Goal: Task Accomplishment & Management: Complete application form

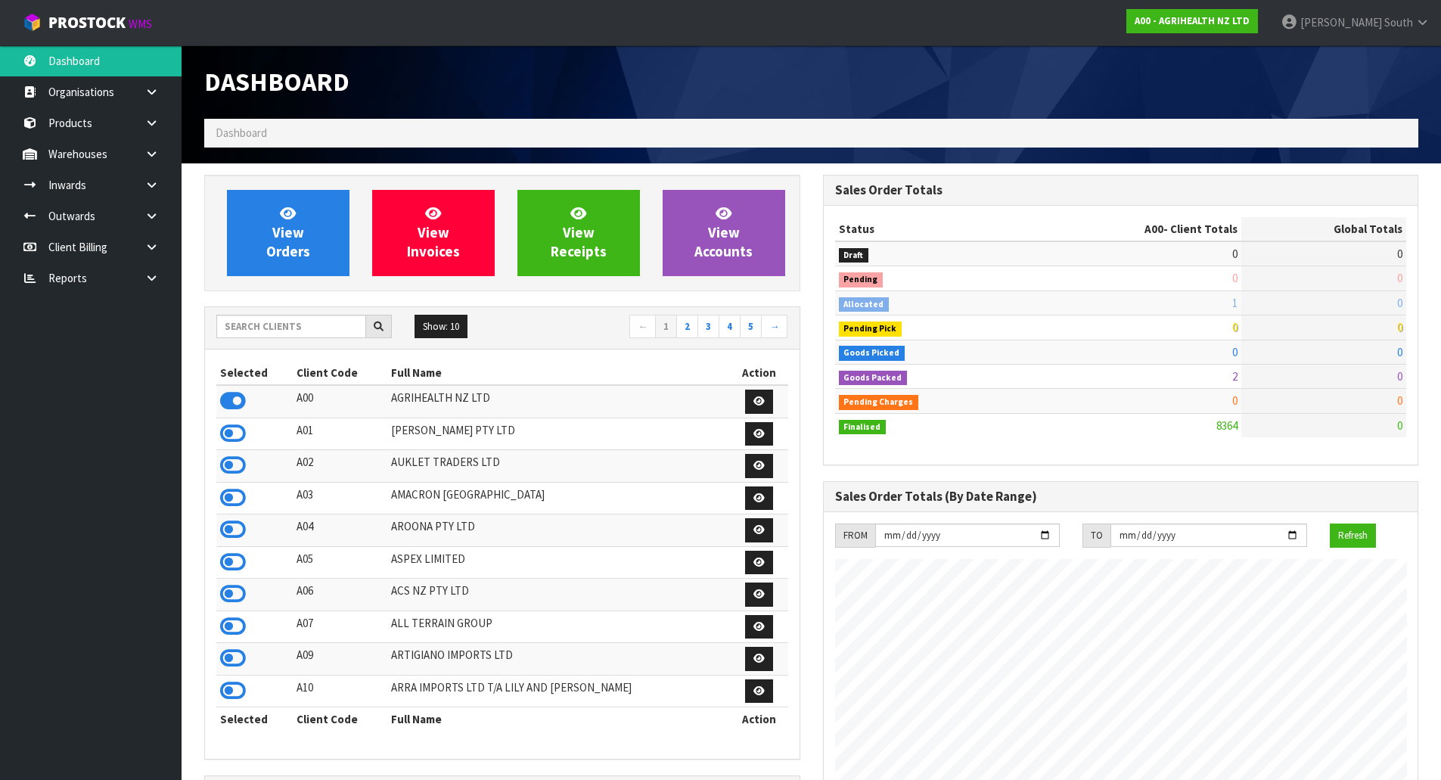
scroll to position [1146, 618]
click at [309, 320] on input "text" at bounding box center [291, 326] width 150 height 23
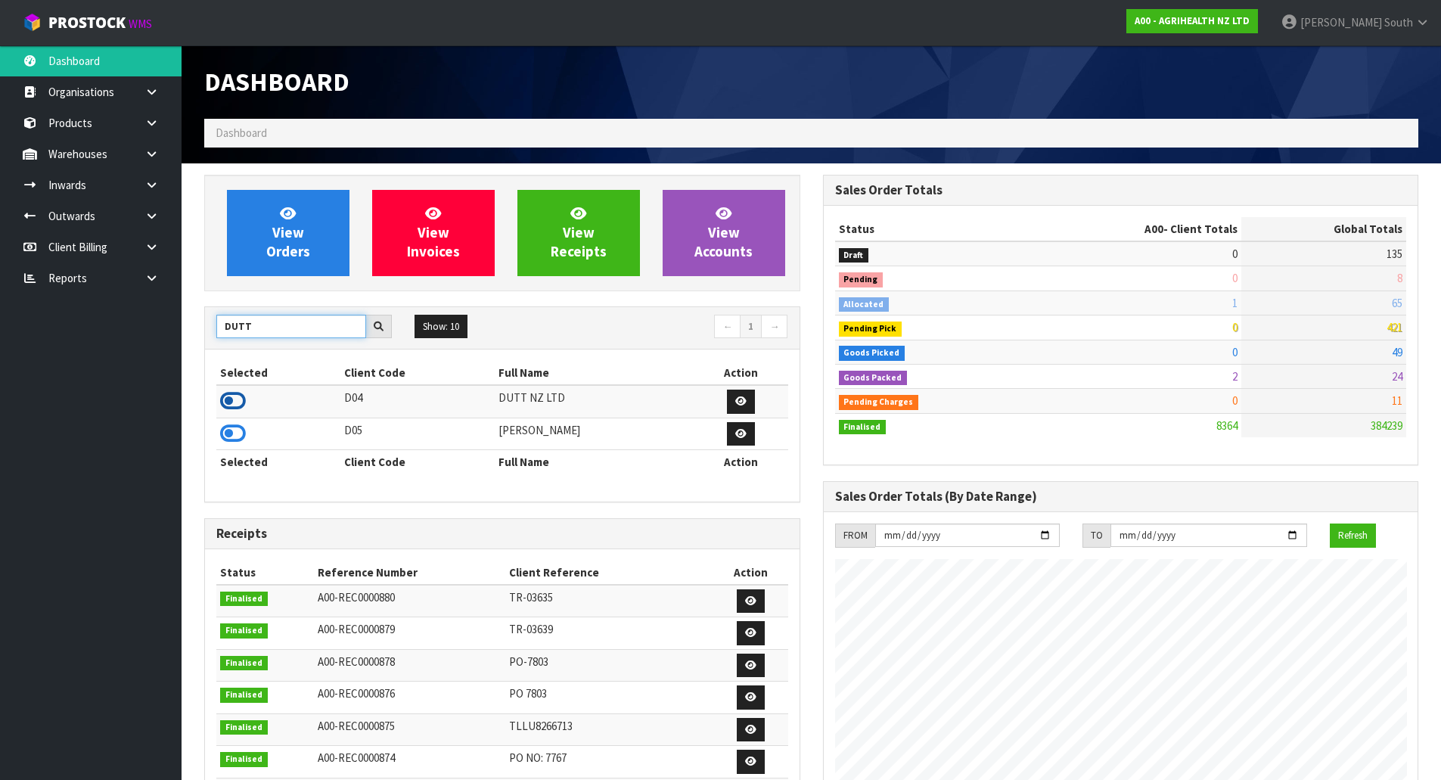
type input "DUTT"
click at [233, 405] on icon at bounding box center [233, 400] width 26 height 23
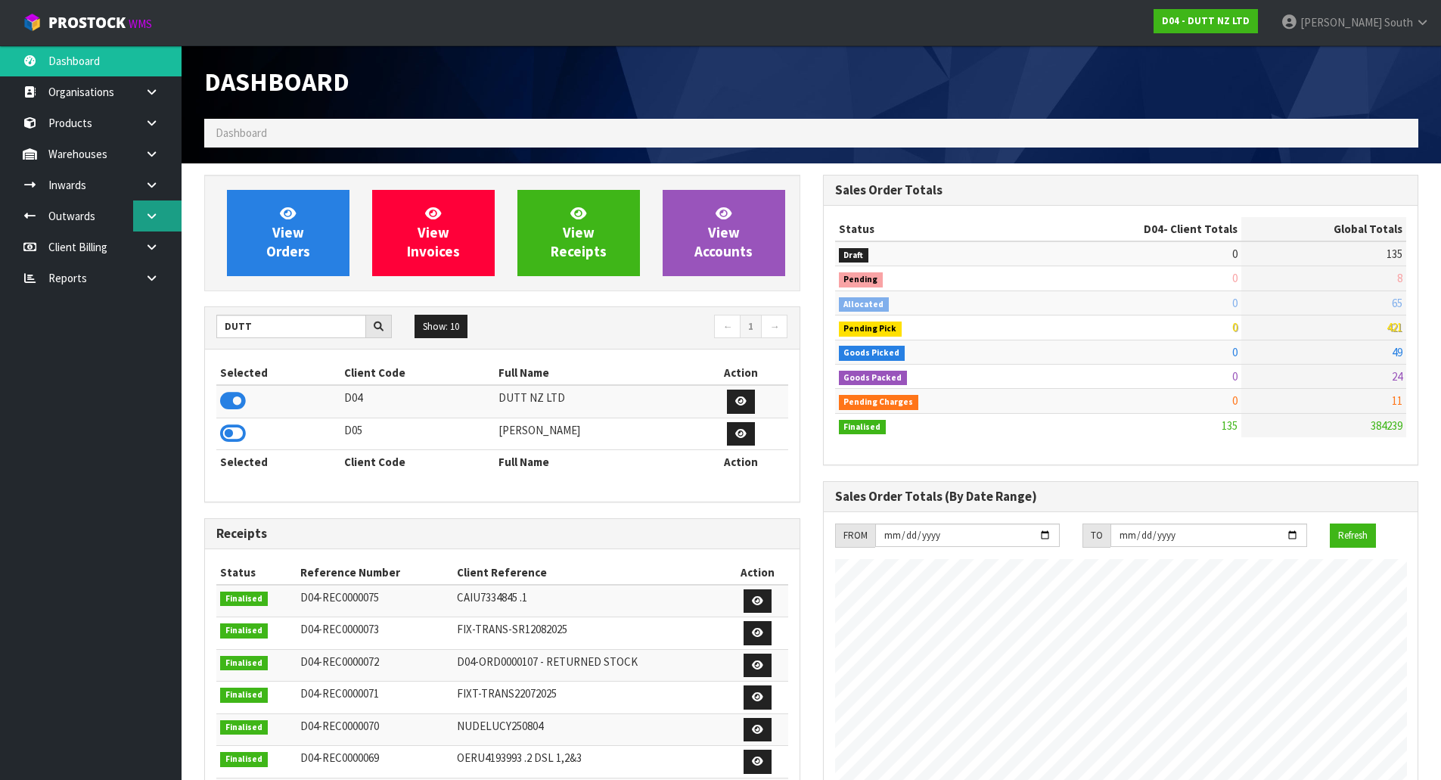
scroll to position [1121, 618]
click at [151, 186] on icon at bounding box center [151, 184] width 14 height 11
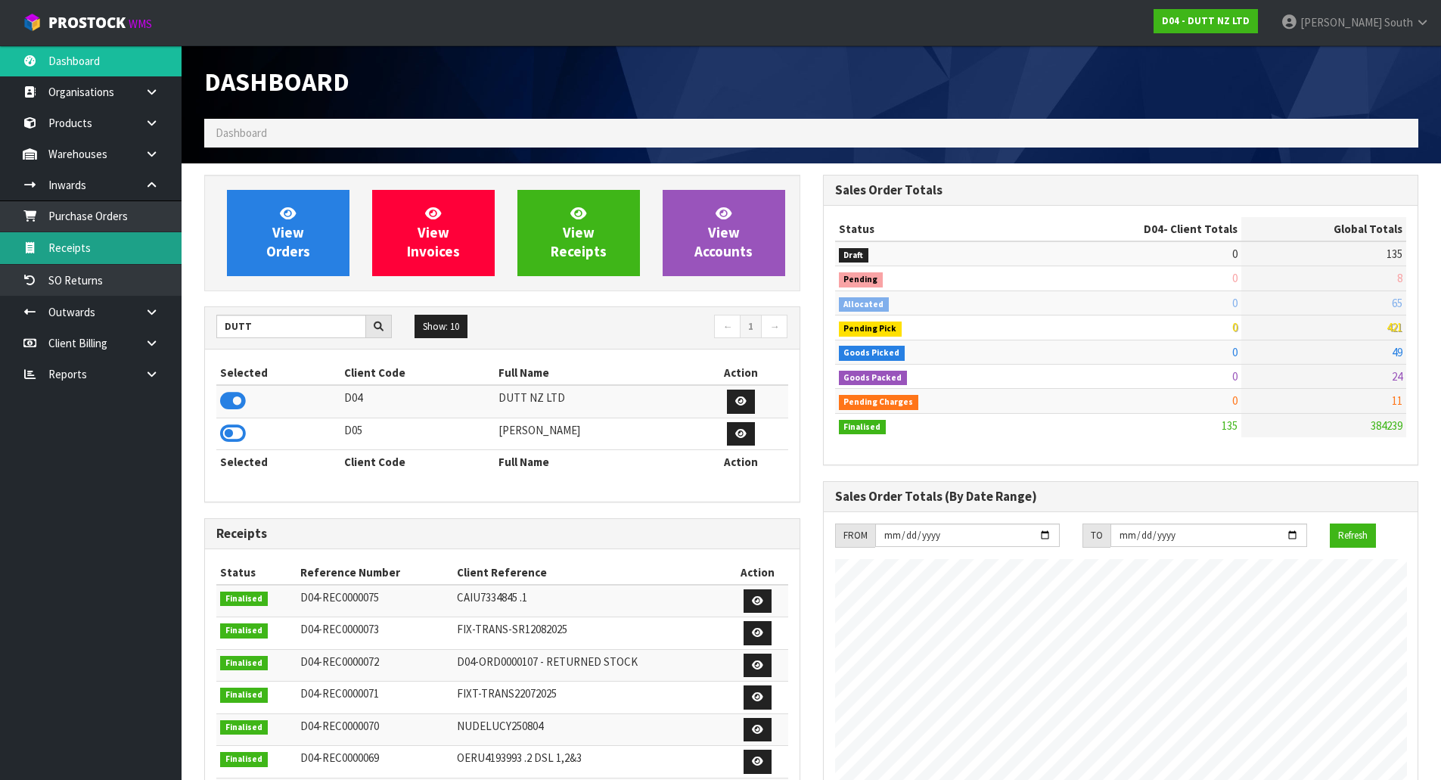
click at [116, 246] on link "Receipts" at bounding box center [90, 247] width 181 height 31
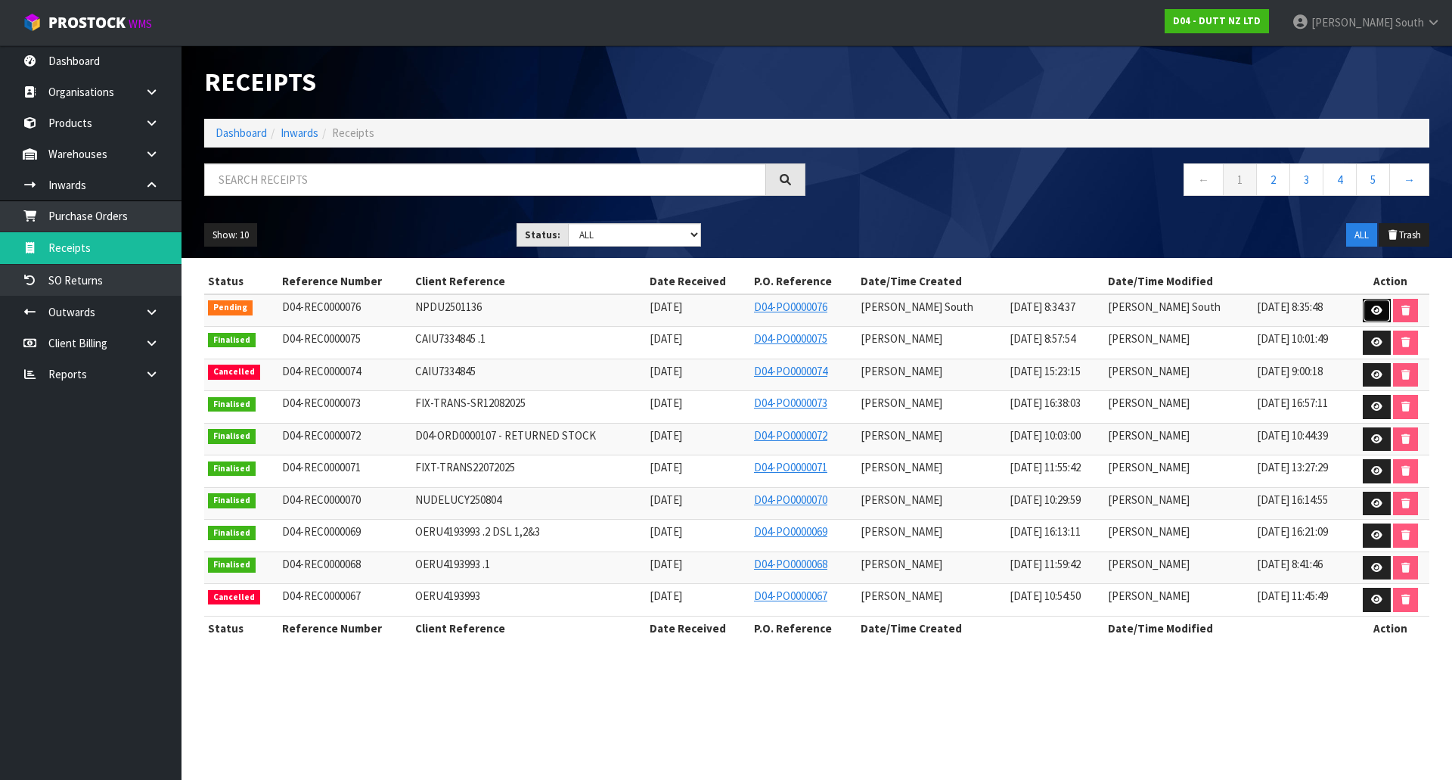
click at [1374, 311] on icon at bounding box center [1376, 311] width 11 height 10
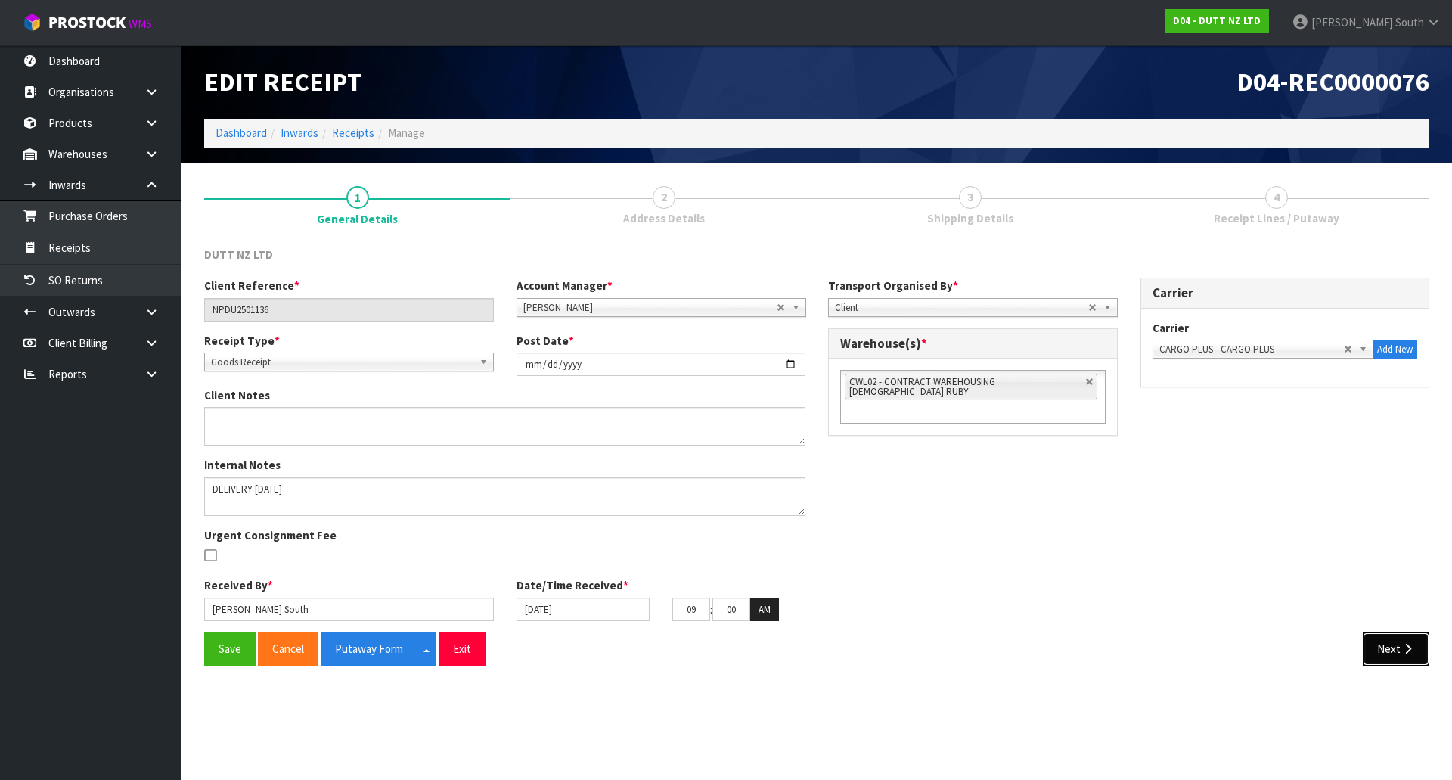
click at [1384, 647] on button "Next" at bounding box center [1396, 648] width 67 height 33
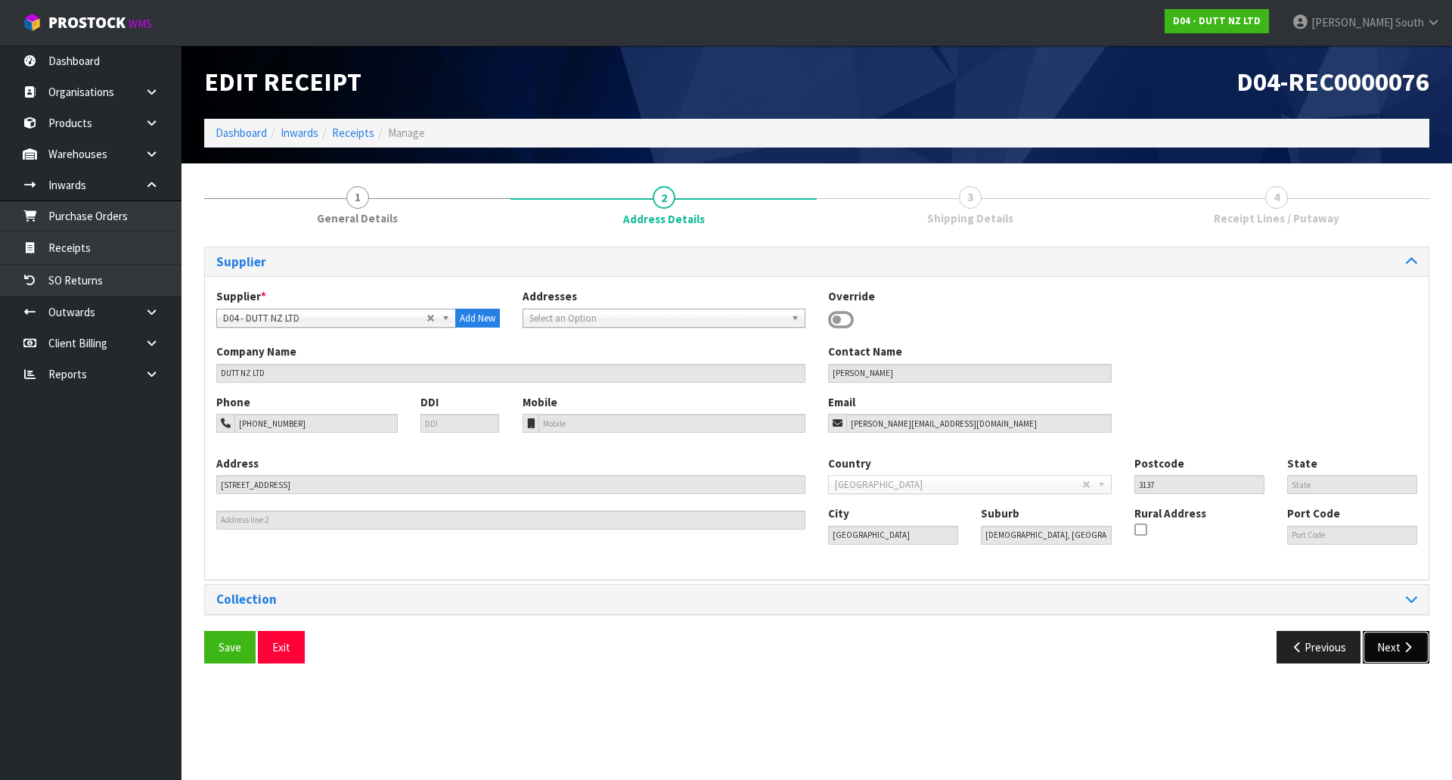
click at [1408, 660] on button "Next" at bounding box center [1396, 647] width 67 height 33
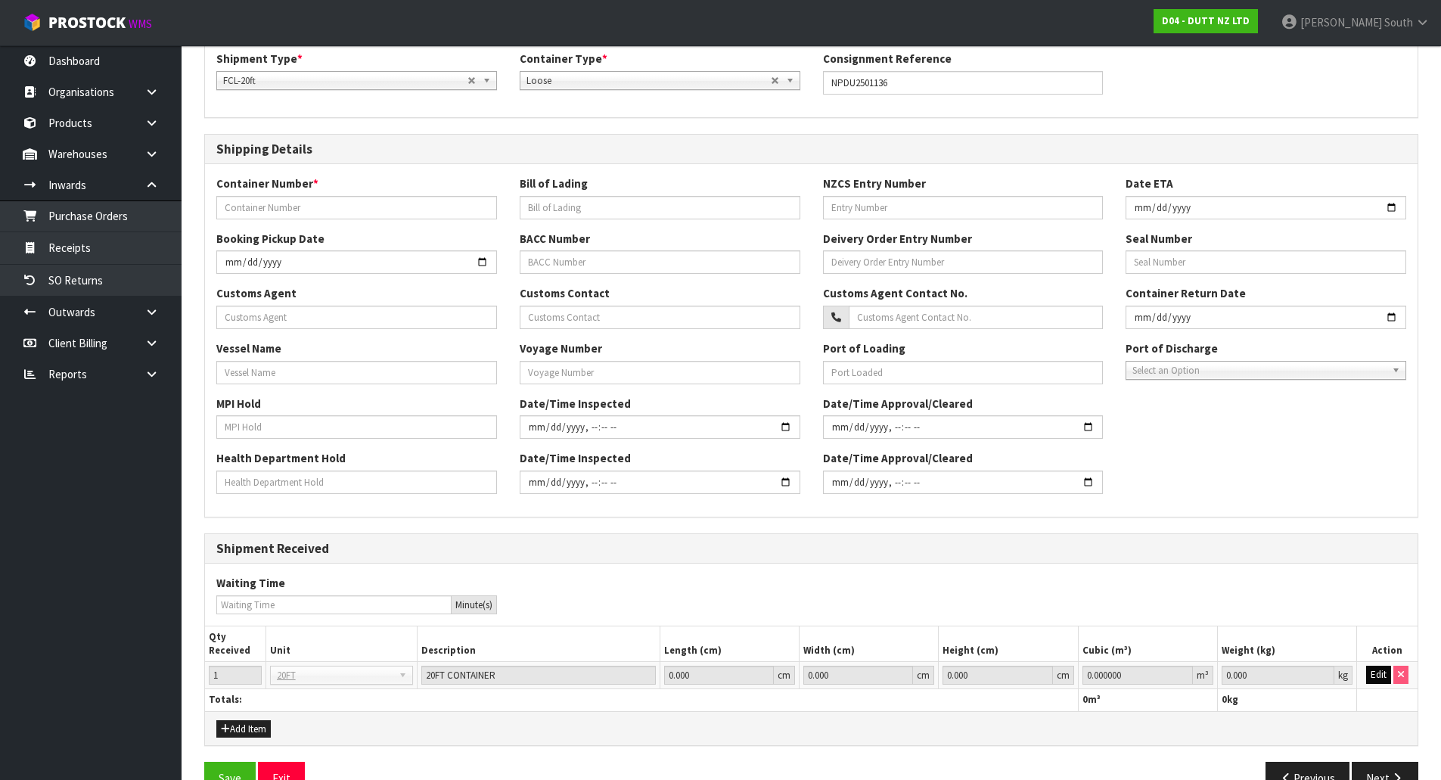
scroll to position [274, 0]
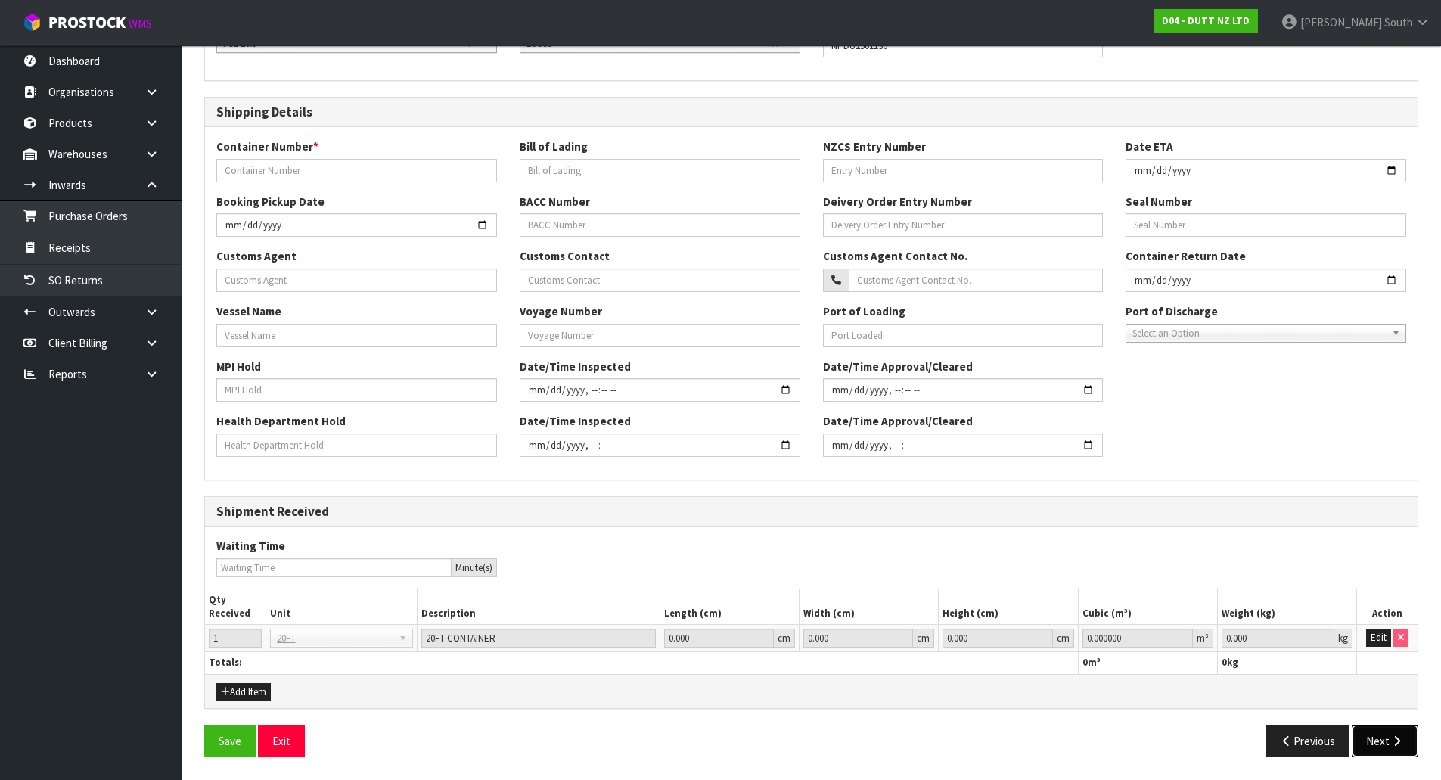
click at [1388, 728] on button "Next" at bounding box center [1384, 740] width 67 height 33
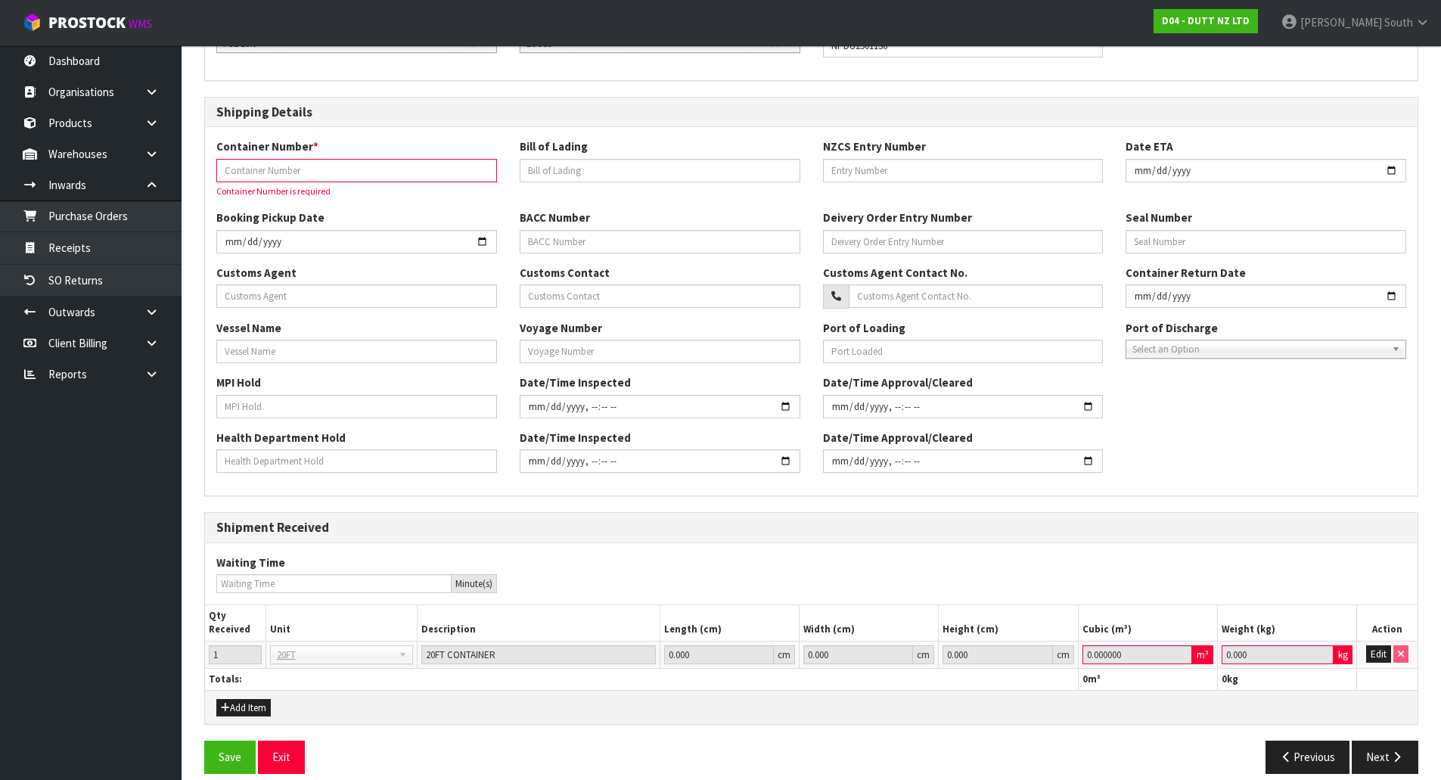
click at [1373, 663] on td "Edit" at bounding box center [1387, 653] width 60 height 27
click at [1372, 661] on button "Edit" at bounding box center [1378, 654] width 25 height 18
type input "0.001"
click at [1322, 650] on input "0.001" at bounding box center [1277, 654] width 112 height 19
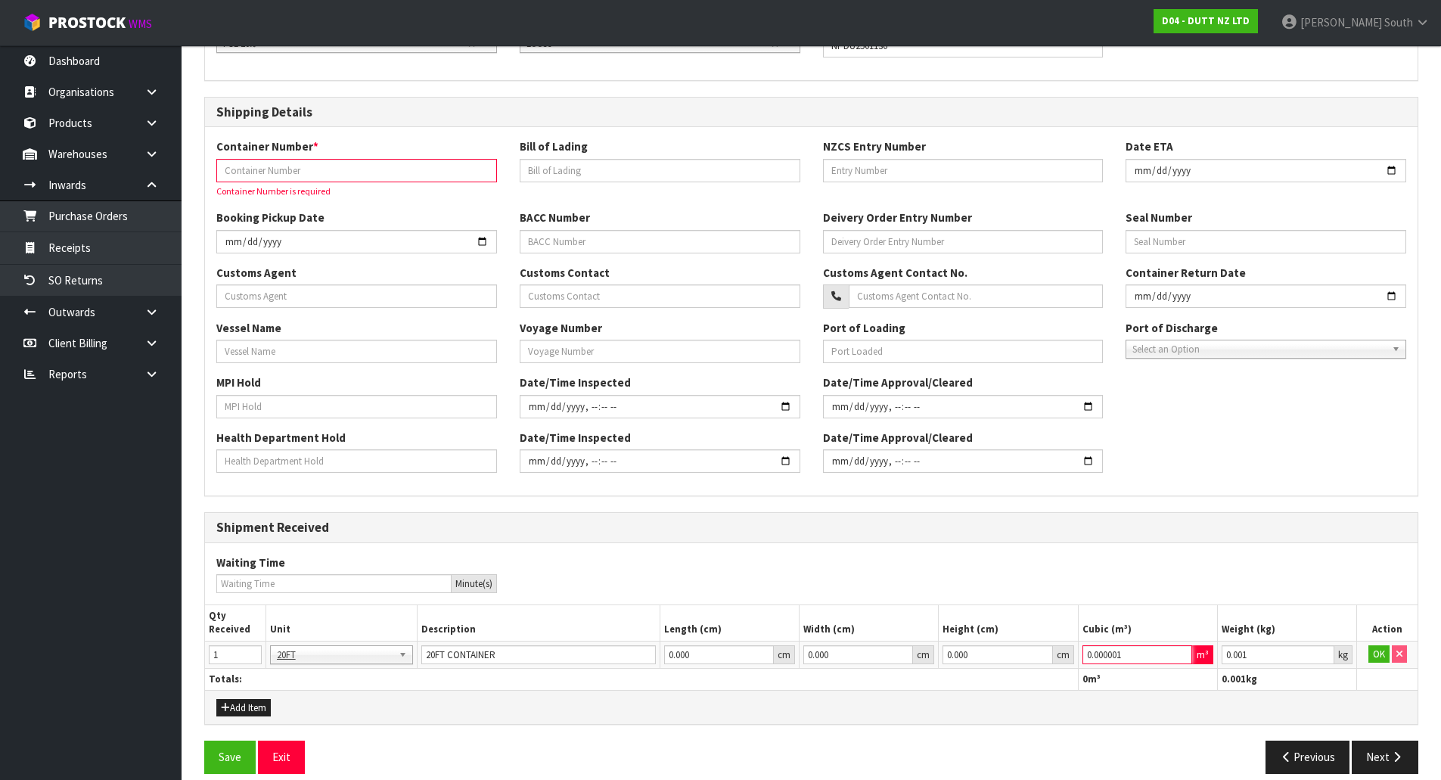
type input "0.000001"
click at [1181, 653] on input "0.000001" at bounding box center [1137, 654] width 110 height 19
click at [1368, 662] on button "OK" at bounding box center [1378, 654] width 21 height 18
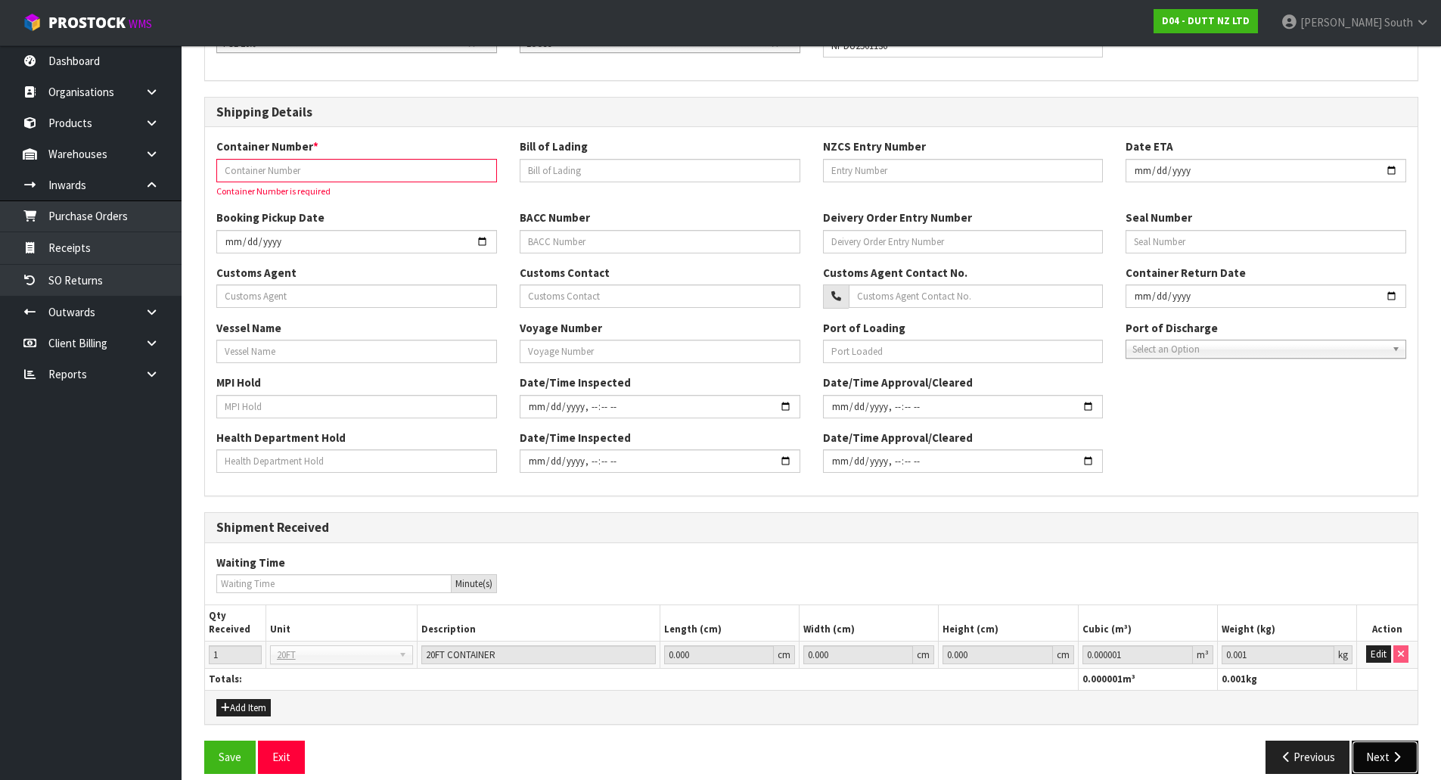
click at [1381, 743] on button "Next" at bounding box center [1384, 756] width 67 height 33
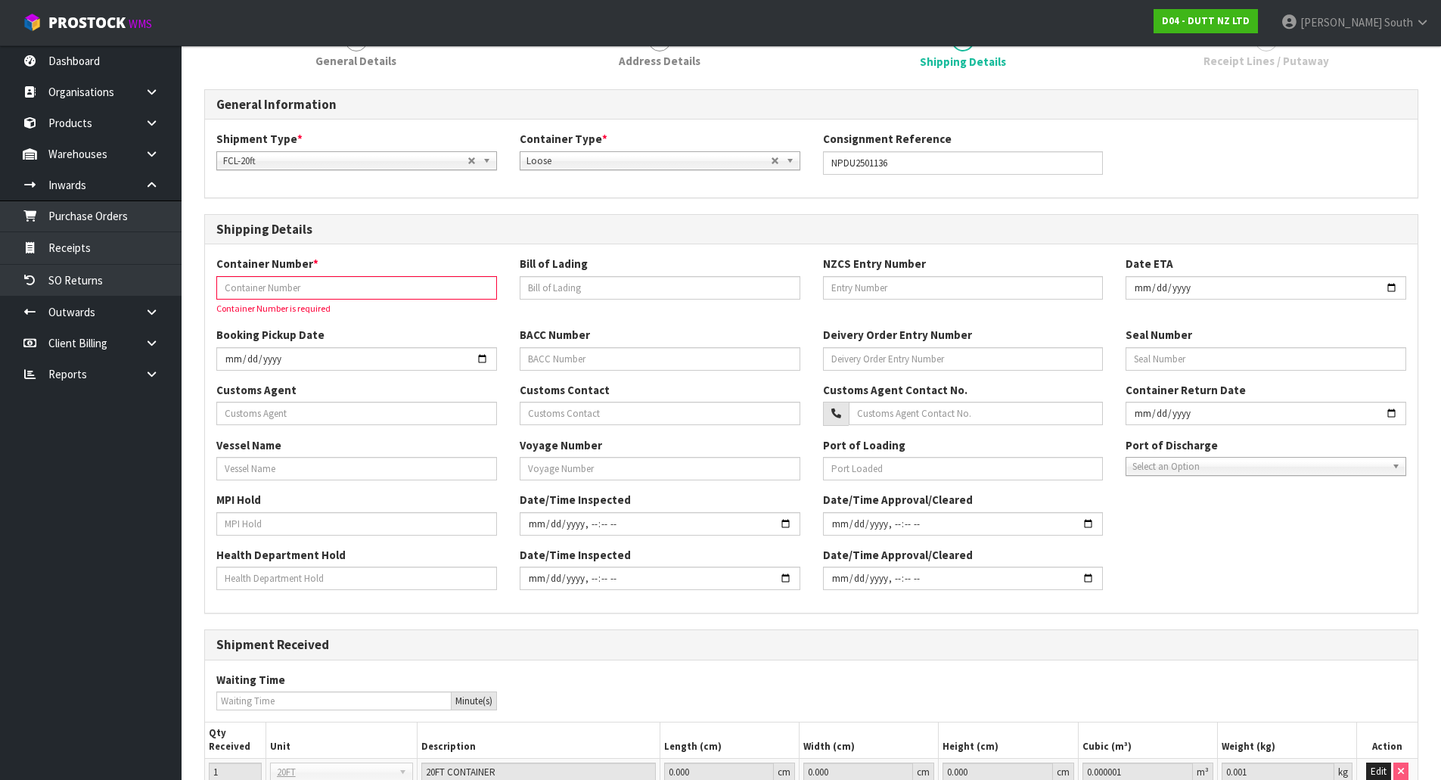
scroll to position [0, 0]
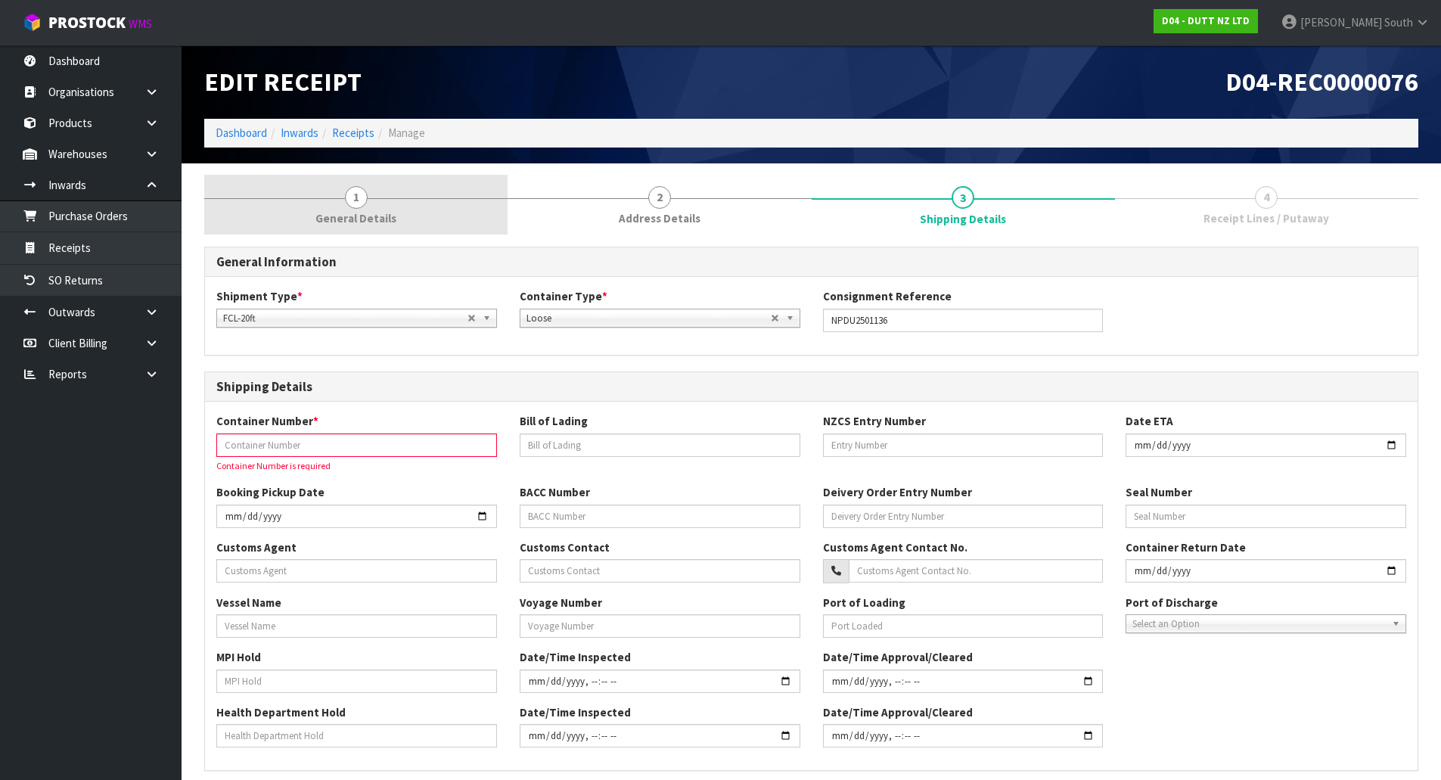
click at [350, 230] on link "1 General Details" at bounding box center [355, 205] width 303 height 60
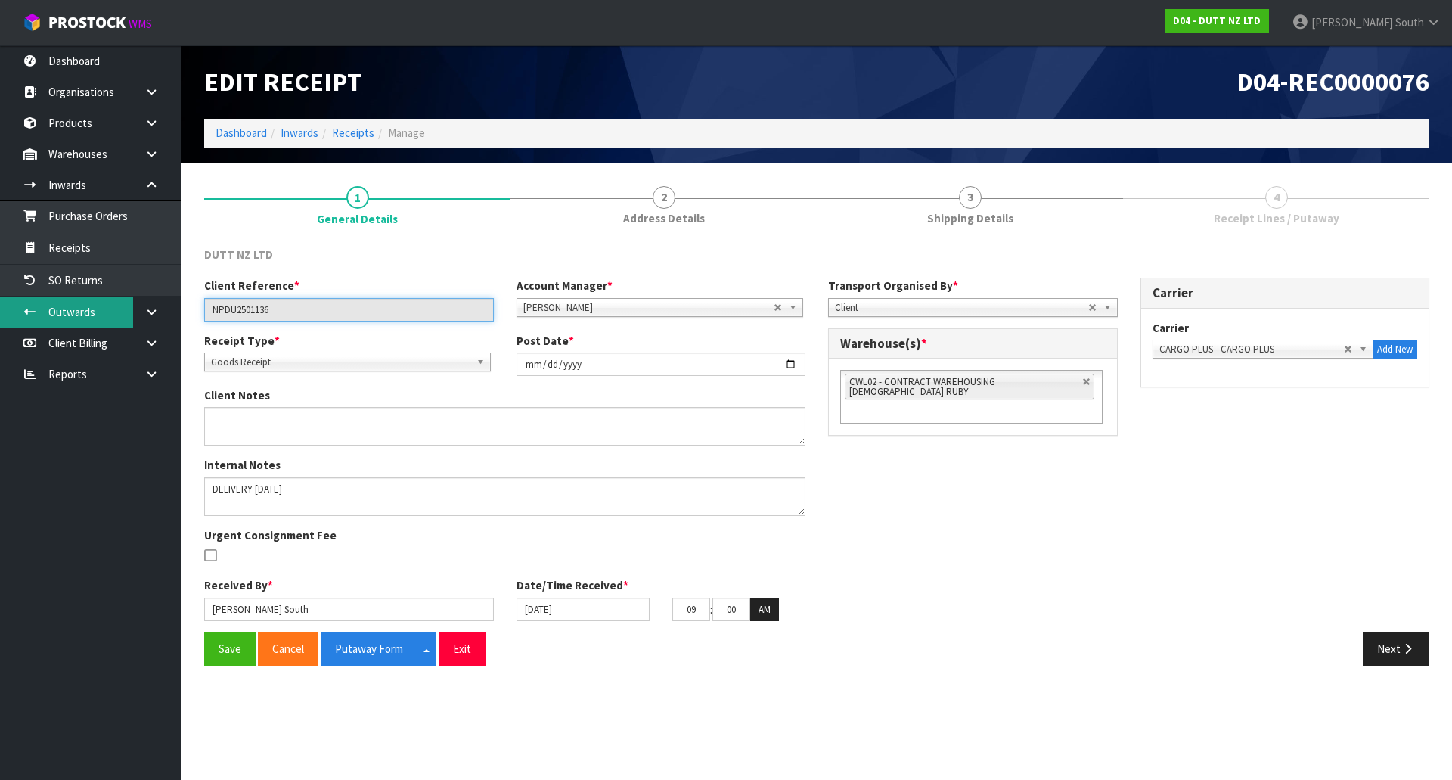
drag, startPoint x: 317, startPoint y: 310, endPoint x: 67, endPoint y: 296, distance: 249.9
click at [67, 296] on body "Toggle navigation ProStock WMS D04 - DUTT NZ LTD Zachary South Logout Dashboard…" at bounding box center [726, 390] width 1452 height 780
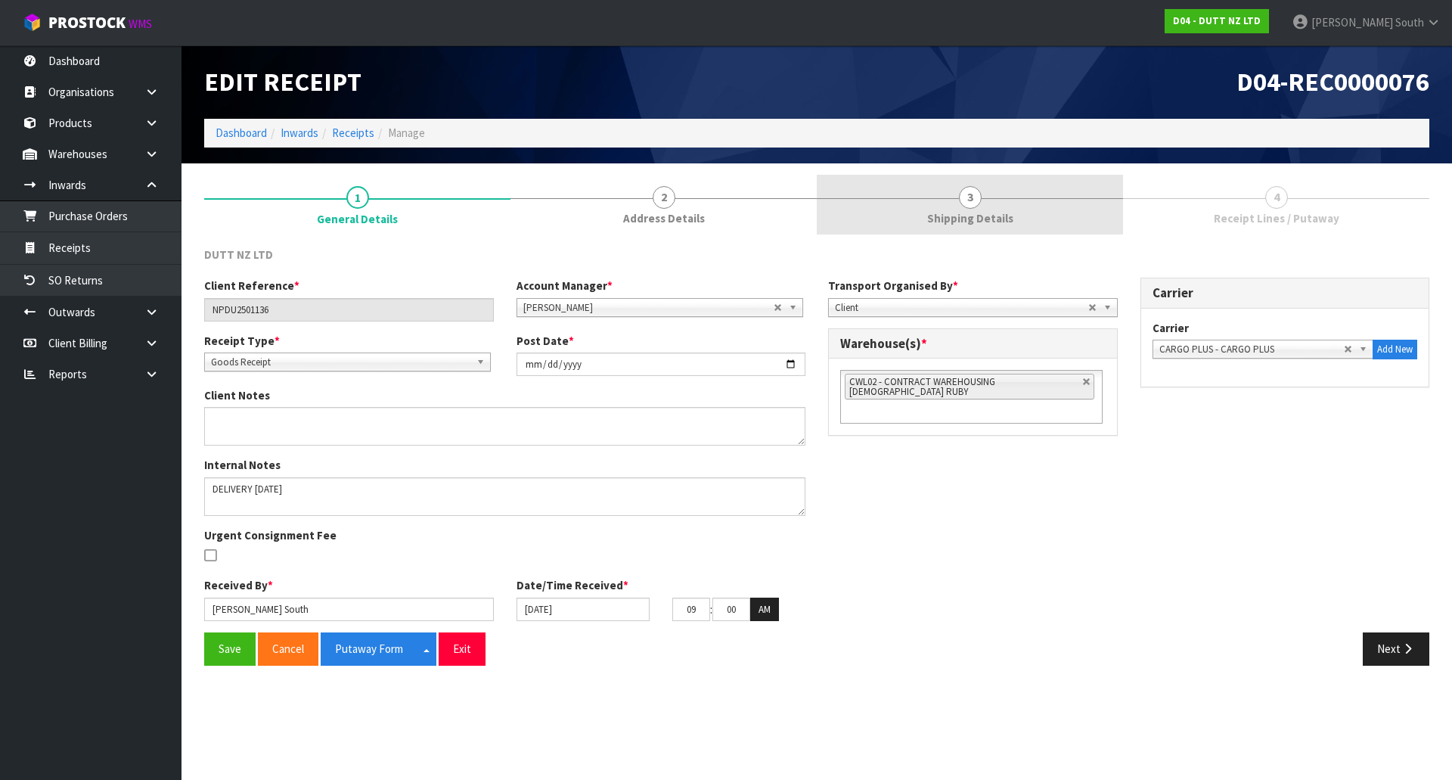
click at [901, 225] on link "3 Shipping Details" at bounding box center [970, 205] width 306 height 60
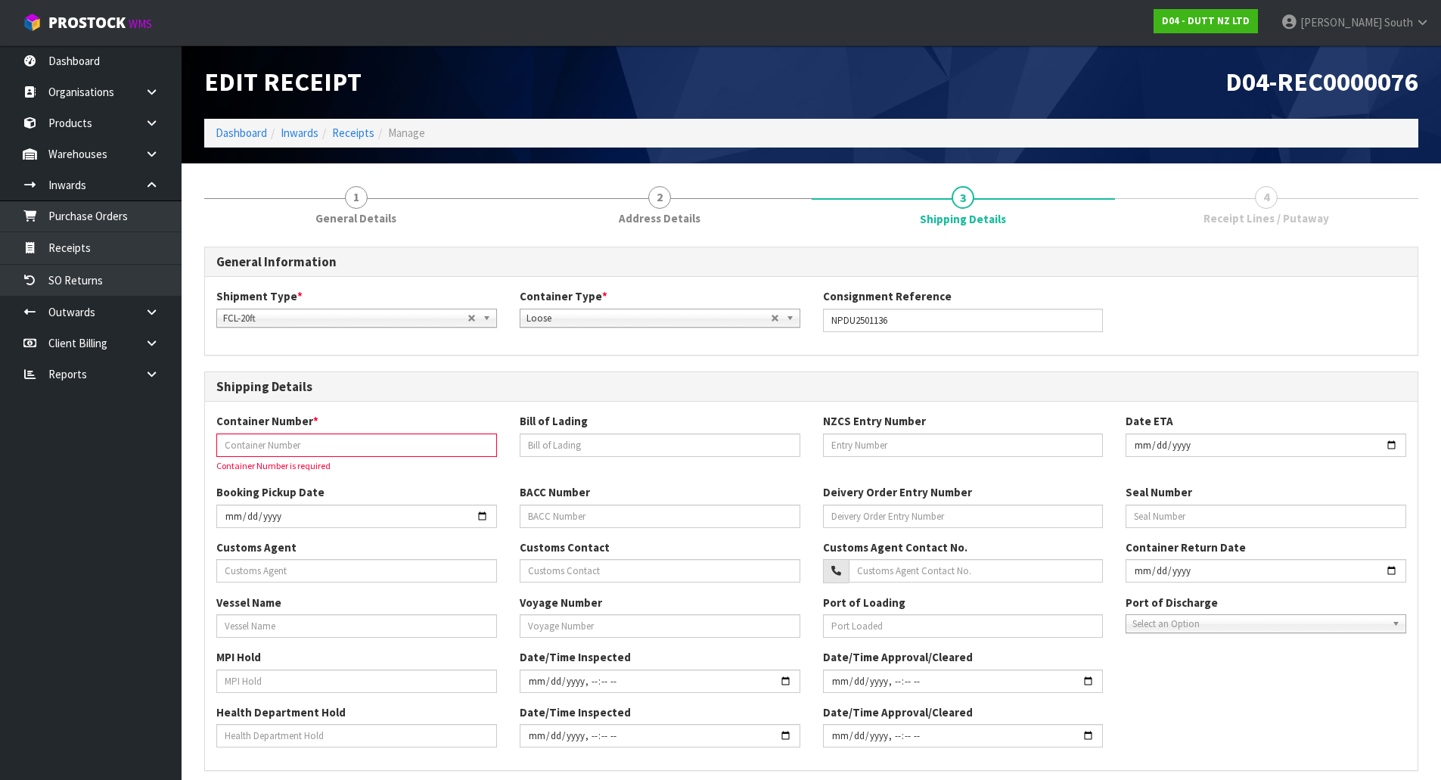
click at [352, 457] on div "Container Number * Container Number is required" at bounding box center [356, 443] width 303 height 60
click at [355, 444] on input "text" at bounding box center [356, 444] width 281 height 23
paste input "NPDU2501136"
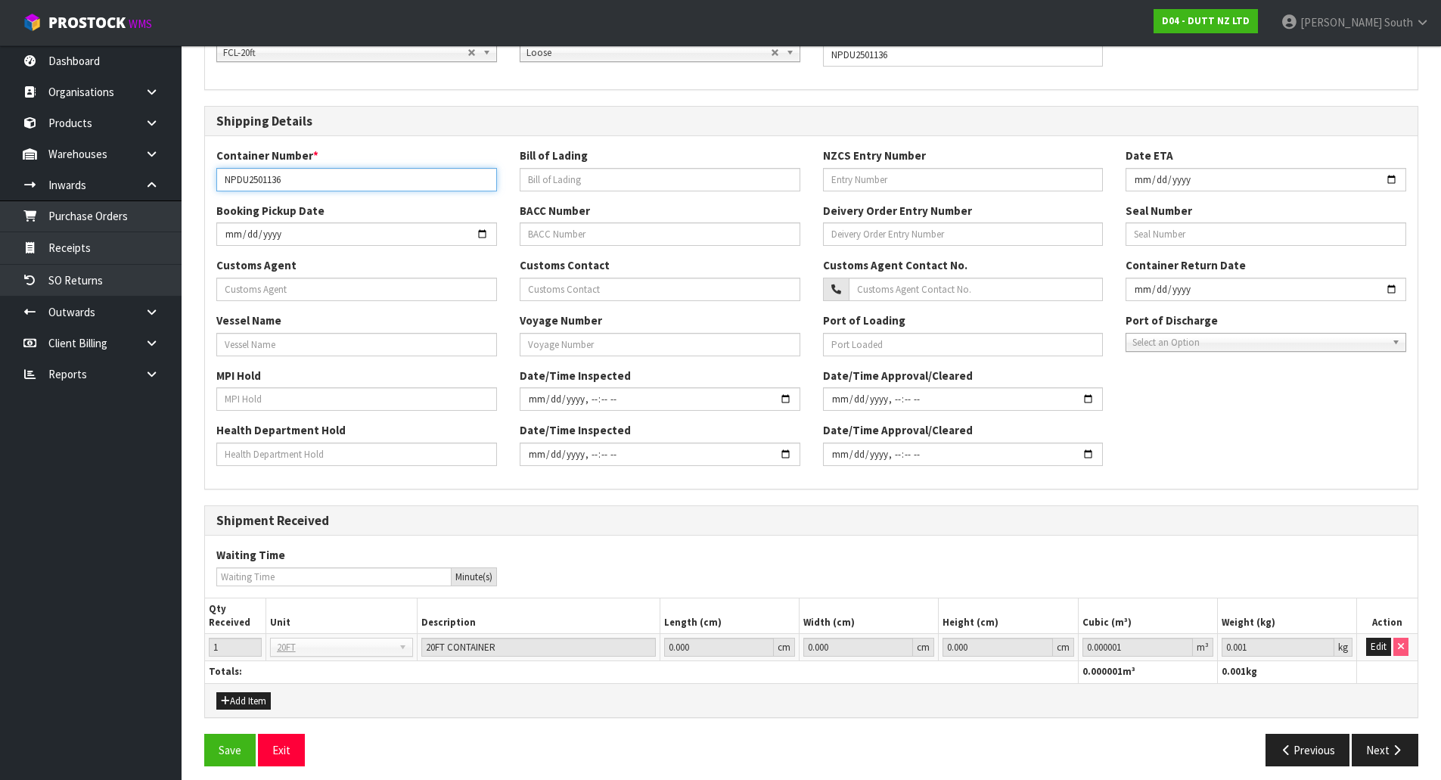
scroll to position [274, 0]
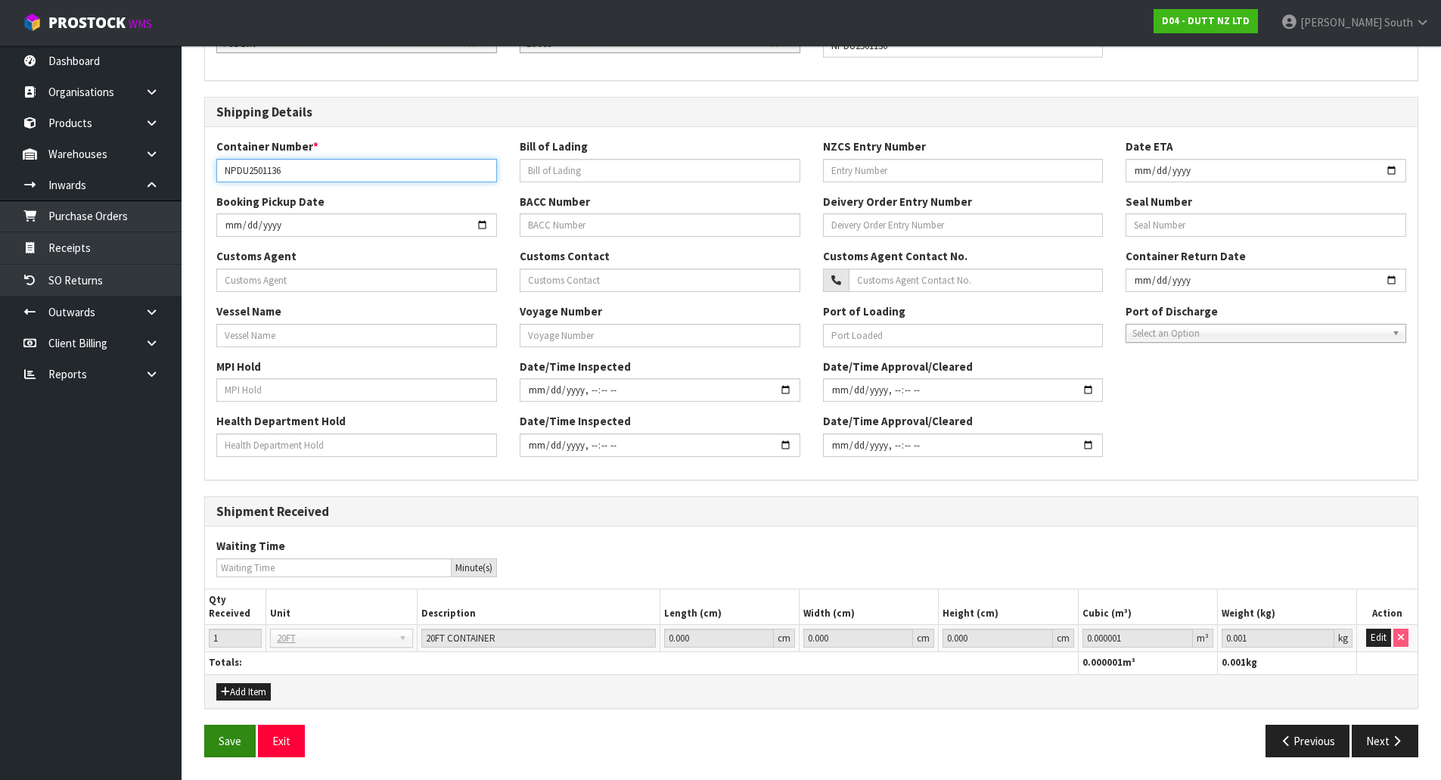
type input "NPDU2501136"
click at [216, 730] on button "Save" at bounding box center [229, 740] width 51 height 33
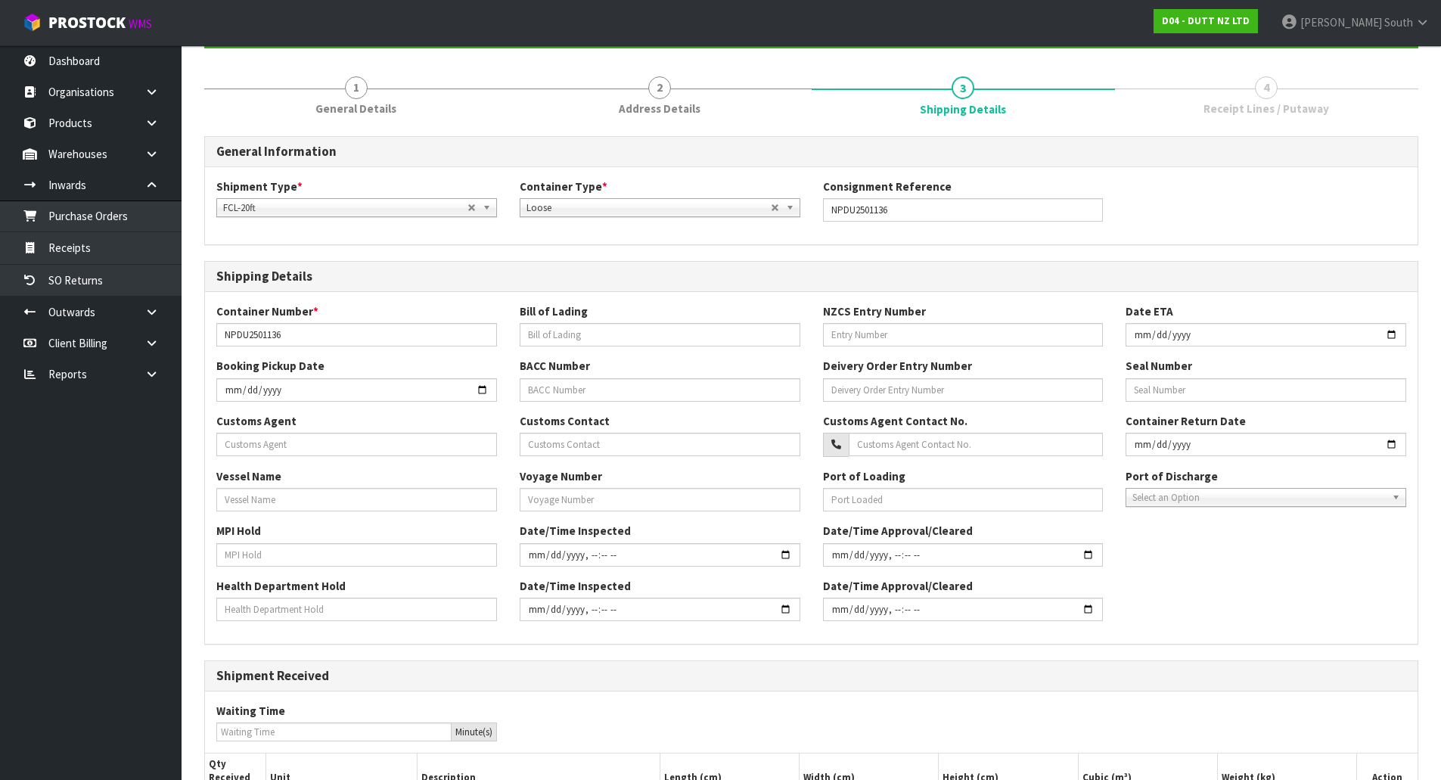
scroll to position [330, 0]
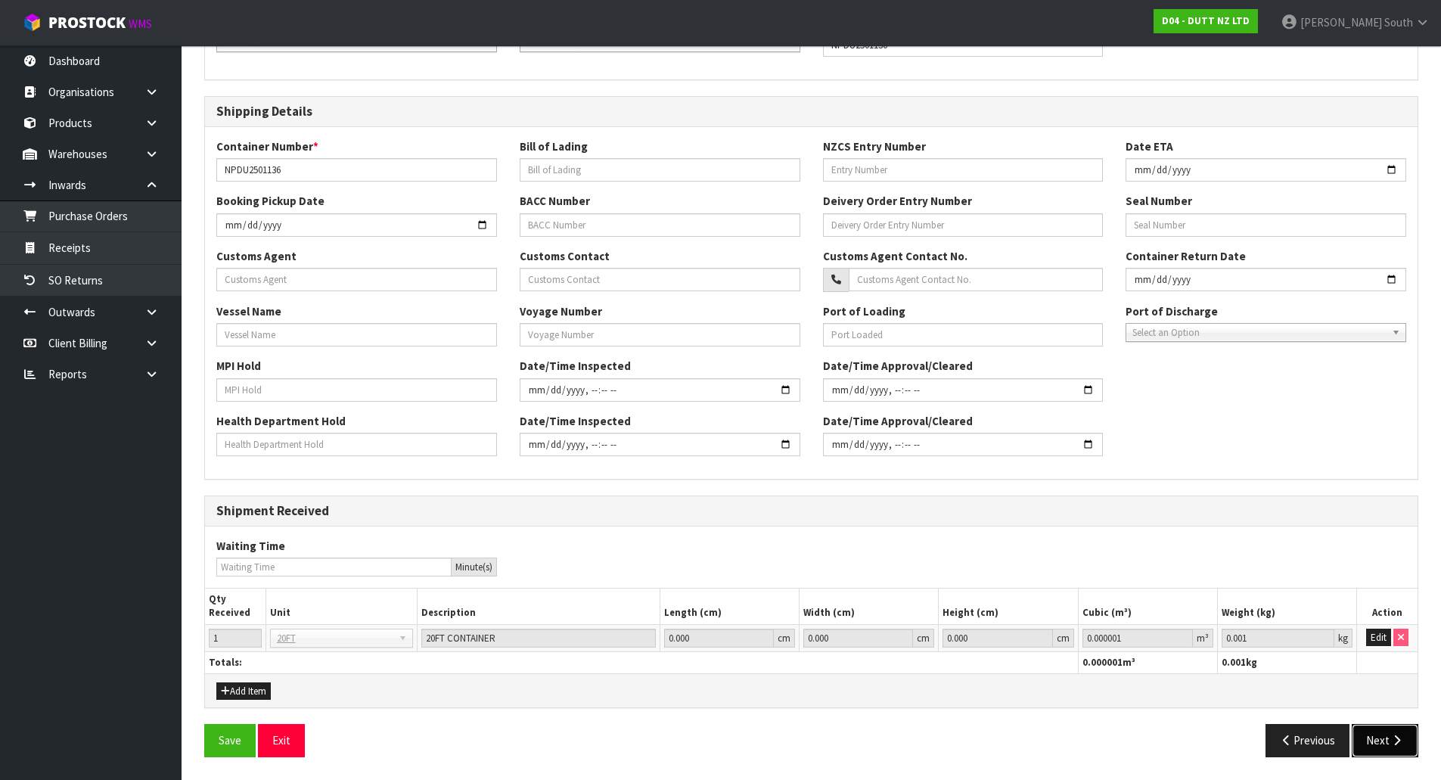
click at [1394, 730] on button "Next" at bounding box center [1384, 740] width 67 height 33
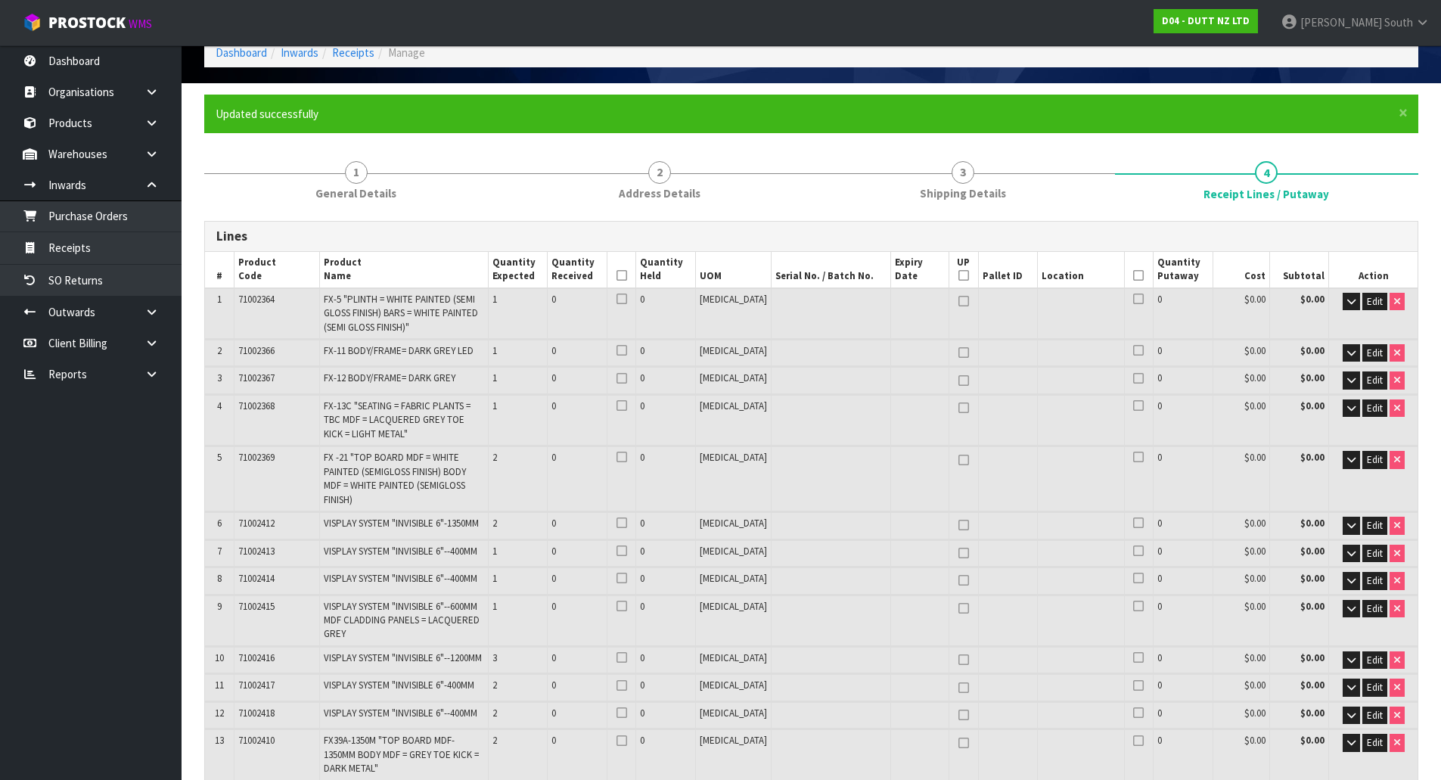
scroll to position [76, 0]
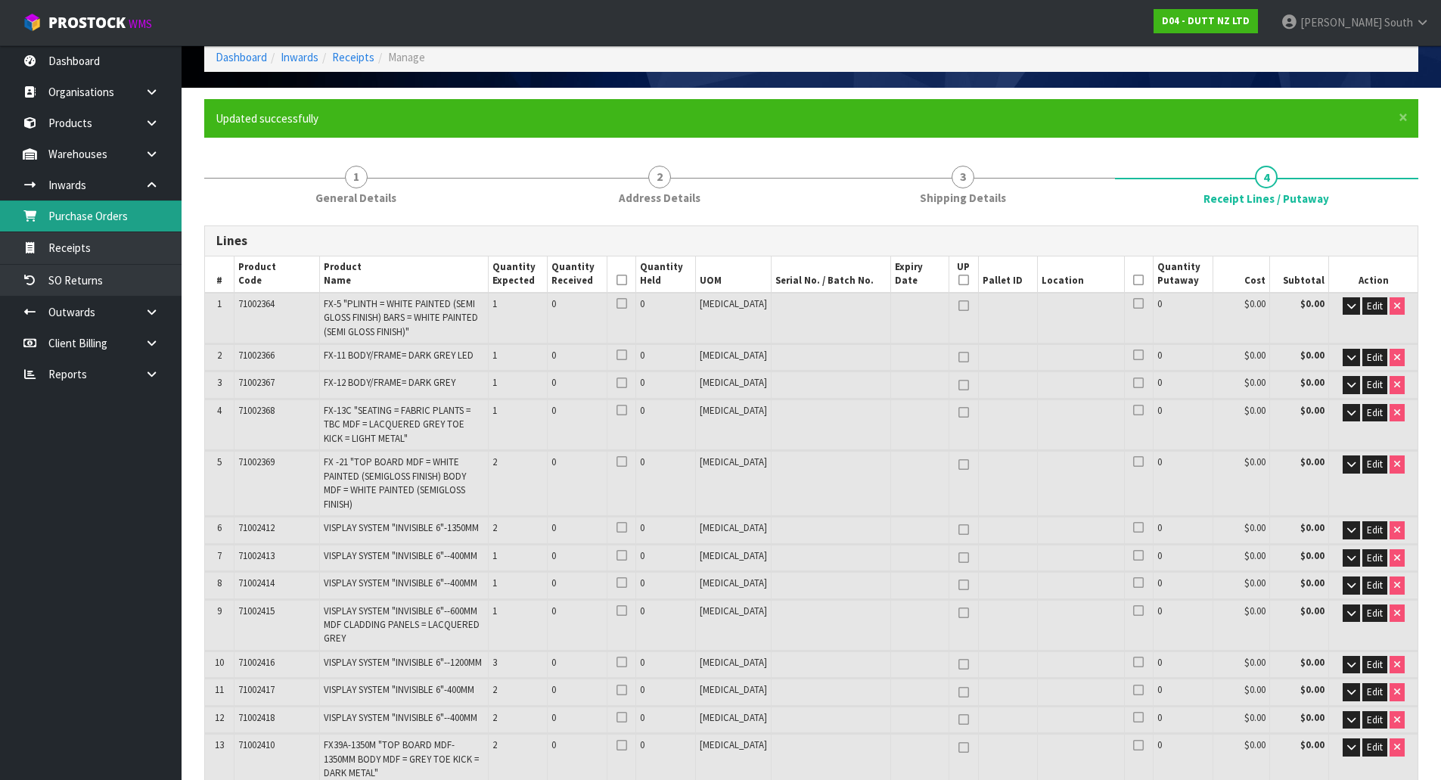
click at [135, 229] on link "Purchase Orders" at bounding box center [90, 215] width 181 height 31
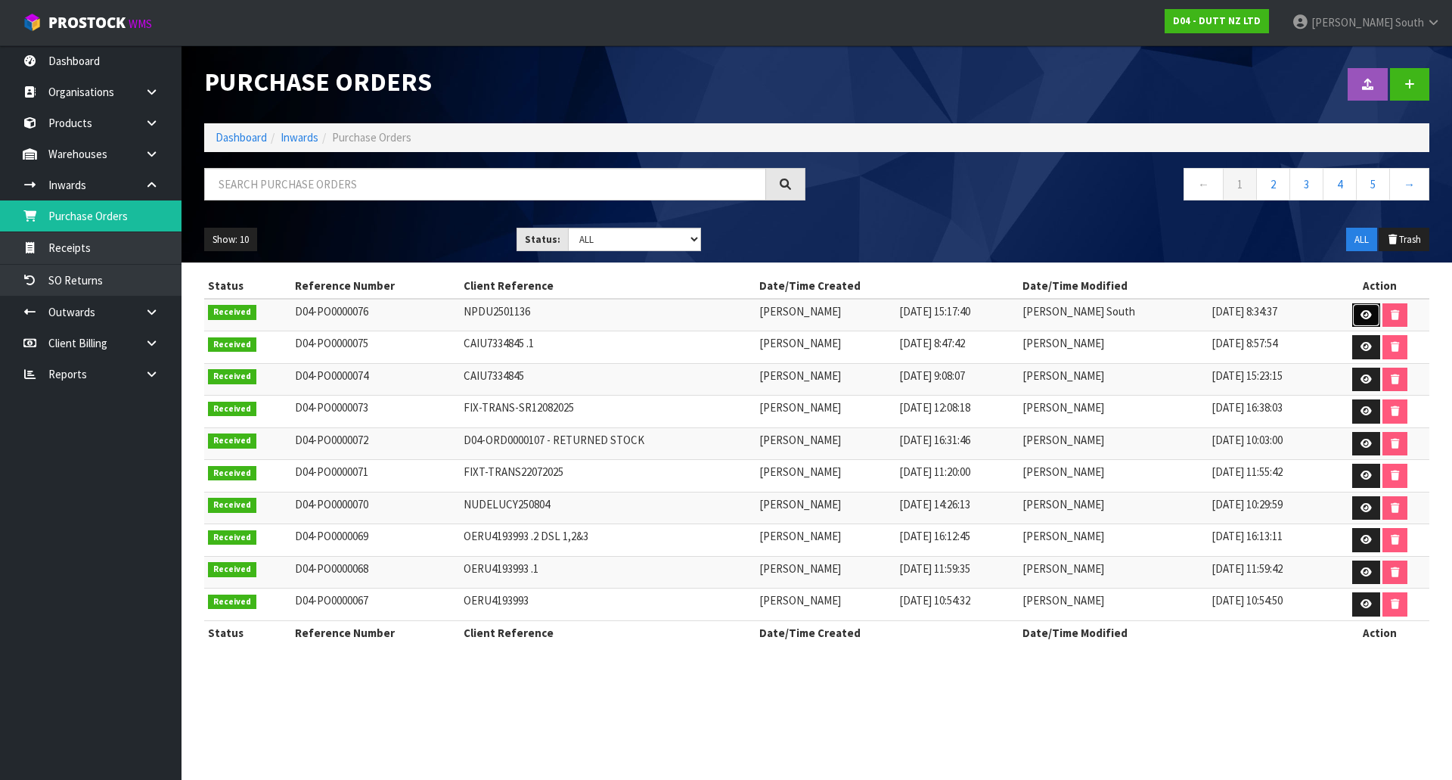
click at [1368, 315] on icon at bounding box center [1365, 315] width 11 height 10
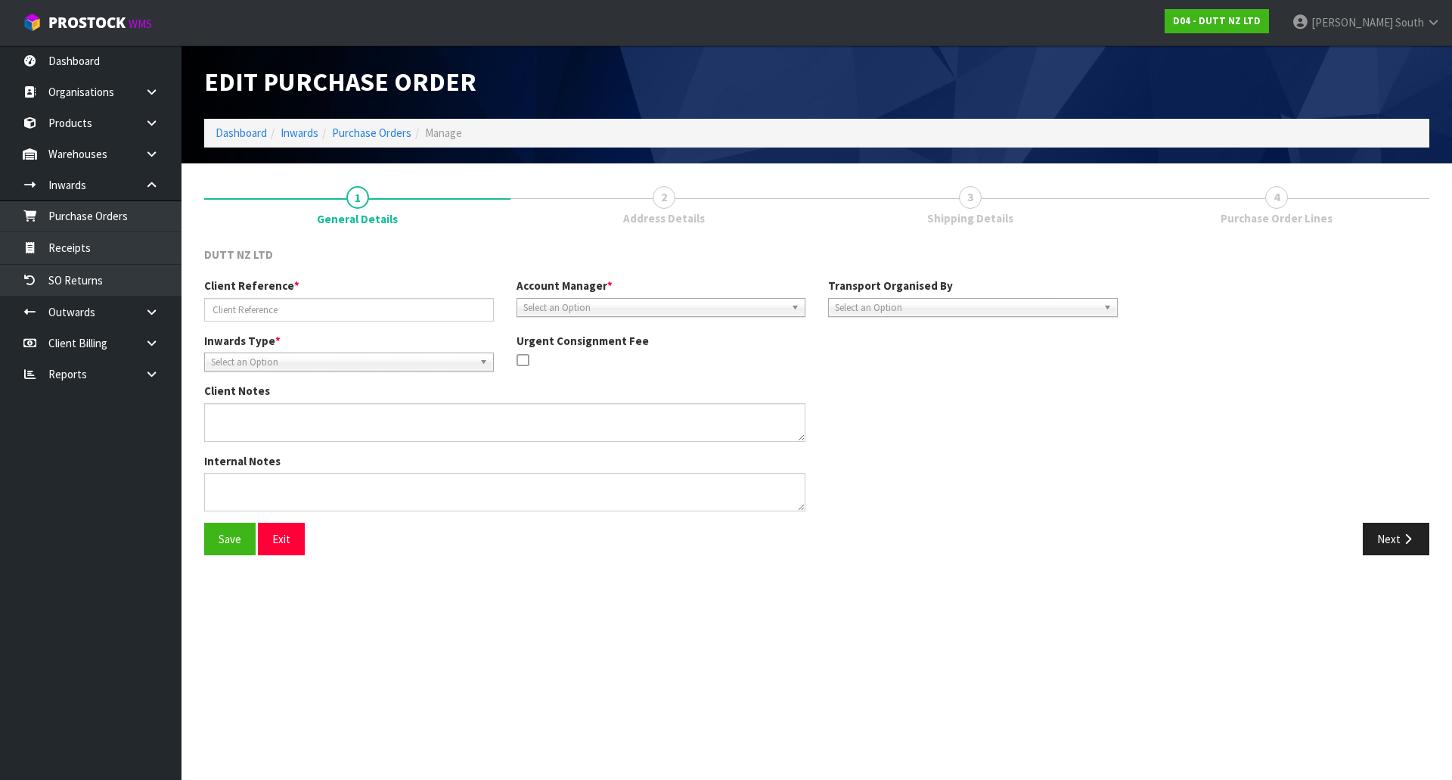
type input "NPDU2501136"
type textarea "DELIVERY [DATE]"
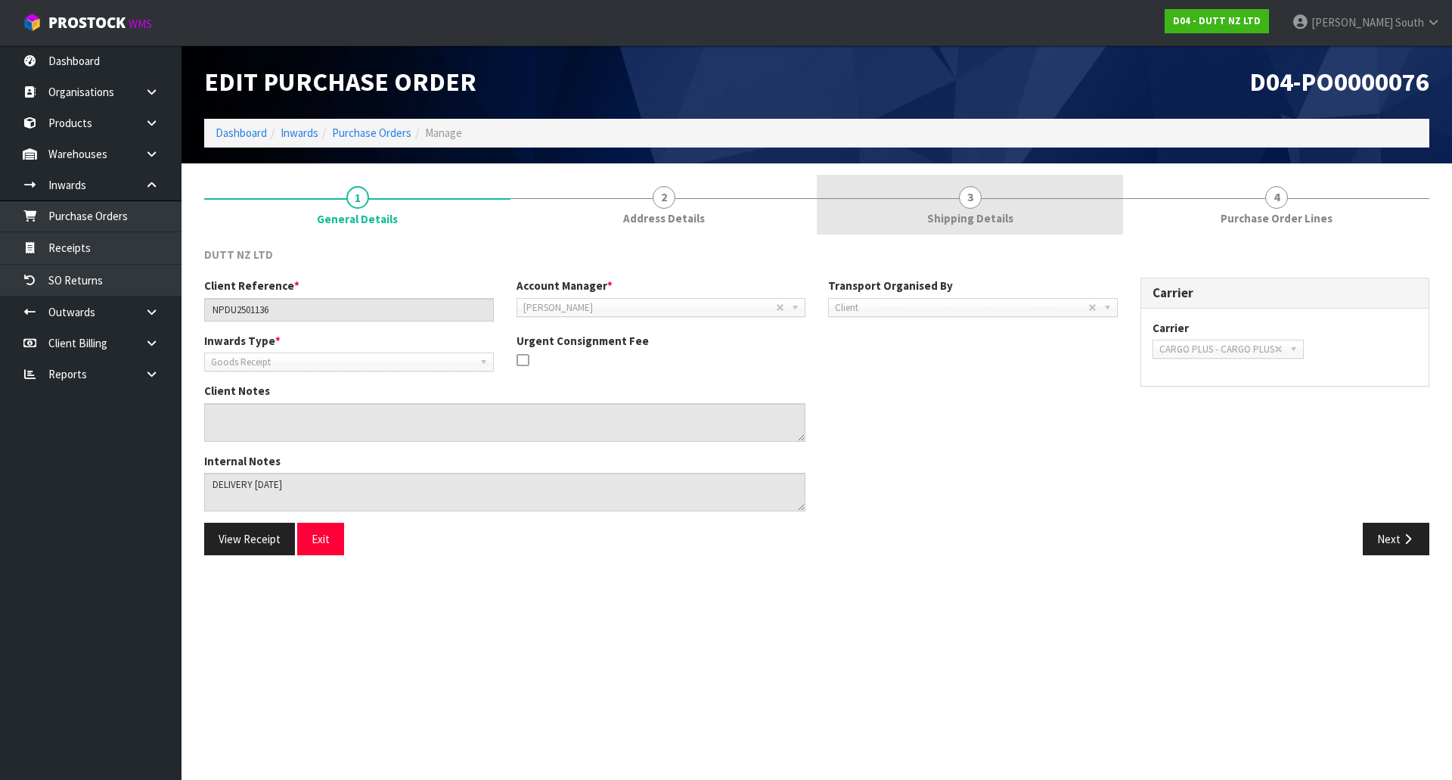
click at [946, 208] on link "3 Shipping Details" at bounding box center [970, 205] width 306 height 60
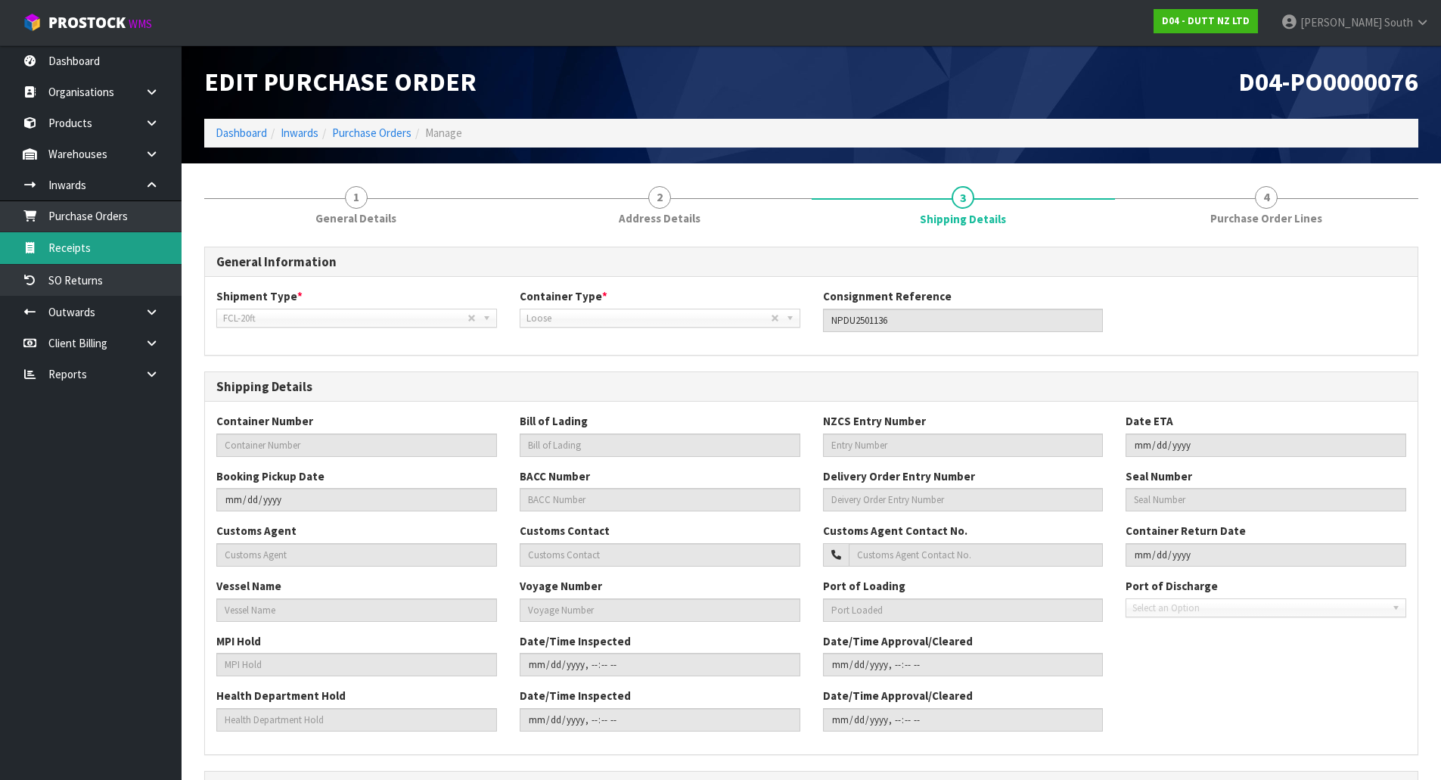
click at [144, 237] on link "Receipts" at bounding box center [90, 247] width 181 height 31
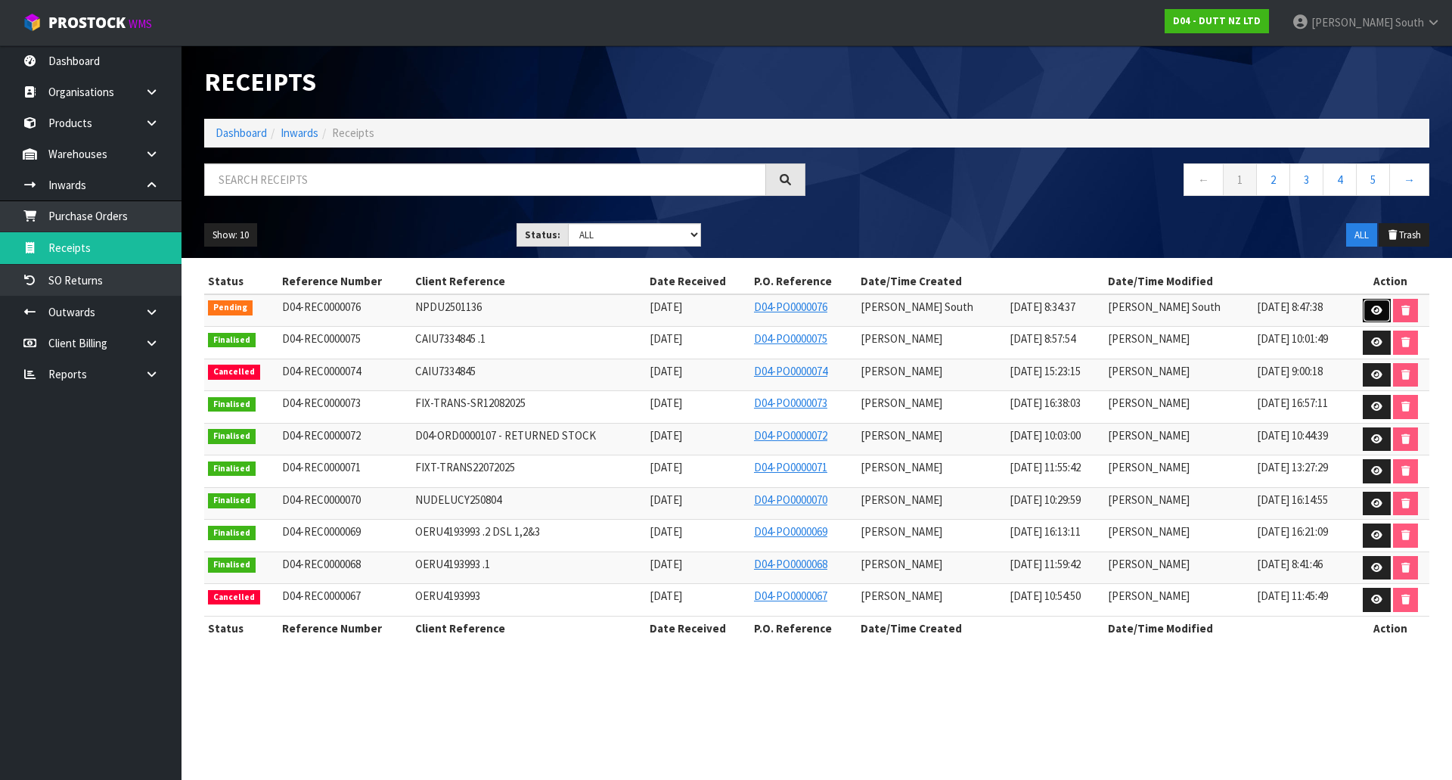
click at [1372, 309] on icon at bounding box center [1376, 311] width 11 height 10
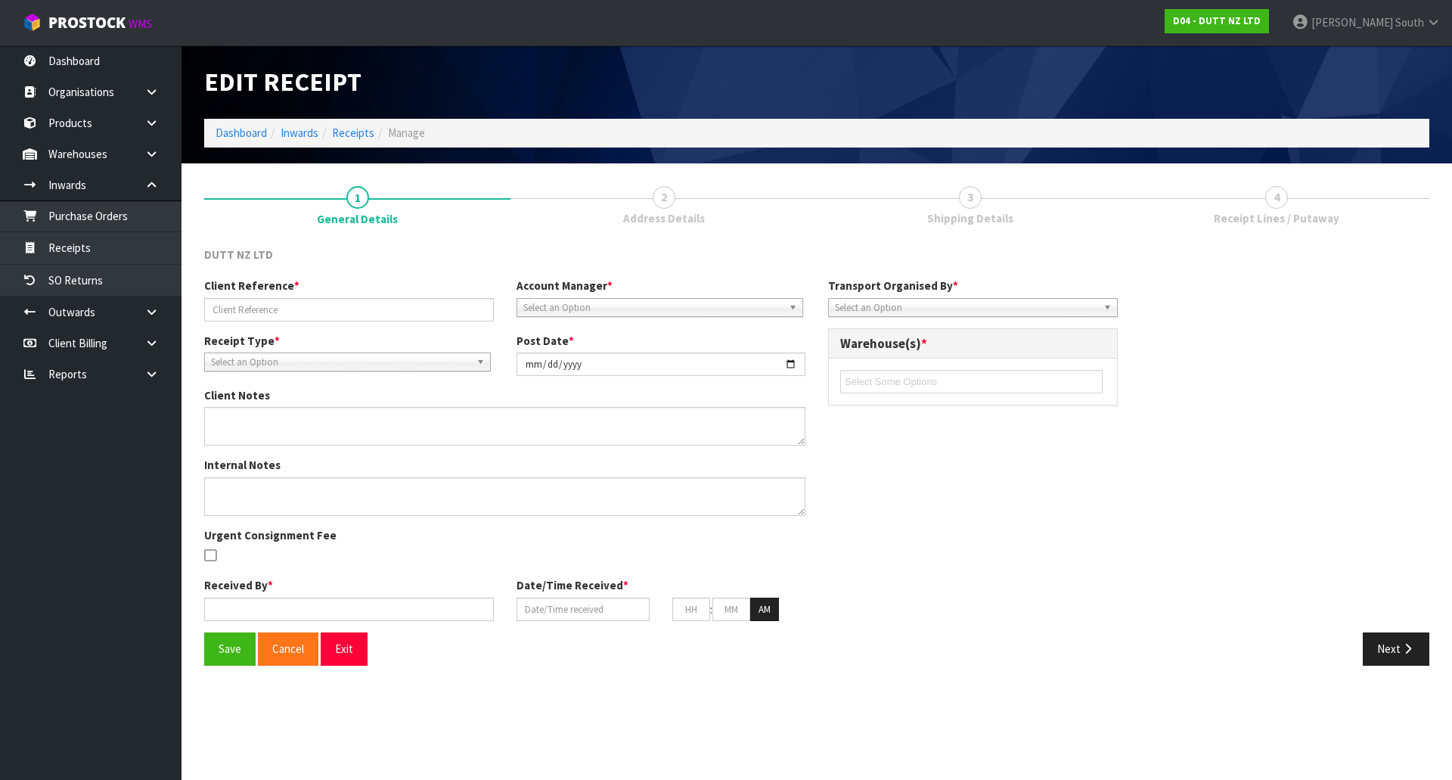
type input "NPDU2501136"
type input "[DATE]"
type textarea "DELIVERY [DATE]"
type input "[PERSON_NAME] South"
type input "[DATE]"
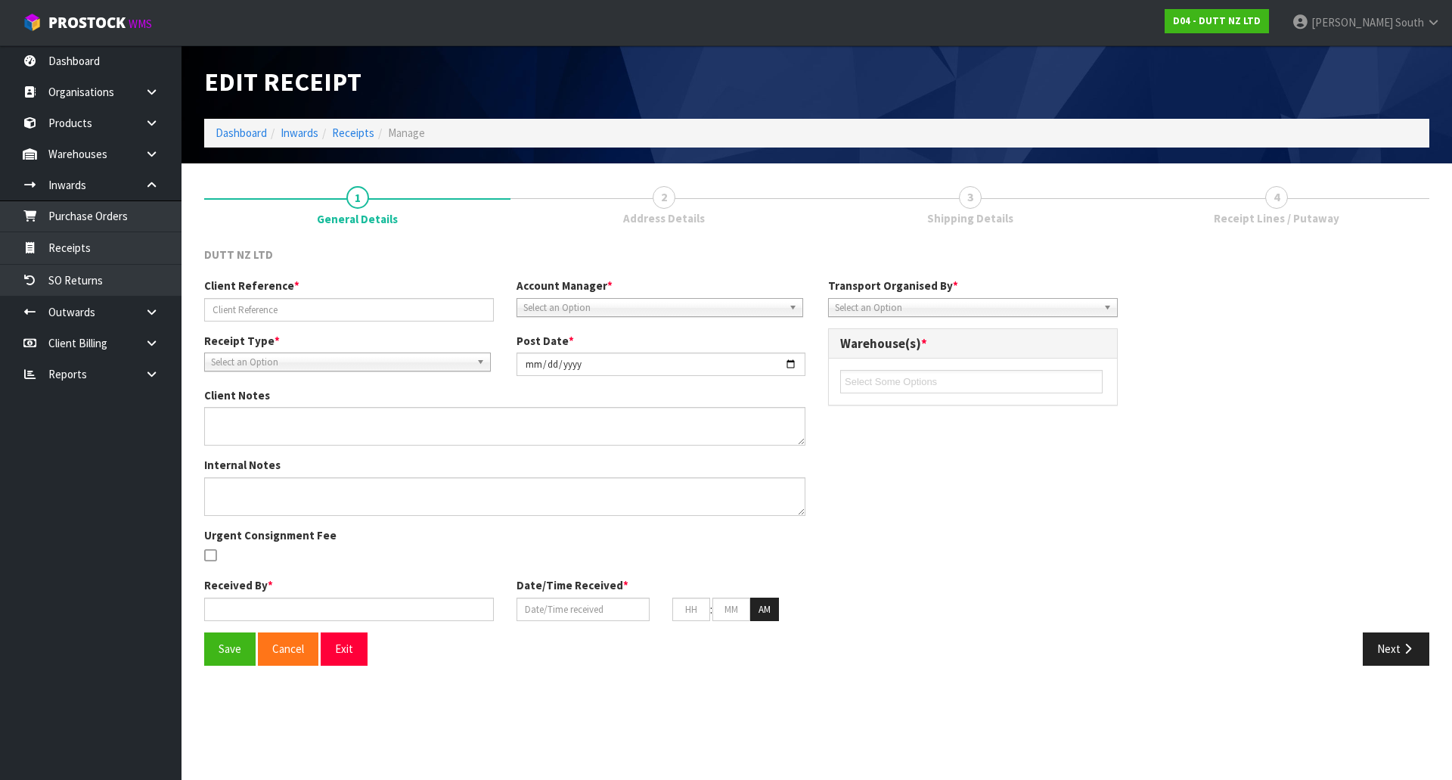
type input "09"
type input "00"
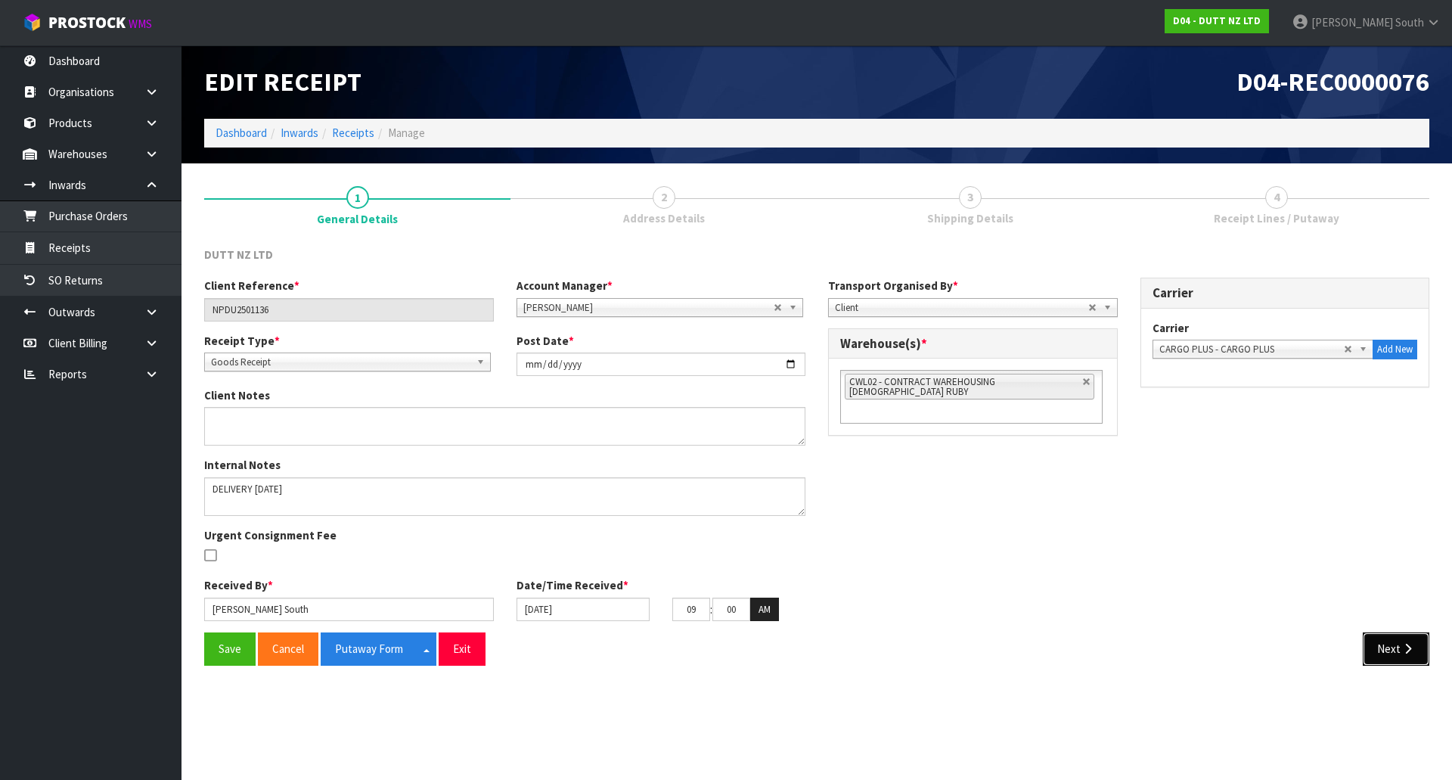
click at [1415, 656] on button "Next" at bounding box center [1396, 648] width 67 height 33
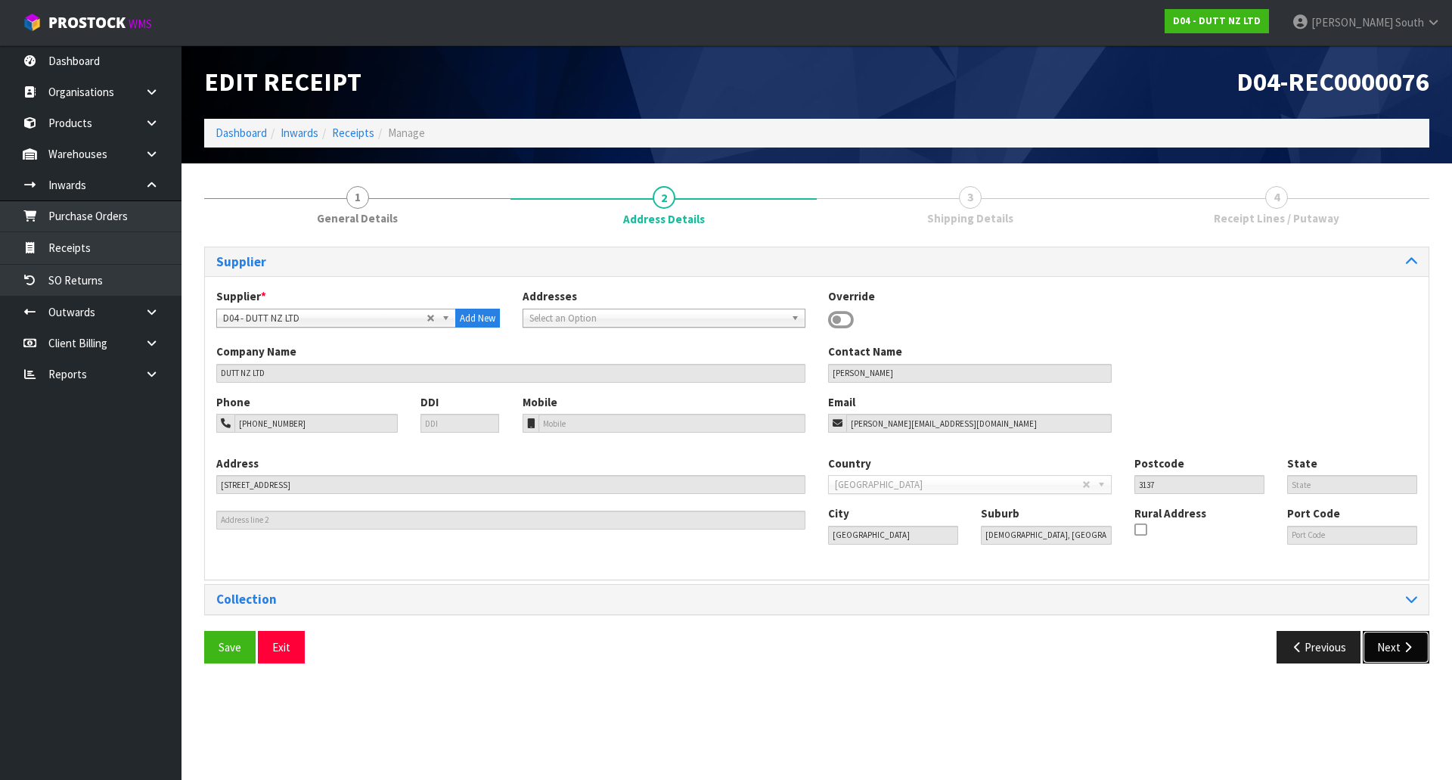
click at [1417, 650] on button "Next" at bounding box center [1396, 647] width 67 height 33
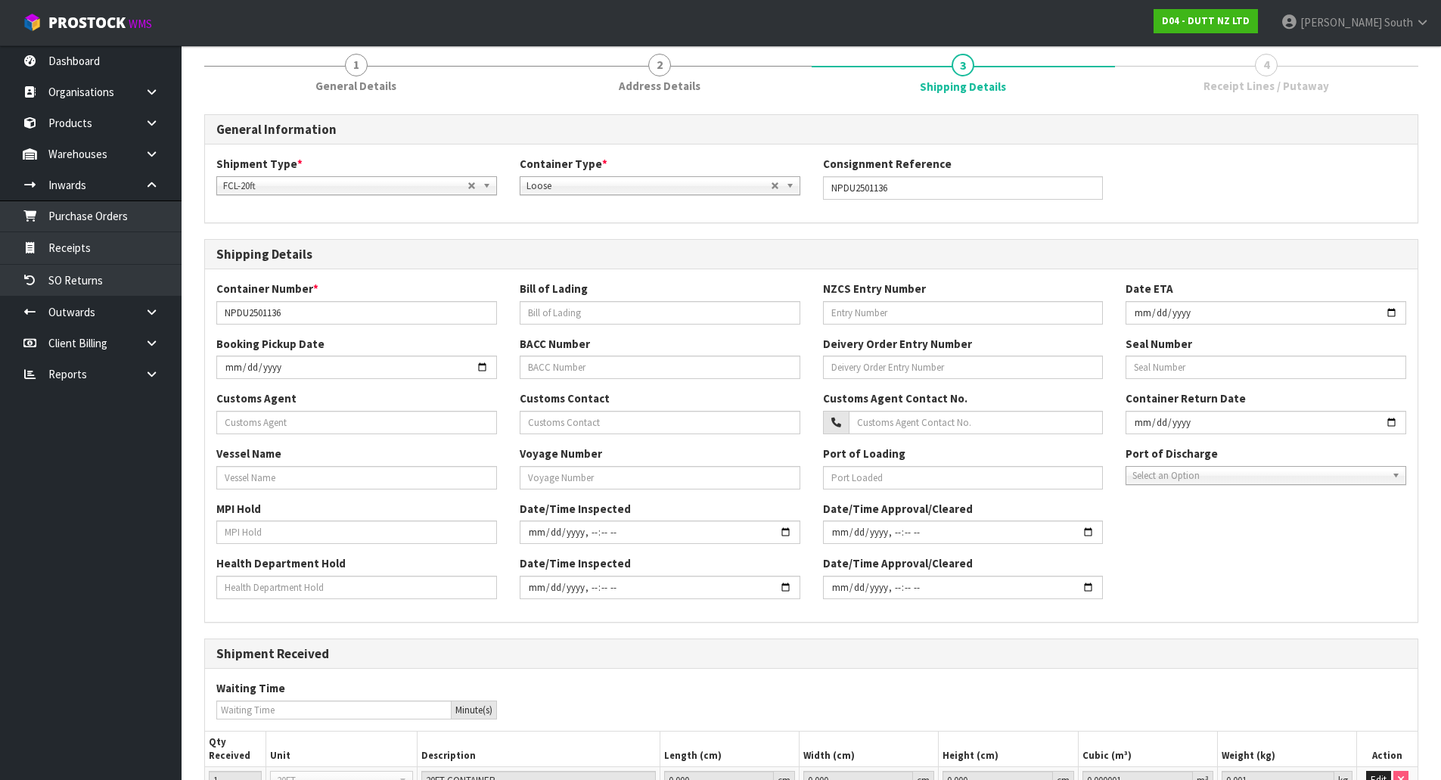
scroll to position [274, 0]
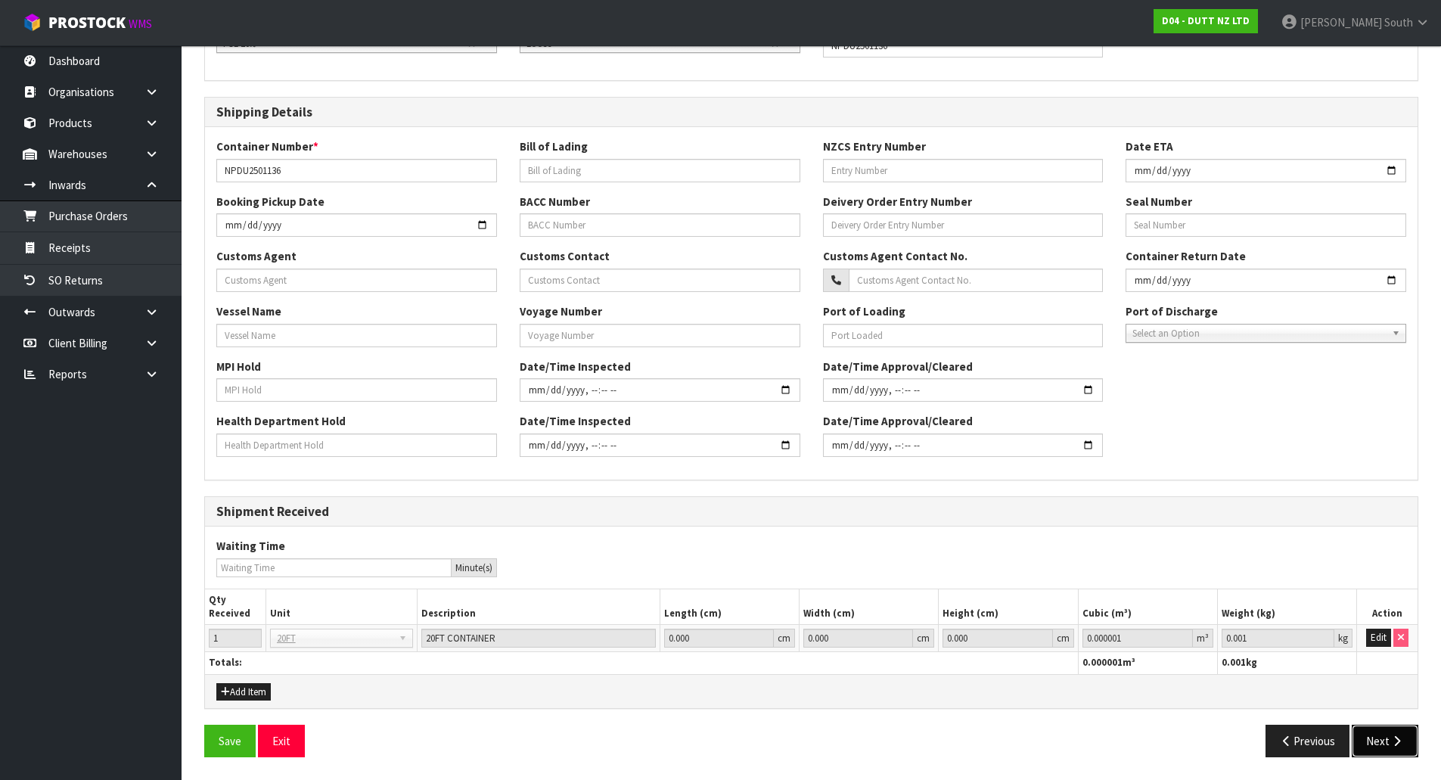
click at [1391, 728] on button "Next" at bounding box center [1384, 740] width 67 height 33
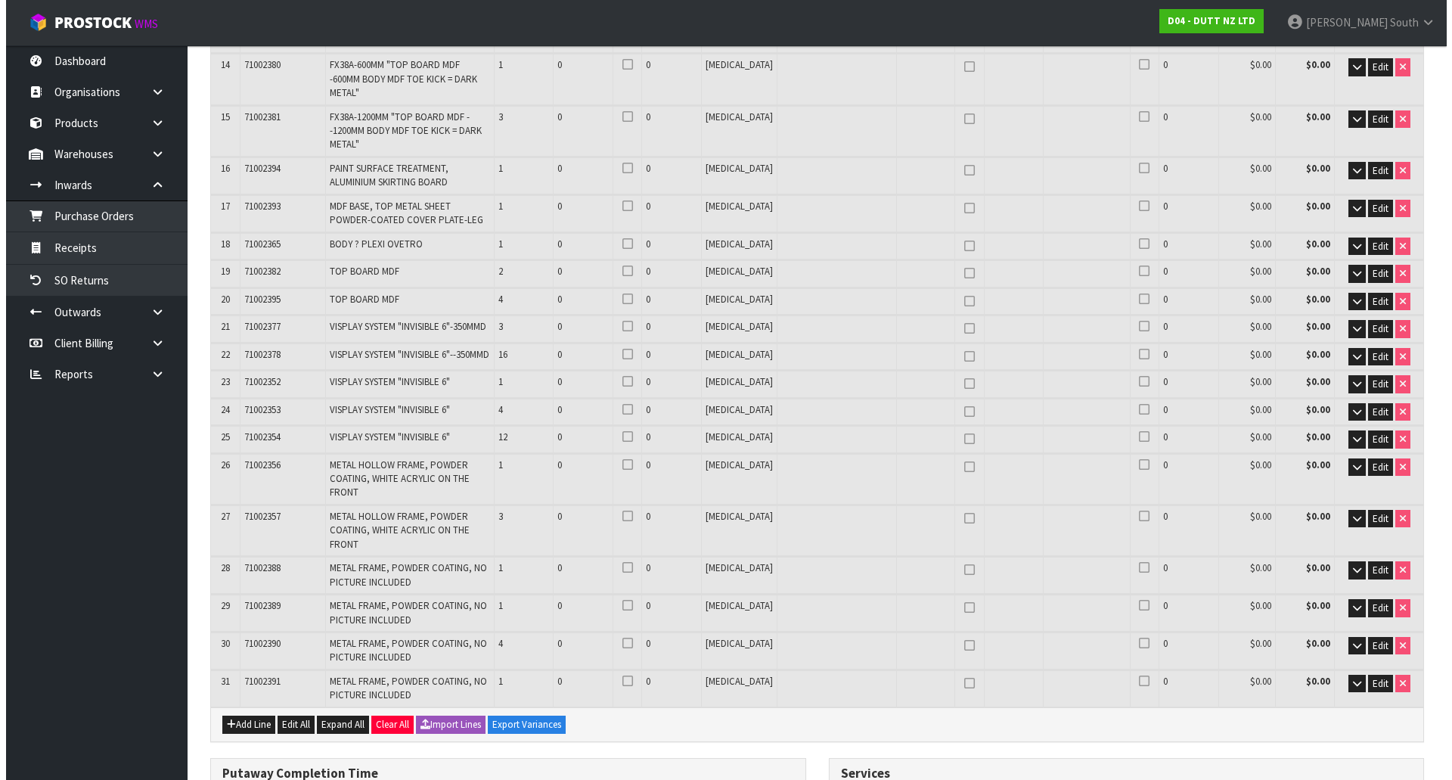
scroll to position [756, 0]
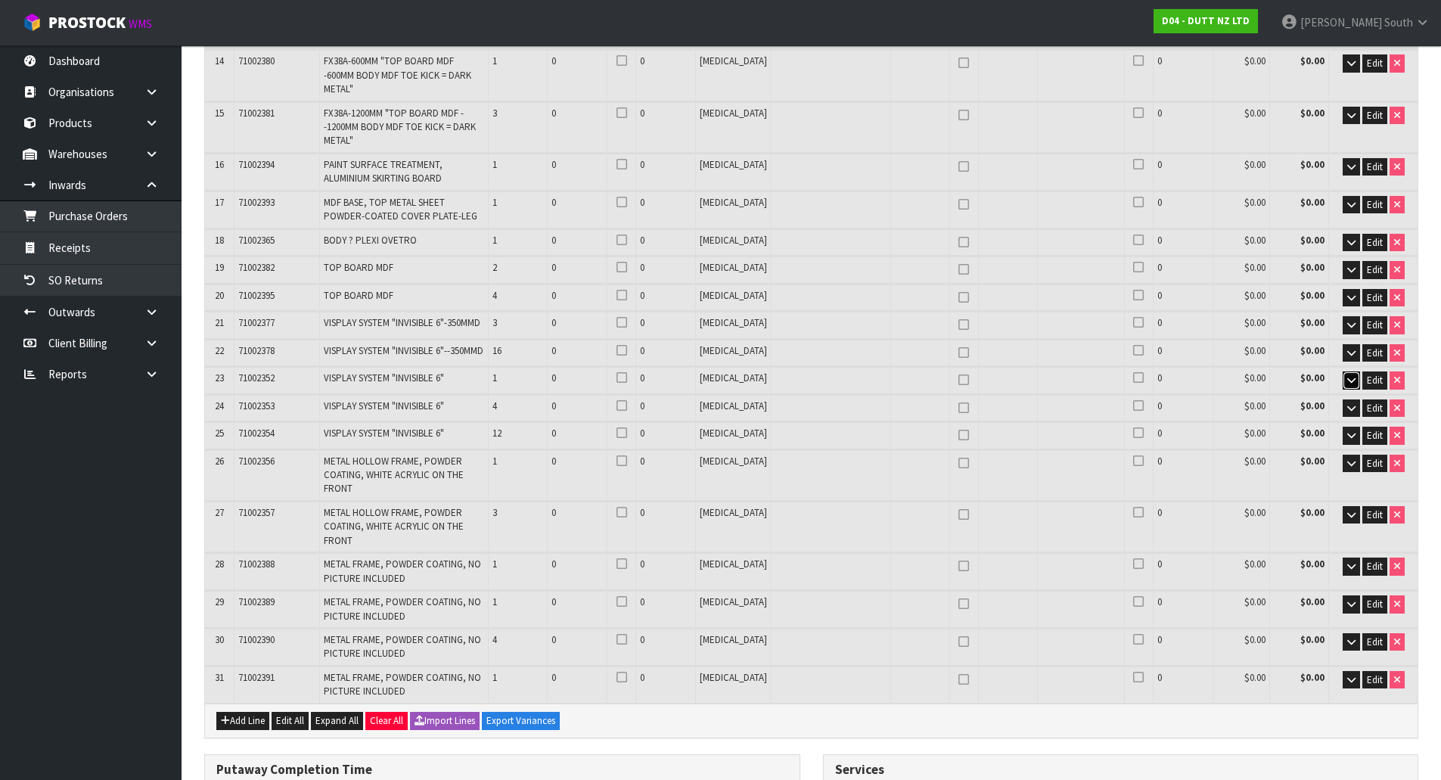
click at [1347, 375] on icon "button" at bounding box center [1351, 380] width 8 height 10
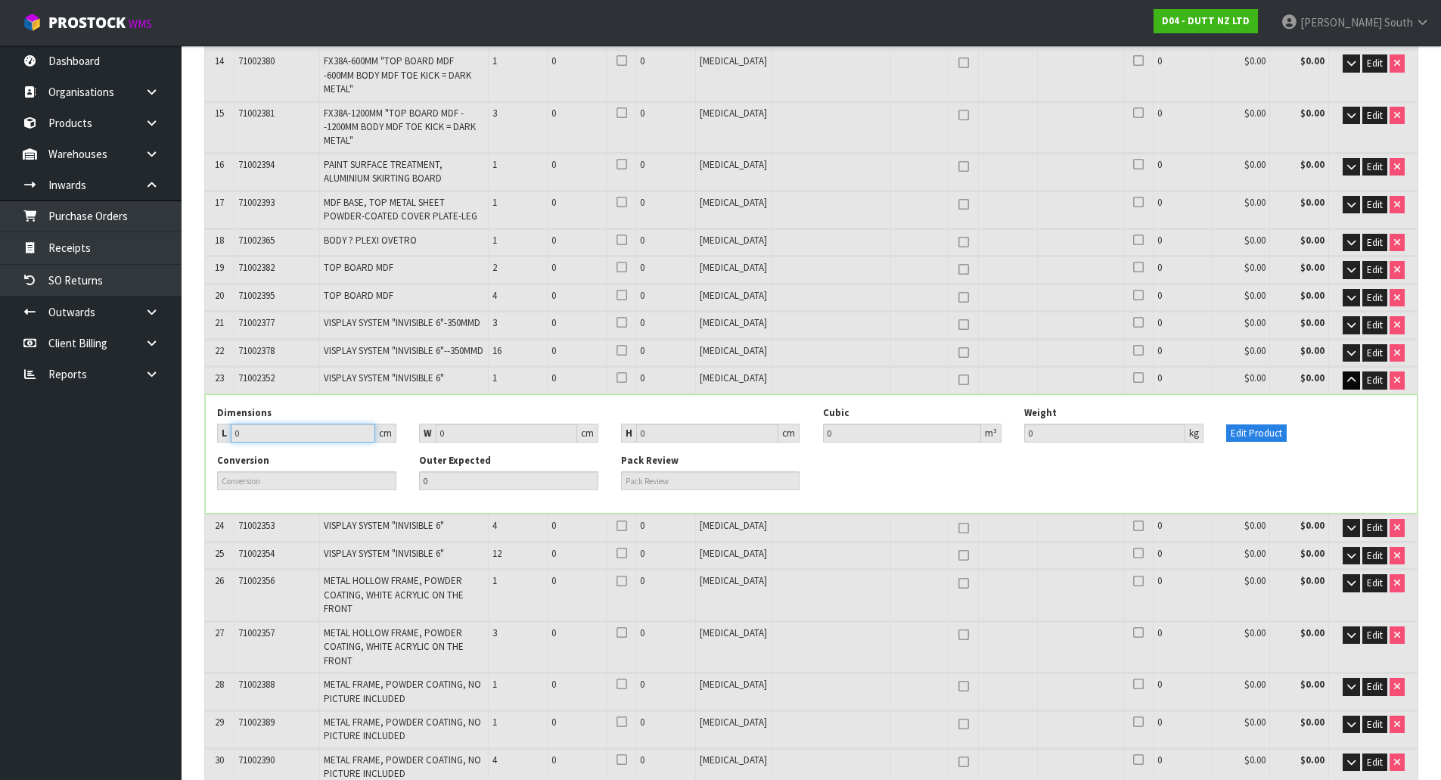
click at [306, 423] on input "0" at bounding box center [303, 432] width 144 height 19
click at [1242, 424] on button "Edit Product" at bounding box center [1256, 433] width 60 height 18
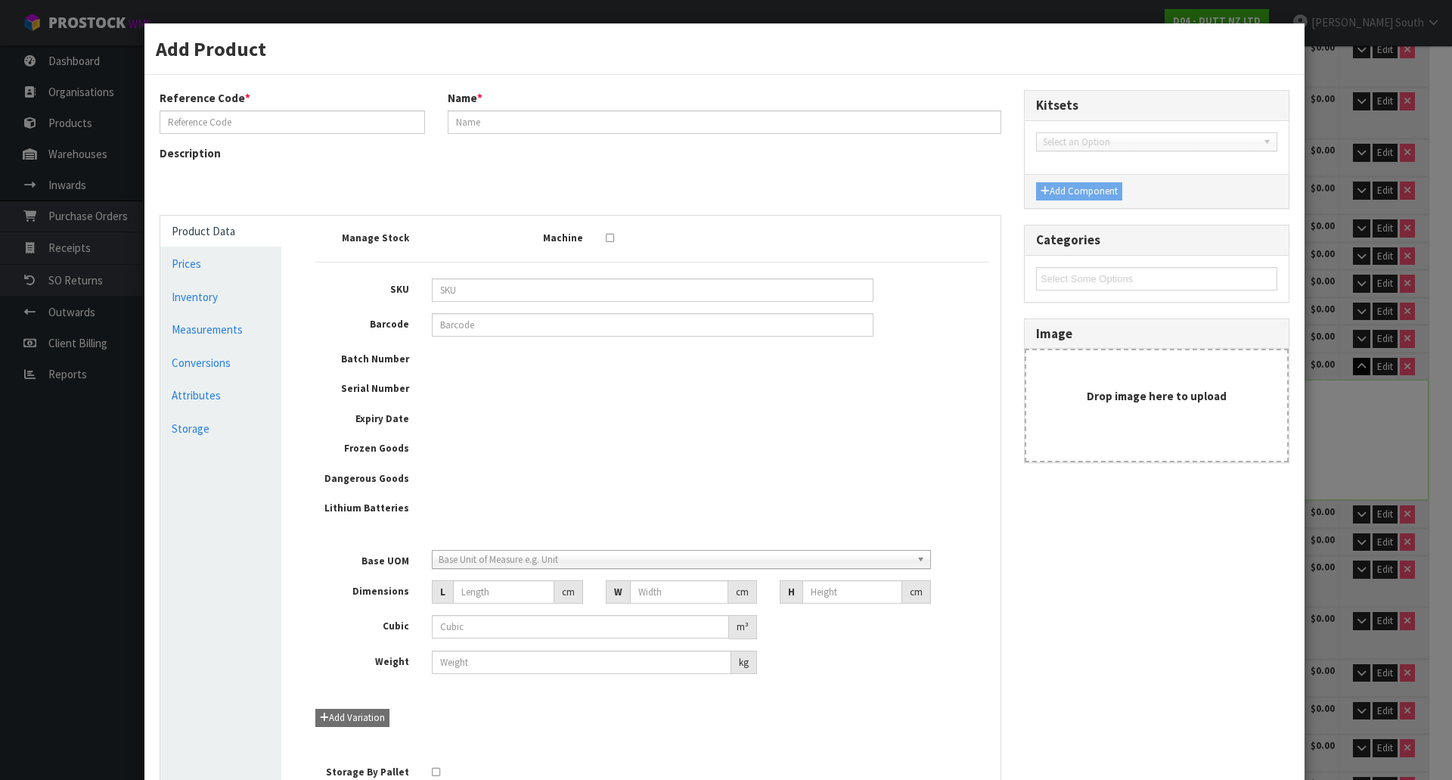
type input "71002352"
type input "VISPLAY SYSTEM "INVISIBLE 6""
type input "0"
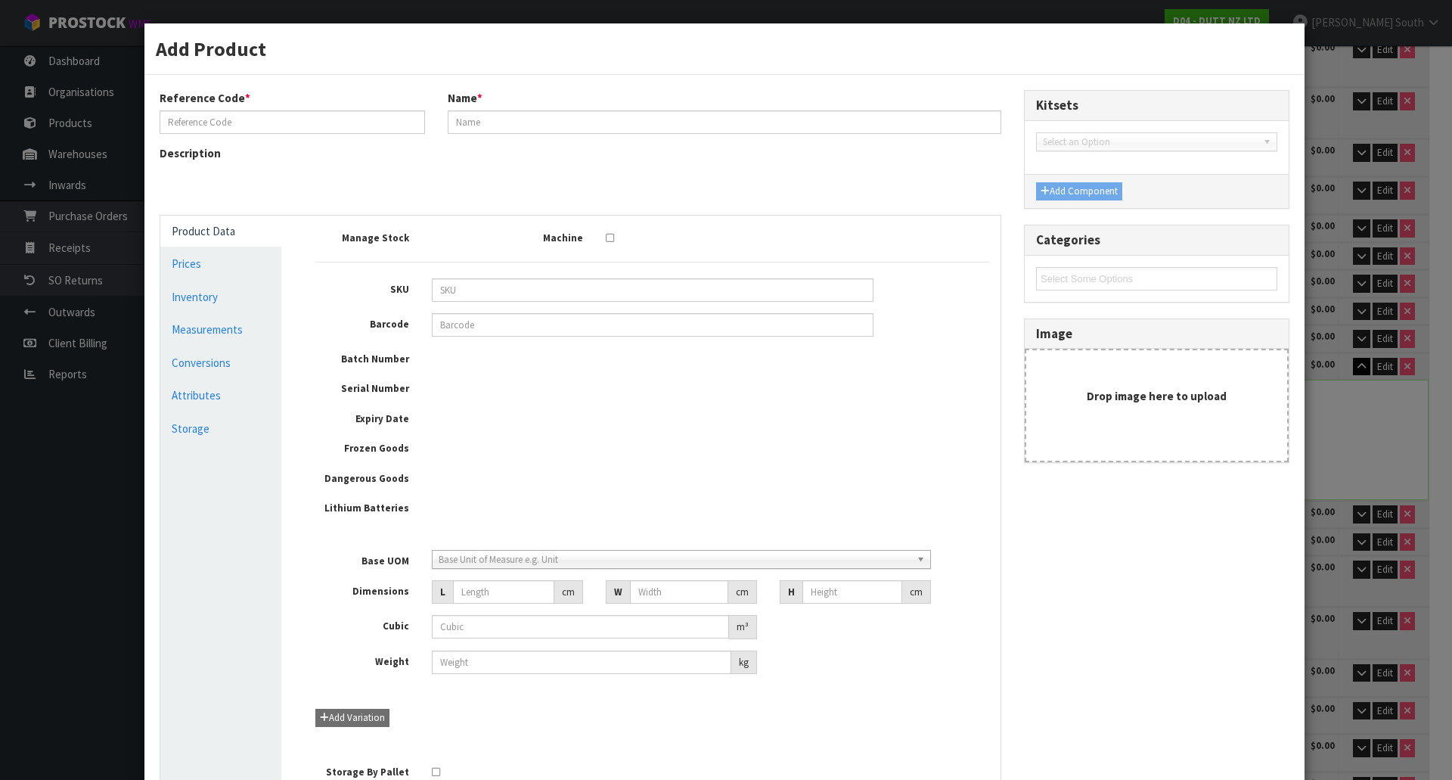
type input "0"
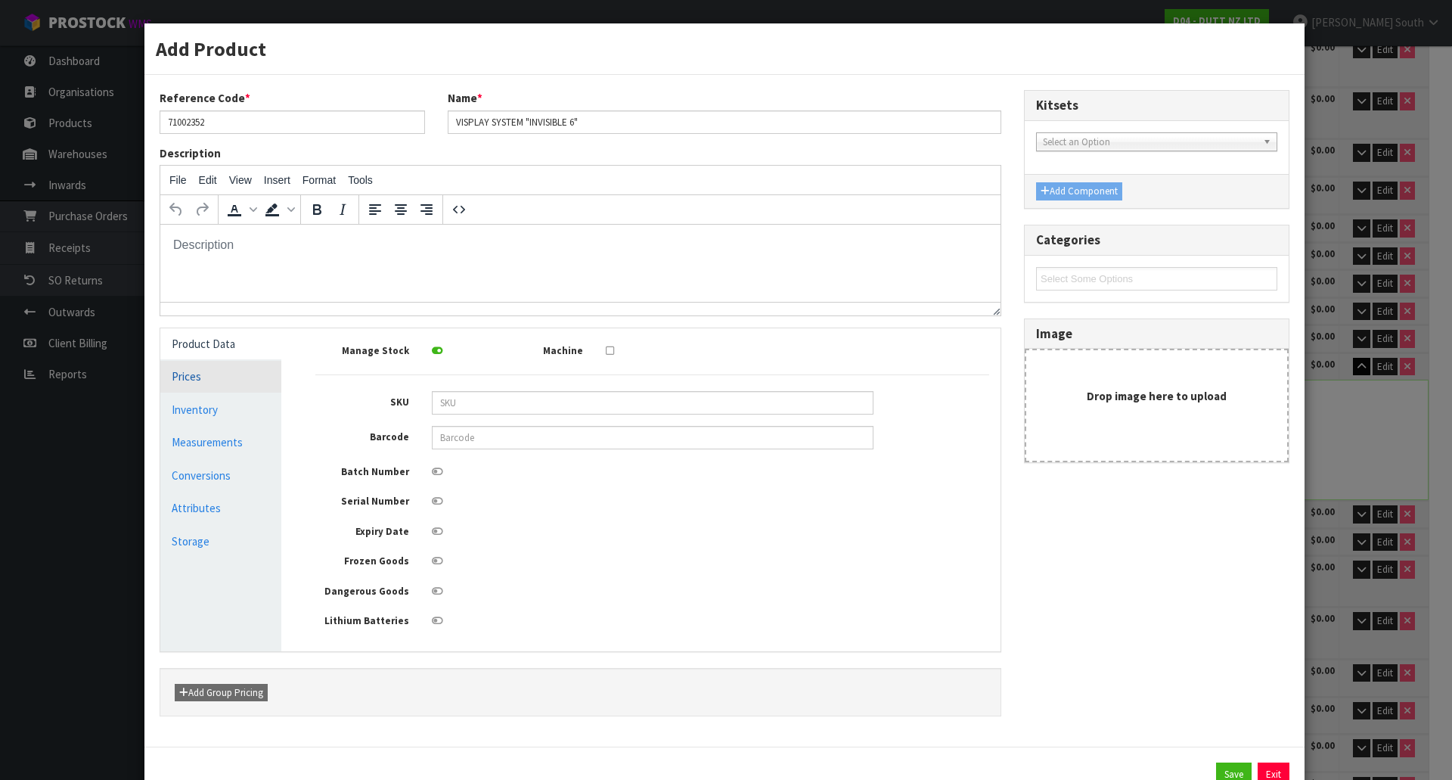
scroll to position [0, 0]
click at [221, 454] on link "Measurements" at bounding box center [220, 441] width 121 height 31
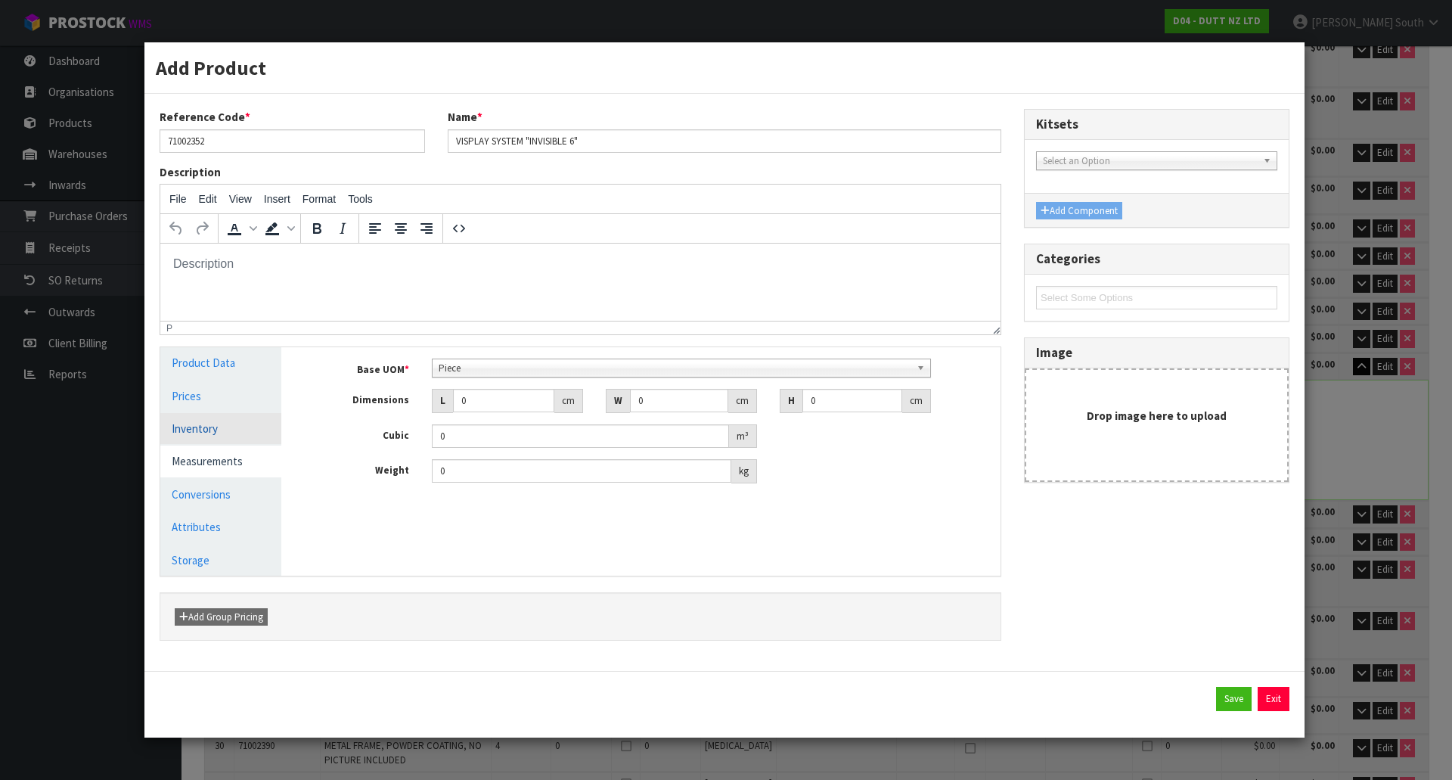
drag, startPoint x: 201, startPoint y: 426, endPoint x: 209, endPoint y: 425, distance: 8.5
click at [201, 428] on link "Inventory" at bounding box center [220, 428] width 121 height 31
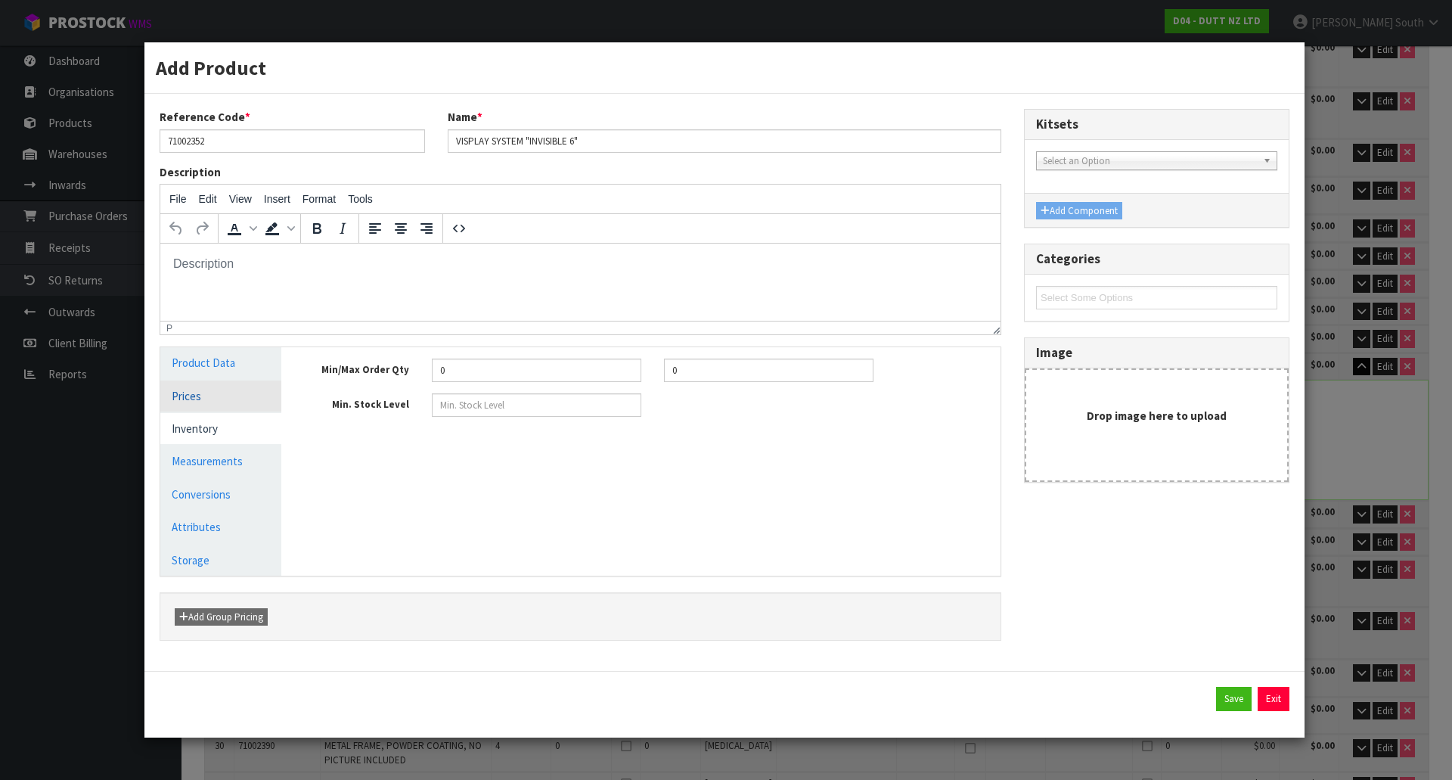
click at [218, 407] on link "Prices" at bounding box center [220, 395] width 121 height 31
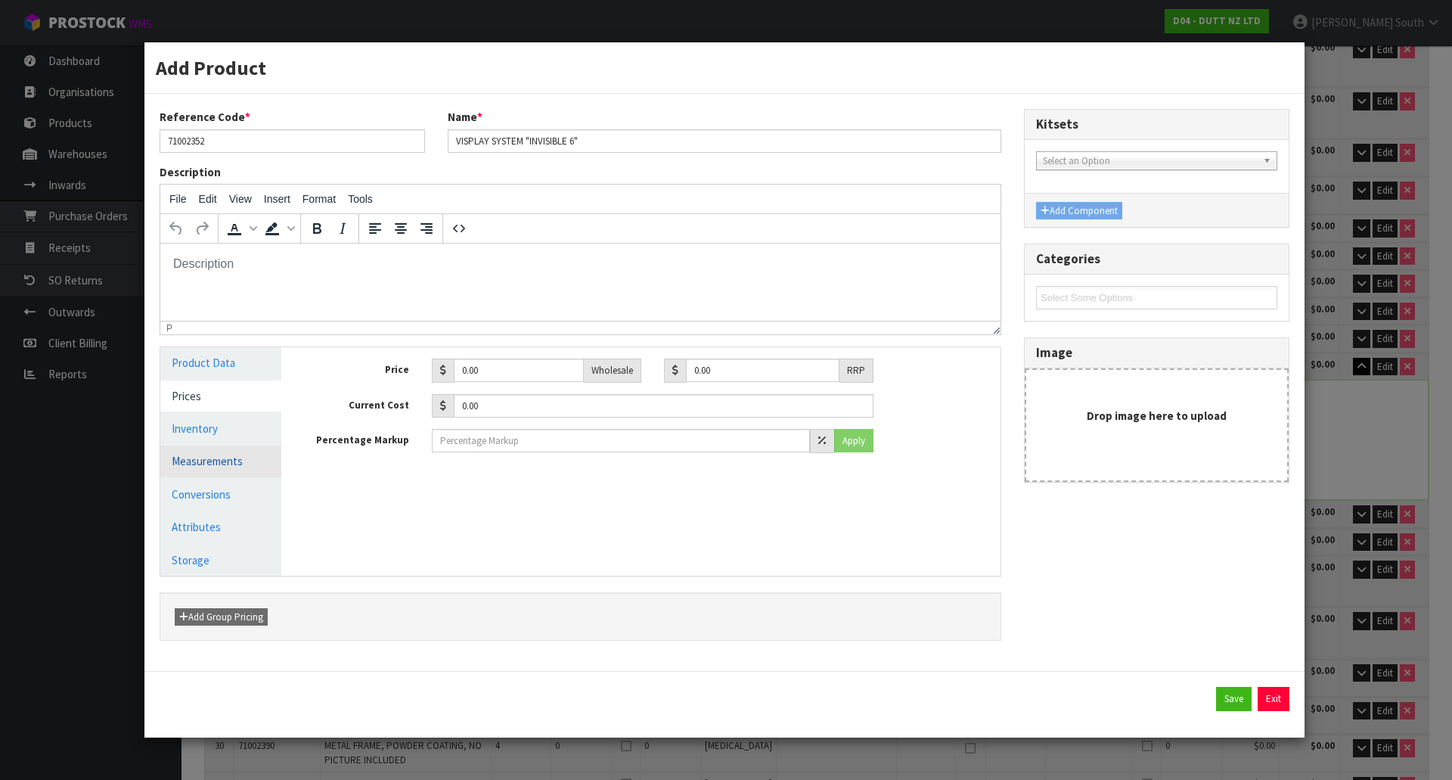
click at [212, 451] on link "Measurements" at bounding box center [220, 460] width 121 height 31
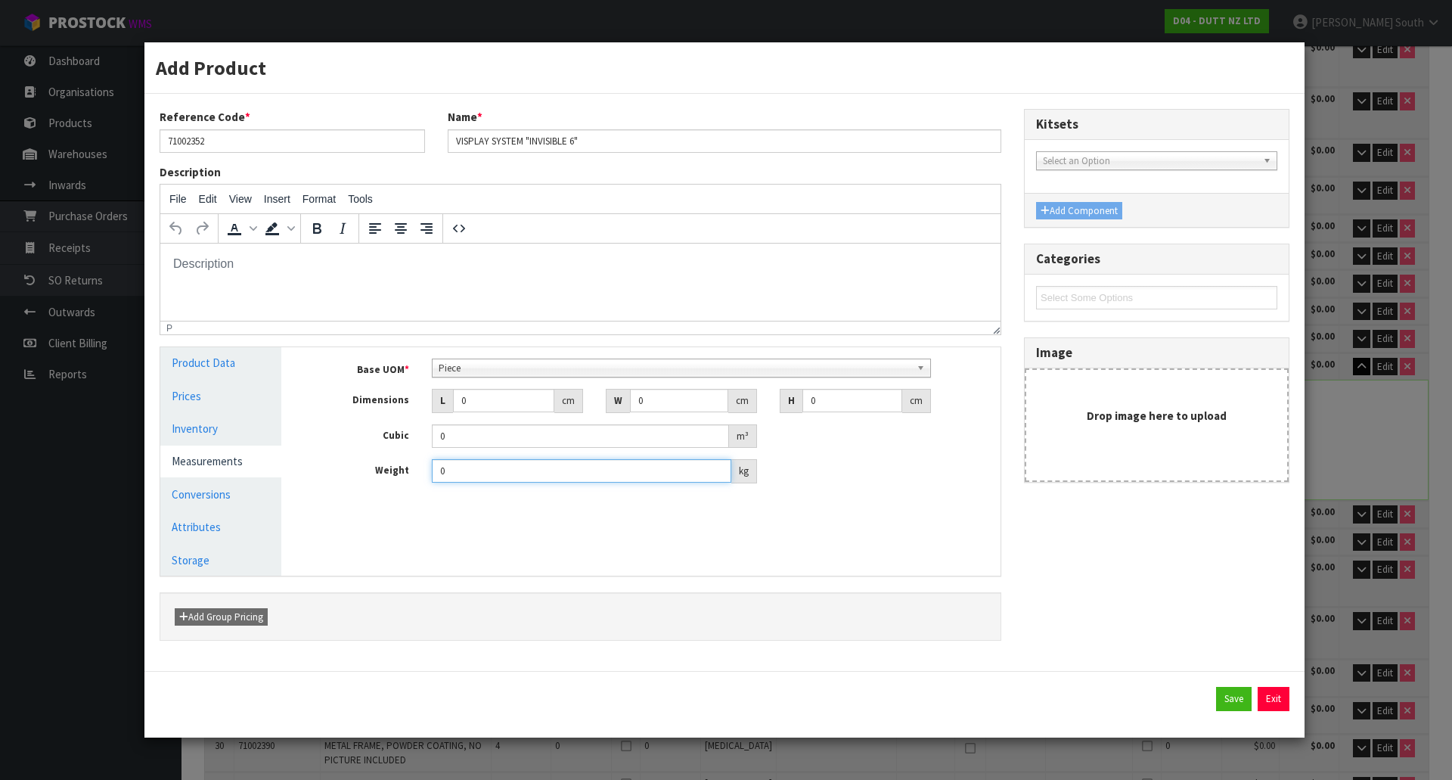
drag, startPoint x: 477, startPoint y: 469, endPoint x: 336, endPoint y: 470, distance: 141.4
click at [338, 469] on div "Weight 0 kg" at bounding box center [652, 471] width 696 height 24
type input "4.20"
click at [541, 520] on div "Manage Stock Machine SKU Barcode Batch Number Serial Number Expiry Date Frozen …" at bounding box center [652, 461] width 719 height 228
click at [493, 400] on input "0" at bounding box center [503, 400] width 101 height 23
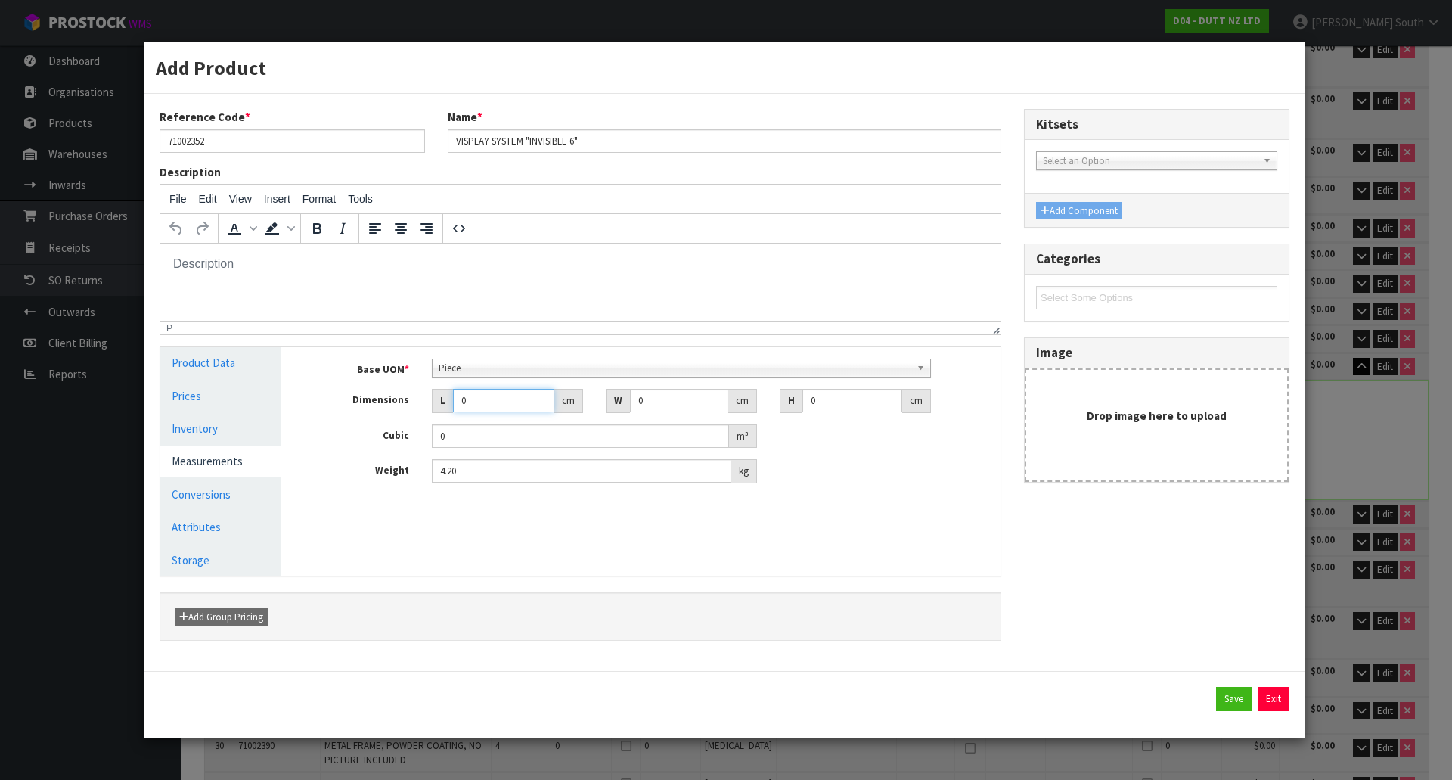
type input "0.000001"
type input "128"
click at [678, 392] on input "0" at bounding box center [679, 400] width 98 height 23
type input "041"
type input "1"
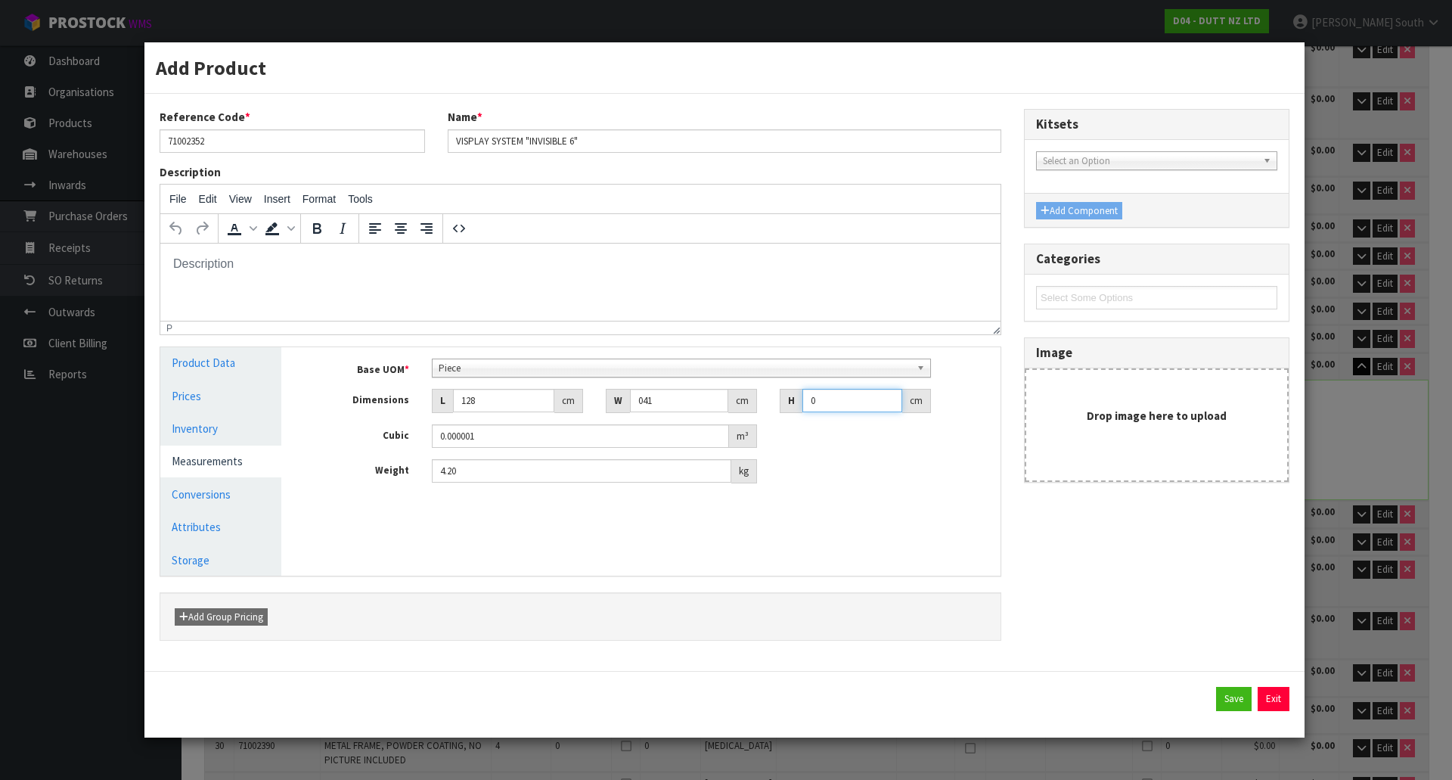
type input "0.005248"
type input "17"
type input "0.089216"
type input "17"
click at [1242, 699] on button "Save" at bounding box center [1234, 699] width 36 height 24
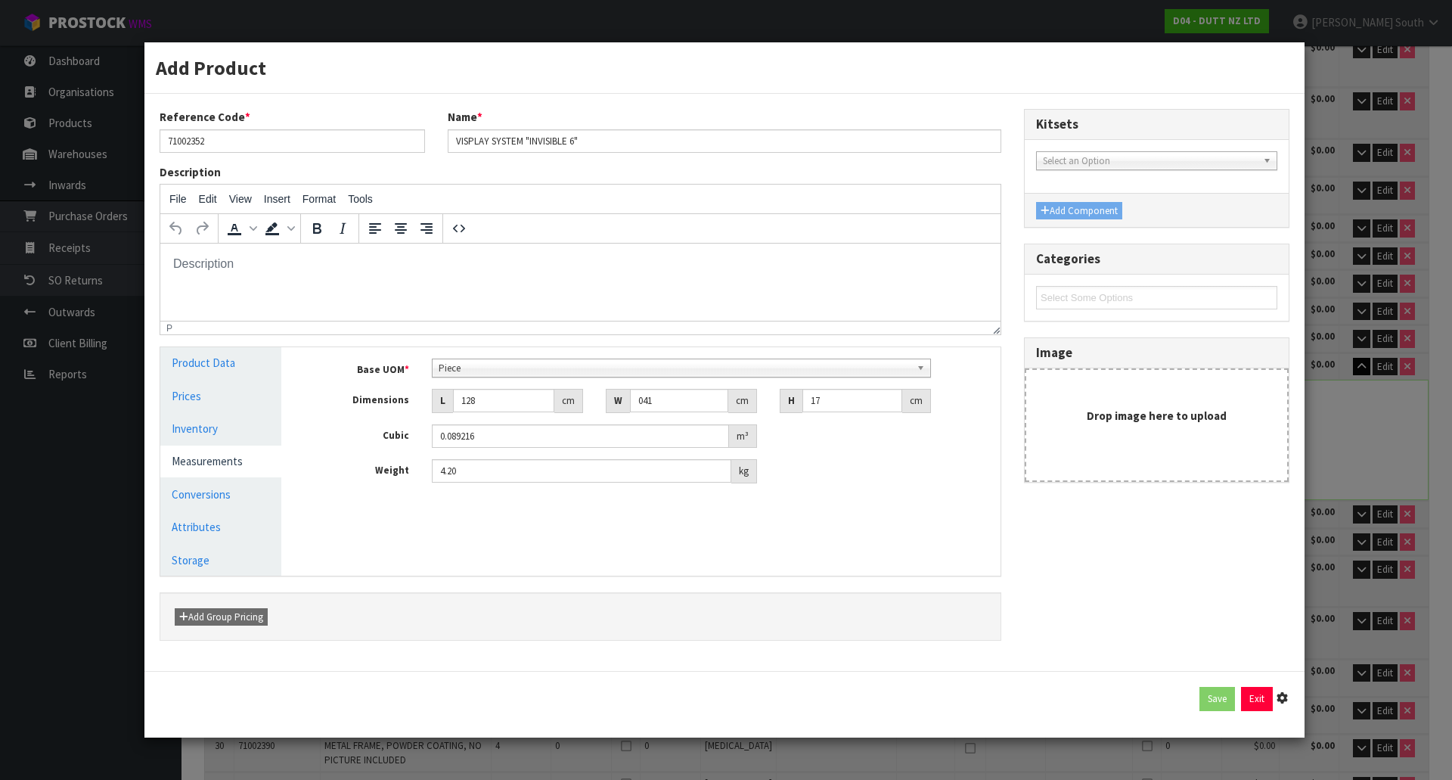
type input "128"
type input "41"
type input "17"
type input "0.089216"
type input "4.2"
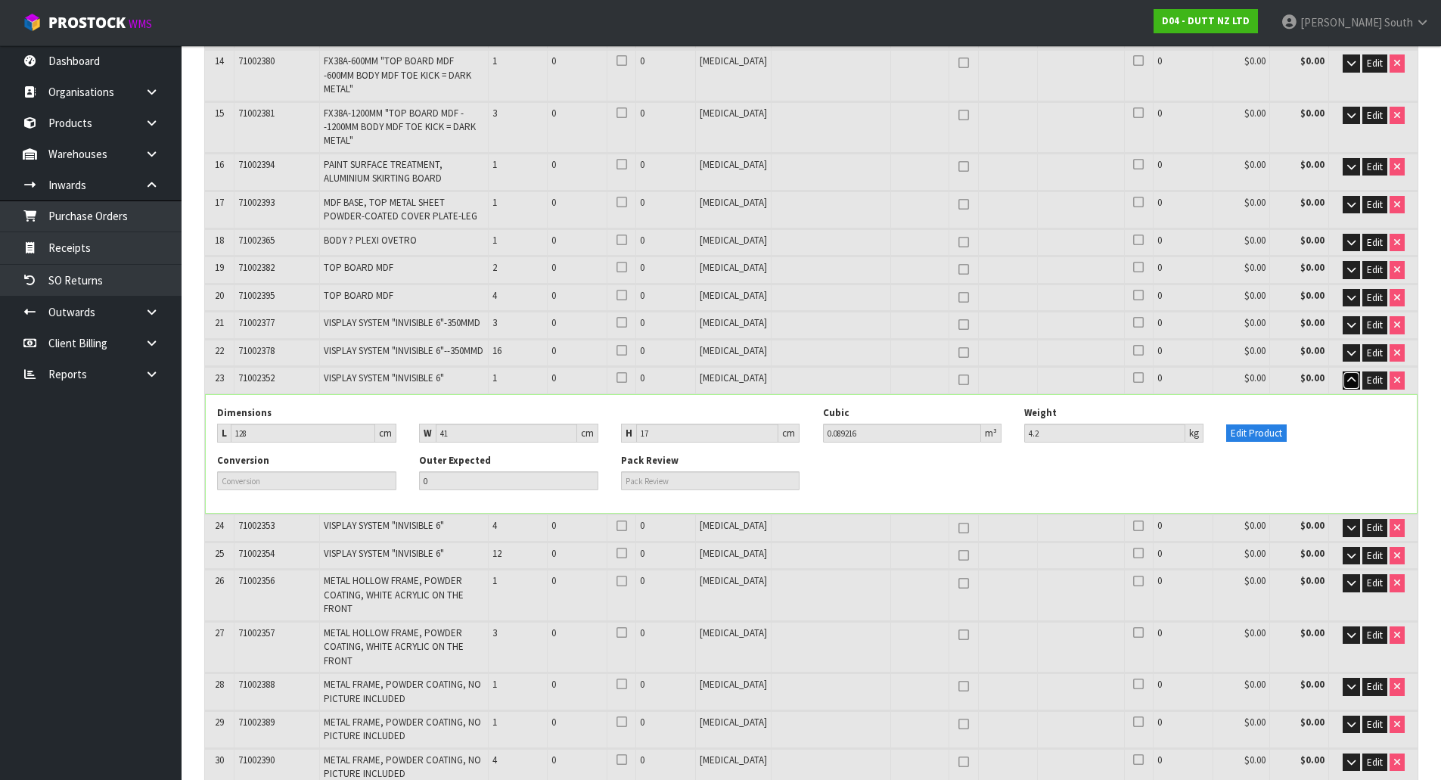
click at [1347, 375] on icon "button" at bounding box center [1351, 380] width 8 height 10
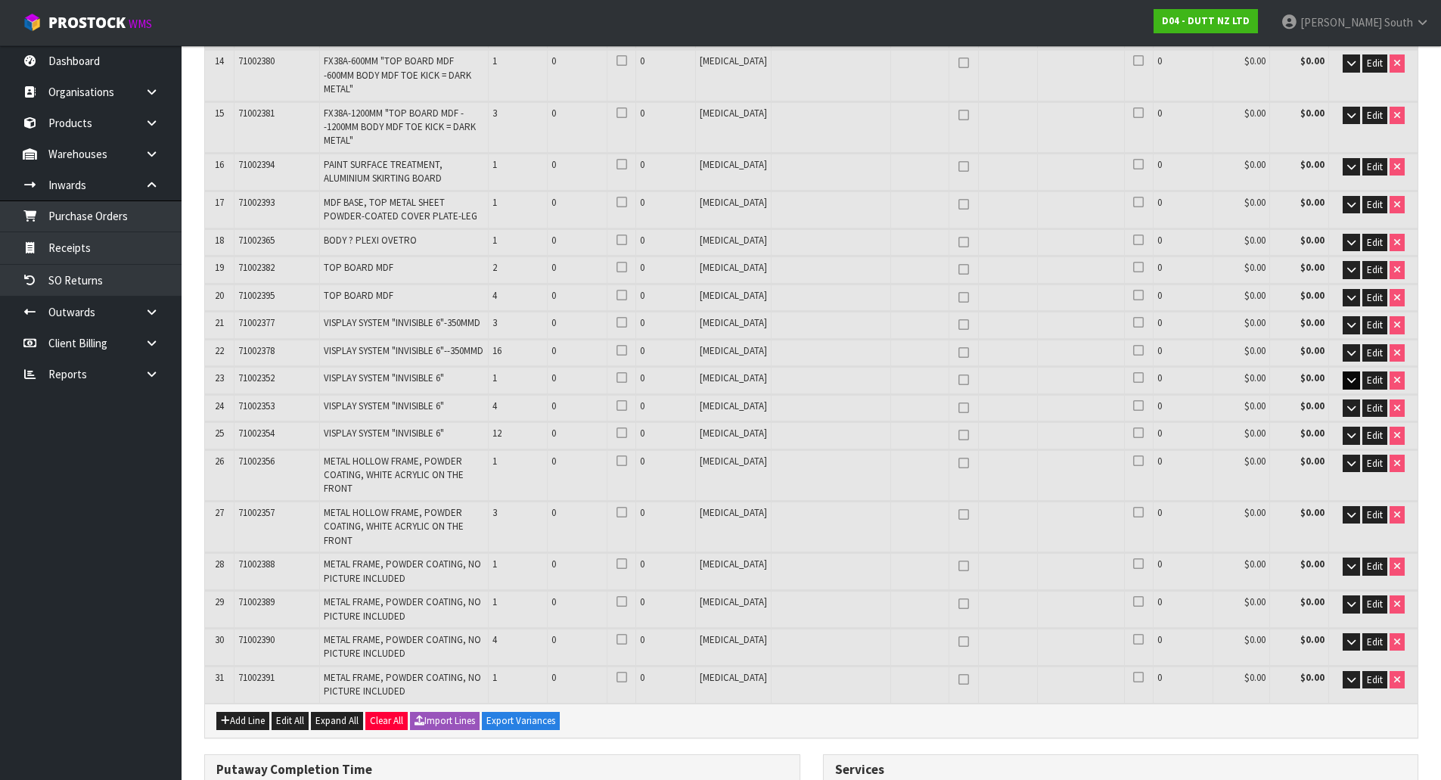
click at [271, 371] on span "71002352" at bounding box center [256, 377] width 36 height 13
click at [1344, 344] on button "button" at bounding box center [1350, 353] width 17 height 18
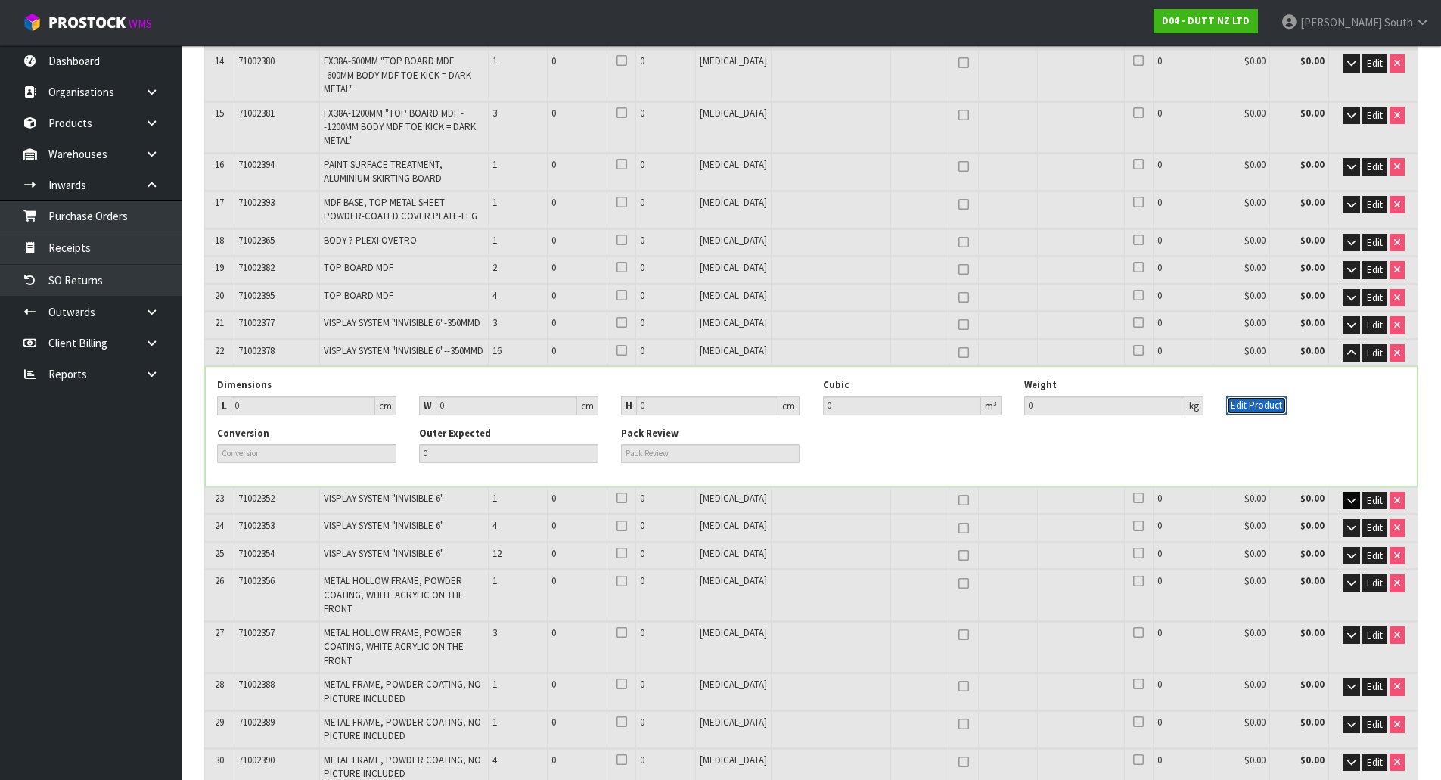
click at [1248, 396] on button "Edit Product" at bounding box center [1256, 405] width 60 height 18
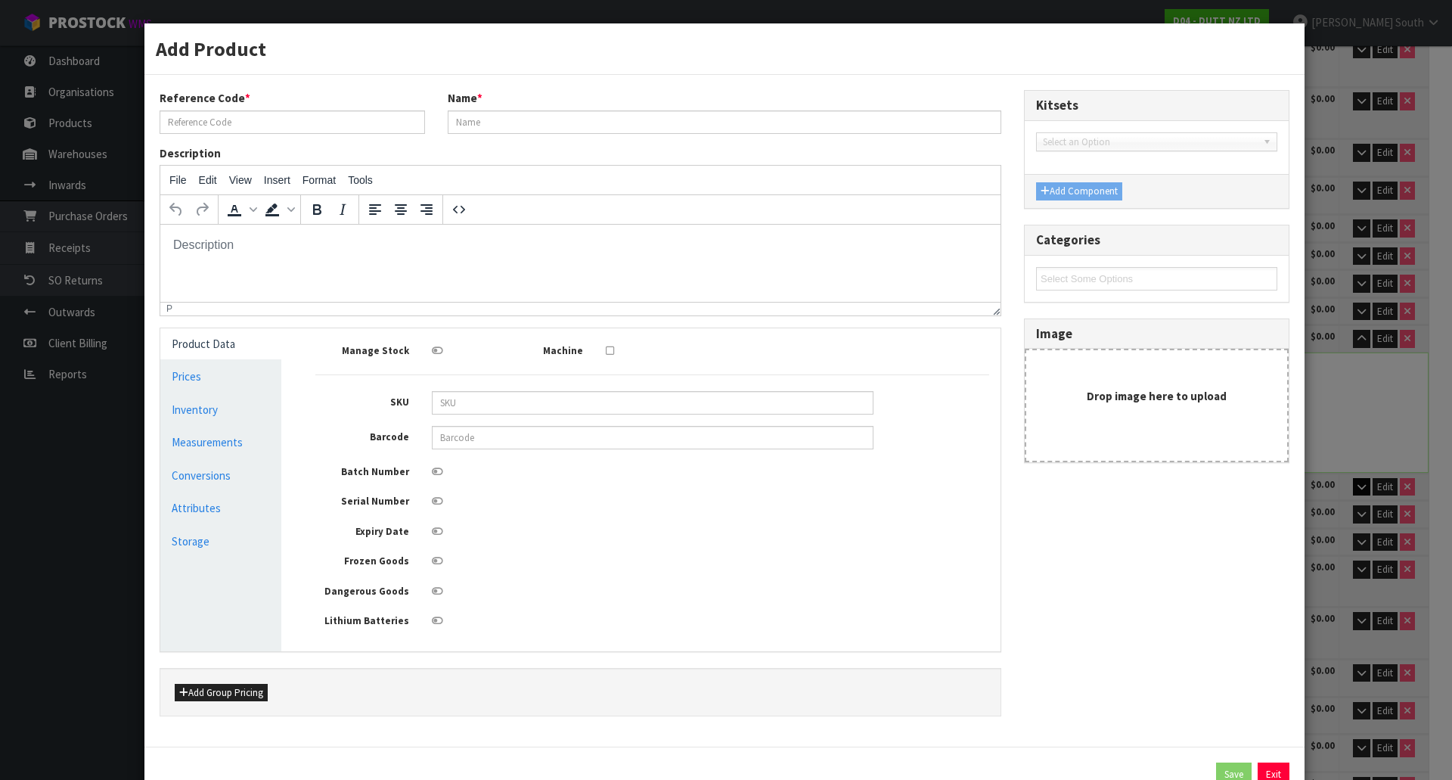
type input "71002378"
type input "VISPLAY SYSTEM "INVISIBLE 6"--350MMD"
type input "0"
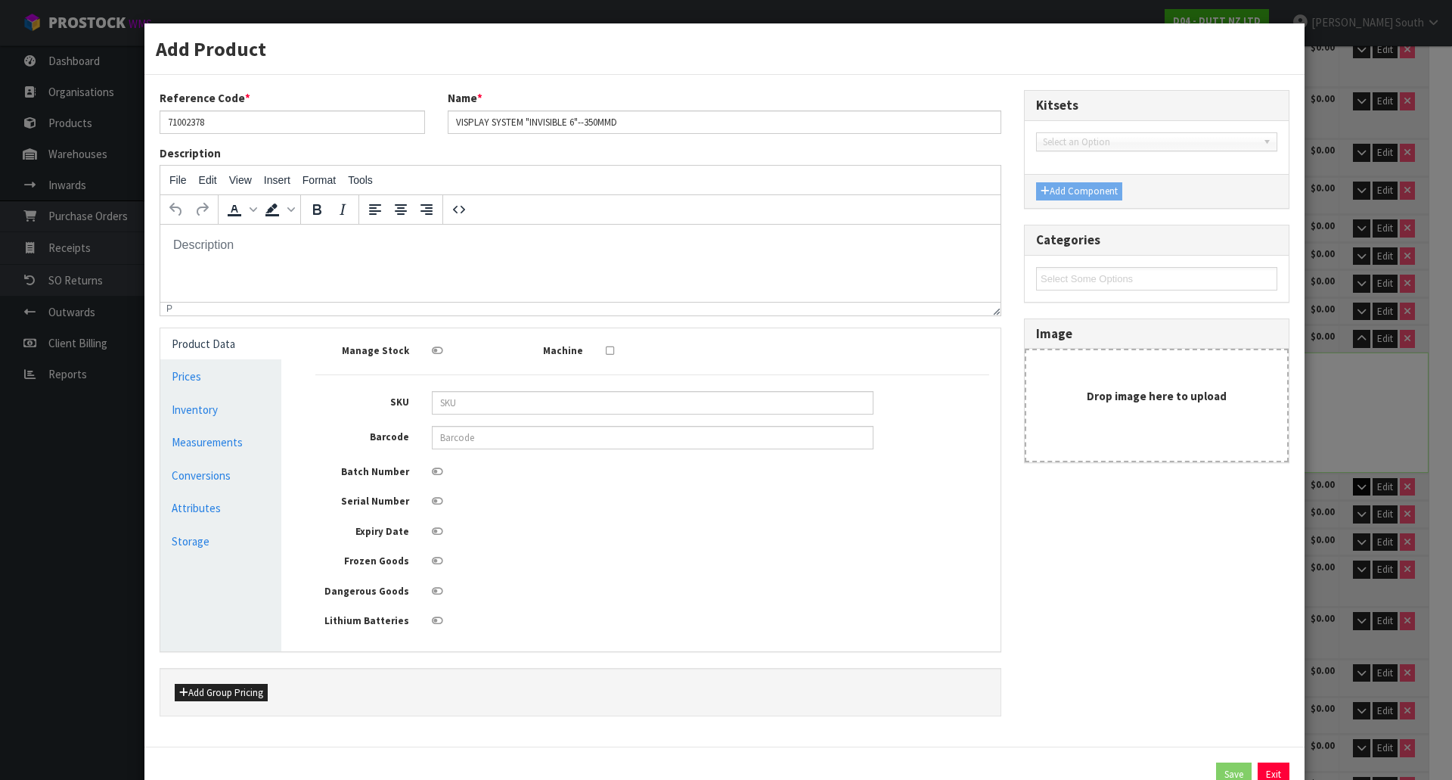
type input "0"
click at [240, 445] on link "Measurements" at bounding box center [220, 441] width 121 height 31
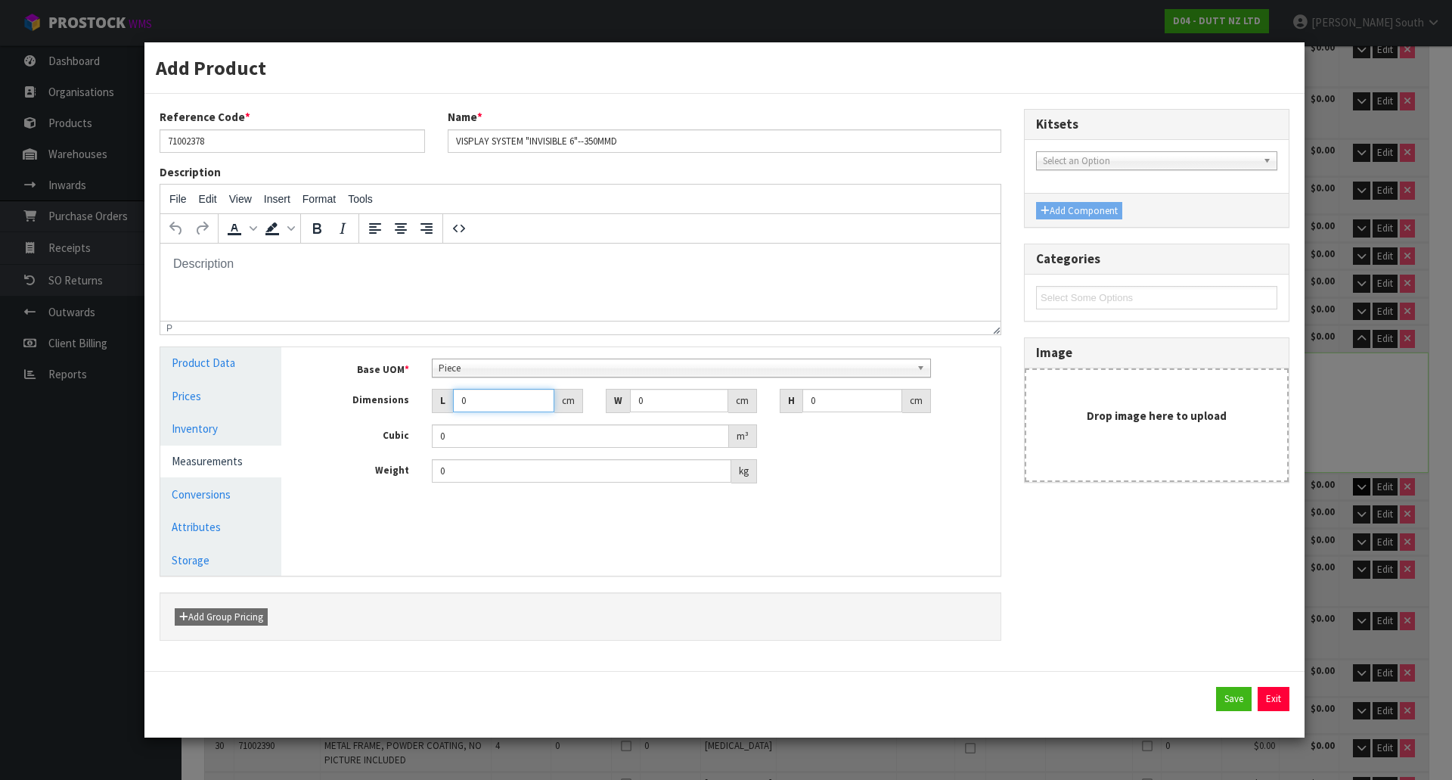
drag, startPoint x: 489, startPoint y: 399, endPoint x: 391, endPoint y: 399, distance: 98.3
click at [391, 399] on div "Dimensions L 0 cm W 0 cm H 0 cm" at bounding box center [652, 401] width 696 height 24
type input "0.000001"
type input "125"
drag, startPoint x: 677, startPoint y: 402, endPoint x: 511, endPoint y: 402, distance: 165.6
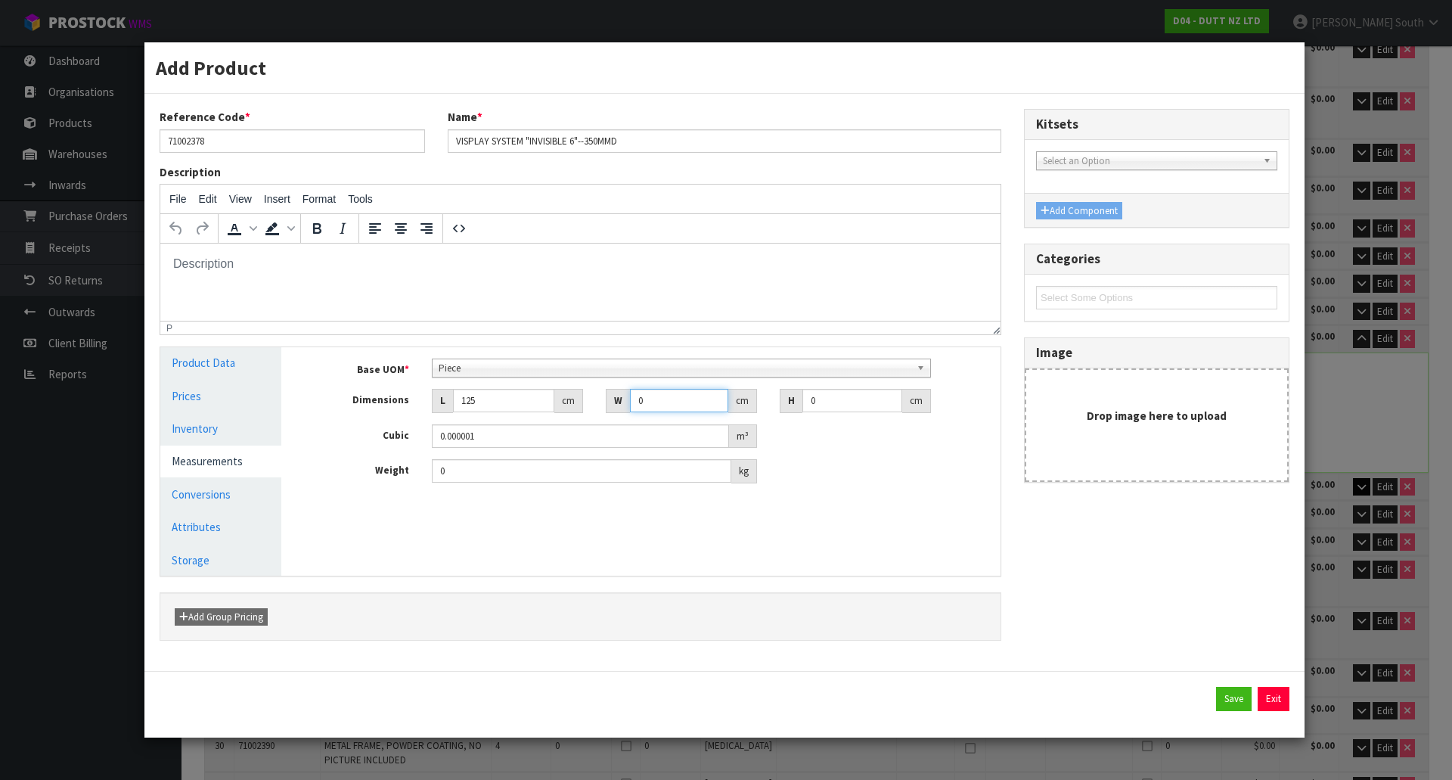
click at [511, 402] on div "Dimensions L 125 cm W 0 cm H 0 cm" at bounding box center [652, 401] width 696 height 24
type input "36"
type input "8"
type input "0.036"
type input "8"
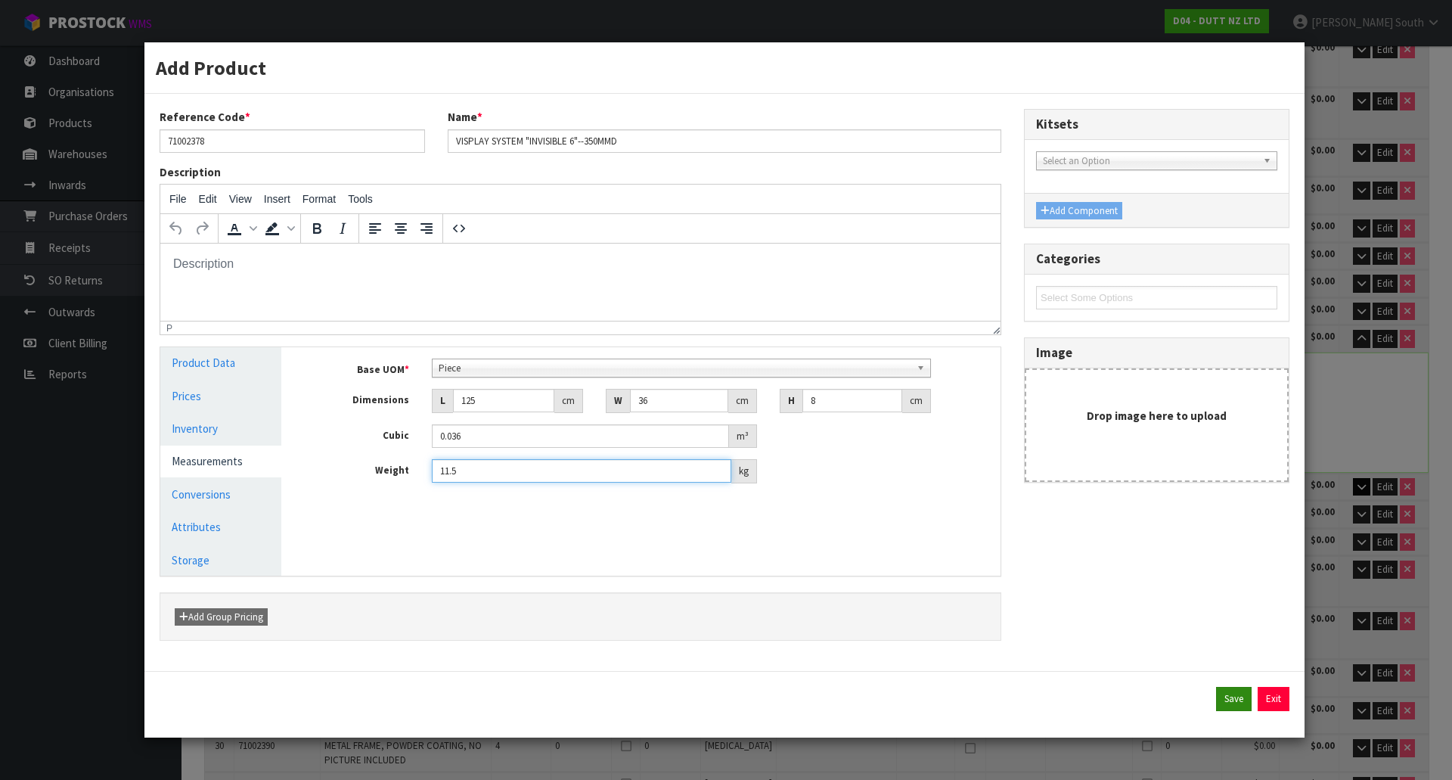
type input "11.5"
click at [1230, 690] on button "Save" at bounding box center [1234, 699] width 36 height 24
type input "125"
type input "36"
type input "8"
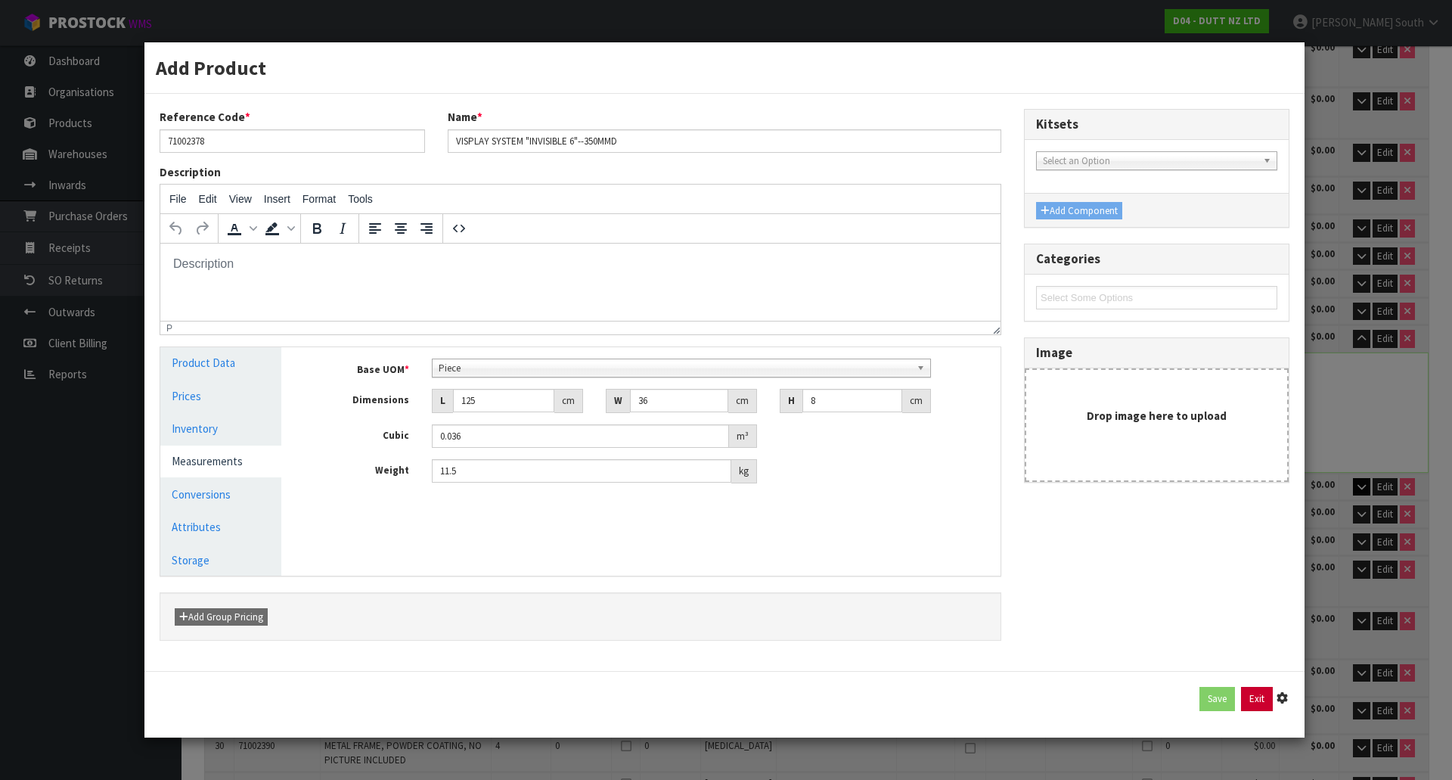
type input "0.036"
type input "11.5"
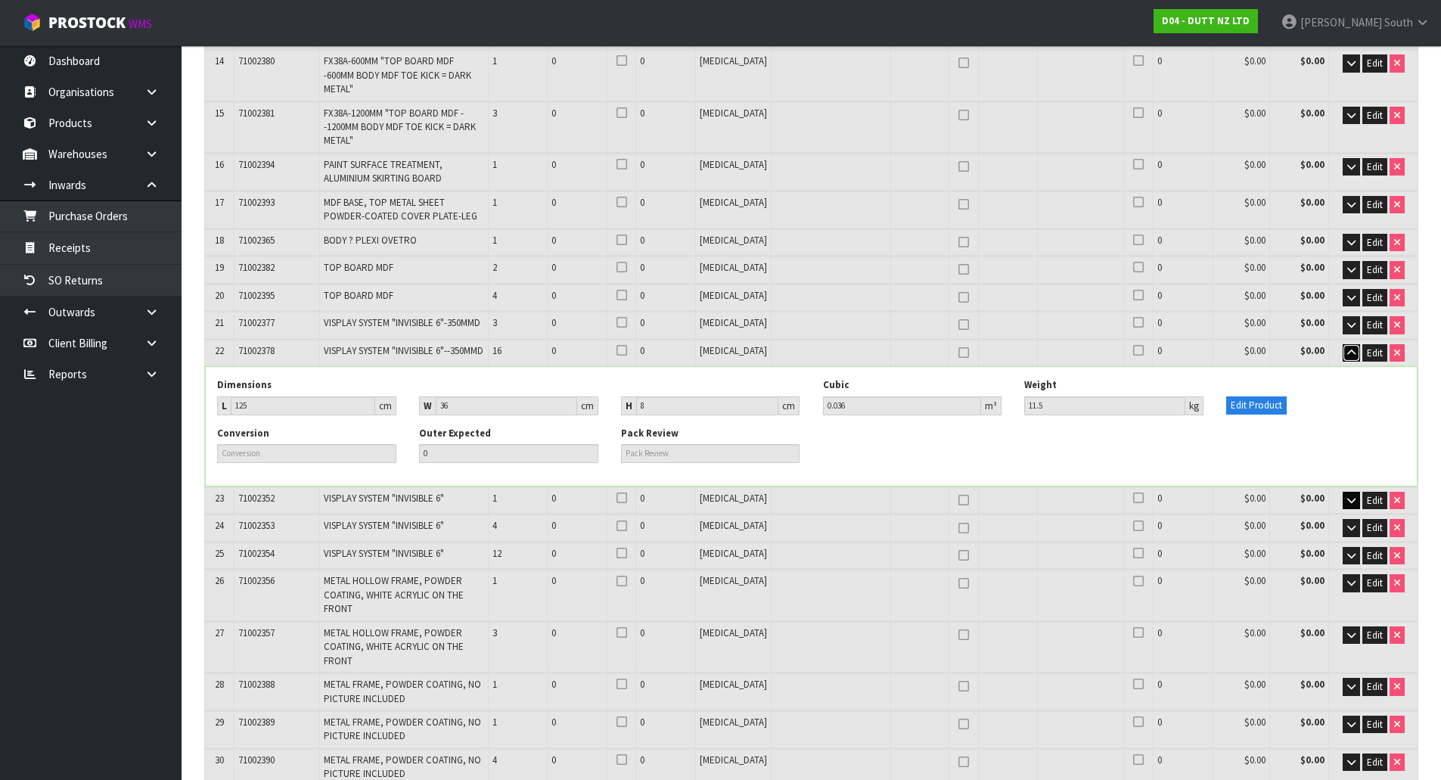
click at [1351, 348] on icon "button" at bounding box center [1351, 353] width 8 height 10
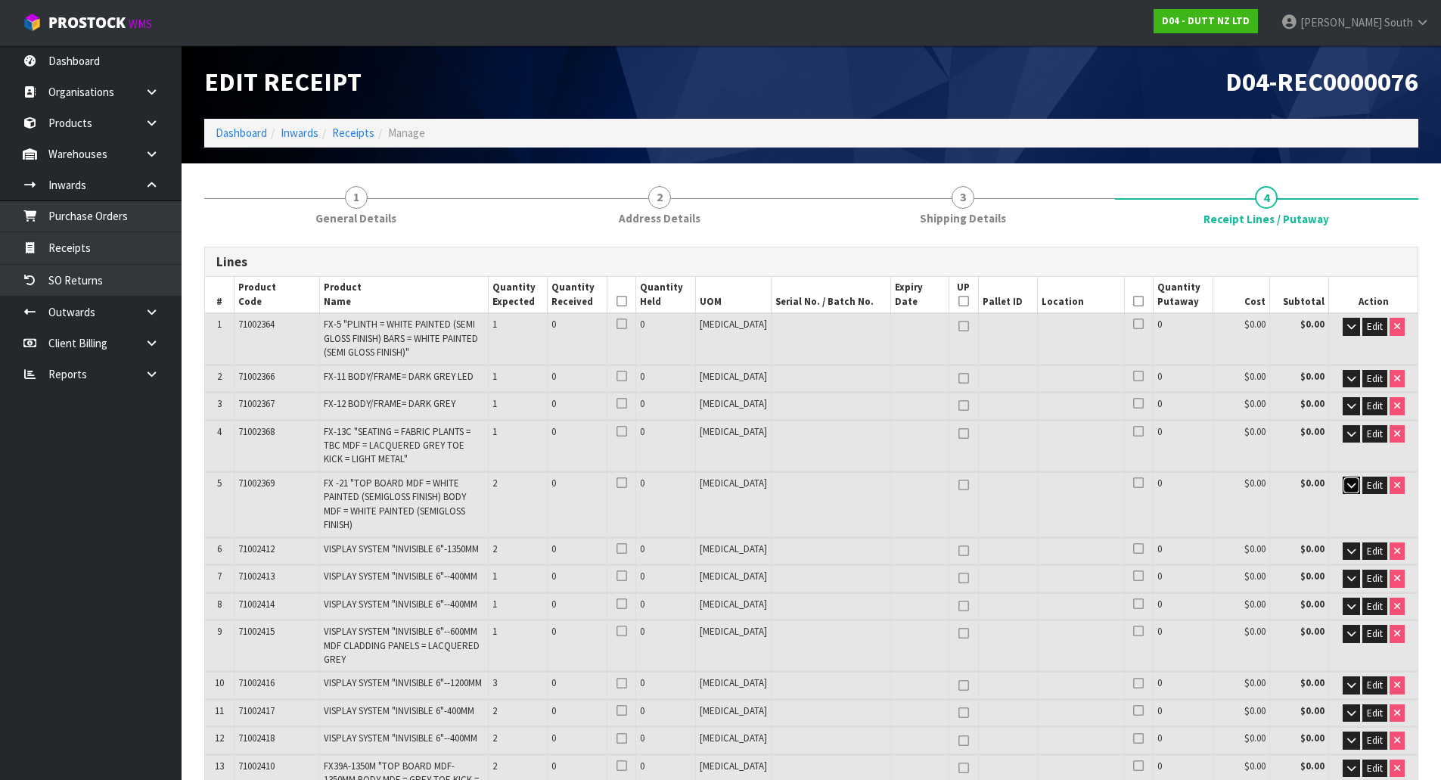
click at [1347, 482] on icon "button" at bounding box center [1351, 485] width 8 height 10
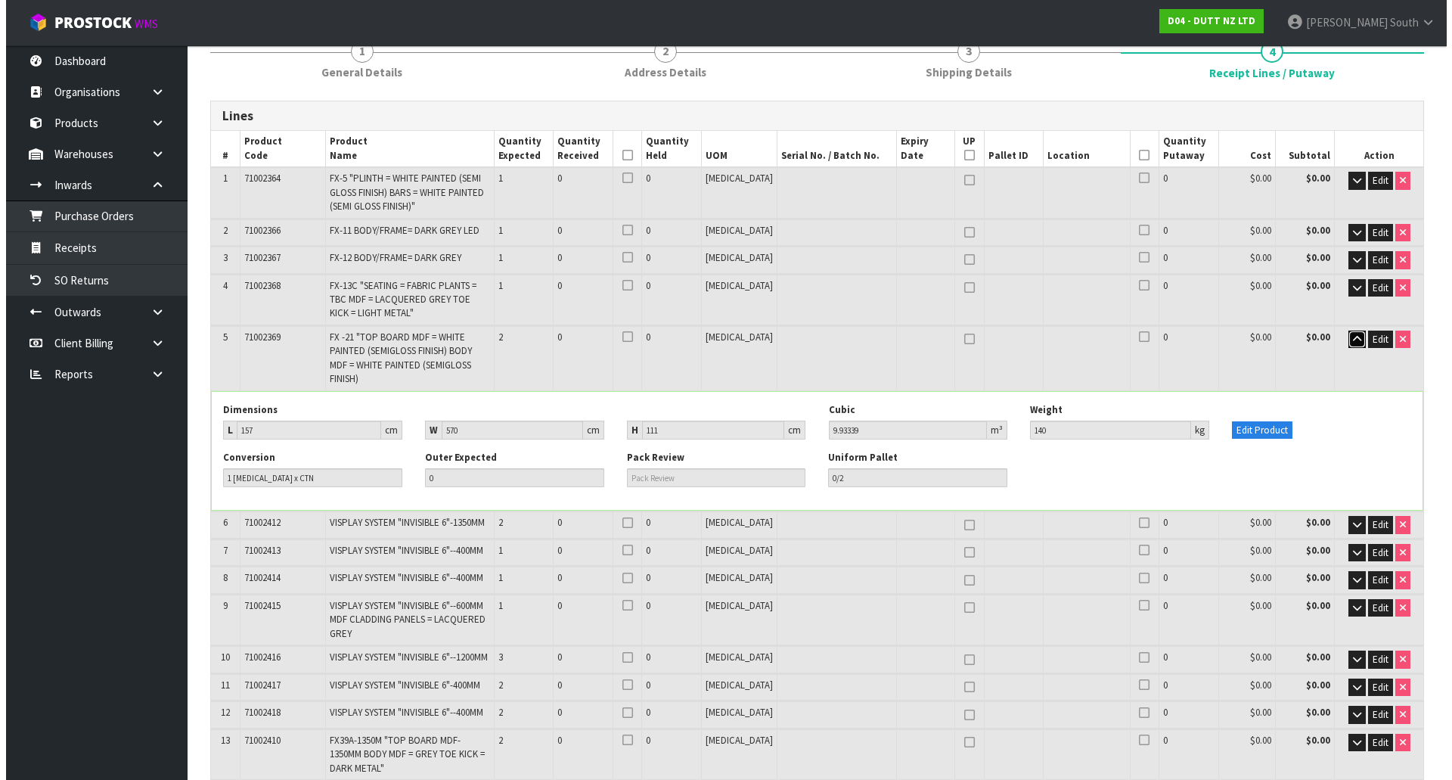
scroll to position [151, 0]
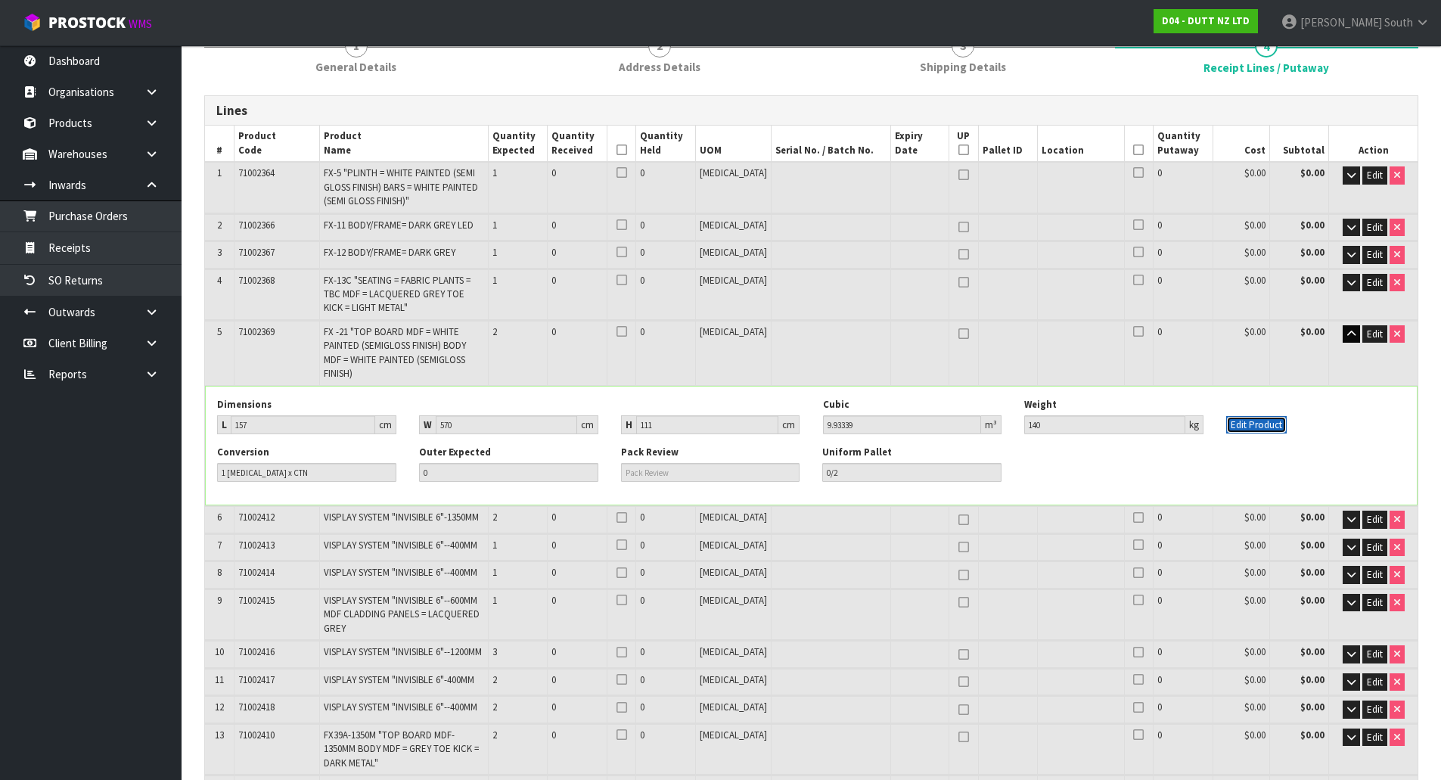
click at [1241, 416] on button "Edit Product" at bounding box center [1256, 425] width 60 height 18
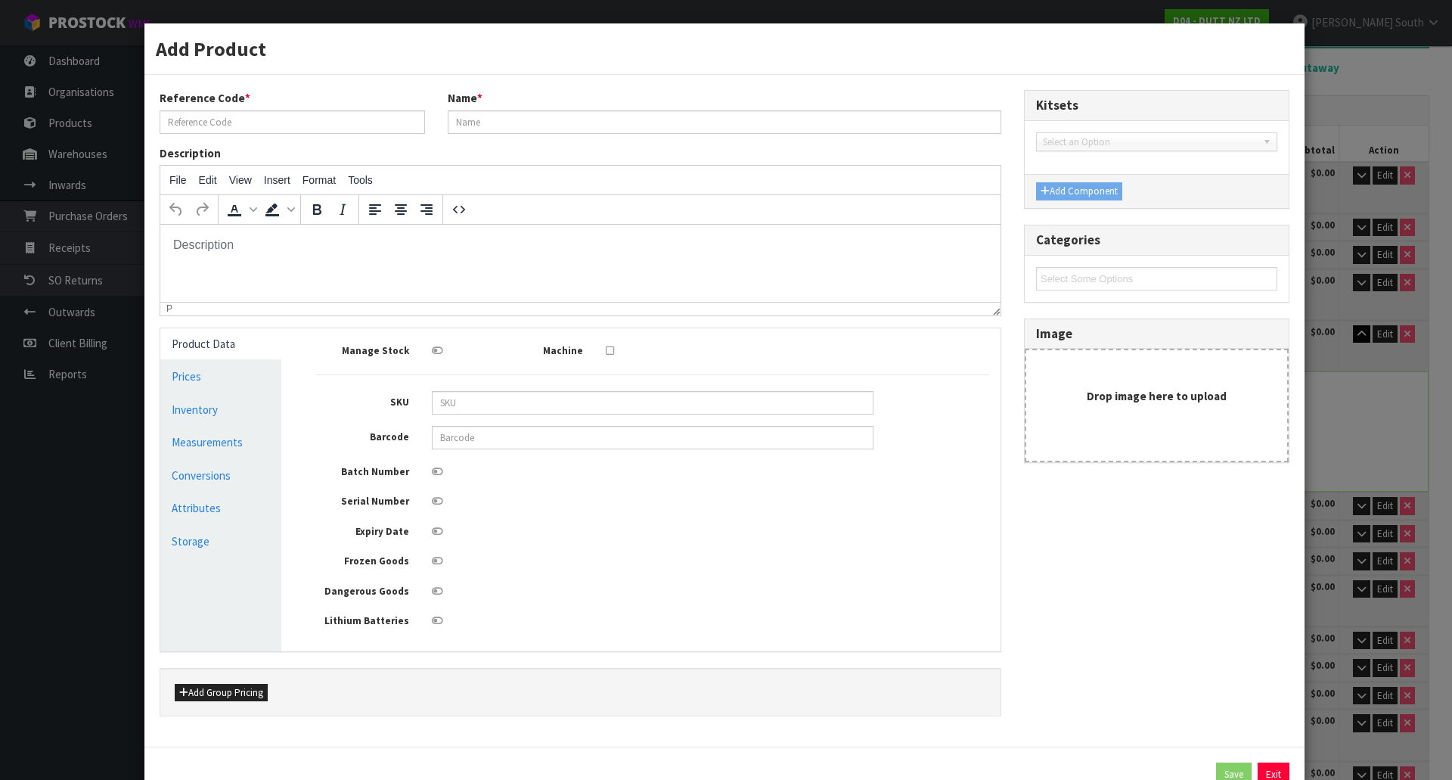
scroll to position [0, 0]
type input "71002369"
type input "FX -21 "TOP BOARD MDF = WHITE PAINTED (SEMIGLOSS FINISH) BODY MDF = WHITE PAINT…"
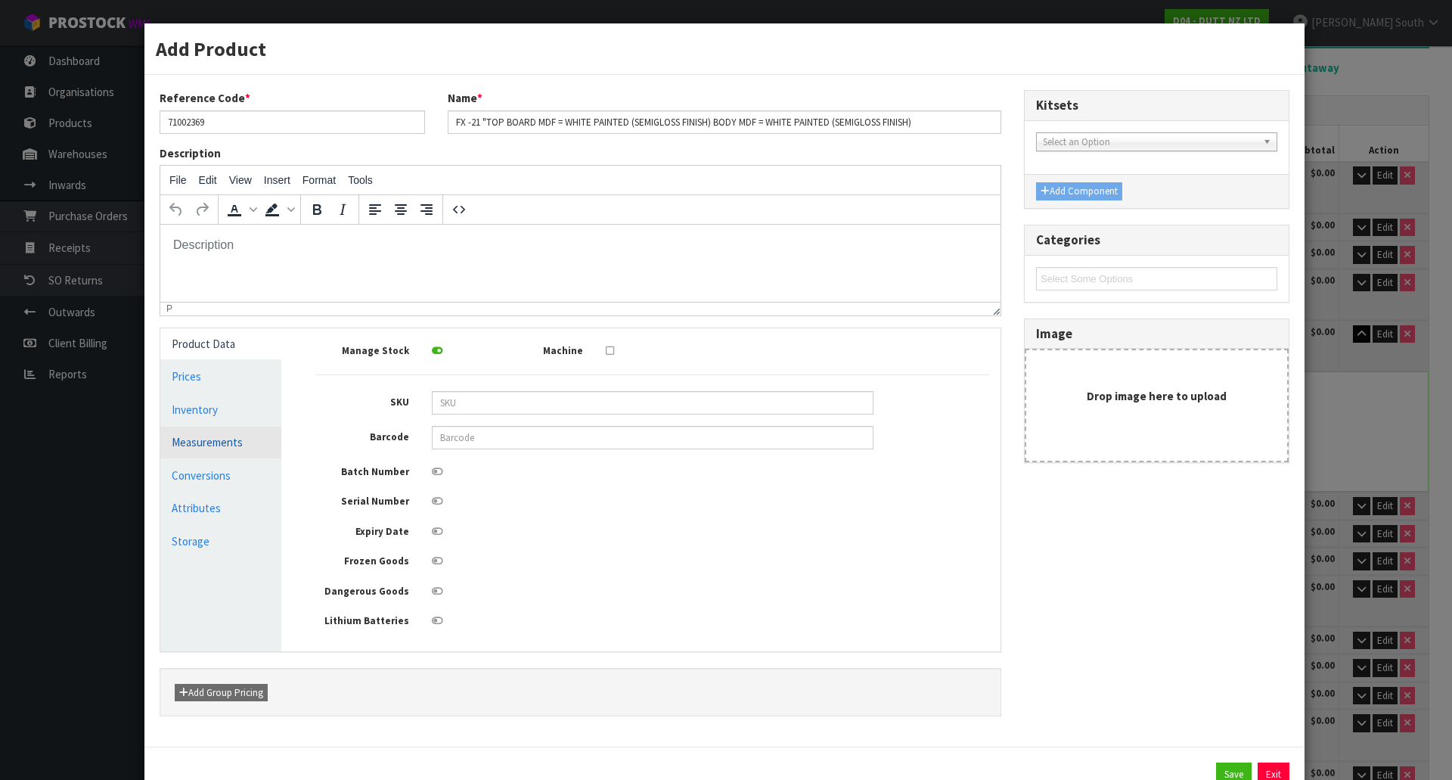
click at [245, 435] on link "Measurements" at bounding box center [220, 441] width 121 height 31
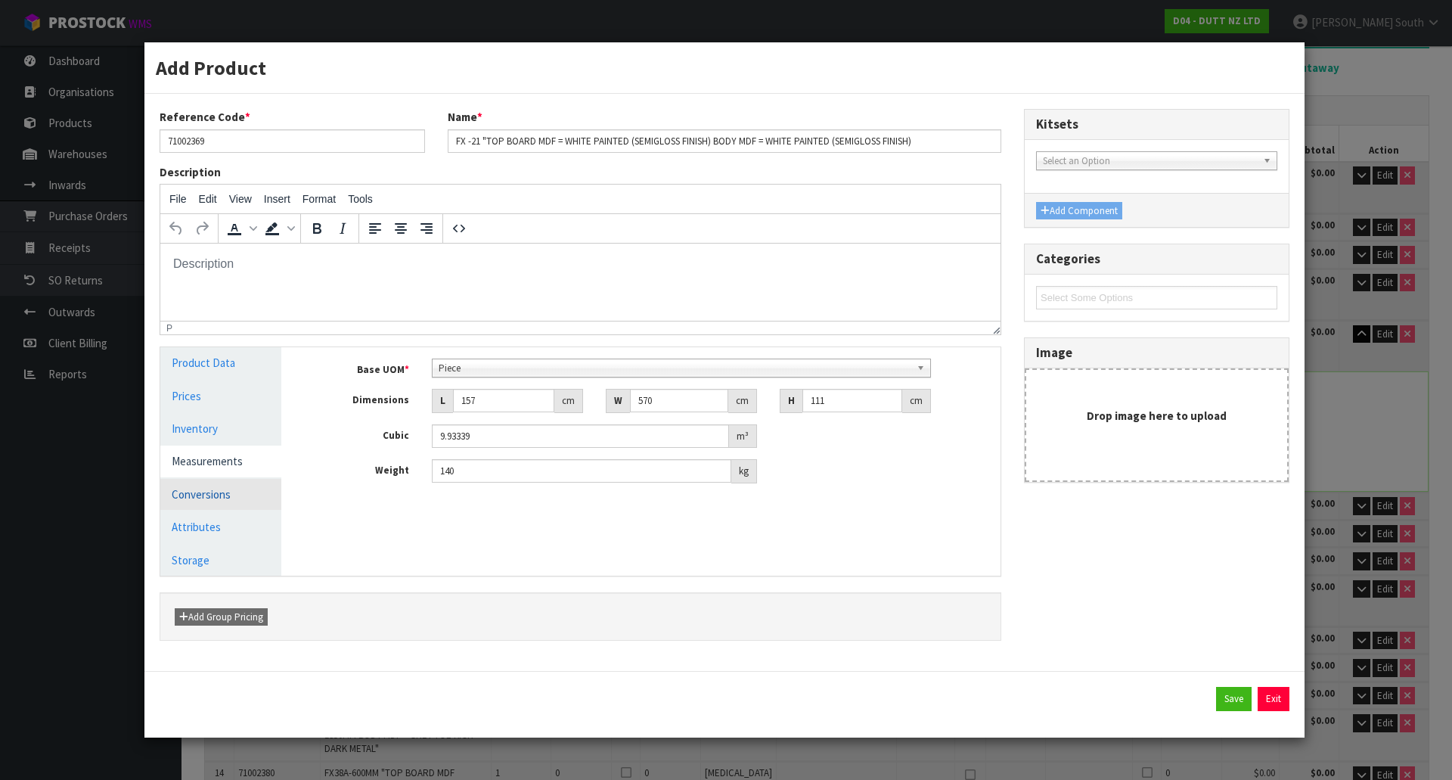
click at [234, 489] on link "Conversions" at bounding box center [220, 494] width 121 height 31
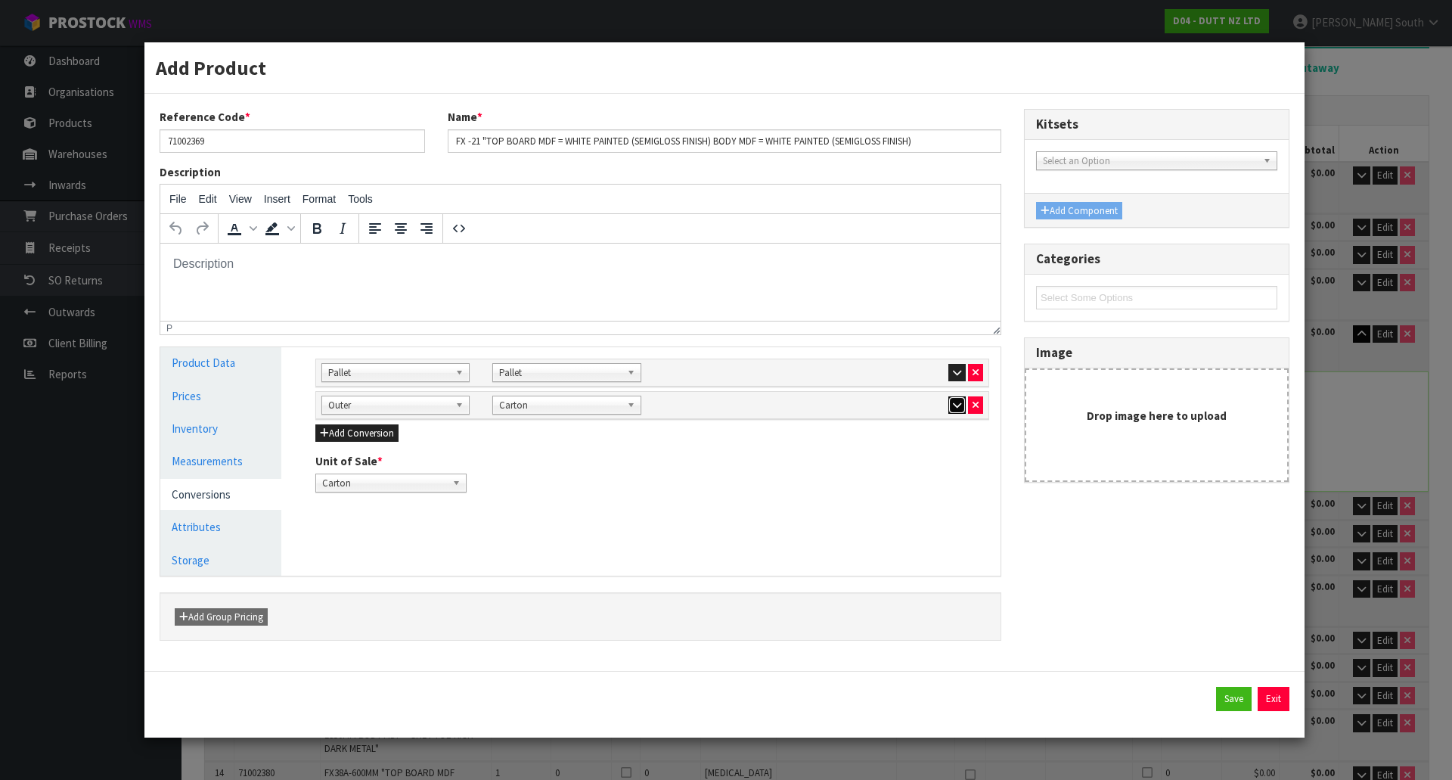
click at [955, 406] on icon "button" at bounding box center [957, 405] width 8 height 10
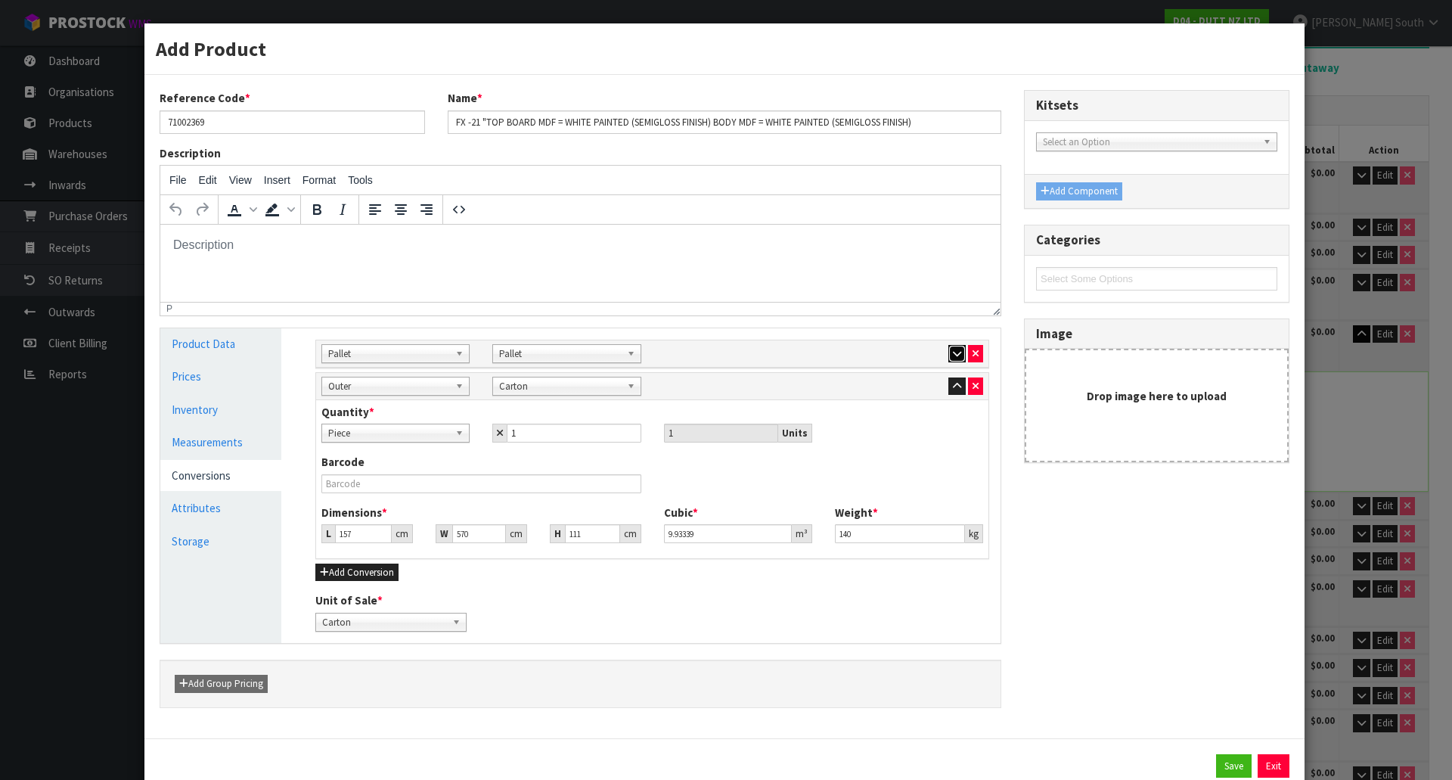
click at [953, 358] on icon "button" at bounding box center [957, 354] width 8 height 10
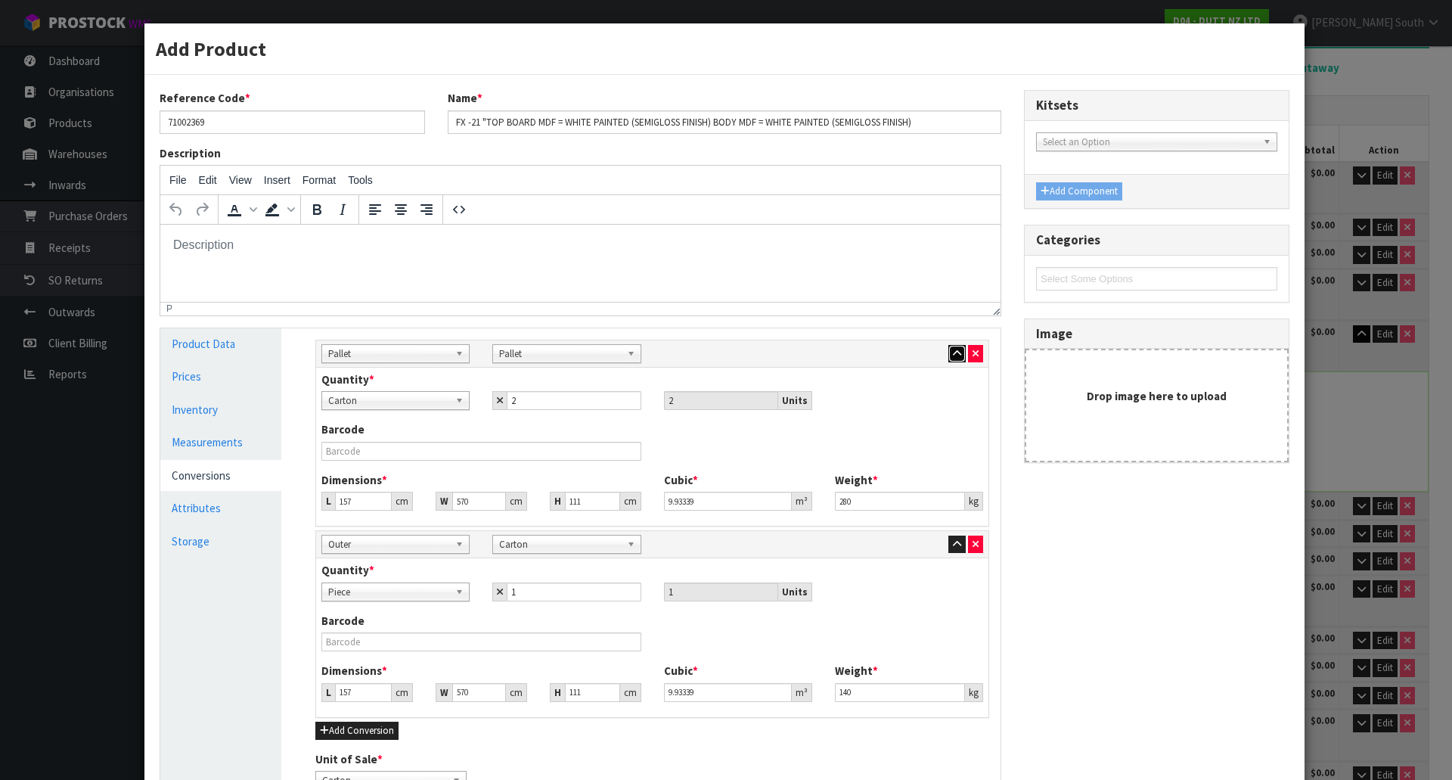
click at [953, 358] on icon "button" at bounding box center [957, 354] width 8 height 10
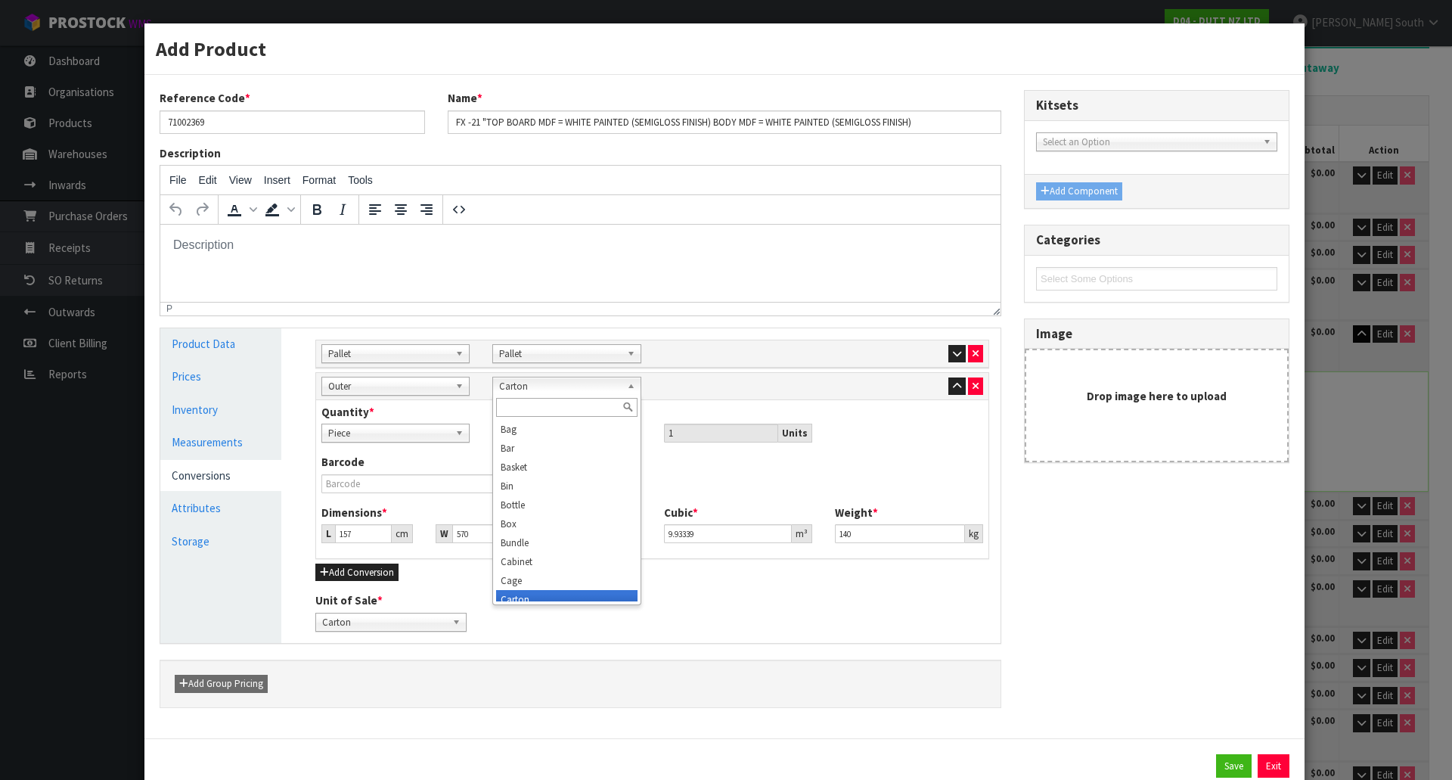
scroll to position [8, 0]
click at [569, 383] on span "Carton" at bounding box center [559, 386] width 121 height 18
click at [619, 384] on link "Carton" at bounding box center [566, 386] width 148 height 19
type input "CRA"
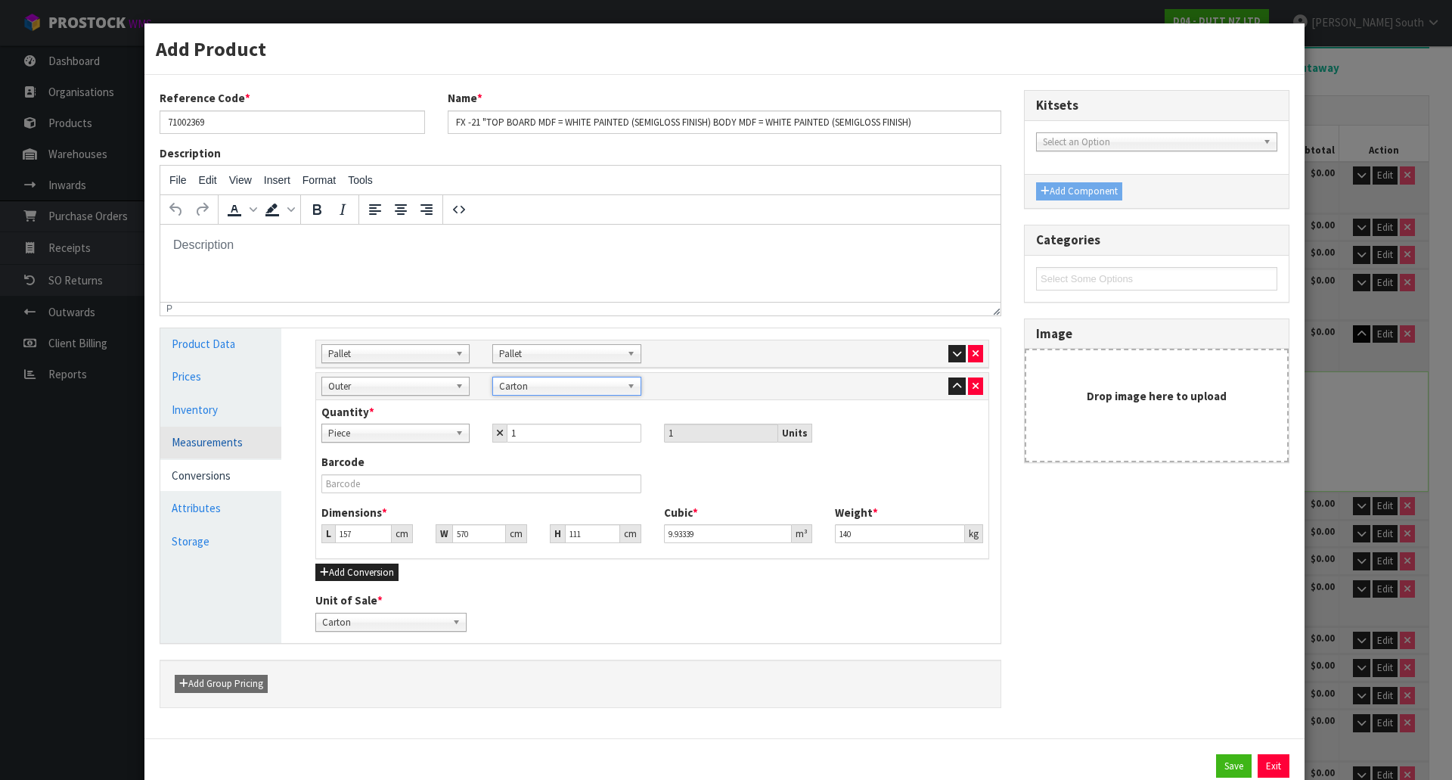
click at [231, 437] on link "Measurements" at bounding box center [220, 441] width 121 height 31
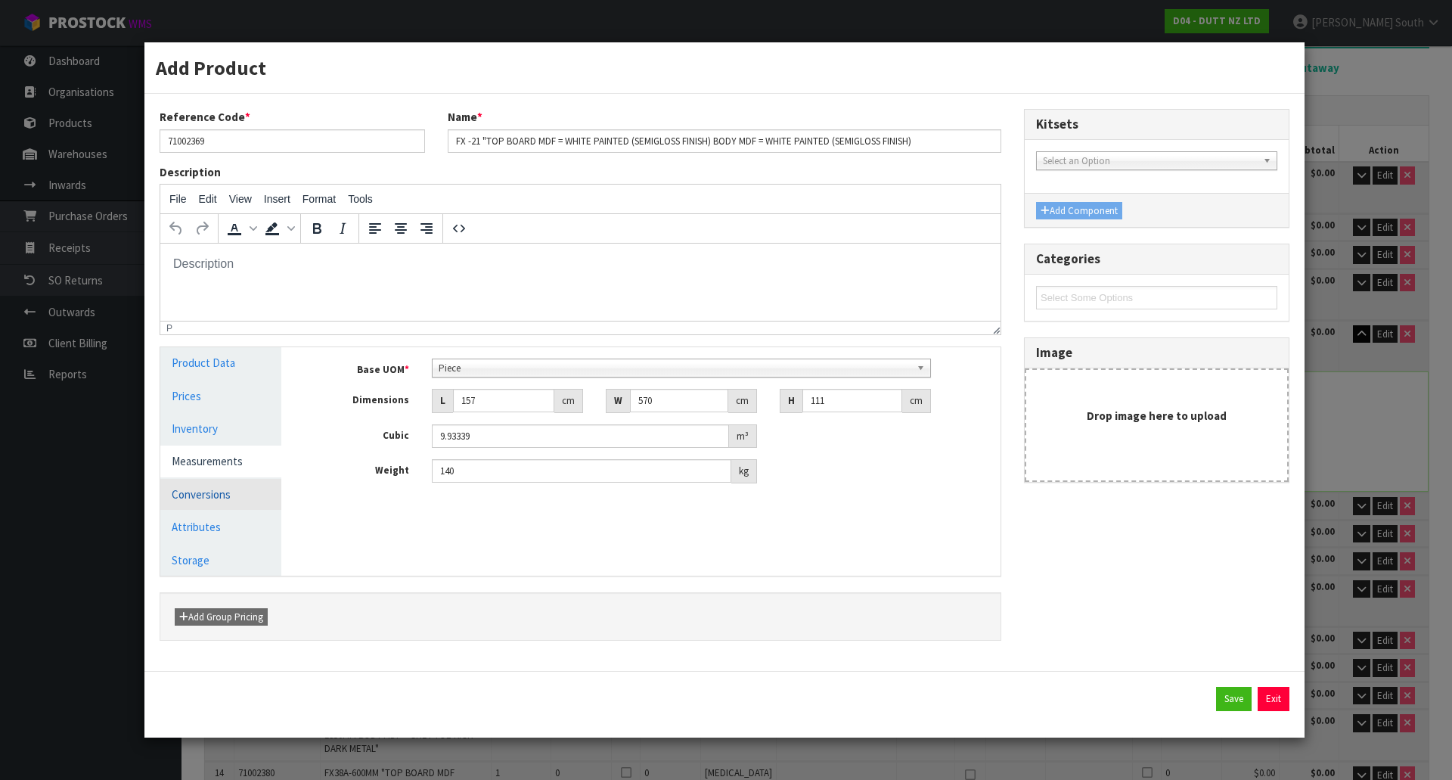
click at [215, 492] on link "Conversions" at bounding box center [220, 494] width 121 height 31
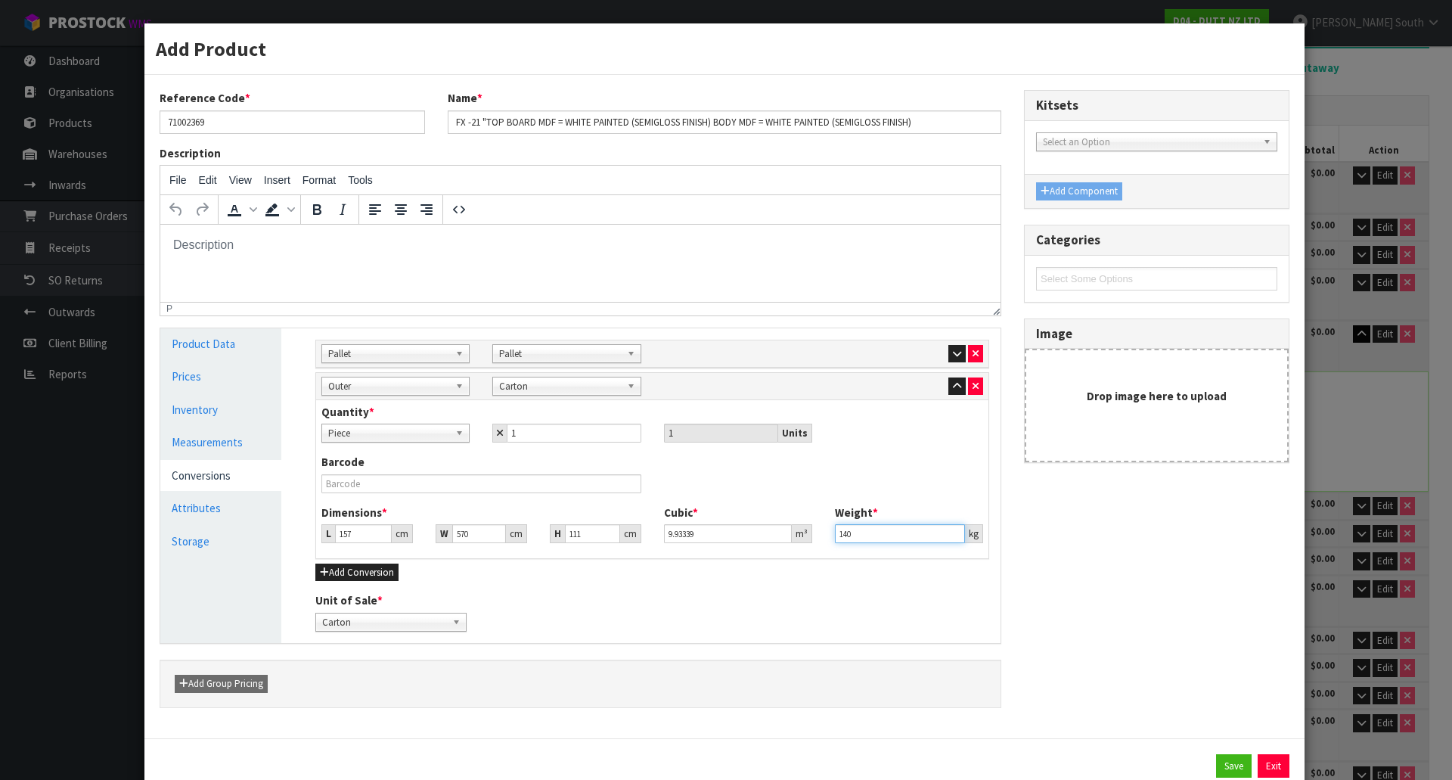
drag, startPoint x: 883, startPoint y: 537, endPoint x: 835, endPoint y: 535, distance: 48.4
click at [835, 535] on input "140" at bounding box center [900, 533] width 130 height 19
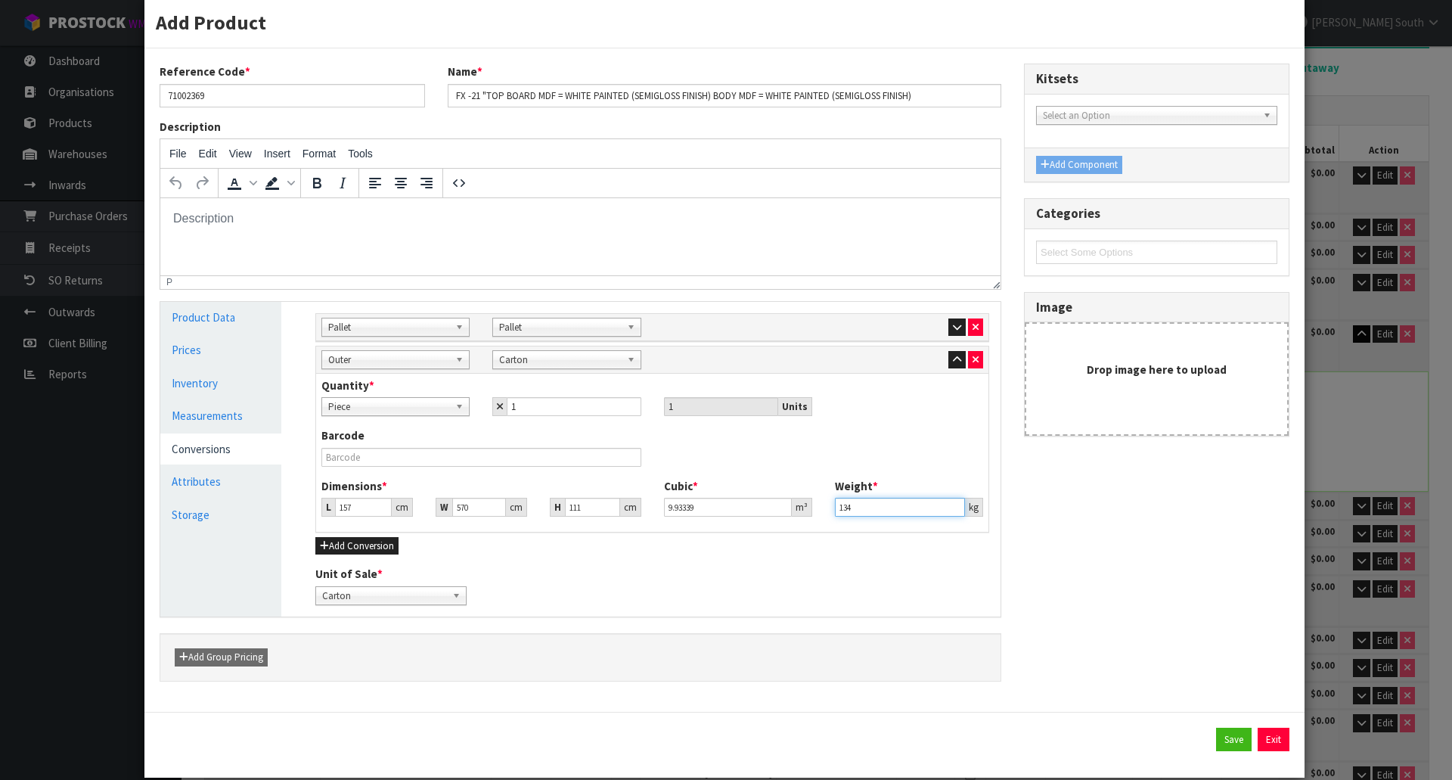
scroll to position [48, 0]
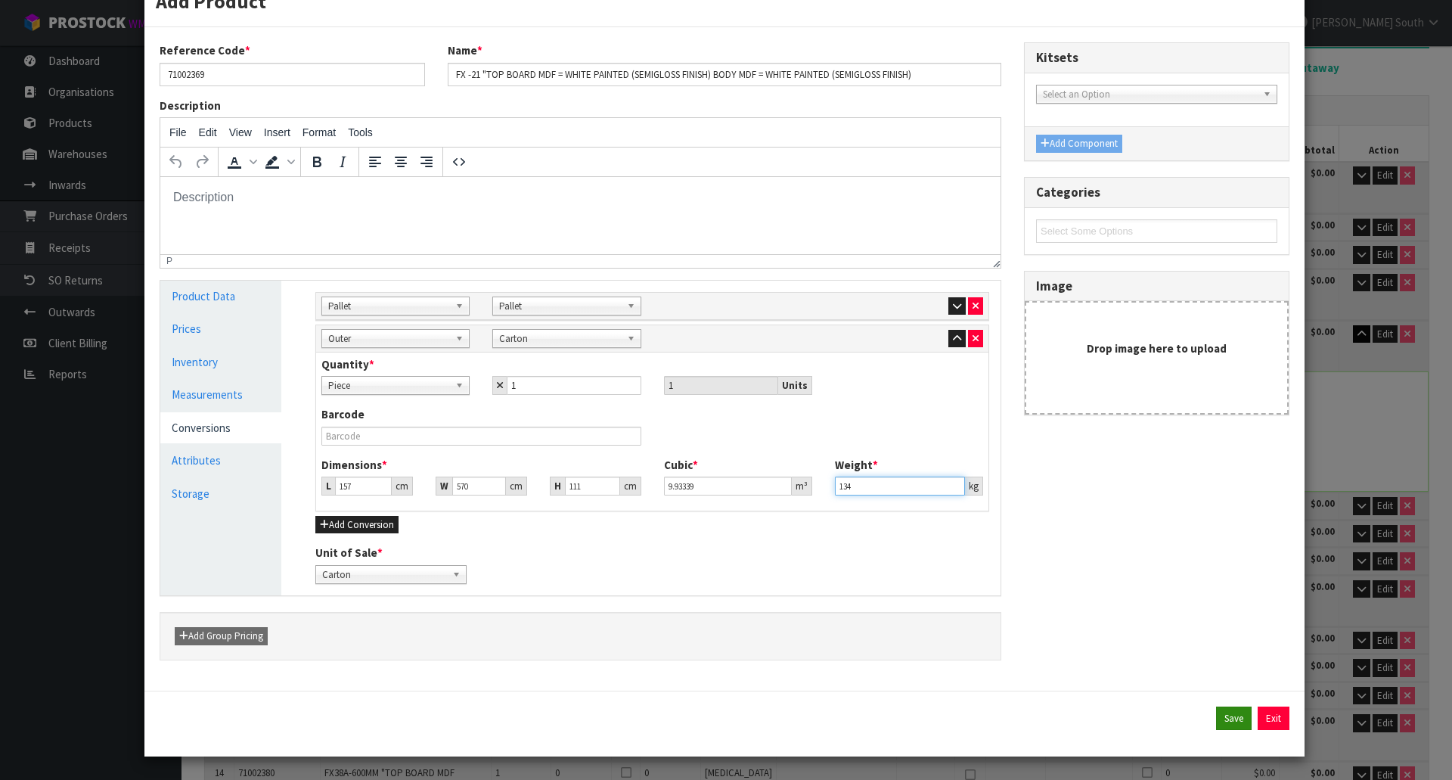
type input "134"
click at [1216, 716] on button "Save" at bounding box center [1234, 718] width 36 height 24
type input "134"
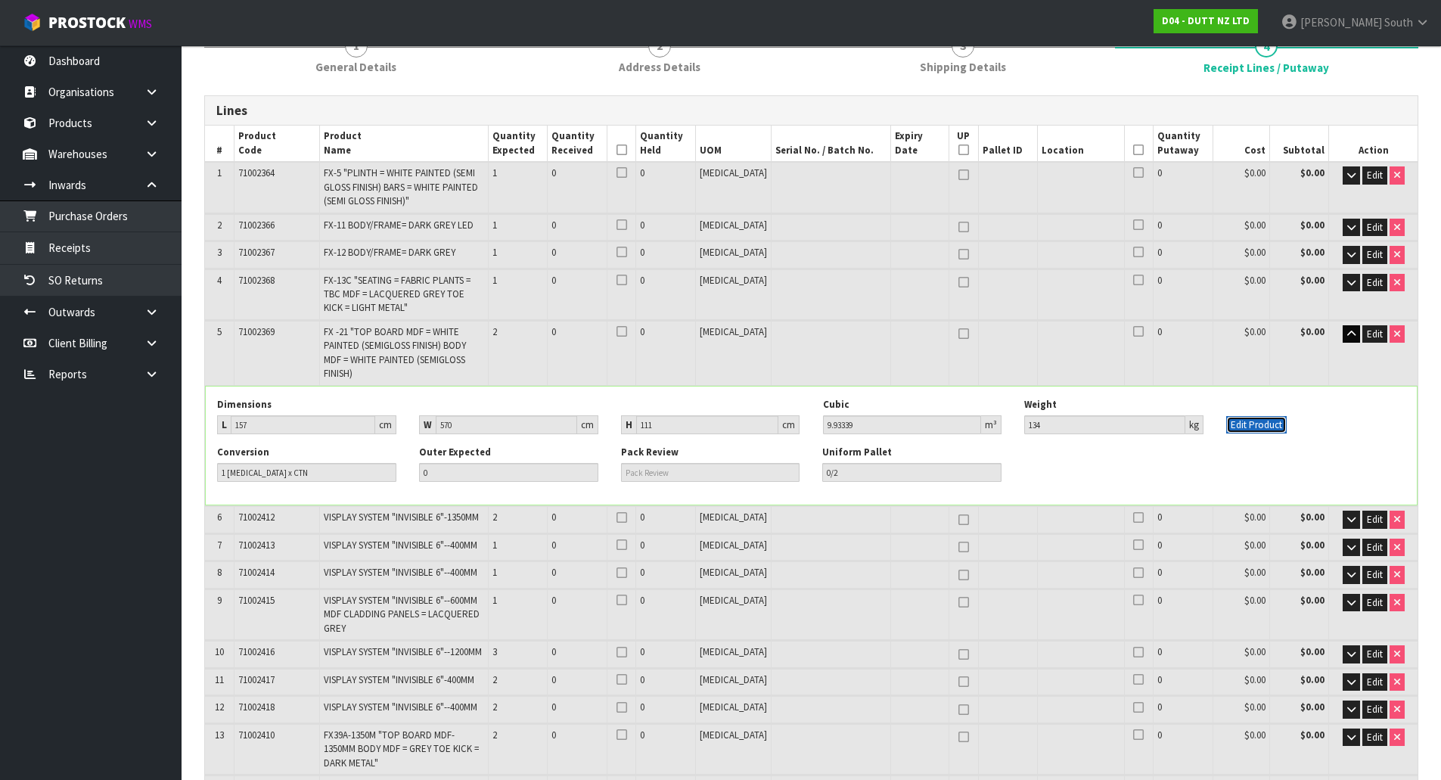
click at [1267, 416] on button "Edit Product" at bounding box center [1256, 425] width 60 height 18
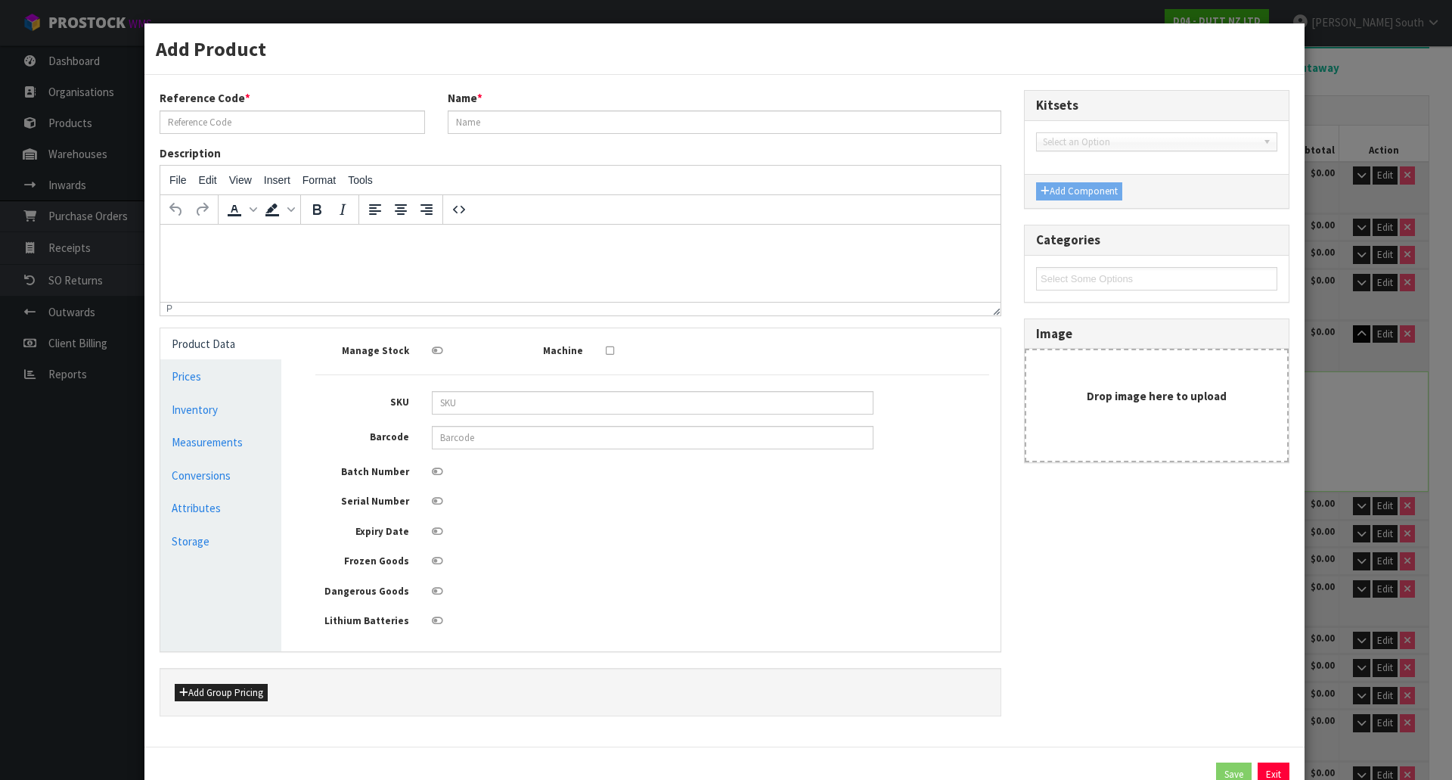
type input "71002369"
type input "FX -21 "TOP BOARD MDF = WHITE PAINTED (SEMIGLOSS FINISH) BODY MDF = WHITE PAINT…"
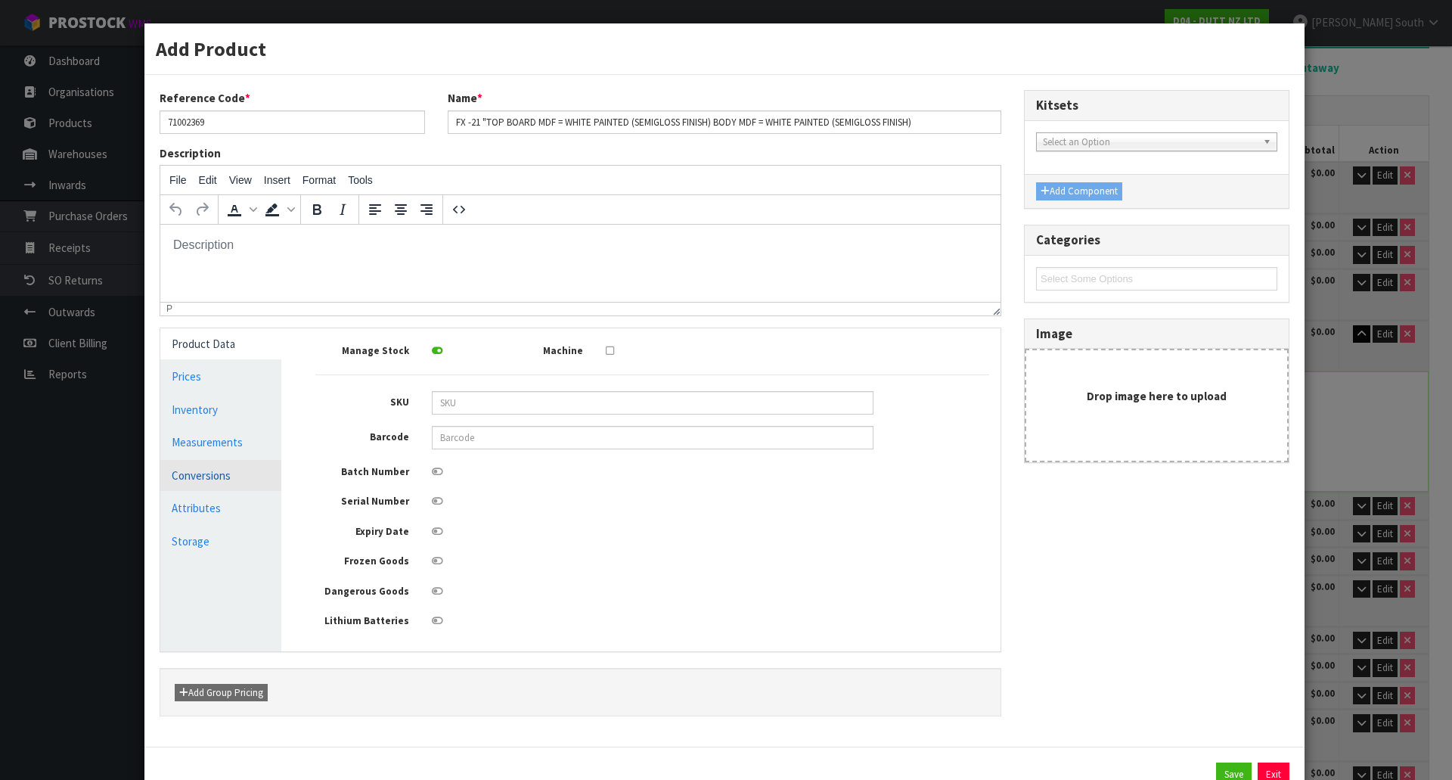
click at [248, 465] on link "Conversions" at bounding box center [220, 475] width 121 height 31
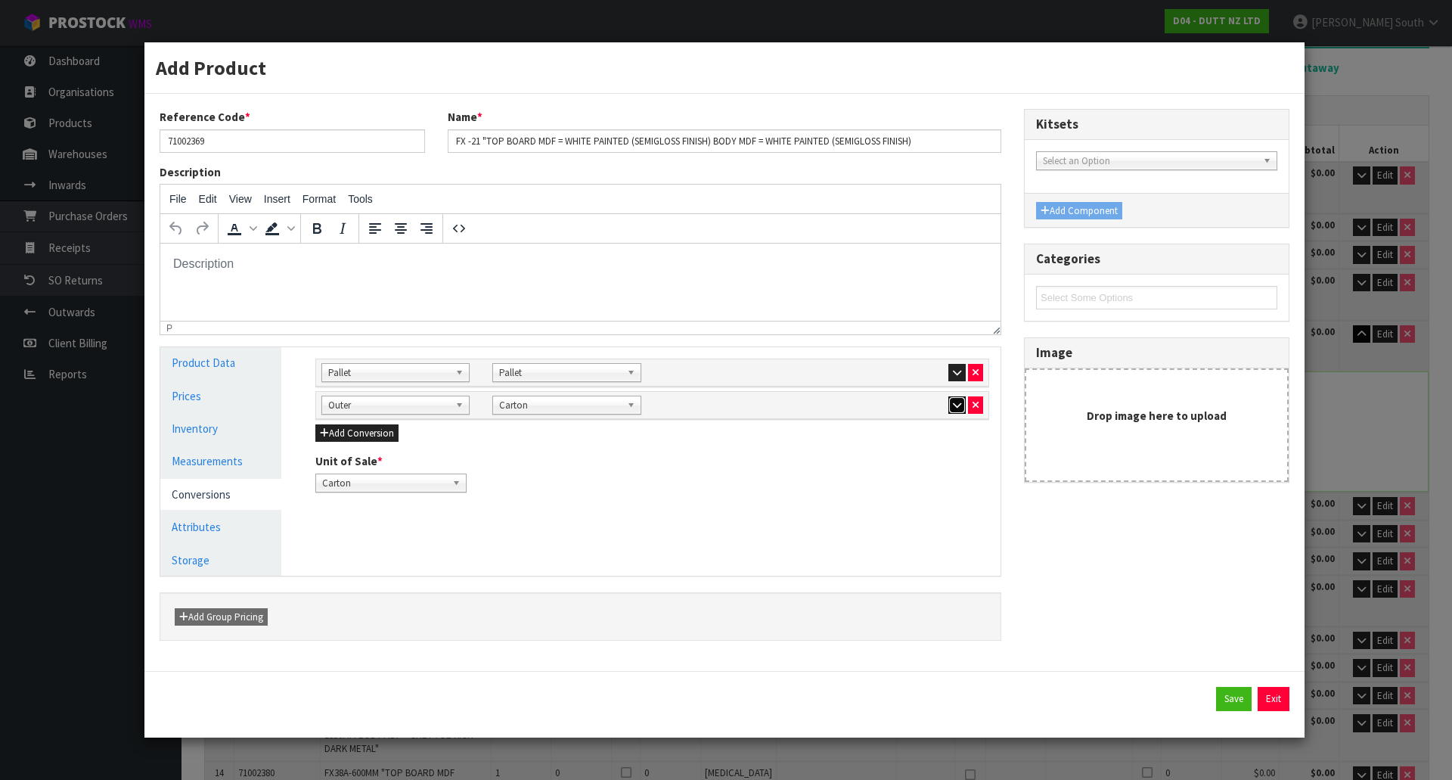
click at [963, 409] on button "button" at bounding box center [956, 405] width 17 height 18
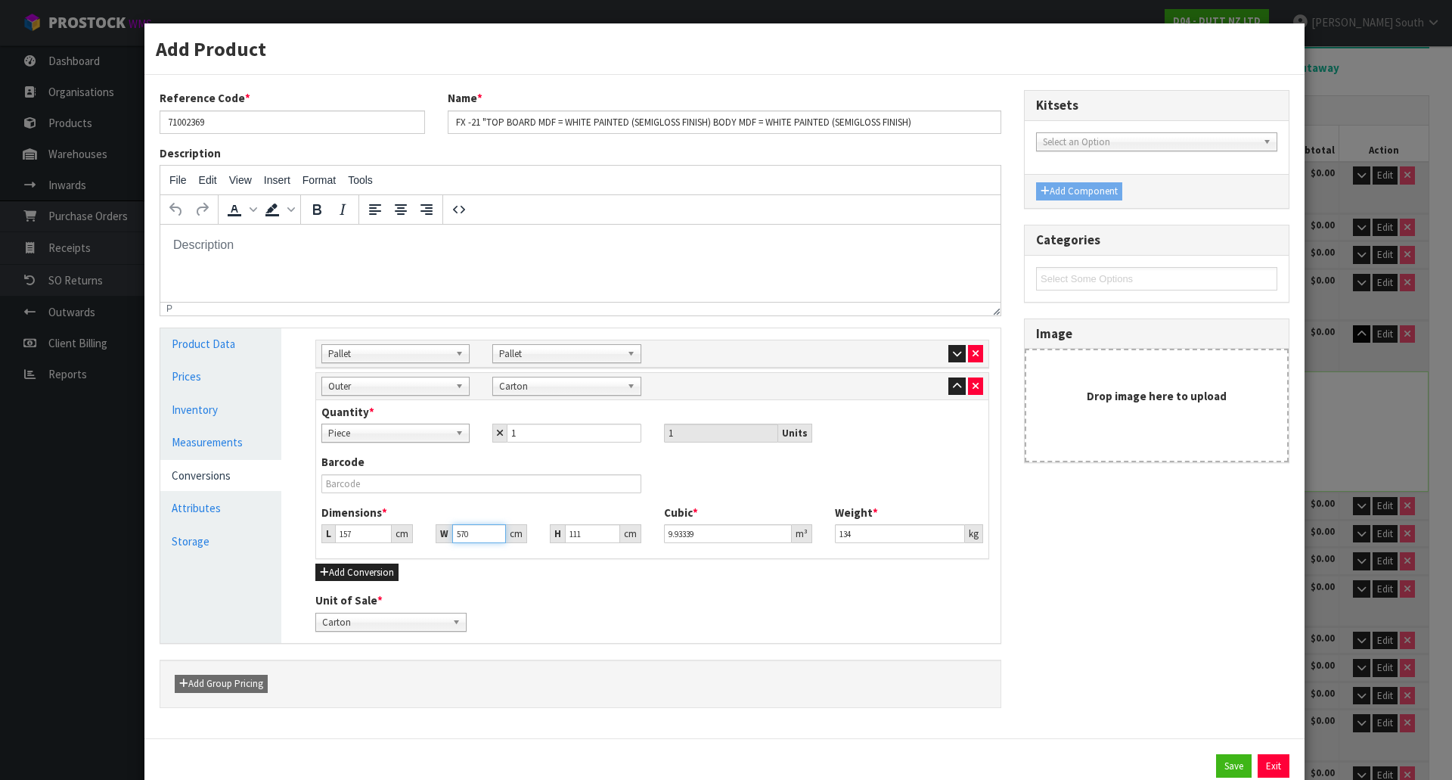
click at [469, 532] on input "570" at bounding box center [479, 533] width 54 height 19
type input "57"
type input "0.993339"
type input "5"
type input "0.087135"
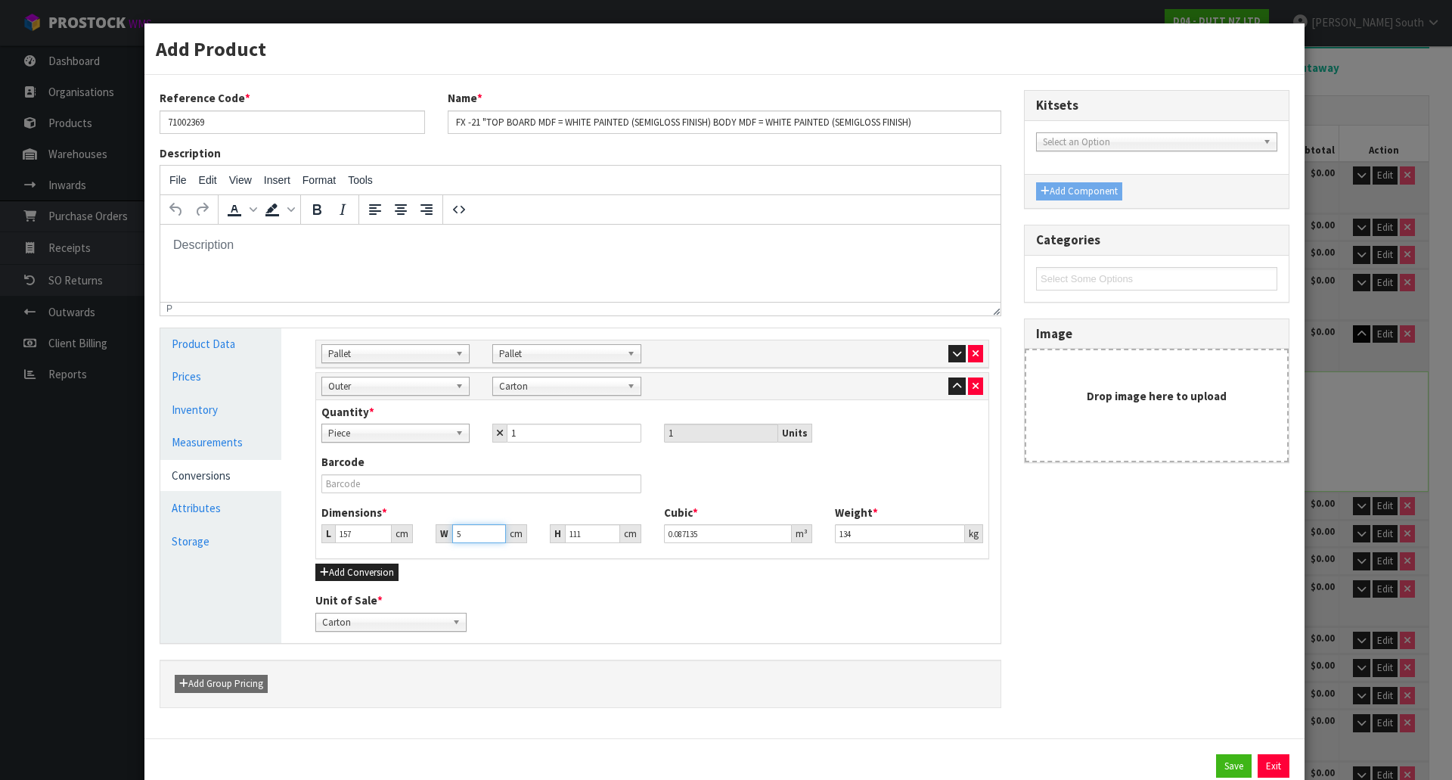
type input "0.000001"
type input "4"
type input "0.069708"
type input "47"
type input "0.819069"
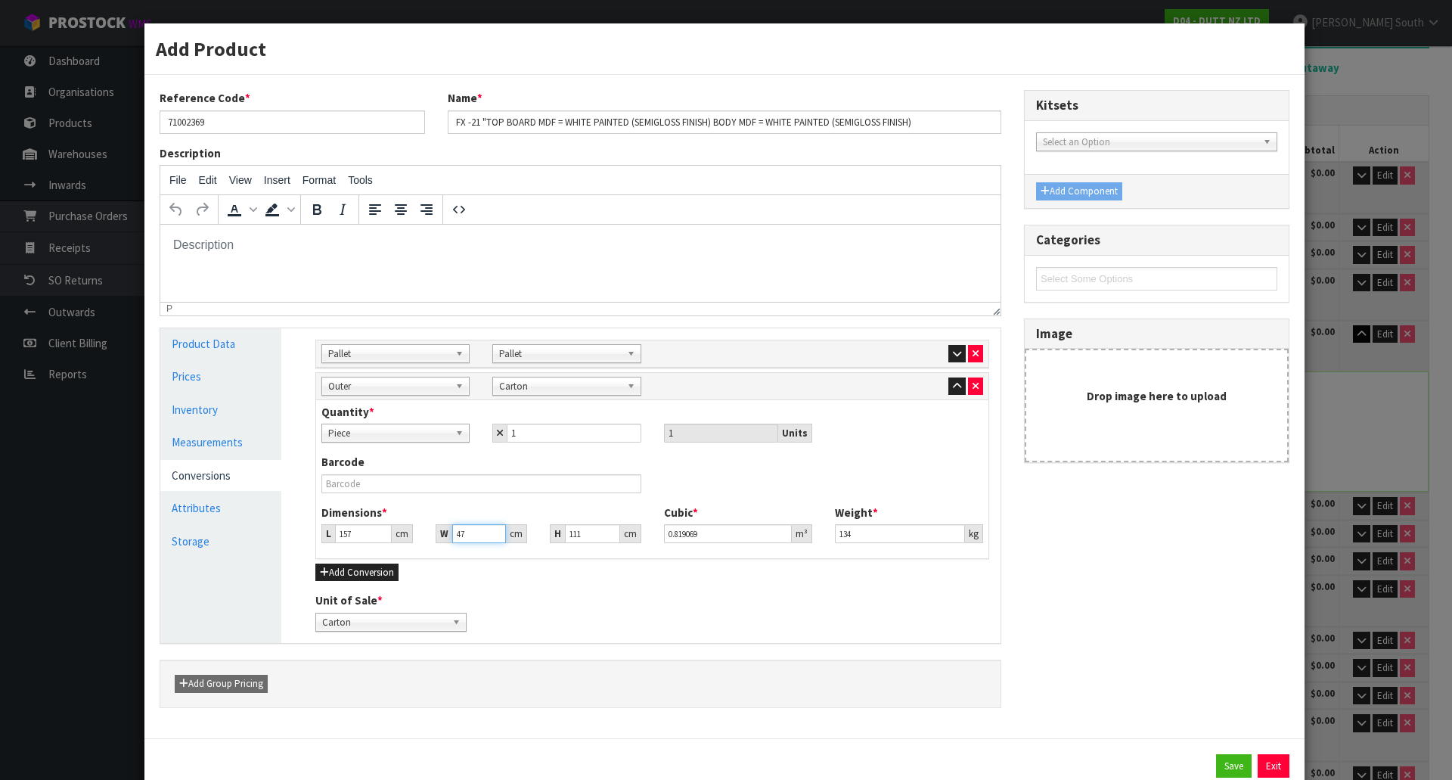
type input "47"
click at [526, 619] on div "Unit of Sale * Piece Pallet Carton Carton" at bounding box center [652, 611] width 696 height 39
click at [953, 358] on icon "button" at bounding box center [957, 354] width 8 height 10
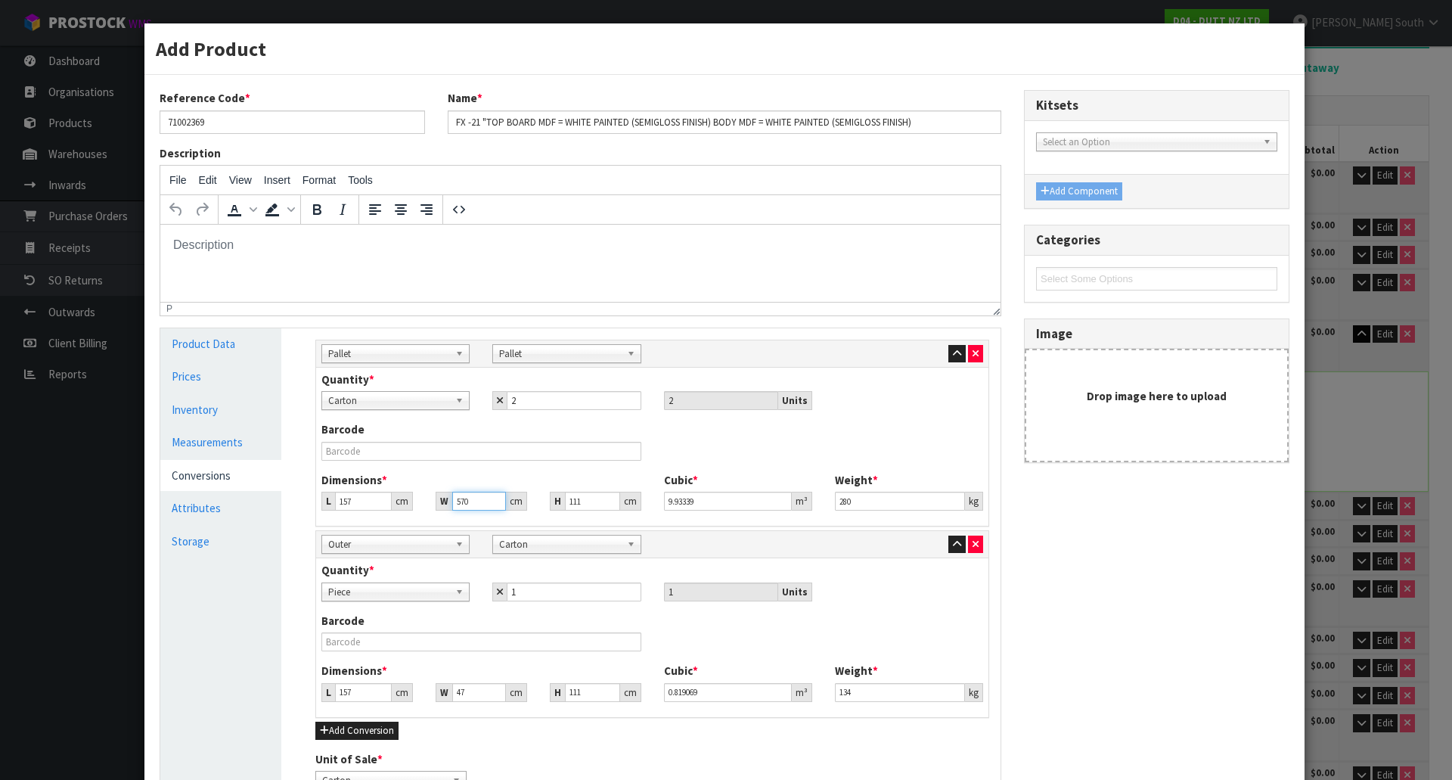
drag, startPoint x: 476, startPoint y: 502, endPoint x: 442, endPoint y: 495, distance: 34.7
click at [442, 495] on div "W 570 cm" at bounding box center [481, 501] width 91 height 19
type input "4"
type input "0.069708"
type input "47"
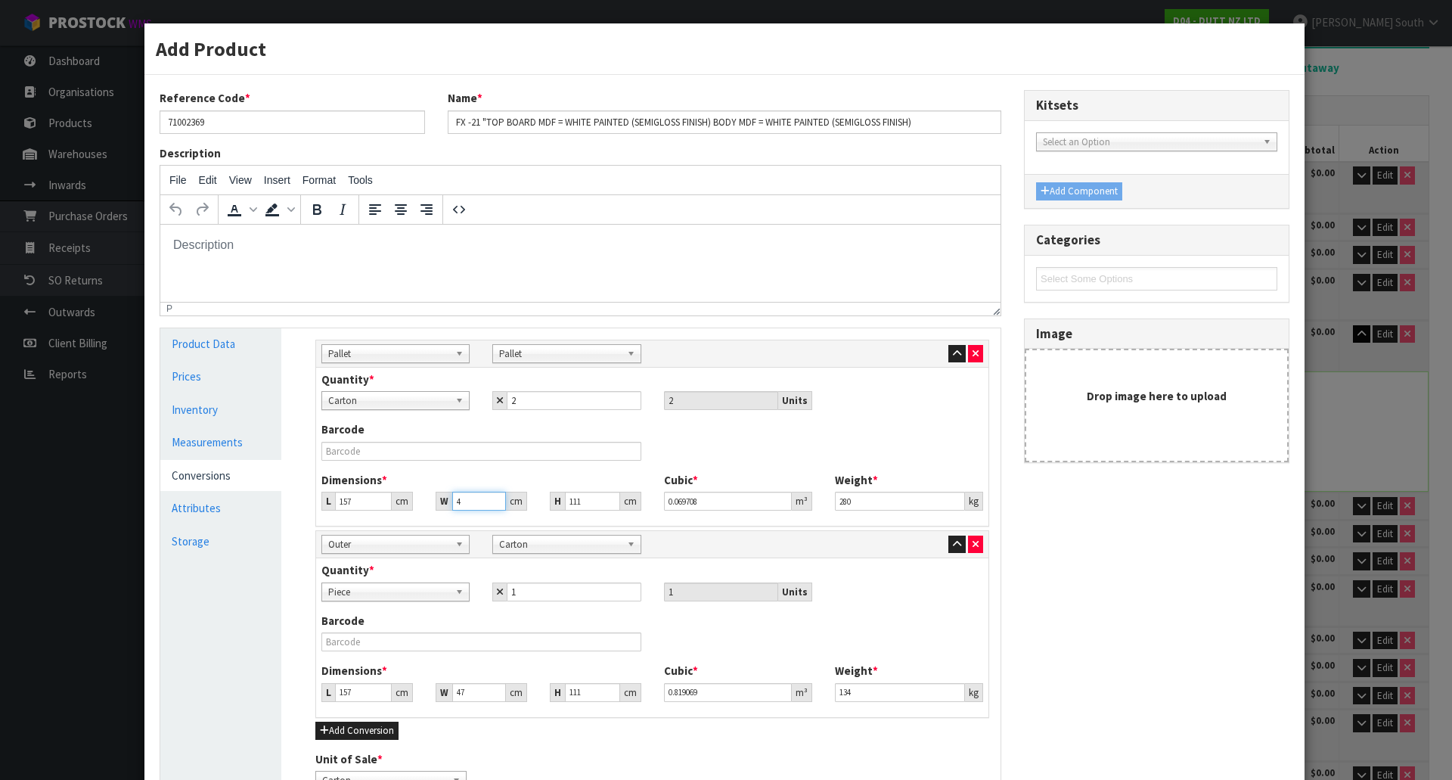
type input "0.819069"
type input "47"
drag, startPoint x: 587, startPoint y: 501, endPoint x: 554, endPoint y: 501, distance: 33.3
click at [554, 501] on div "H 111 cm" at bounding box center [595, 501] width 91 height 19
type input "2"
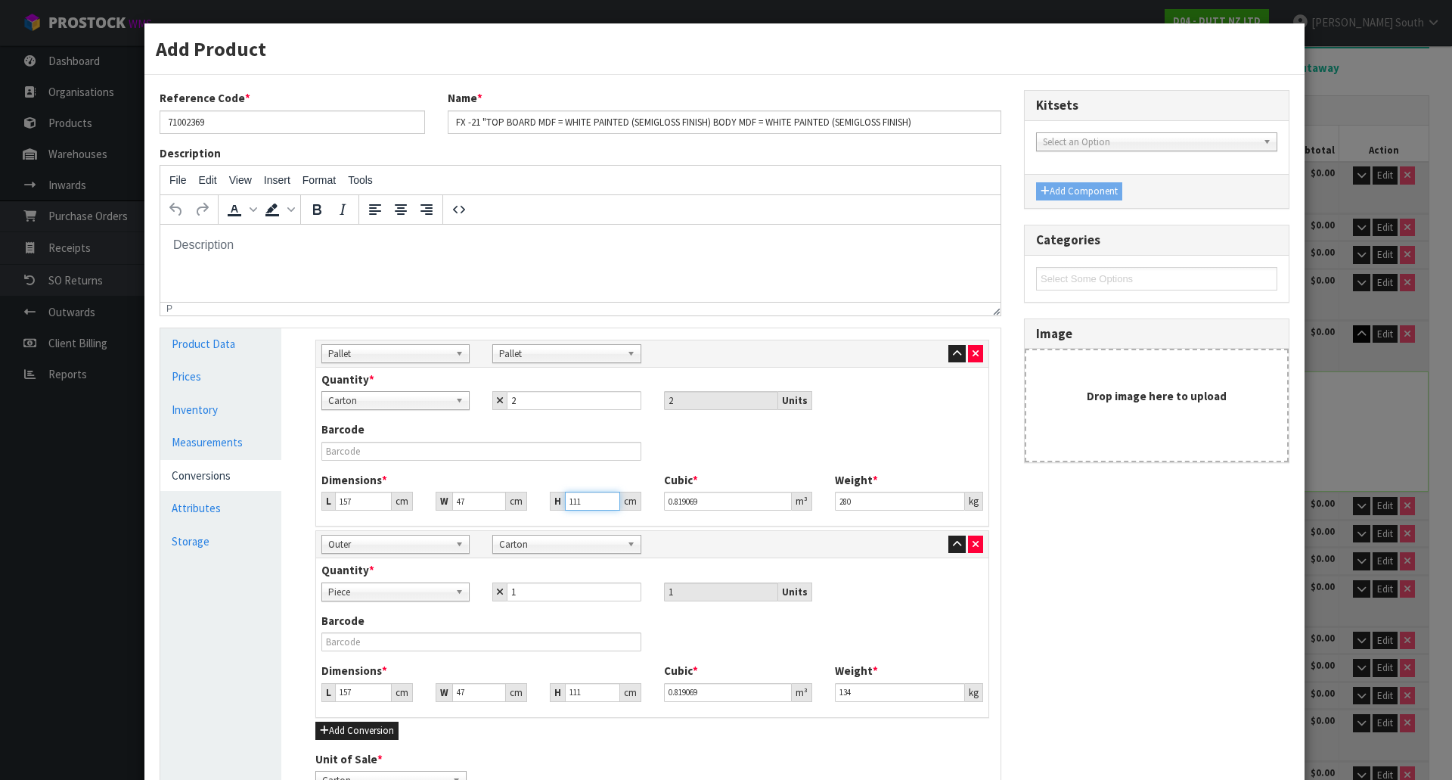
type input "0.014758"
type input "22"
type input "0.162338"
type input "222"
type input "1.638138"
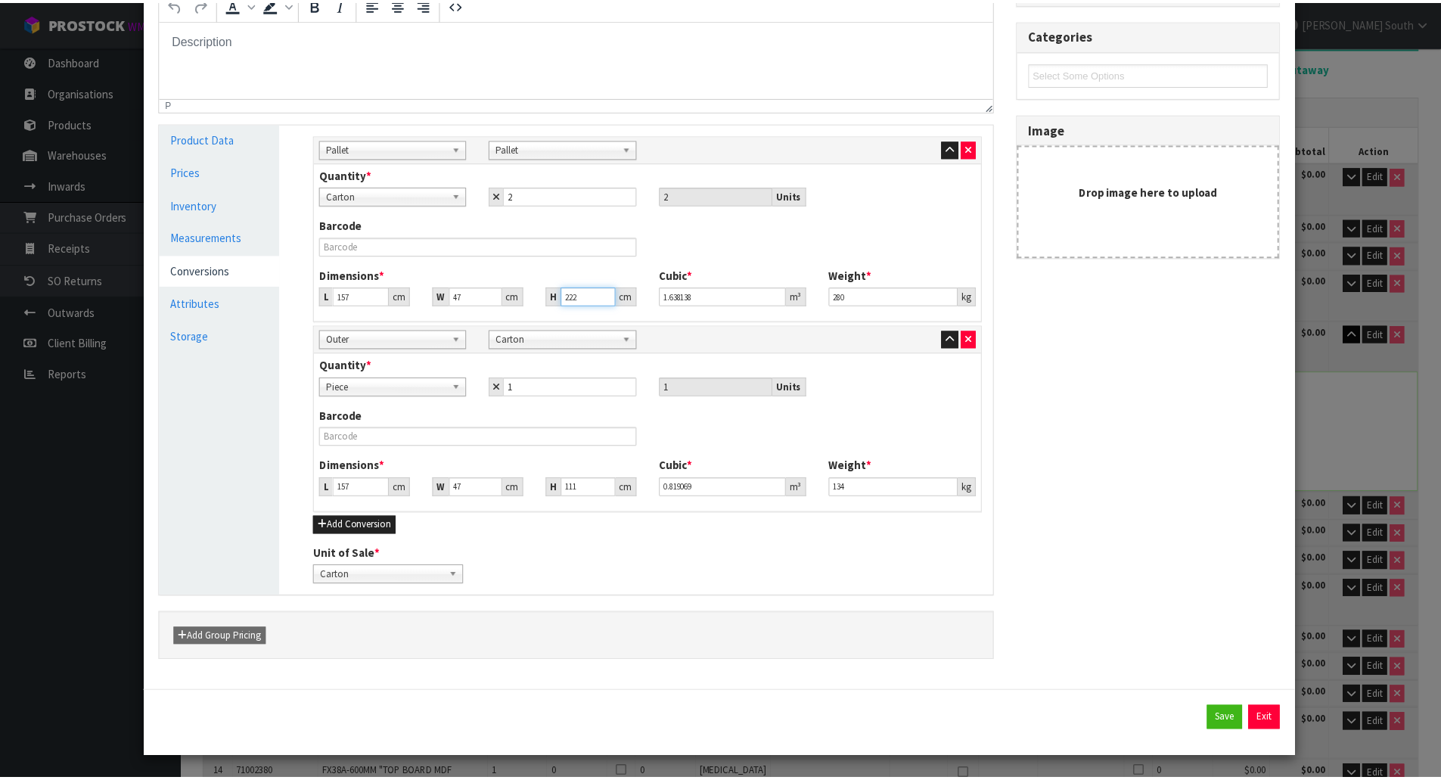
scroll to position [206, 0]
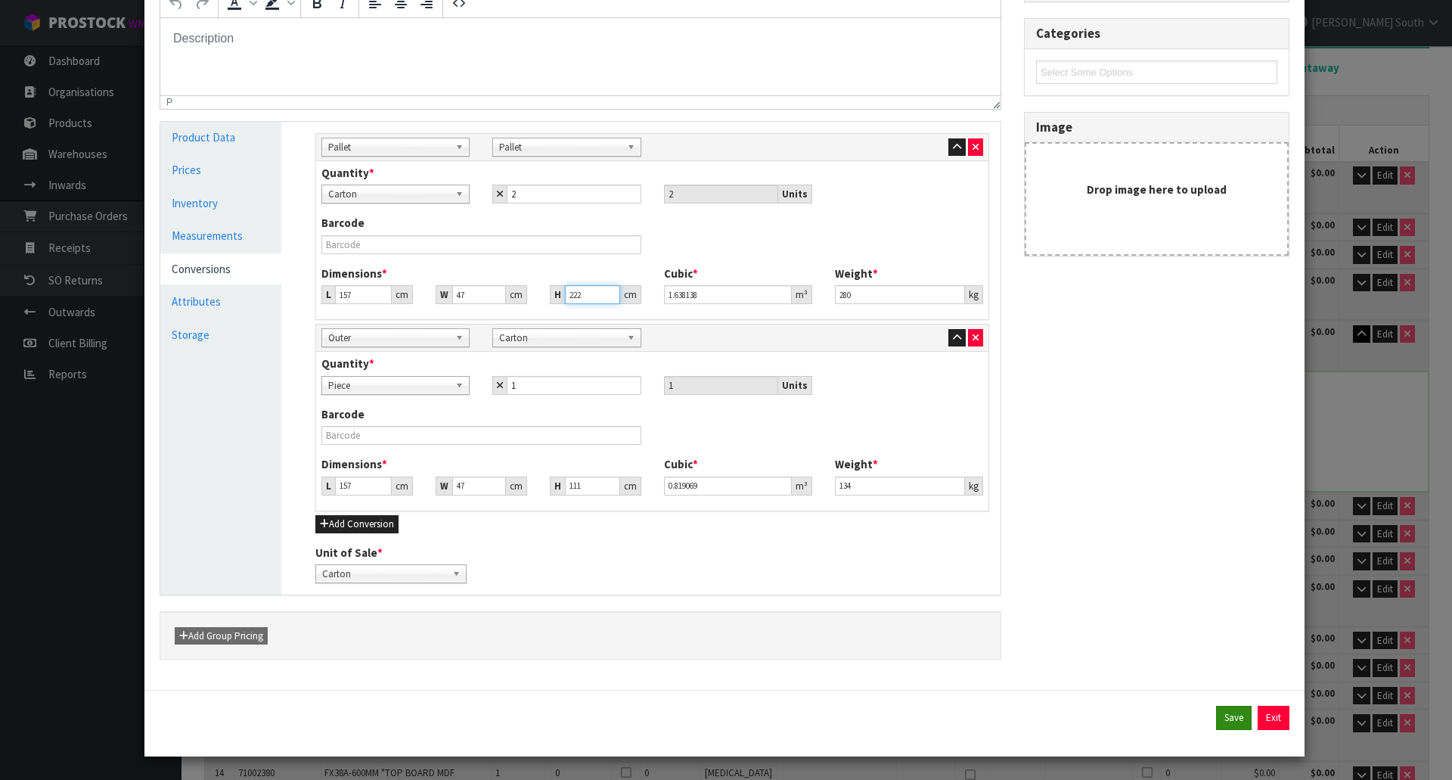
type input "222"
click at [1216, 713] on button "Save" at bounding box center [1234, 718] width 36 height 24
type input "47"
type input "0.819069"
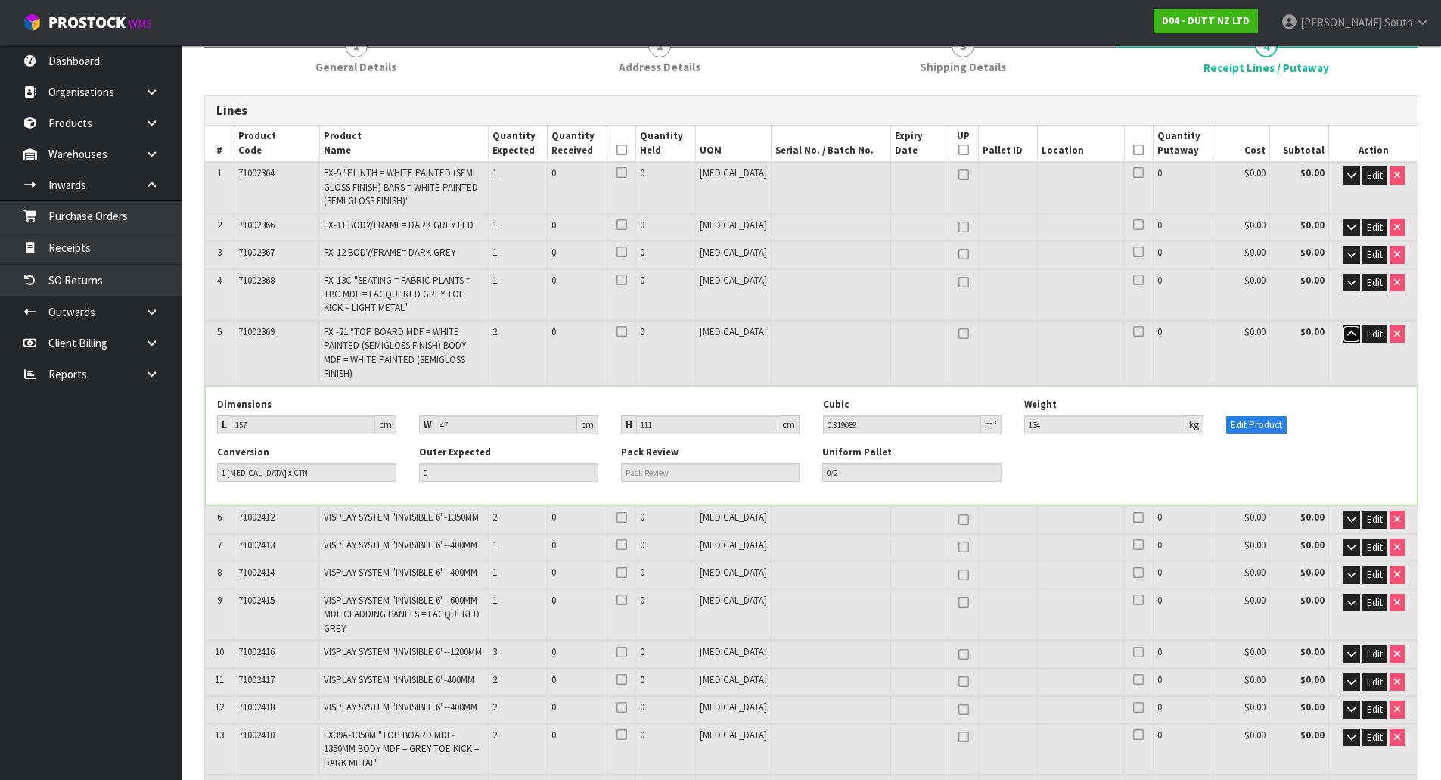
click at [1349, 330] on icon "button" at bounding box center [1351, 334] width 8 height 10
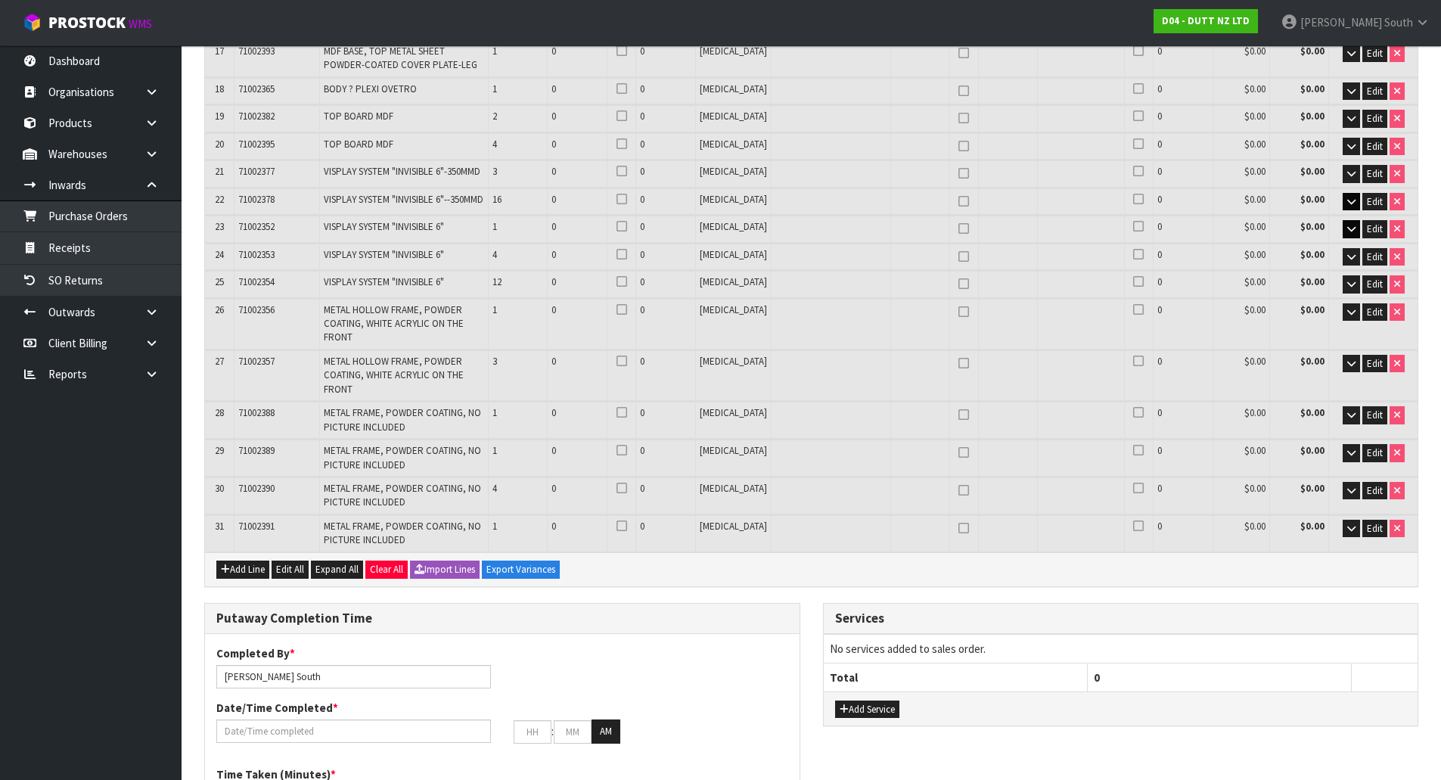
scroll to position [832, 0]
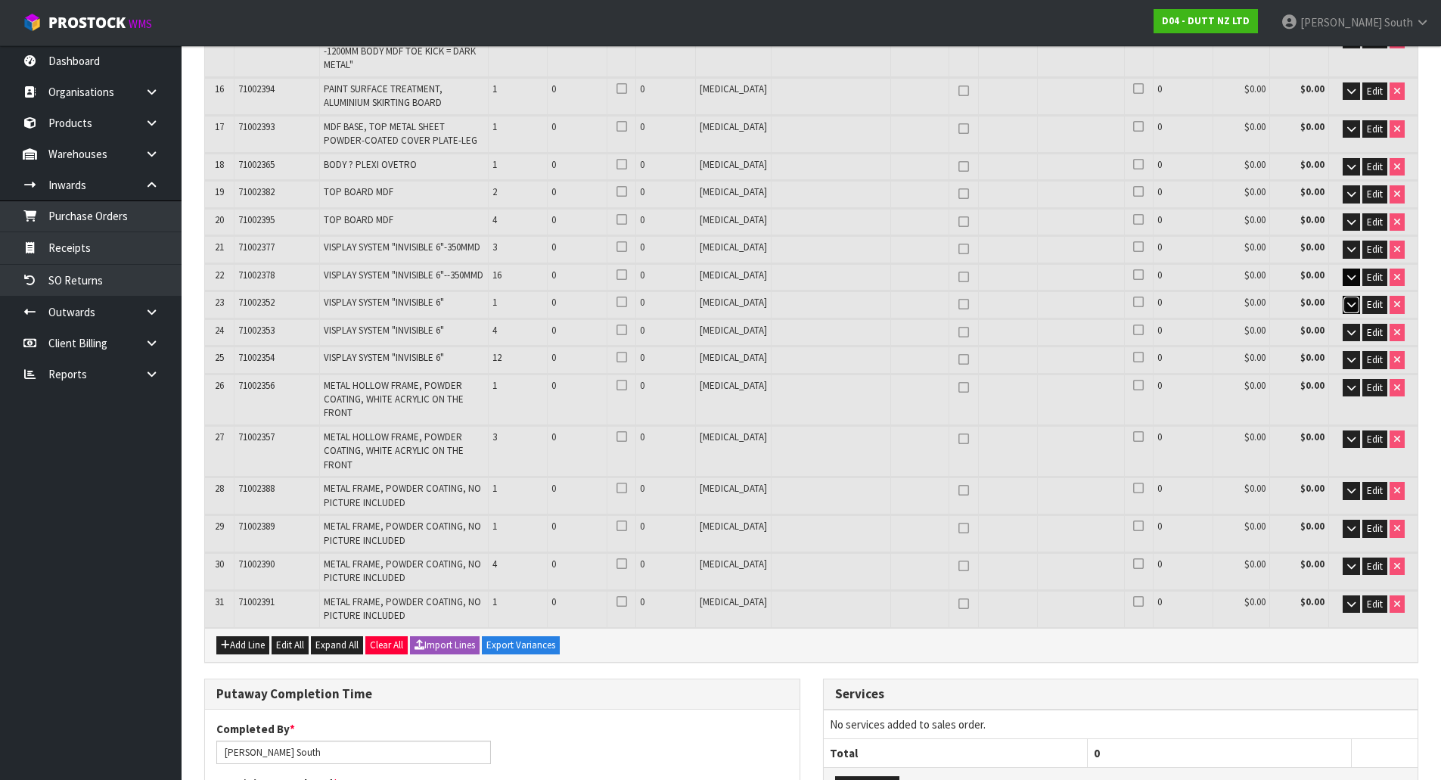
click at [1354, 296] on button "button" at bounding box center [1350, 305] width 17 height 18
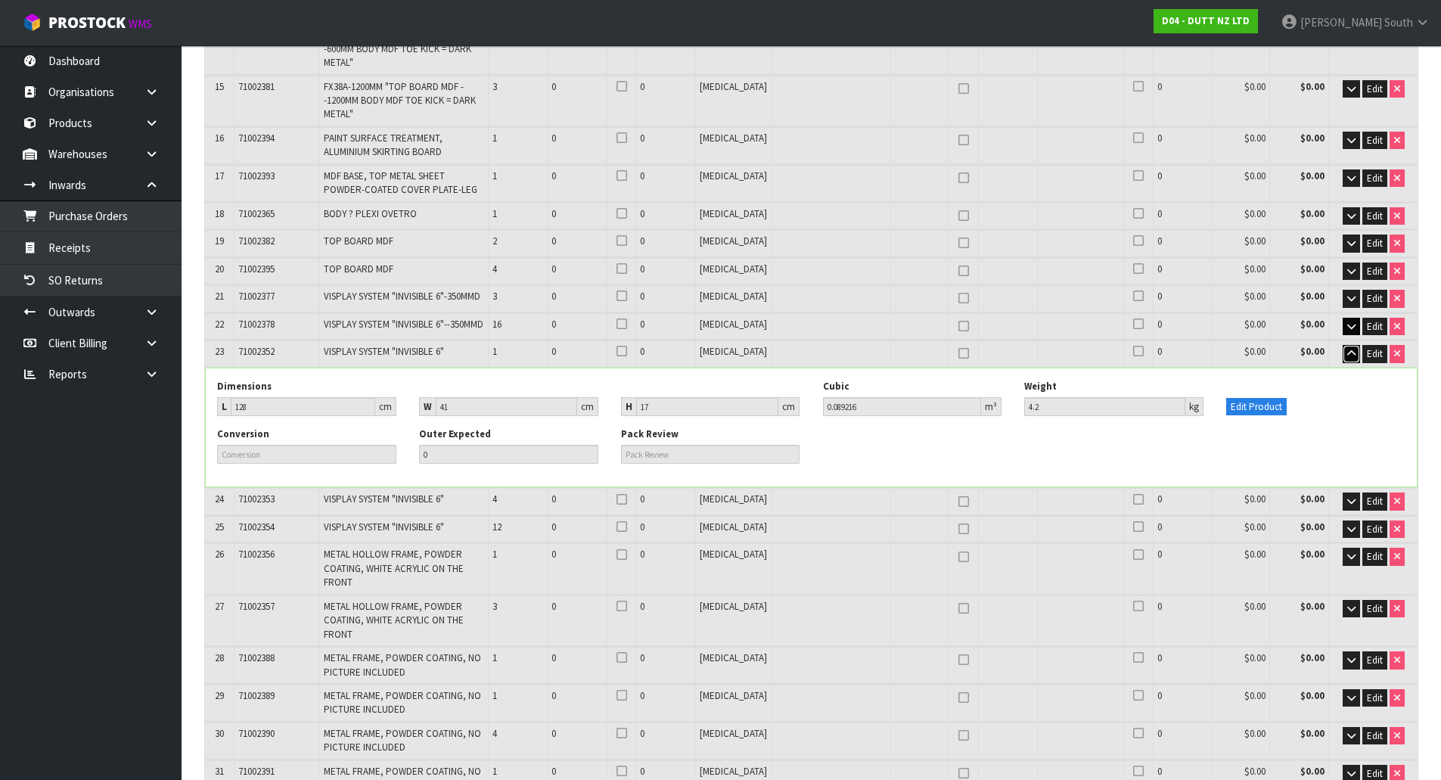
scroll to position [756, 0]
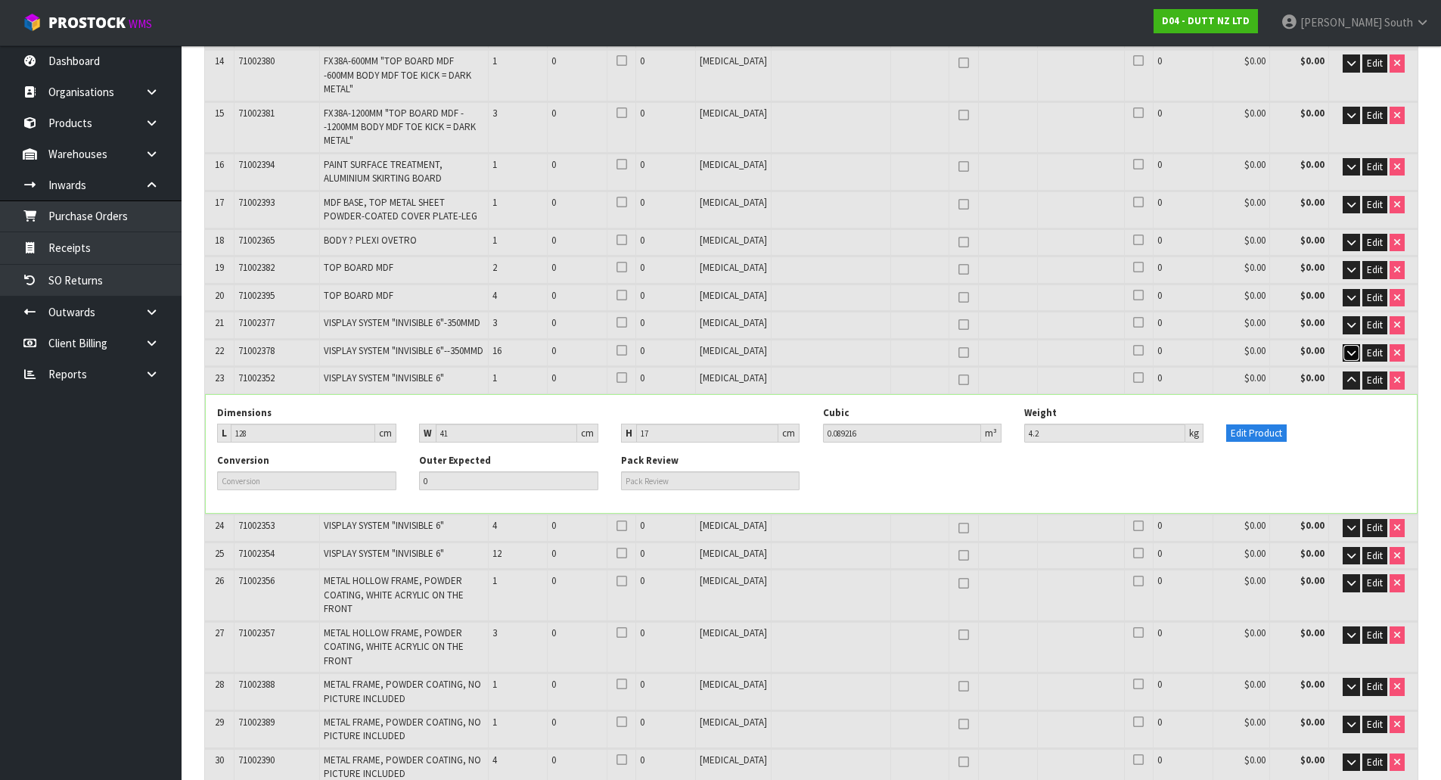
click at [1347, 348] on icon "button" at bounding box center [1351, 353] width 8 height 10
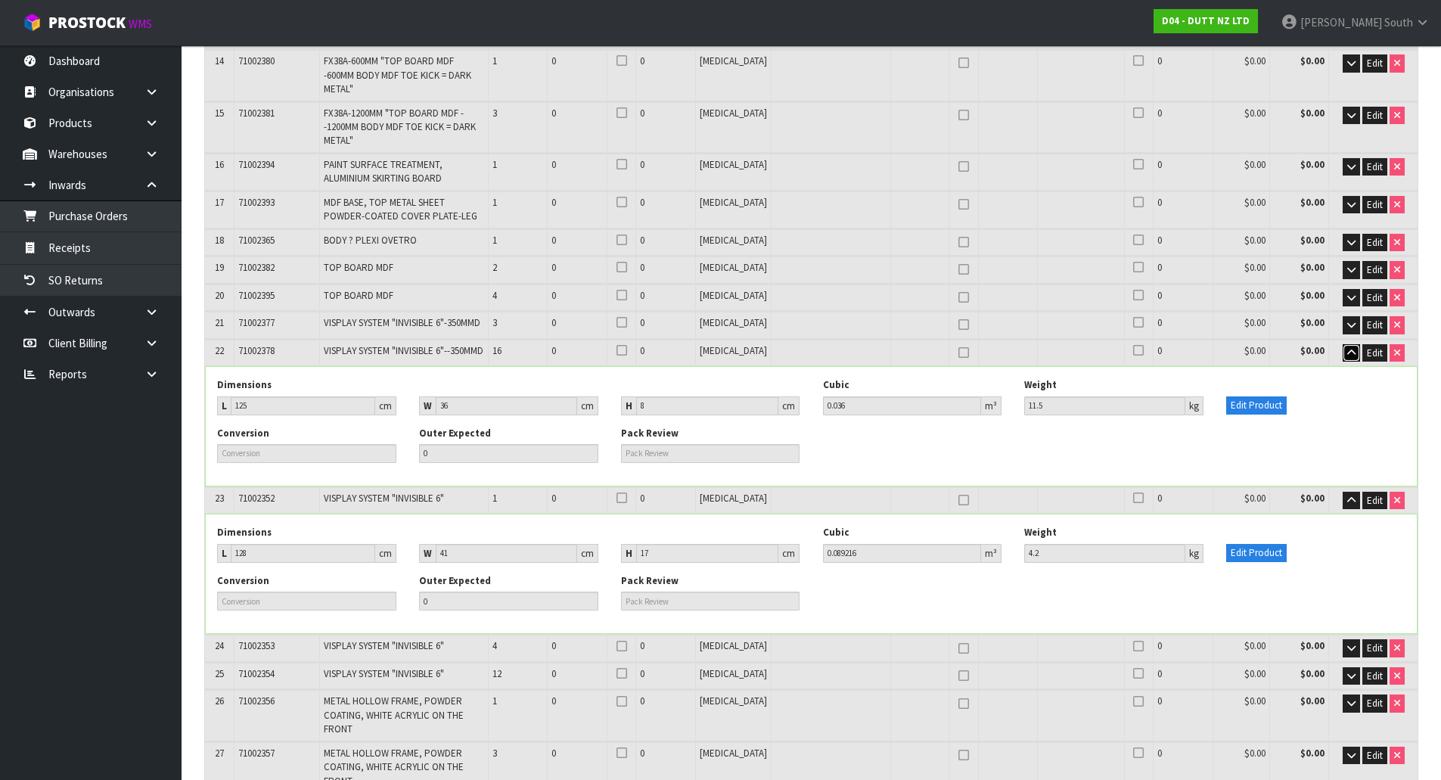
click at [1347, 348] on icon "button" at bounding box center [1351, 353] width 8 height 10
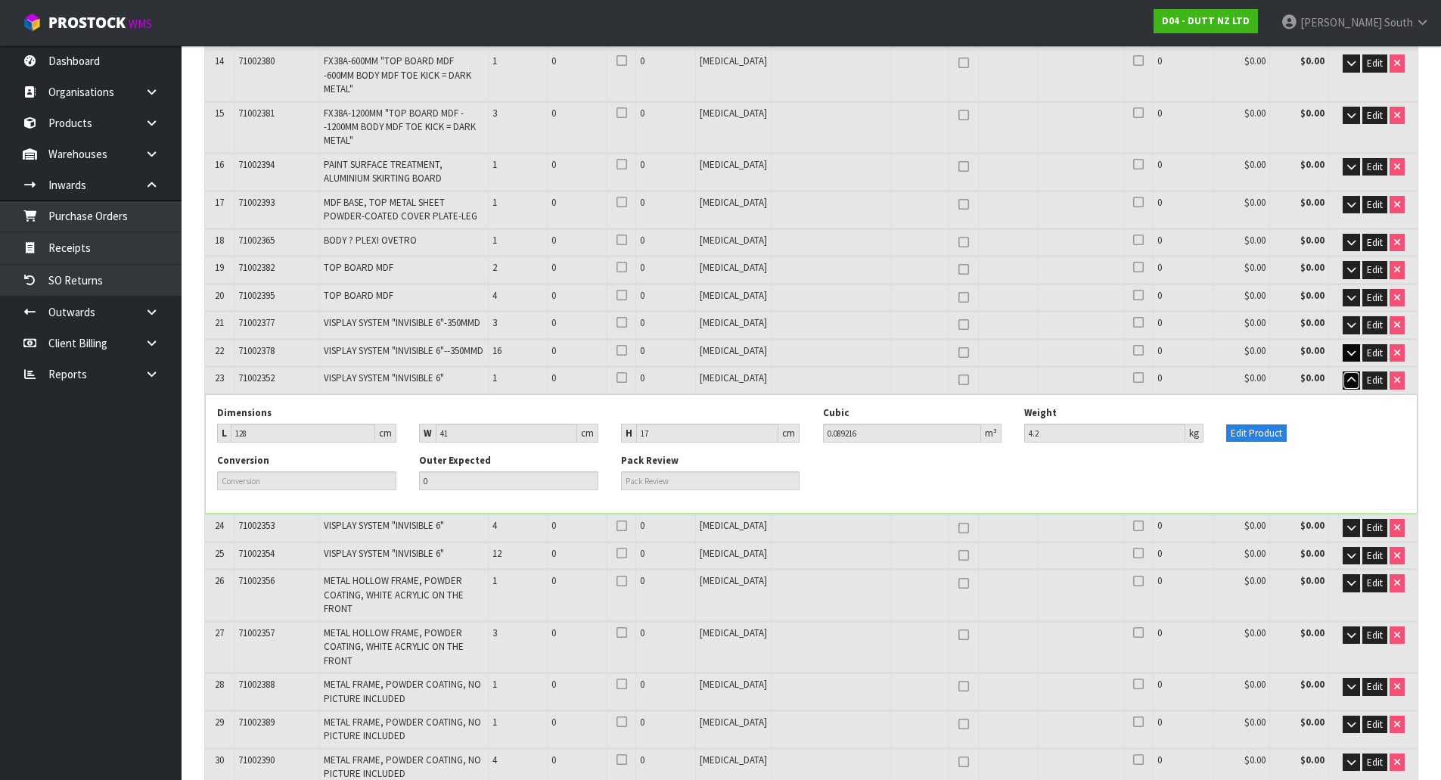
click at [1347, 375] on icon "button" at bounding box center [1351, 380] width 8 height 10
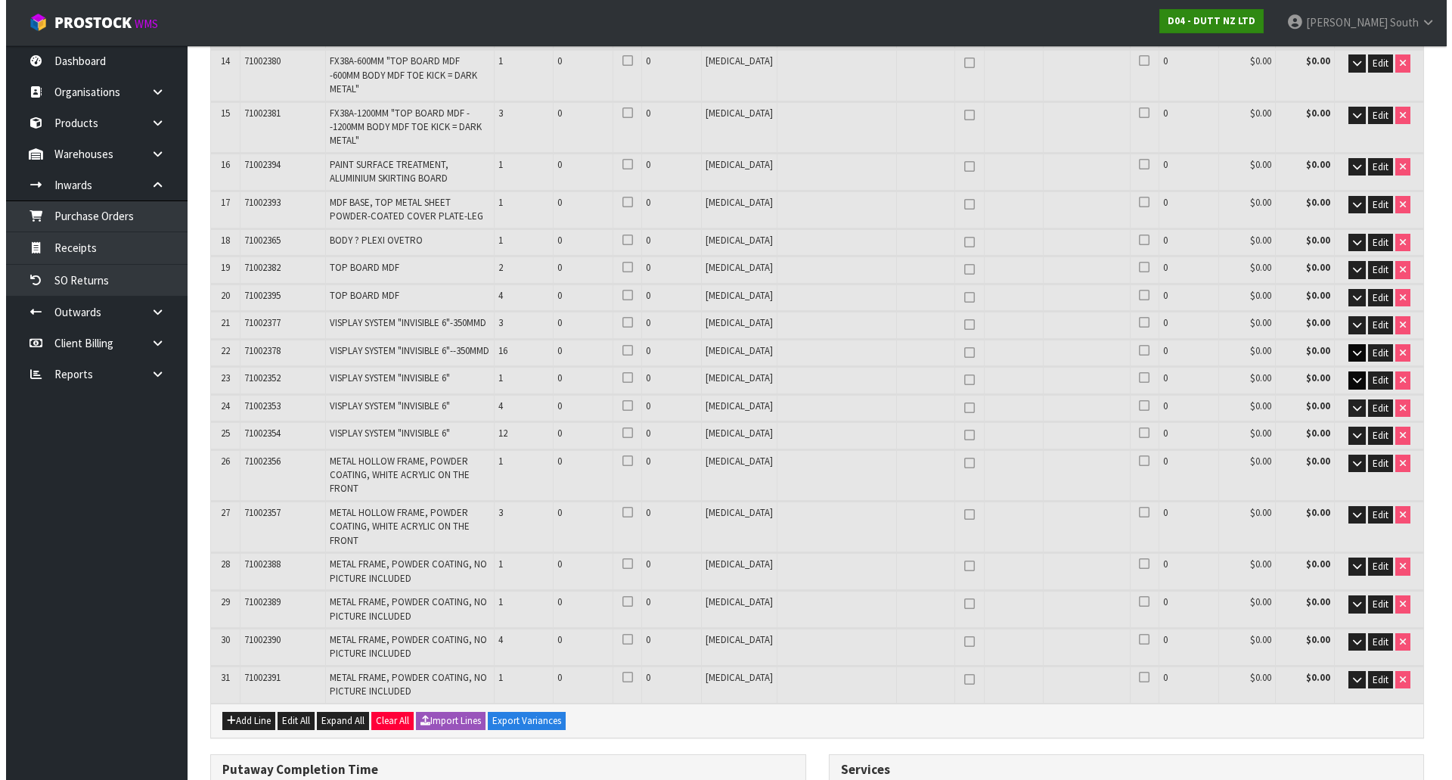
scroll to position [93, 0]
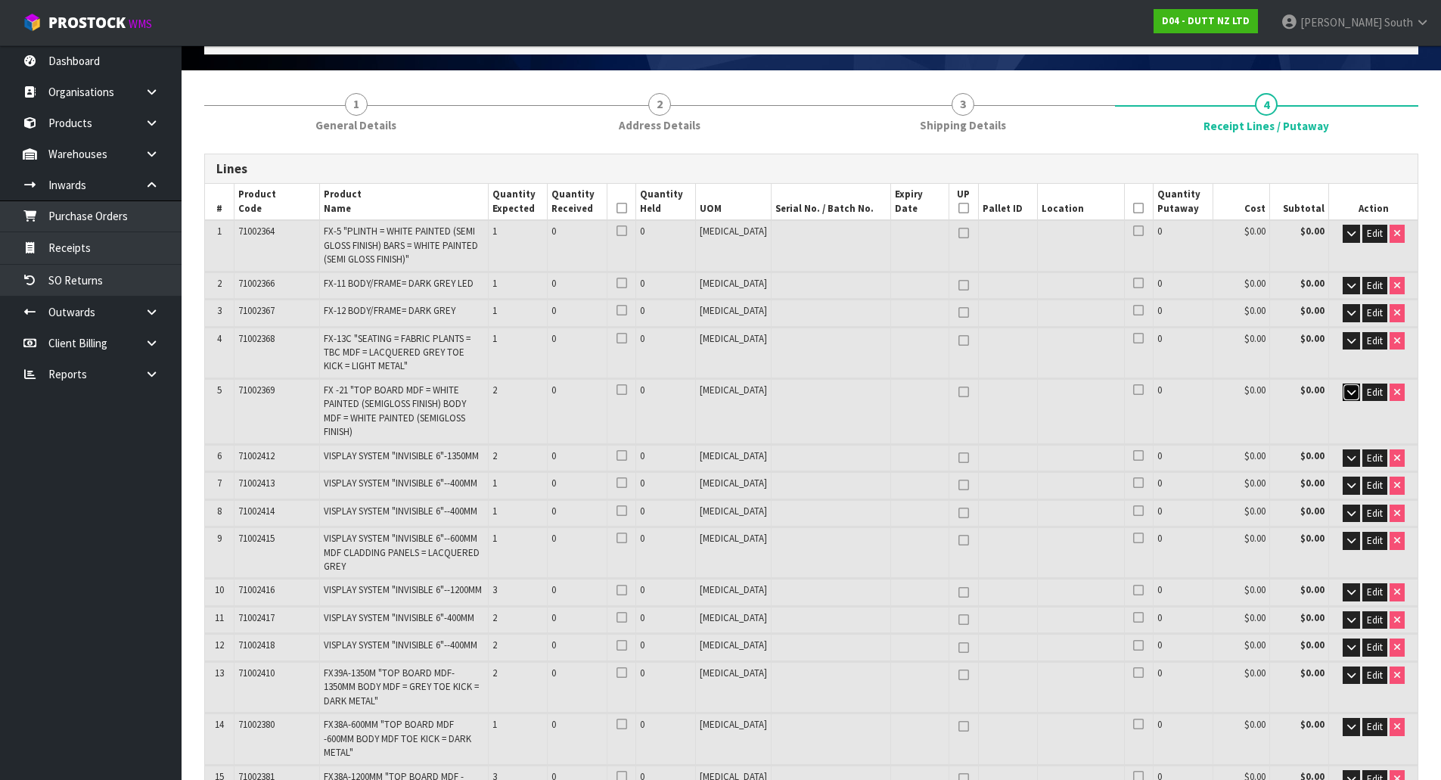
click at [1343, 388] on button "button" at bounding box center [1350, 392] width 17 height 18
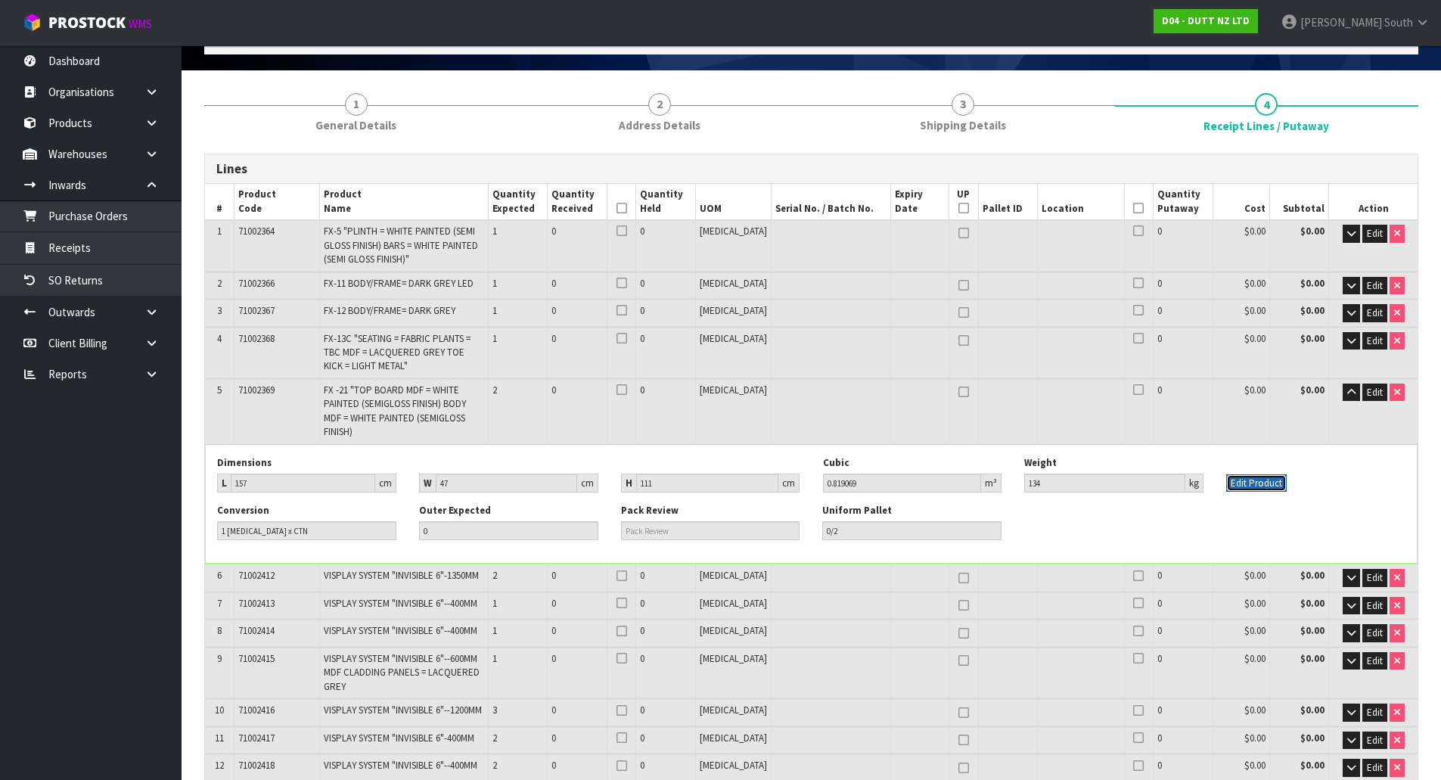
click at [1283, 474] on button "Edit Product" at bounding box center [1256, 483] width 60 height 18
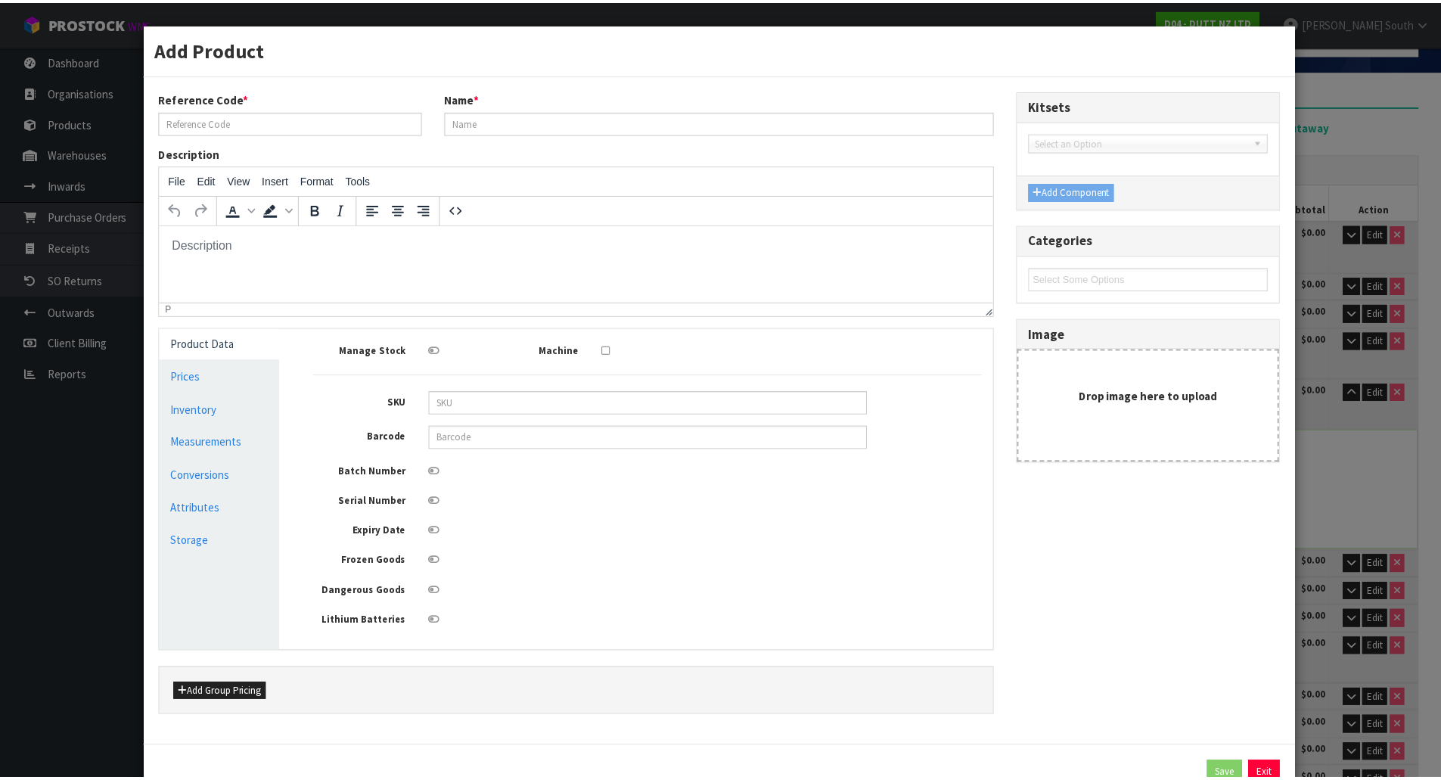
scroll to position [0, 0]
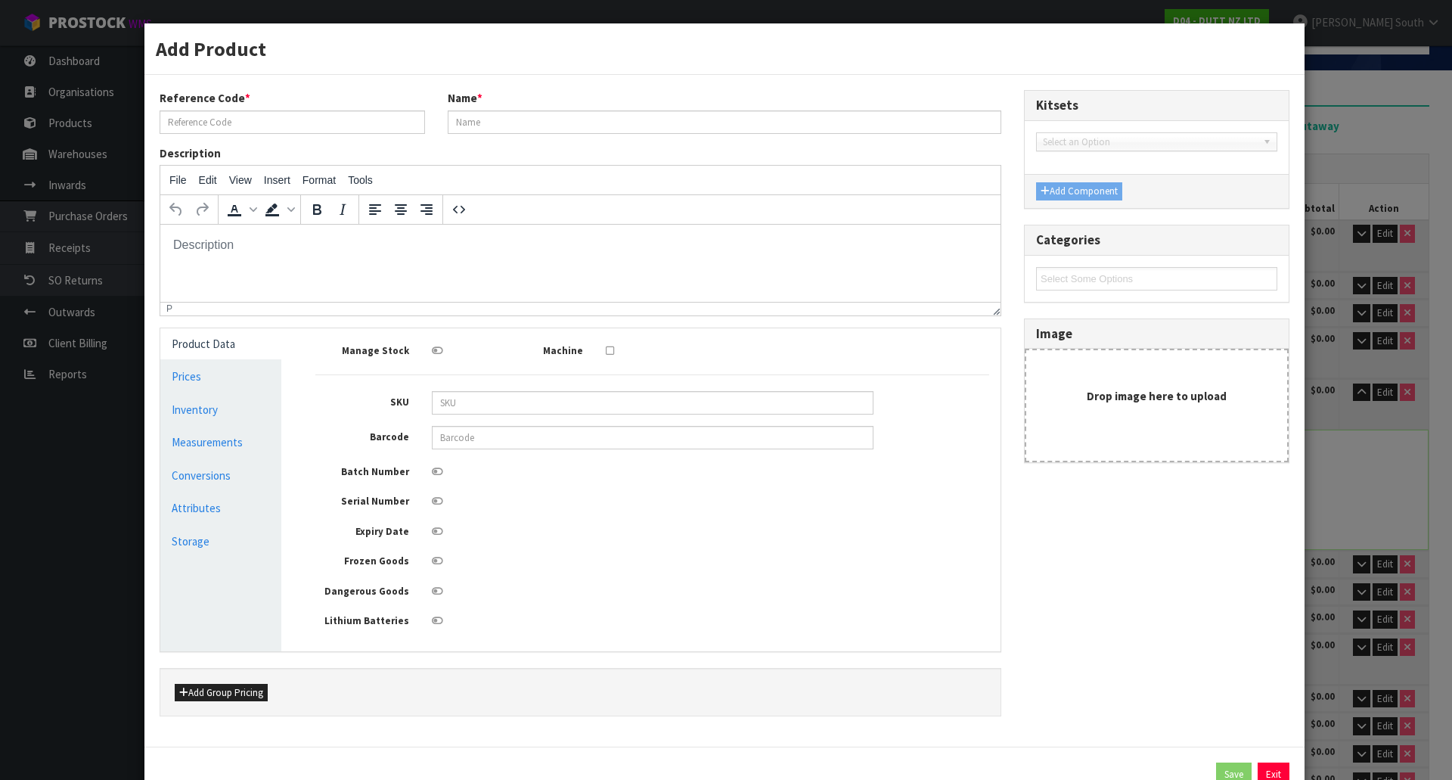
type input "71002369"
type input "FX -21 "TOP BOARD MDF = WHITE PAINTED (SEMIGLOSS FINISH) BODY MDF = WHITE PAINT…"
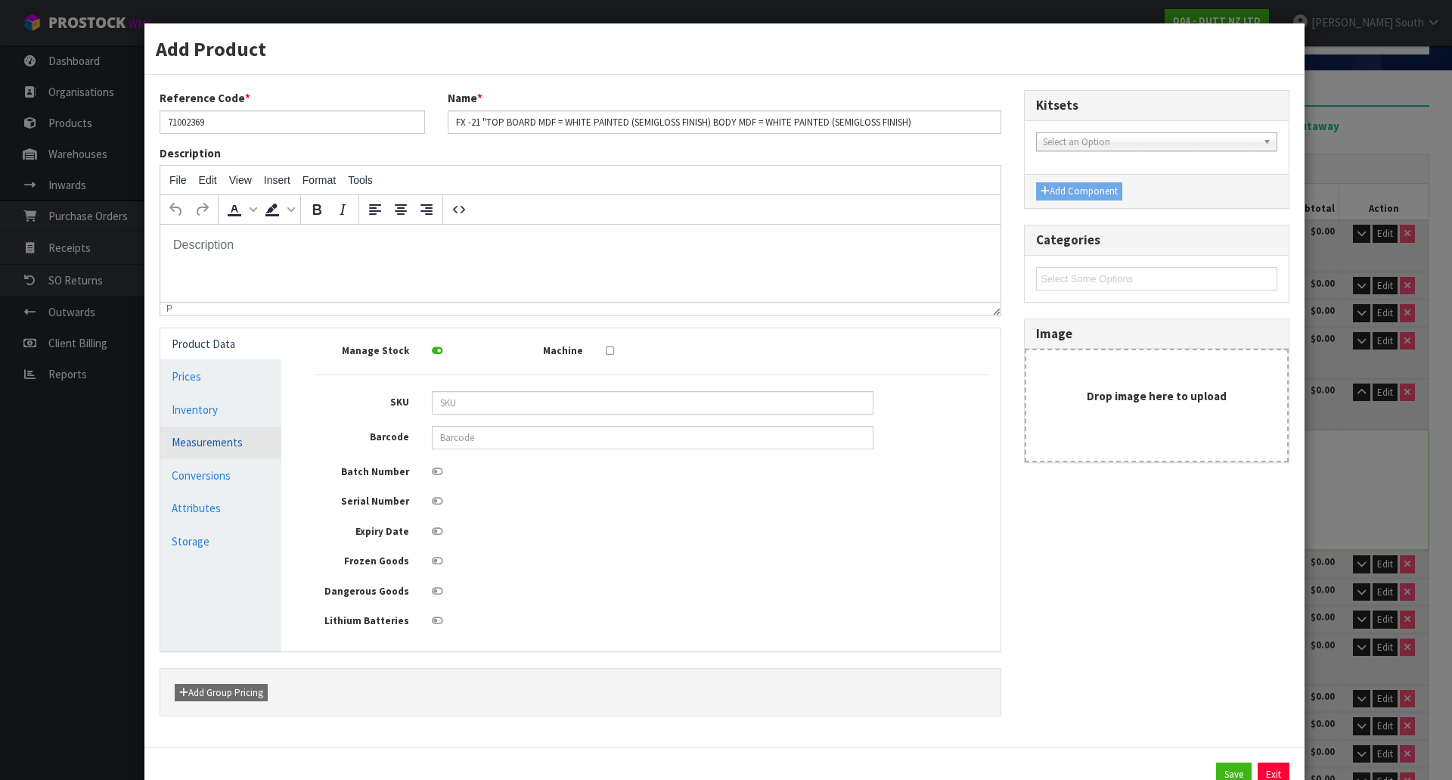
click at [201, 454] on link "Measurements" at bounding box center [220, 441] width 121 height 31
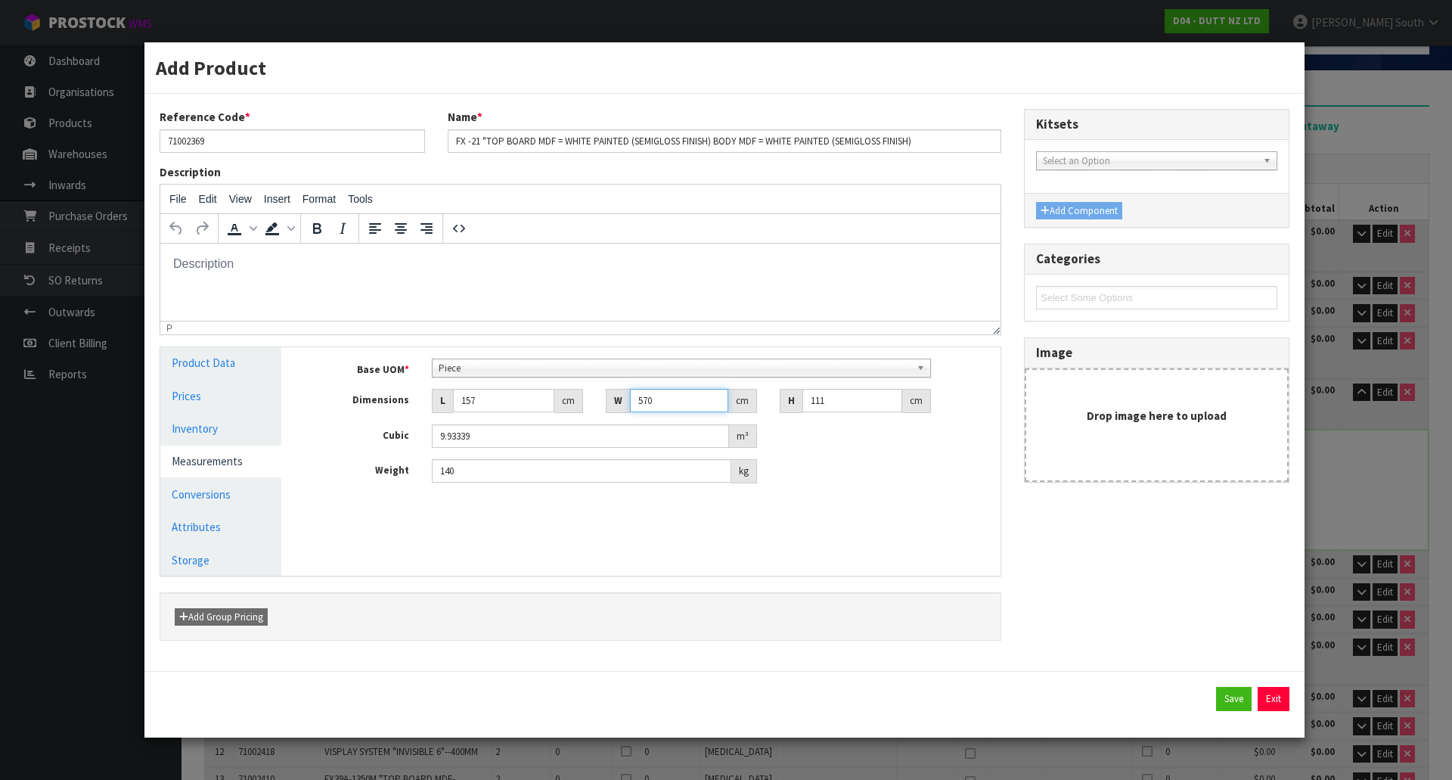
drag, startPoint x: 687, startPoint y: 402, endPoint x: 525, endPoint y: 406, distance: 161.9
click at [525, 406] on div "Dimensions L 157 cm W 570 cm H 111 cm" at bounding box center [652, 401] width 696 height 24
type input "4"
type input "0.069708"
type input "47"
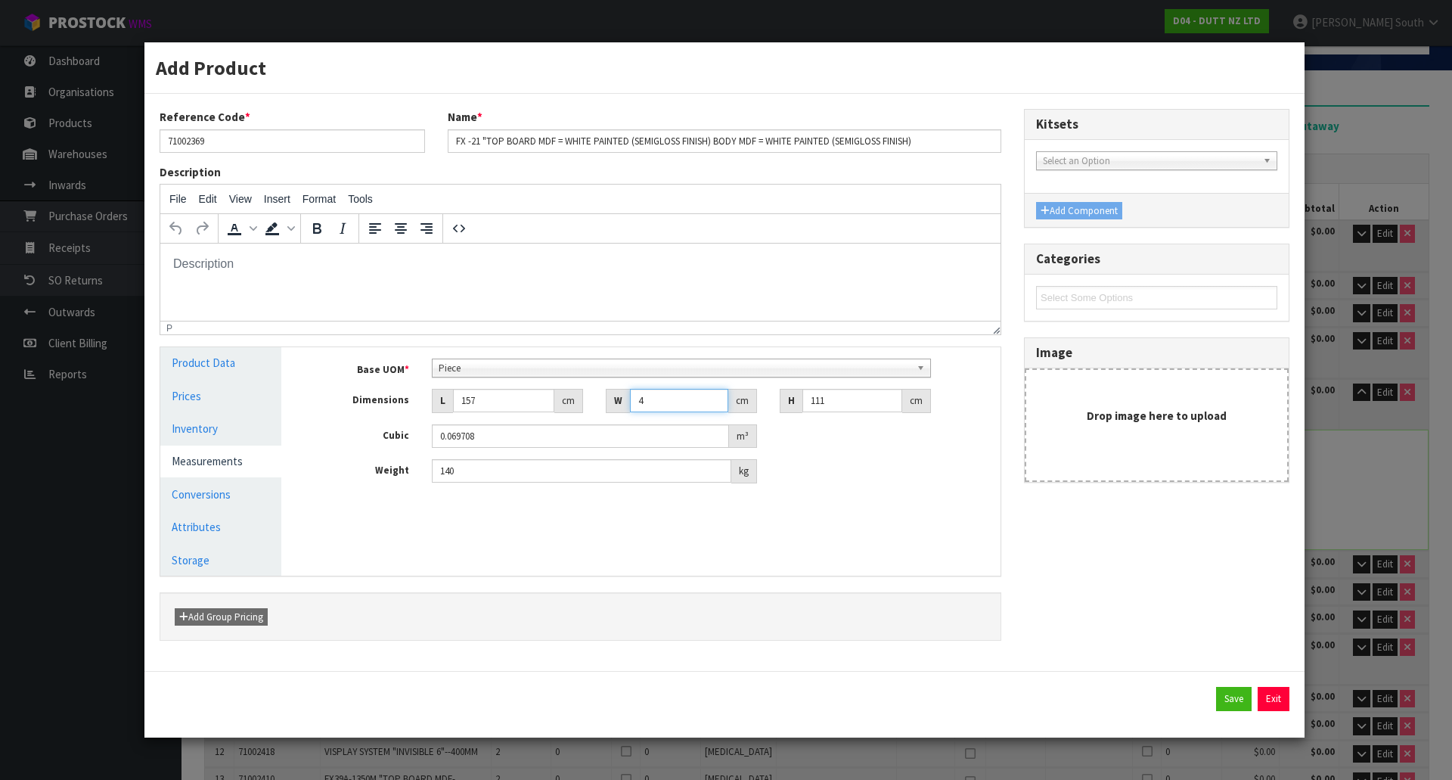
type input "0.819069"
type input "47"
click at [1225, 696] on button "Save" at bounding box center [1234, 699] width 36 height 24
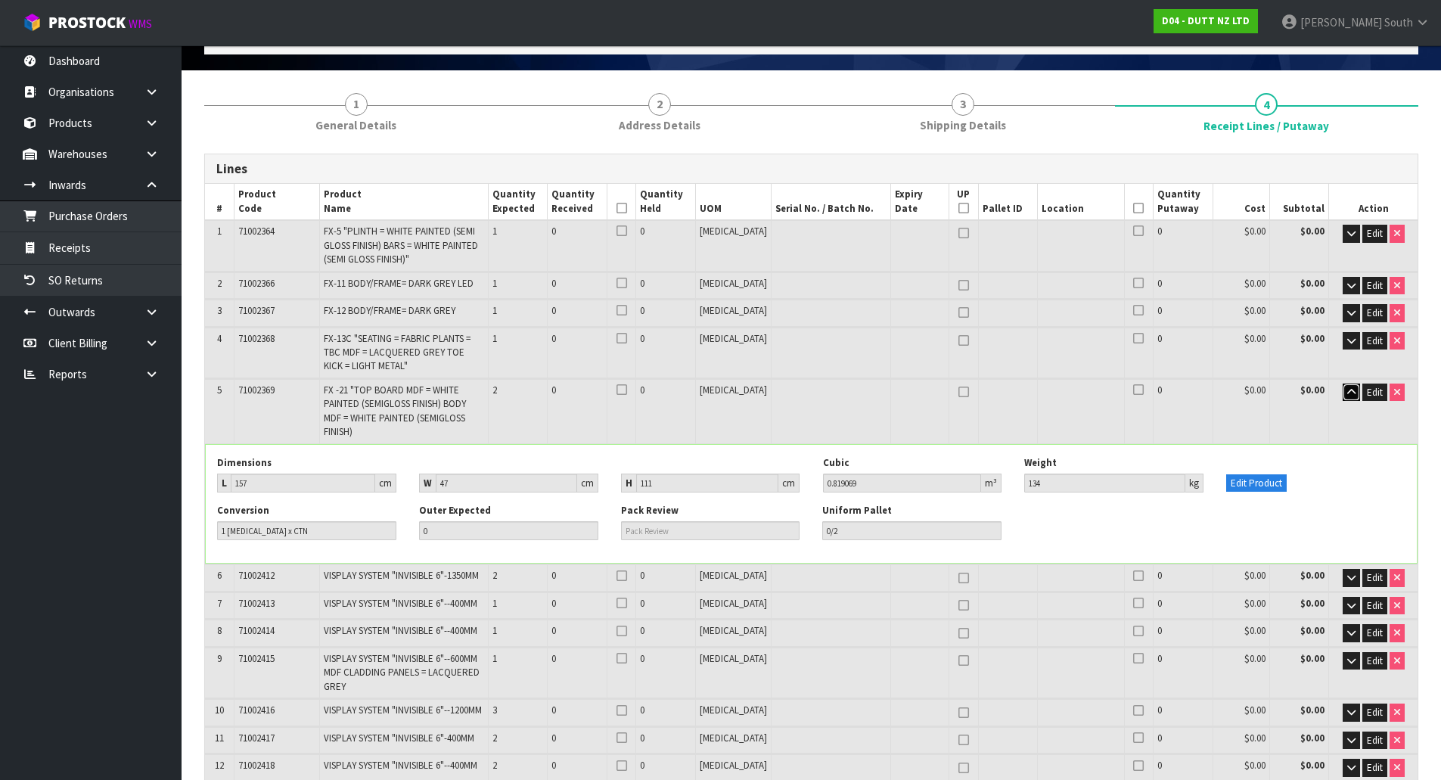
click at [1347, 393] on icon "button" at bounding box center [1351, 392] width 8 height 10
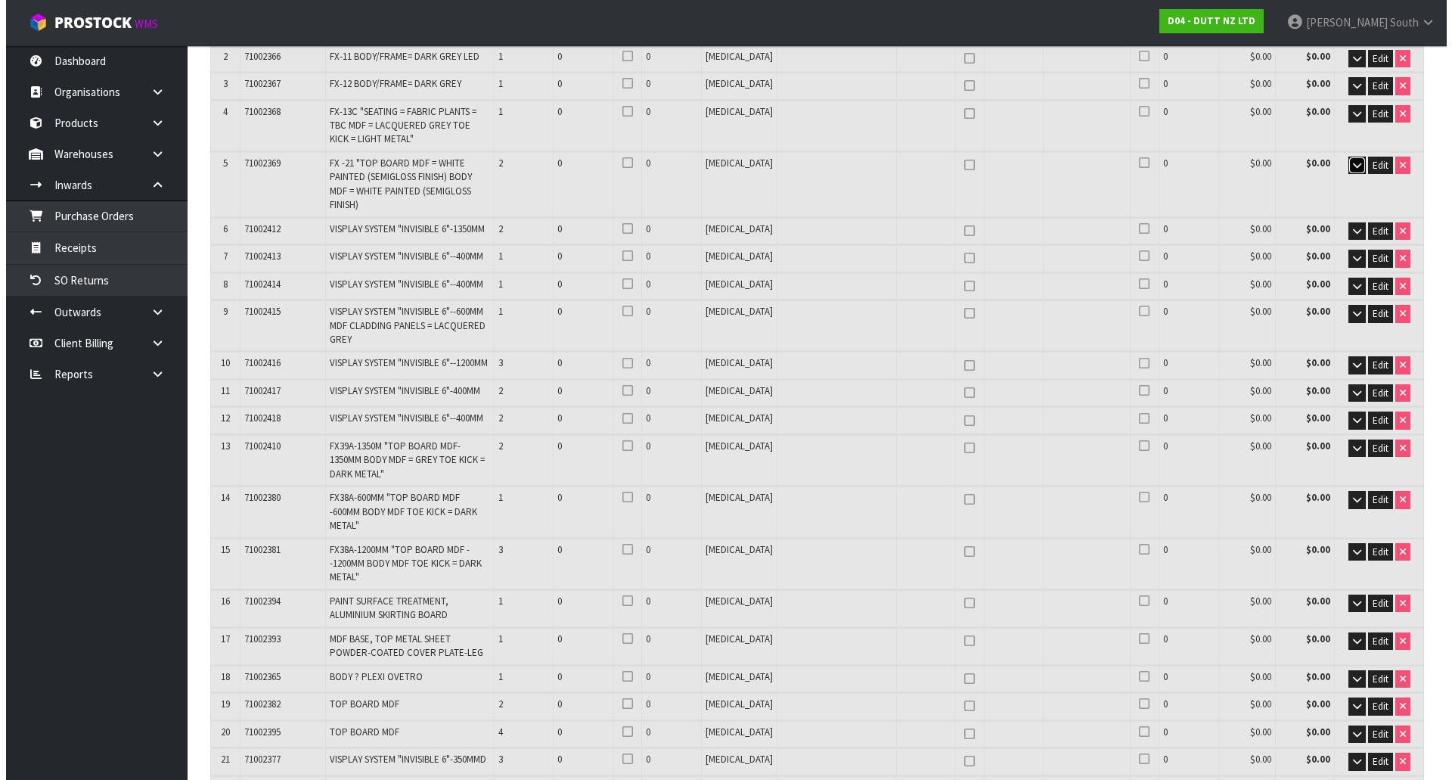
scroll to position [395, 0]
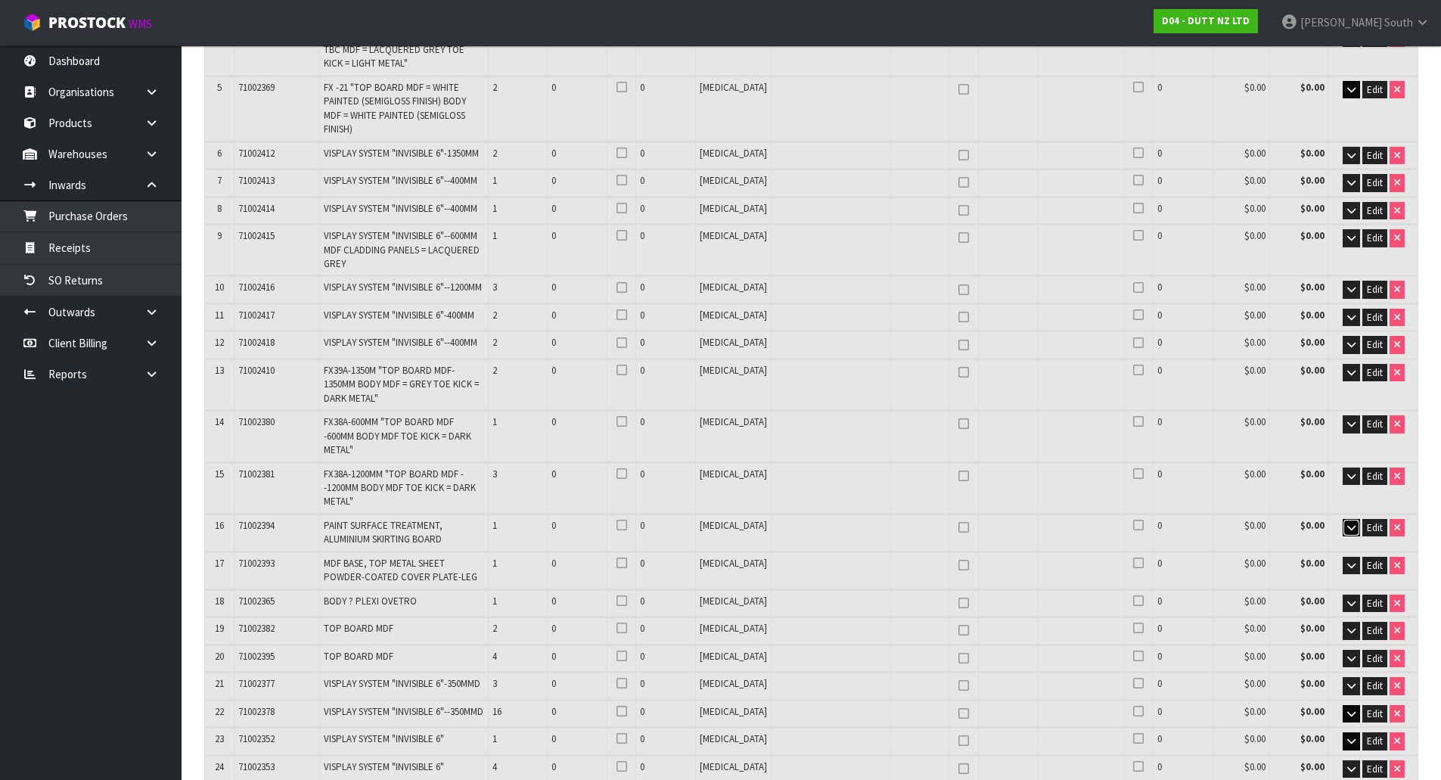
click at [1344, 519] on button "button" at bounding box center [1350, 528] width 17 height 18
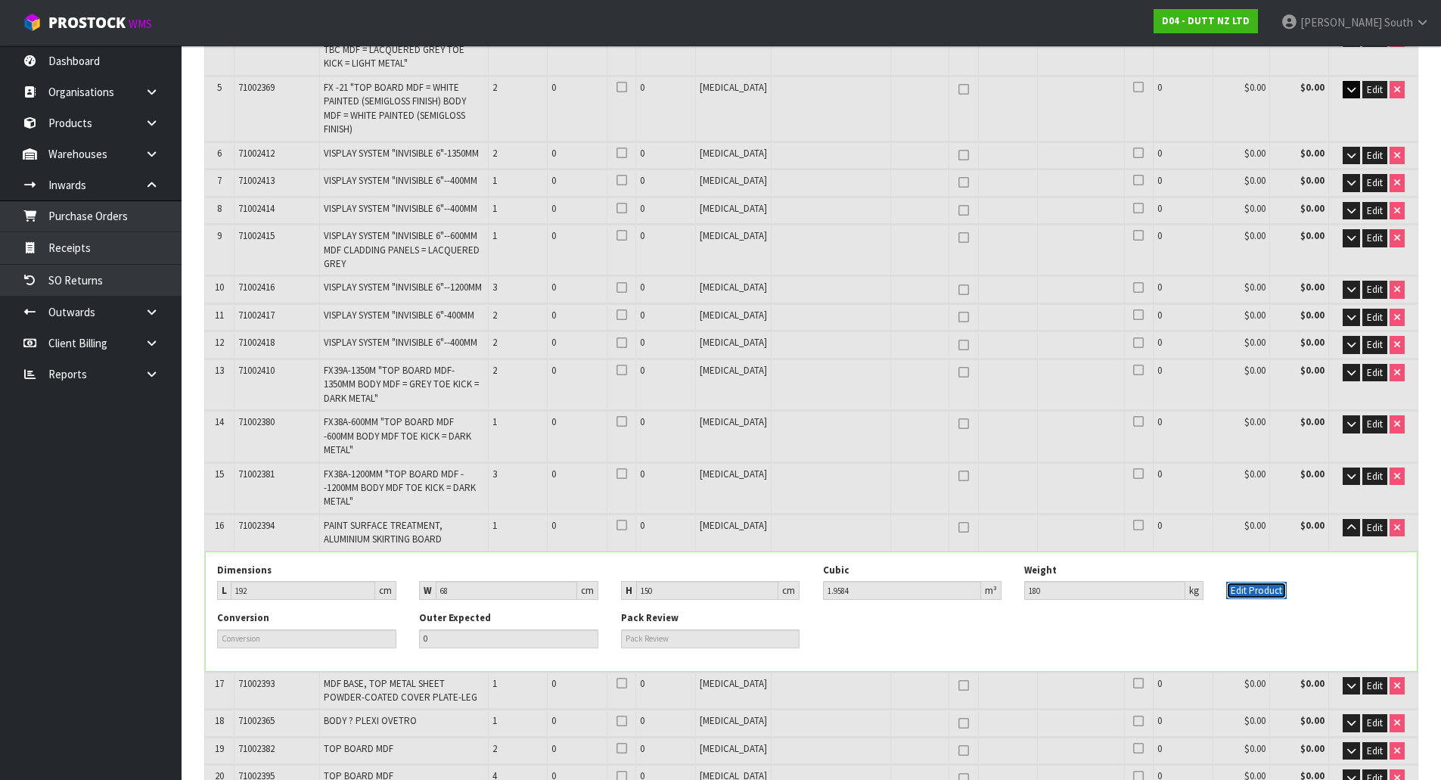
click at [1238, 582] on button "Edit Product" at bounding box center [1256, 591] width 60 height 18
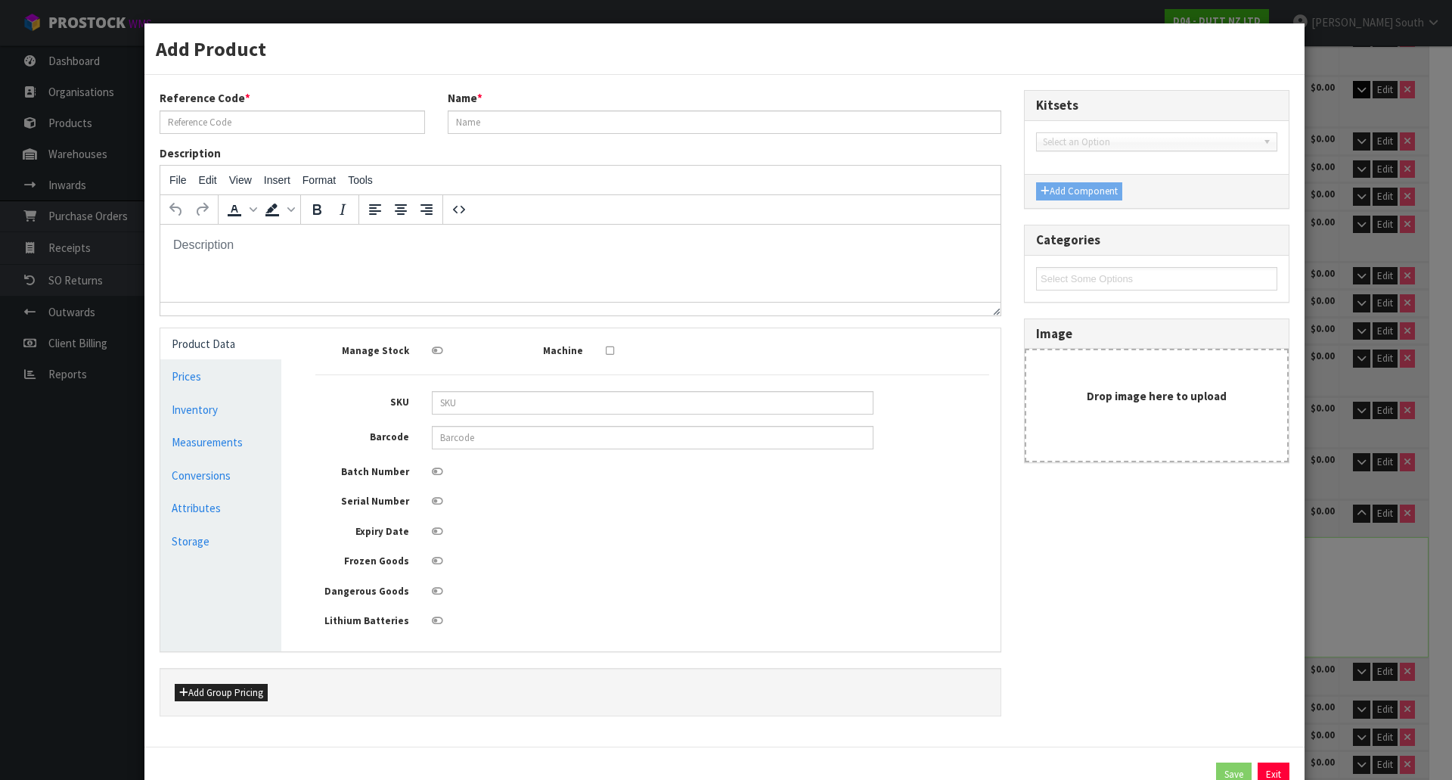
scroll to position [0, 0]
type input "71002394"
type input "PAINT SURFACE TREATMENT, ALUMINIUM SKIRTING BOARD"
click at [251, 429] on link "Measurements" at bounding box center [220, 441] width 121 height 31
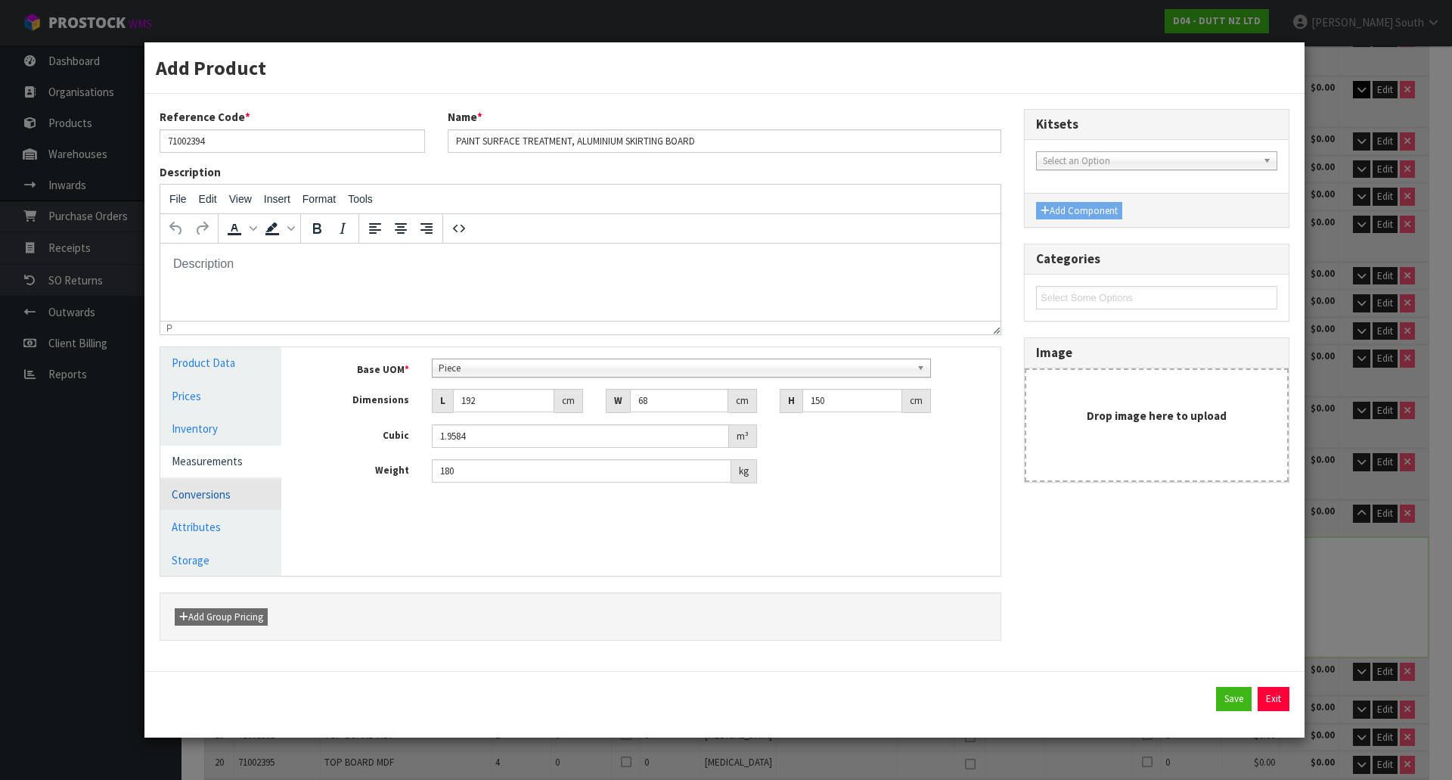
click at [228, 482] on link "Conversions" at bounding box center [220, 494] width 121 height 31
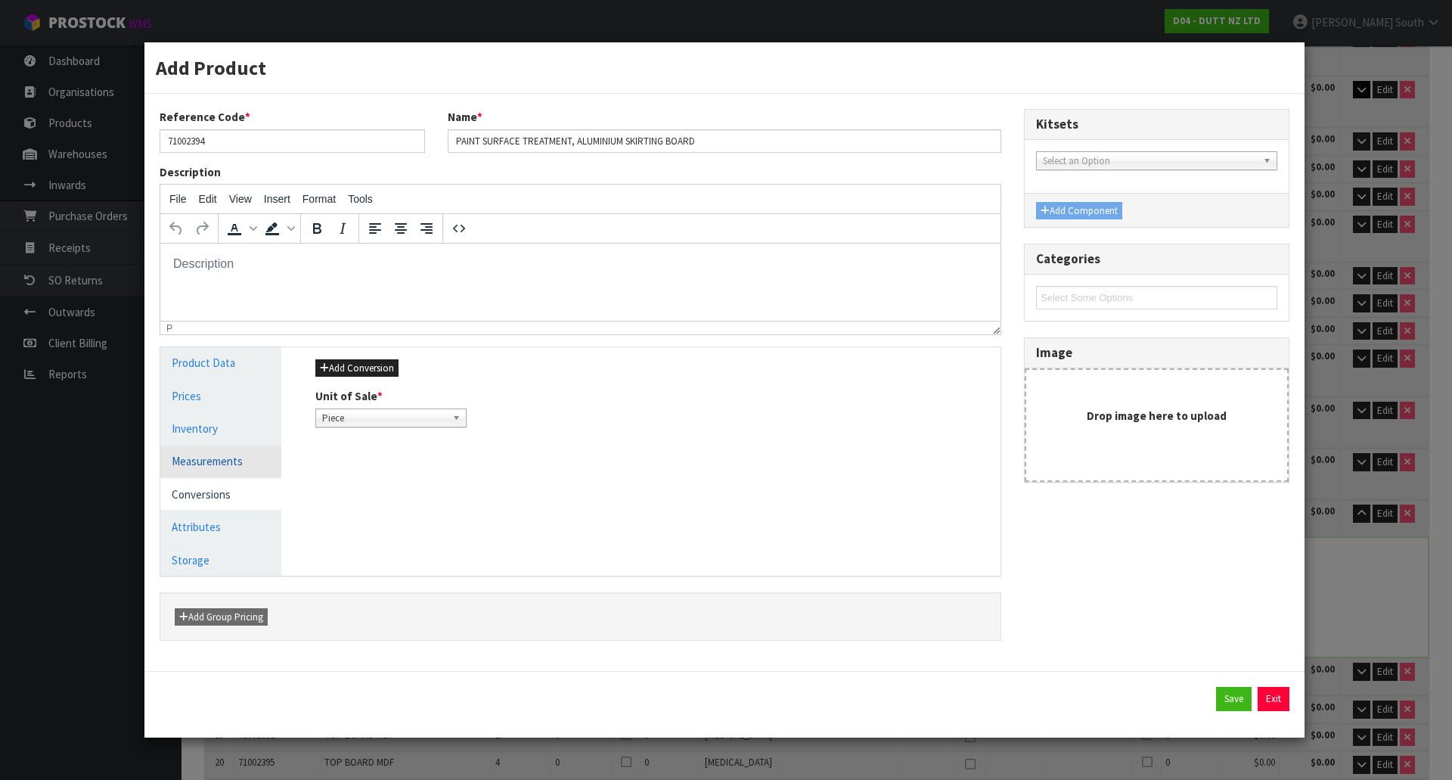
click at [241, 470] on link "Measurements" at bounding box center [220, 460] width 121 height 31
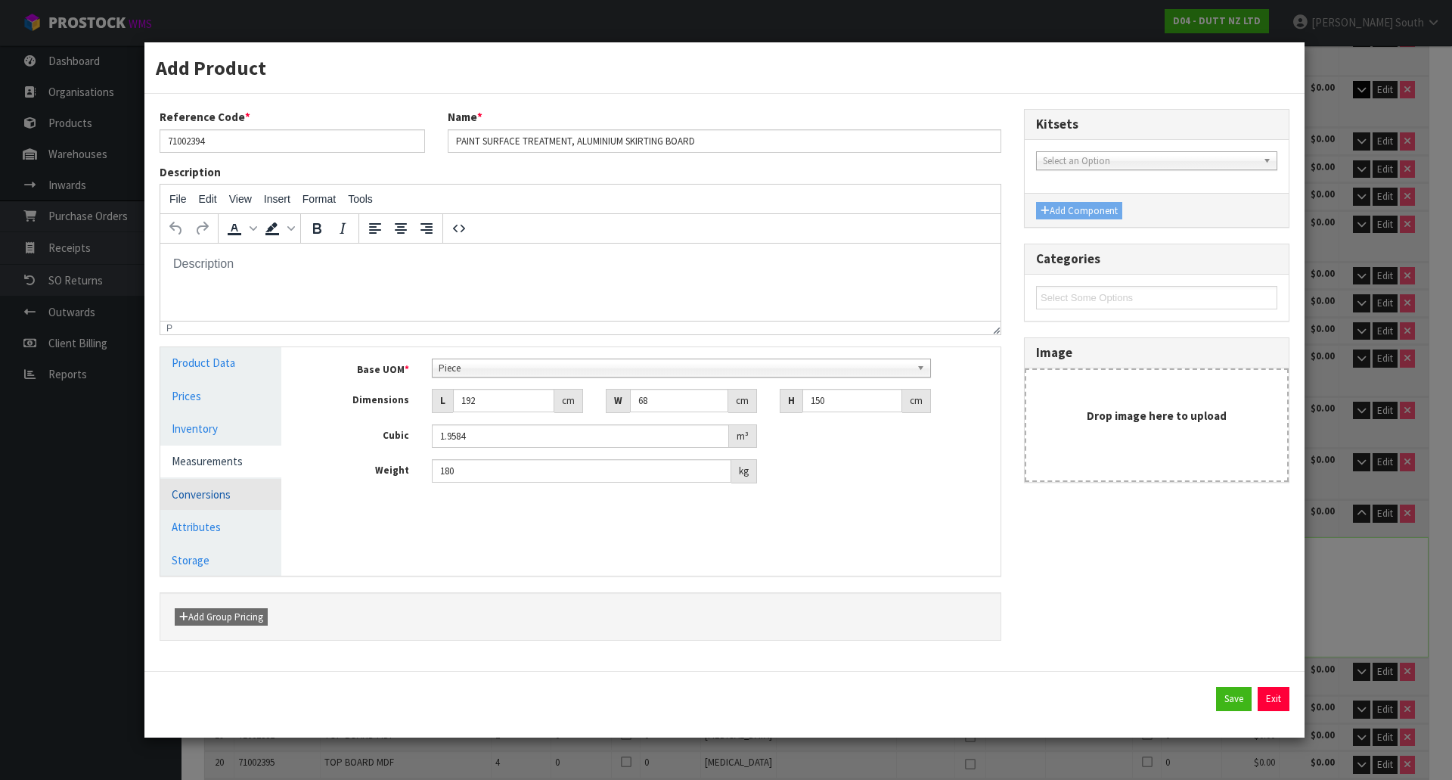
click at [199, 504] on link "Conversions" at bounding box center [220, 494] width 121 height 31
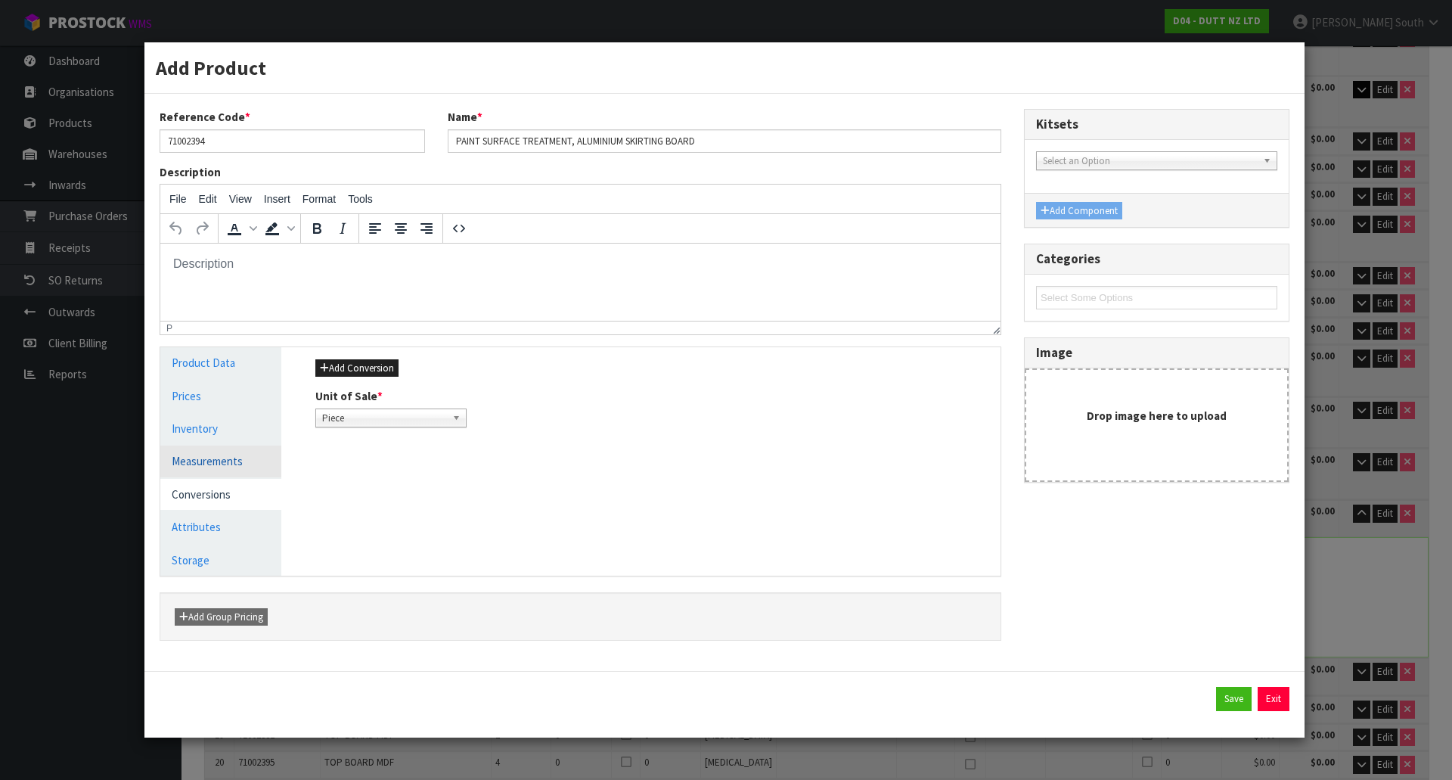
click at [229, 455] on link "Measurements" at bounding box center [220, 460] width 121 height 31
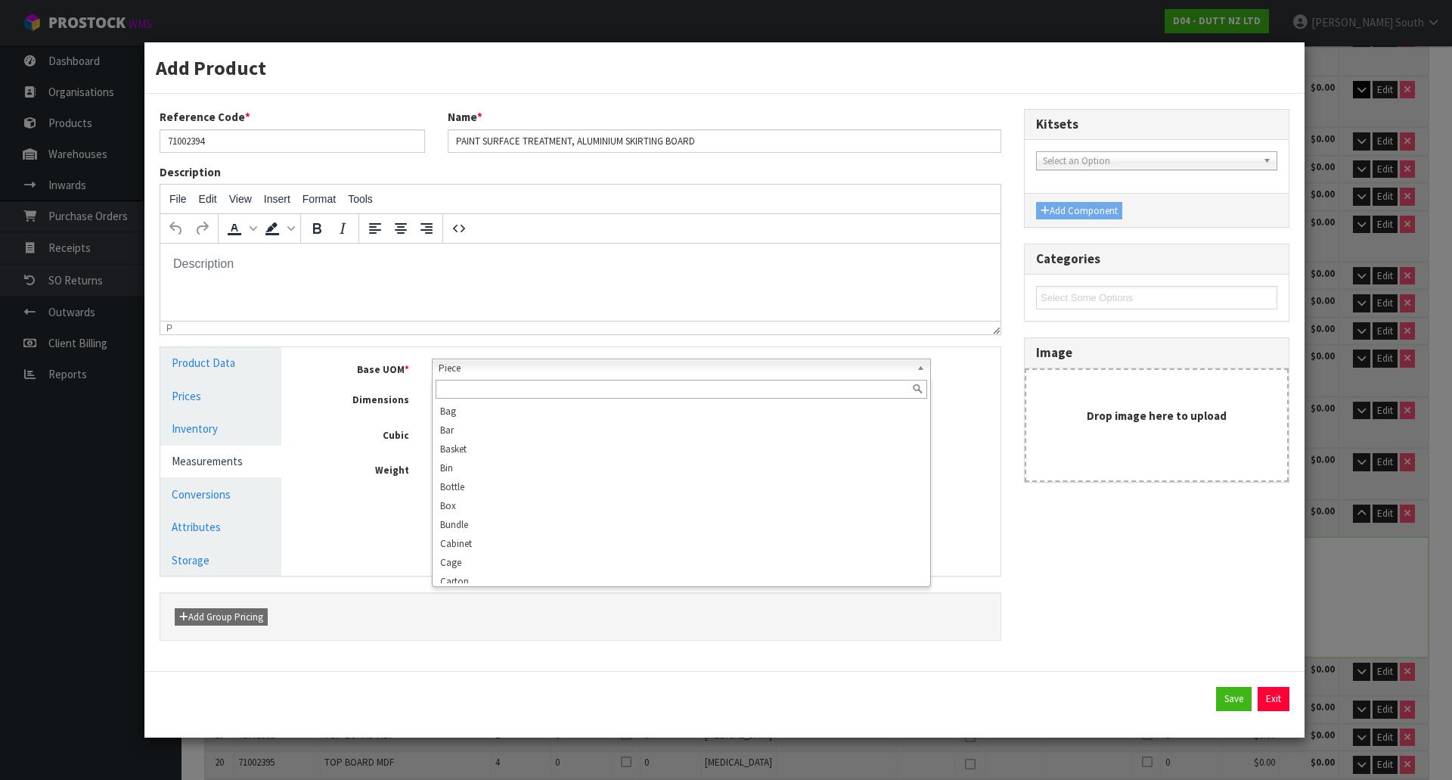
click at [491, 372] on span "Piece" at bounding box center [675, 368] width 473 height 18
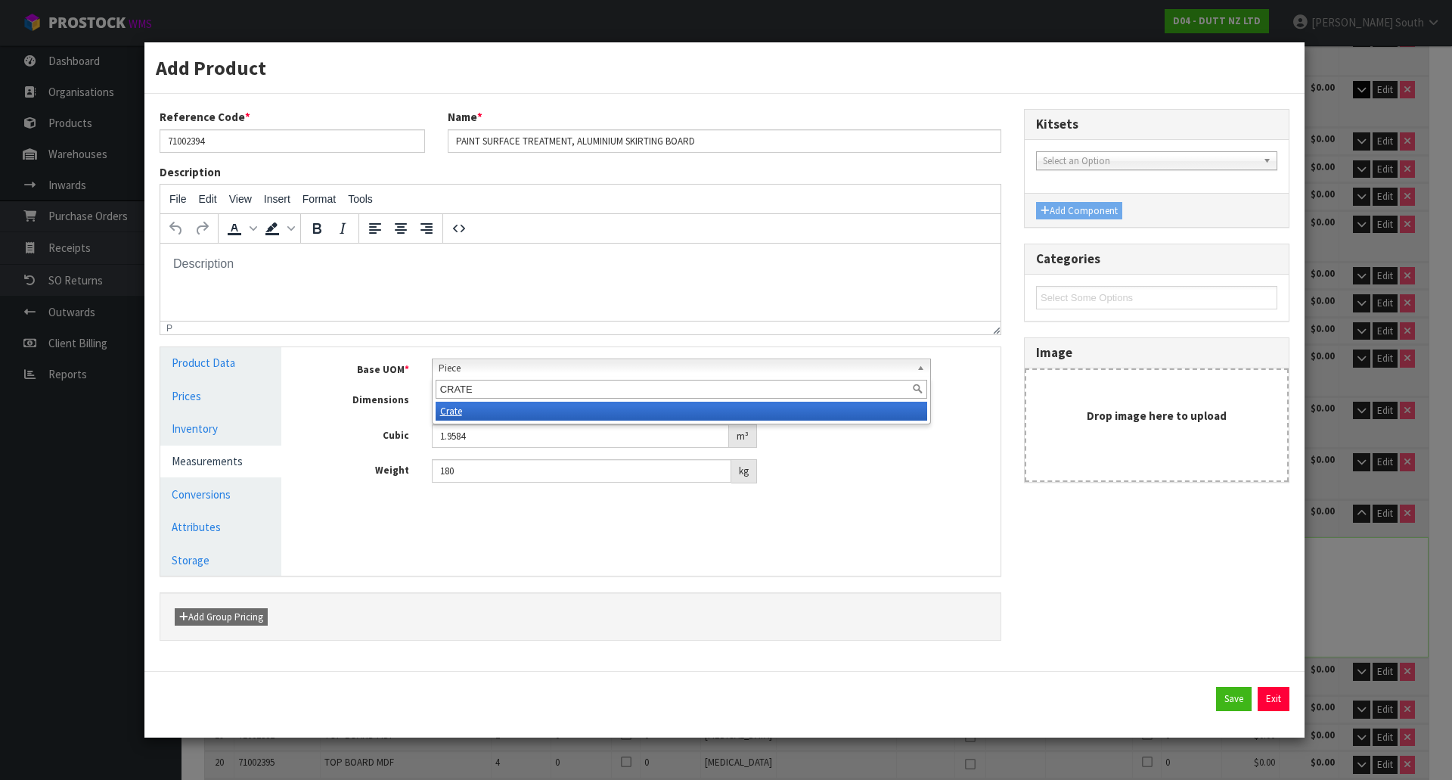
type input "CRATE"
click at [480, 416] on li "Crate" at bounding box center [682, 411] width 492 height 19
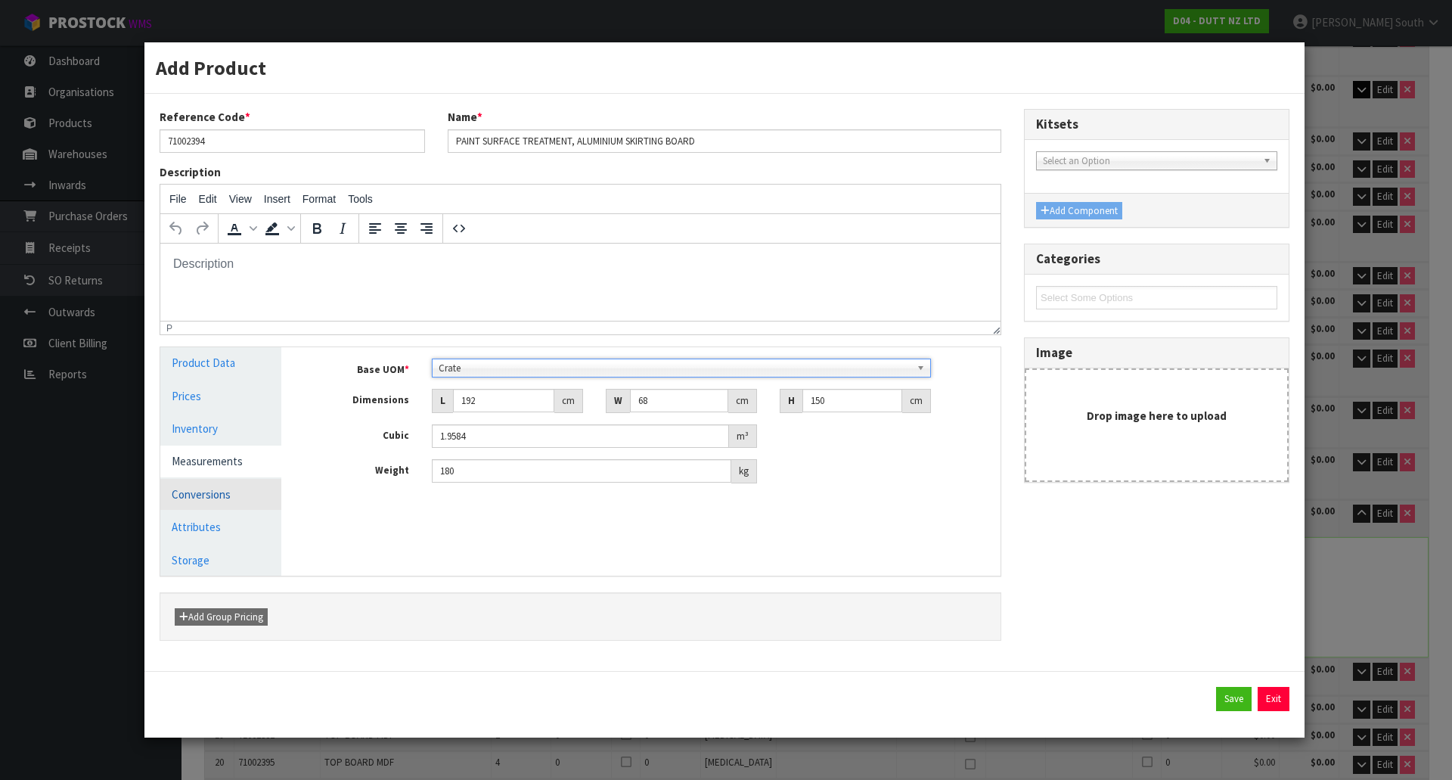
click at [247, 489] on link "Conversions" at bounding box center [220, 494] width 121 height 31
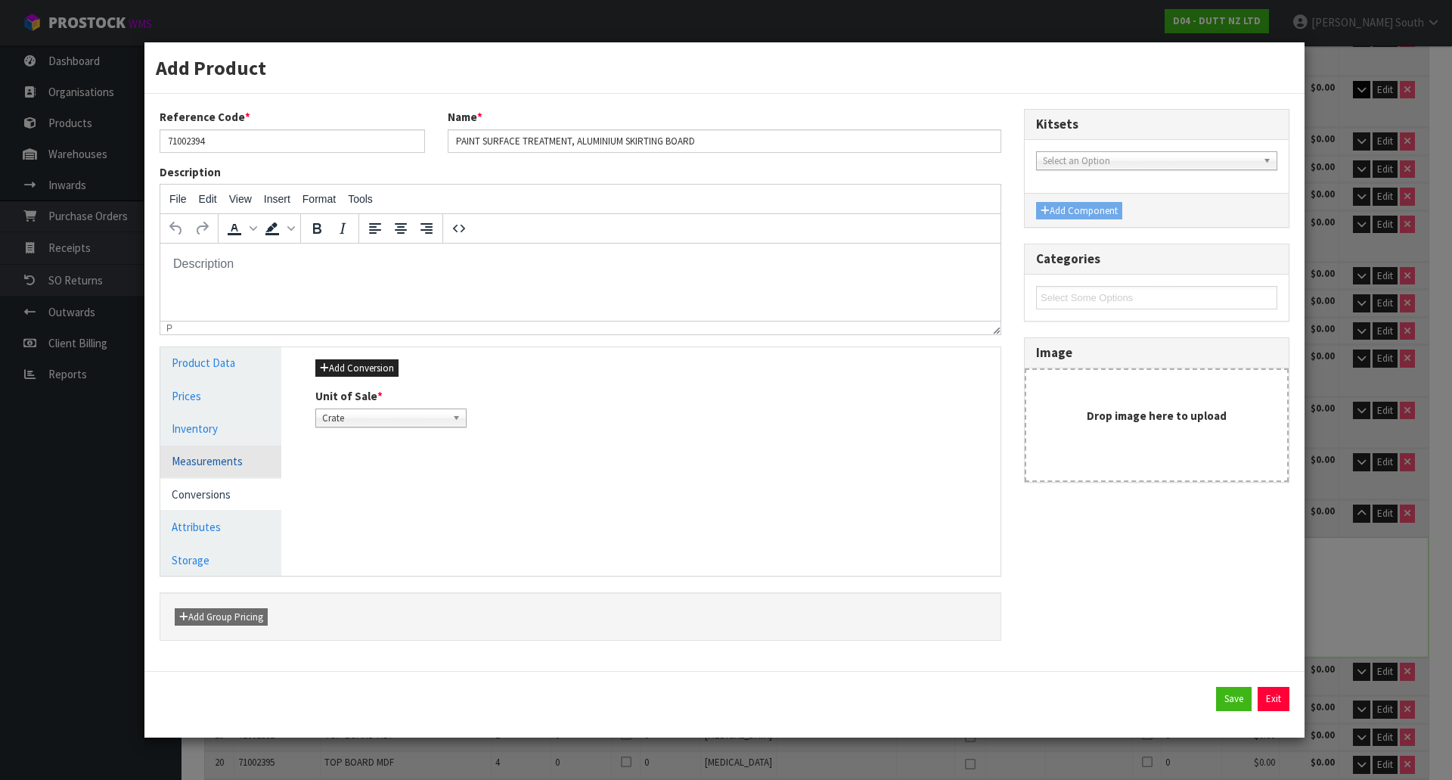
click at [249, 471] on link "Measurements" at bounding box center [220, 460] width 121 height 31
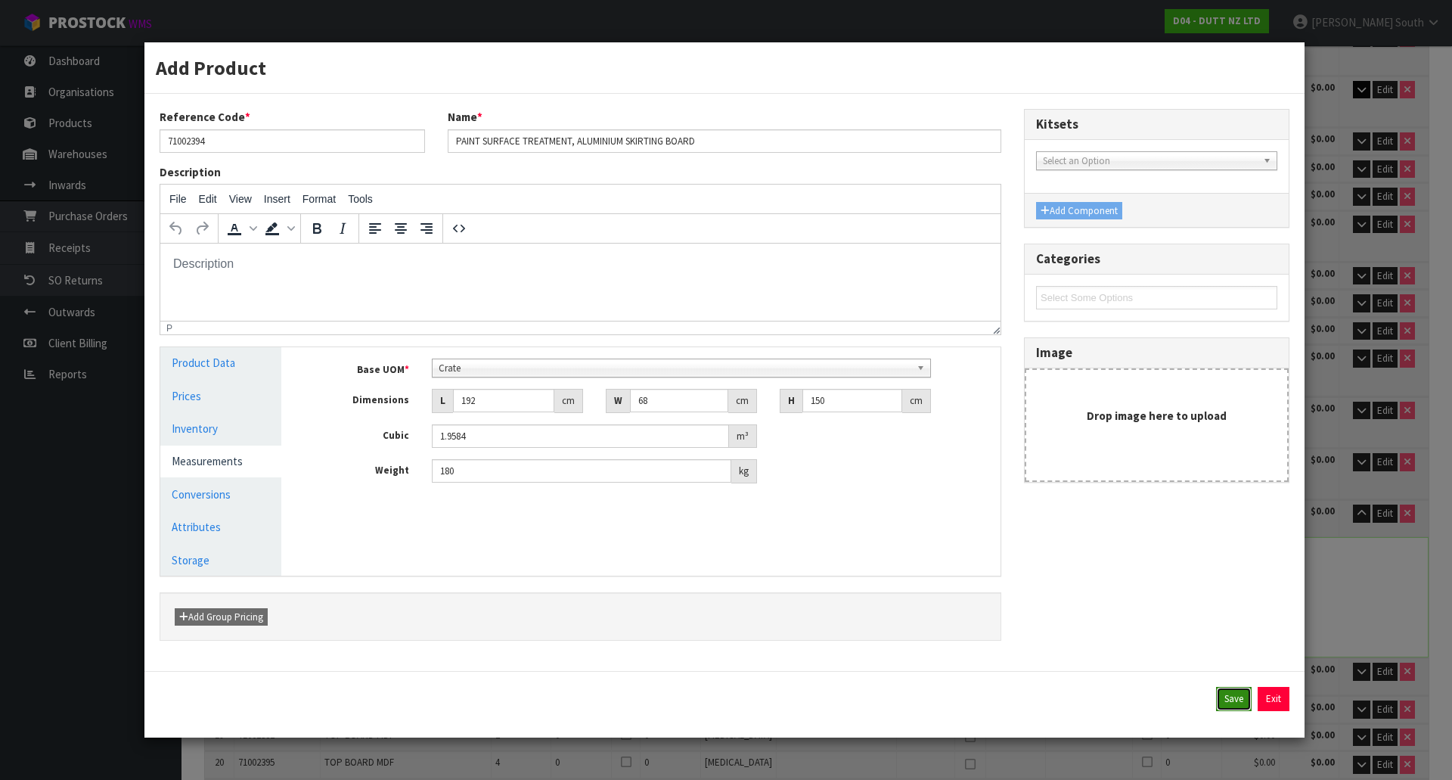
click at [1227, 704] on button "Save" at bounding box center [1234, 699] width 36 height 24
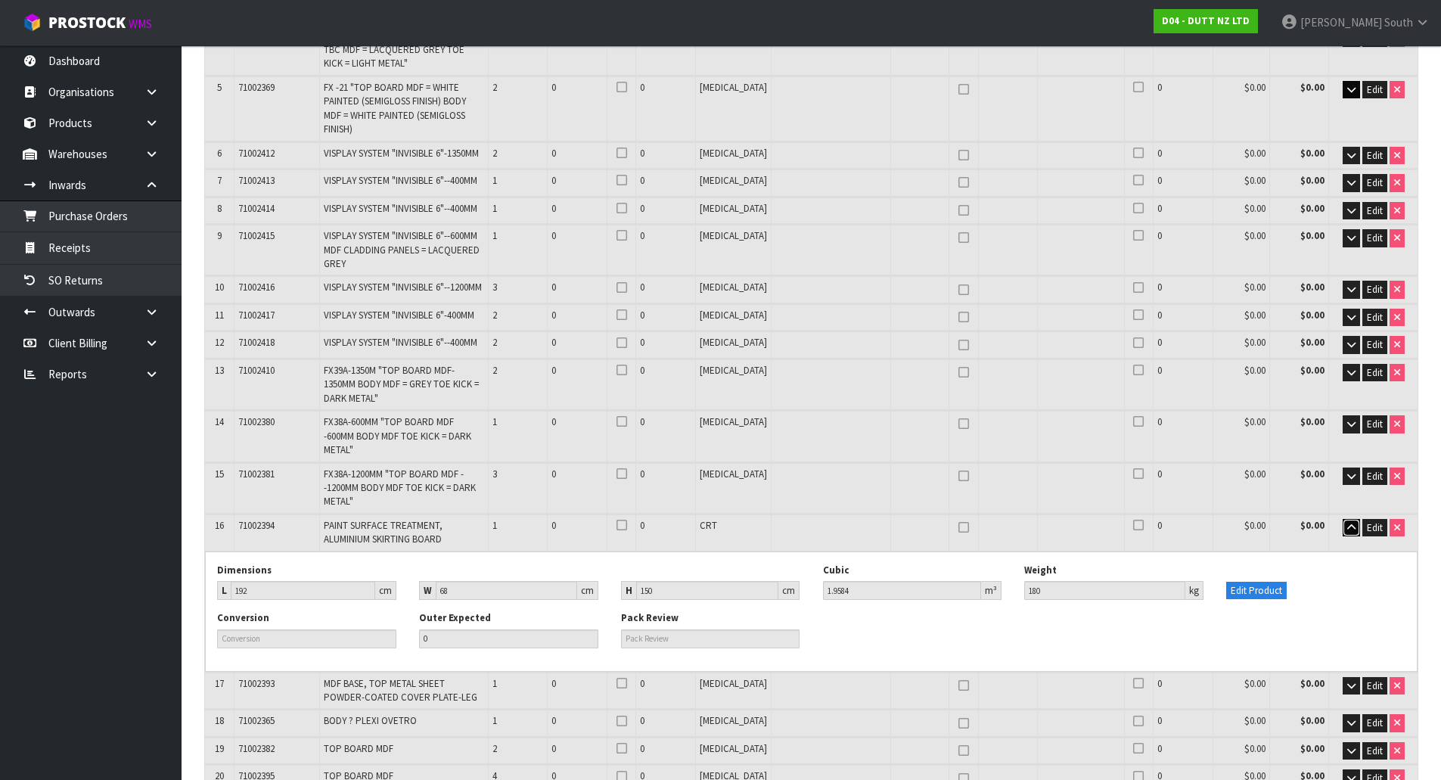
click at [1344, 519] on button "button" at bounding box center [1350, 528] width 17 height 18
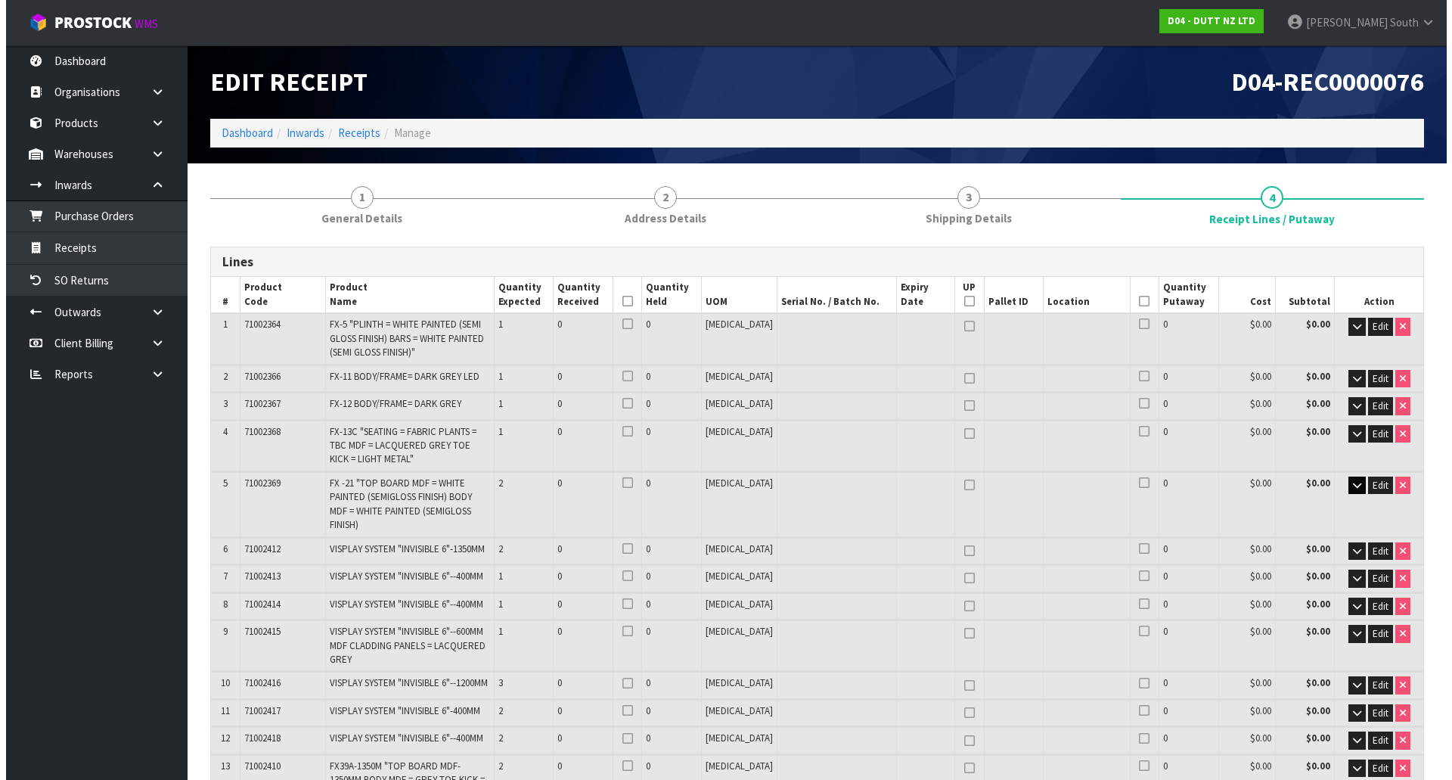
scroll to position [837, 0]
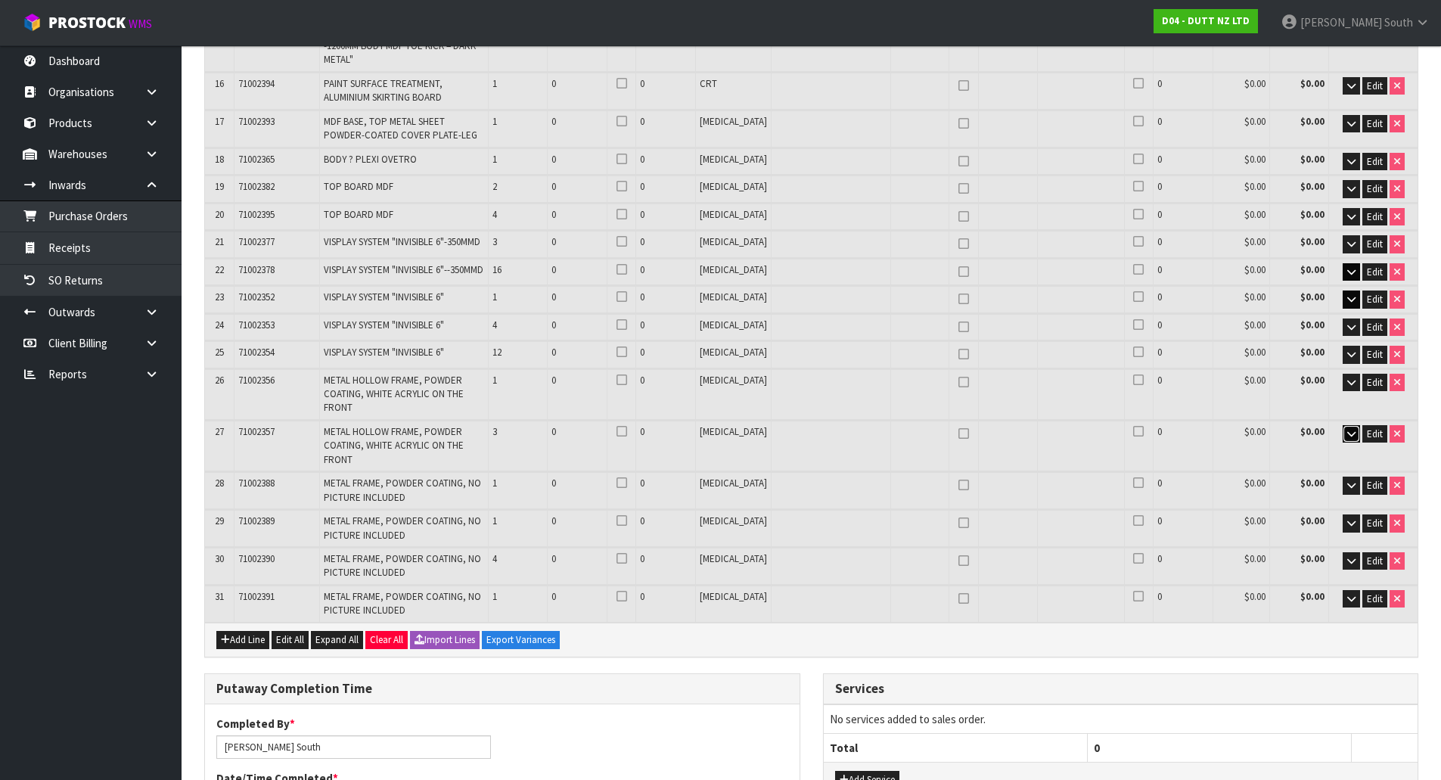
click at [1344, 425] on button "button" at bounding box center [1350, 434] width 17 height 18
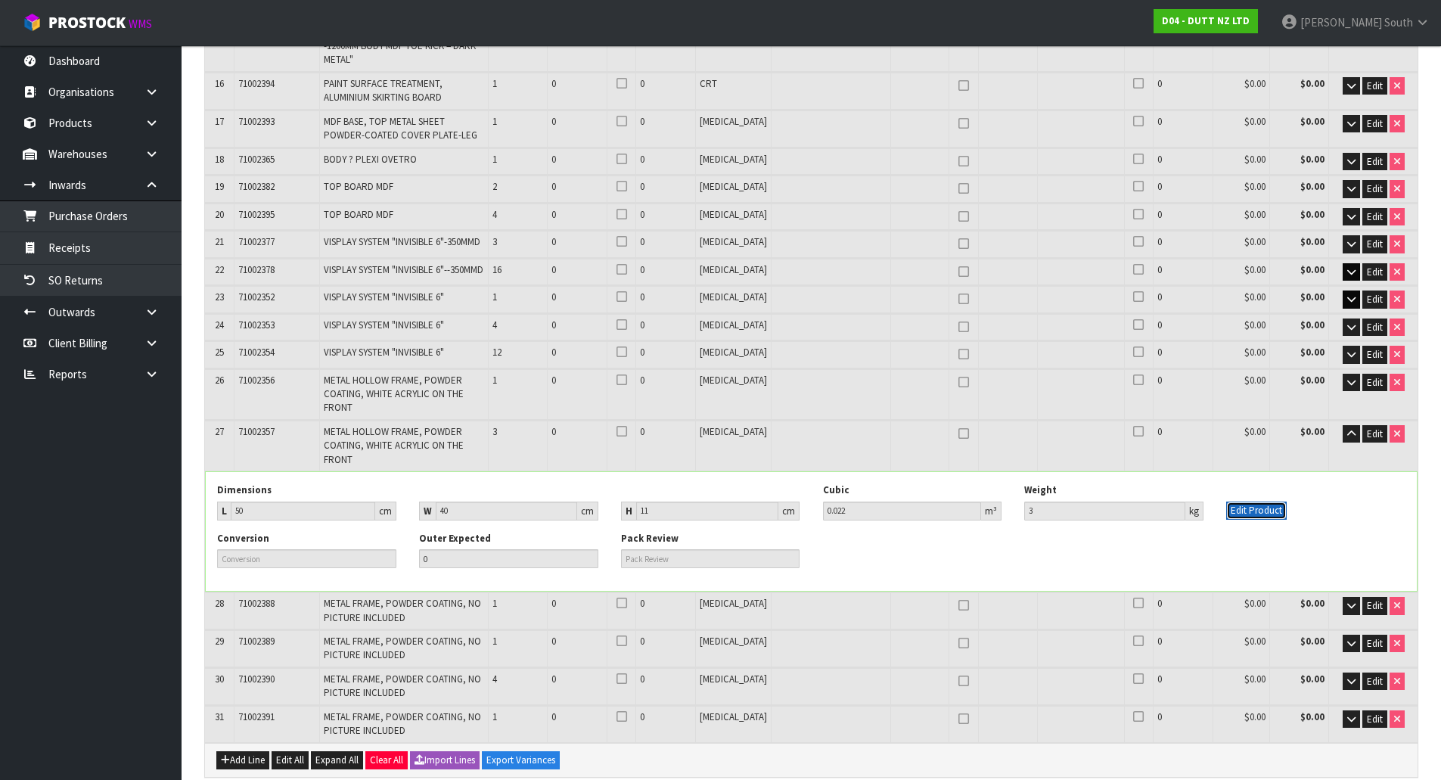
click at [1250, 501] on button "Edit Product" at bounding box center [1256, 510] width 60 height 18
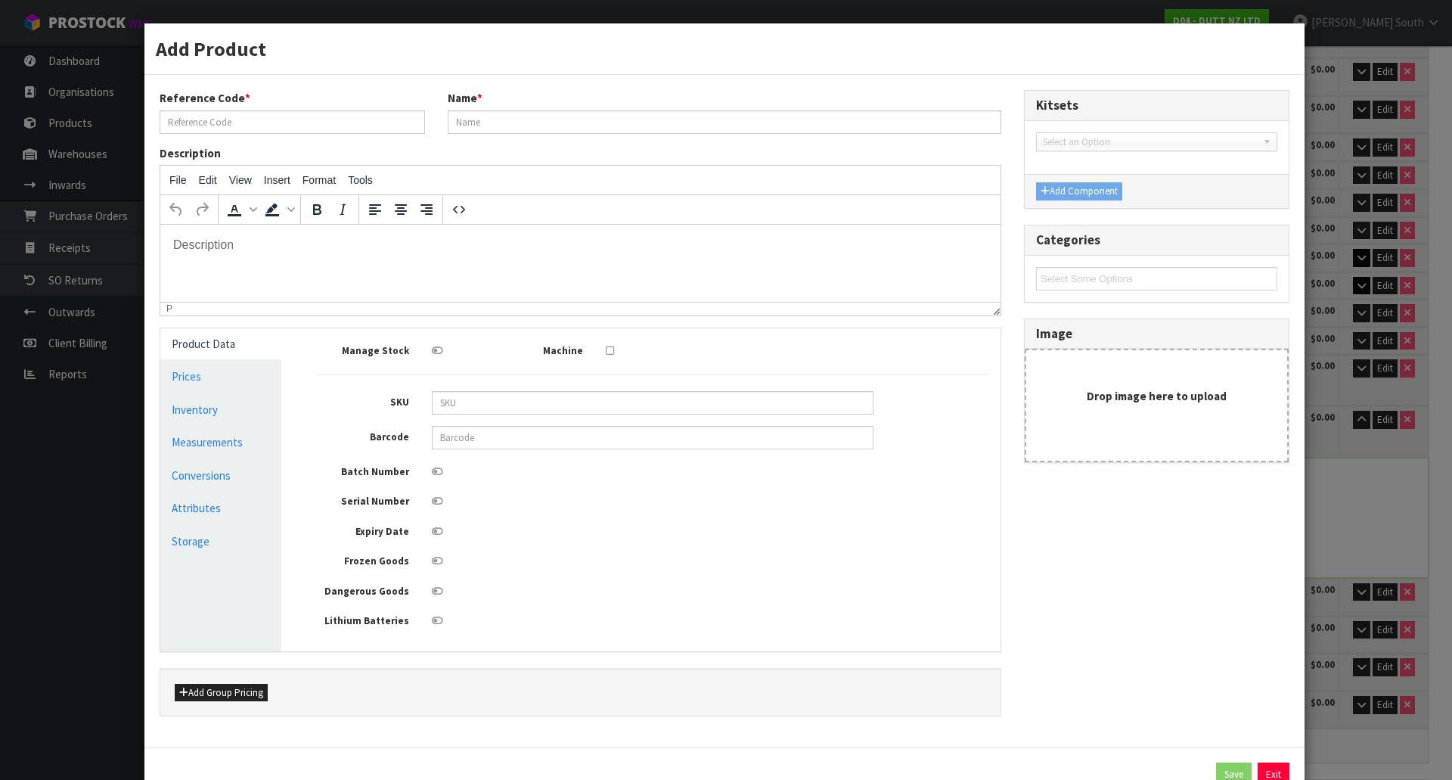
scroll to position [0, 0]
type input "71002357"
type input "METAL HOLLOW FRAME, POWDER COATING, WHITE ACRYLIC ON THE FRONT"
type input "50"
type input "40"
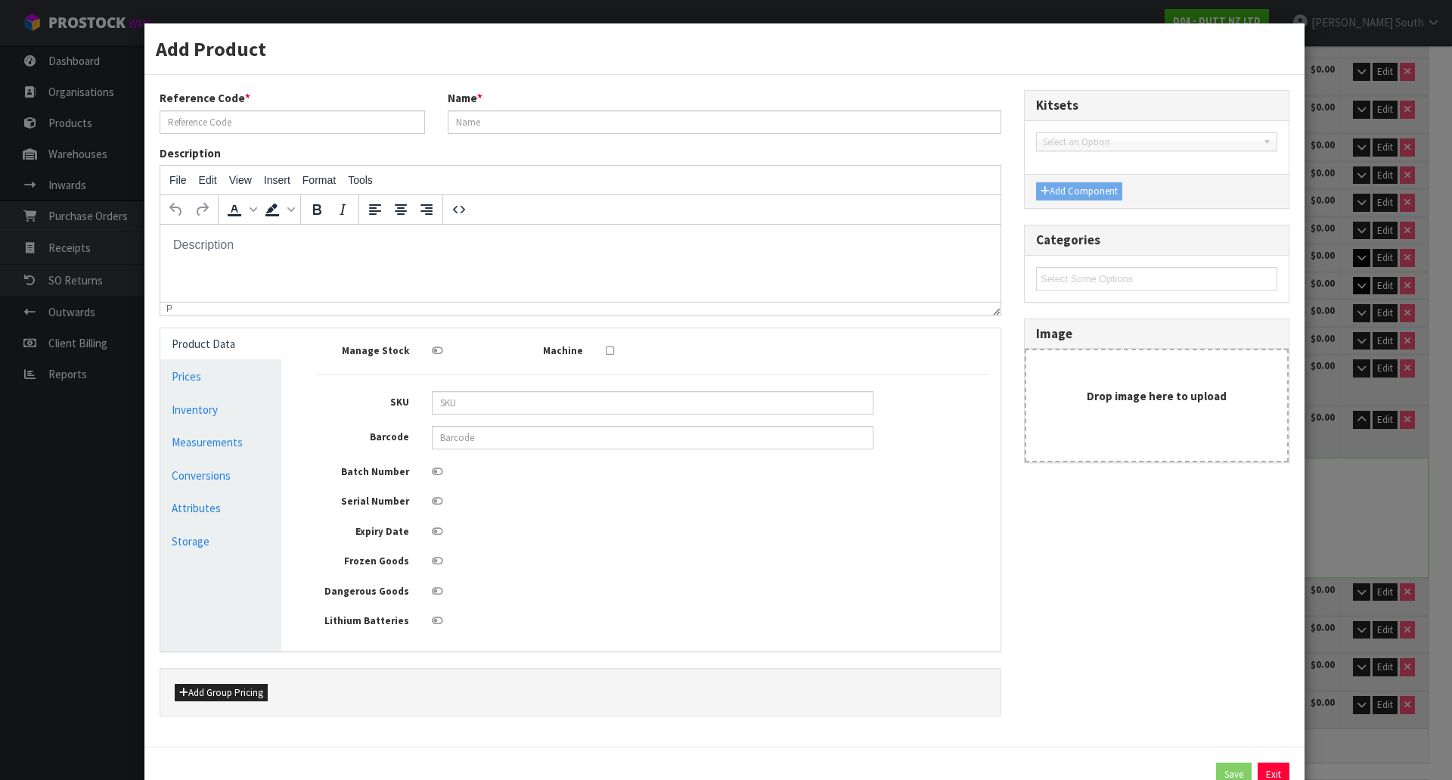
type input "11"
type input "0.022"
type input "3"
click at [235, 429] on link "Measurements" at bounding box center [220, 441] width 121 height 31
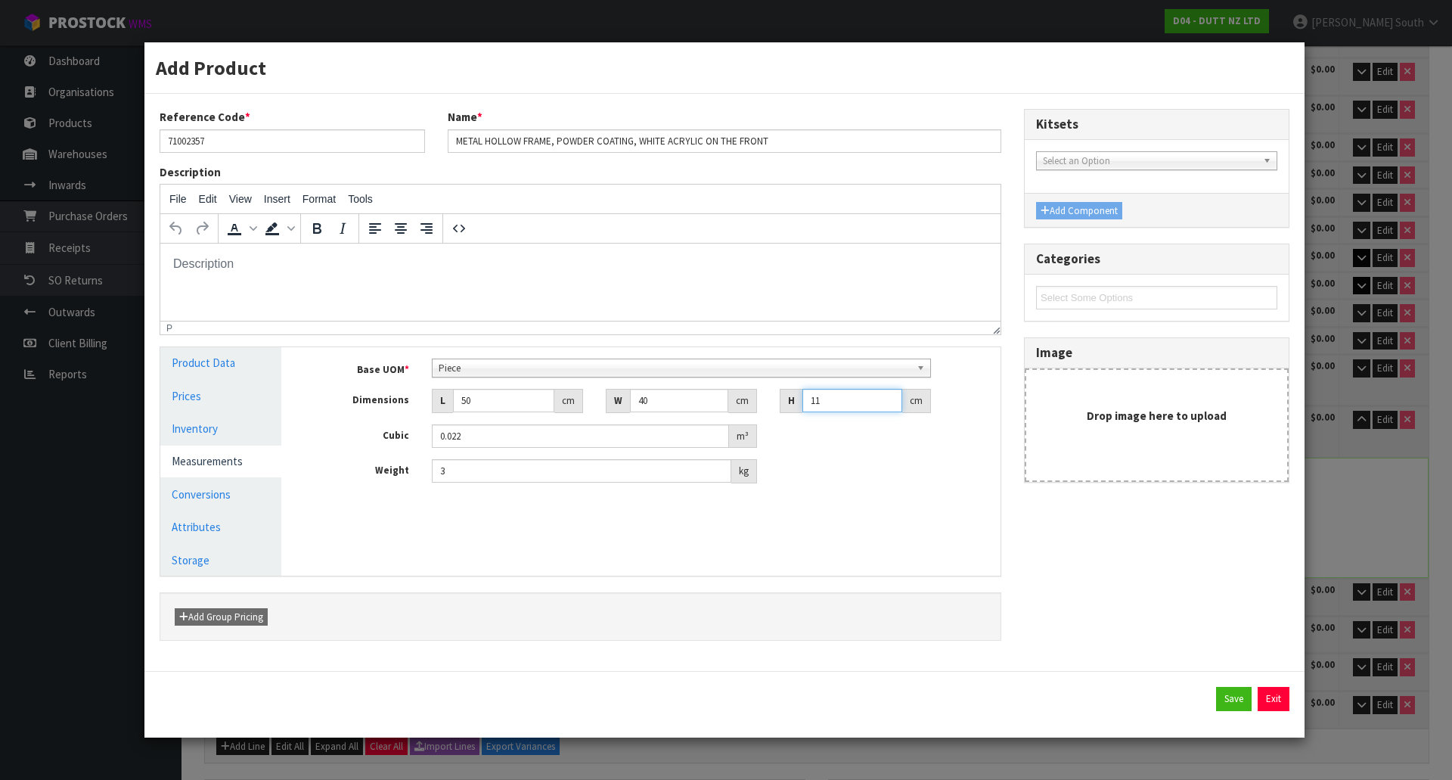
type input "11.001"
type input "0.022002"
click at [892, 395] on input "11.001" at bounding box center [852, 400] width 100 height 23
drag, startPoint x: 852, startPoint y: 395, endPoint x: 825, endPoint y: 399, distance: 27.6
click at [816, 399] on input "11.001" at bounding box center [852, 400] width 100 height 23
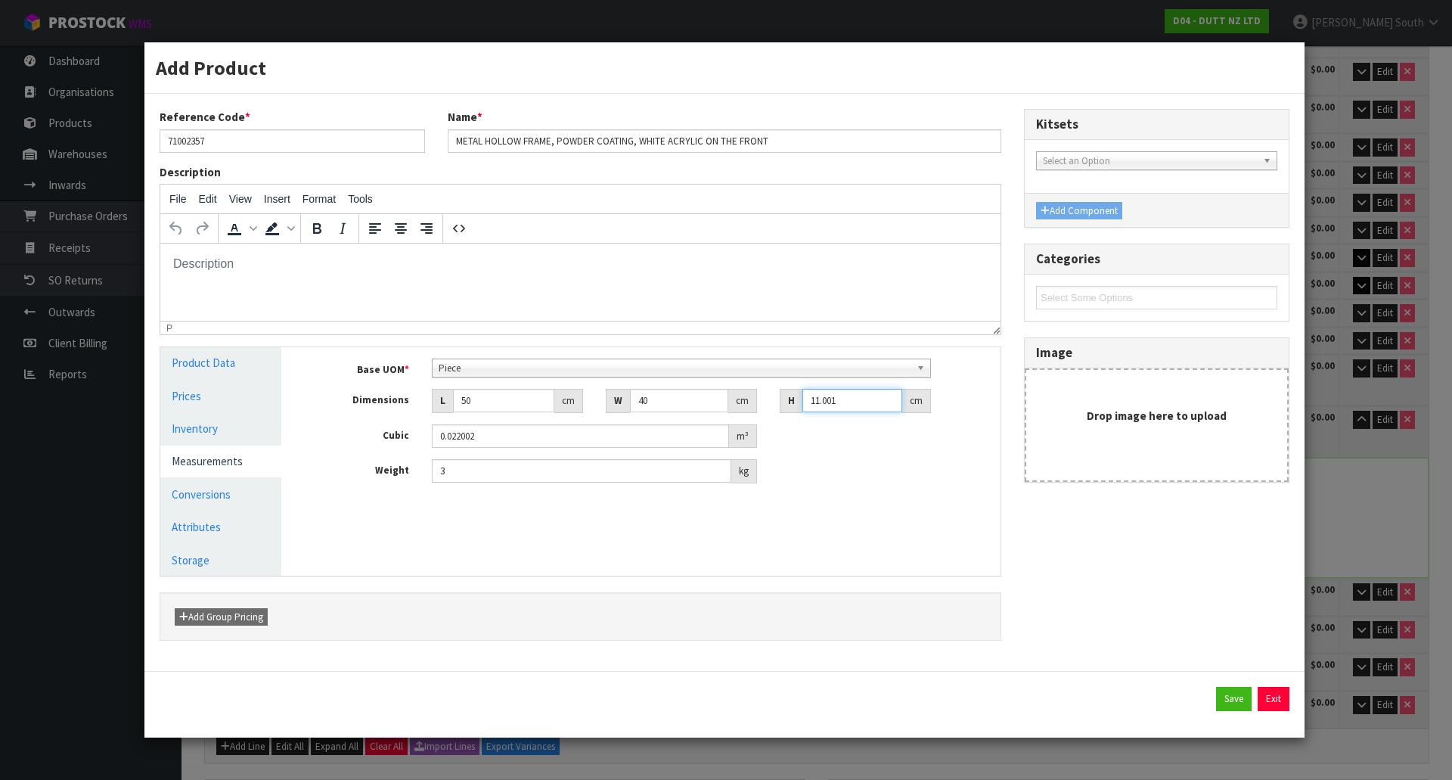
type input "12"
type input "0.024"
type input "12"
click at [873, 449] on div "Base UOM * Bag Bar Basket Bin Bottle Box Bundle Cabinet Cage Carton Case Coil C…" at bounding box center [652, 420] width 674 height 125
click at [535, 473] on input "3" at bounding box center [581, 470] width 299 height 23
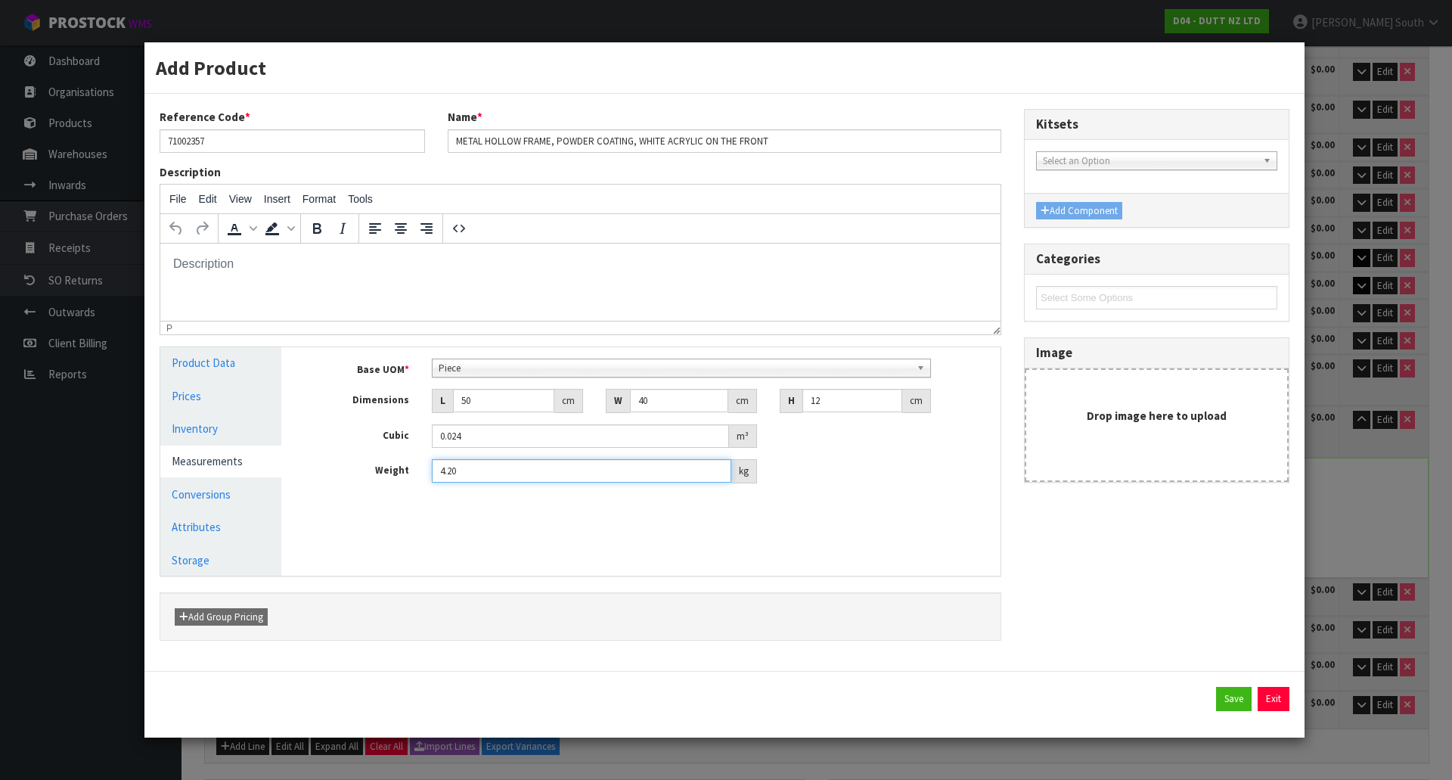
type input "4.20"
click at [609, 554] on div "Manage Stock Machine SKU Barcode Batch Number Serial Number Expiry Date Frozen …" at bounding box center [652, 461] width 719 height 228
click at [218, 489] on link "Conversions" at bounding box center [220, 494] width 121 height 31
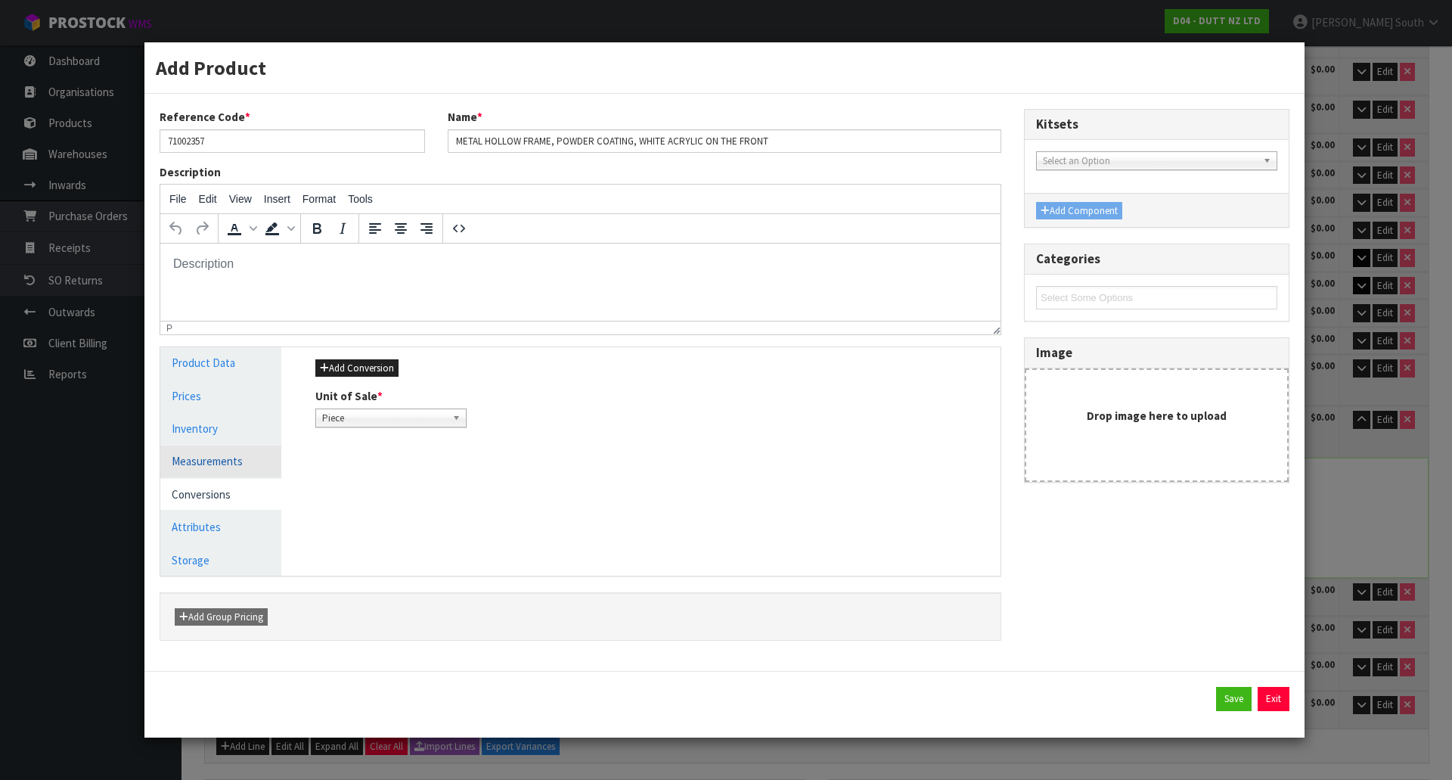
click at [223, 476] on link "Measurements" at bounding box center [220, 460] width 121 height 31
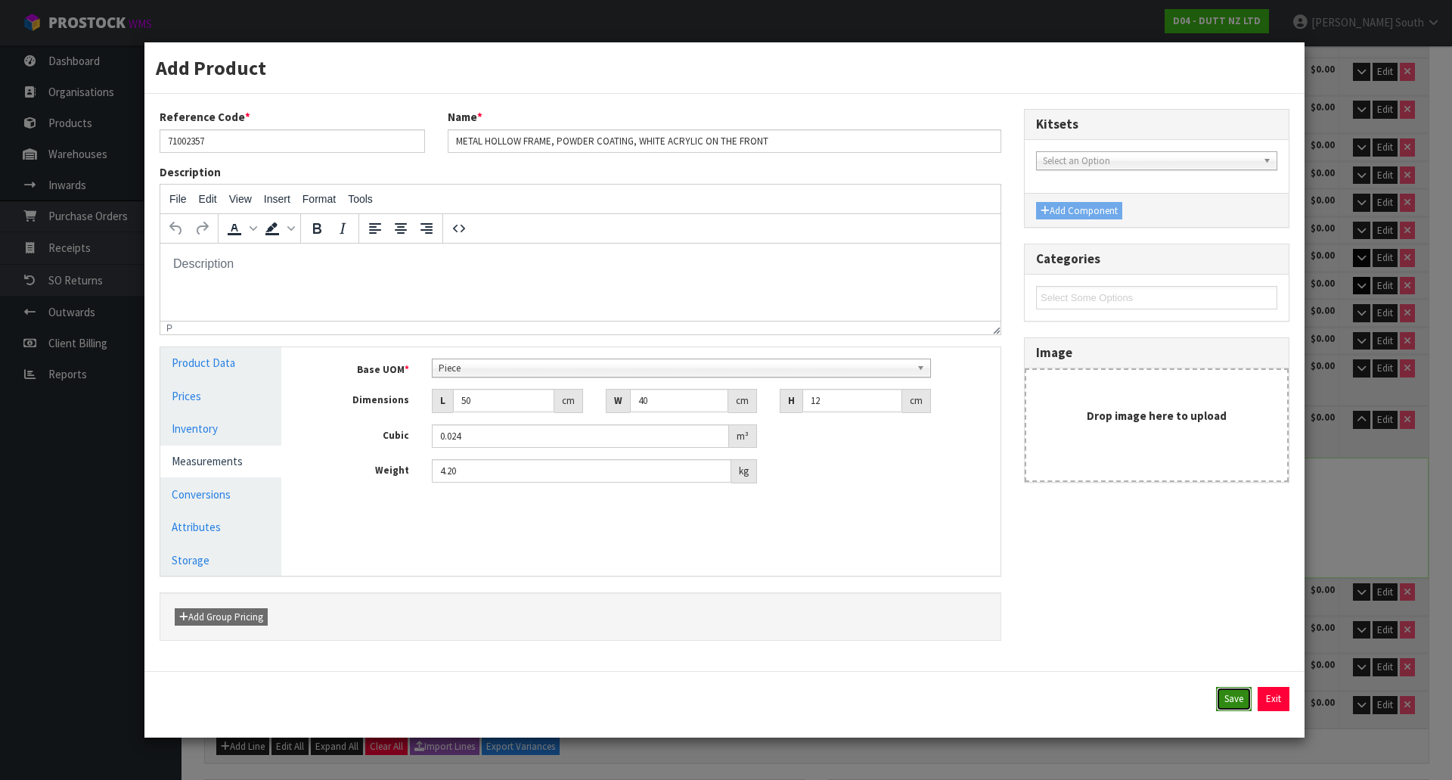
click at [1233, 691] on button "Save" at bounding box center [1234, 699] width 36 height 24
type input "12"
type input "0.024"
type input "4.2"
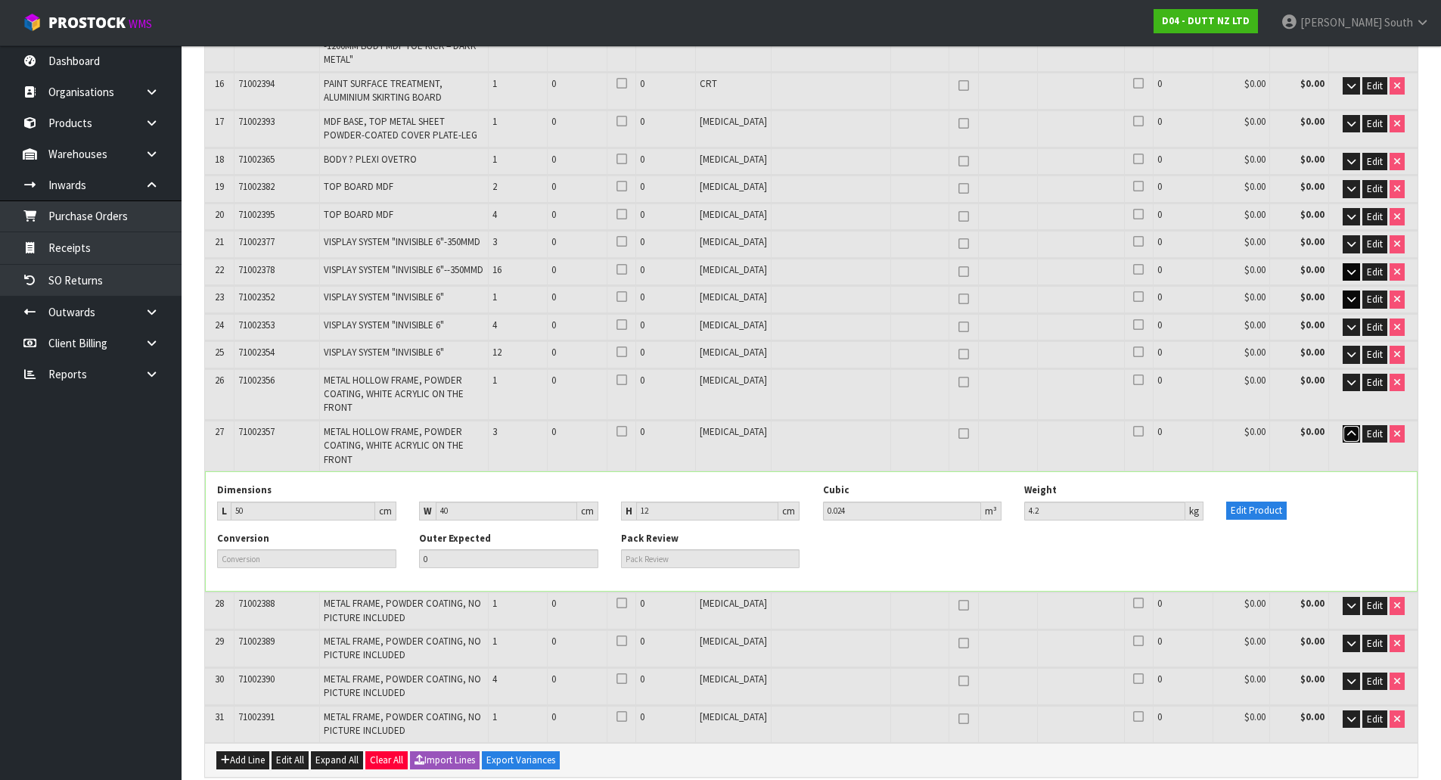
click at [1348, 429] on icon "button" at bounding box center [1351, 434] width 8 height 10
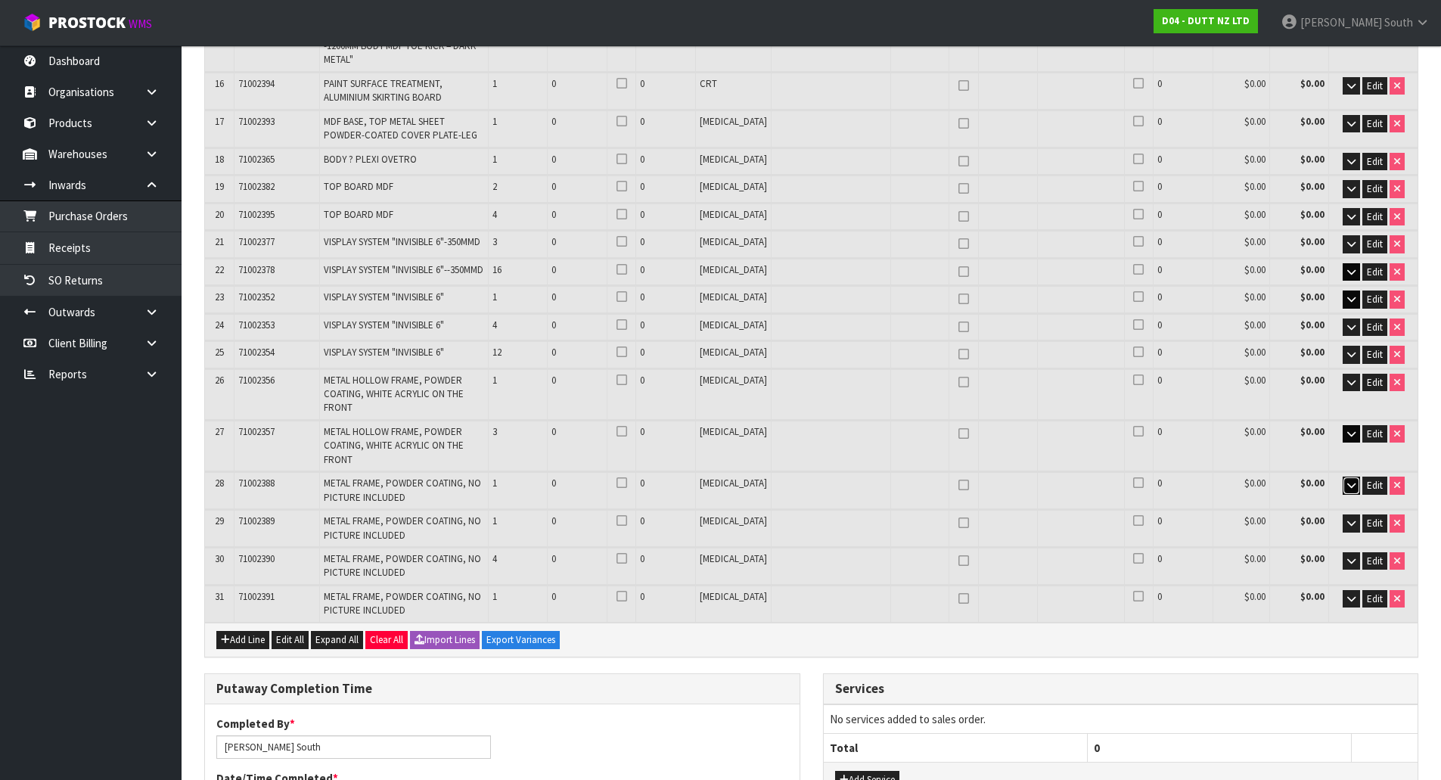
click at [1349, 480] on icon "button" at bounding box center [1351, 485] width 8 height 10
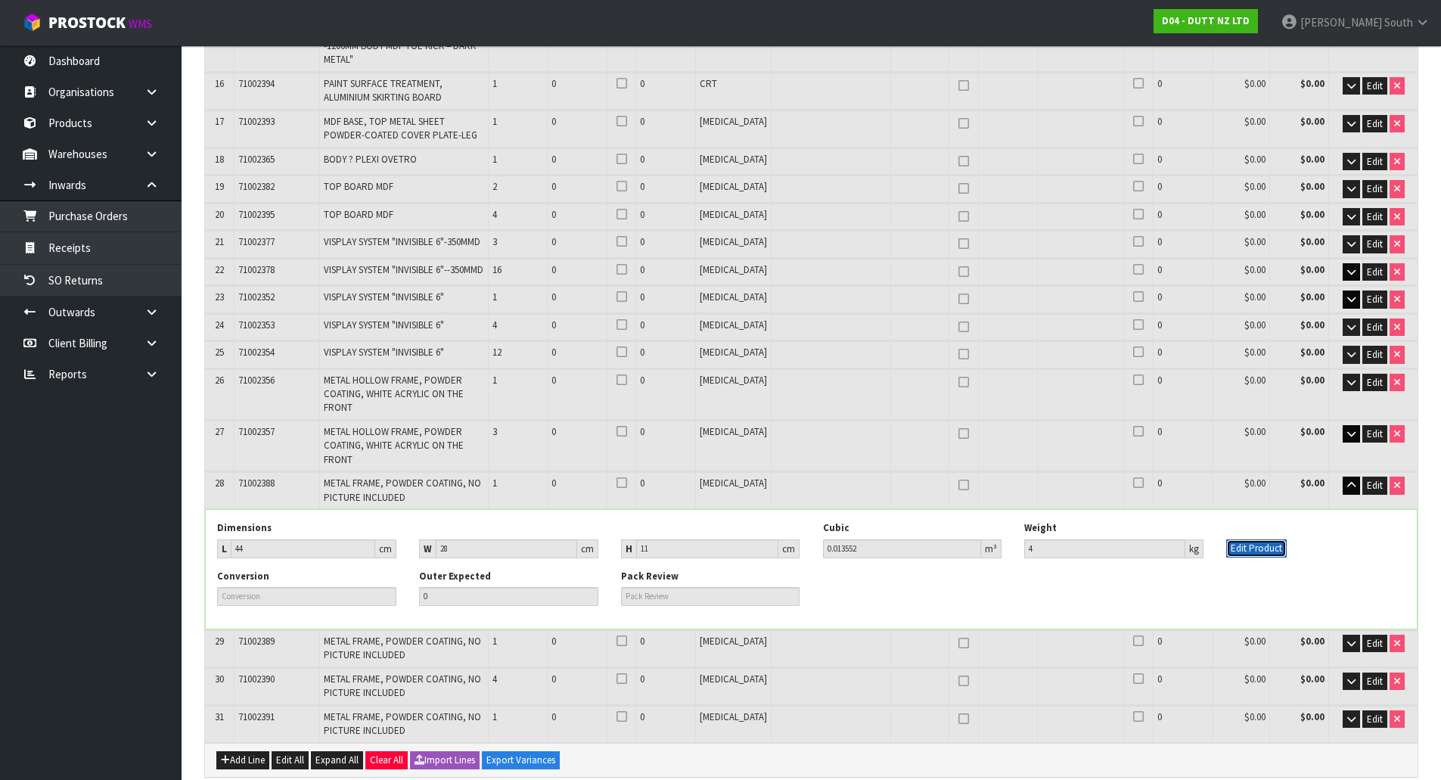
click at [1235, 539] on button "Edit Product" at bounding box center [1256, 548] width 60 height 18
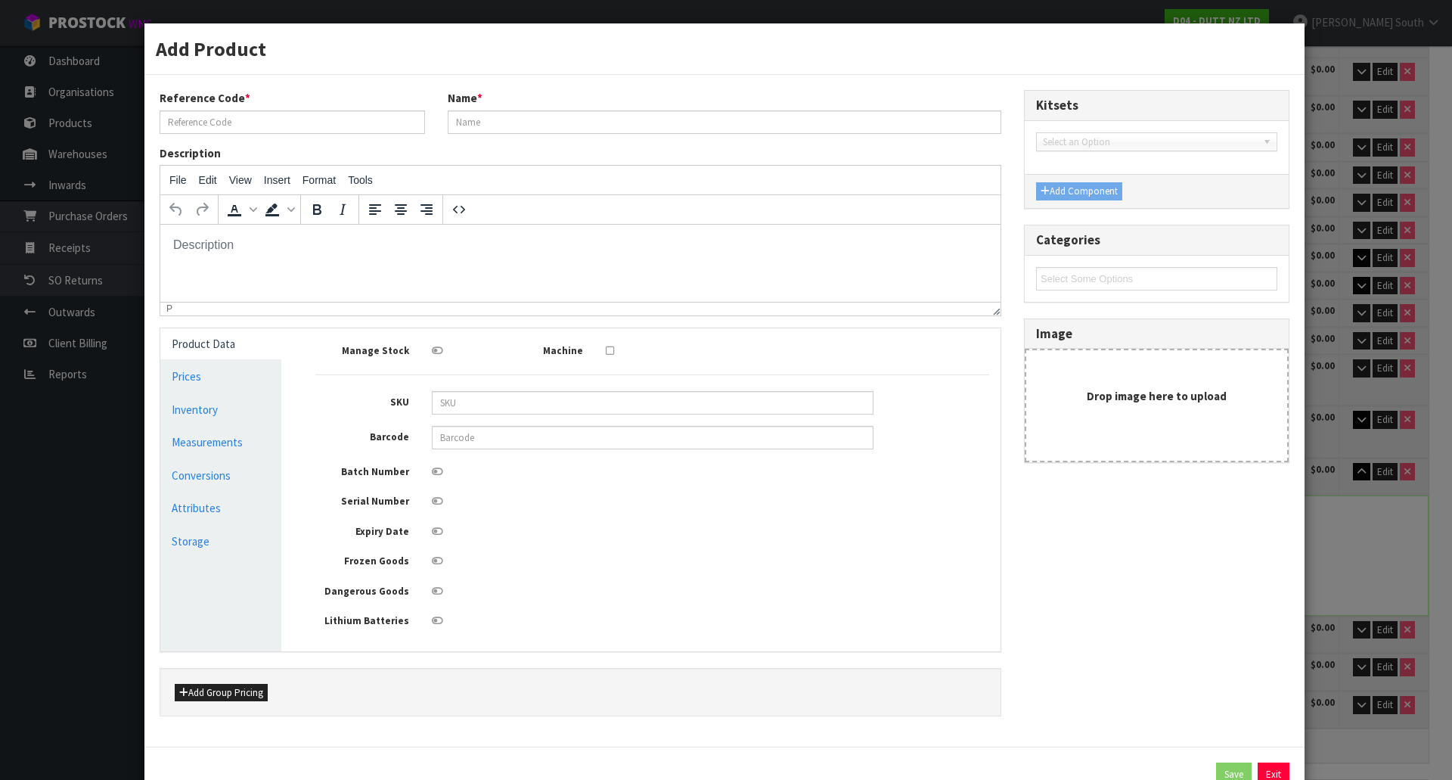
type input "71002388"
type input "METAL FRAME, POWDER COATING, NO PICTURE INCLUDED"
type input "44"
type input "28"
type input "11"
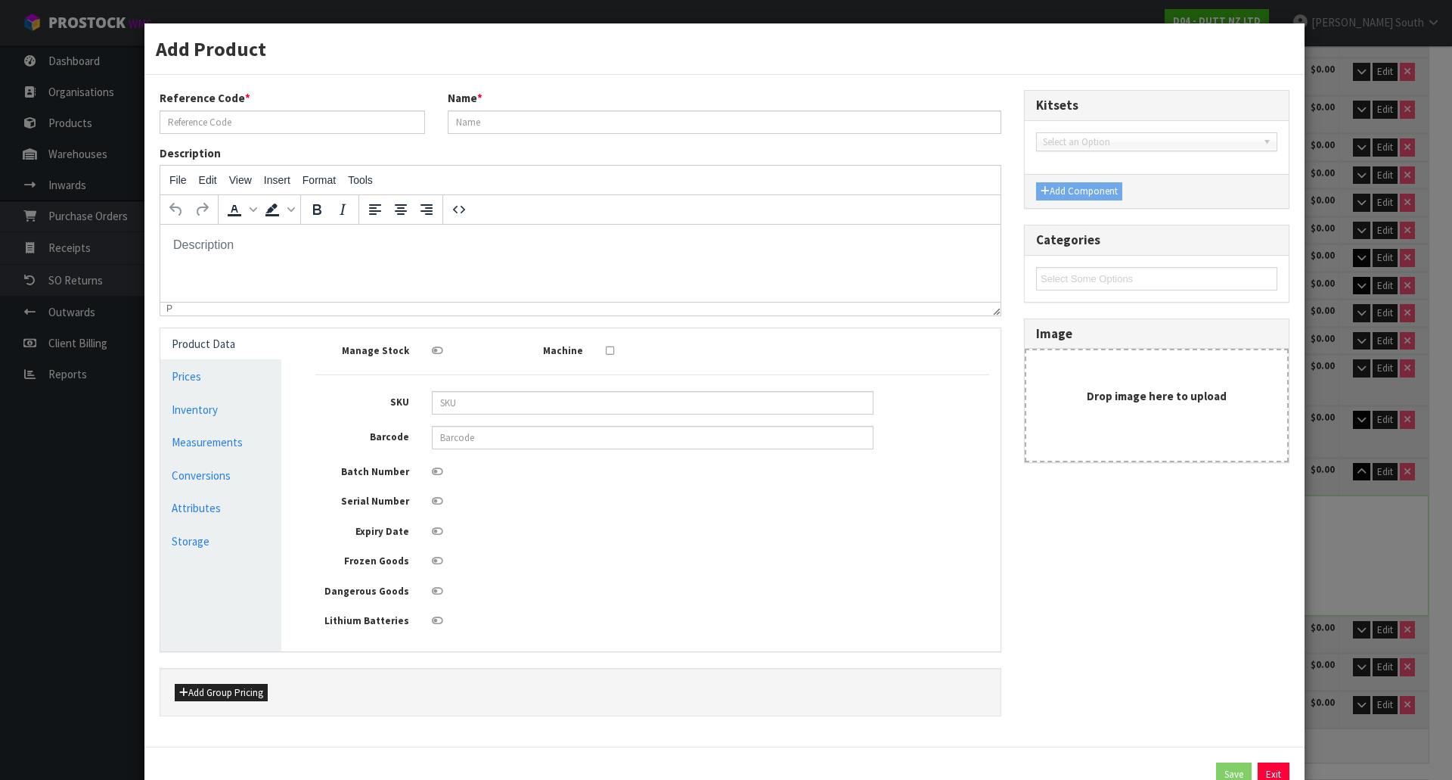
type input "0.013552"
type input "4"
click at [169, 447] on link "Measurements" at bounding box center [220, 441] width 121 height 31
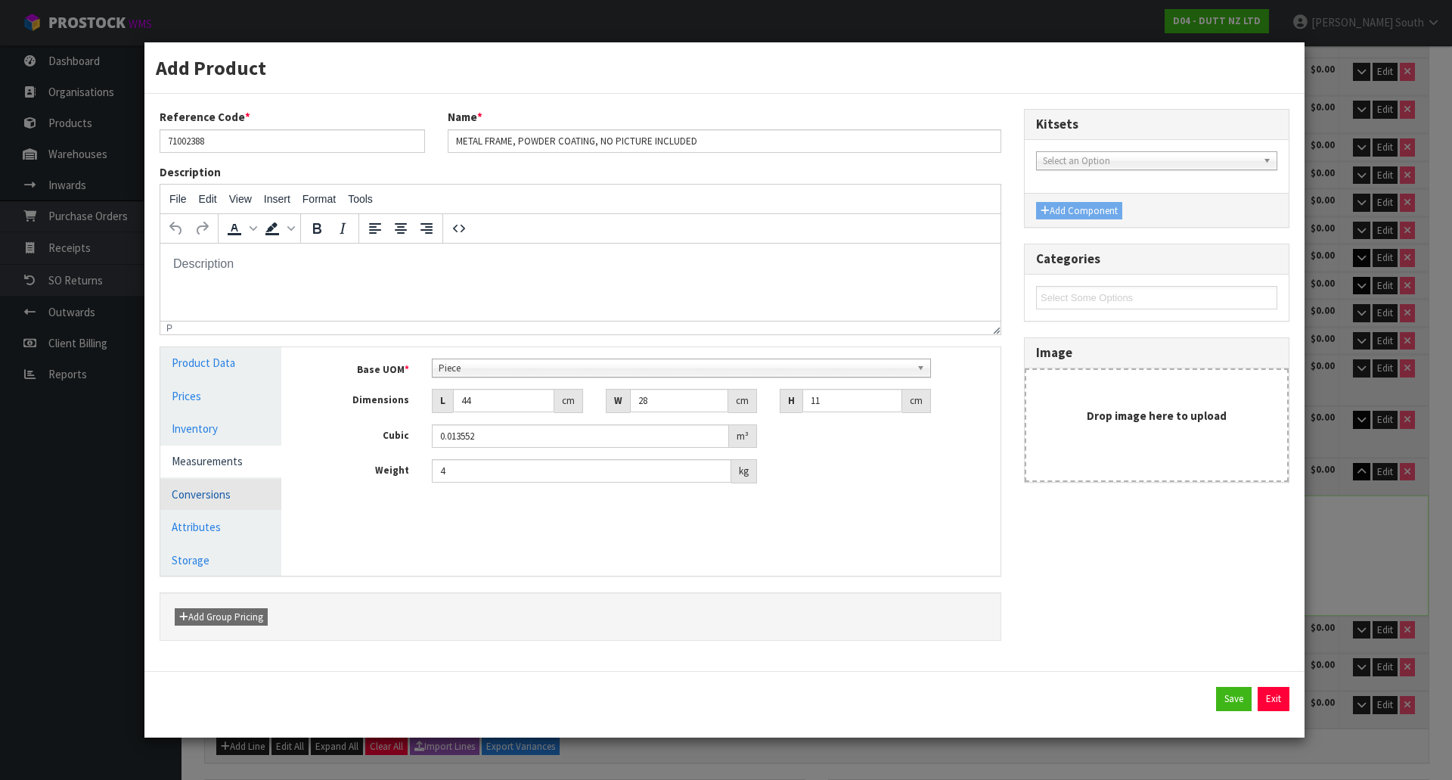
click at [210, 489] on link "Conversions" at bounding box center [220, 494] width 121 height 31
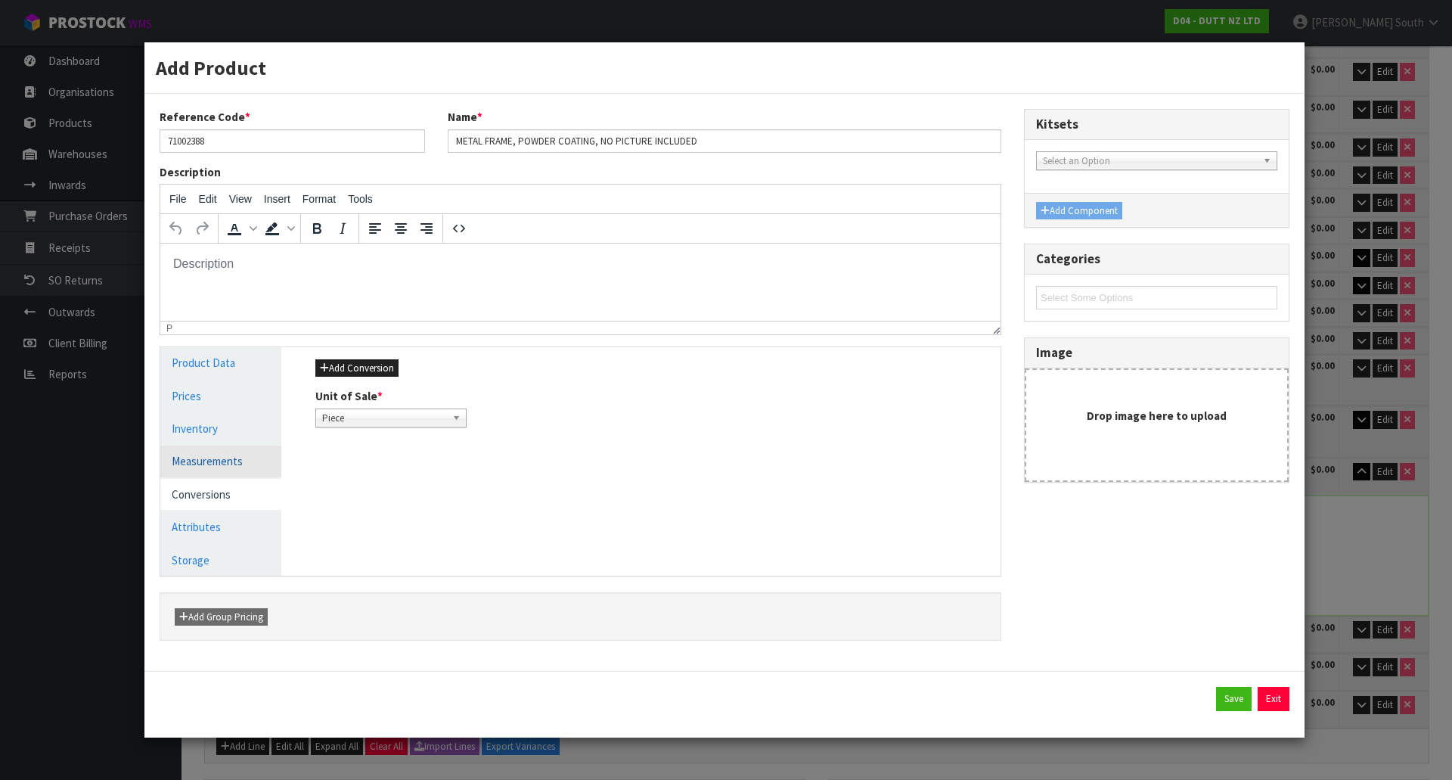
click at [219, 470] on link "Measurements" at bounding box center [220, 460] width 121 height 31
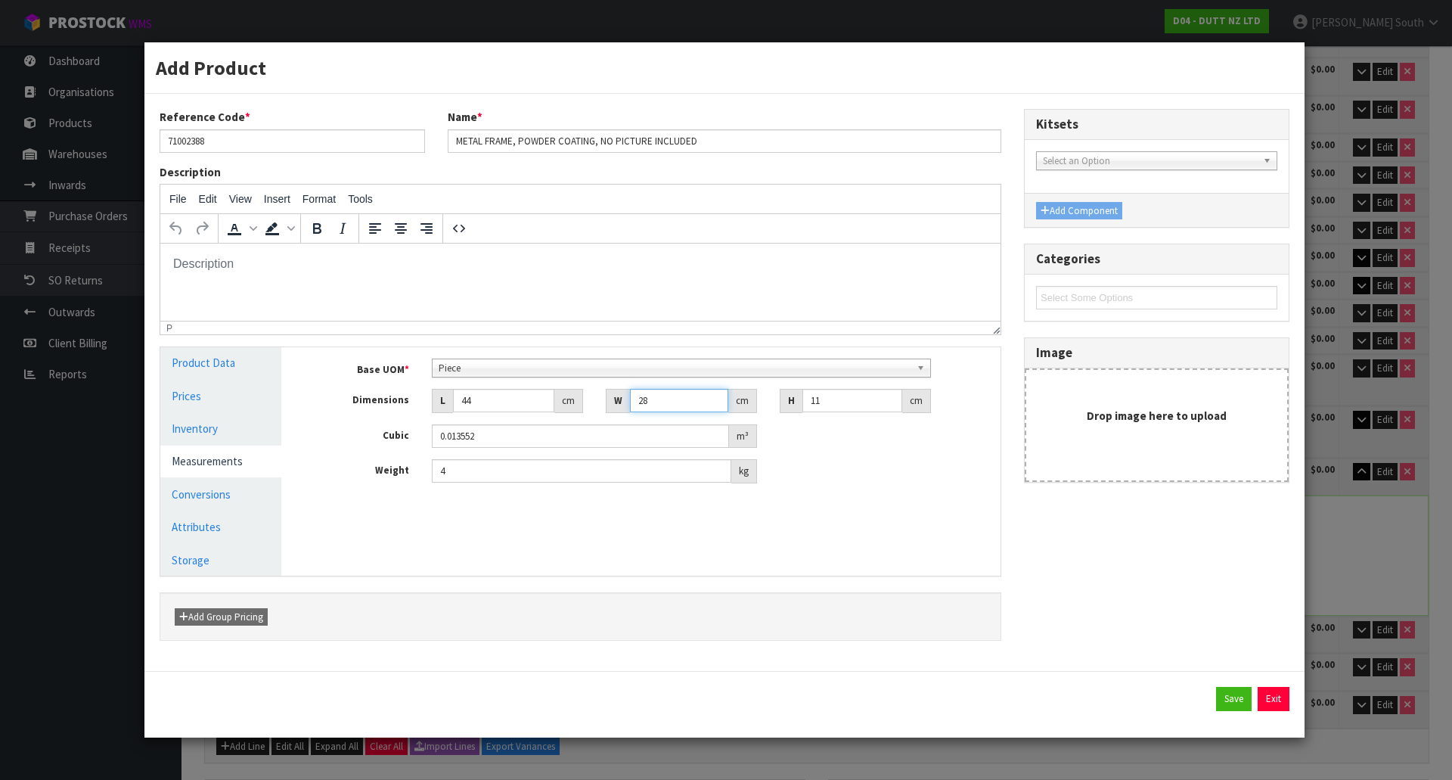
click at [671, 401] on input "28" at bounding box center [679, 400] width 98 height 23
click at [830, 405] on input "11" at bounding box center [852, 400] width 100 height 23
click at [187, 497] on link "Conversions" at bounding box center [220, 494] width 121 height 31
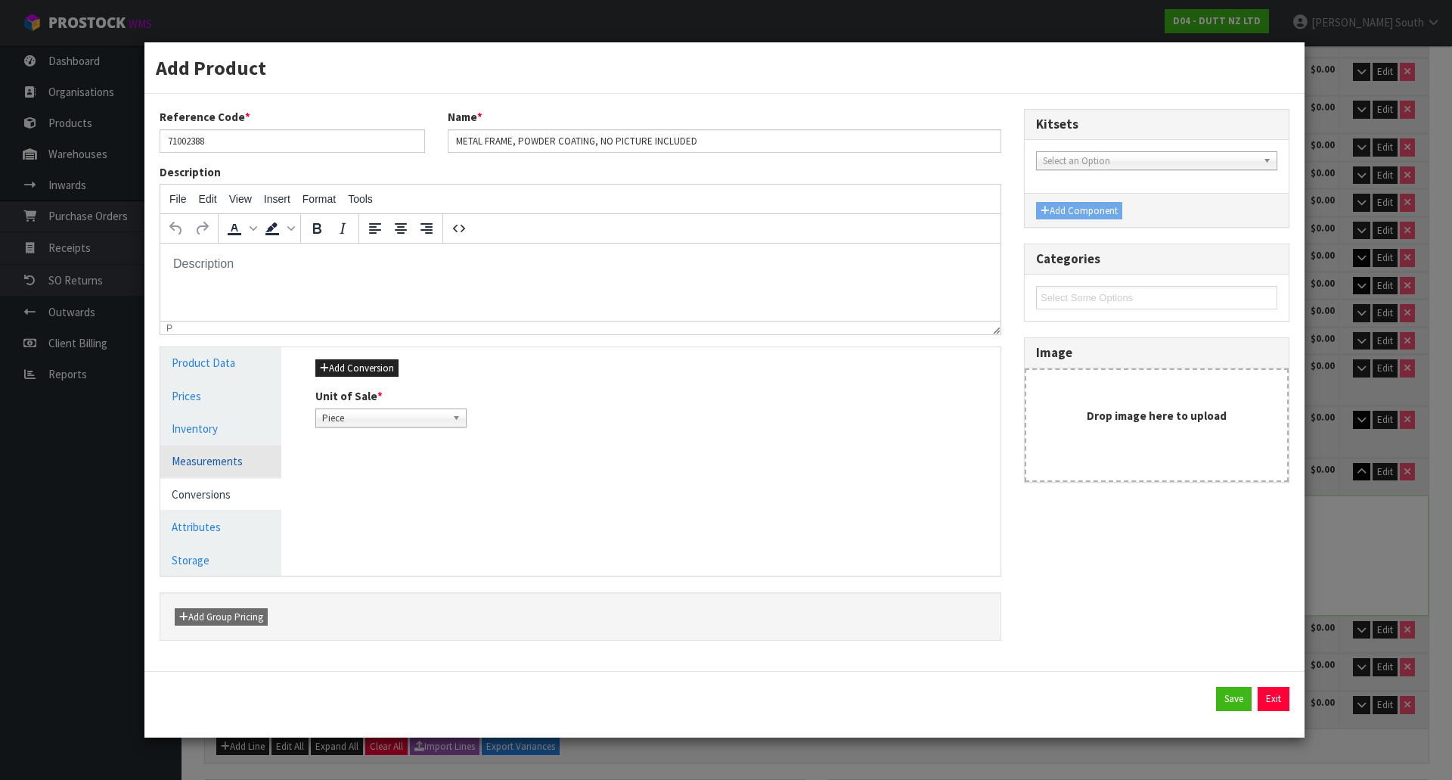
click at [217, 469] on link "Measurements" at bounding box center [220, 460] width 121 height 31
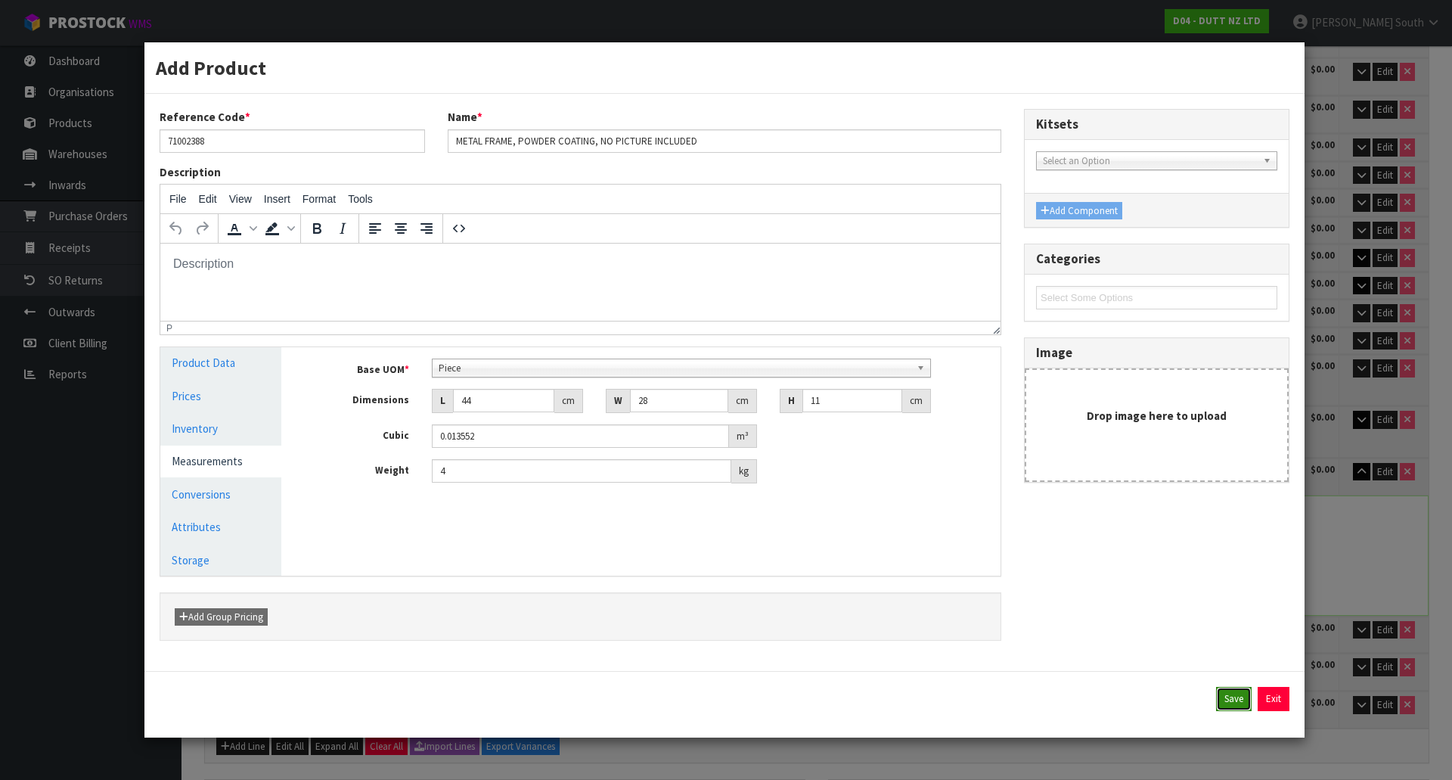
click at [1217, 703] on button "Save" at bounding box center [1234, 699] width 36 height 24
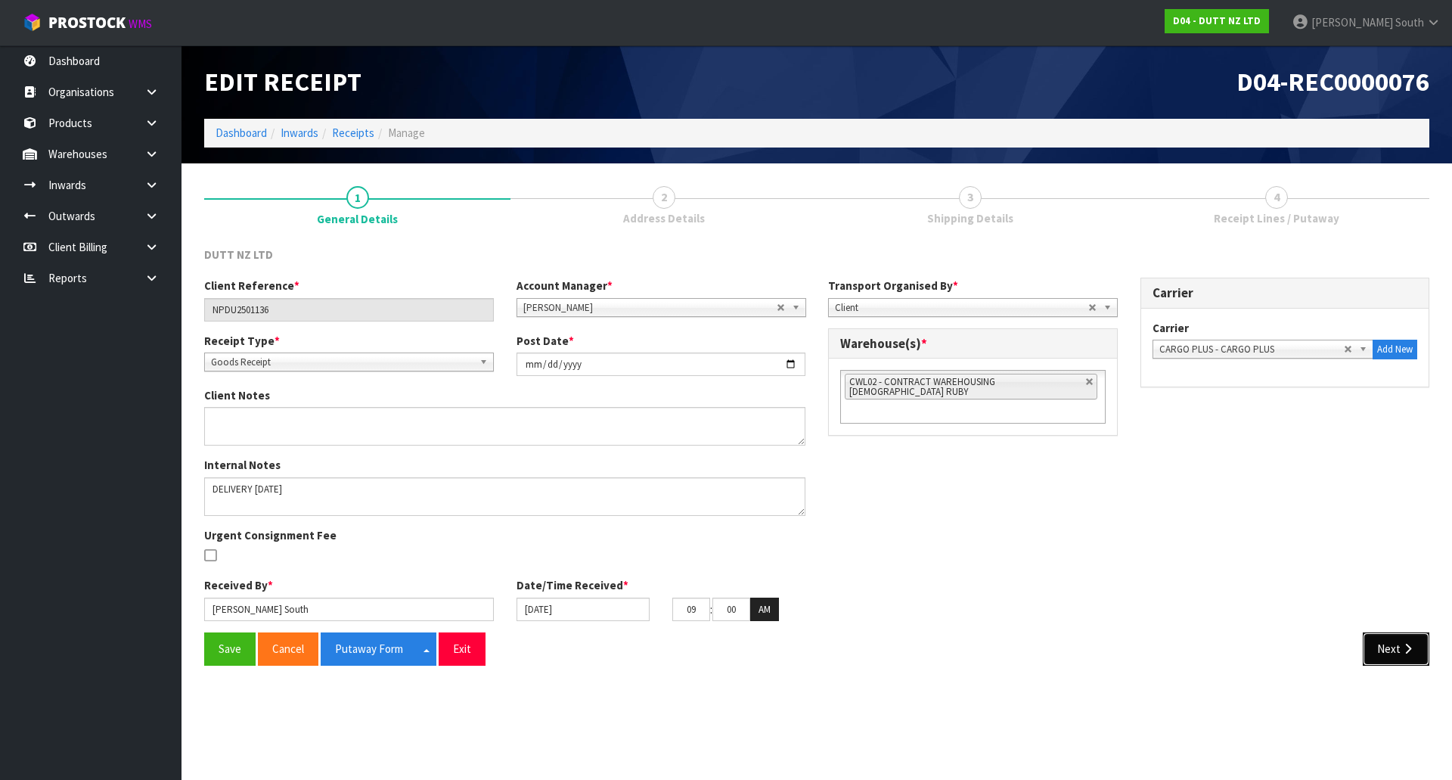
click at [1406, 652] on icon "button" at bounding box center [1407, 648] width 14 height 11
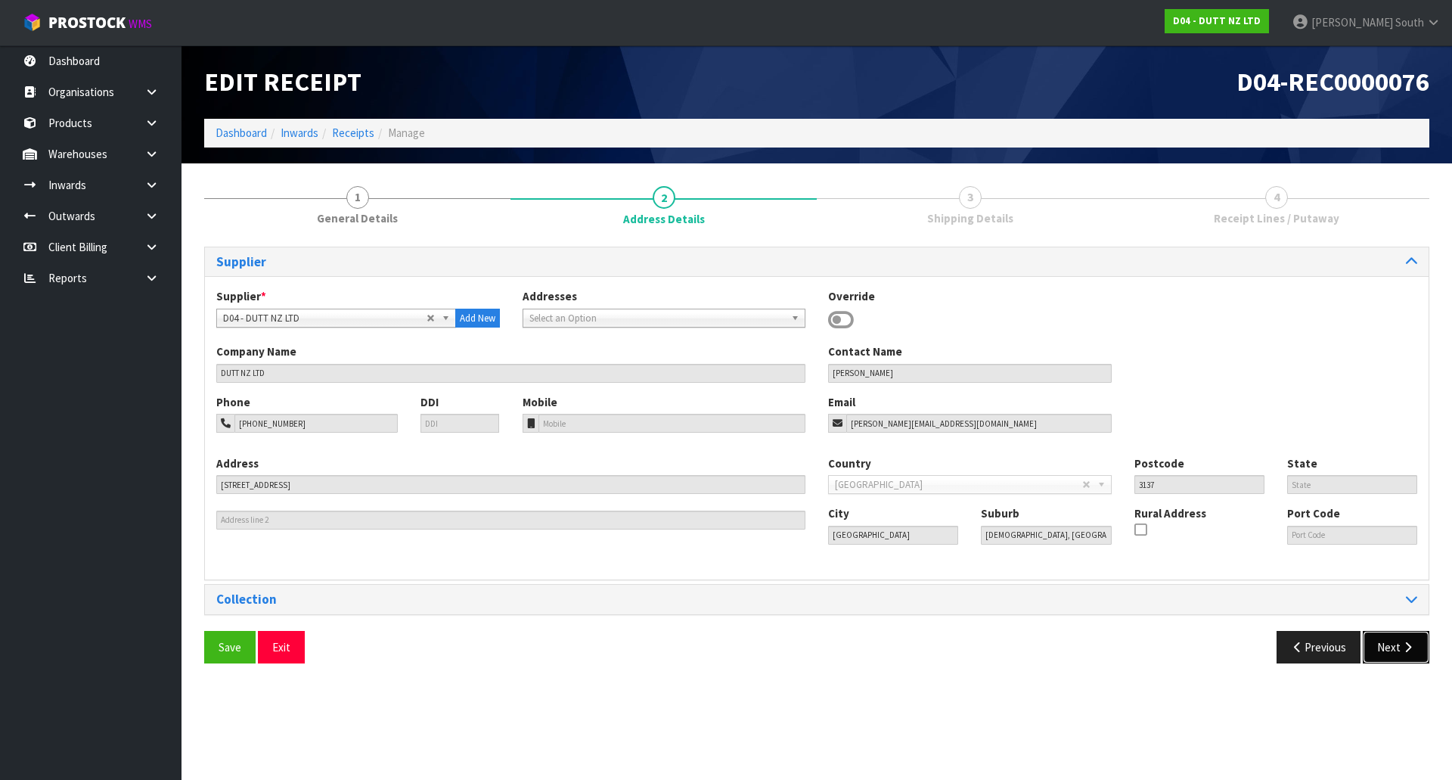
click at [1383, 653] on button "Next" at bounding box center [1396, 647] width 67 height 33
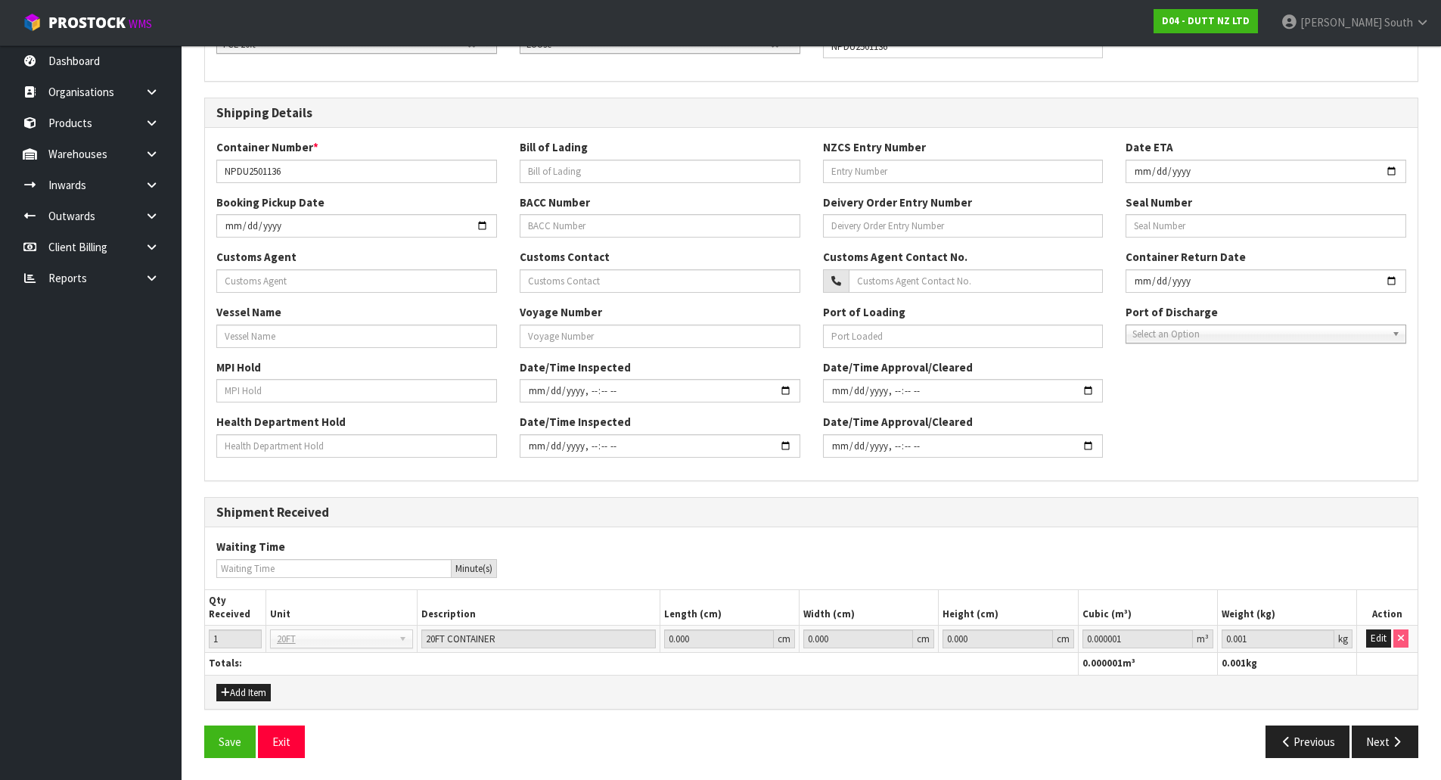
scroll to position [274, 0]
click at [1388, 743] on button "Next" at bounding box center [1384, 740] width 67 height 33
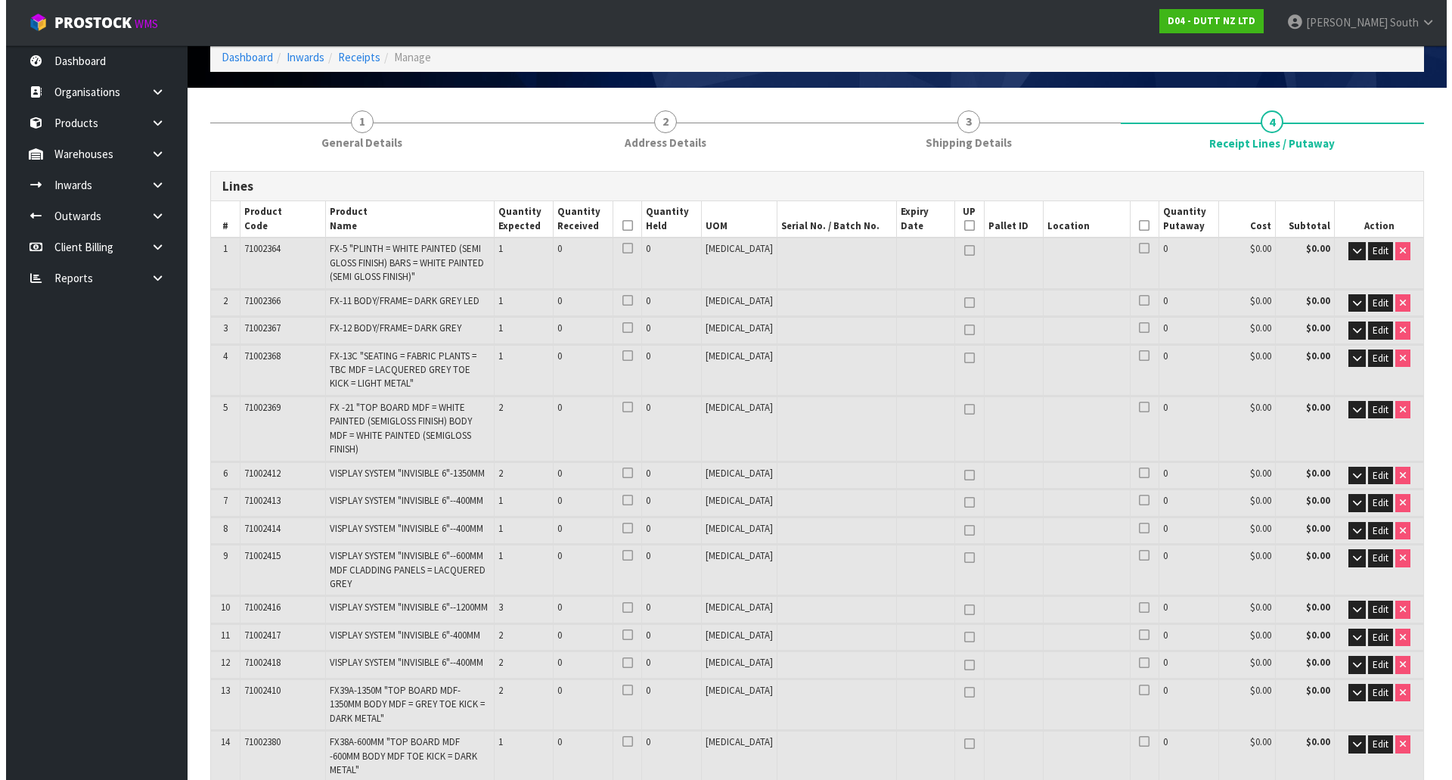
scroll to position [662, 0]
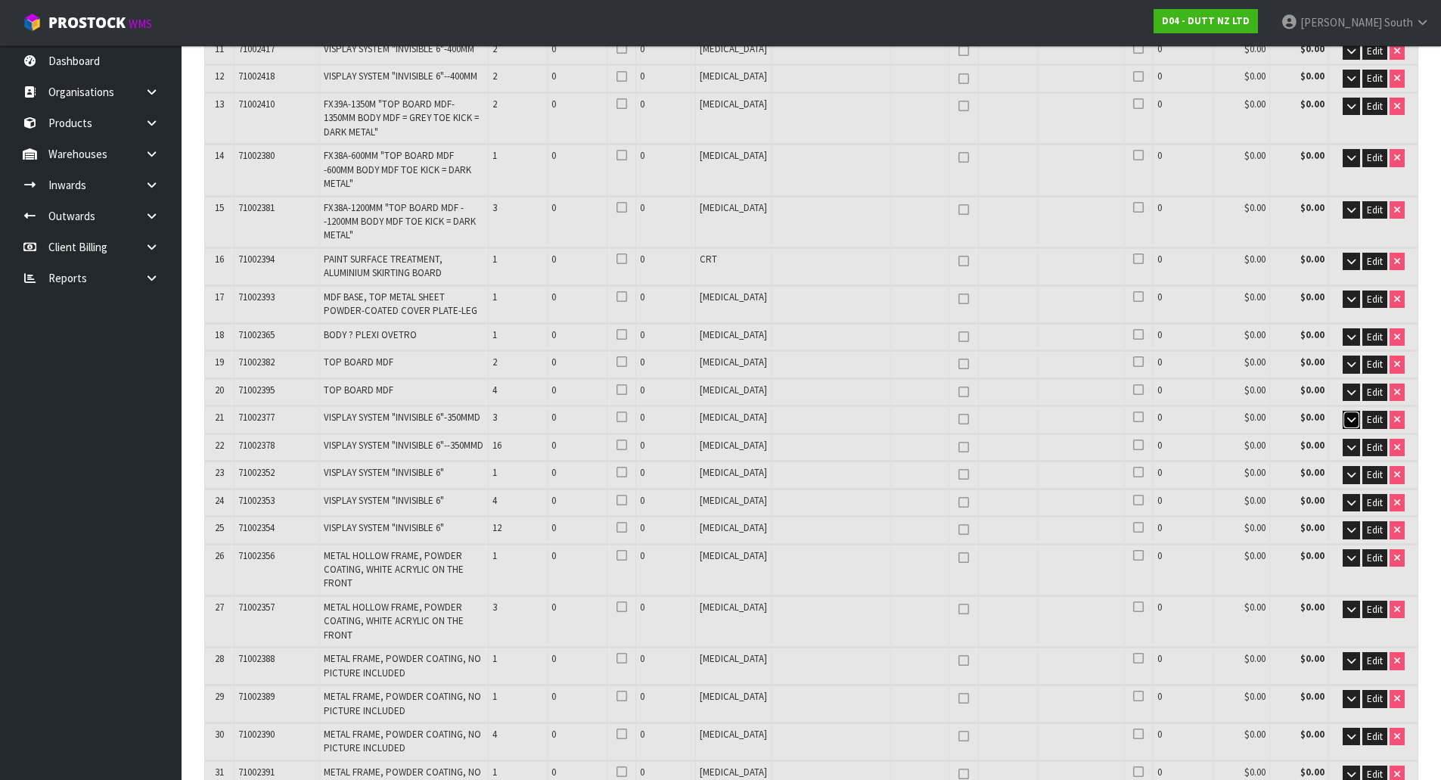
click at [1343, 411] on button "button" at bounding box center [1350, 420] width 17 height 18
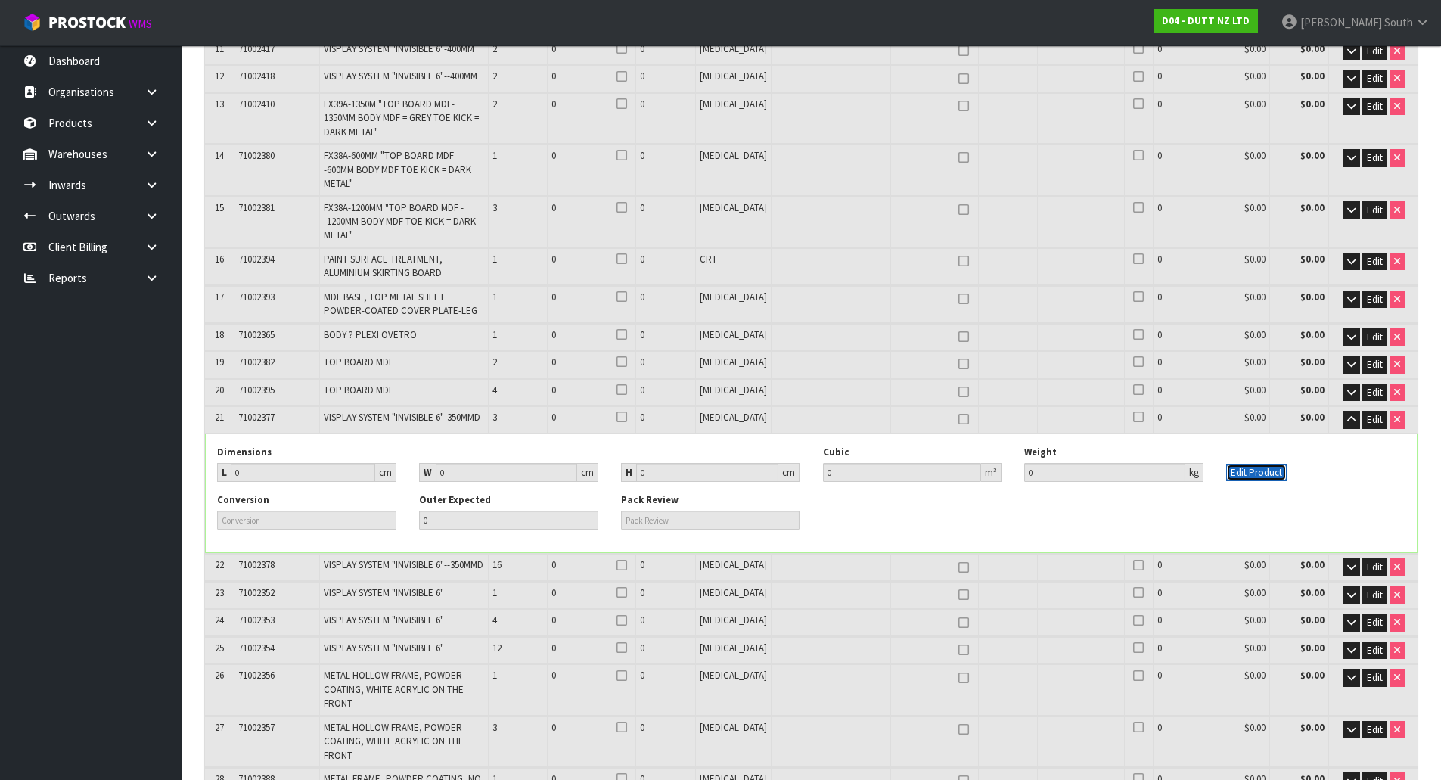
click at [1275, 464] on button "Edit Product" at bounding box center [1256, 473] width 60 height 18
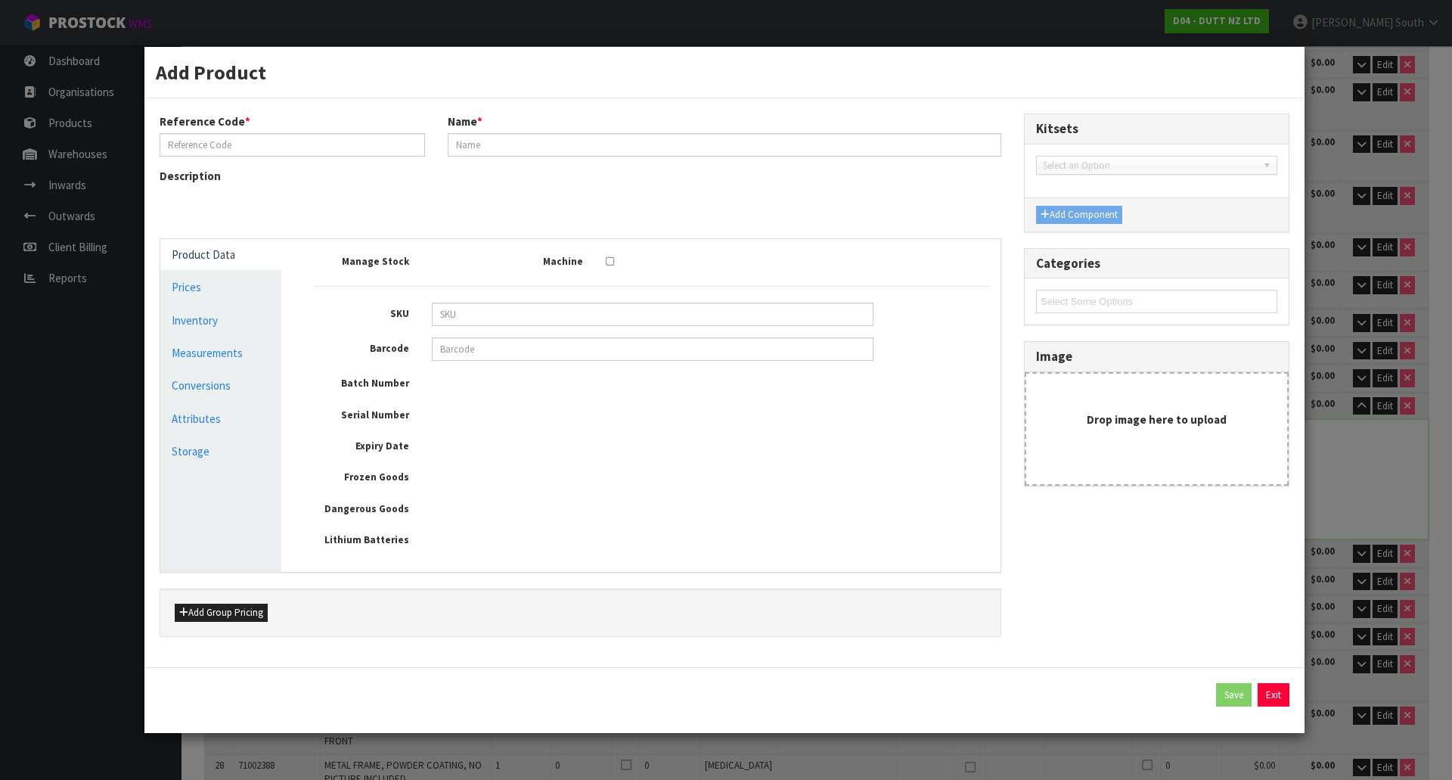
type input "71002377"
type input "VISPLAY SYSTEM "INVISIBLE 6"-350MMD"
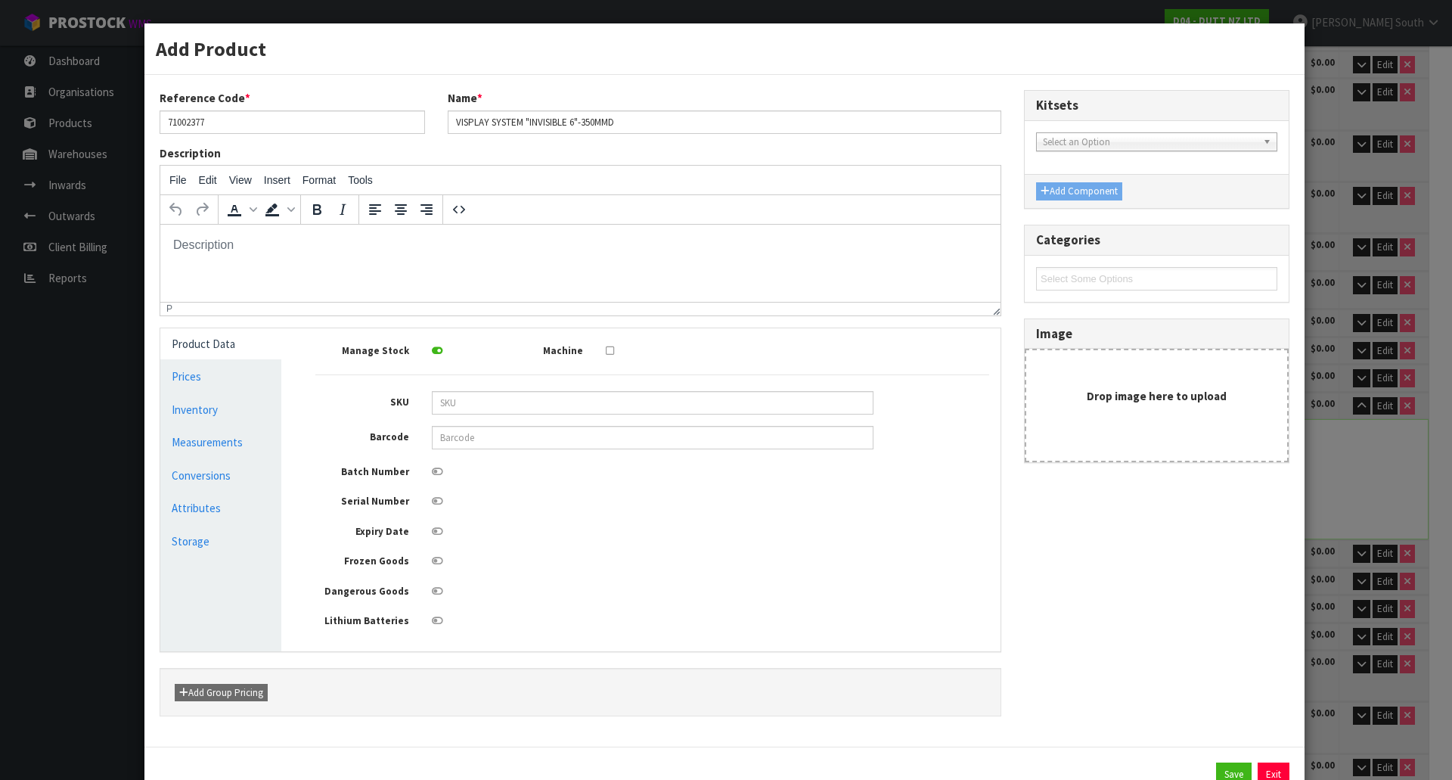
scroll to position [0, 0]
click at [227, 438] on link "Measurements" at bounding box center [220, 441] width 121 height 31
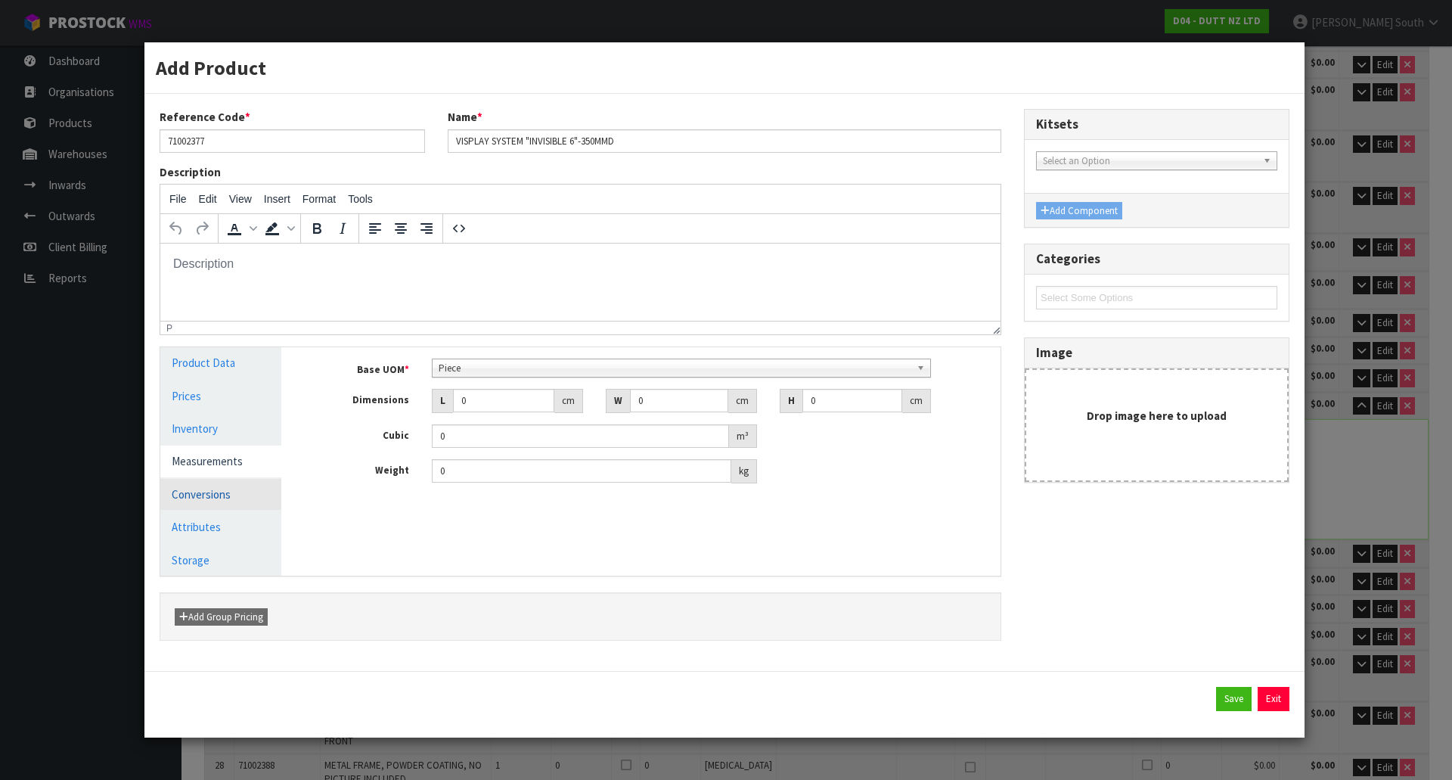
click at [226, 487] on link "Conversions" at bounding box center [220, 494] width 121 height 31
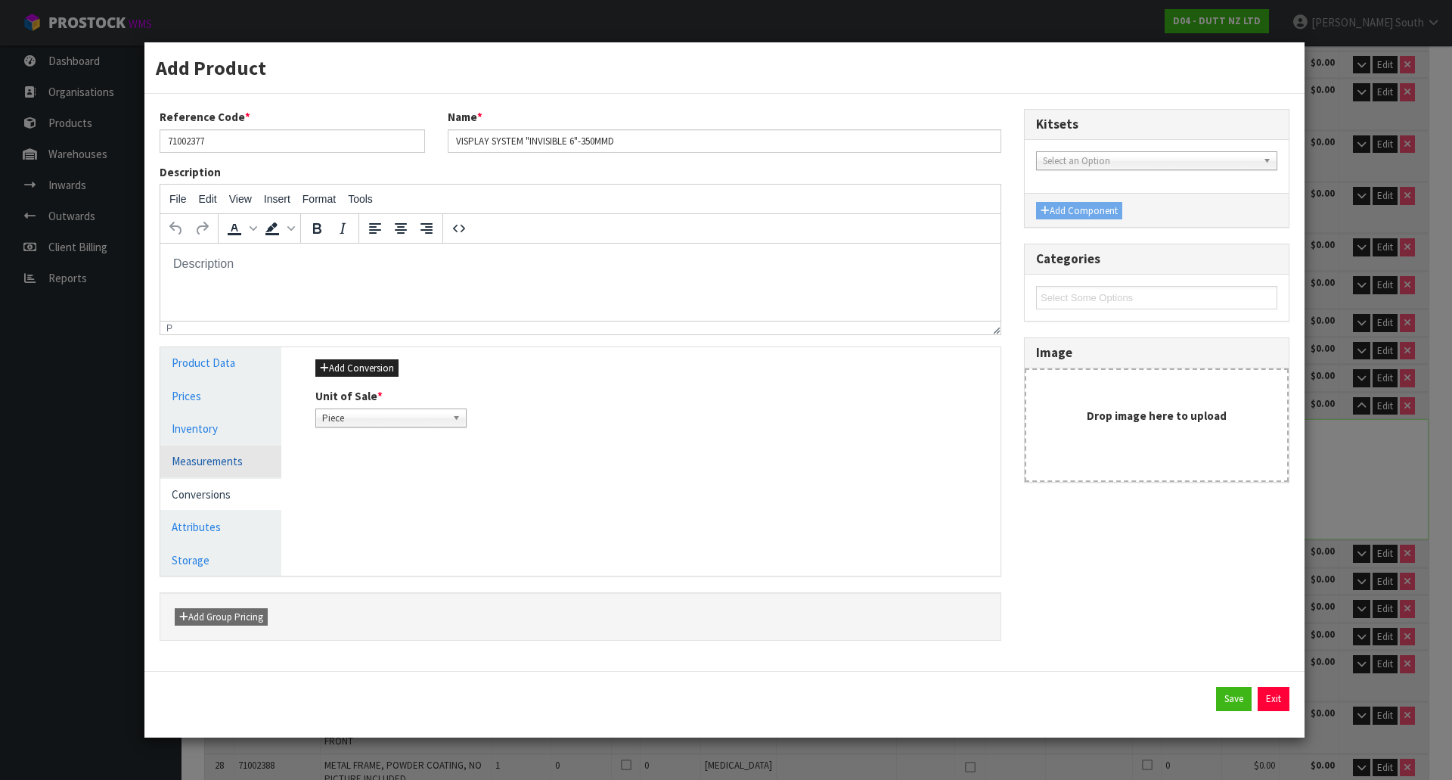
click at [239, 468] on link "Measurements" at bounding box center [220, 460] width 121 height 31
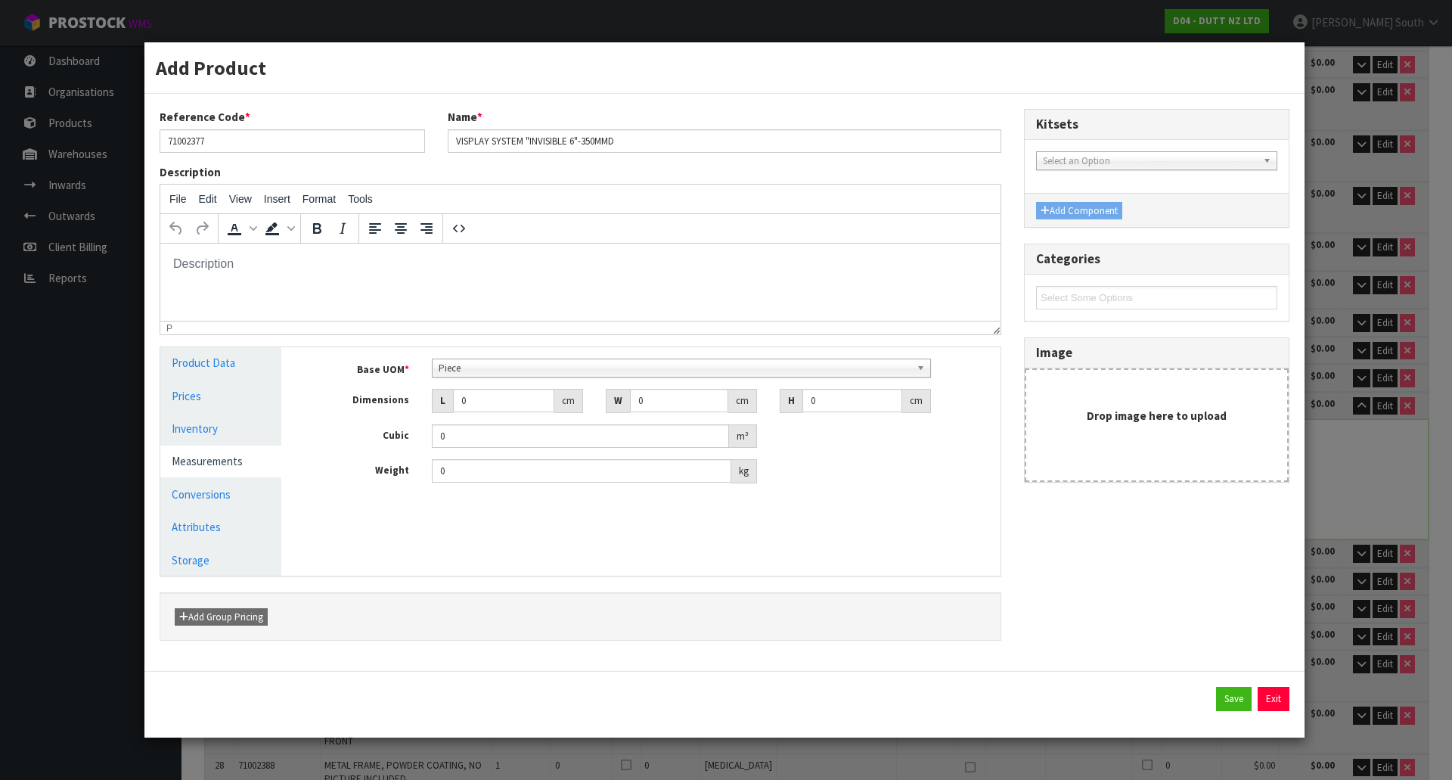
click at [484, 377] on div "Piece" at bounding box center [682, 367] width 500 height 19
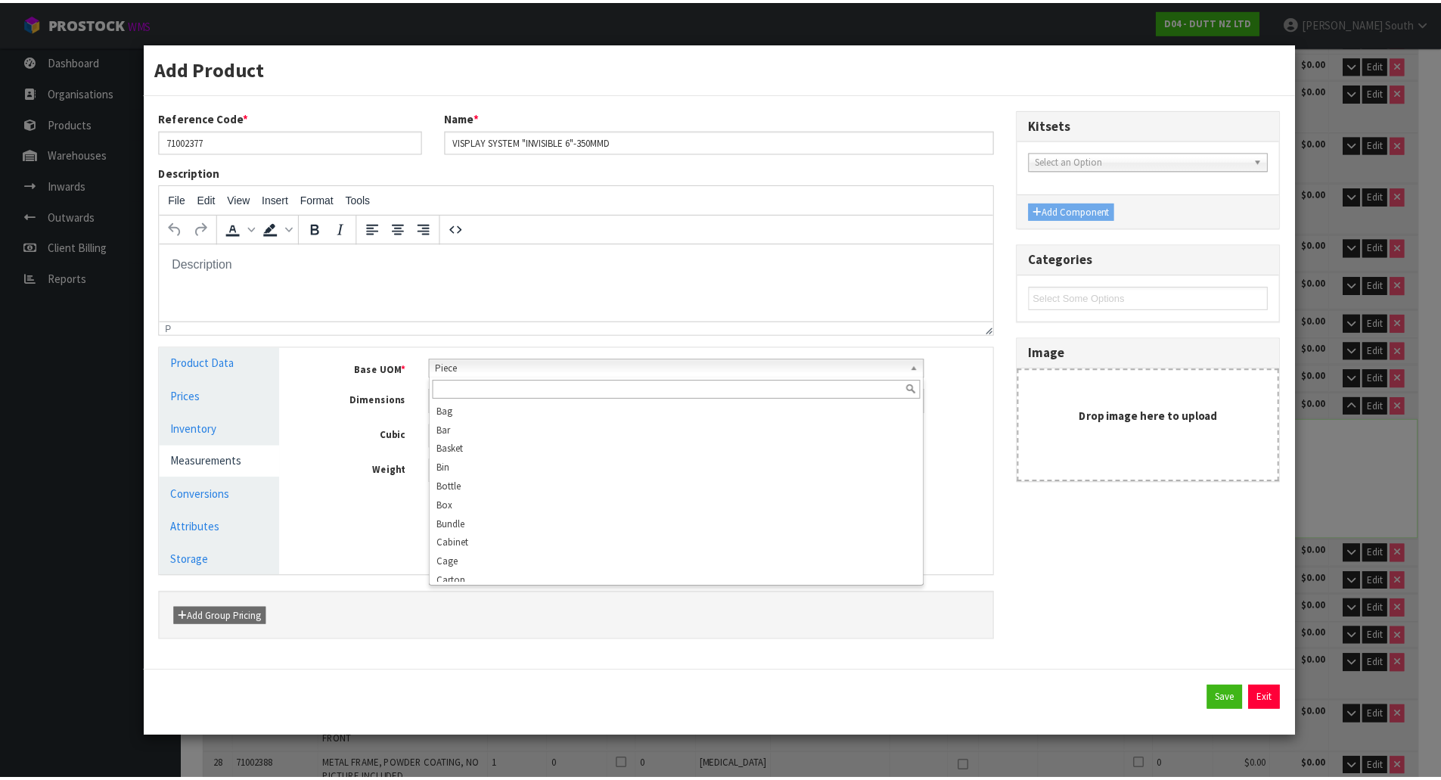
scroll to position [291, 0]
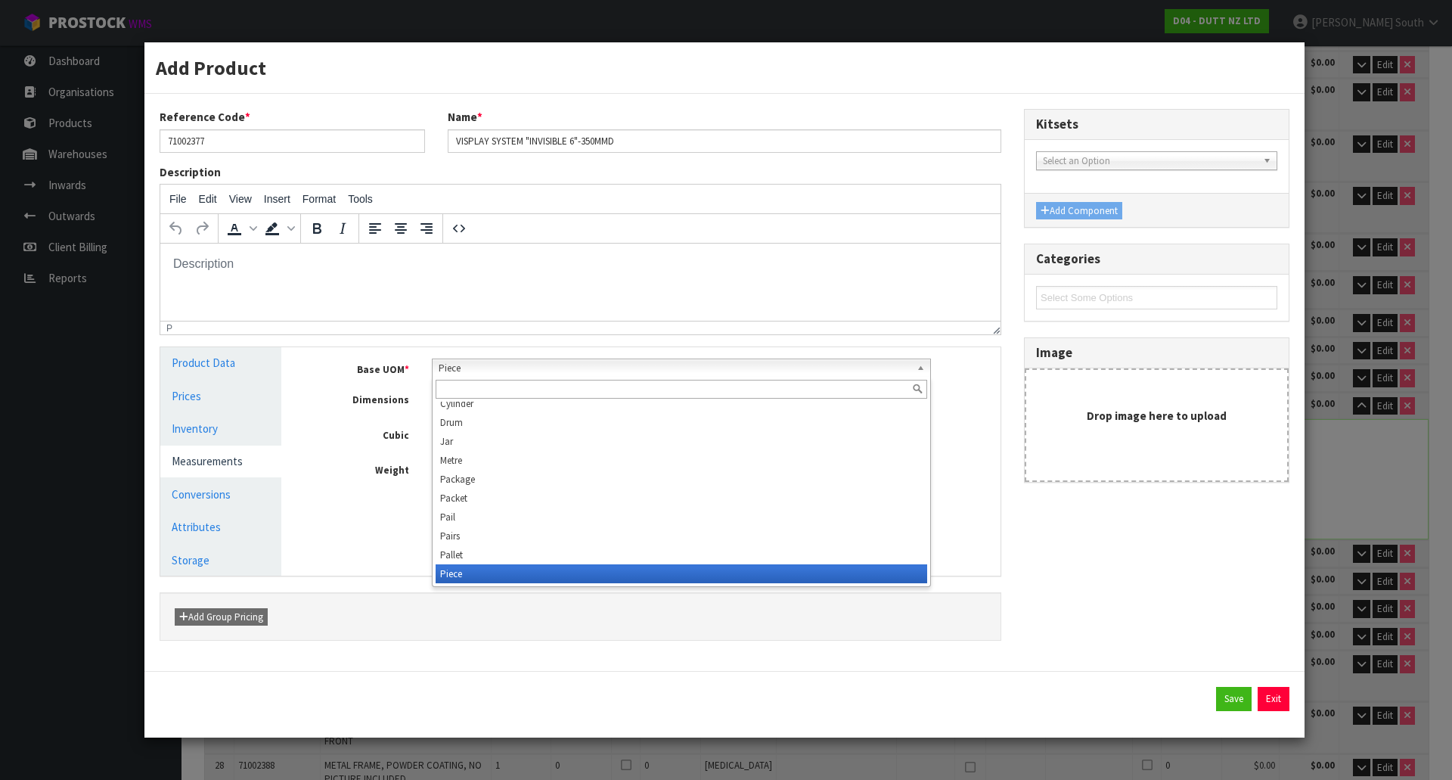
click at [483, 375] on span "Piece" at bounding box center [675, 368] width 473 height 18
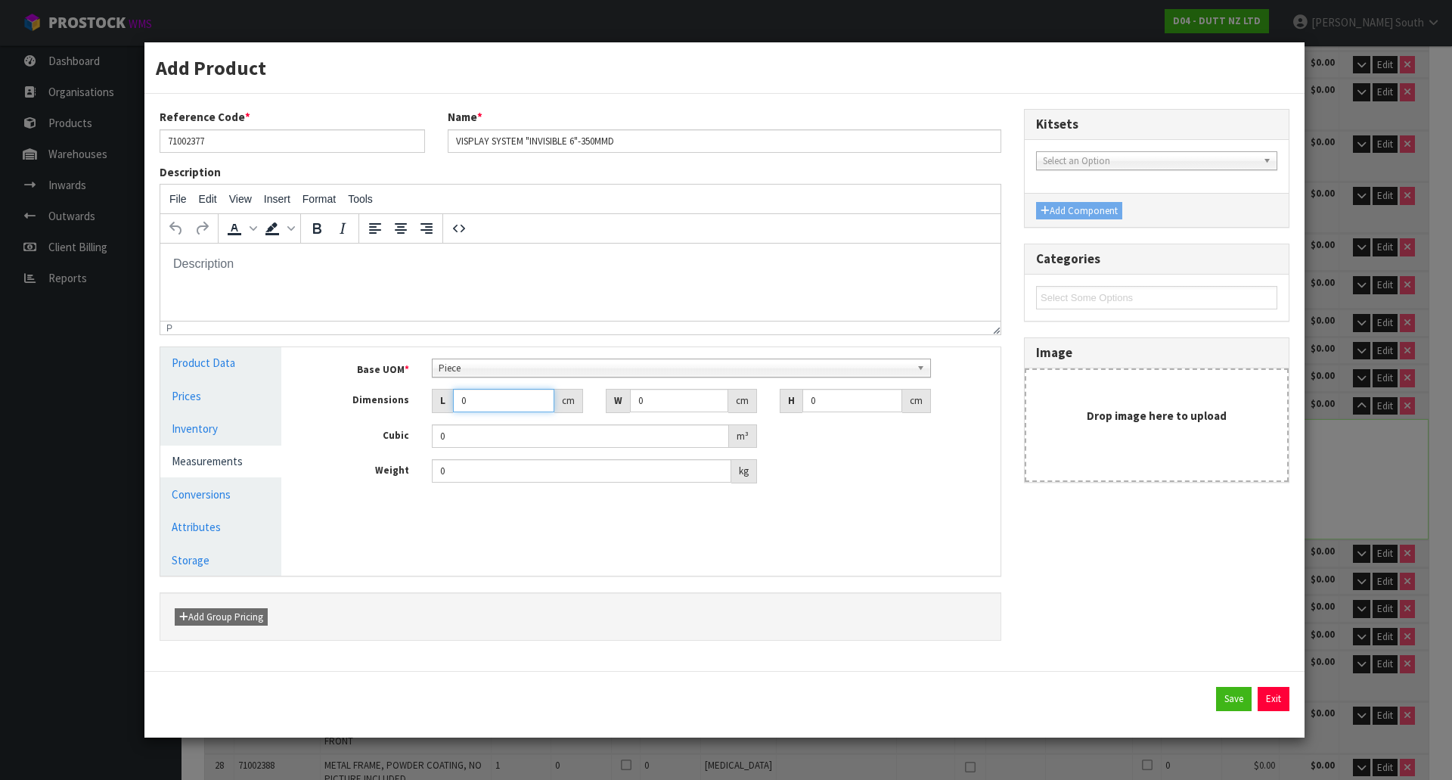
drag, startPoint x: 479, startPoint y: 408, endPoint x: 430, endPoint y: 406, distance: 49.2
click at [430, 406] on div "L 0 cm" at bounding box center [507, 401] width 174 height 24
type input "0.000001"
type input "66"
type input "37"
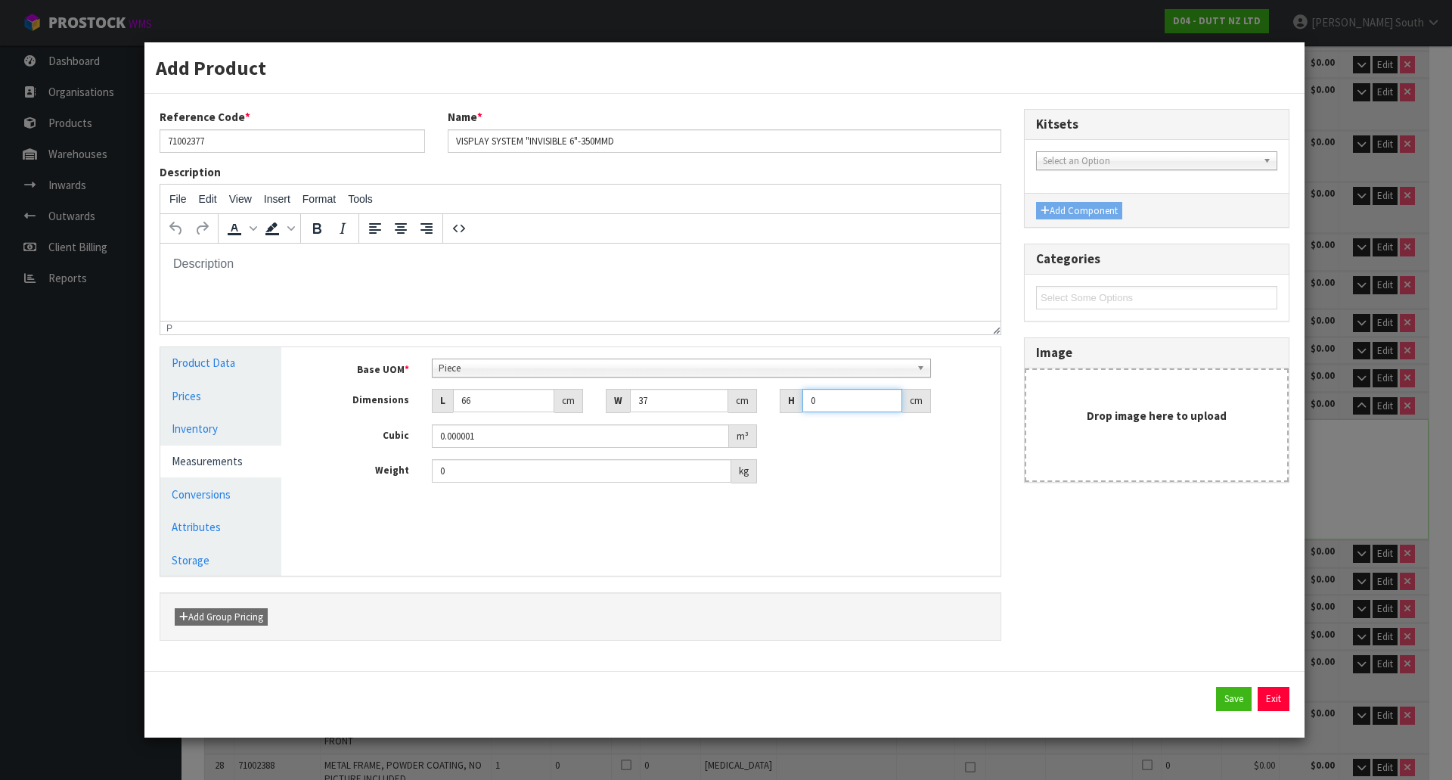
type input "9"
type input "0.021978"
type input "9"
click at [491, 470] on input "0" at bounding box center [581, 470] width 299 height 23
type input "5.85"
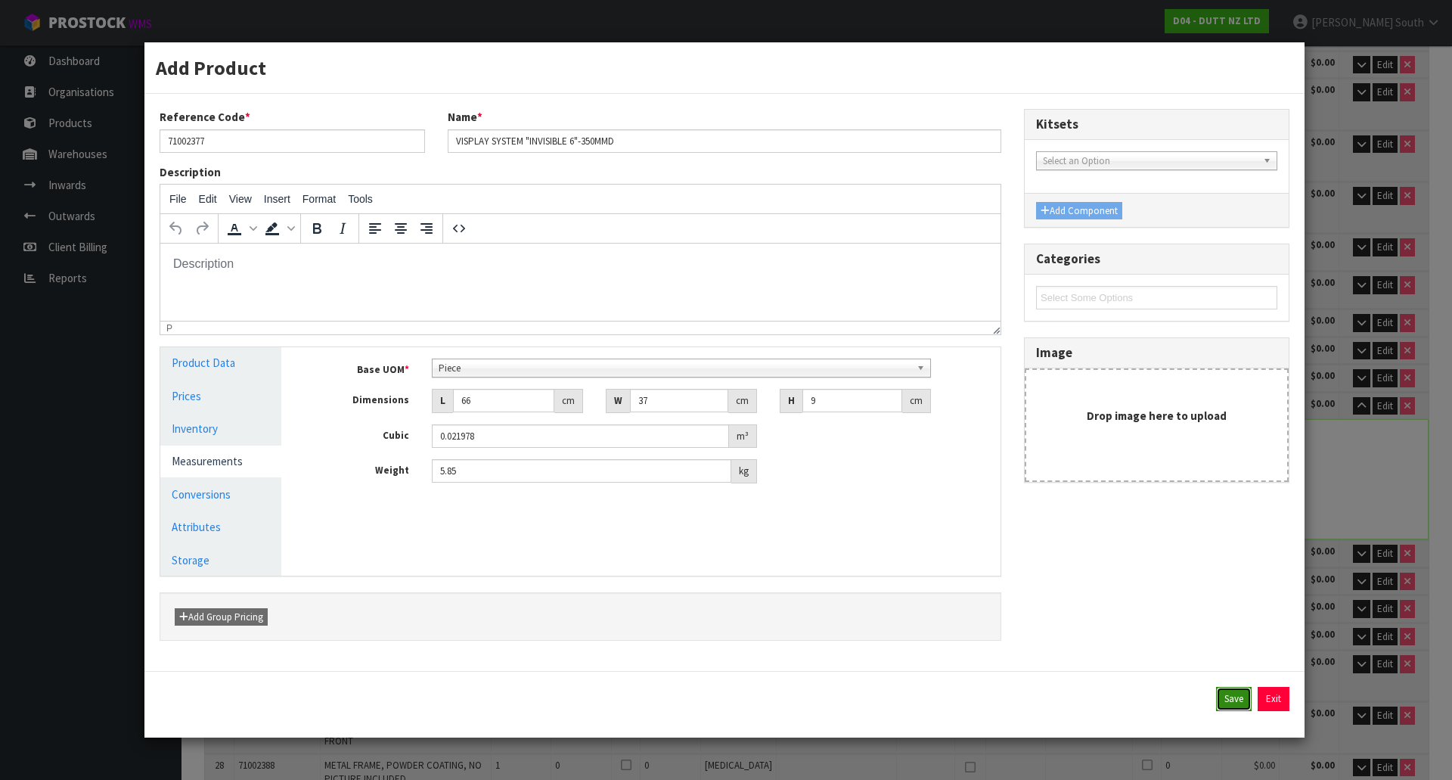
click at [1230, 695] on button "Save" at bounding box center [1234, 699] width 36 height 24
type input "66"
type input "37"
type input "9"
type input "0.021978"
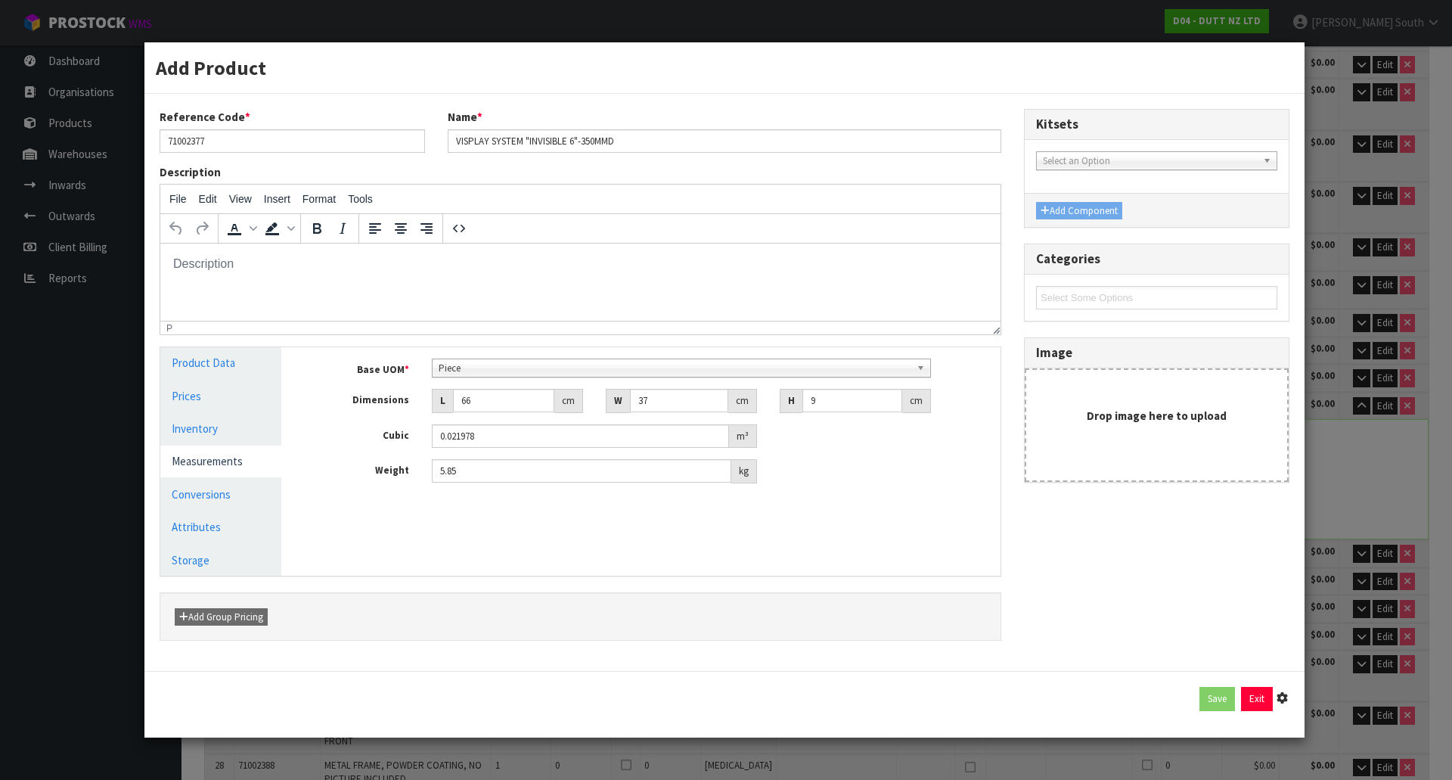
type input "5.85"
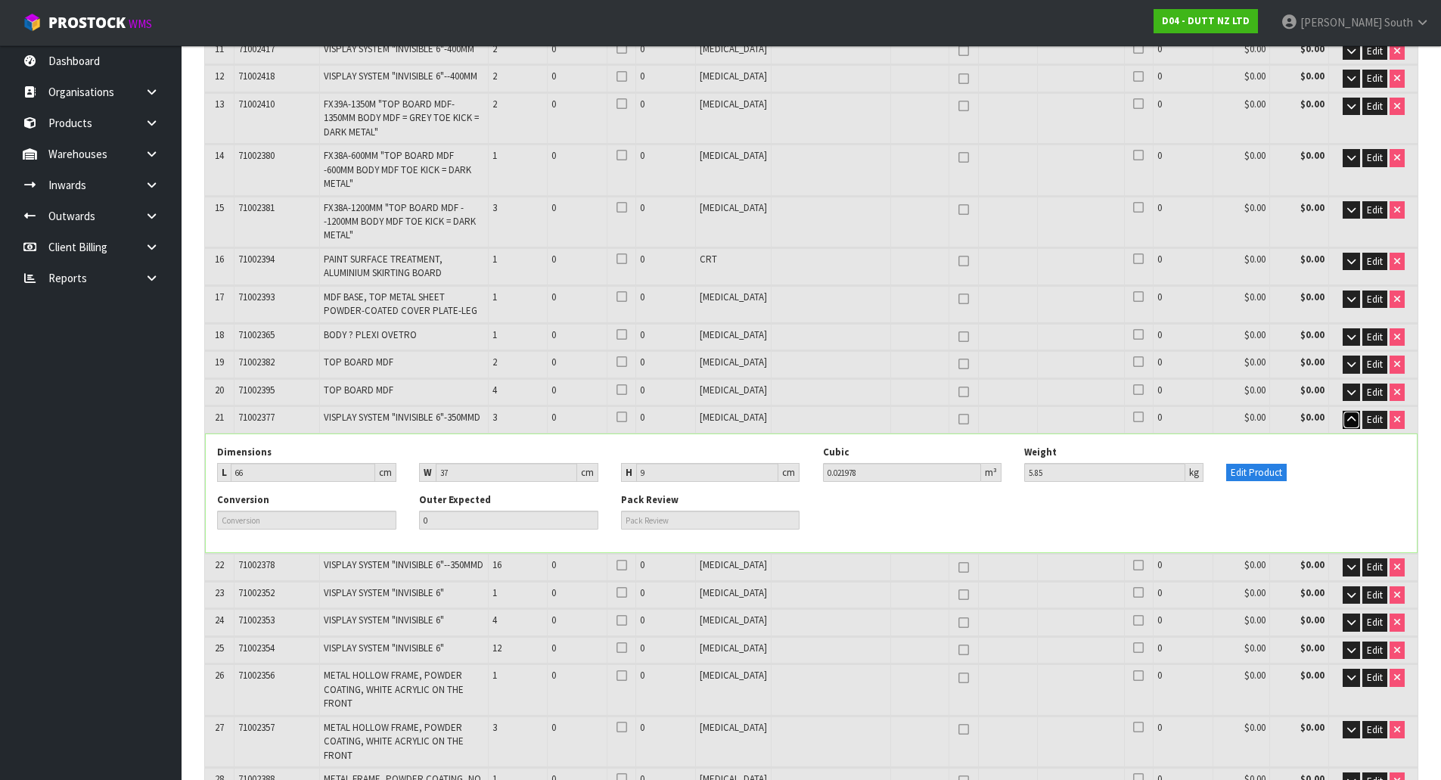
click at [1347, 414] on icon "button" at bounding box center [1351, 419] width 8 height 10
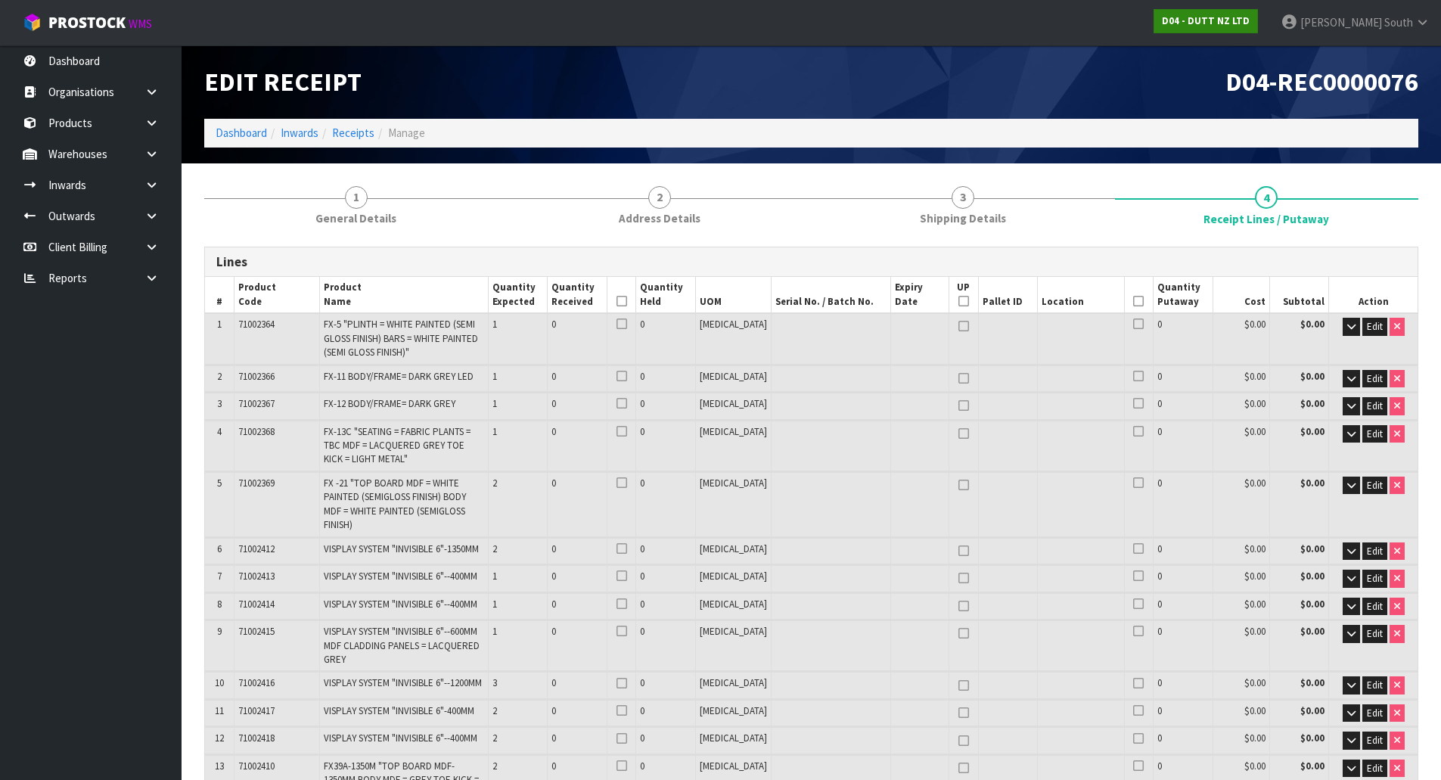
scroll to position [799, 0]
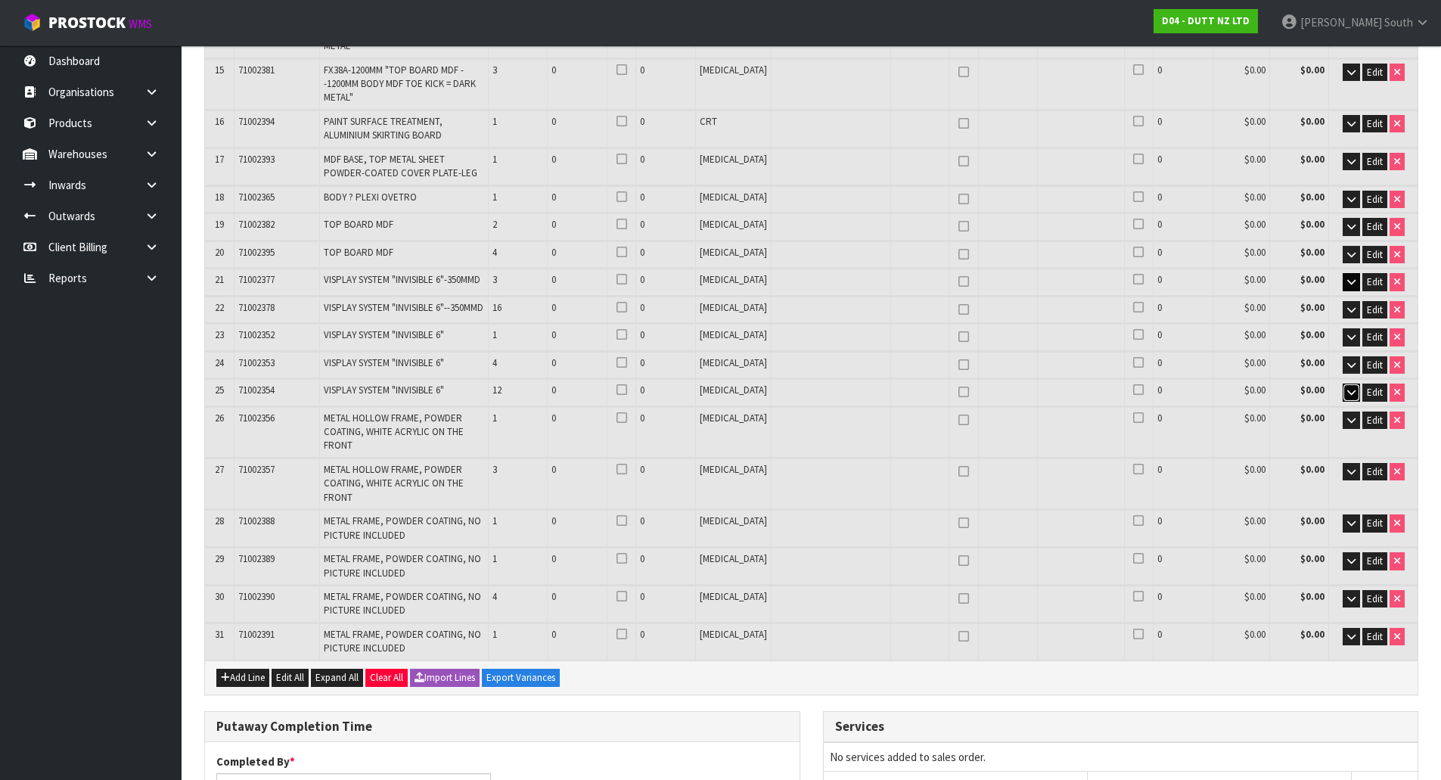
click at [1348, 387] on icon "button" at bounding box center [1351, 392] width 8 height 10
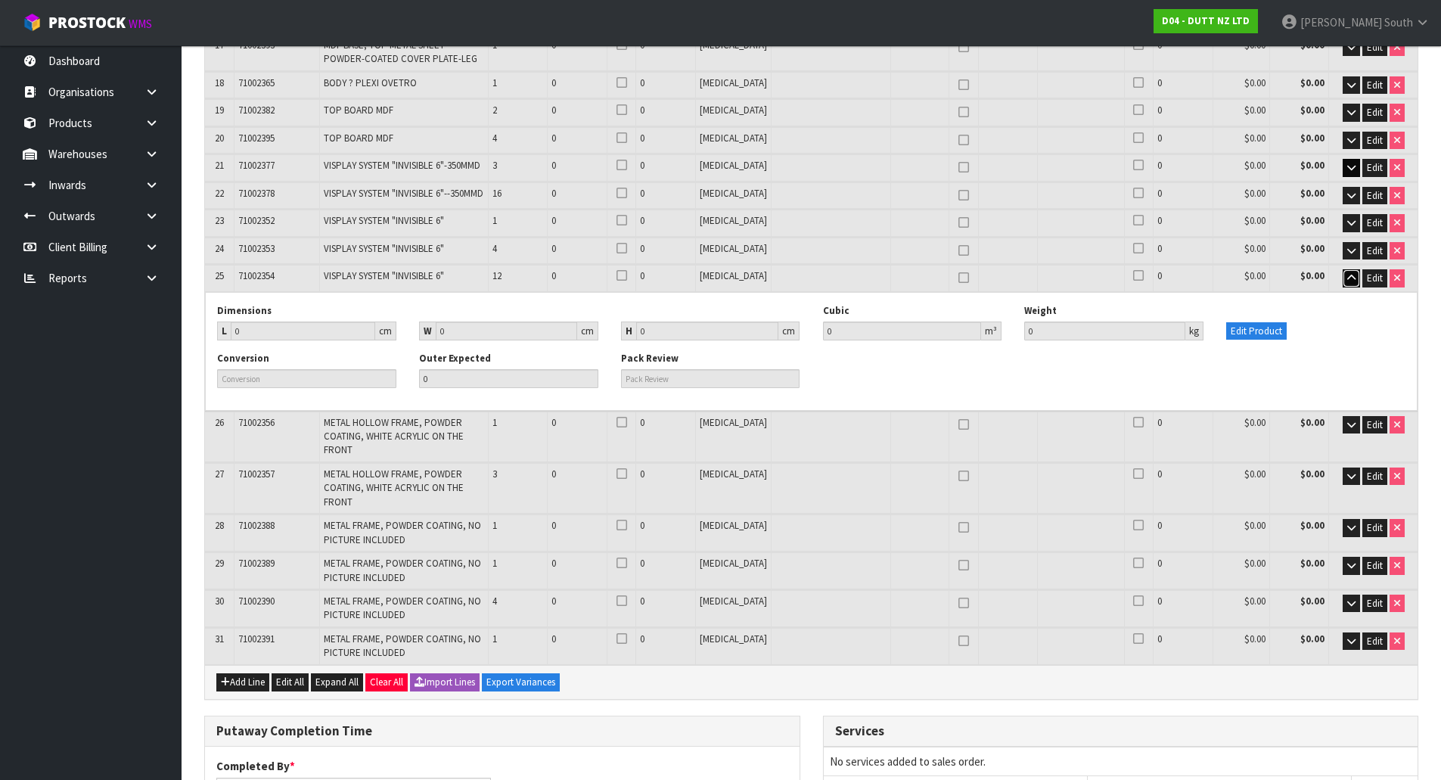
scroll to position [920, 0]
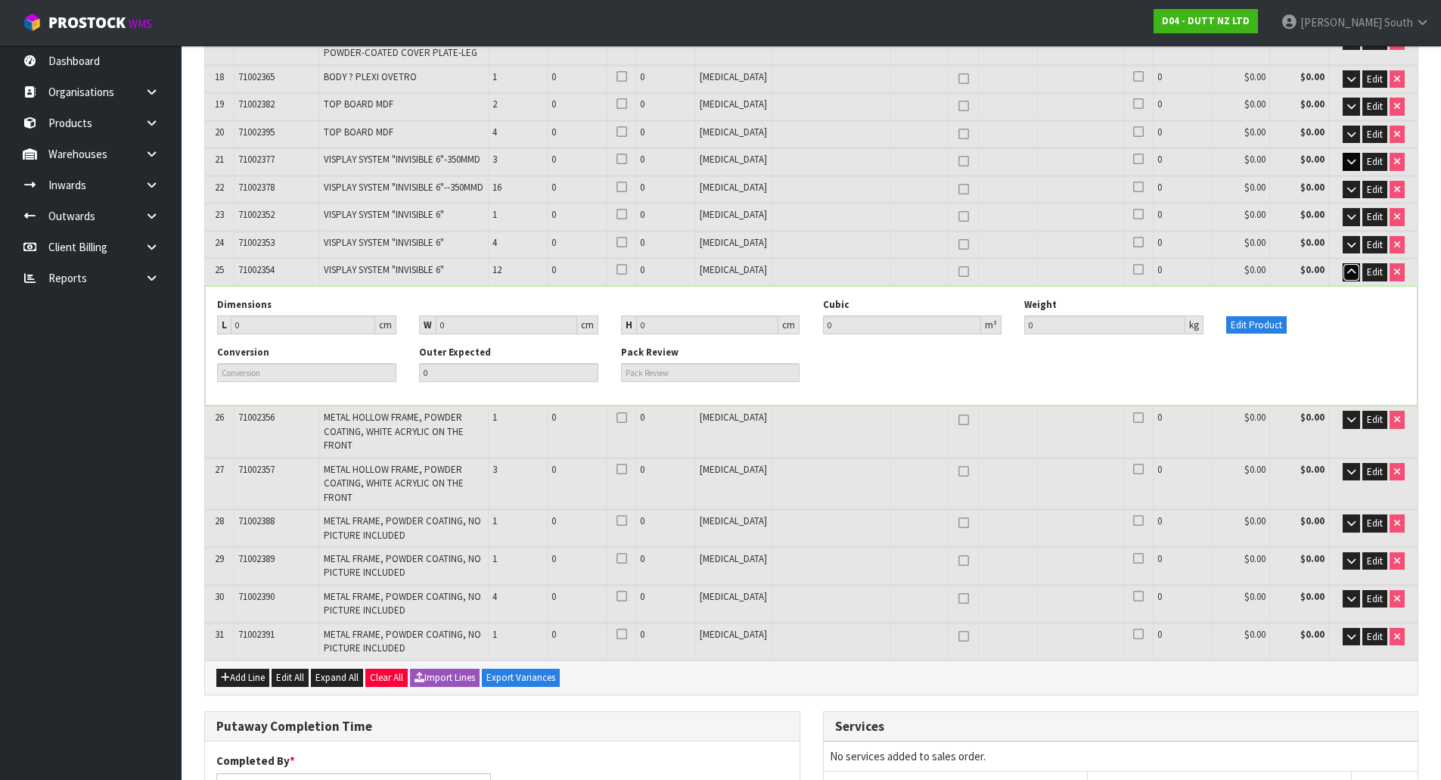
click at [1354, 267] on icon "button" at bounding box center [1351, 272] width 8 height 10
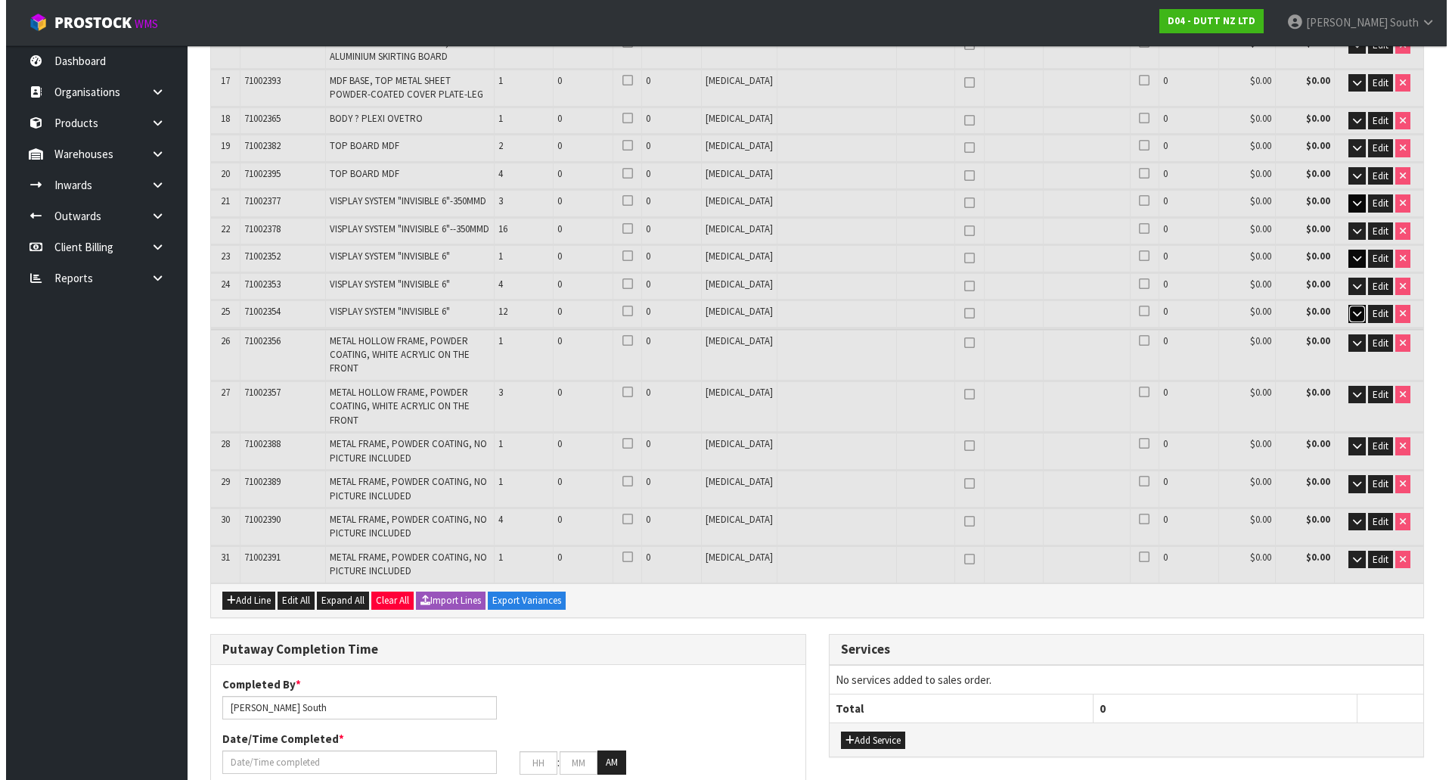
scroll to position [799, 0]
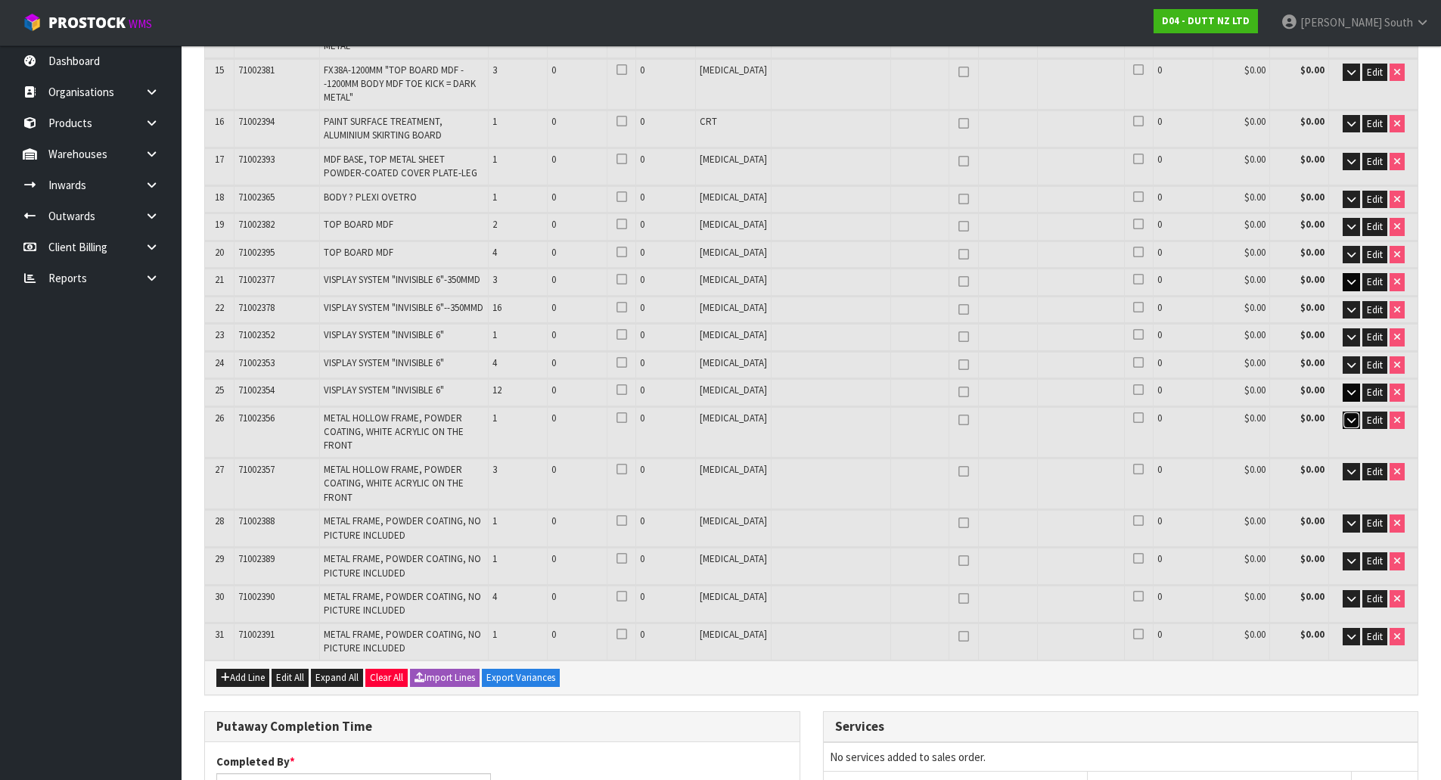
click at [1347, 411] on button "button" at bounding box center [1350, 420] width 17 height 18
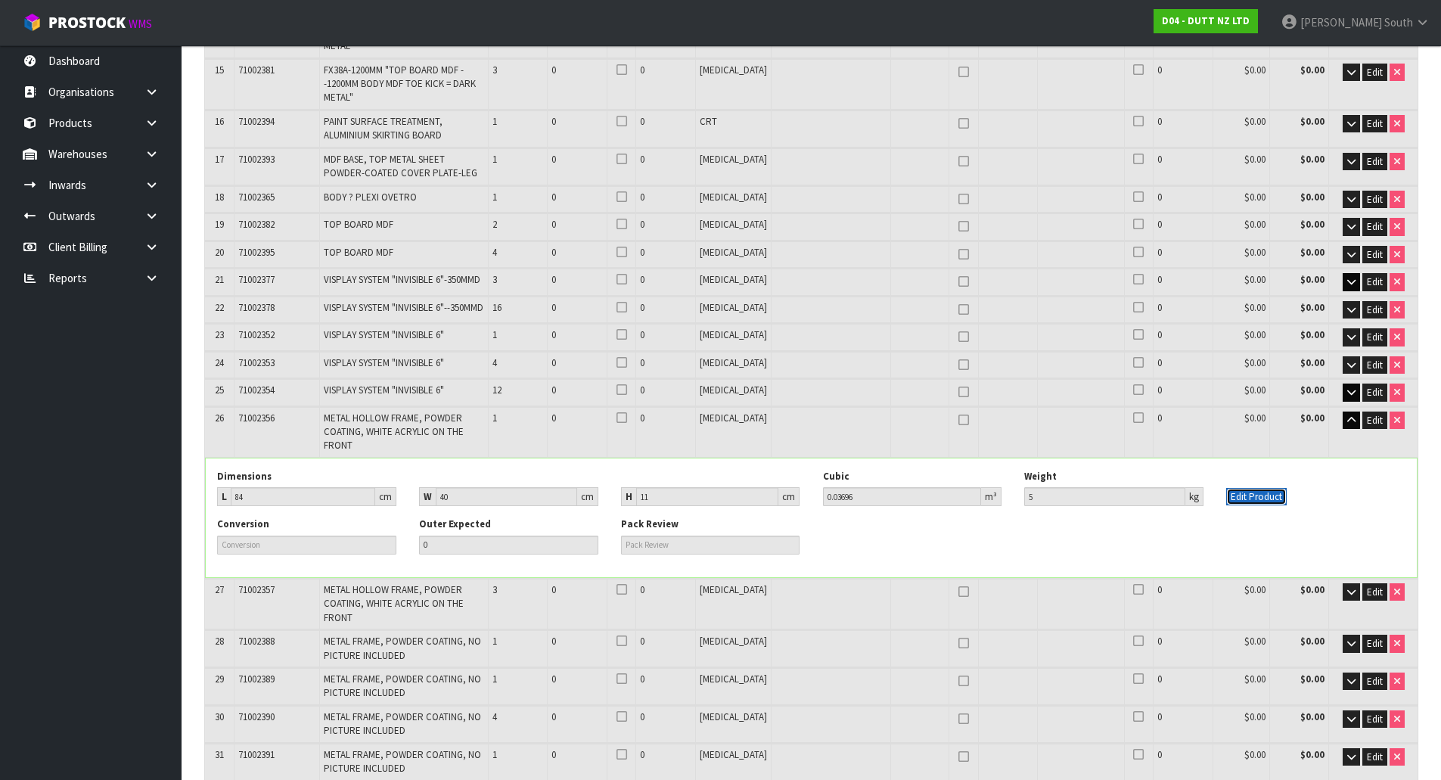
click at [1249, 488] on button "Edit Product" at bounding box center [1256, 497] width 60 height 18
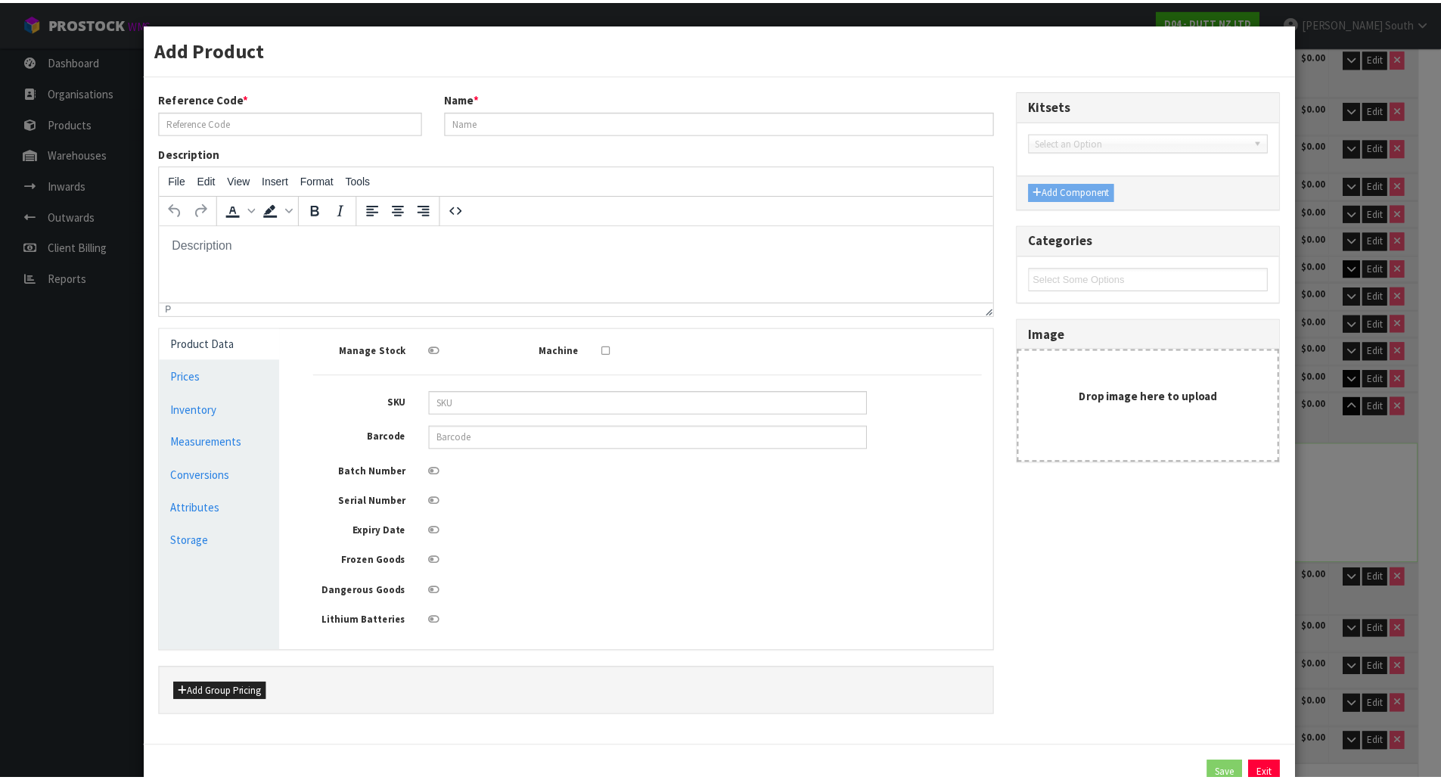
scroll to position [0, 0]
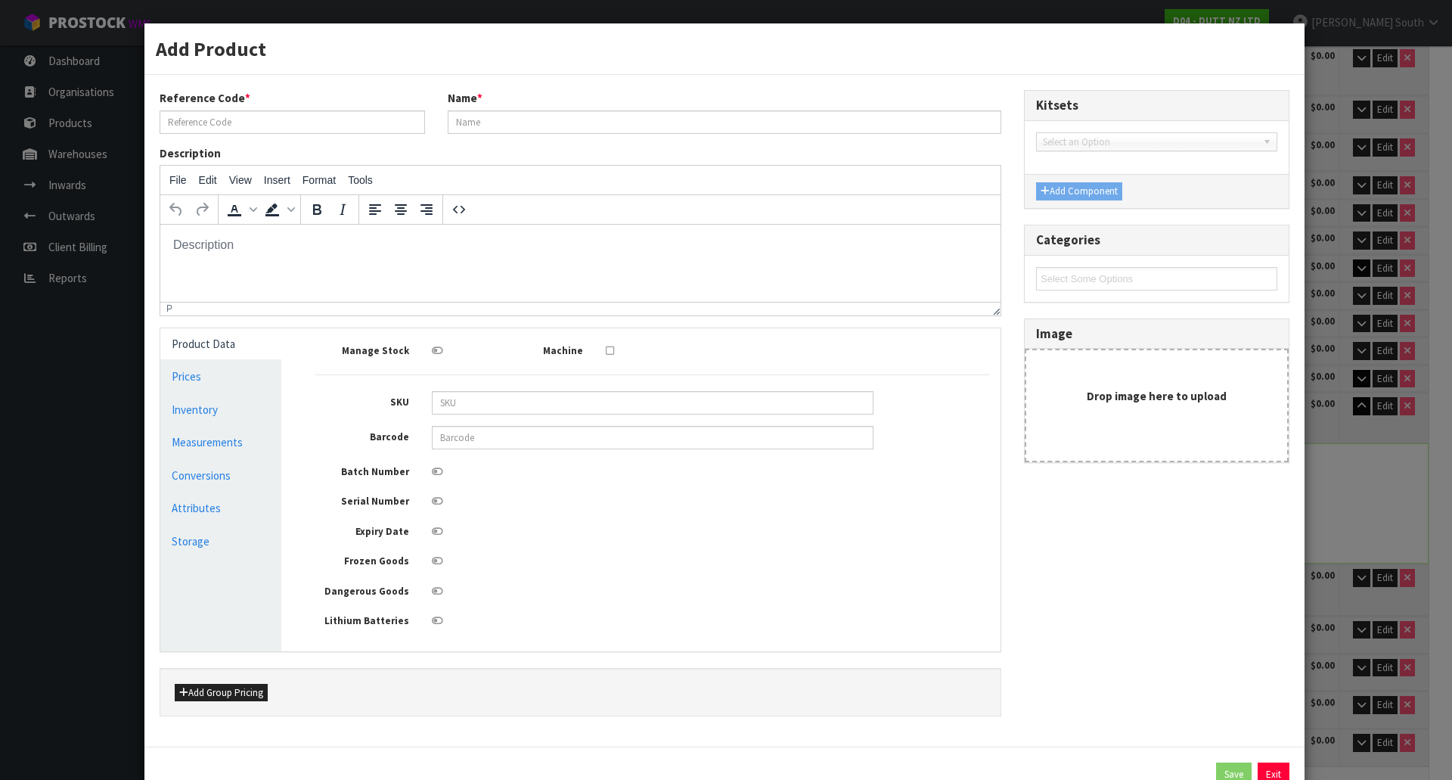
type input "71002356"
type input "METAL HOLLOW FRAME, POWDER COATING, WHITE ACRYLIC ON THE FRONT"
type input "84"
type input "40"
type input "11"
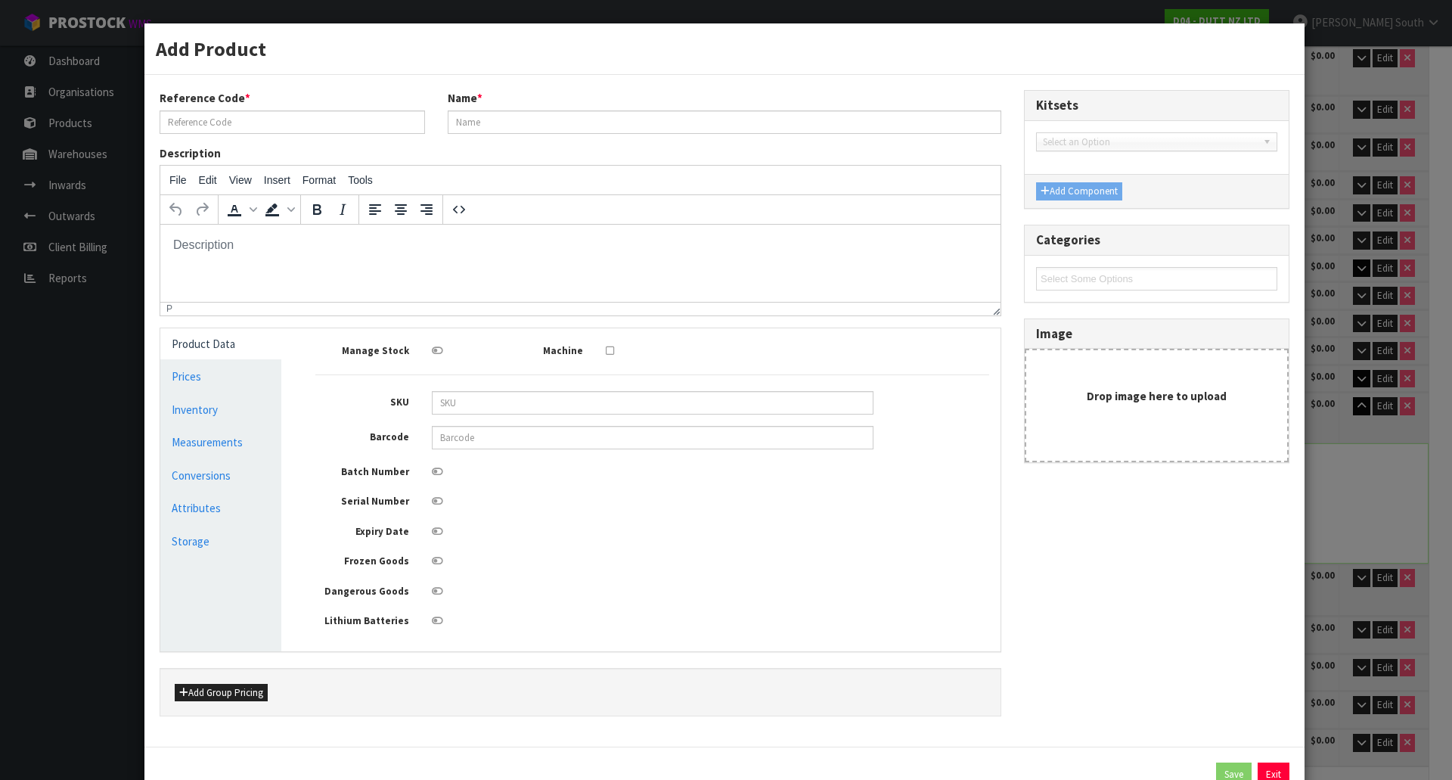
type input "0.03696"
click at [217, 454] on link "Measurements" at bounding box center [220, 441] width 121 height 31
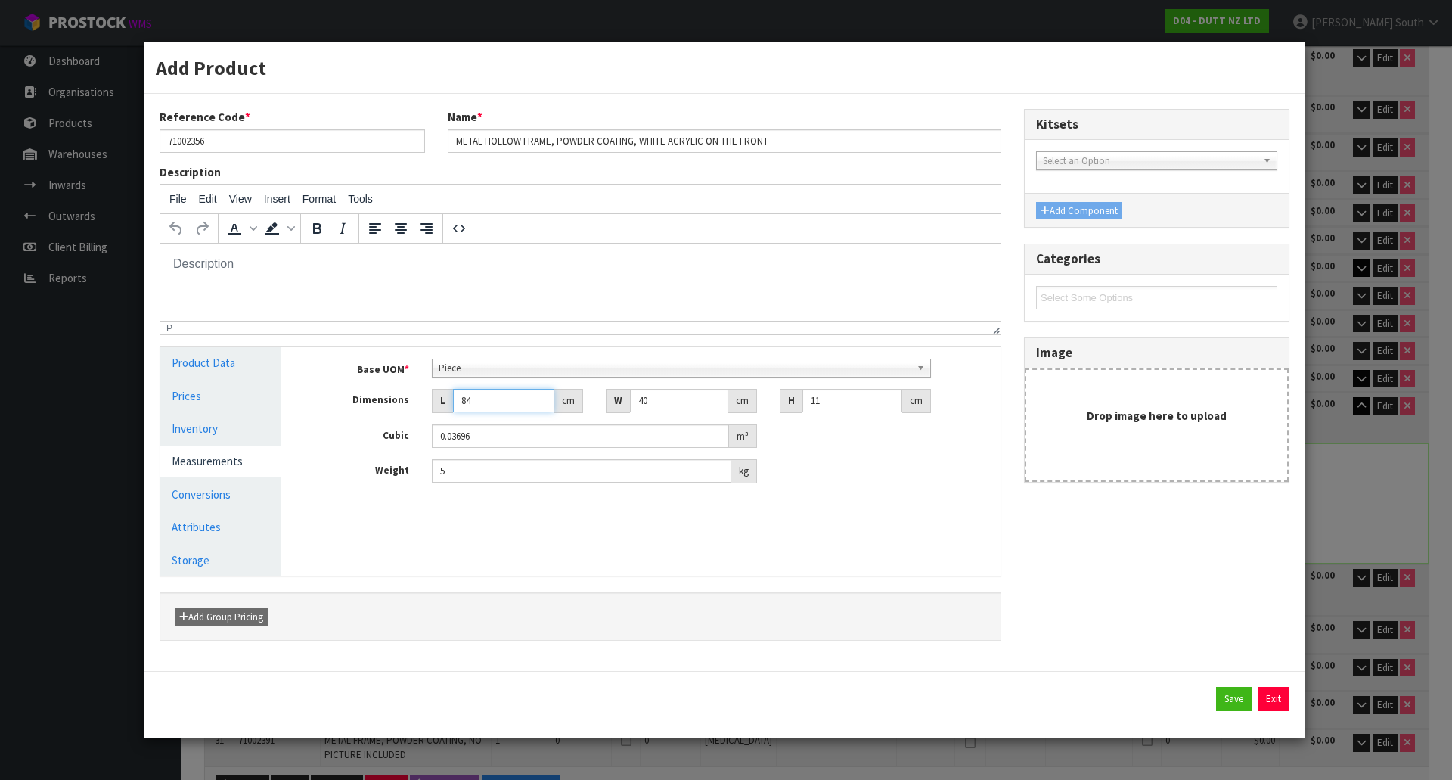
click at [513, 392] on input "84" at bounding box center [503, 400] width 101 height 23
type input "6.20"
click at [1239, 693] on button "Save" at bounding box center [1234, 699] width 36 height 24
type input "6.2"
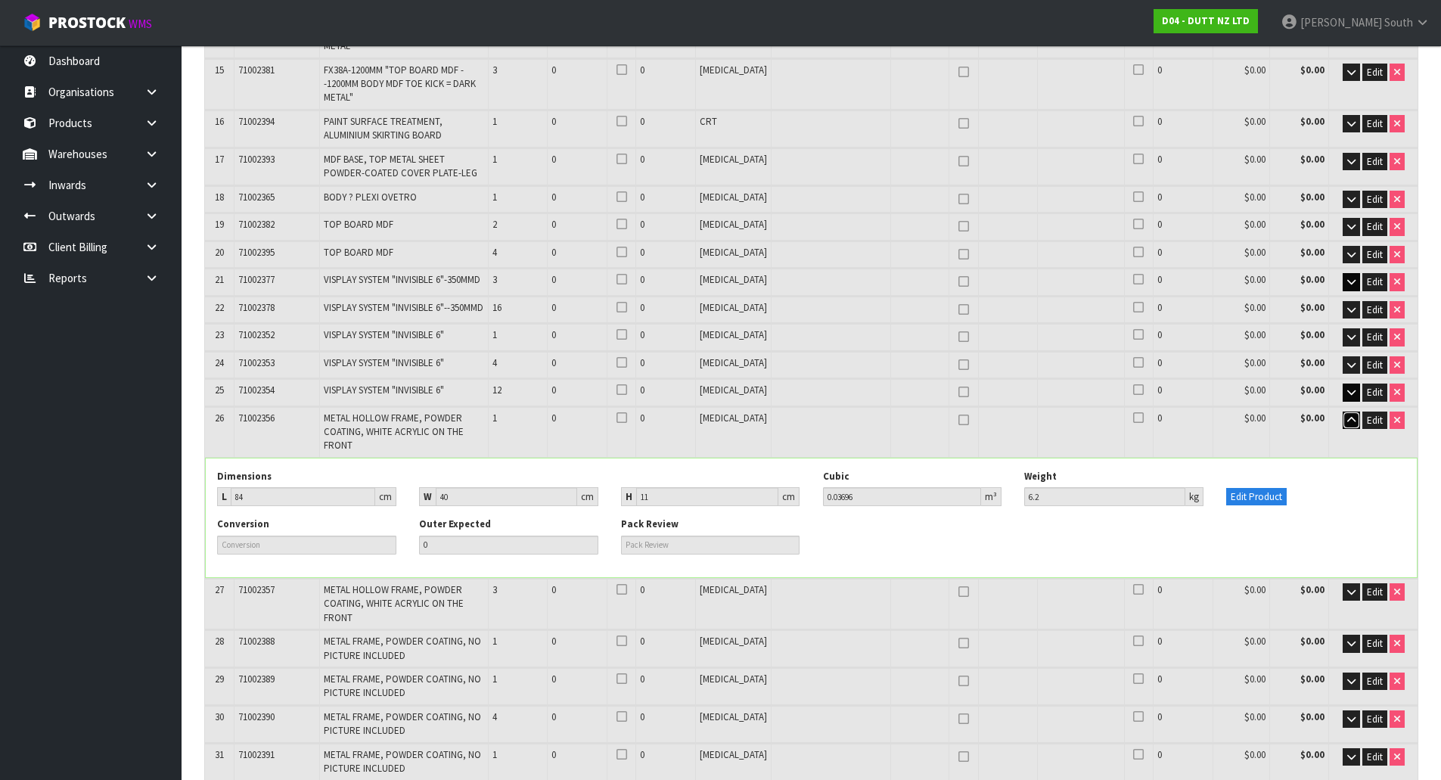
click at [1348, 411] on button "button" at bounding box center [1350, 420] width 17 height 18
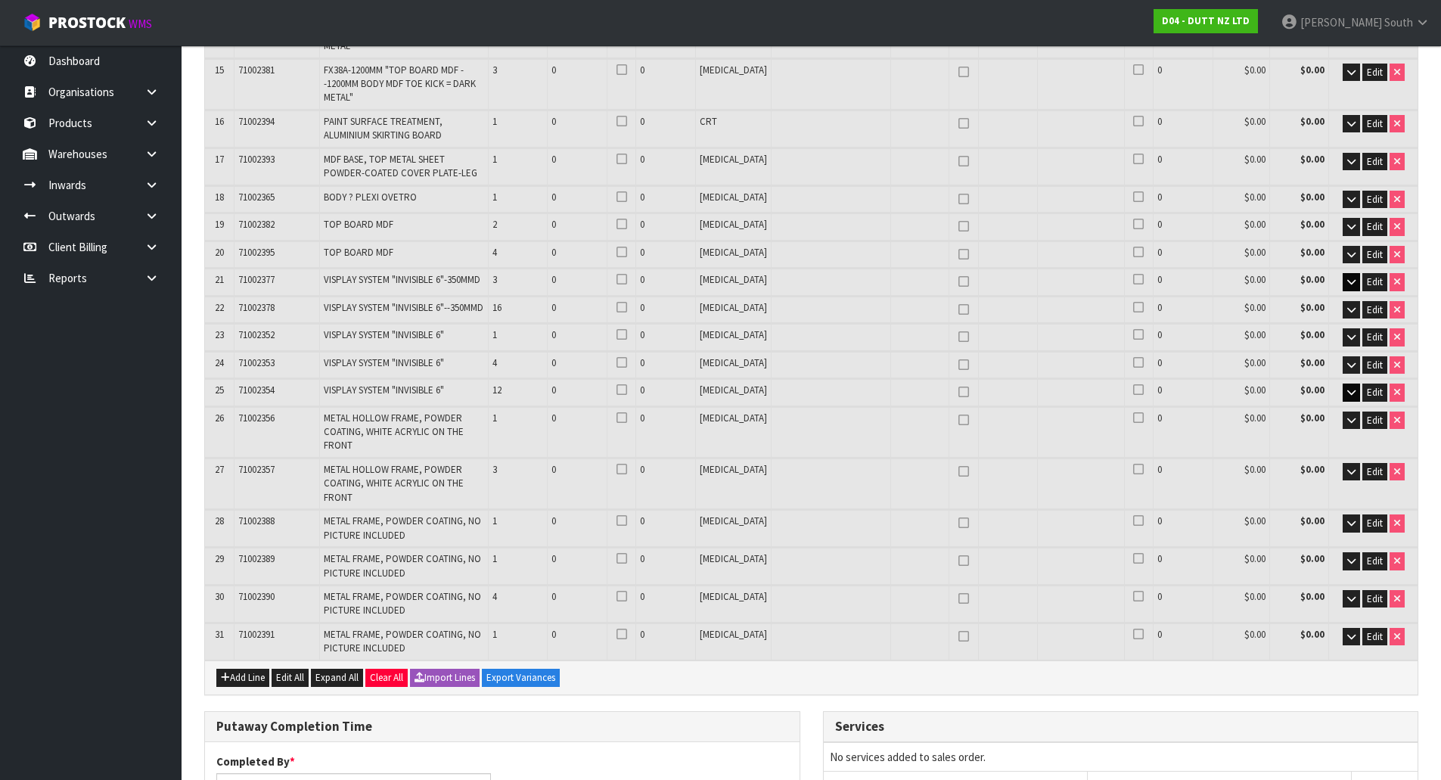
click at [1423, 436] on div "1 General Details 2 Address Details 3 Shipping Details 4 Receipt Lines / Putawa…" at bounding box center [811, 378] width 1236 height 2007
click at [1343, 356] on button "button" at bounding box center [1350, 365] width 17 height 18
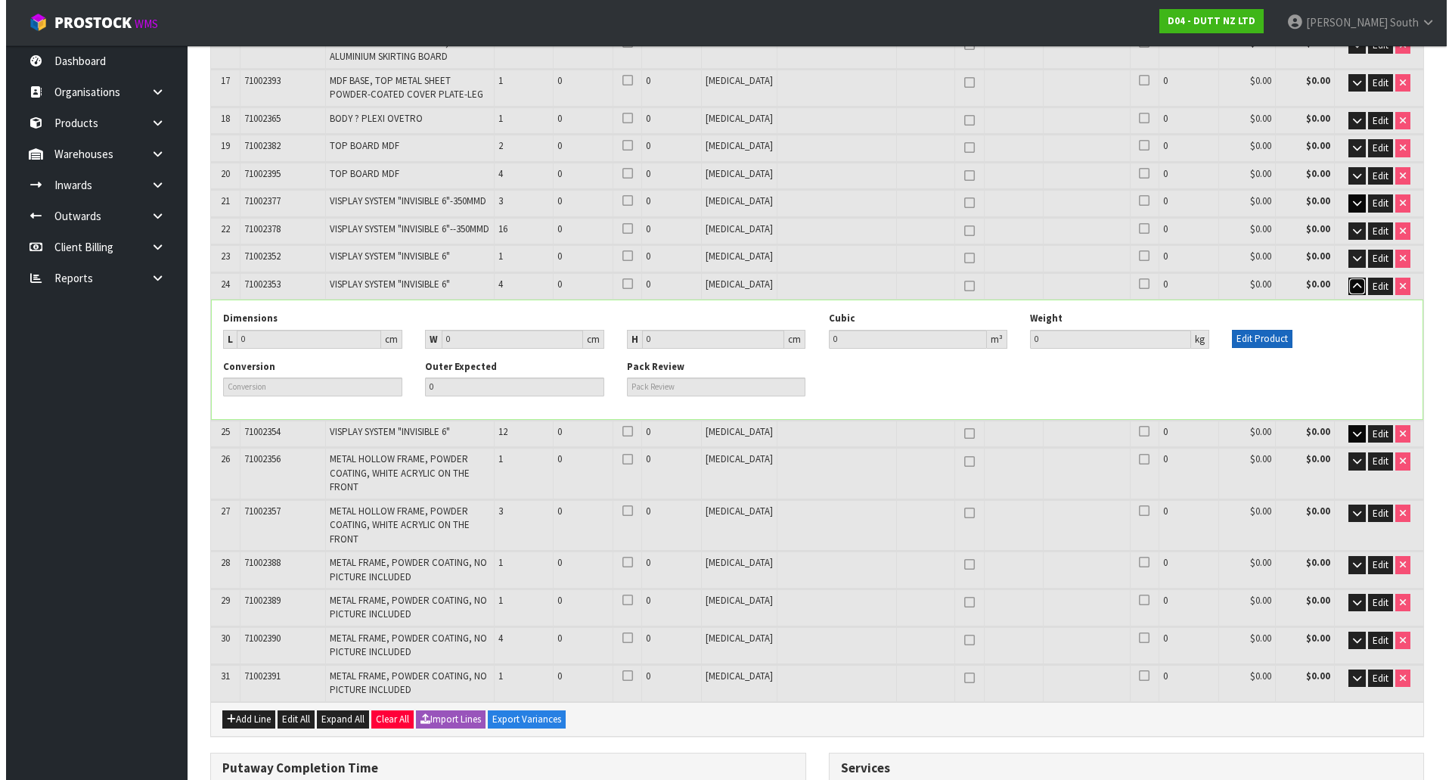
scroll to position [844, 0]
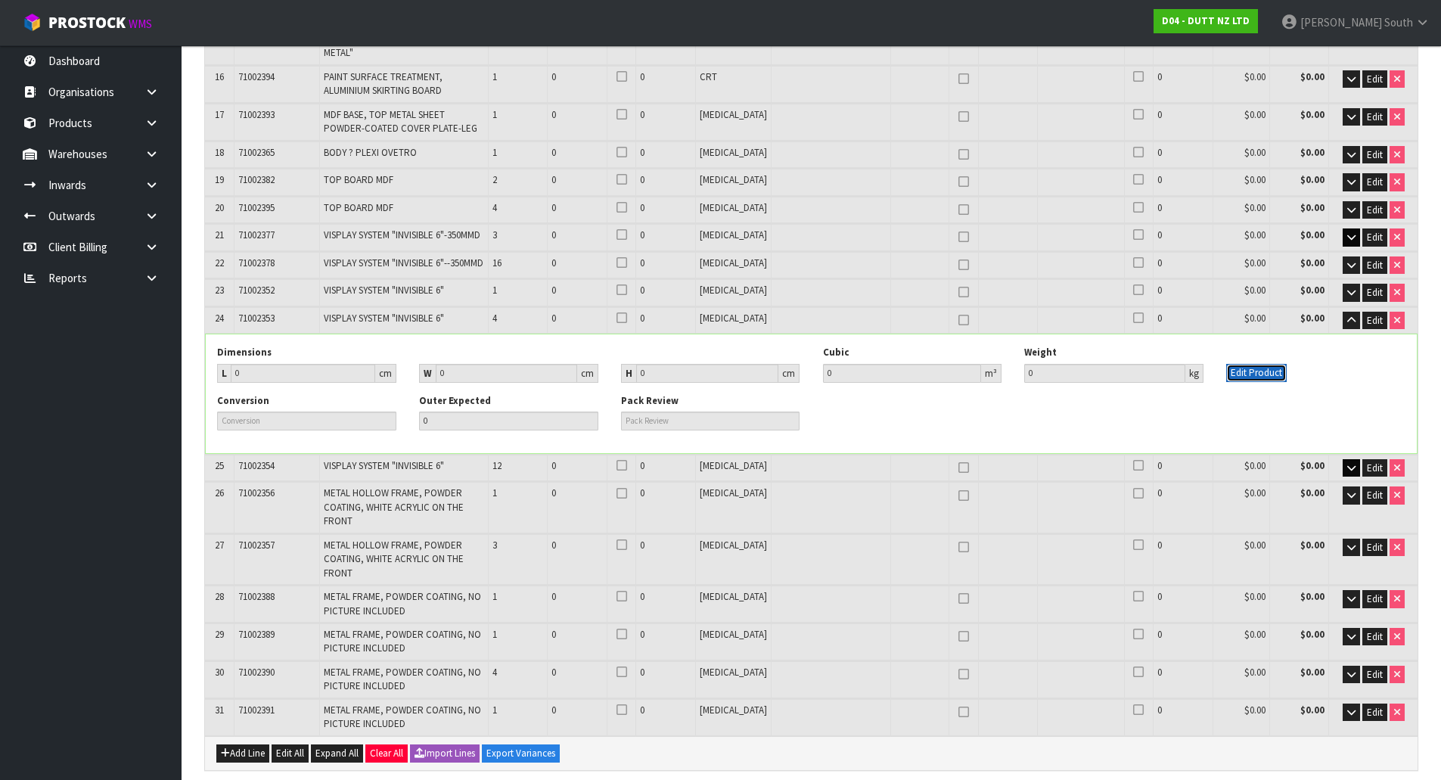
click at [1268, 364] on button "Edit Product" at bounding box center [1256, 373] width 60 height 18
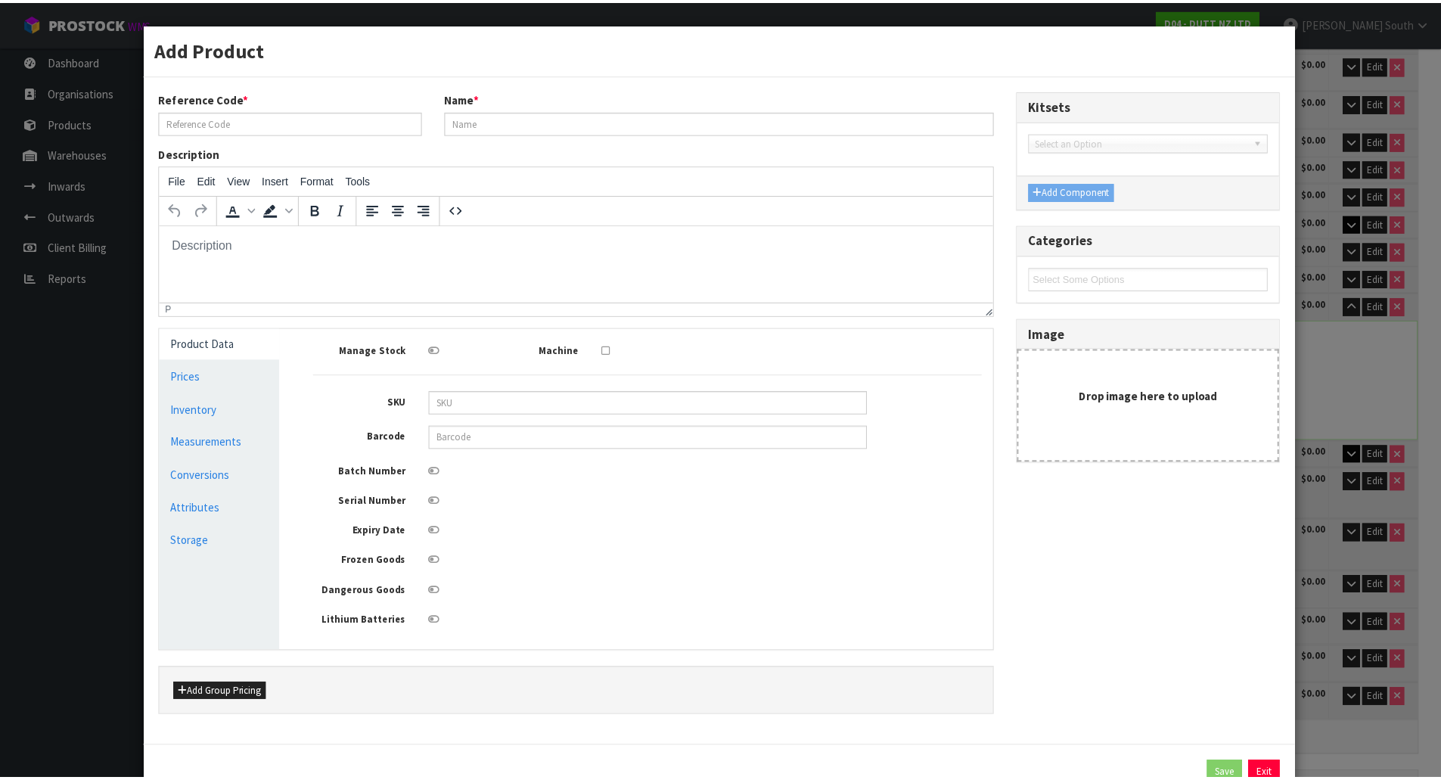
scroll to position [0, 0]
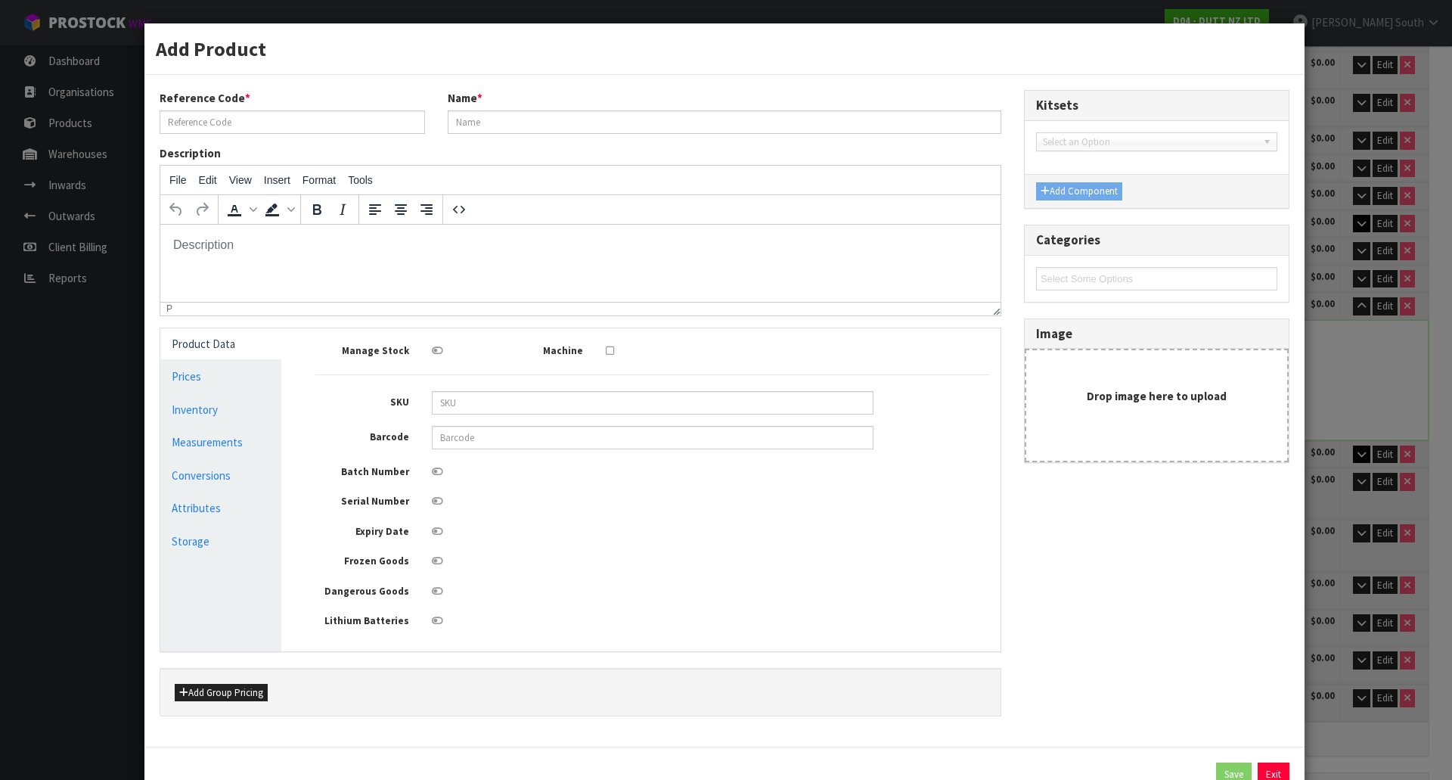
type input "71002353"
type input "VISPLAY SYSTEM "INVISIBLE 6""
drag, startPoint x: 252, startPoint y: 437, endPoint x: 253, endPoint y: 448, distance: 10.6
click at [254, 437] on link "Measurements" at bounding box center [220, 441] width 121 height 31
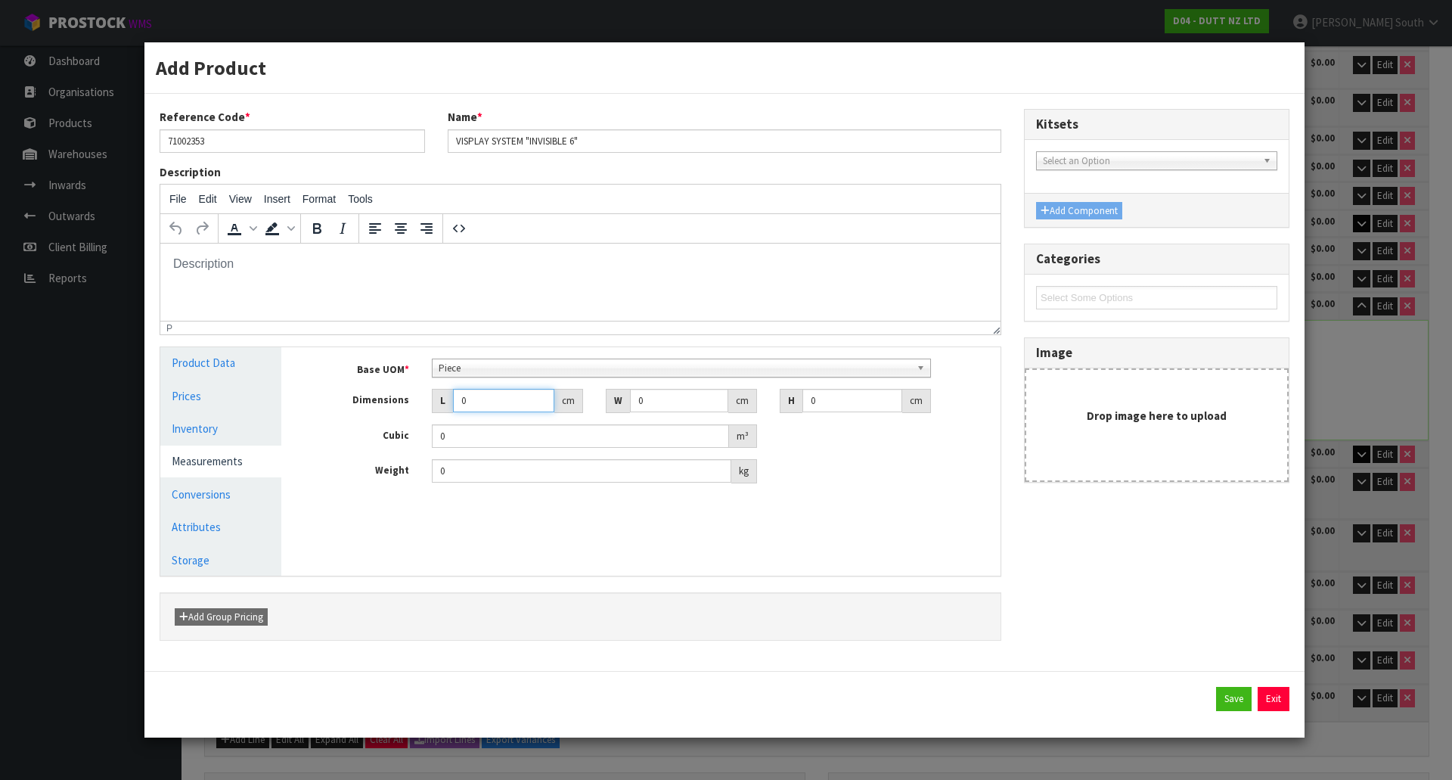
drag, startPoint x: 473, startPoint y: 399, endPoint x: 395, endPoint y: 399, distance: 78.6
click at [395, 399] on div "Dimensions L 0 cm W 0 cm H 0 cm" at bounding box center [652, 401] width 696 height 24
type input "4"
type input "0.000001"
type input "40"
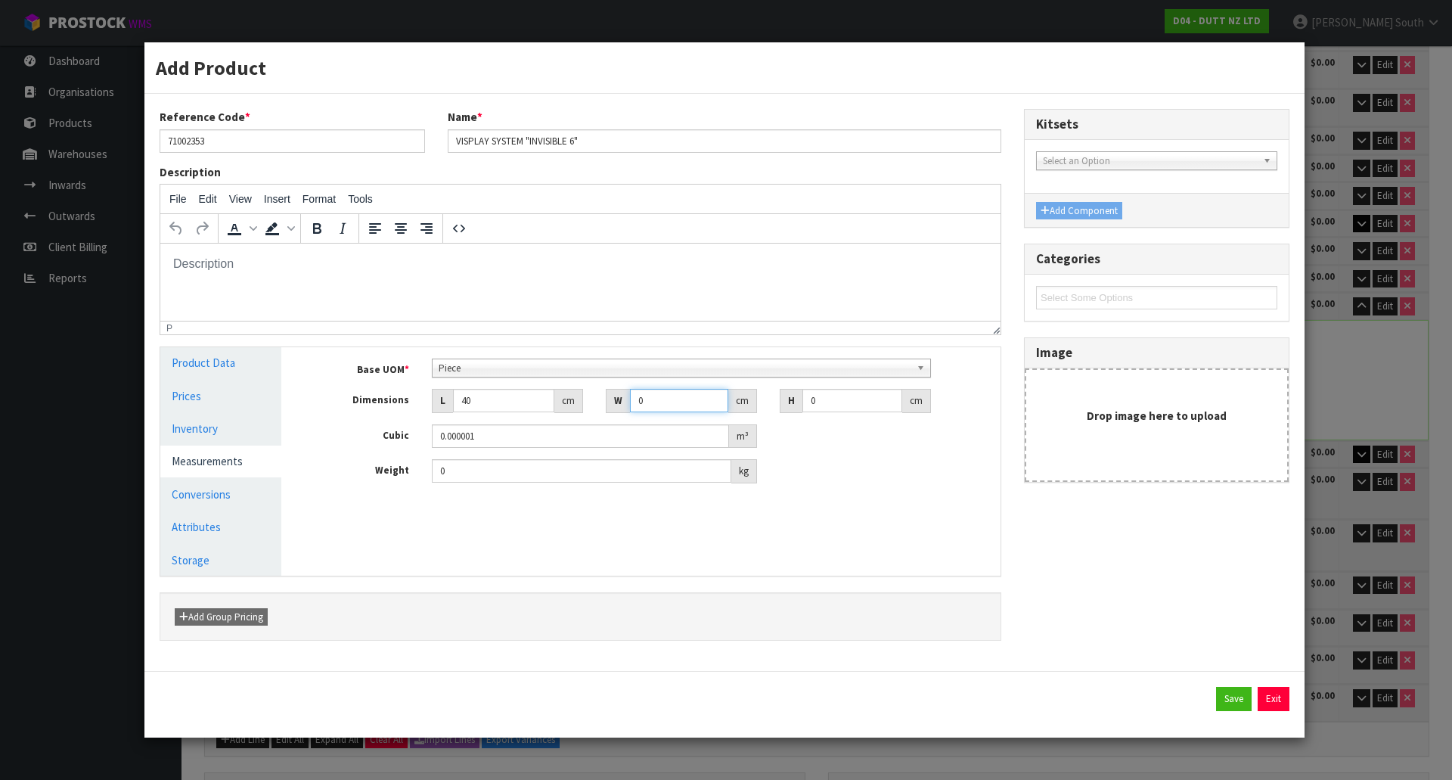
click at [653, 397] on input "0" at bounding box center [679, 400] width 98 height 23
type input "25.5"
type input "2"
type input "0.00204"
type input "22"
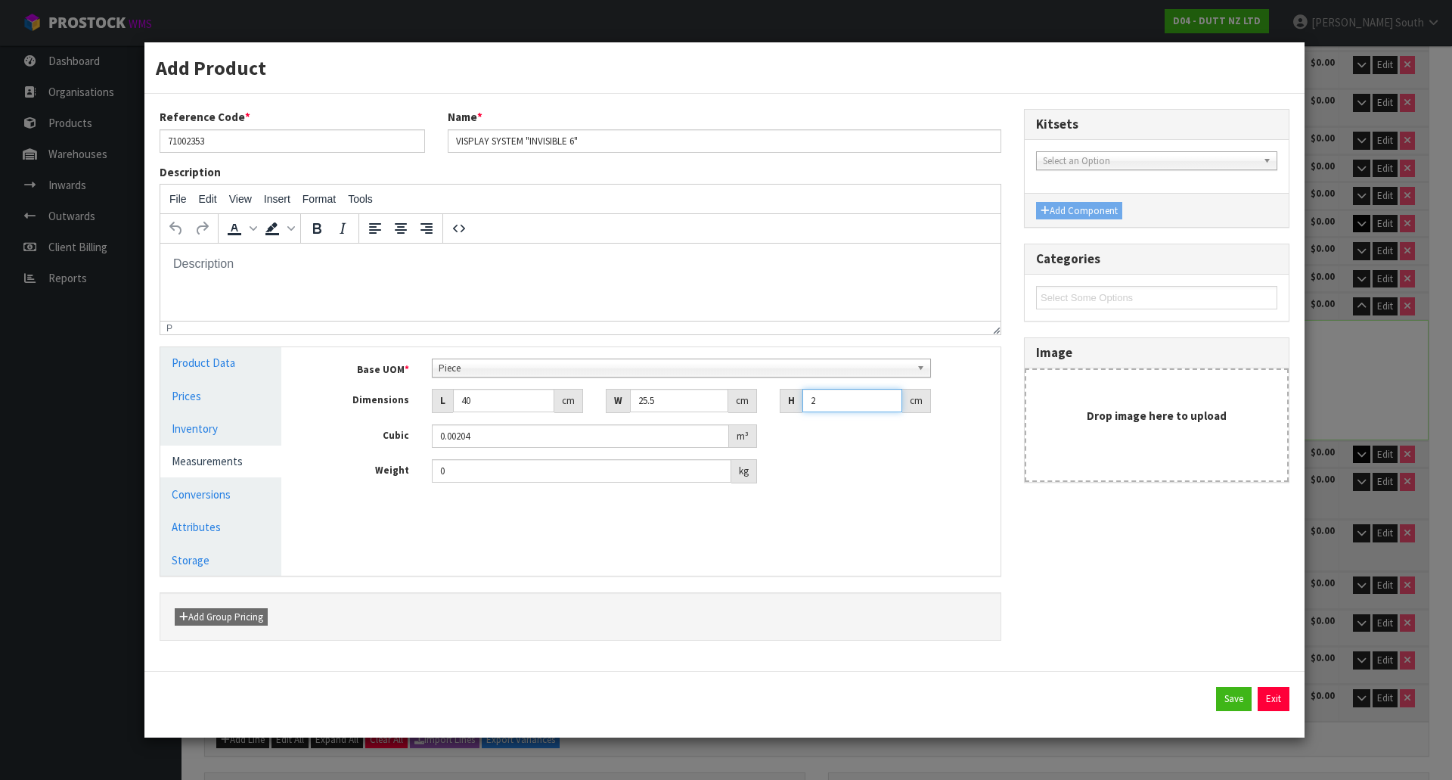
type input "0.02244"
type input "22"
type input "2.5"
click at [1228, 692] on button "Save" at bounding box center [1234, 699] width 36 height 24
type input "40"
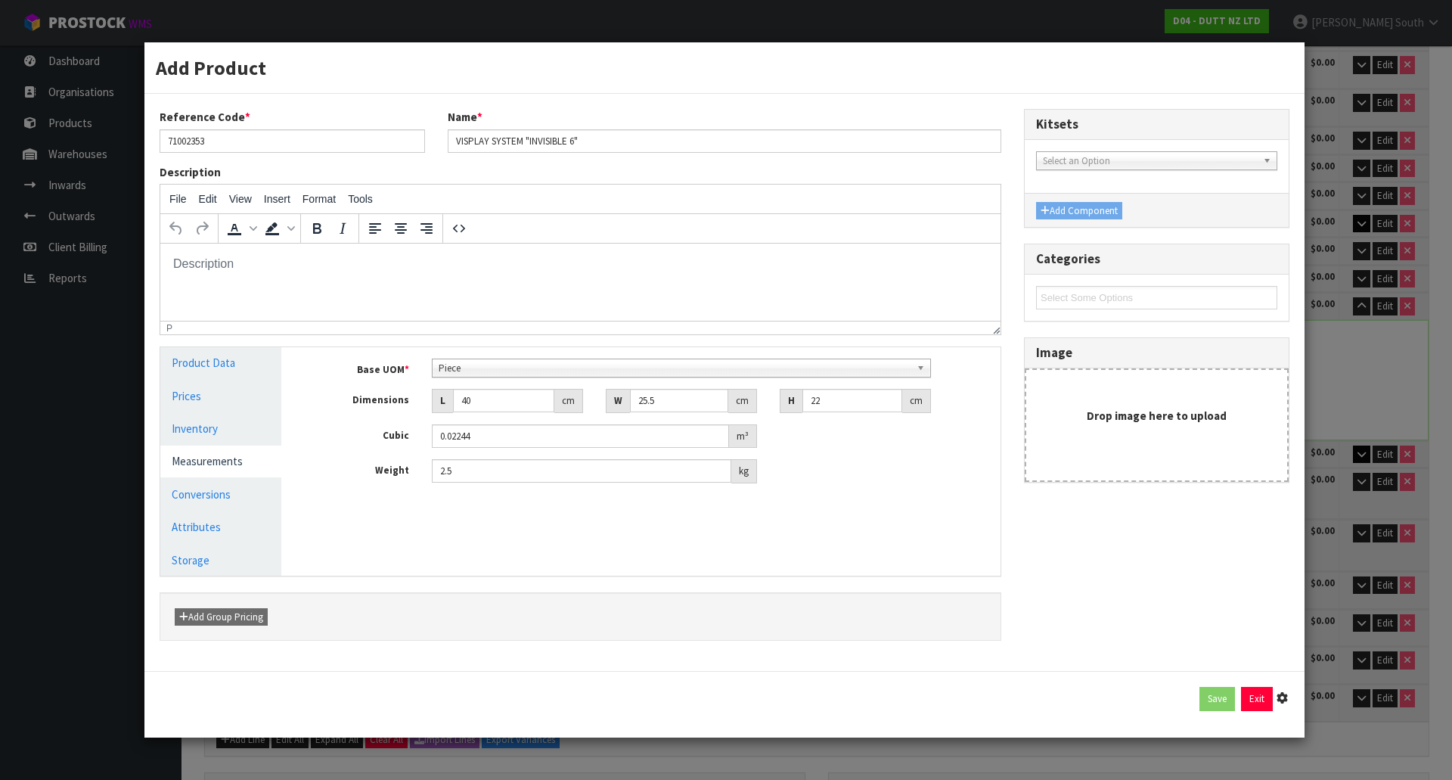
type input "25.5"
type input "22"
type input "0.02244"
type input "2.5"
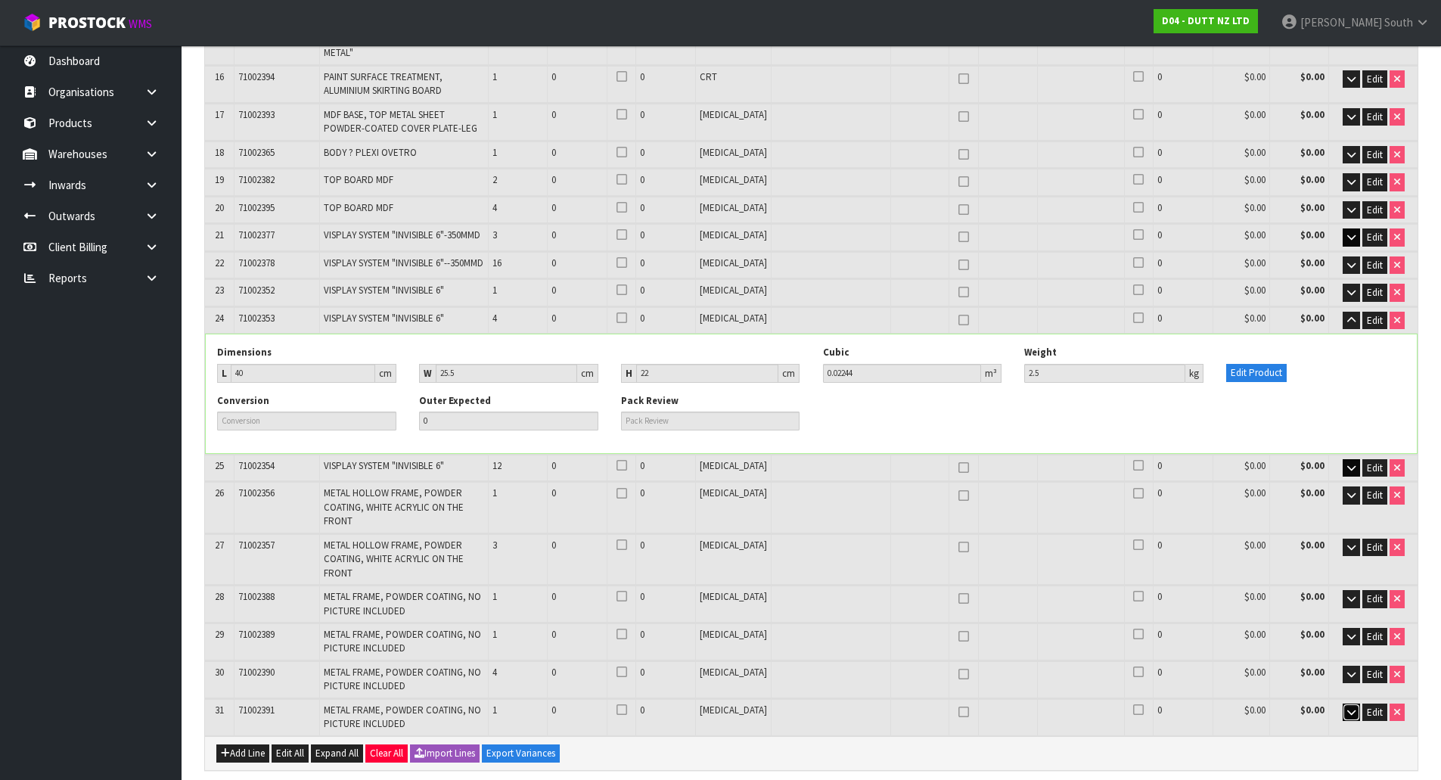
click at [1343, 703] on button "button" at bounding box center [1350, 712] width 17 height 18
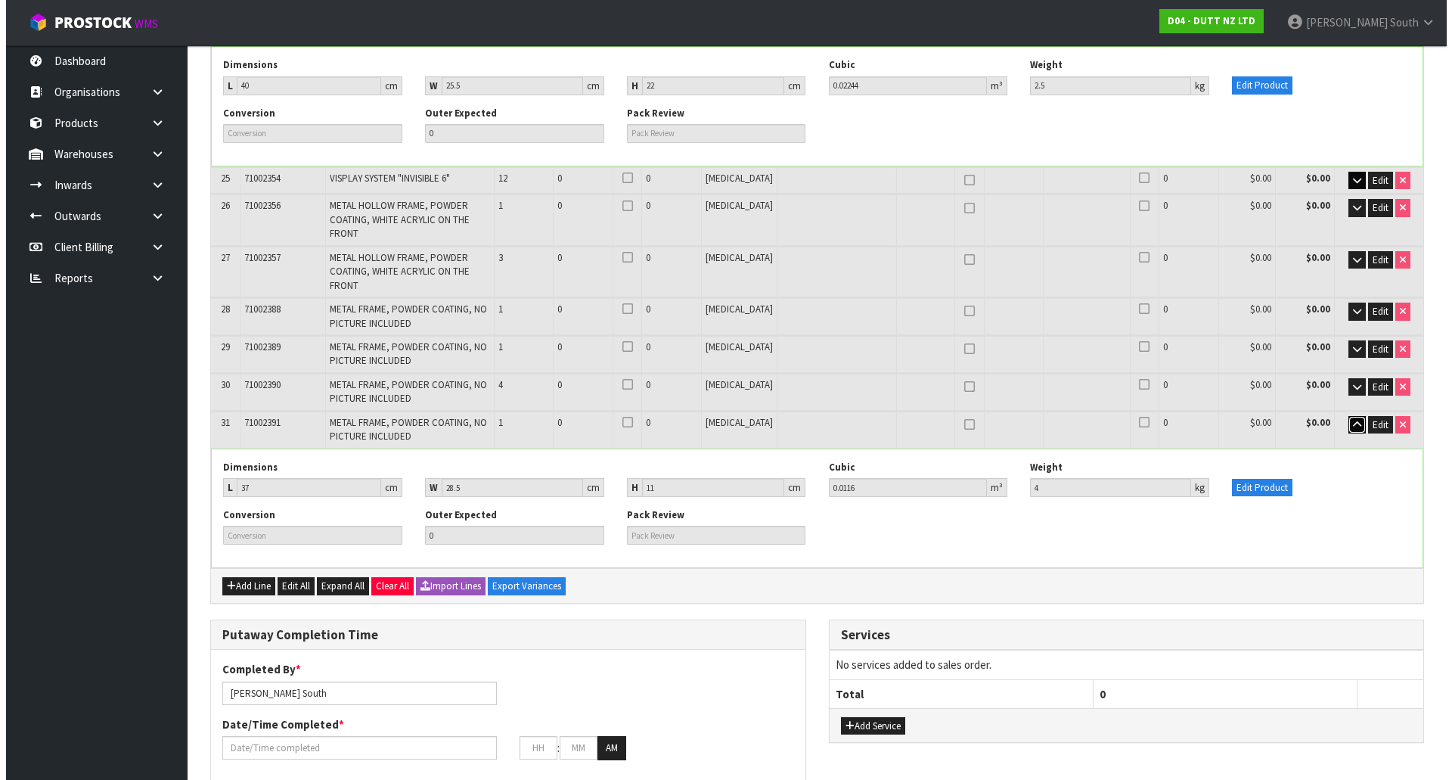
scroll to position [1146, 0]
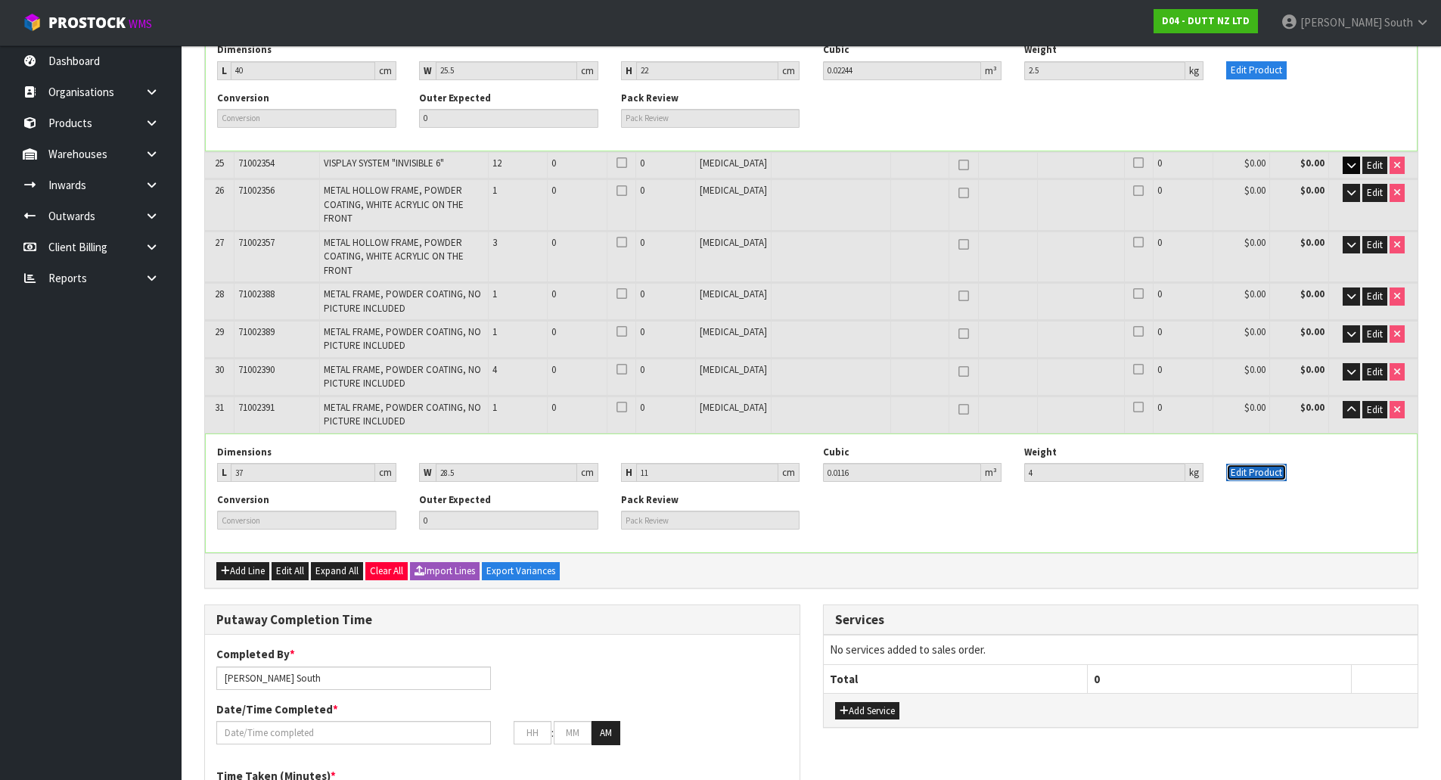
click at [1241, 464] on button "Edit Product" at bounding box center [1256, 473] width 60 height 18
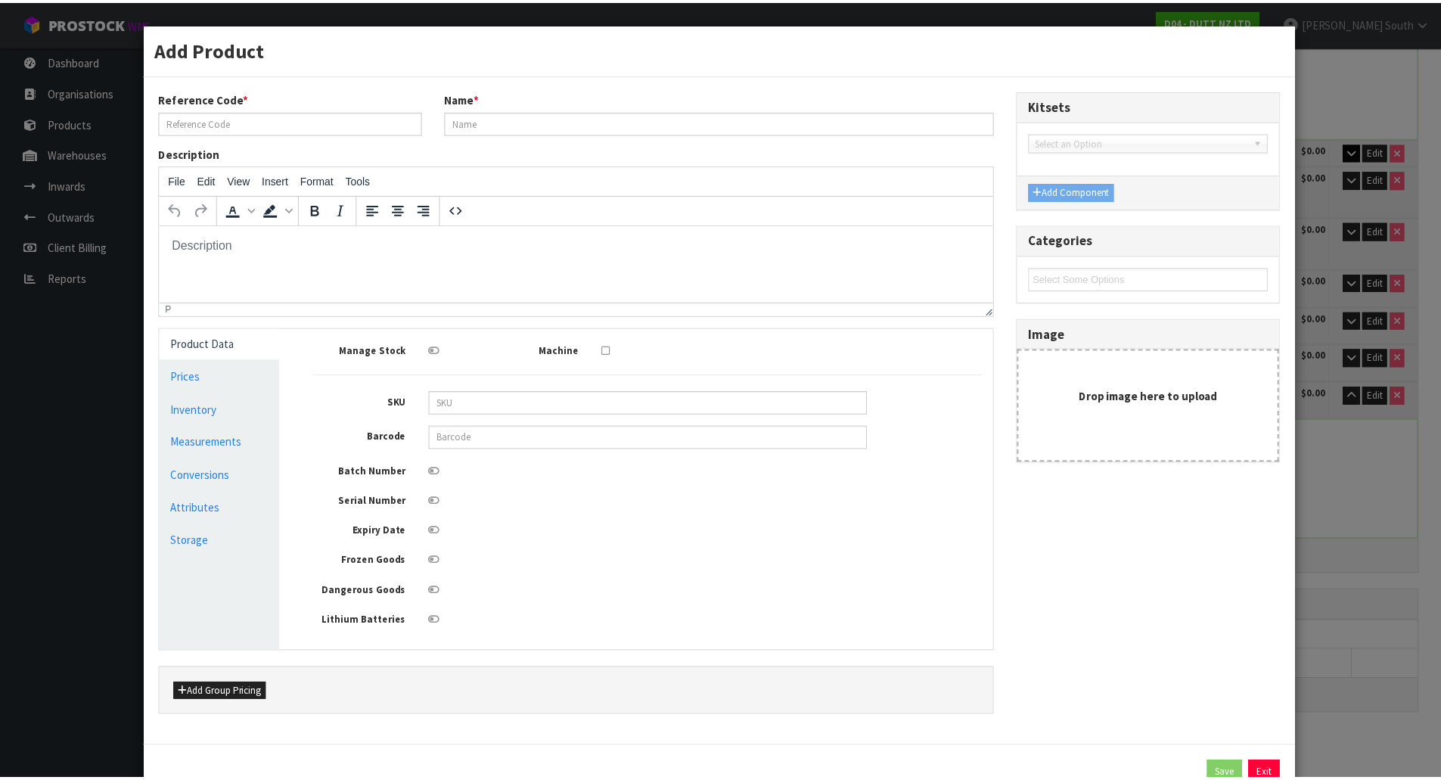
scroll to position [0, 0]
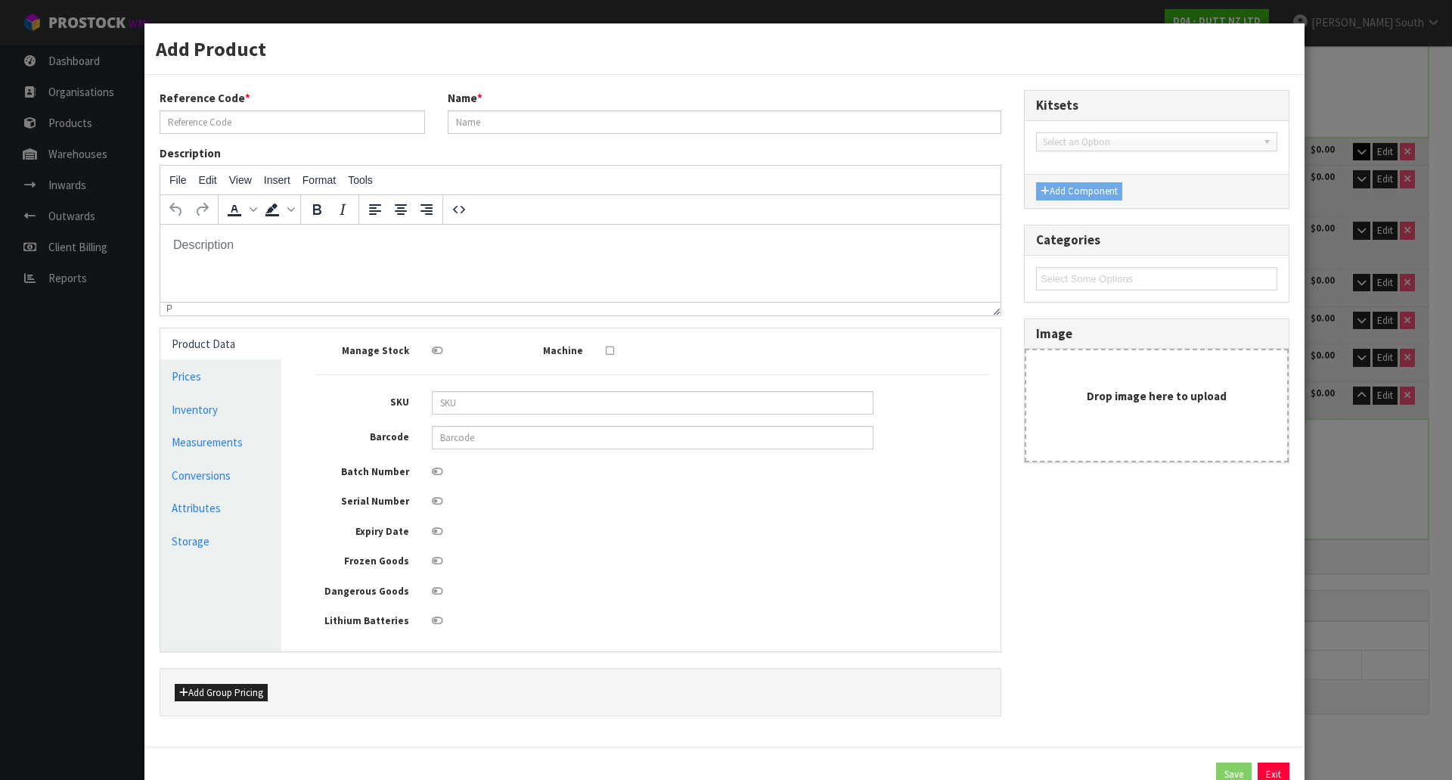
type input "71002391"
type input "METAL FRAME, POWDER COATING, NO PICTURE INCLUDED"
click at [186, 445] on link "Measurements" at bounding box center [220, 441] width 121 height 31
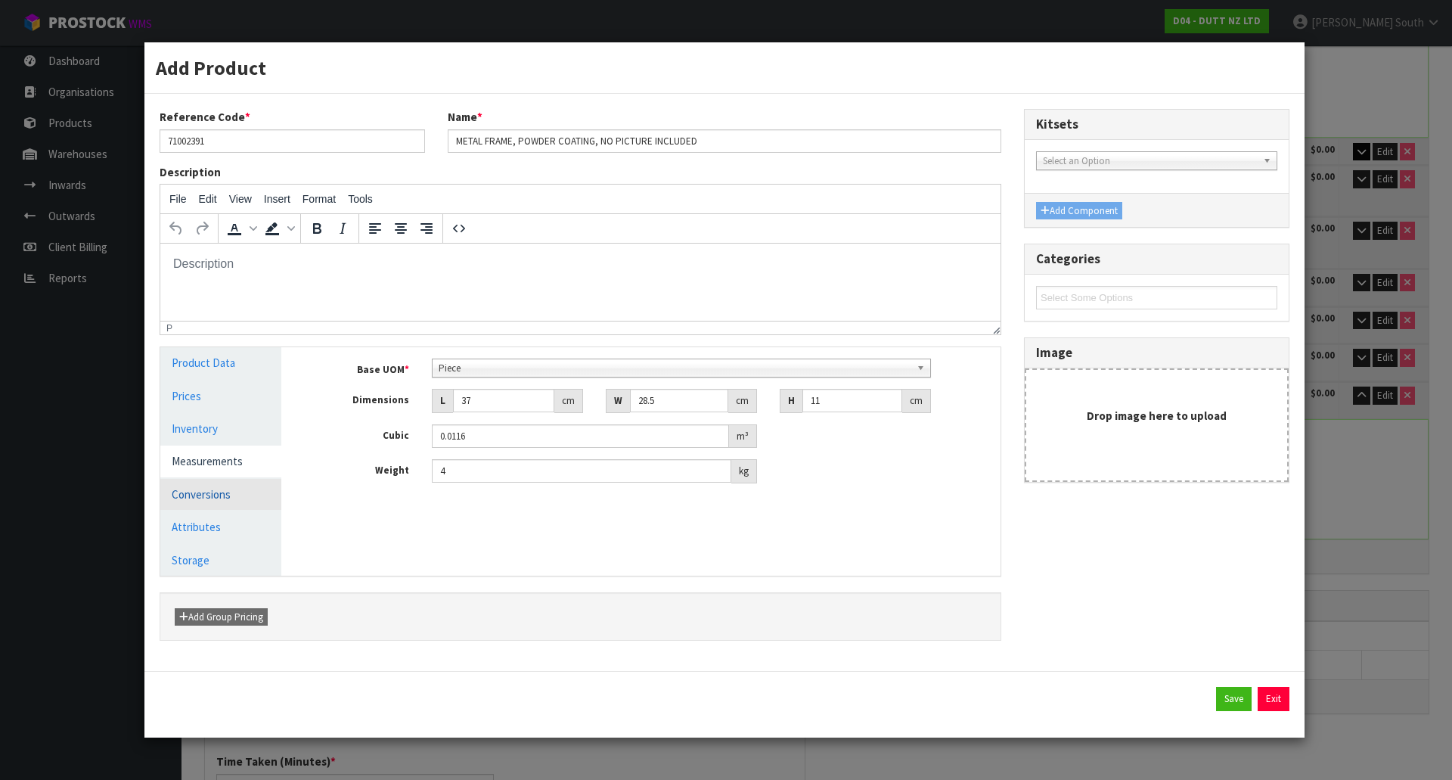
click at [216, 487] on link "Conversions" at bounding box center [220, 494] width 121 height 31
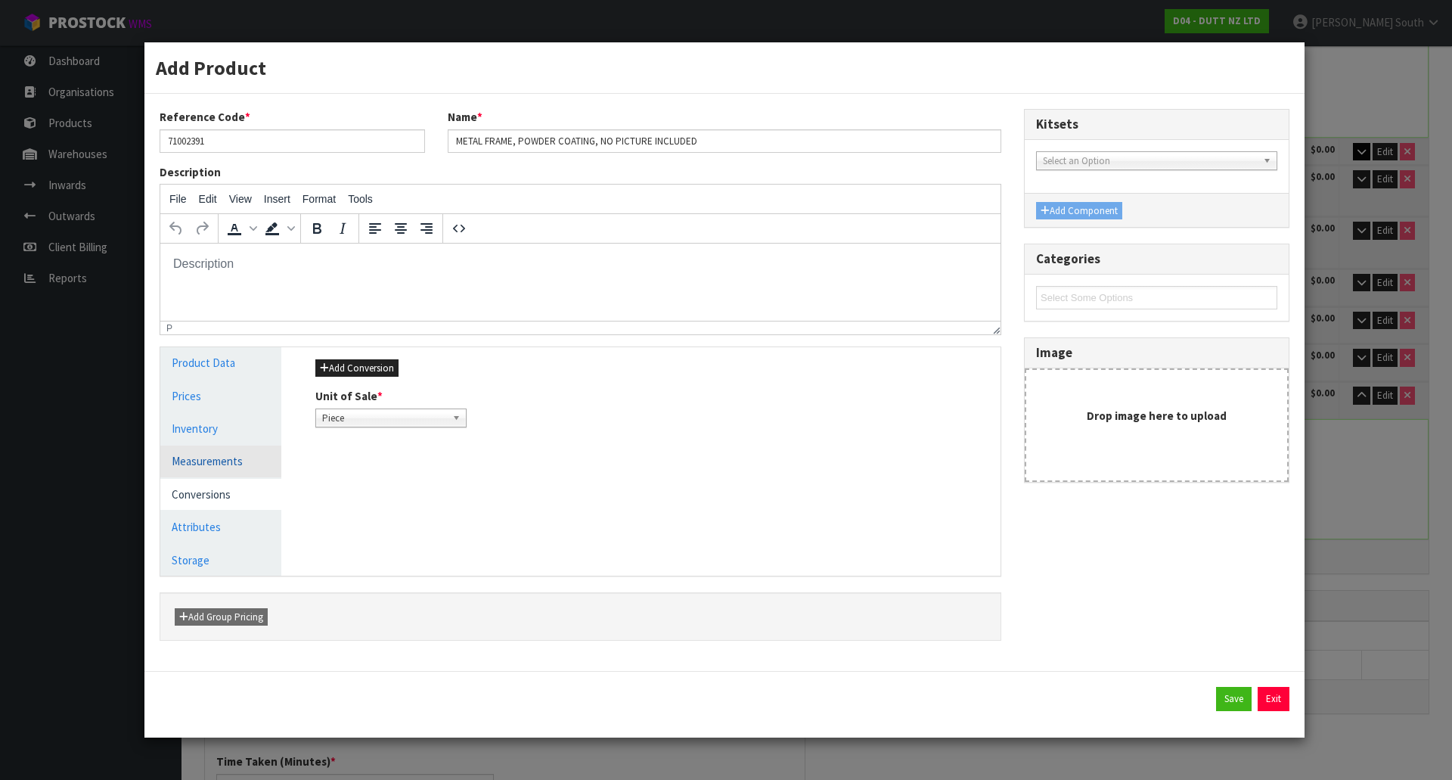
click at [228, 465] on link "Measurements" at bounding box center [220, 460] width 121 height 31
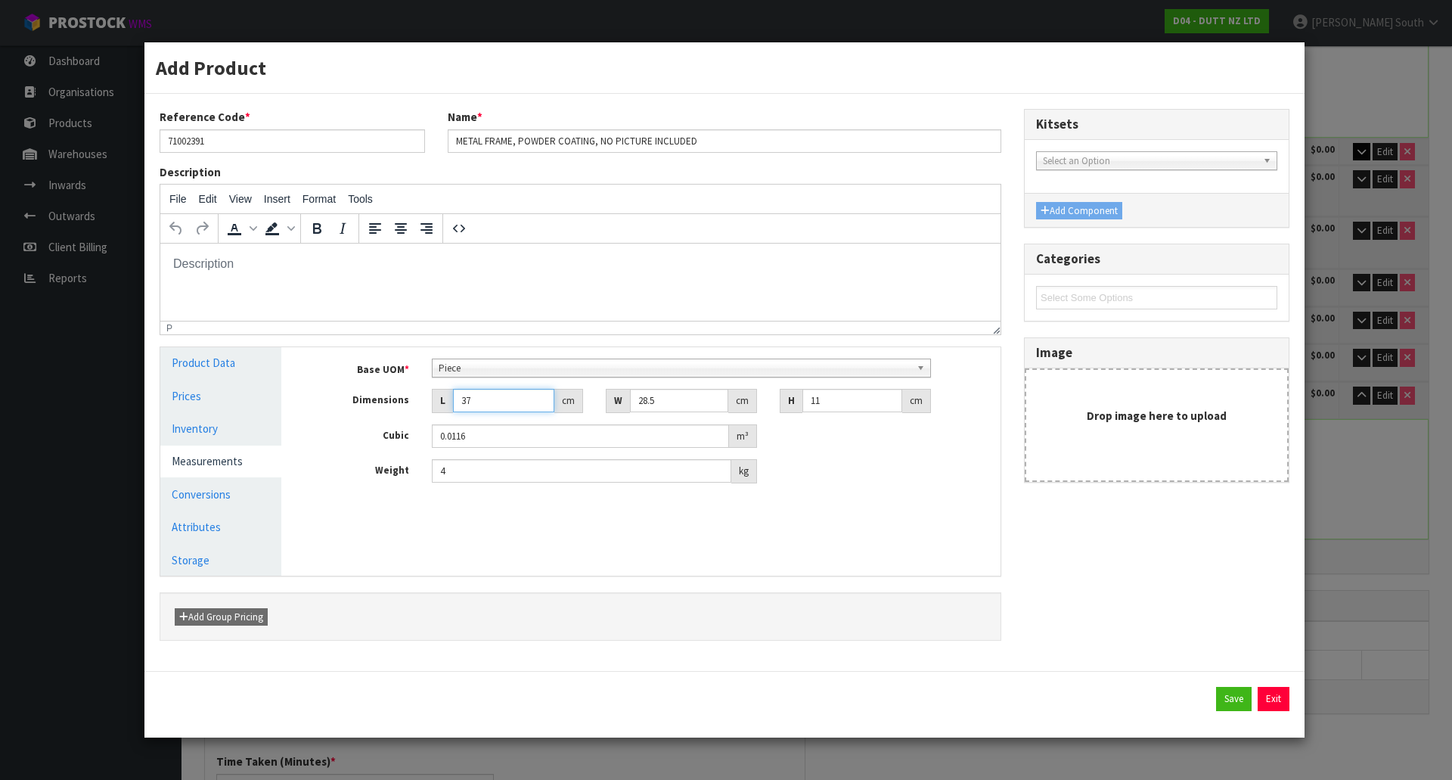
click at [475, 405] on input "37" at bounding box center [503, 400] width 101 height 23
drag, startPoint x: 486, startPoint y: 475, endPoint x: 222, endPoint y: 504, distance: 266.3
click at [219, 504] on div "Product Data Prices Inventory Measurements Conversions Attributes Storage Manag…" at bounding box center [580, 461] width 863 height 228
type input "2.55"
click at [1239, 703] on button "Save" at bounding box center [1234, 699] width 36 height 24
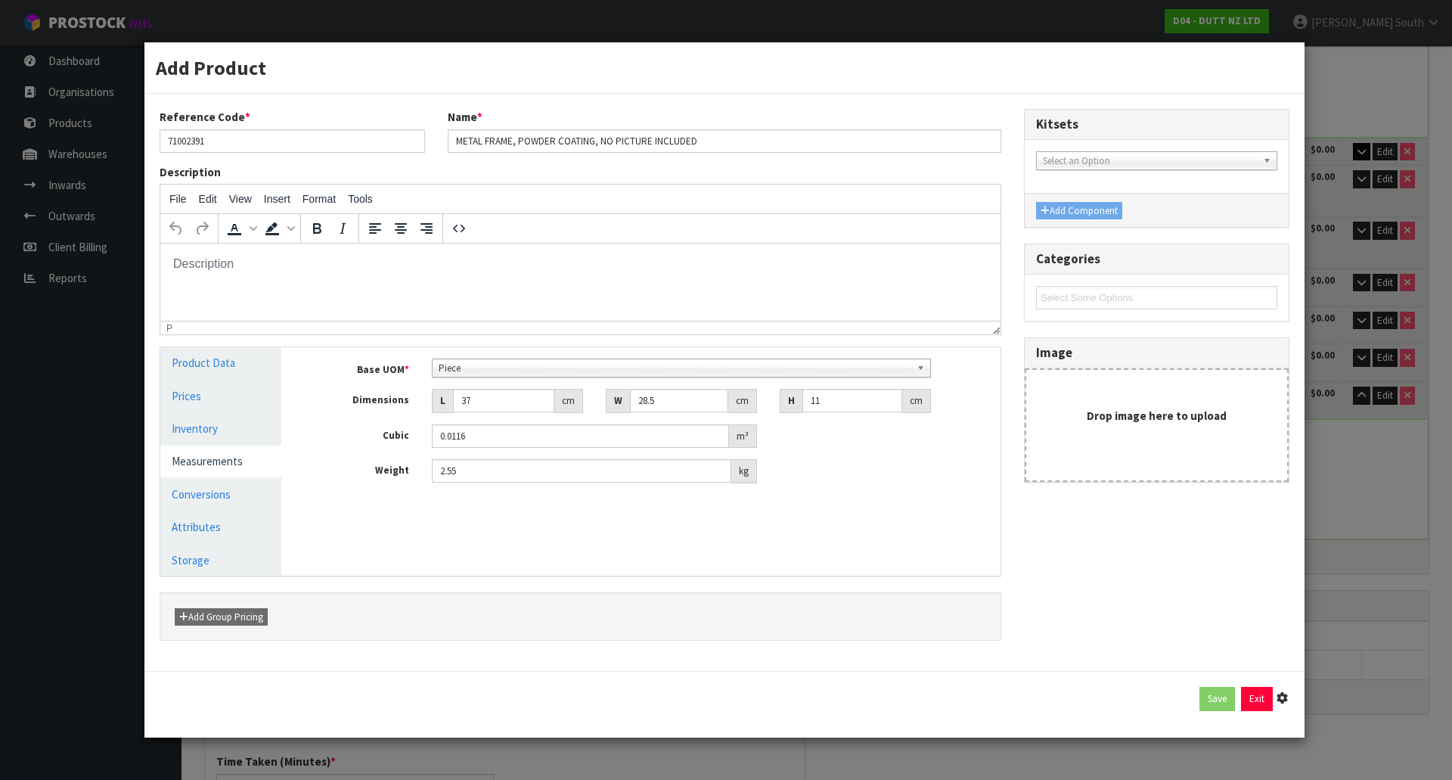
type input "2.55"
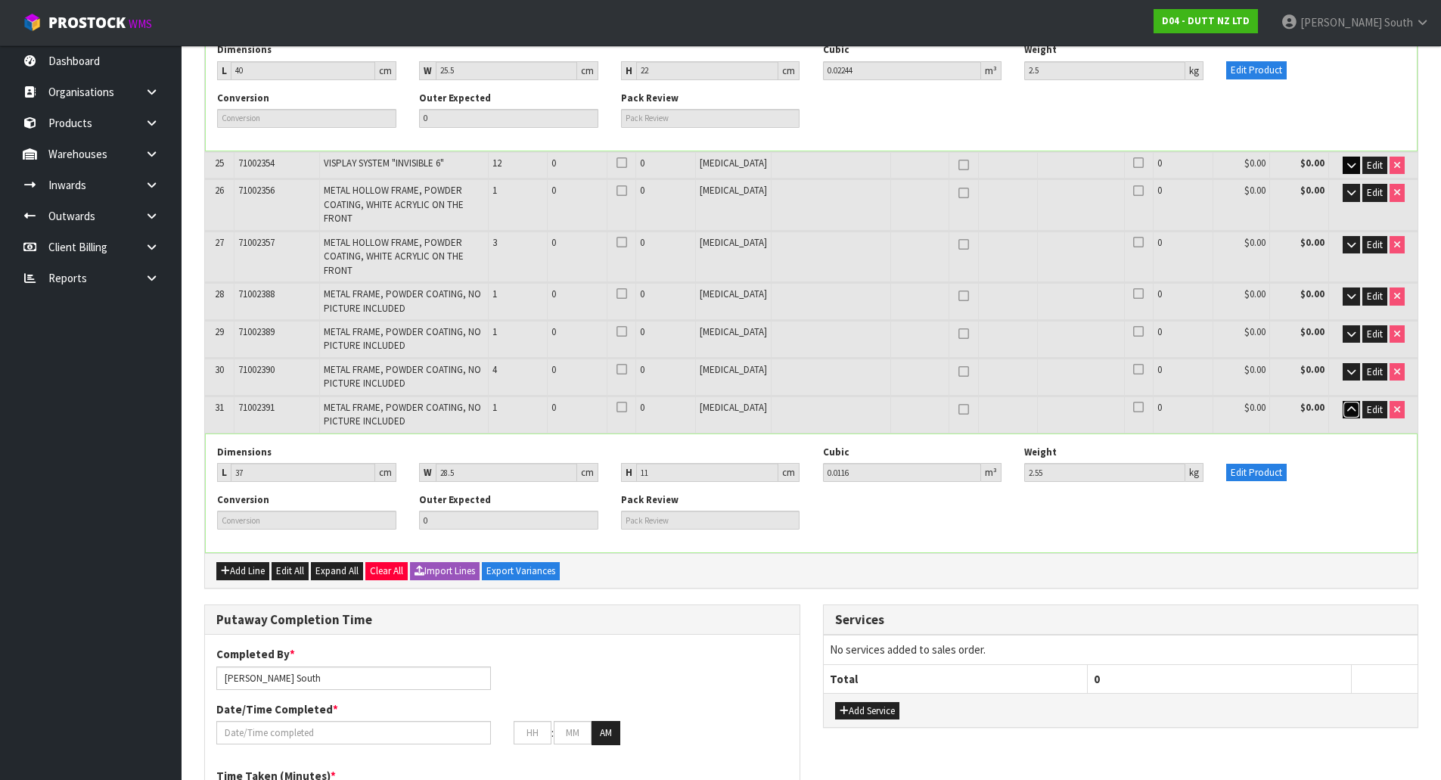
click at [1347, 401] on button "button" at bounding box center [1350, 410] width 17 height 18
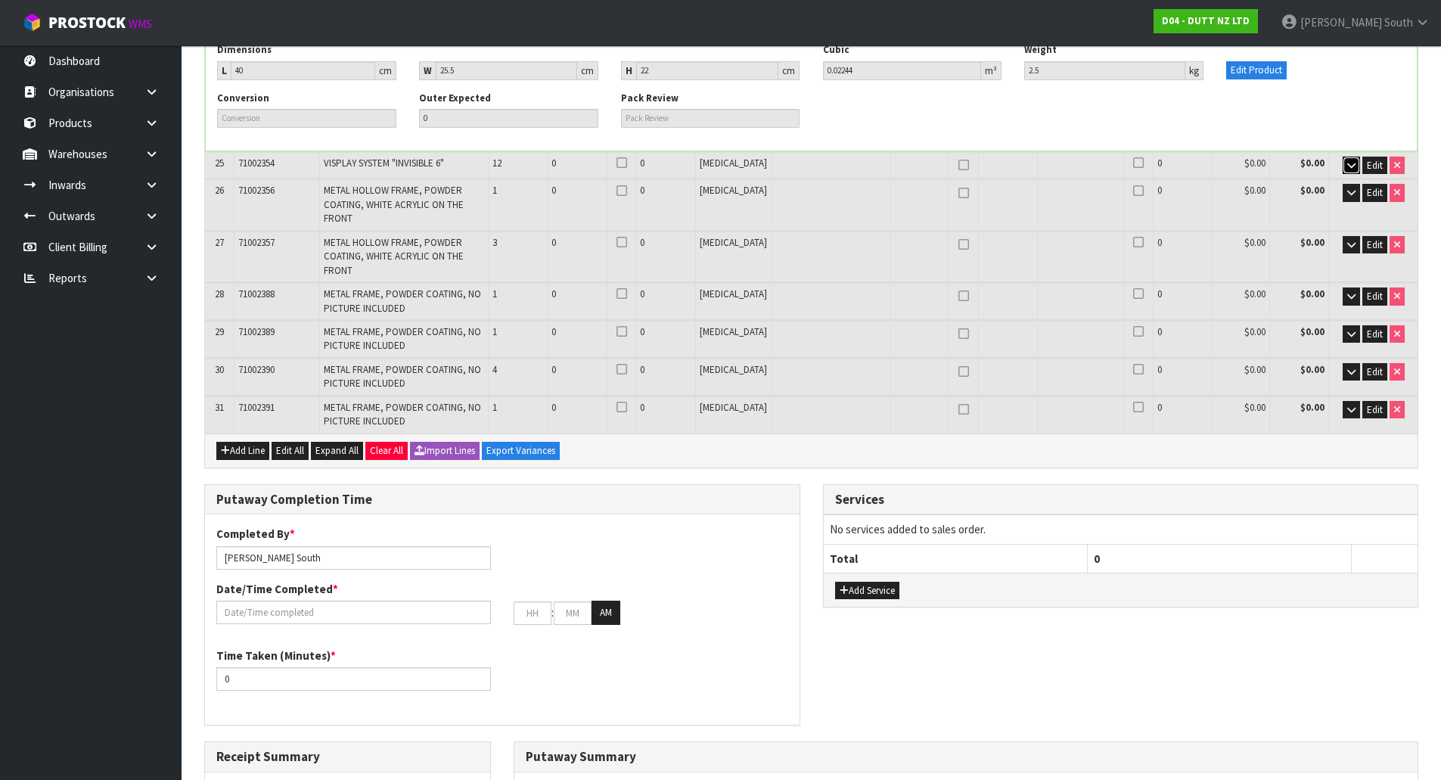
click at [1347, 157] on button "button" at bounding box center [1350, 166] width 17 height 18
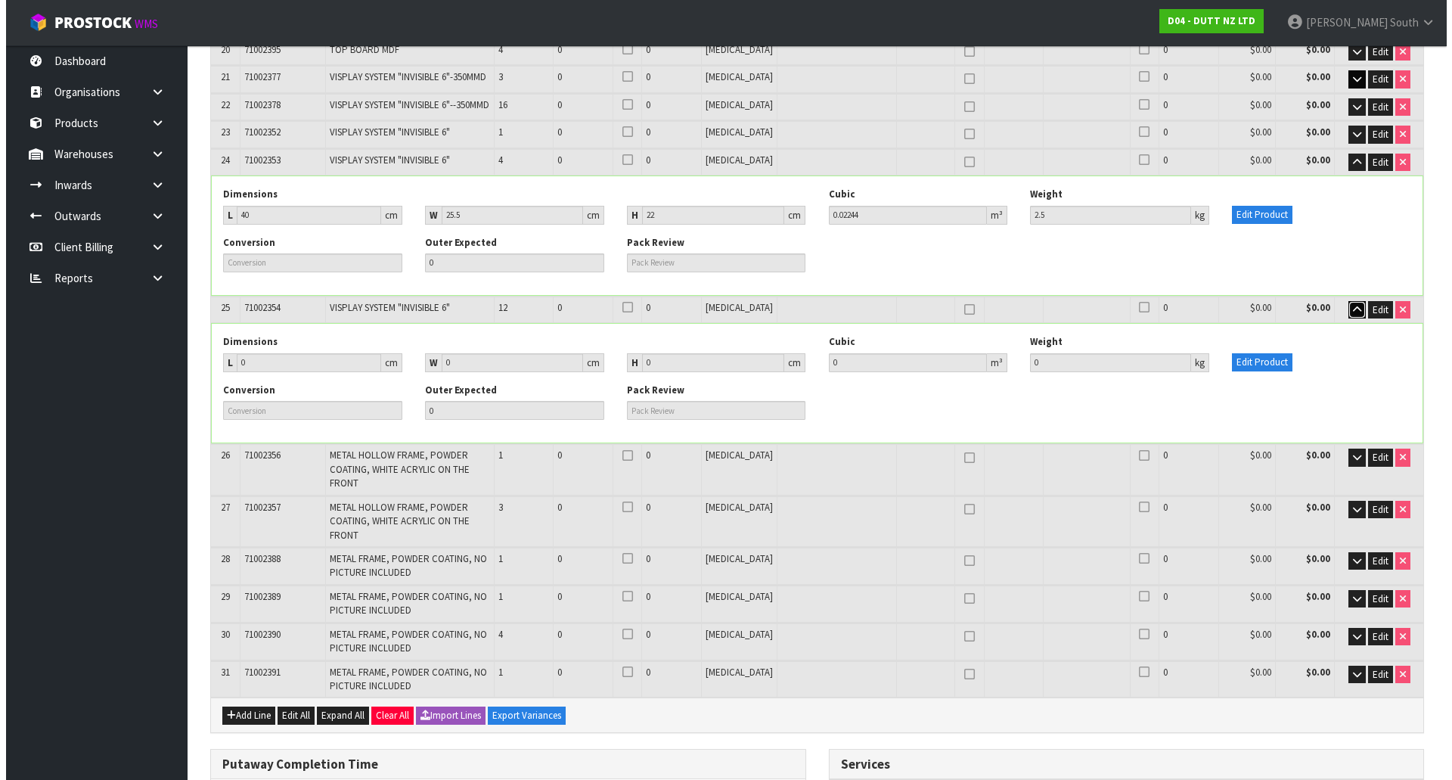
scroll to position [995, 0]
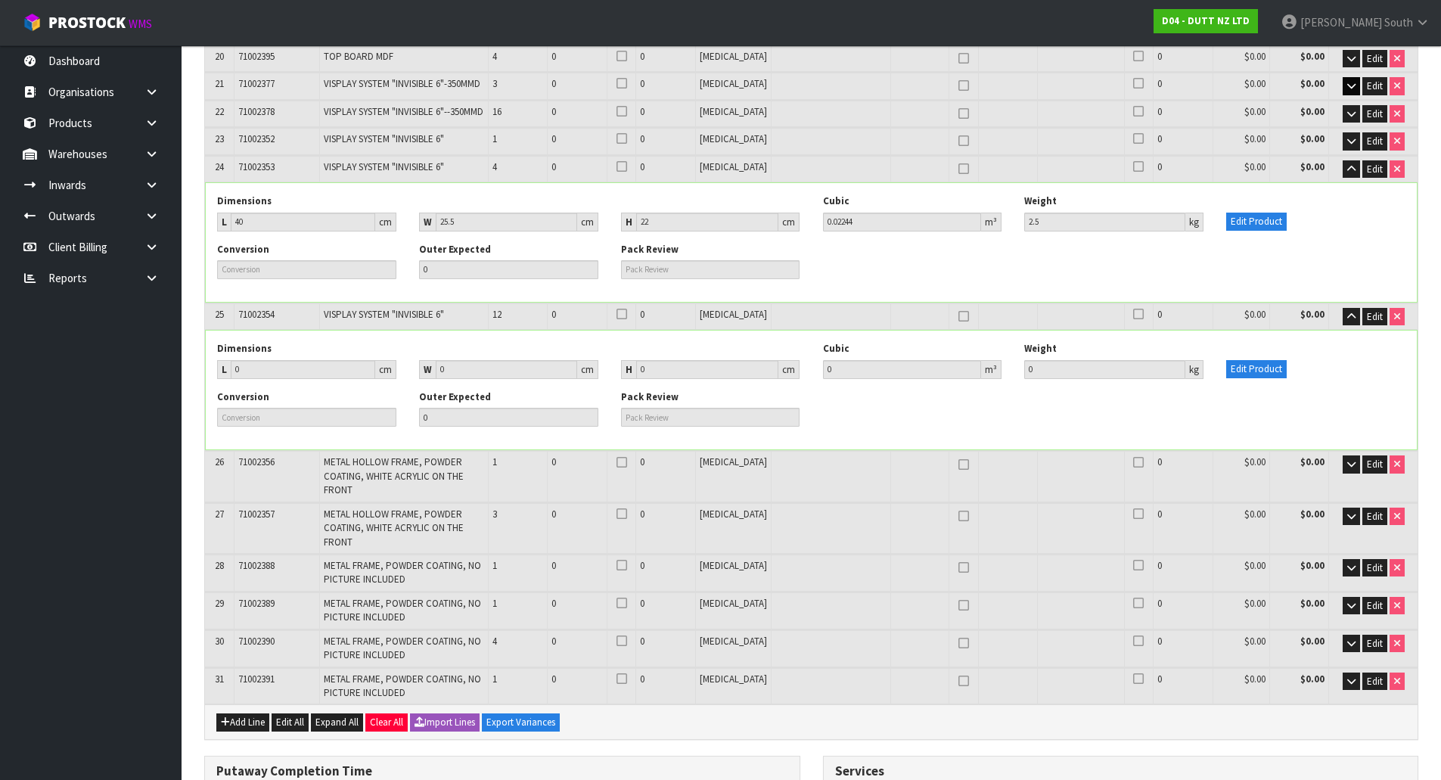
click at [1222, 343] on div "Edit Product" at bounding box center [1315, 360] width 202 height 36
click at [1225, 343] on div "Edit Product" at bounding box center [1315, 360] width 202 height 36
click at [1233, 360] on button "Edit Product" at bounding box center [1256, 369] width 60 height 18
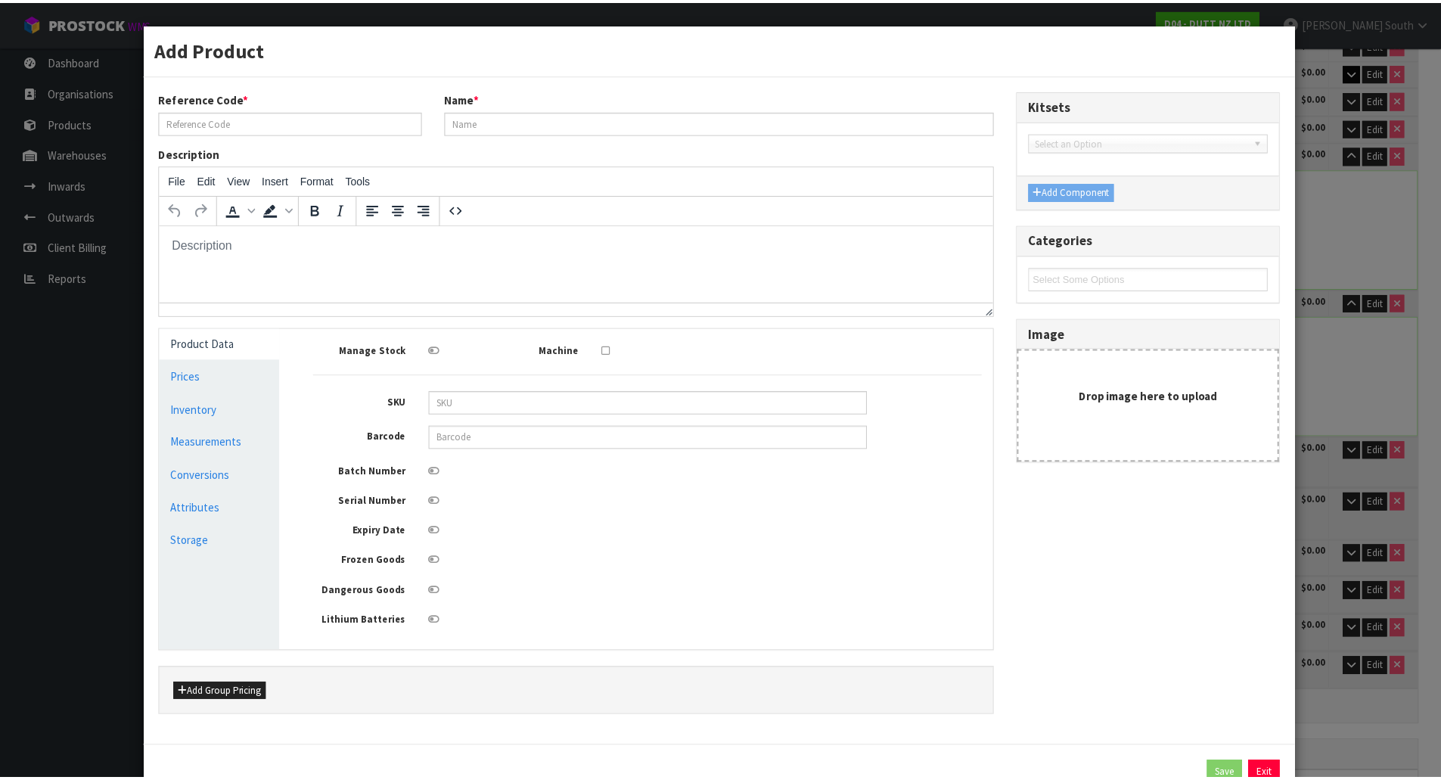
scroll to position [0, 0]
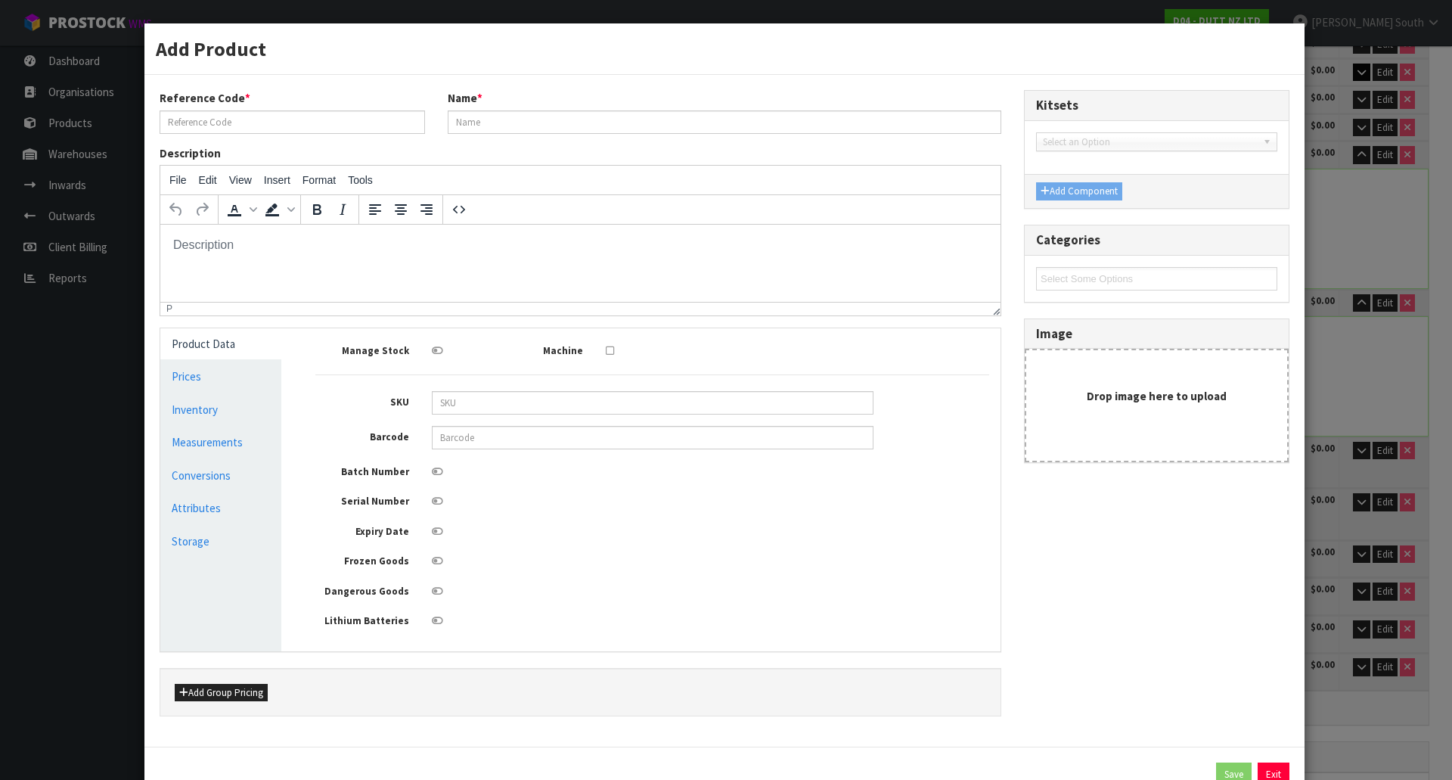
type input "71002354"
type input "VISPLAY SYSTEM "INVISIBLE 6""
type input "0"
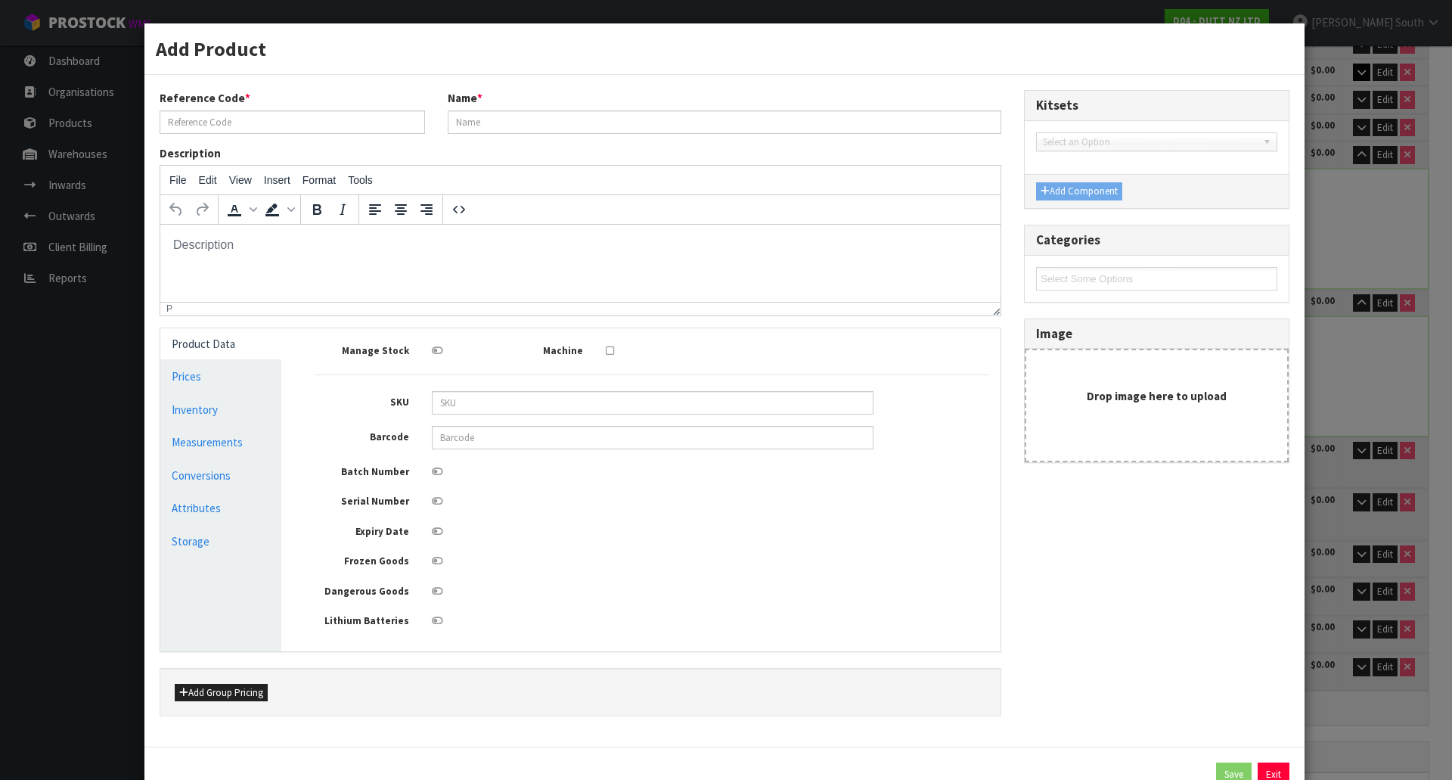
type input "0"
drag, startPoint x: 225, startPoint y: 447, endPoint x: 265, endPoint y: 445, distance: 40.1
click at [225, 446] on link "Measurements" at bounding box center [220, 441] width 121 height 31
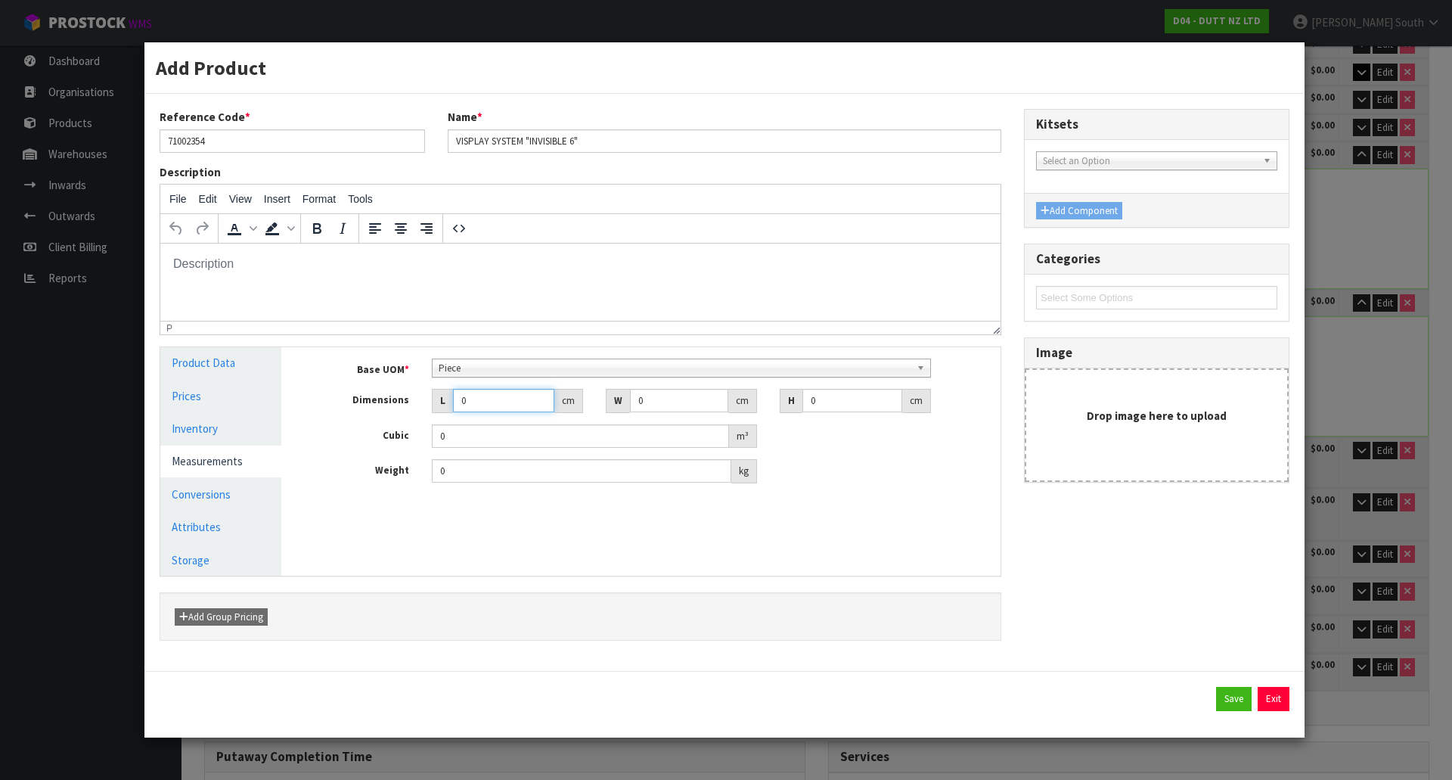
click at [509, 410] on input "0" at bounding box center [503, 400] width 101 height 23
type input "0.000001"
type input "42"
type input "33"
click at [415, 88] on div "Add Product" at bounding box center [724, 67] width 1160 height 51
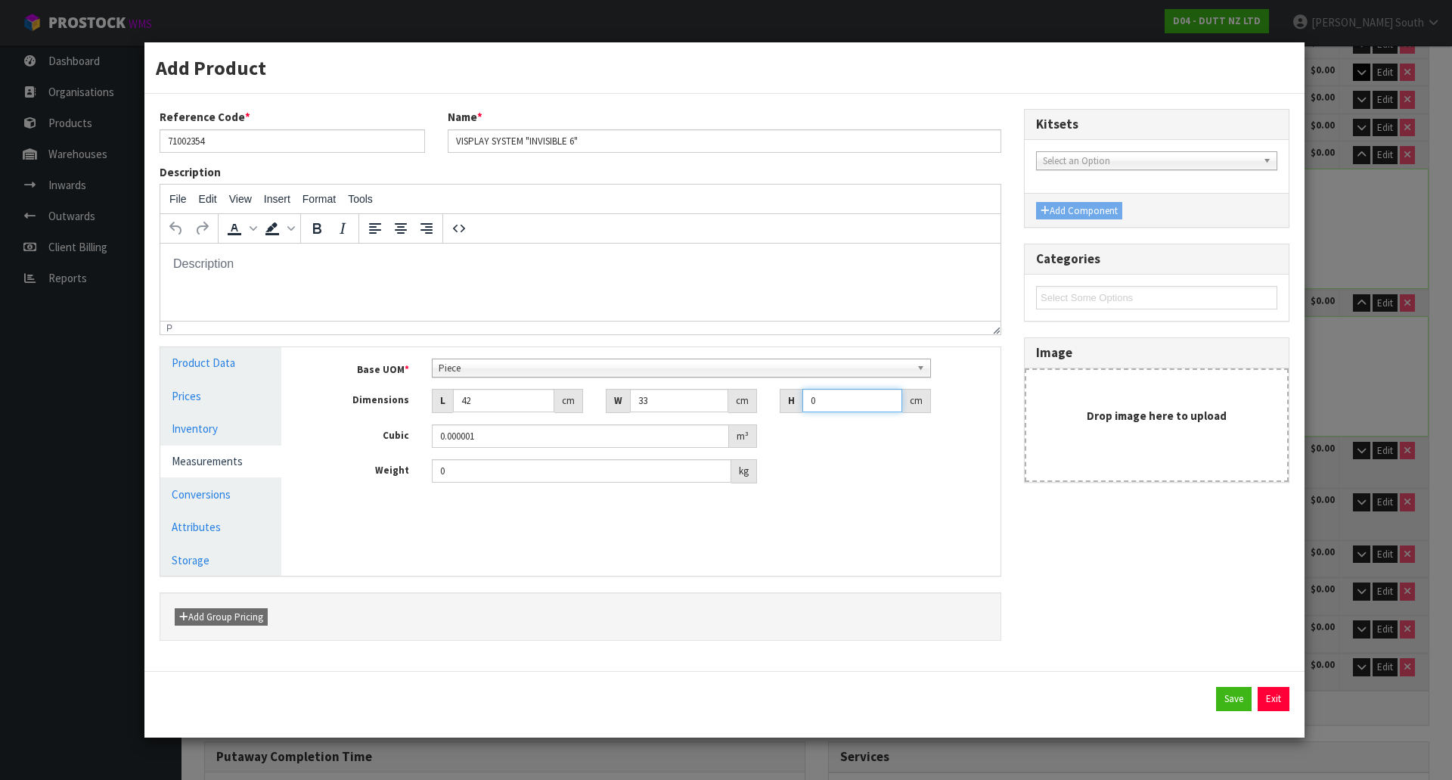
click at [850, 409] on input "0" at bounding box center [852, 400] width 100 height 23
type input "9"
type input "0.012474"
type input "9.5"
type input "0.013167"
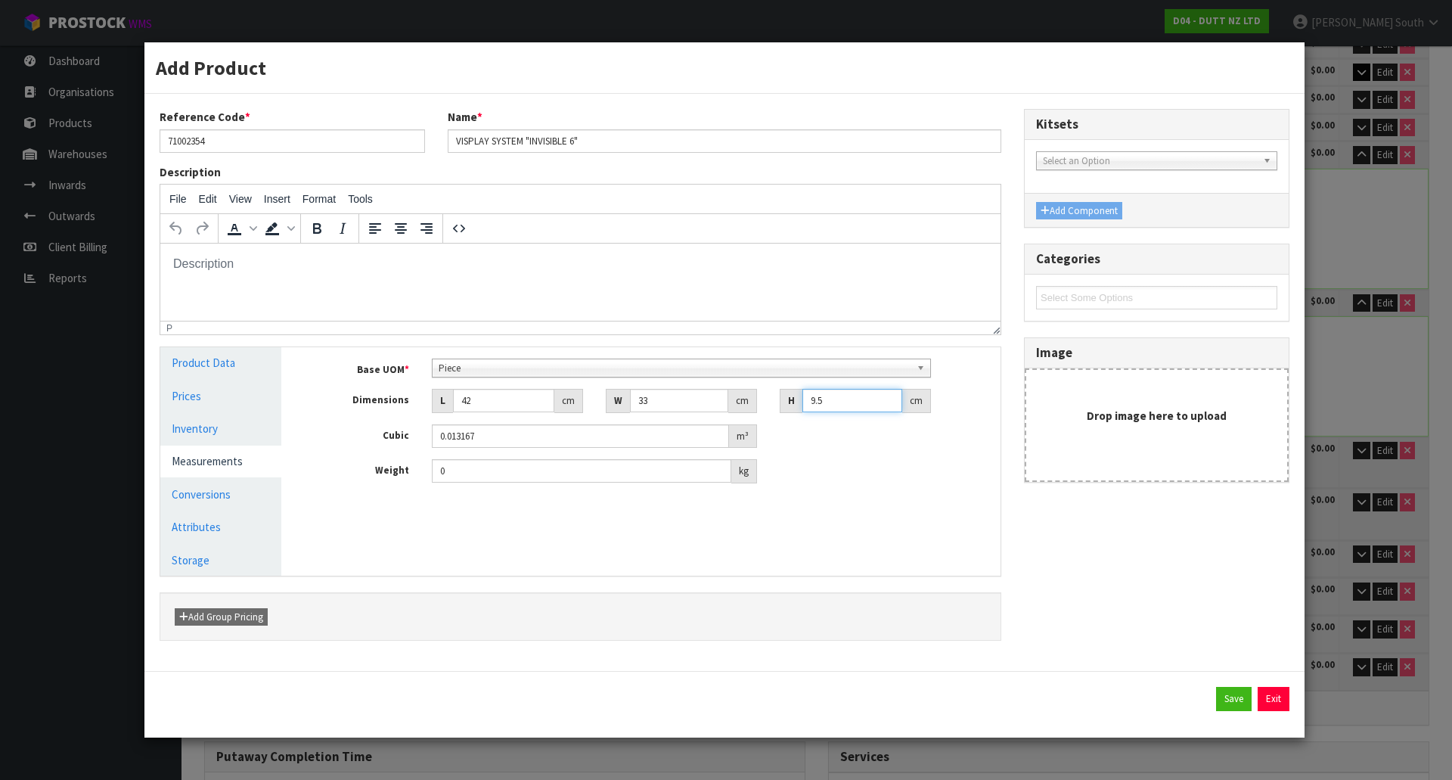
type input "9.5"
drag, startPoint x: 461, startPoint y: 474, endPoint x: 358, endPoint y: 474, distance: 102.8
click at [358, 474] on div "Weight 0 kg" at bounding box center [652, 471] width 696 height 24
type input "4.6"
click at [1242, 700] on button "Save" at bounding box center [1234, 699] width 36 height 24
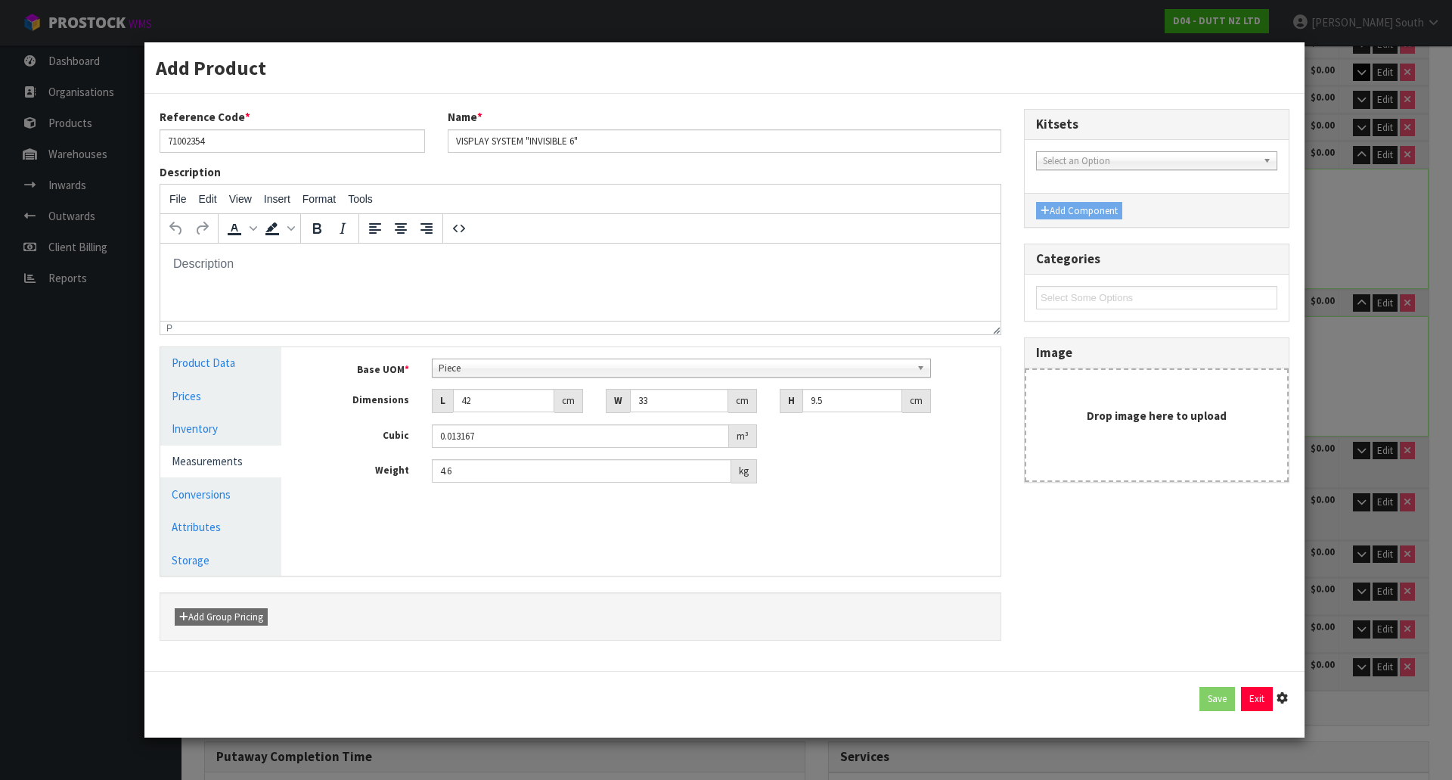
type input "42"
type input "33"
type input "9.5"
type input "0.013167"
type input "4.6"
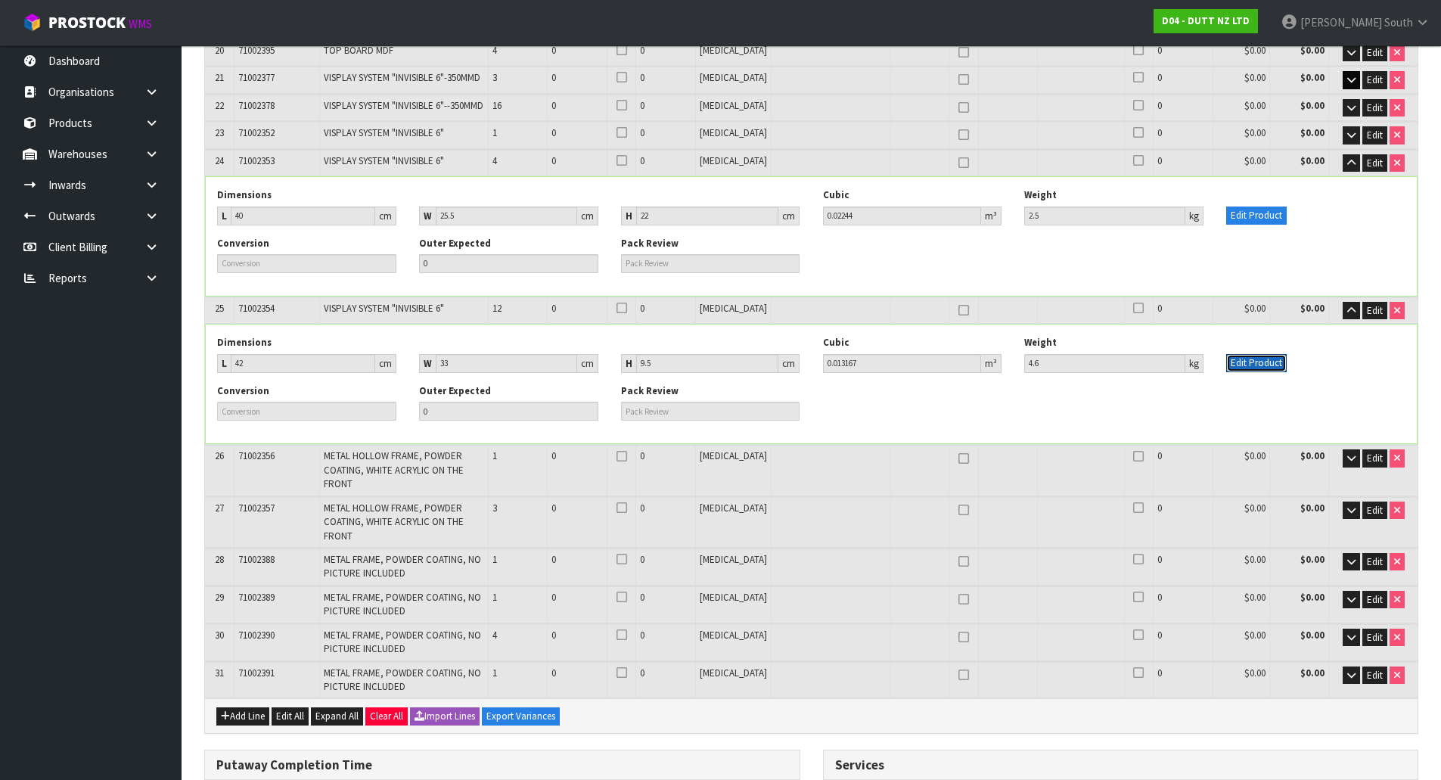
scroll to position [1222, 0]
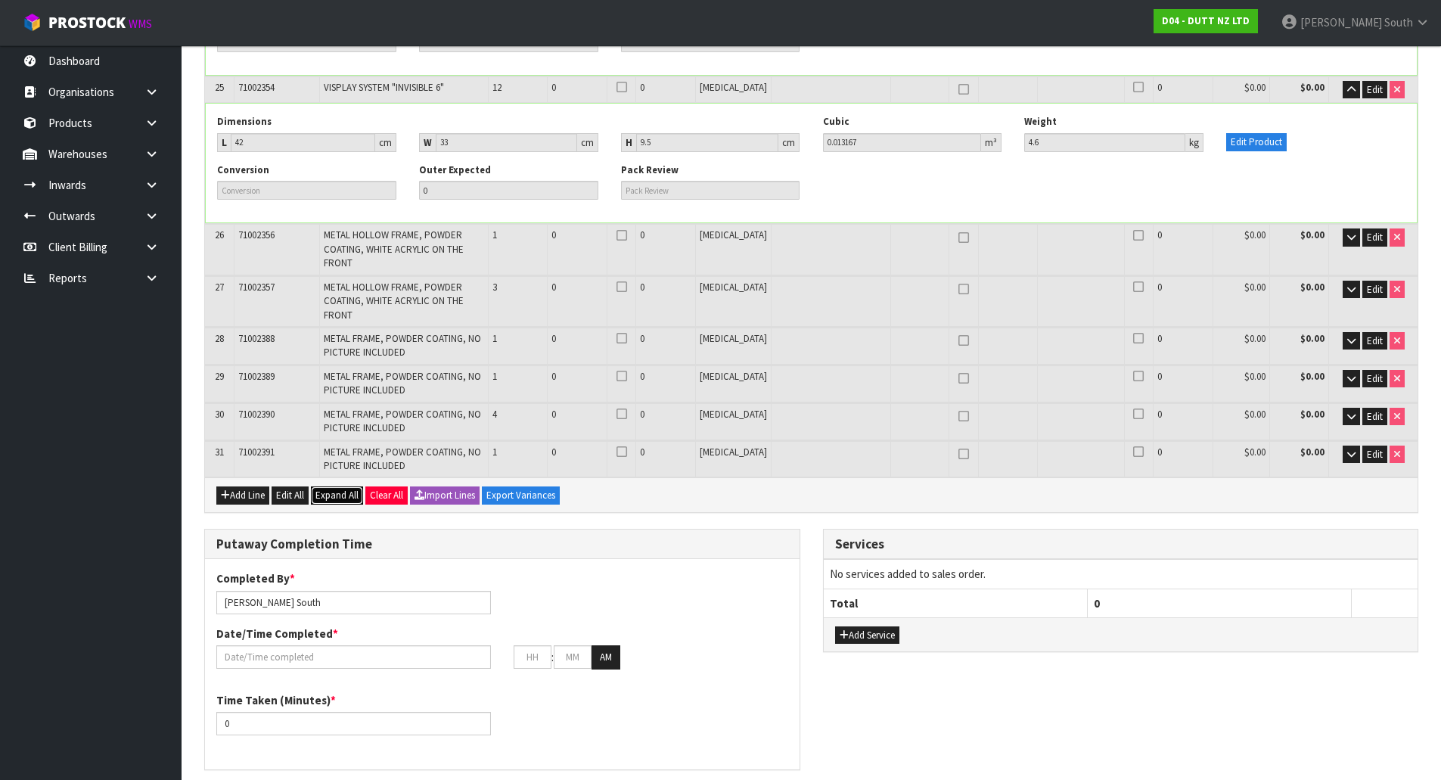
click at [318, 486] on button "Expand All" at bounding box center [337, 495] width 52 height 18
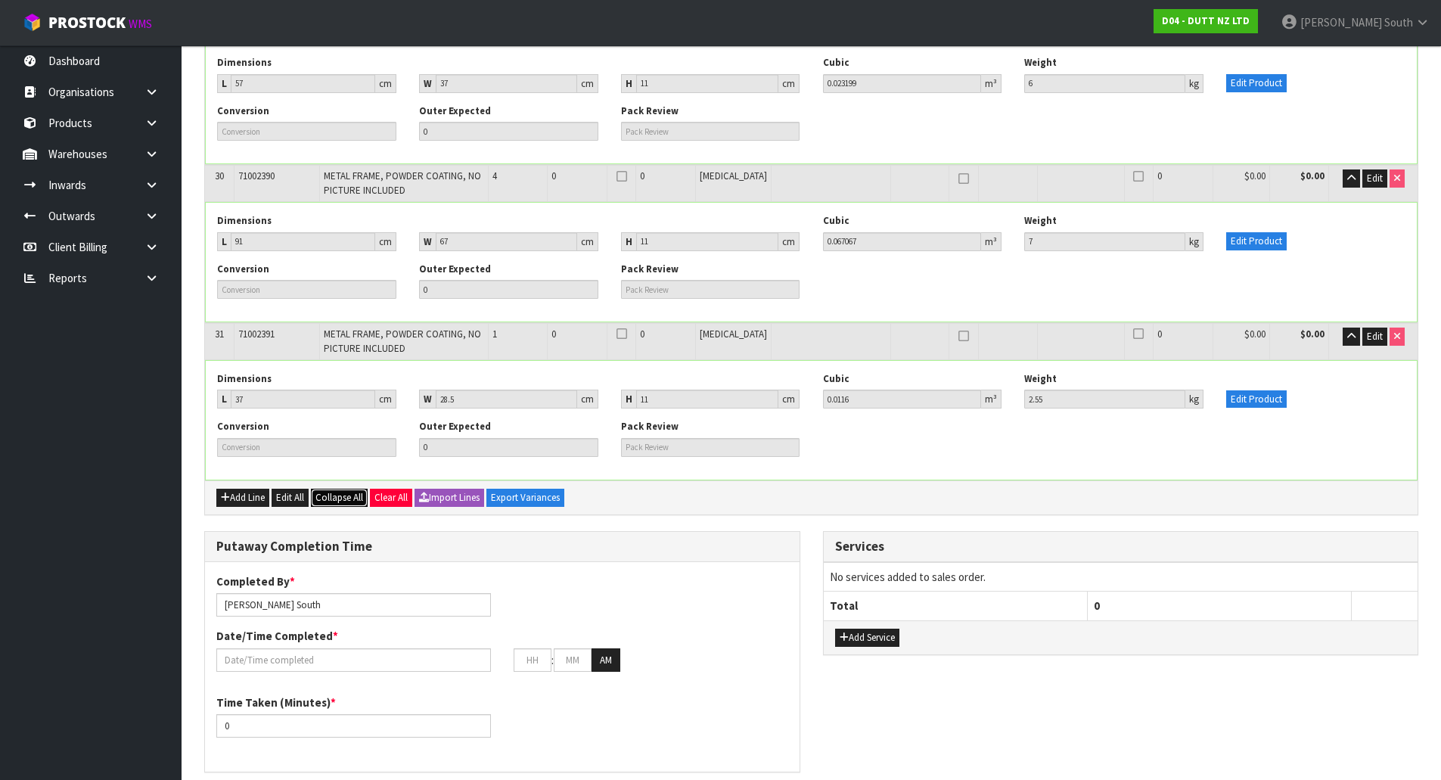
click at [356, 491] on span "Collapse All" at bounding box center [339, 497] width 48 height 13
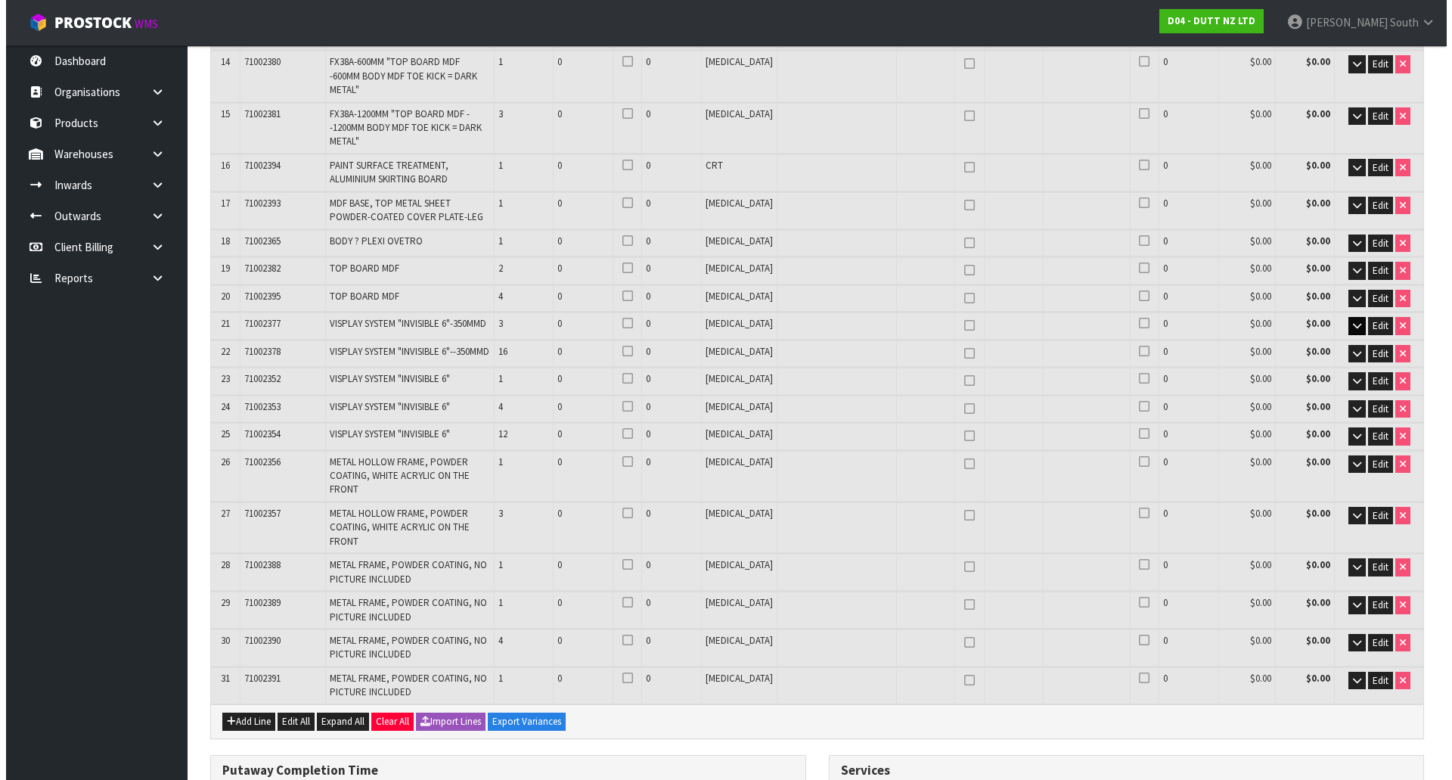
scroll to position [756, 0]
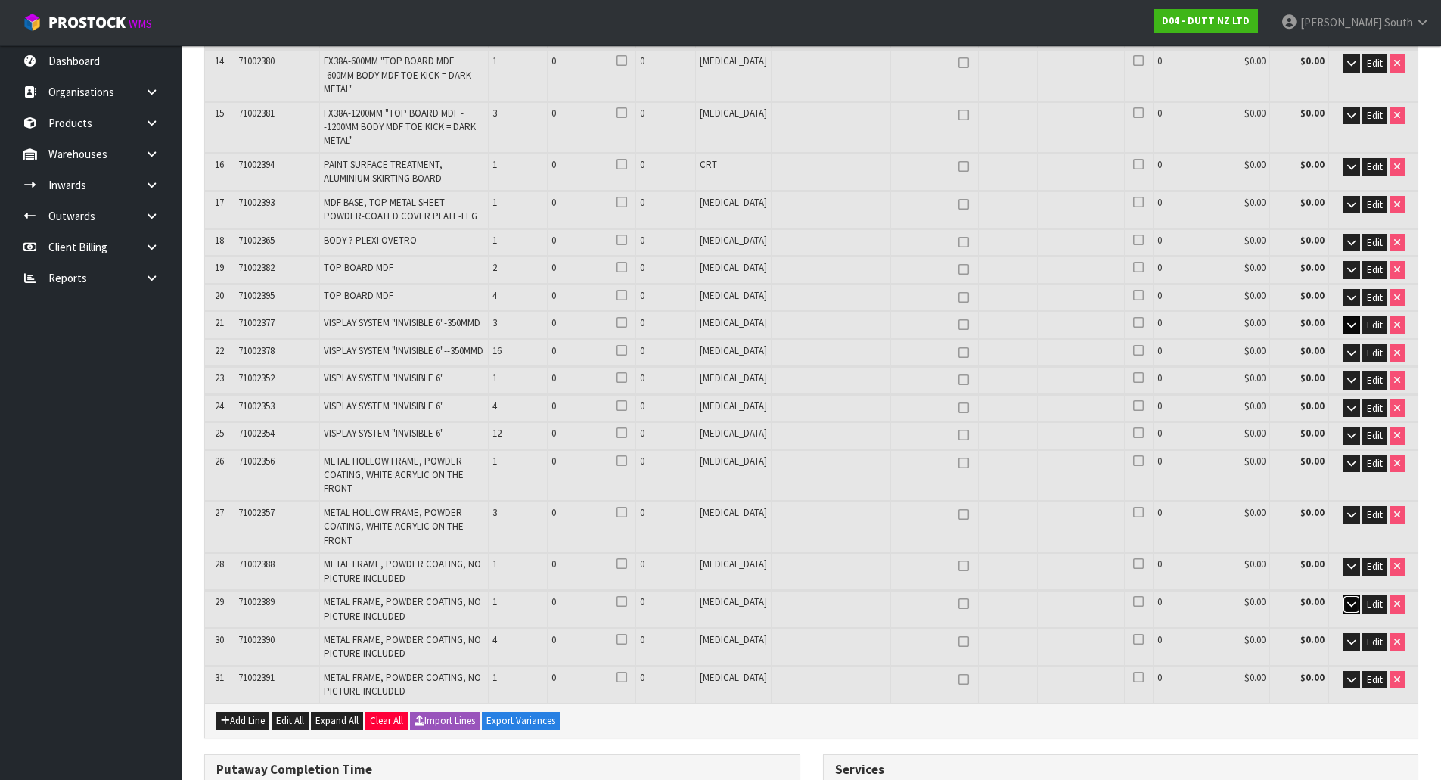
click at [1345, 595] on button "button" at bounding box center [1350, 604] width 17 height 18
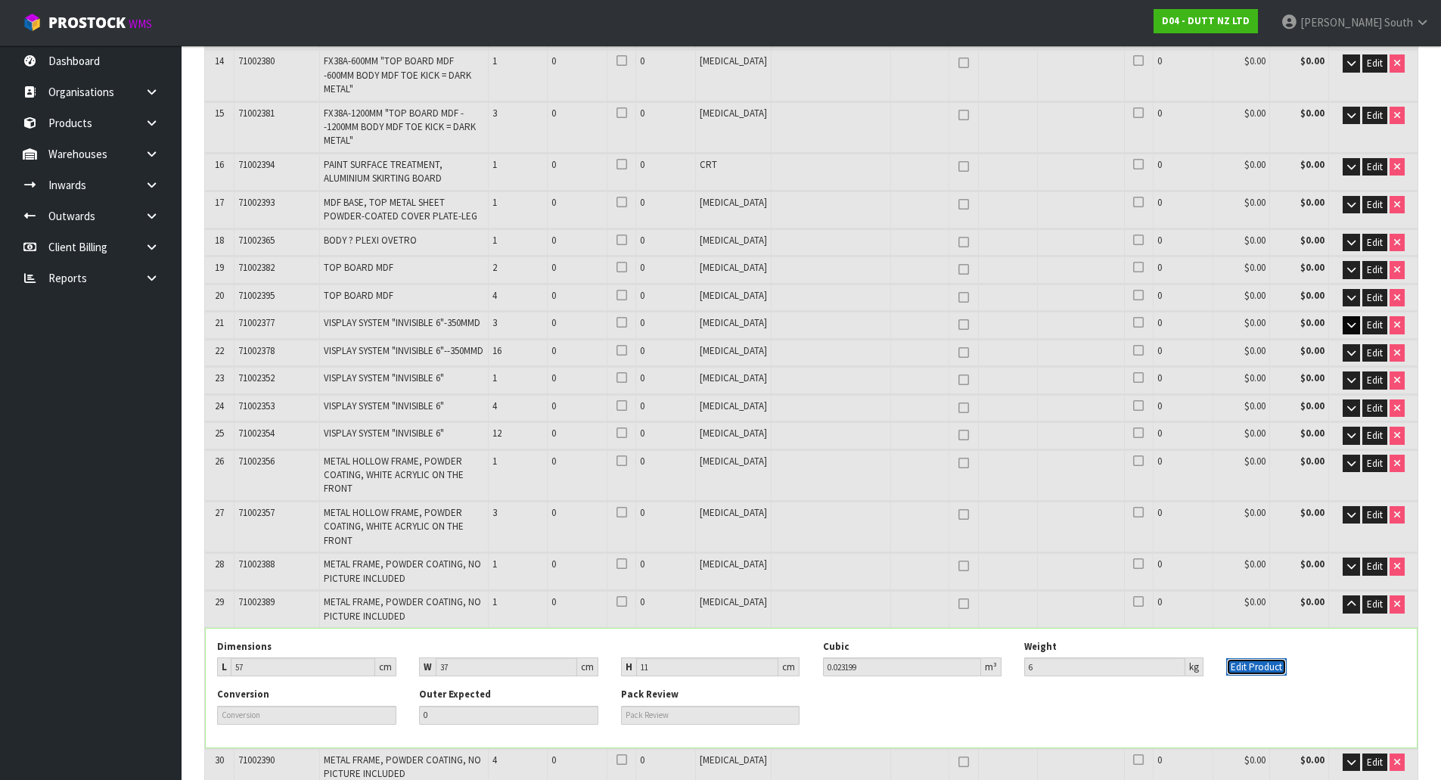
click at [1260, 658] on button "Edit Product" at bounding box center [1256, 667] width 60 height 18
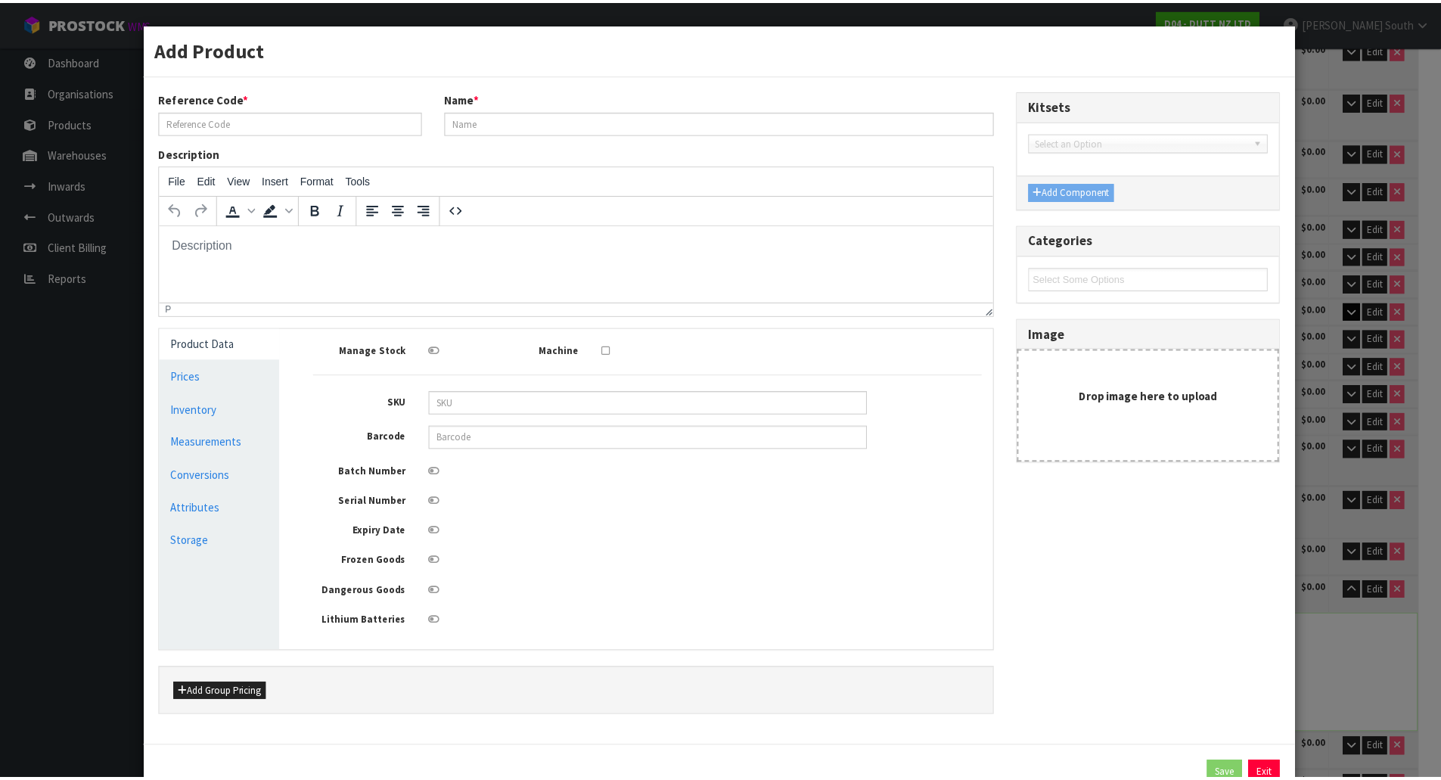
scroll to position [0, 0]
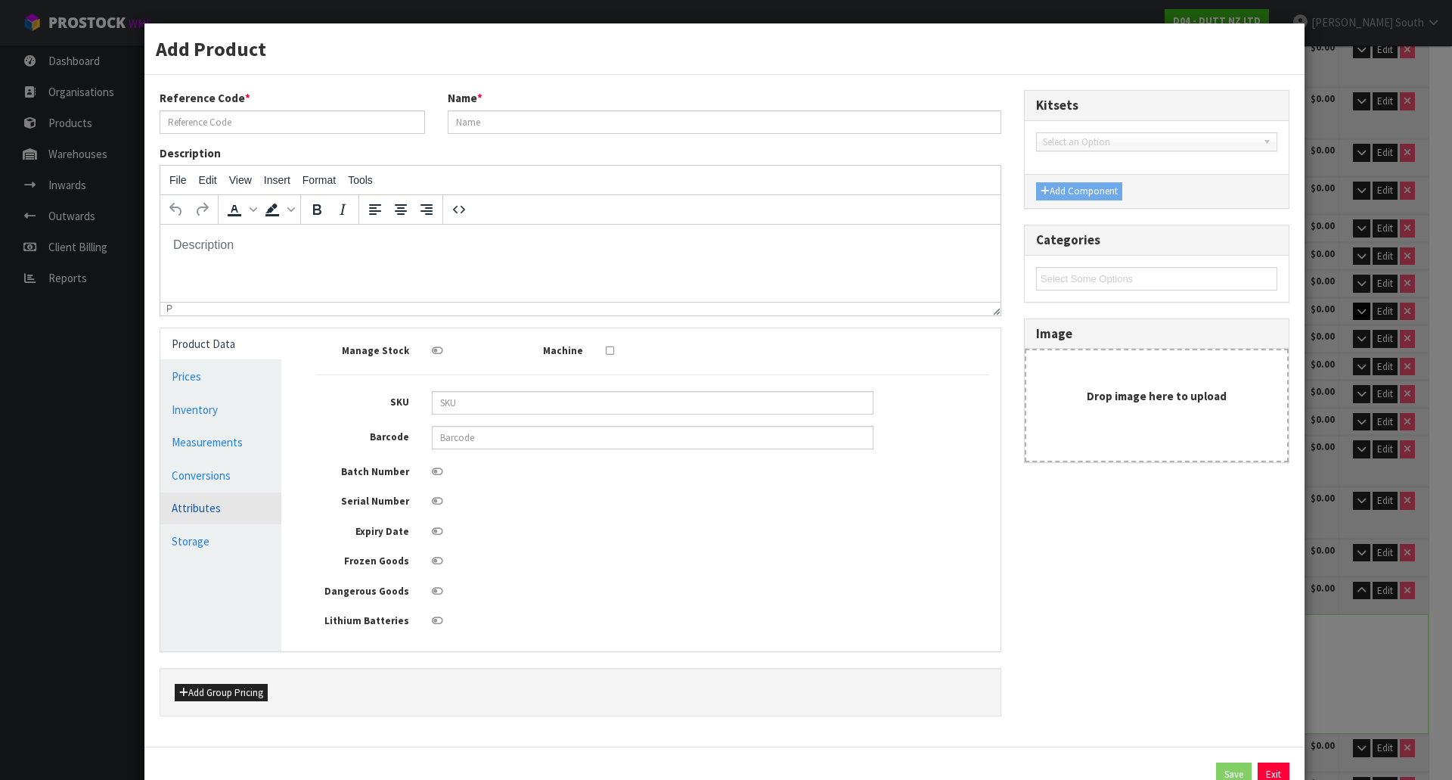
type input "71002389"
type input "METAL FRAME, POWDER COATING, NO PICTURE INCLUDED"
type input "57"
type input "37"
type input "11"
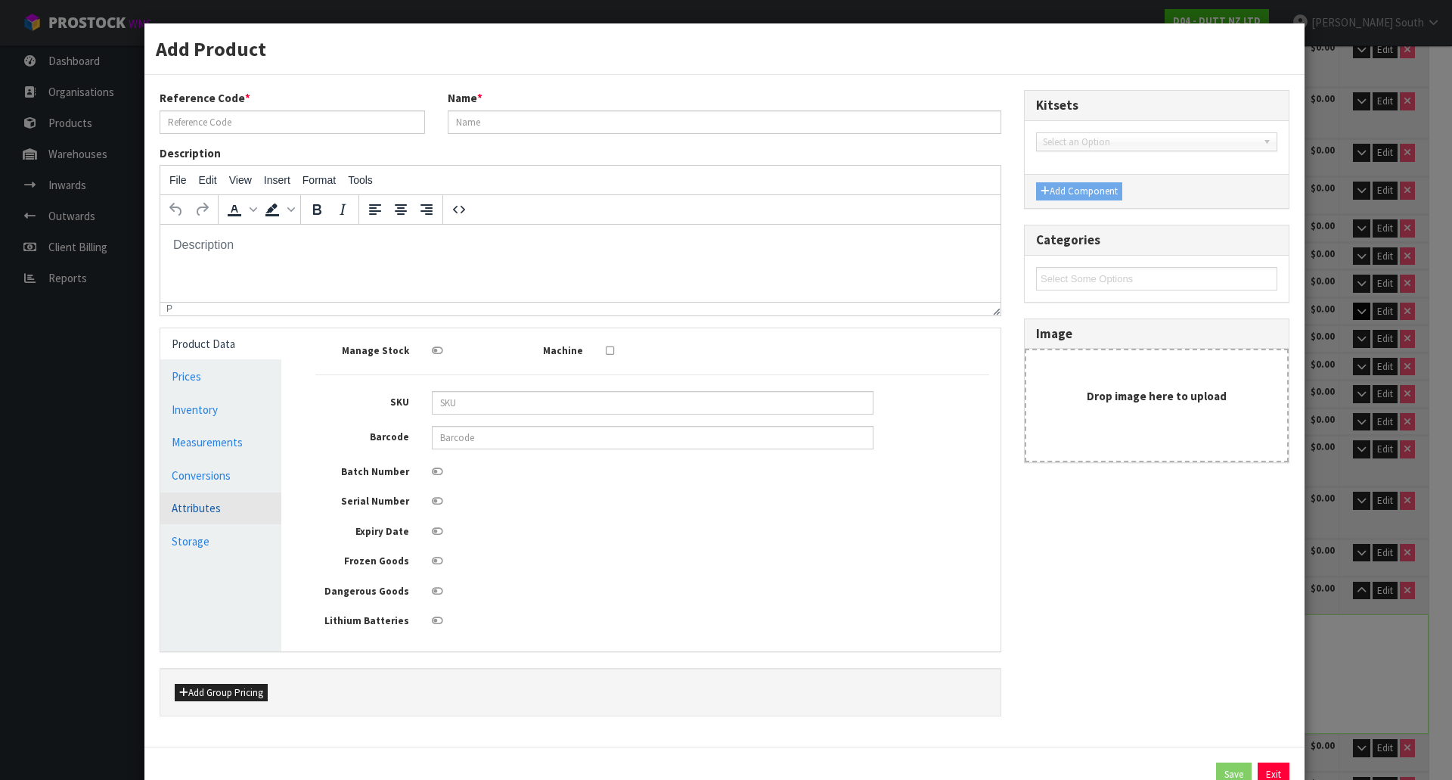
type input "0.023199"
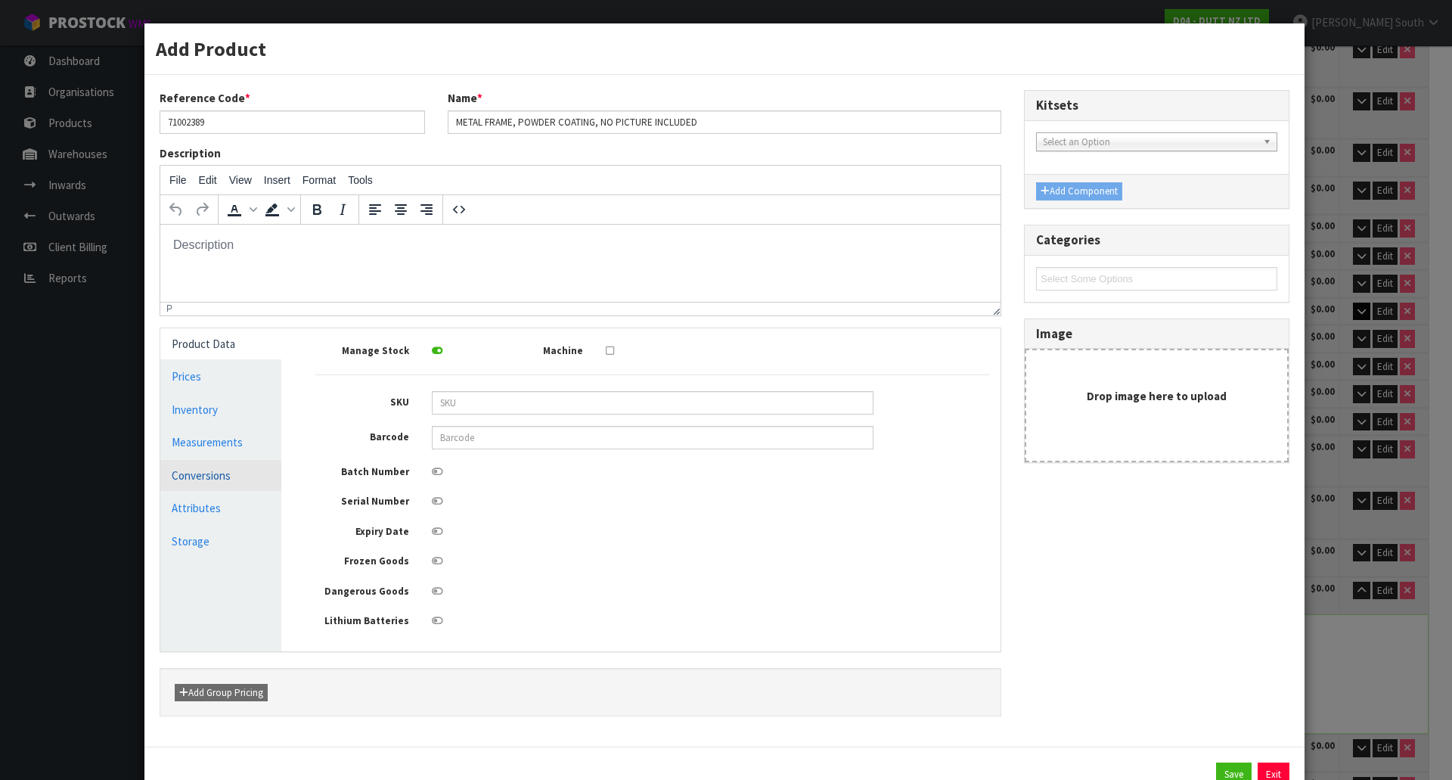
click at [247, 470] on link "Conversions" at bounding box center [220, 475] width 121 height 31
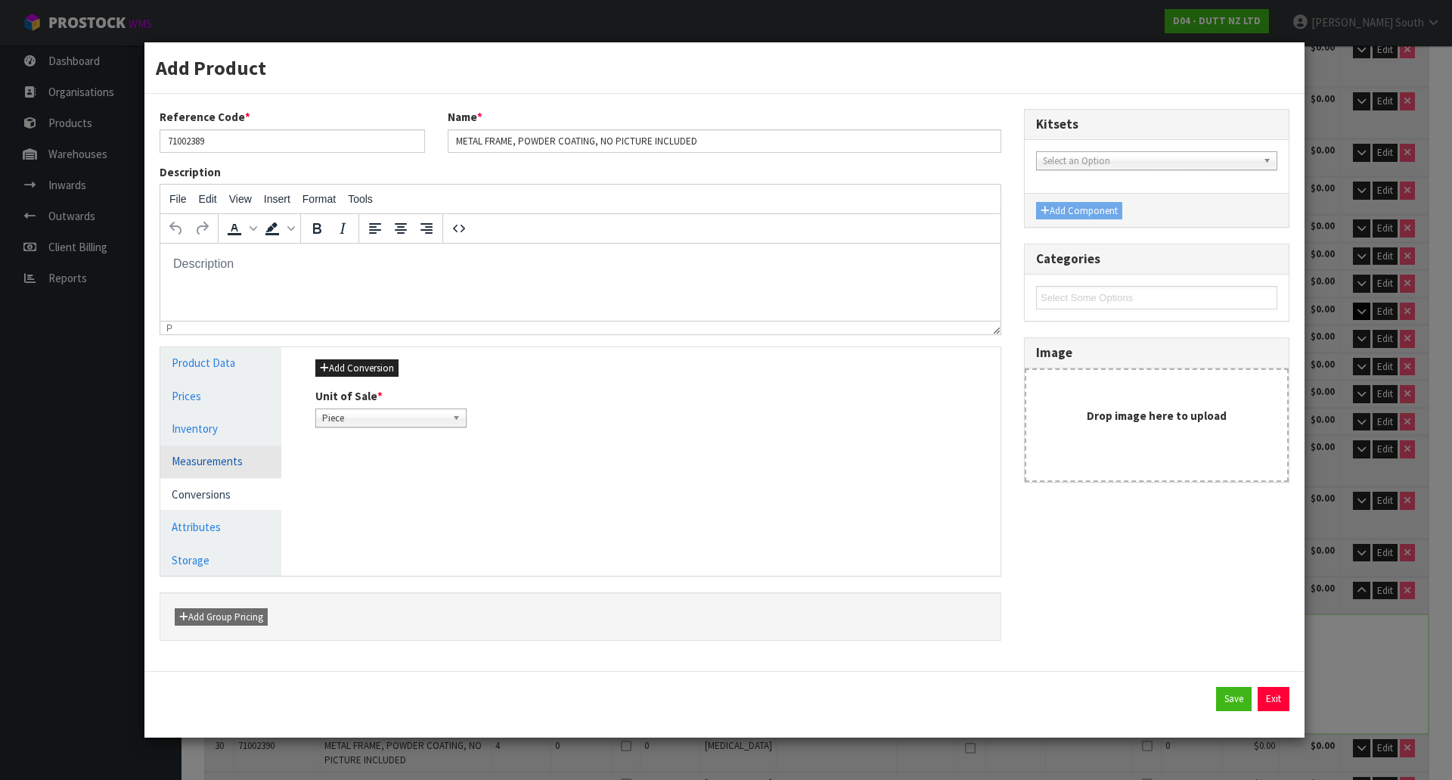
click at [251, 451] on link "Measurements" at bounding box center [220, 460] width 121 height 31
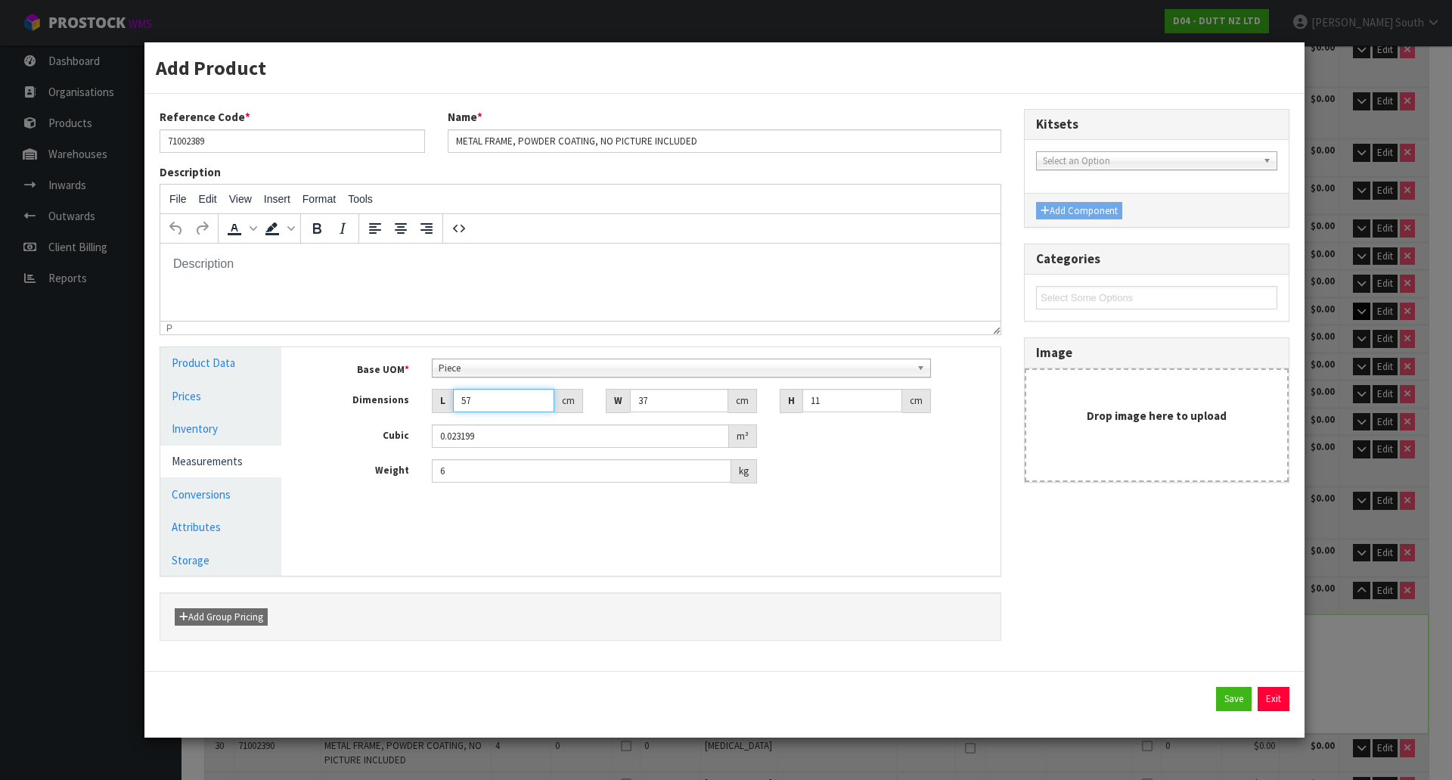
click at [492, 404] on input "57" at bounding box center [503, 400] width 101 height 23
click at [659, 403] on input "37" at bounding box center [679, 400] width 98 height 23
type input "4.7"
click at [1223, 699] on button "Save" at bounding box center [1234, 699] width 36 height 24
type input "4.7"
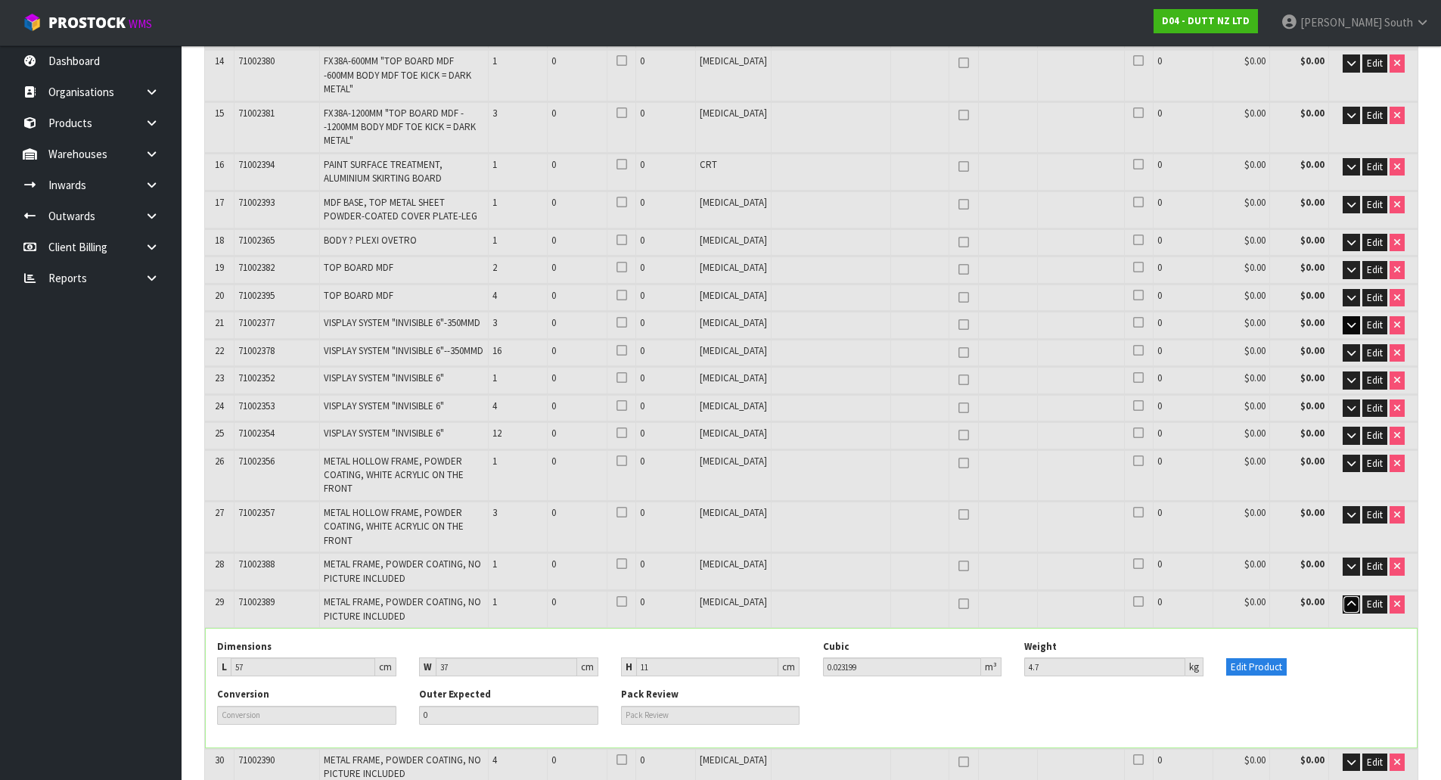
click at [1347, 599] on icon "button" at bounding box center [1351, 604] width 8 height 10
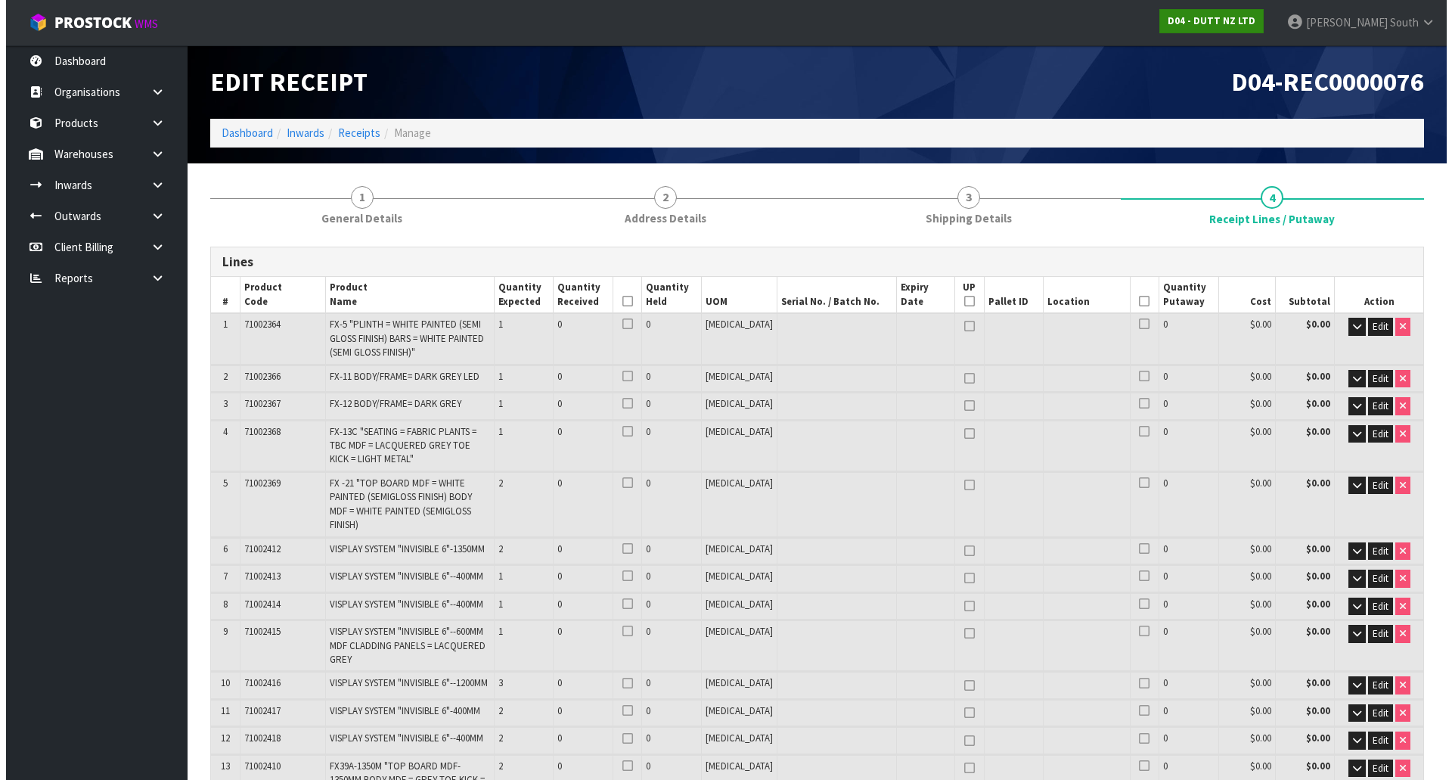
scroll to position [951, 0]
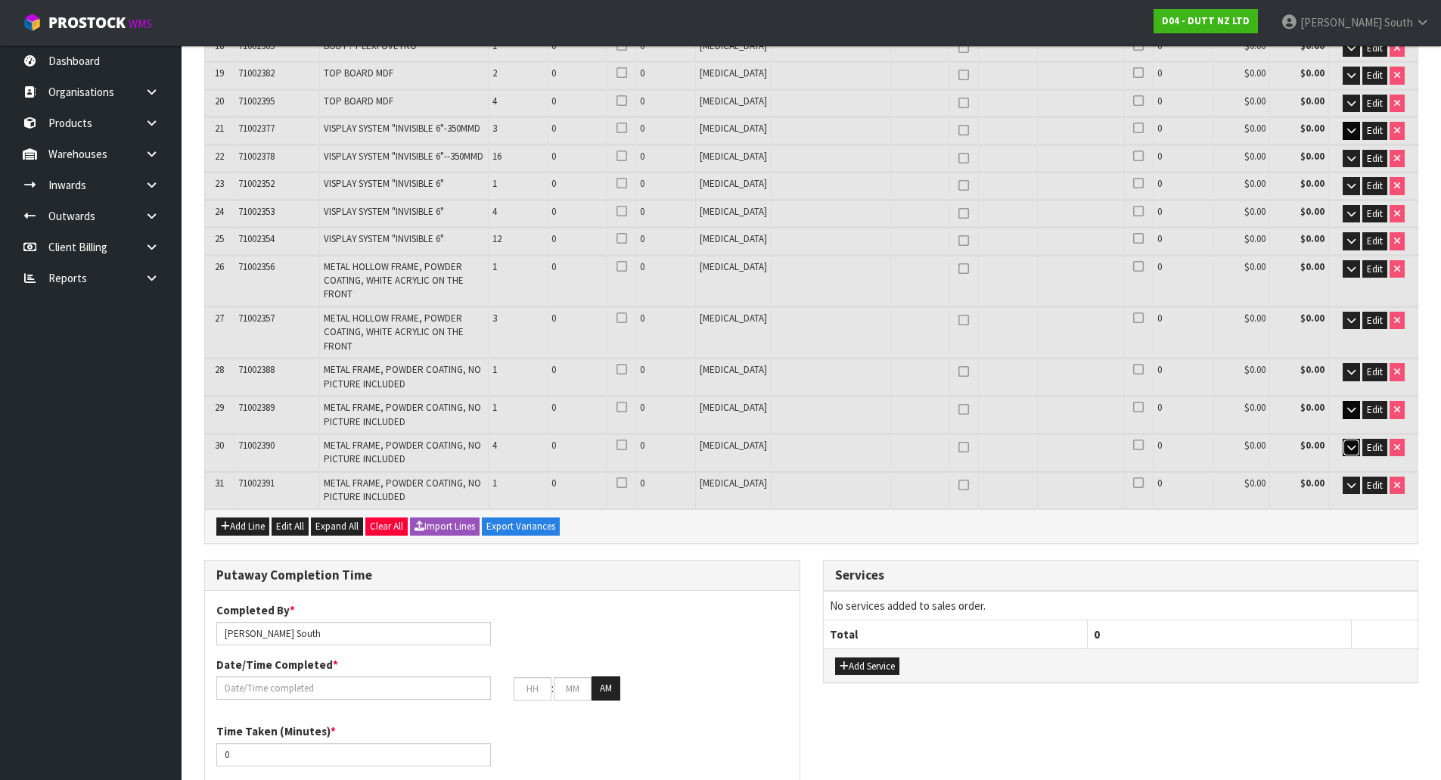
click at [1352, 442] on icon "button" at bounding box center [1351, 447] width 8 height 10
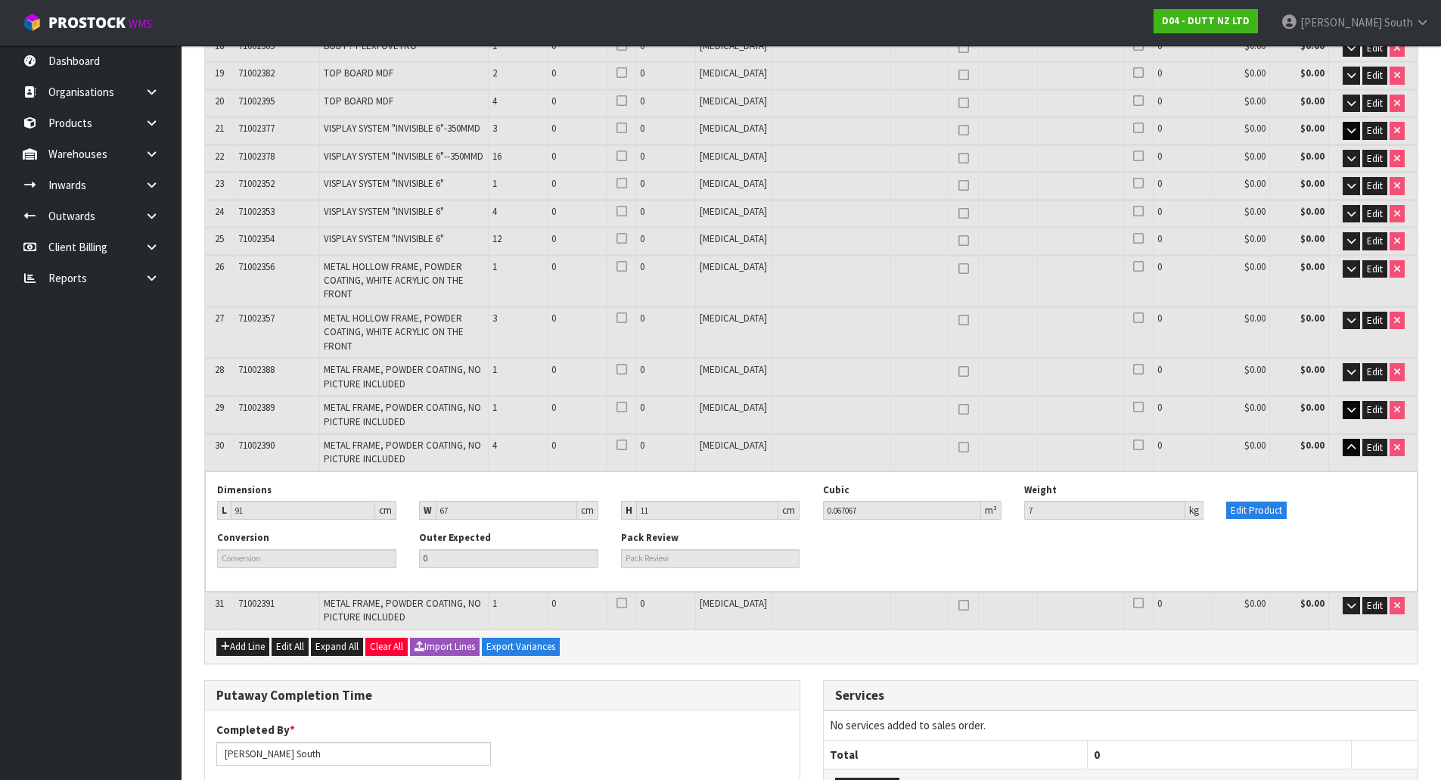
click at [1256, 483] on div "Dimensions L 91 cm W 67 cm H 11 cm Cubic 0.067067 m³ Weight 7 kg Edit Product" at bounding box center [811, 507] width 1211 height 48
click at [1261, 501] on button "Edit Product" at bounding box center [1256, 510] width 60 height 18
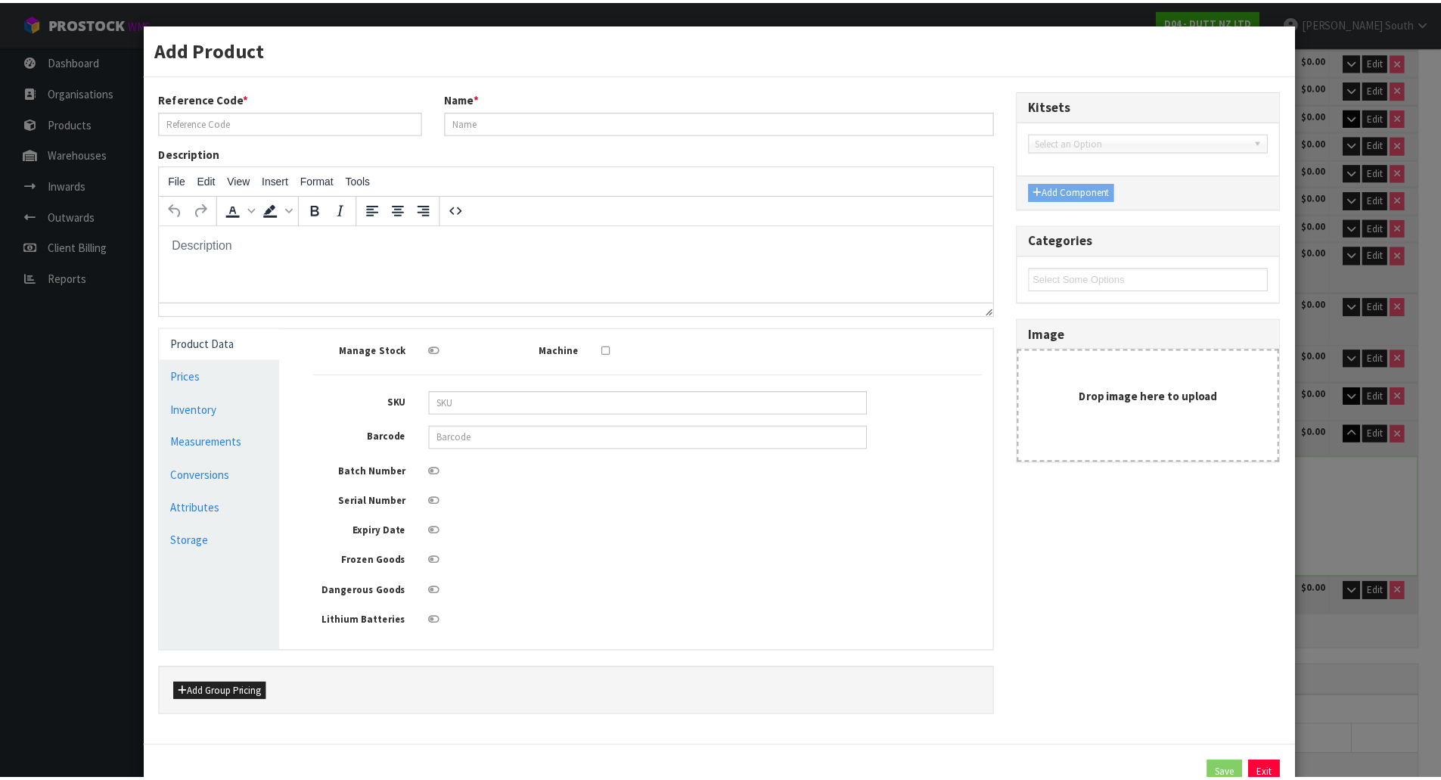
scroll to position [0, 0]
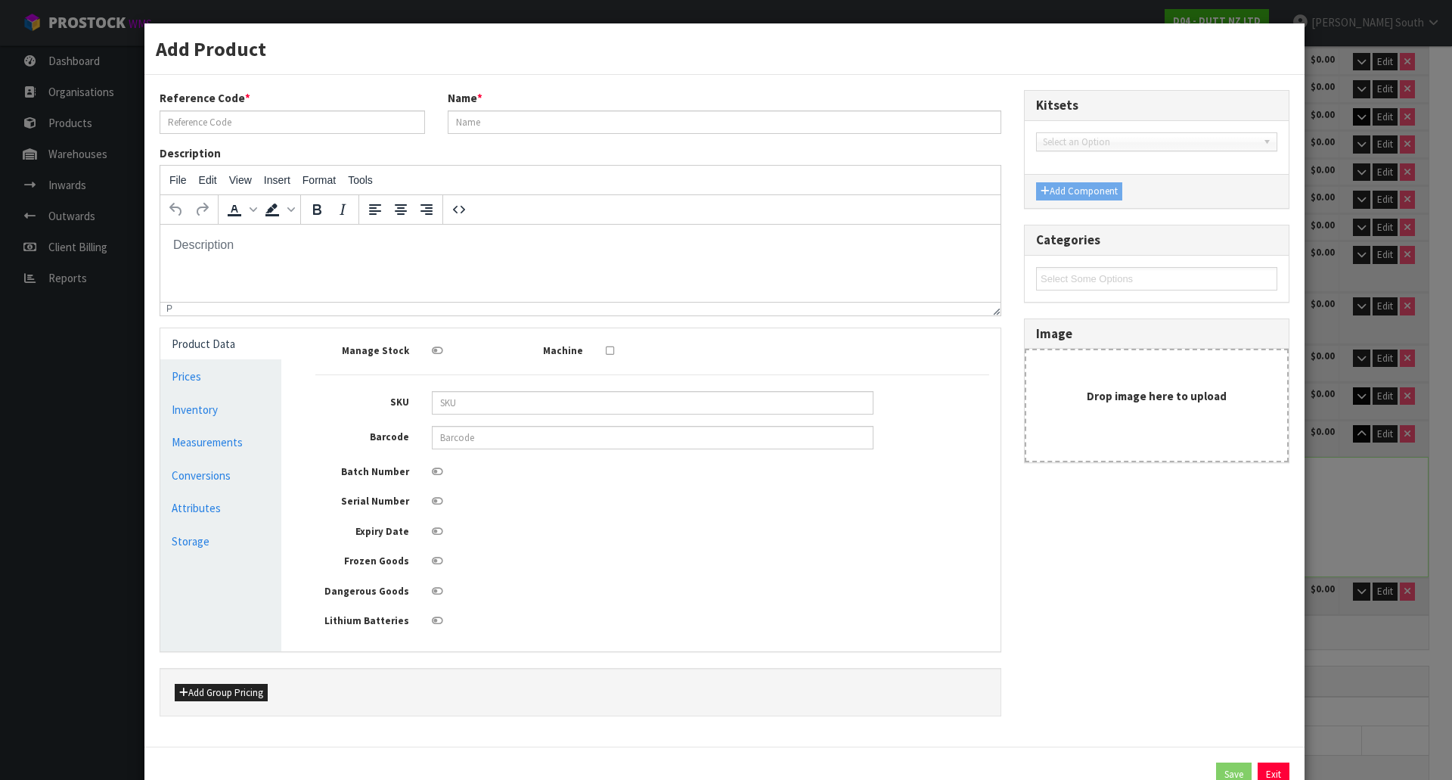
type input "71002390"
type input "METAL FRAME, POWDER COATING, NO PICTURE INCLUDED"
click at [221, 455] on link "Measurements" at bounding box center [220, 441] width 121 height 31
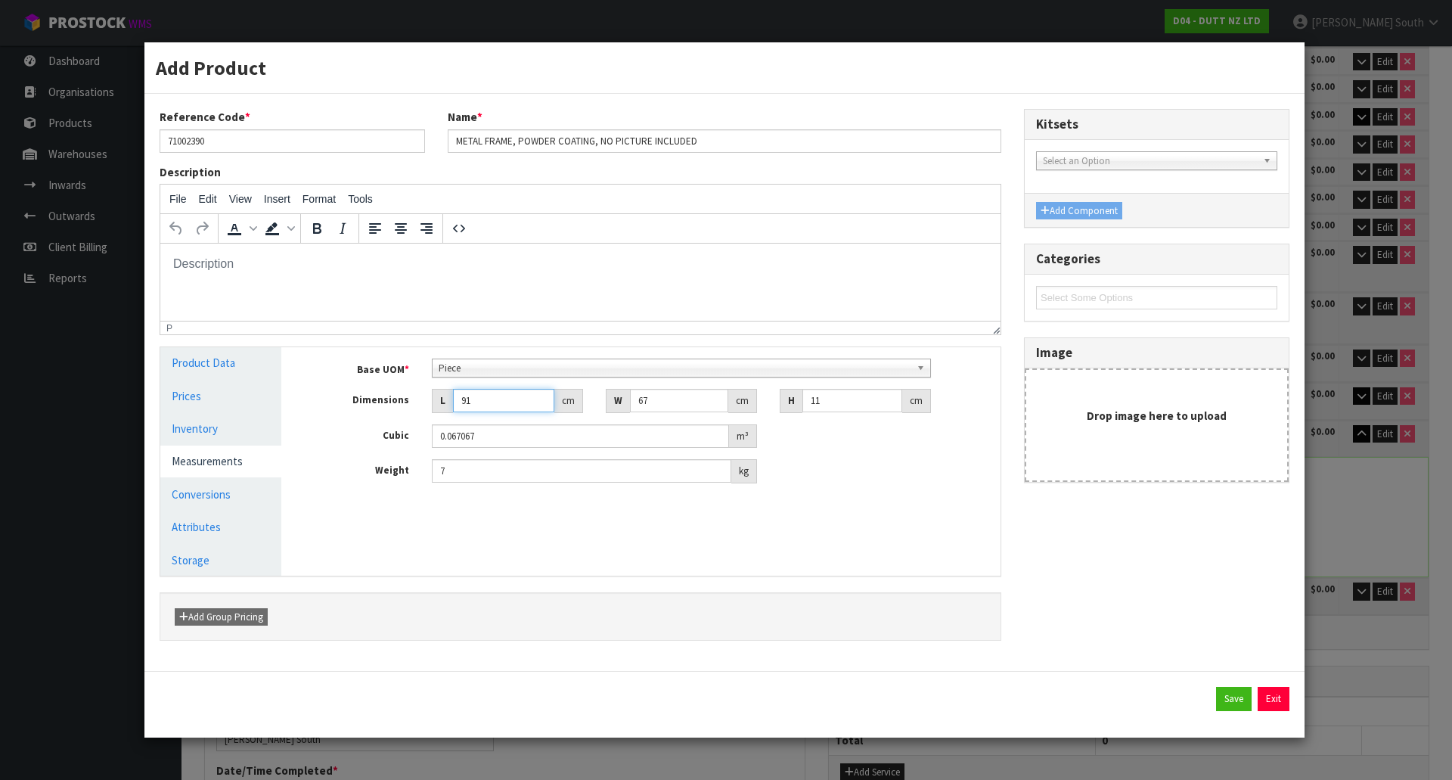
click at [508, 399] on input "91" at bounding box center [503, 400] width 101 height 23
drag, startPoint x: 504, startPoint y: 473, endPoint x: 408, endPoint y: 477, distance: 96.9
click at [408, 477] on div "Weight 7 kg" at bounding box center [652, 471] width 696 height 24
type input "13.9"
click at [1217, 691] on button "Save" at bounding box center [1234, 699] width 36 height 24
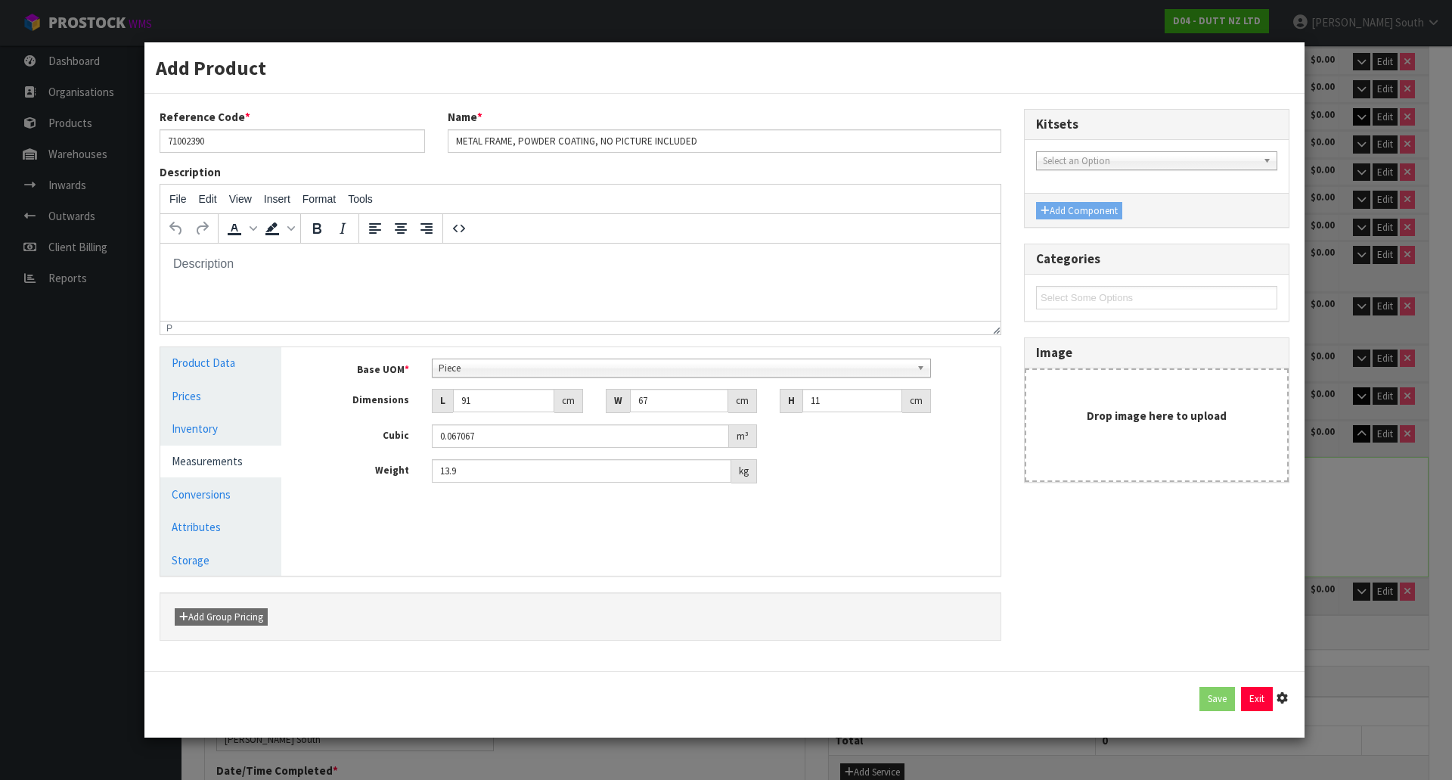
type input "13.9"
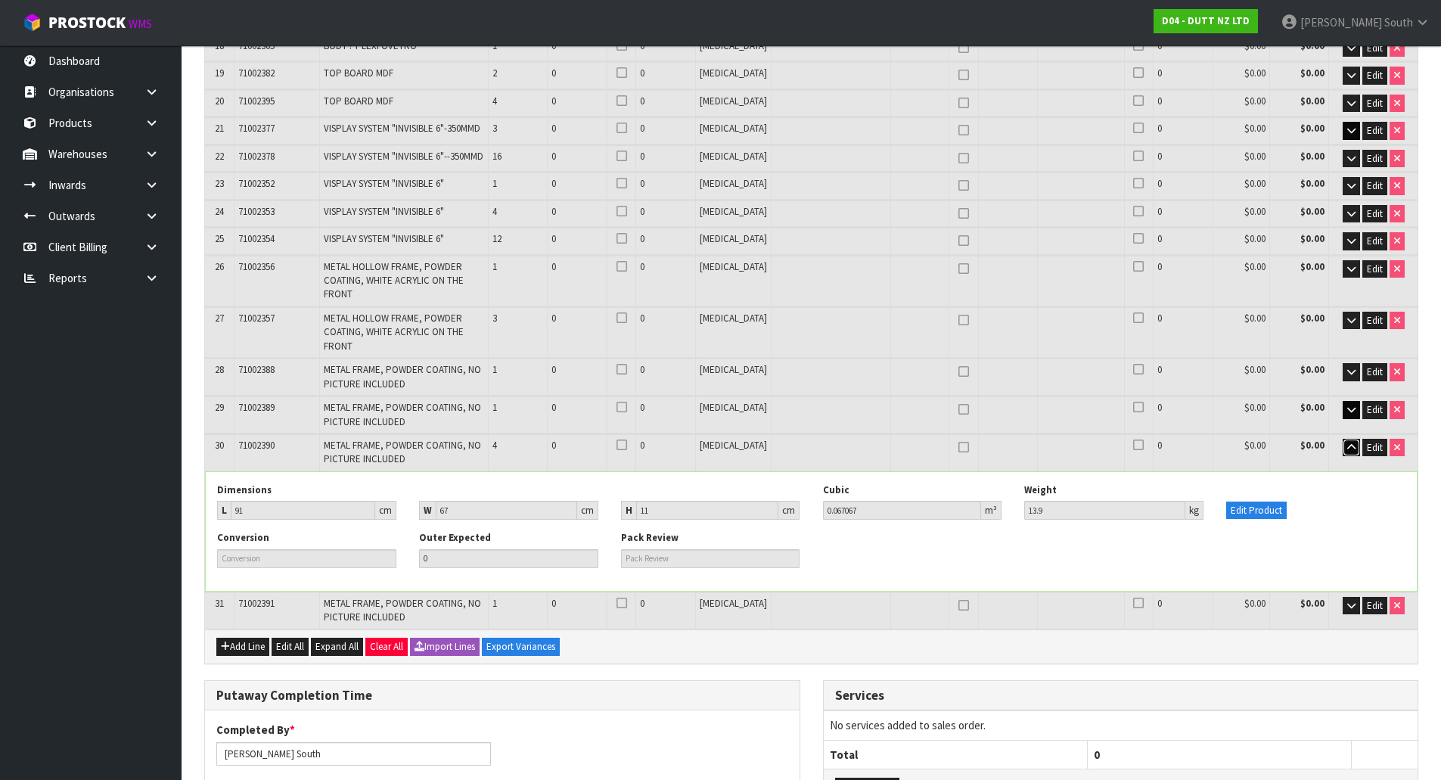
click at [1342, 439] on button "button" at bounding box center [1350, 448] width 17 height 18
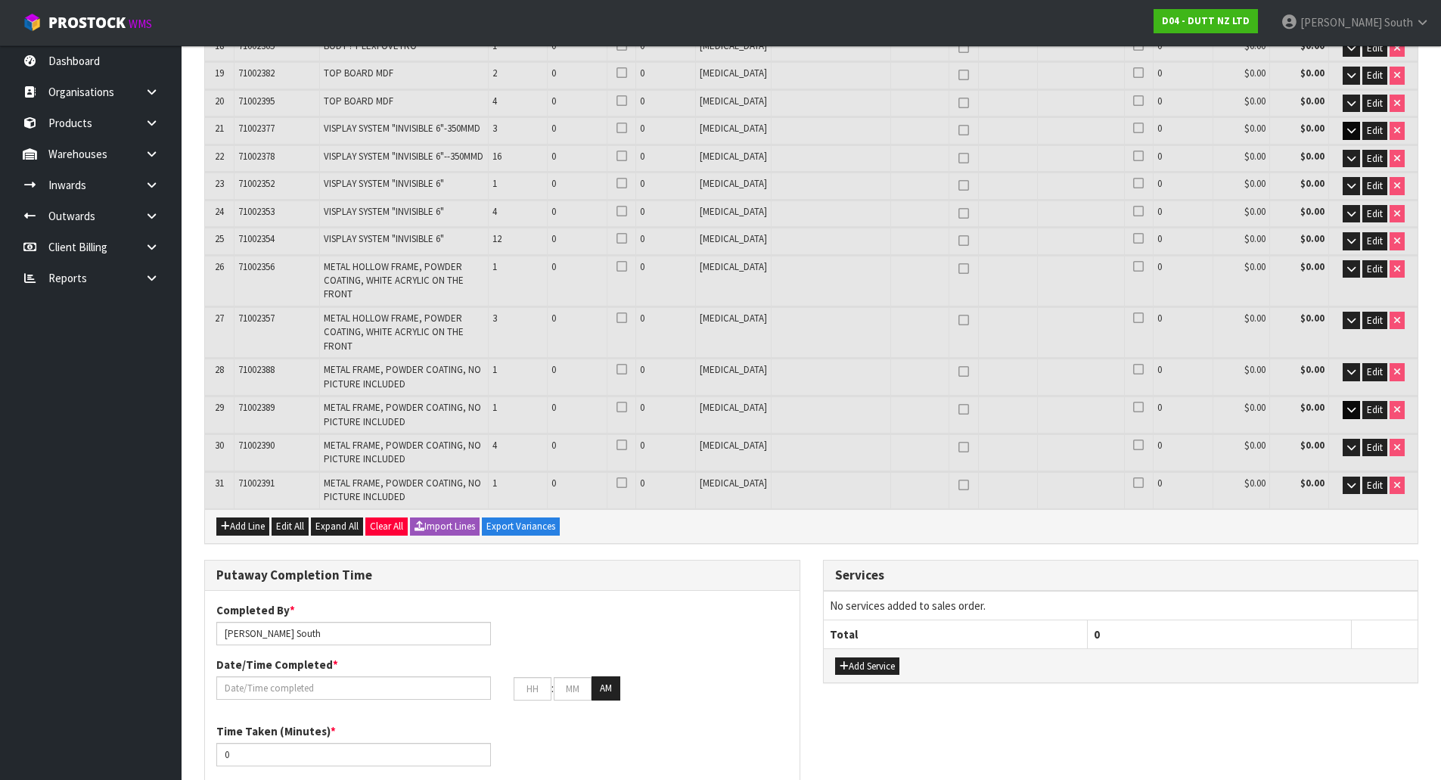
click at [580, 568] on h3 "Putaway Completion Time" at bounding box center [502, 575] width 572 height 14
click at [704, 509] on div "Add Line Edit All Expand All Clear All Import Lines Export Variances" at bounding box center [811, 526] width 1212 height 34
click at [656, 560] on div "Putaway Completion Time" at bounding box center [502, 575] width 594 height 30
click at [1342, 312] on button "button" at bounding box center [1350, 321] width 17 height 18
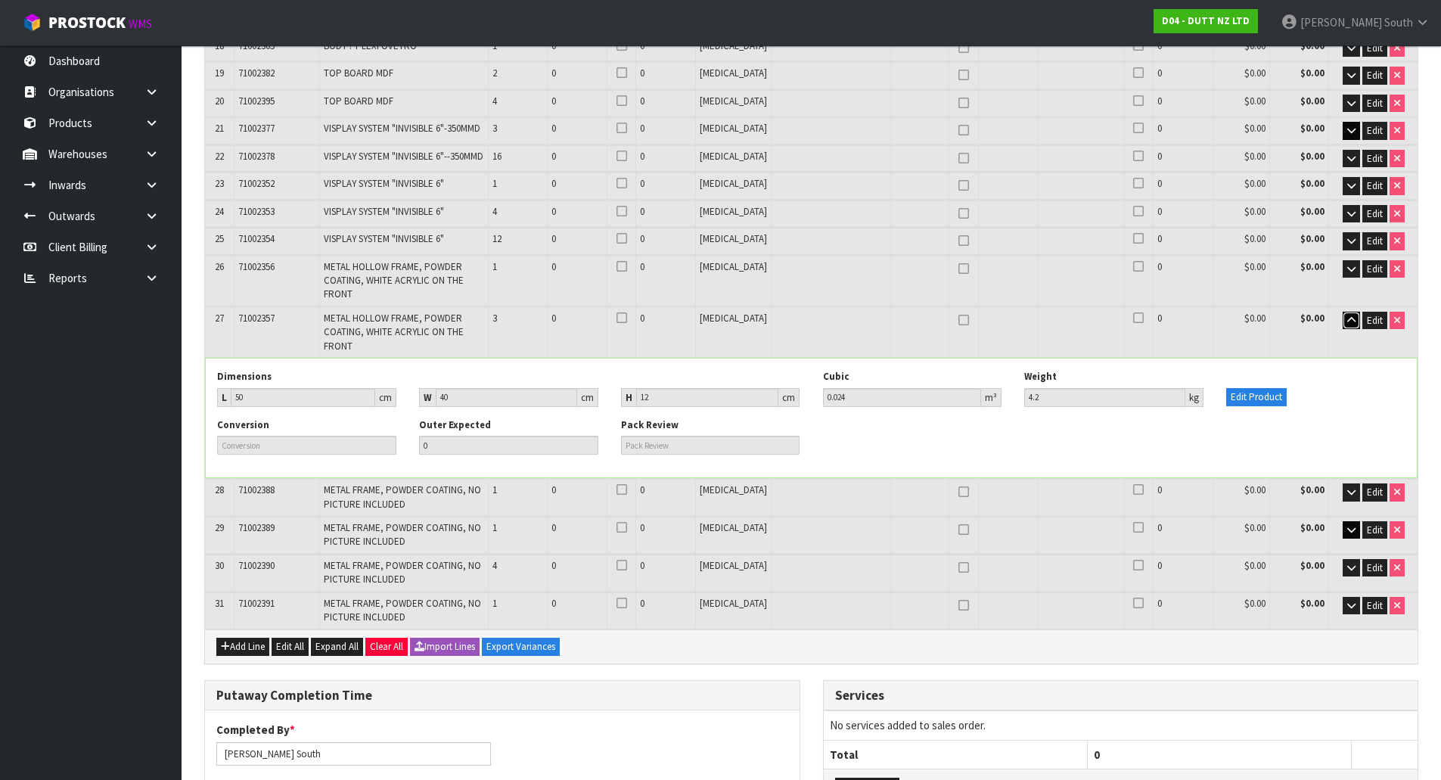
click at [1347, 315] on icon "button" at bounding box center [1351, 320] width 8 height 10
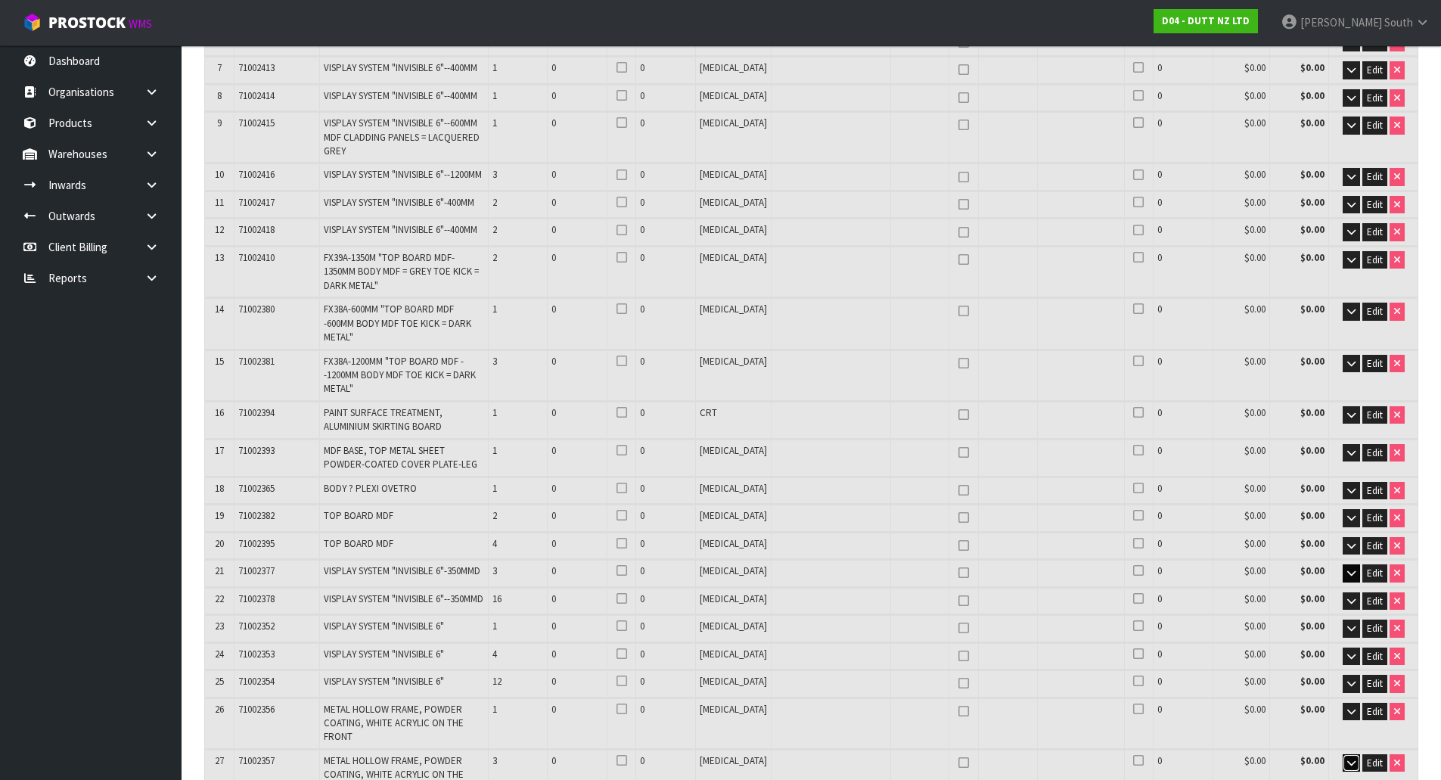
scroll to position [421, 0]
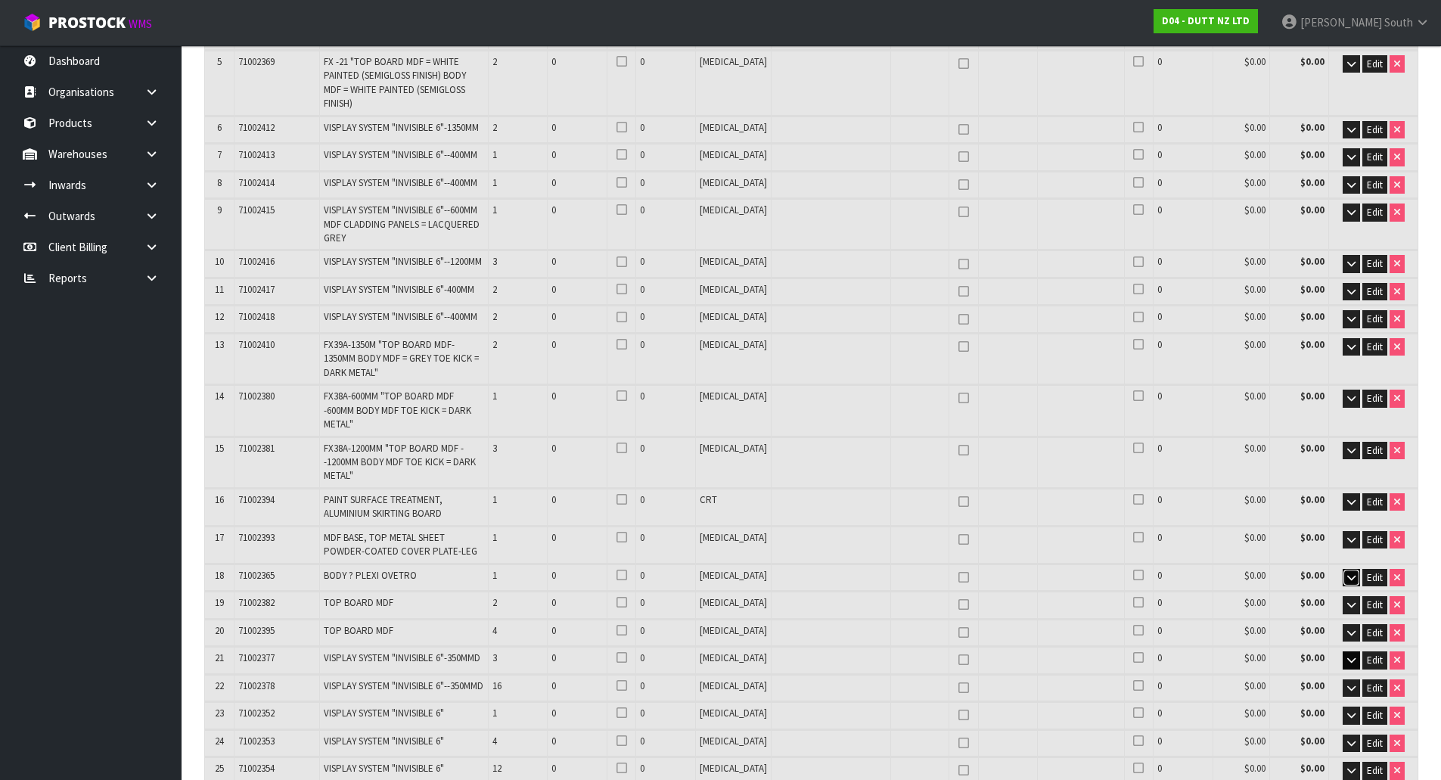
click at [1343, 569] on button "button" at bounding box center [1350, 578] width 17 height 18
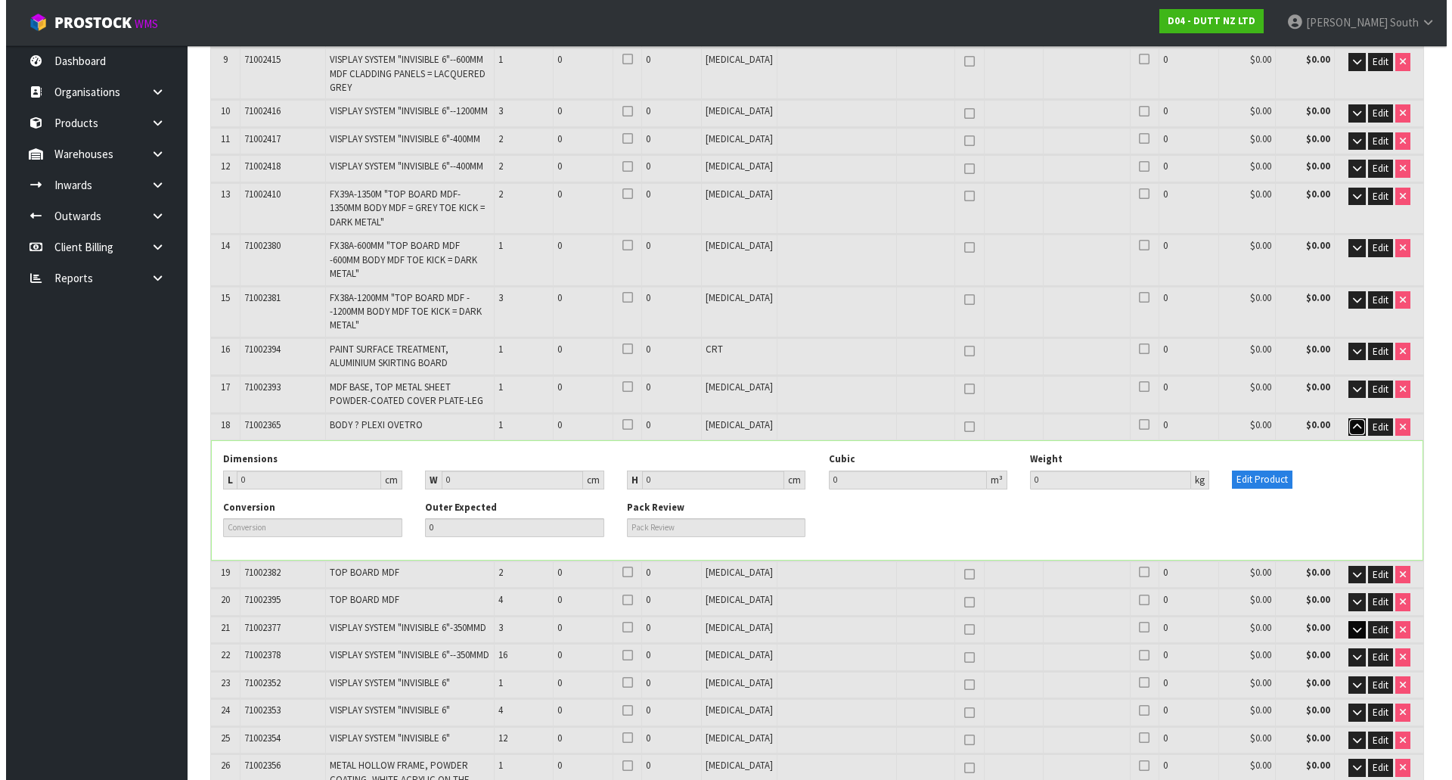
scroll to position [572, 0]
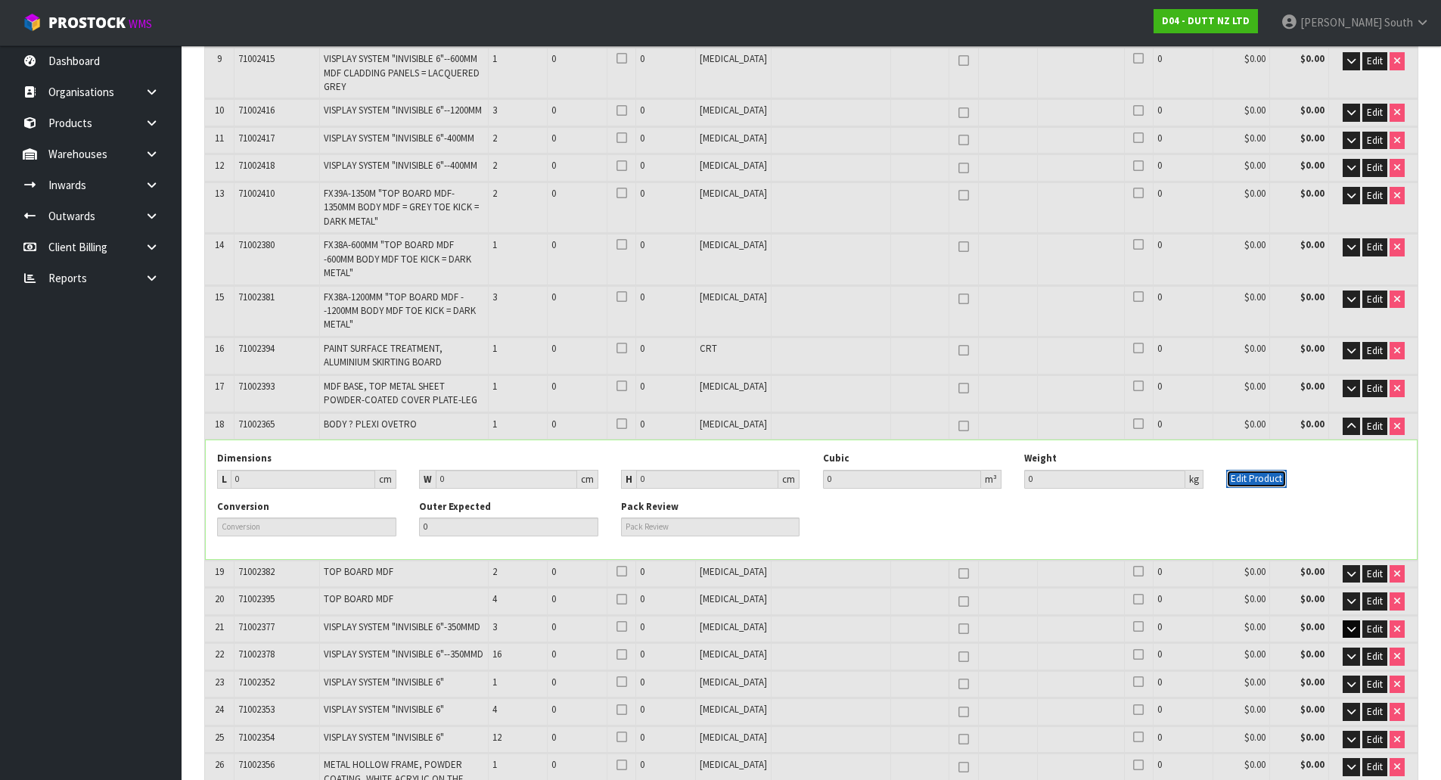
click at [1262, 470] on button "Edit Product" at bounding box center [1256, 479] width 60 height 18
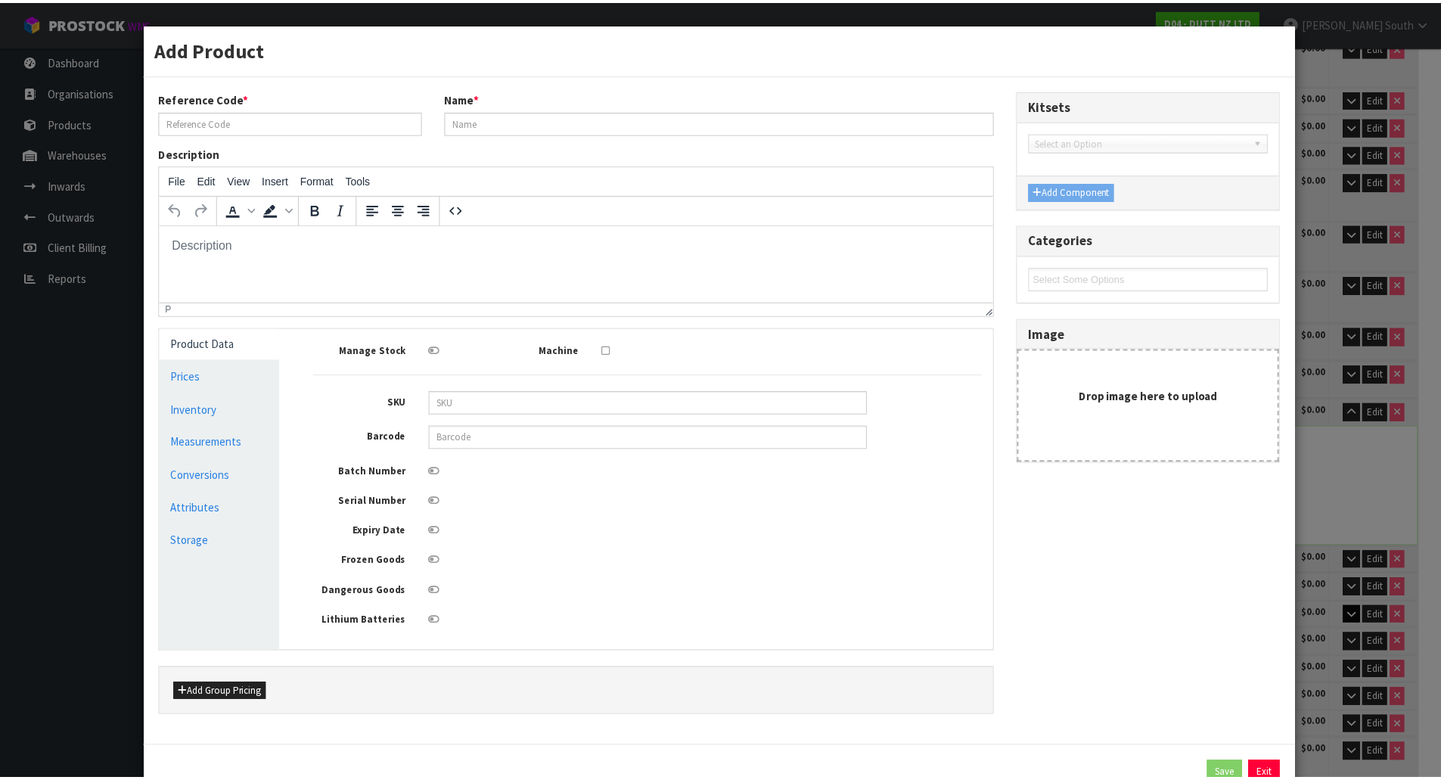
scroll to position [0, 0]
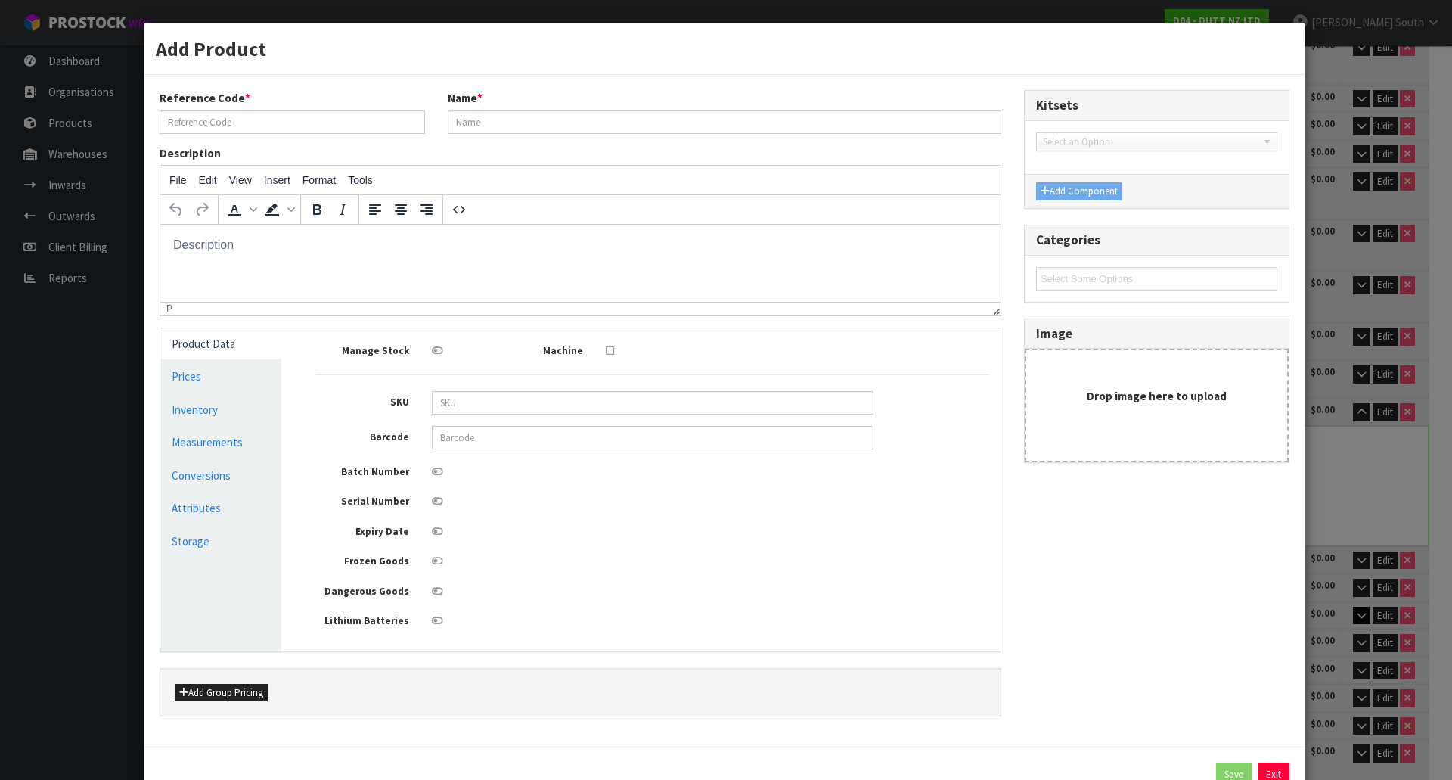
type input "71002365"
type input "BODY ? PLEXI OVETRO"
click at [177, 438] on link "Measurements" at bounding box center [220, 441] width 121 height 31
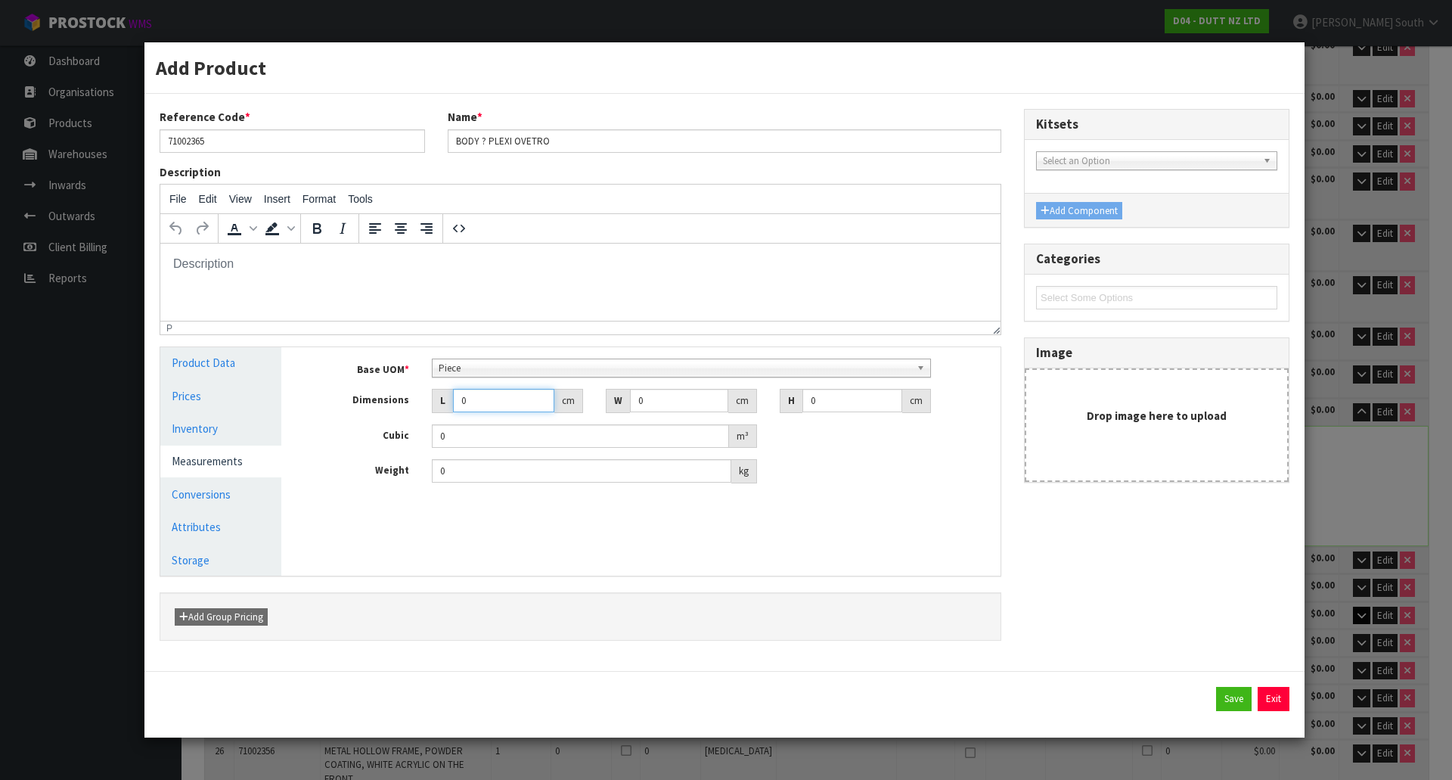
click at [470, 403] on input "0" at bounding box center [503, 400] width 101 height 23
type input "0.000001"
type input "56"
type input "7"
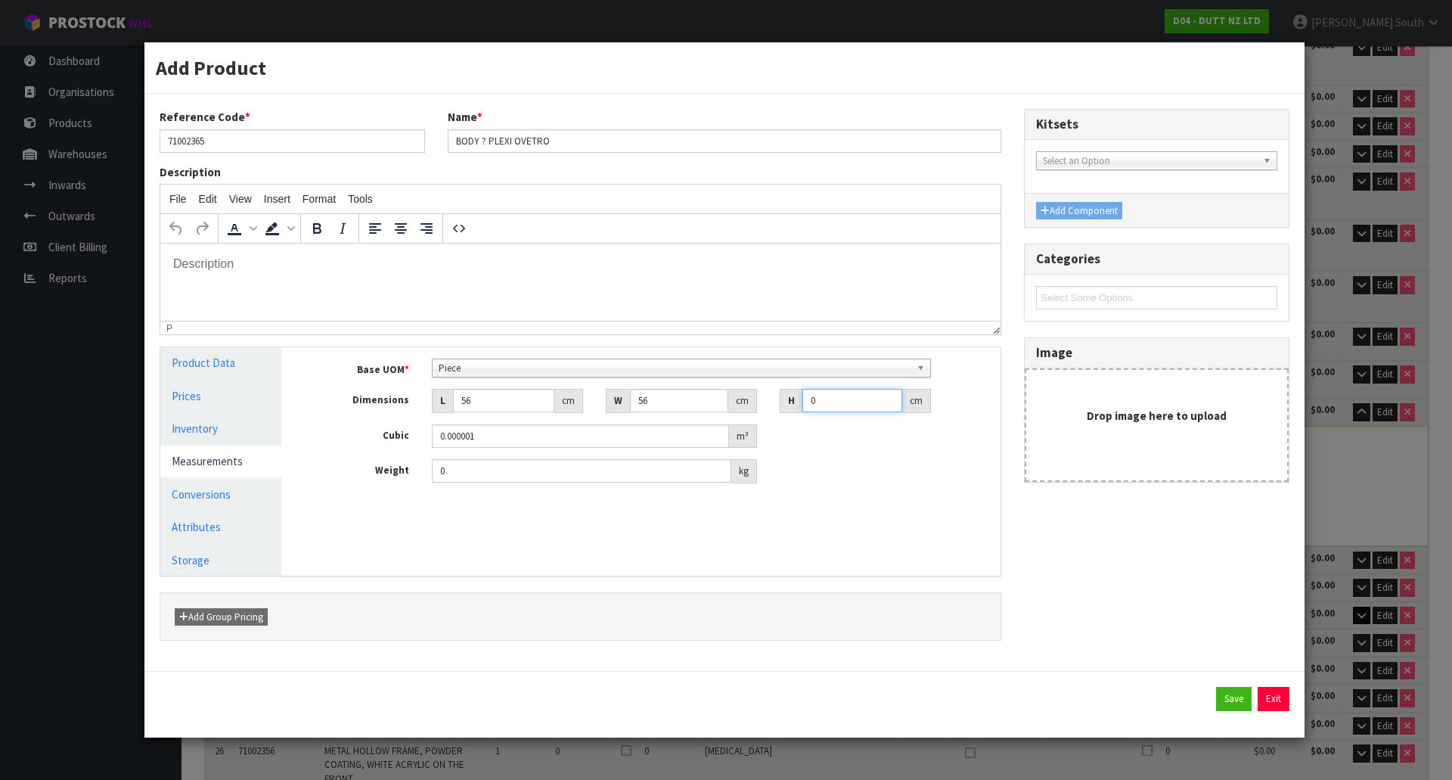
type input "0.021952"
type input "76"
type input "0.238336"
type input "76"
click at [477, 482] on input "0" at bounding box center [581, 470] width 299 height 23
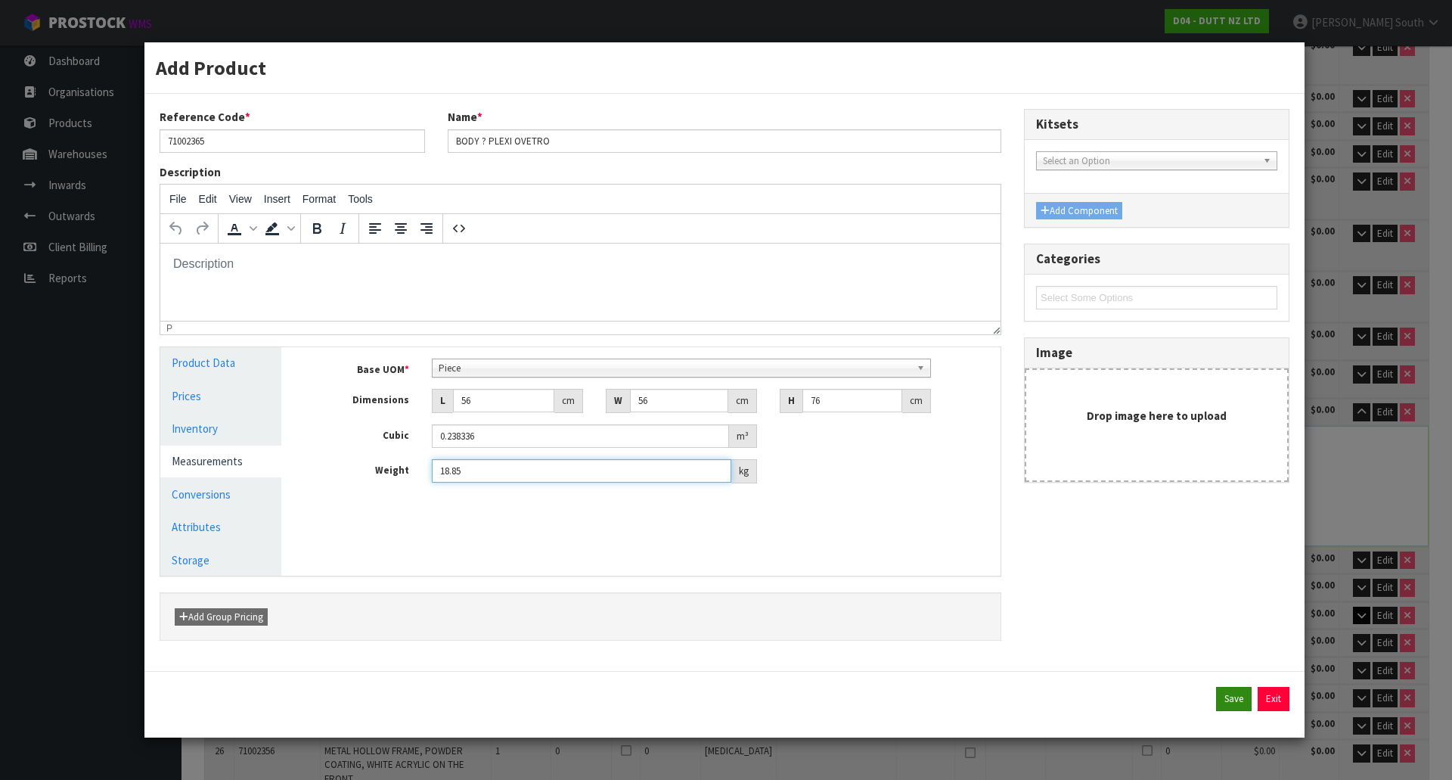
type input "18.85"
click at [1225, 695] on button "Save" at bounding box center [1234, 699] width 36 height 24
type input "56"
type input "76"
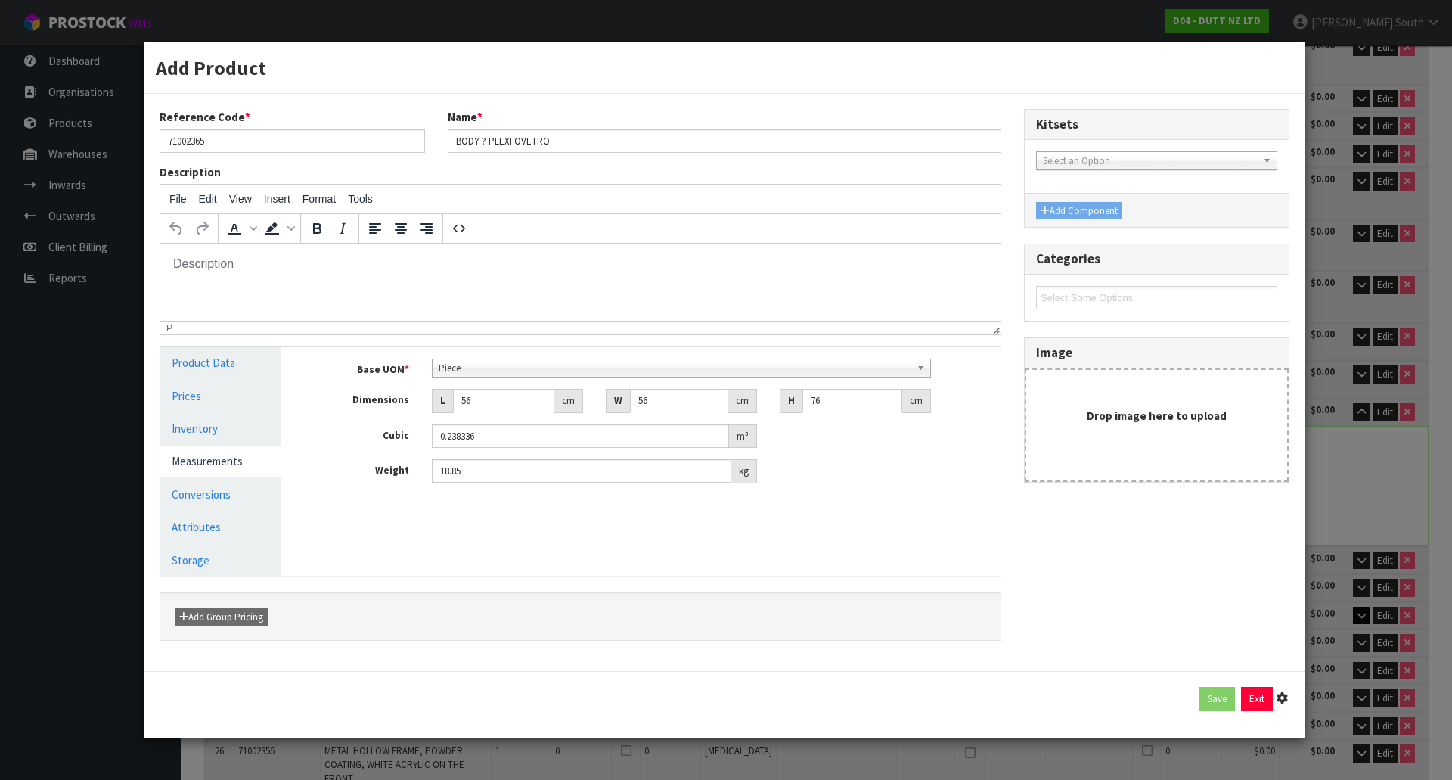
type input "0.238336"
type input "18.85"
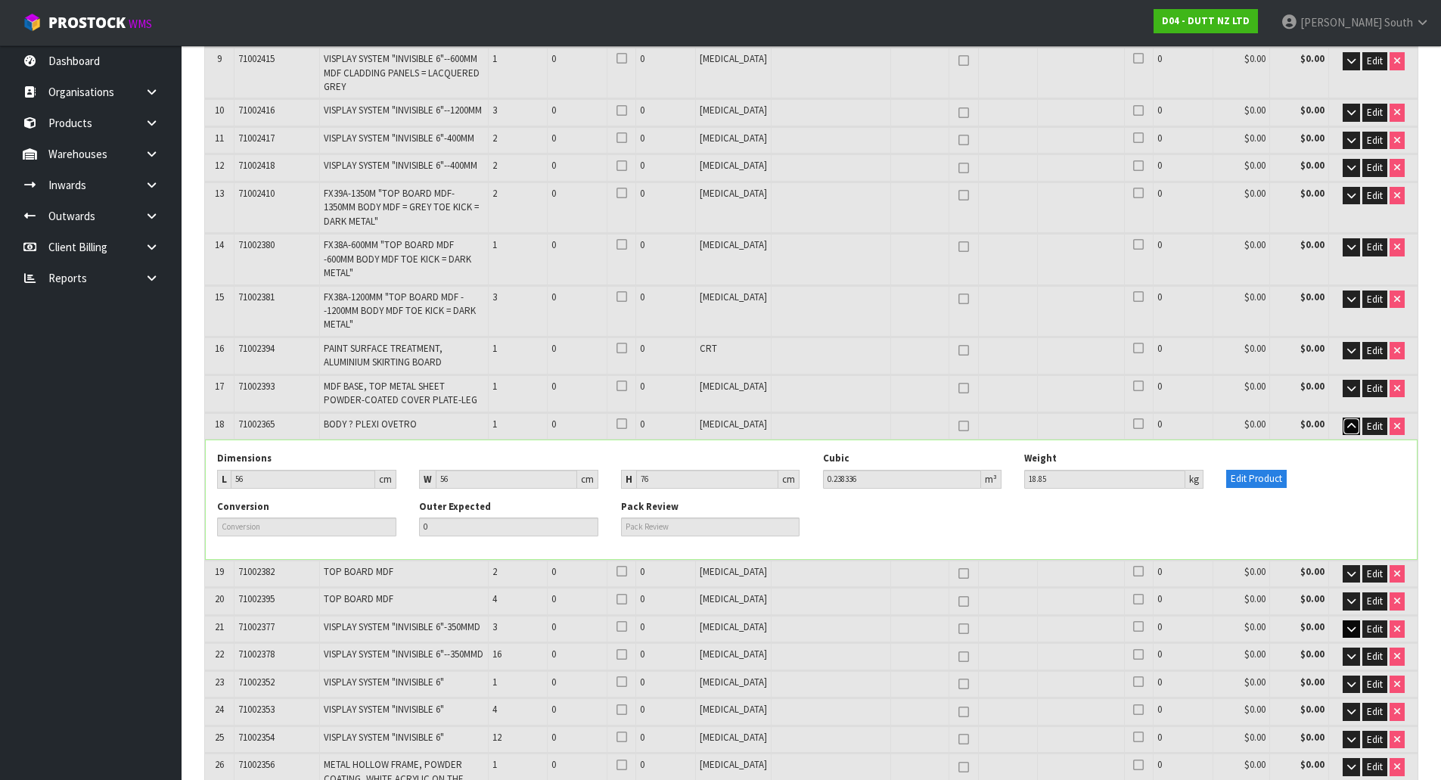
click at [1355, 417] on button "button" at bounding box center [1350, 426] width 17 height 18
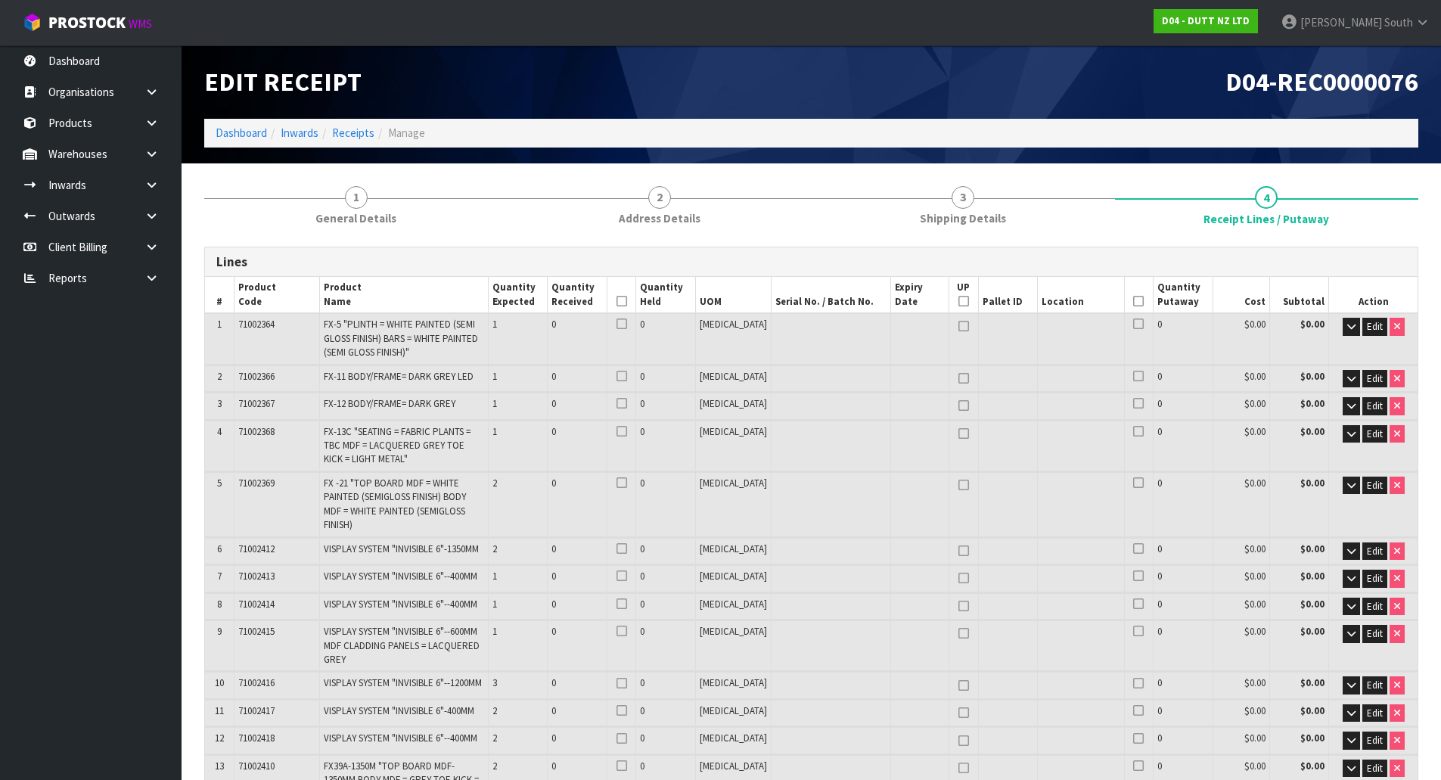
scroll to position [503, 0]
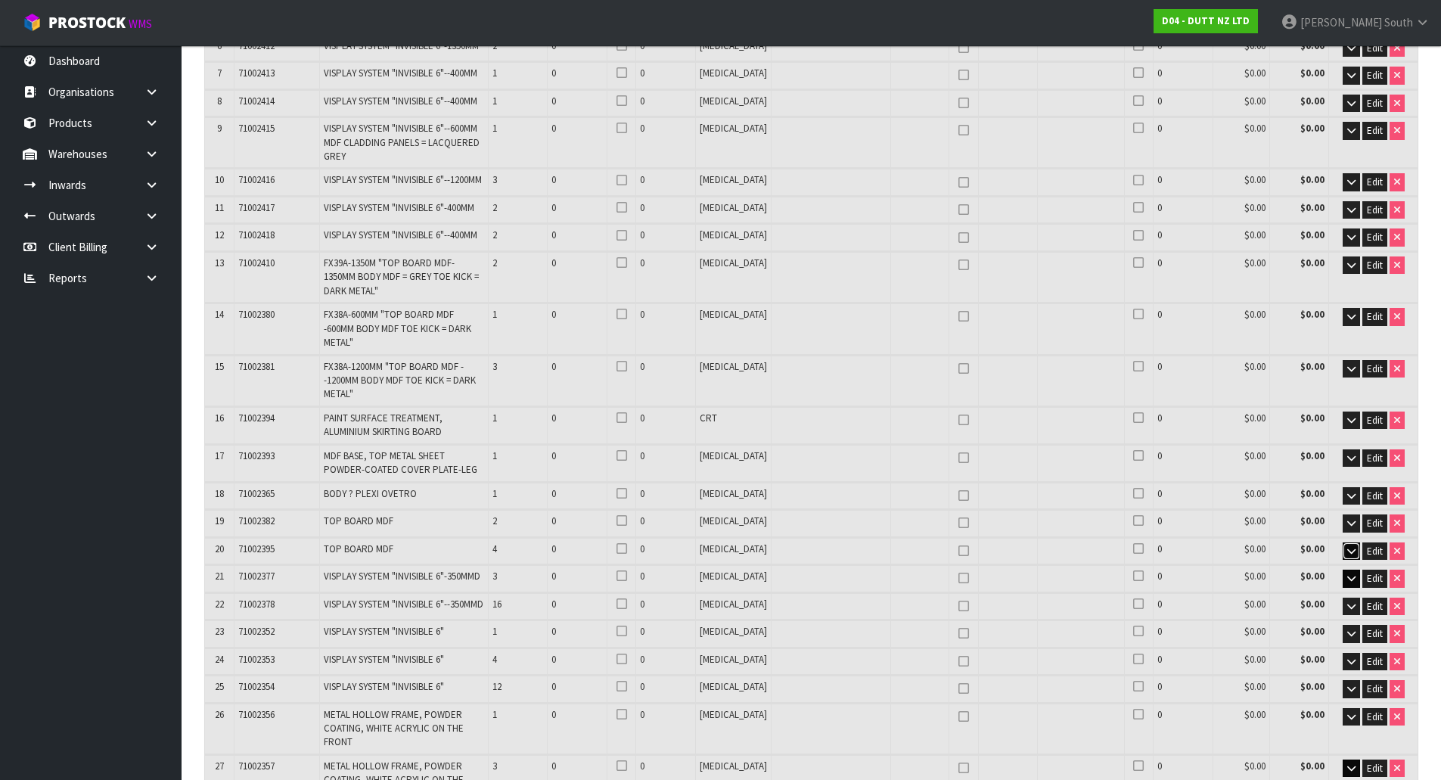
click at [1347, 546] on icon "button" at bounding box center [1351, 551] width 8 height 10
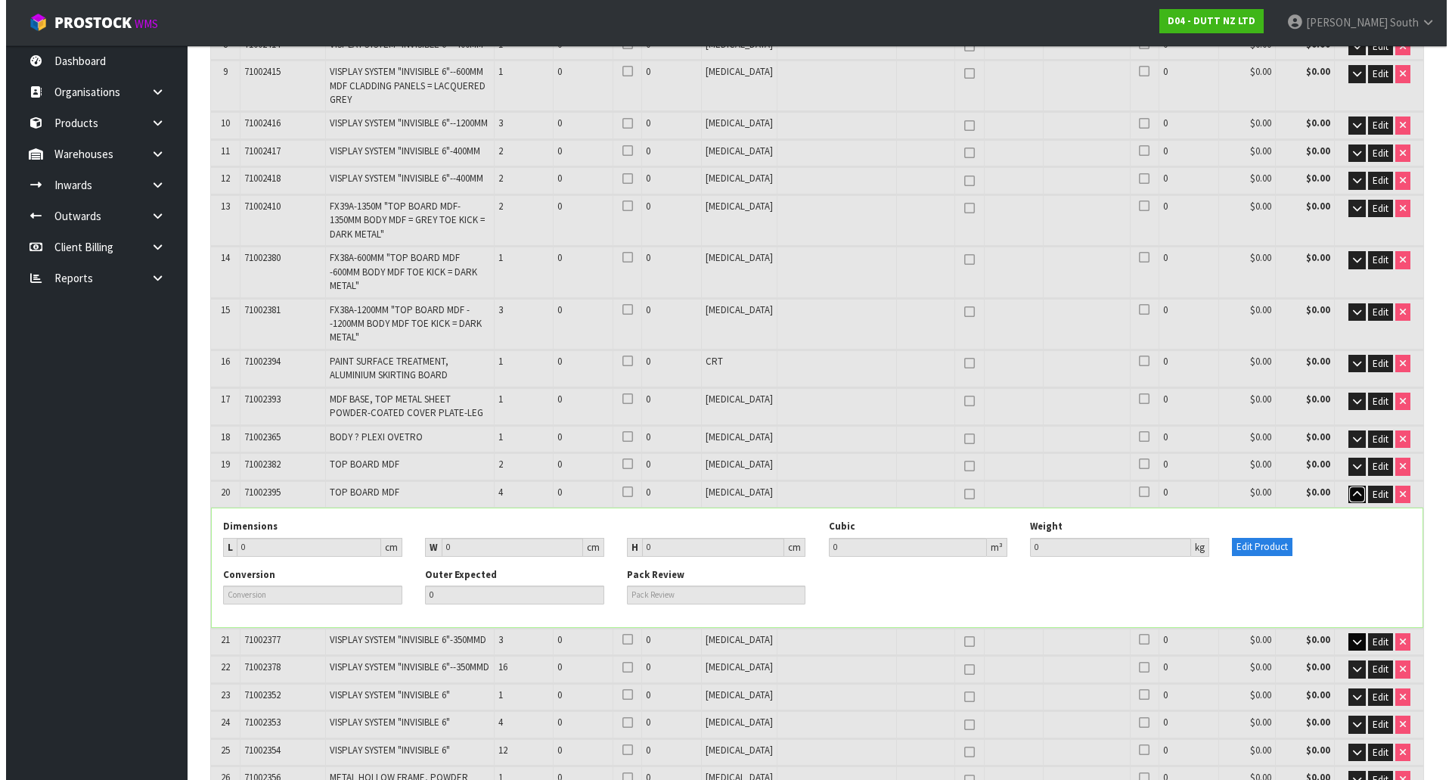
scroll to position [654, 0]
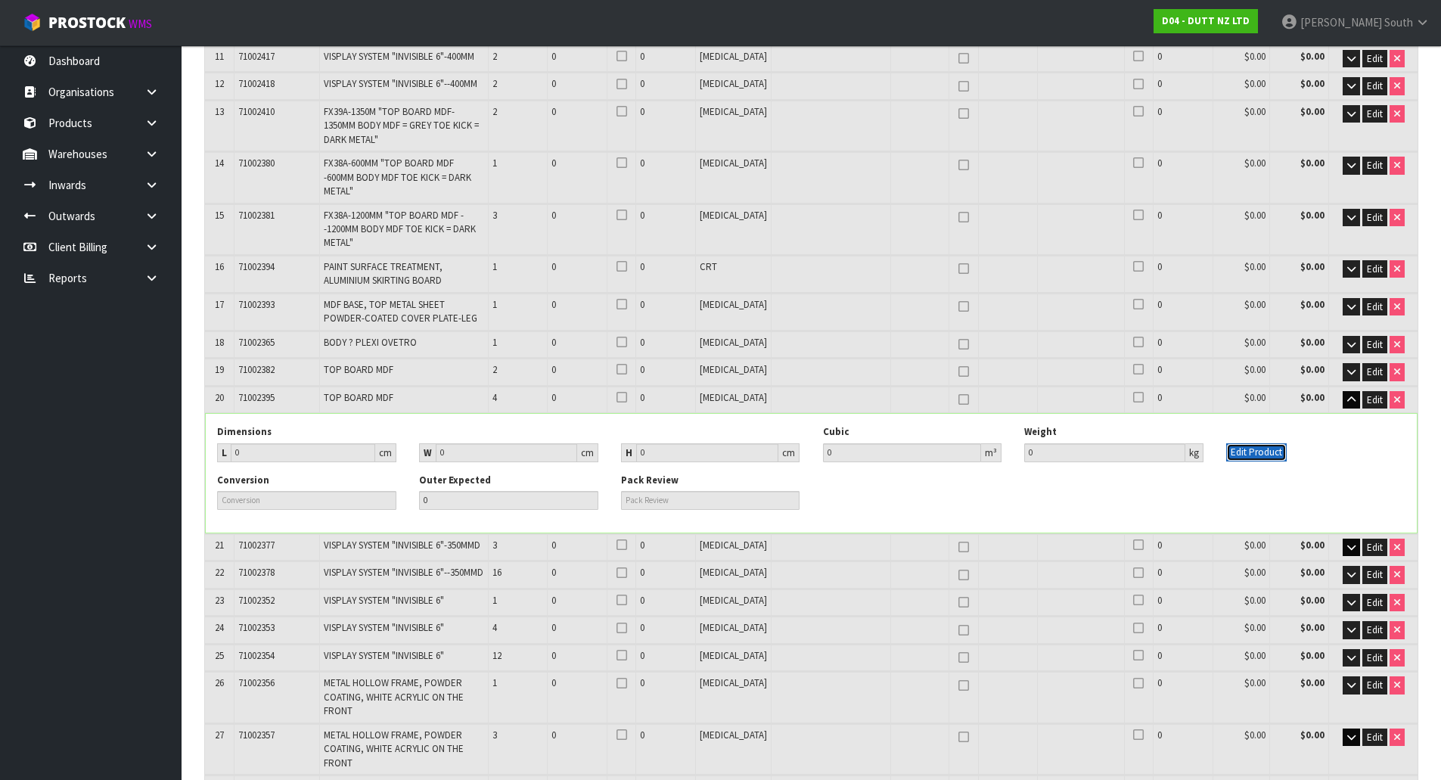
click at [1253, 443] on button "Edit Product" at bounding box center [1256, 452] width 60 height 18
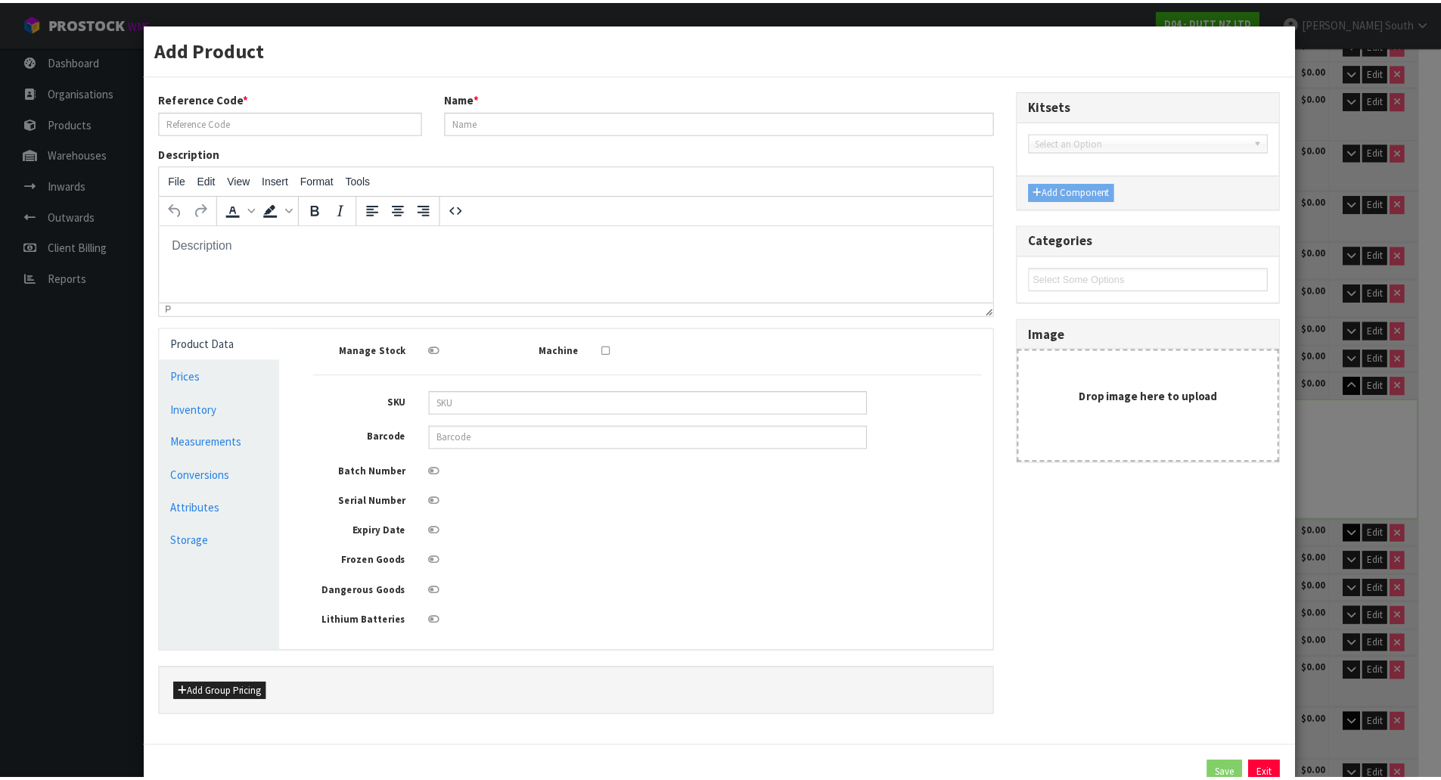
scroll to position [0, 0]
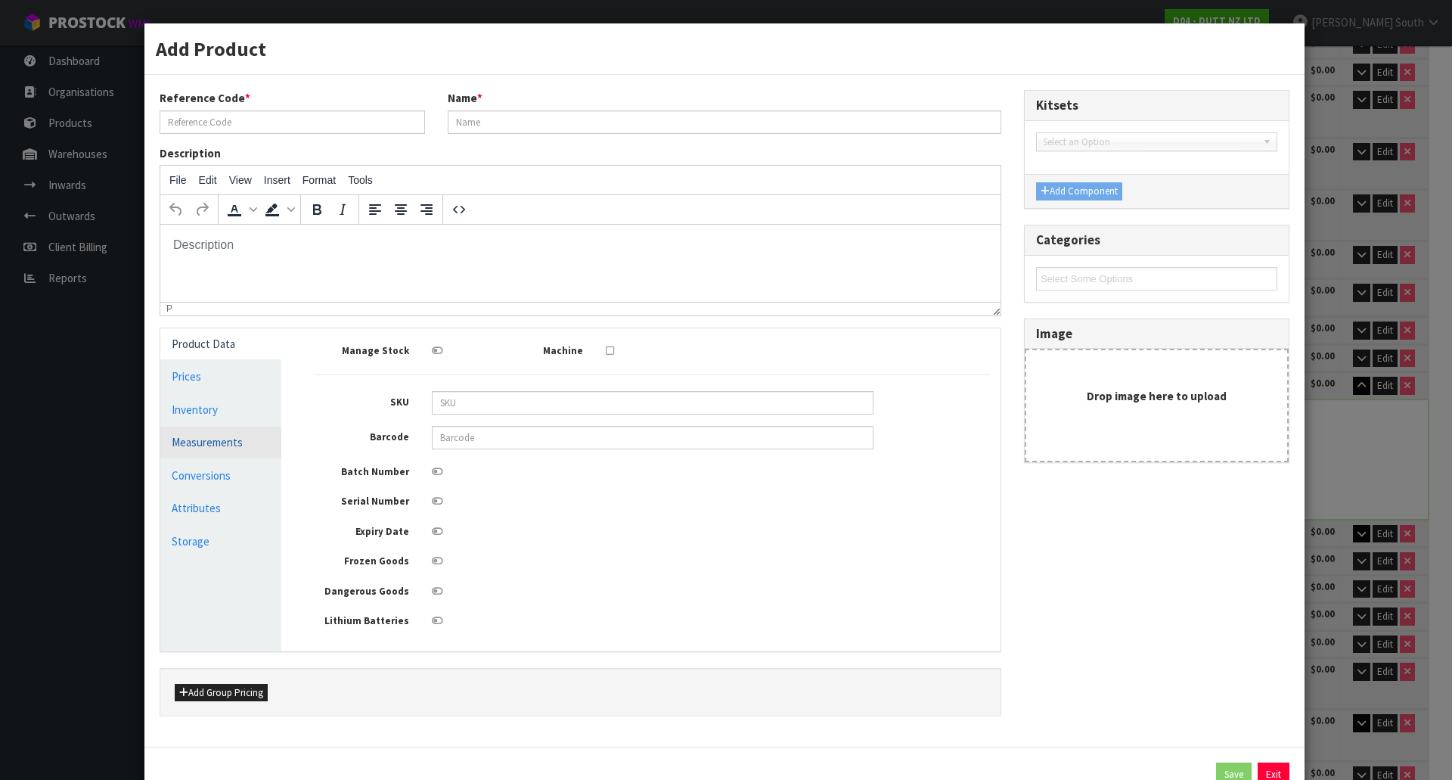
type input "71002395"
type input "TOP BOARD MDF"
type input "0"
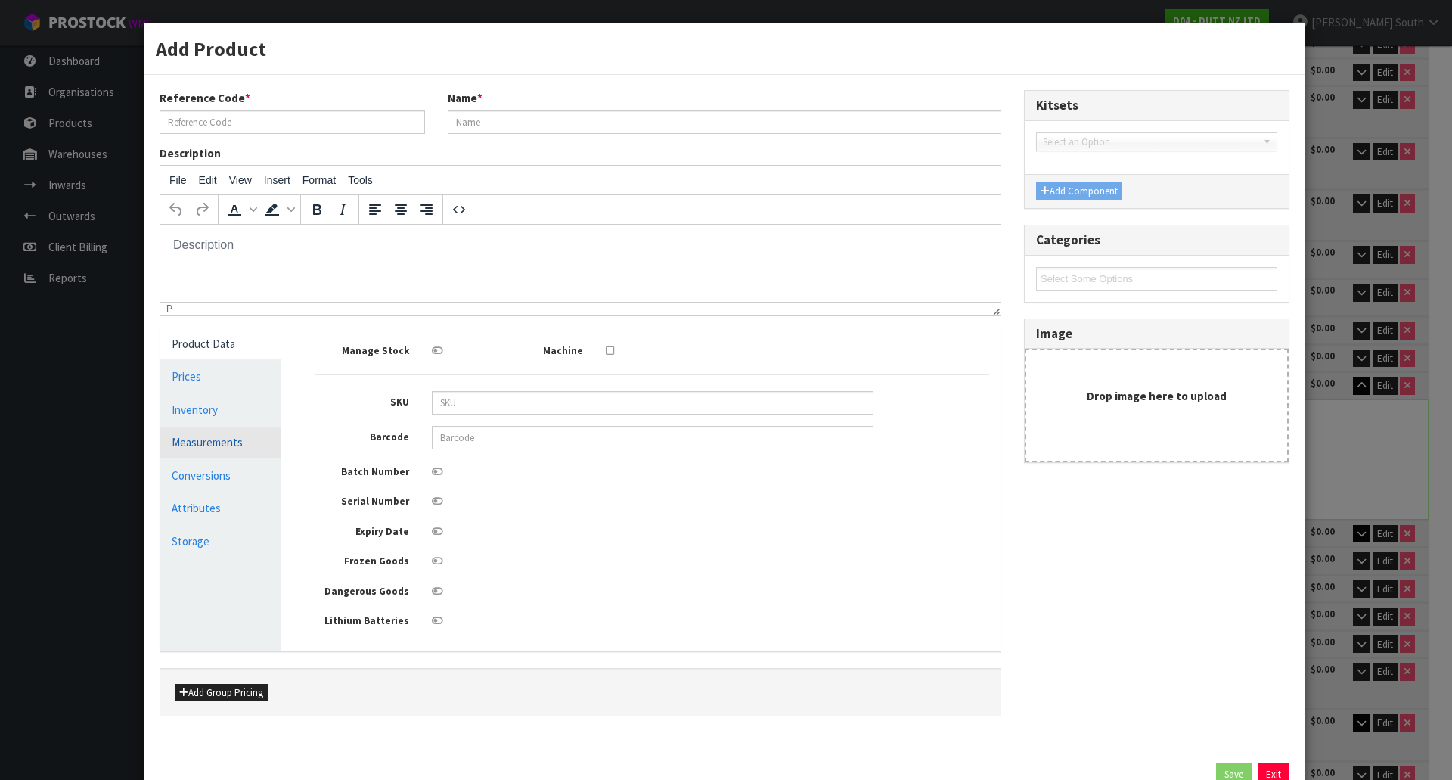
type input "0"
click at [262, 455] on link "Measurements" at bounding box center [220, 441] width 121 height 31
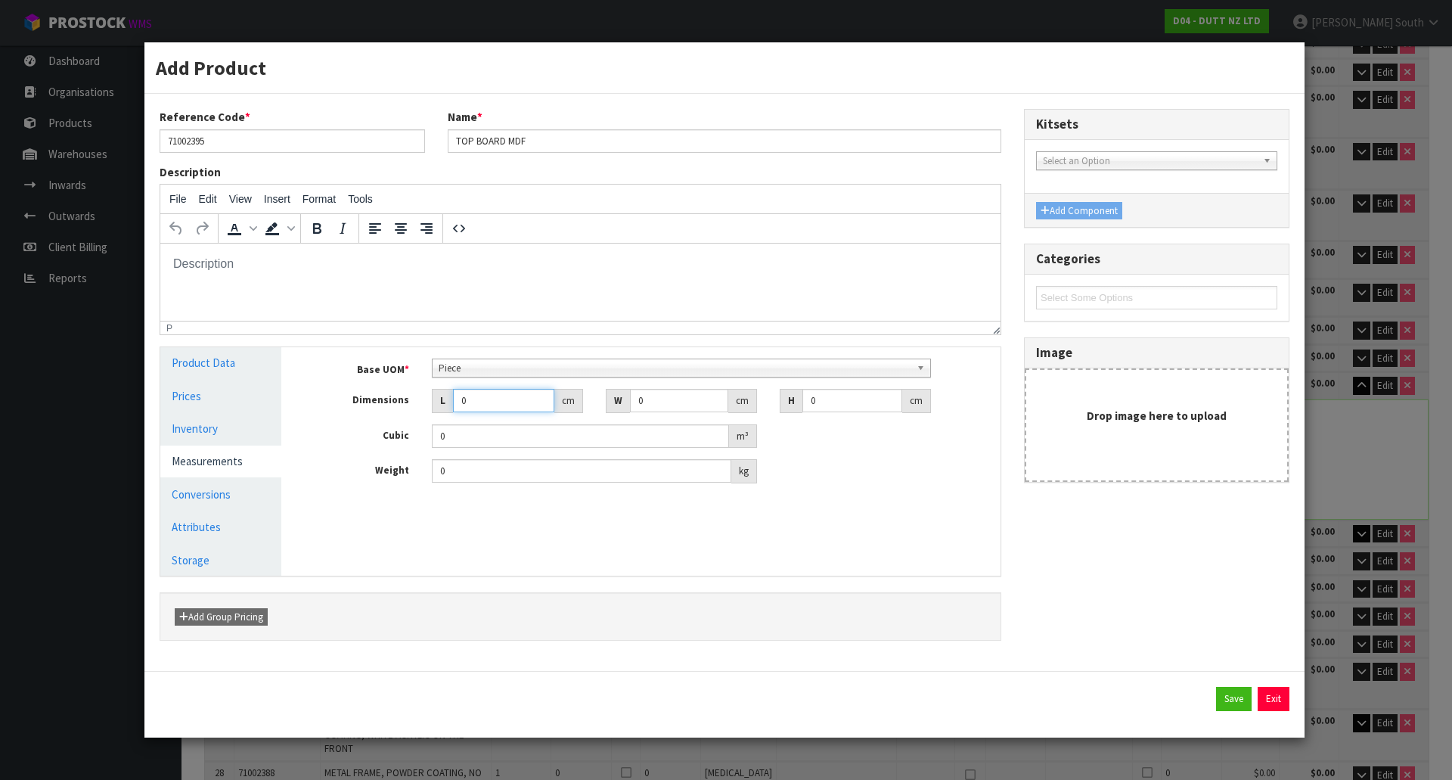
click at [479, 401] on input "0" at bounding box center [503, 400] width 101 height 23
click at [477, 392] on input "0" at bounding box center [503, 400] width 101 height 23
type input "0.000001"
type input "46"
click at [696, 414] on div "Base UOM * Bag Bar Basket Bin Bottle Box Bundle Cabinet Cage Carton Case Coil C…" at bounding box center [652, 420] width 674 height 125
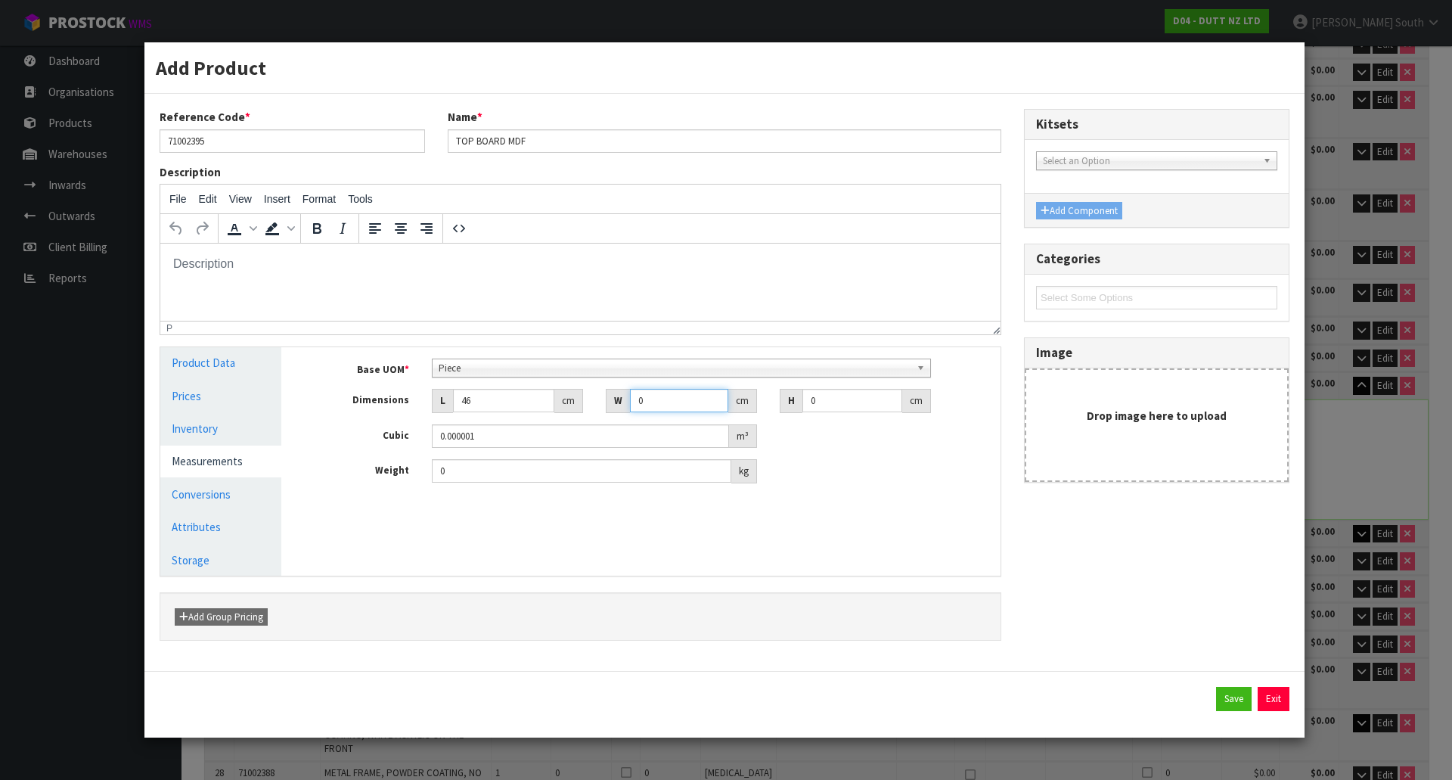
click at [678, 403] on input "0" at bounding box center [679, 400] width 98 height 23
type input "46"
type input "4"
type input "0.008464"
type input "45"
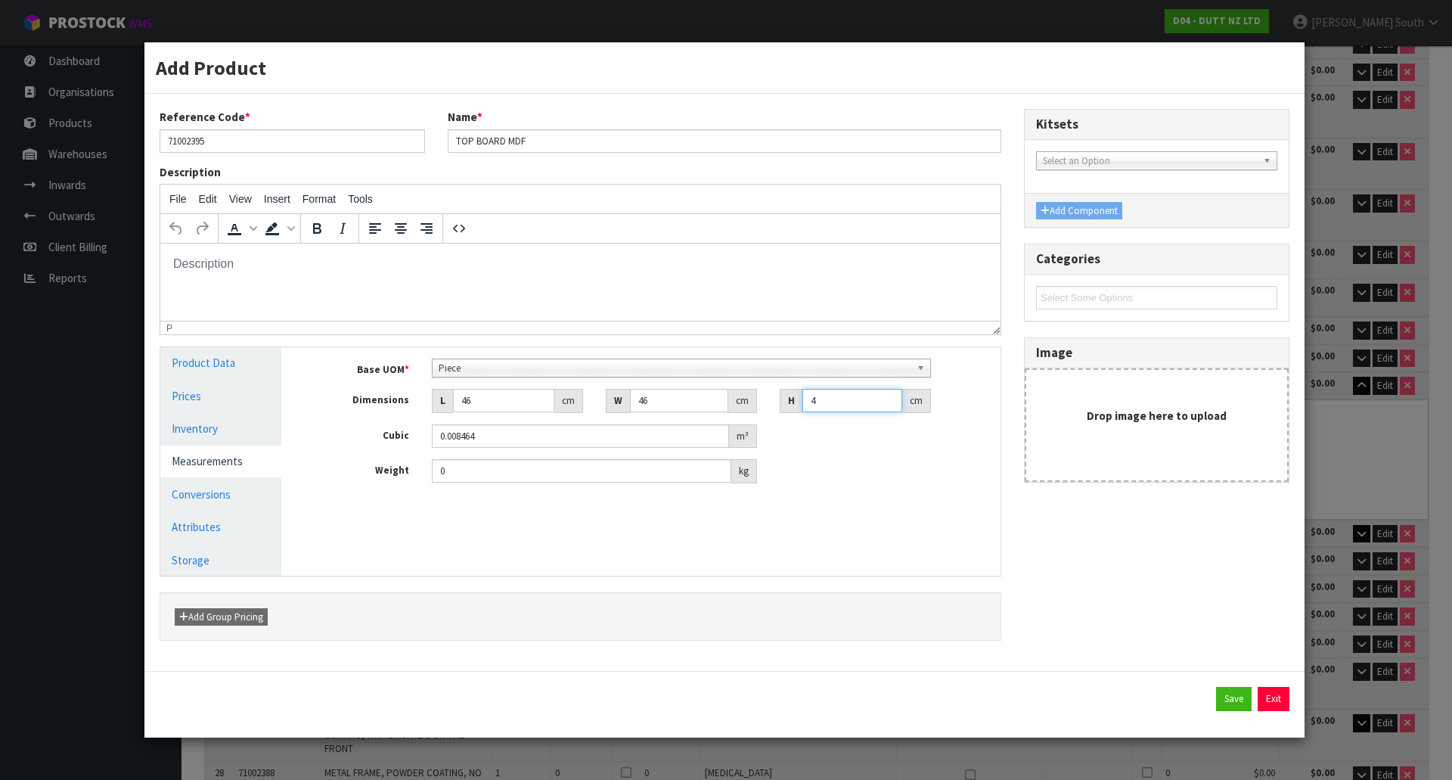
type input "0.09522"
type input "45"
click at [482, 484] on div "Base UOM * Bag Bar Basket Bin Bottle Box Bundle Cabinet Cage Carton Case Coil C…" at bounding box center [652, 426] width 696 height 159
click at [485, 473] on input "0" at bounding box center [581, 470] width 299 height 23
type input "14.30"
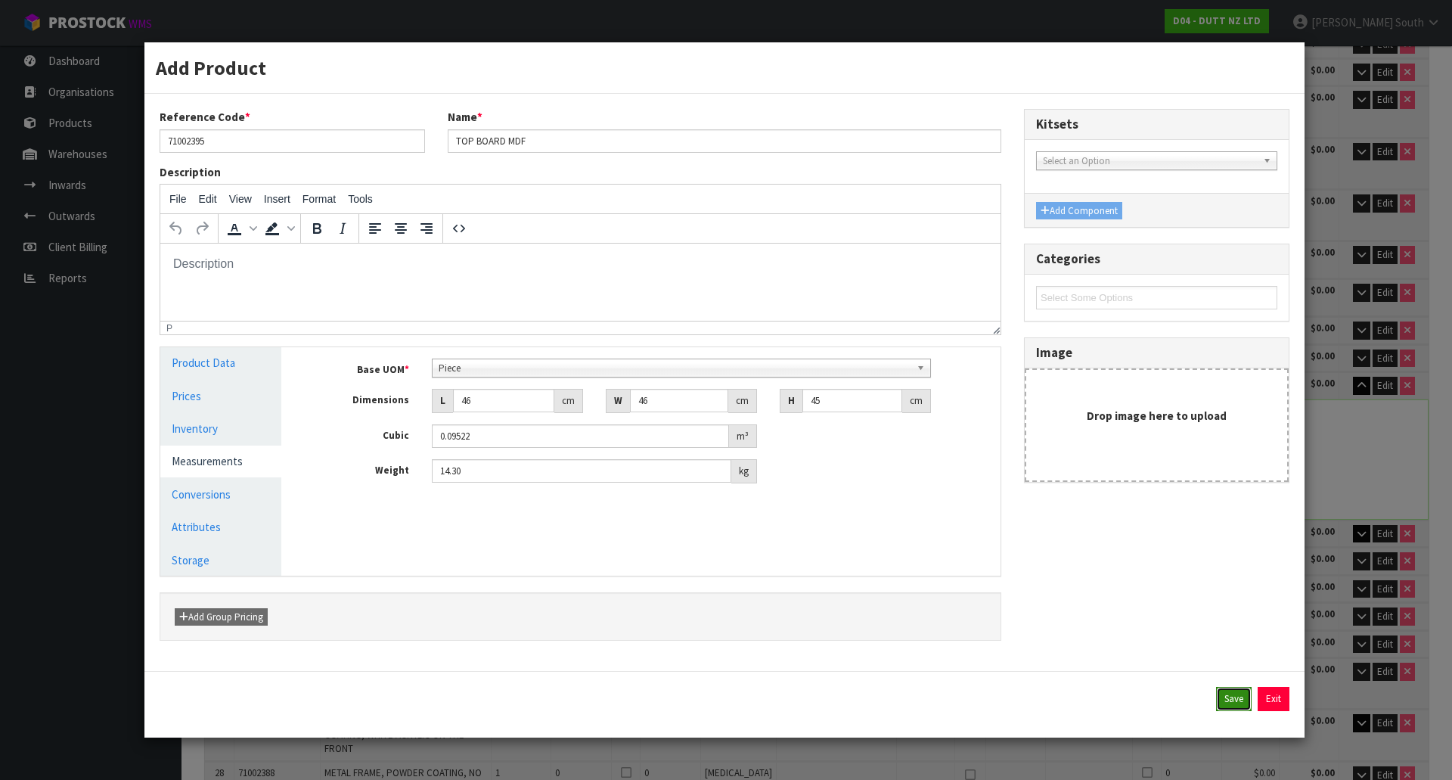
click at [1239, 709] on button "Save" at bounding box center [1234, 699] width 36 height 24
type input "46"
type input "45"
type input "0.09522"
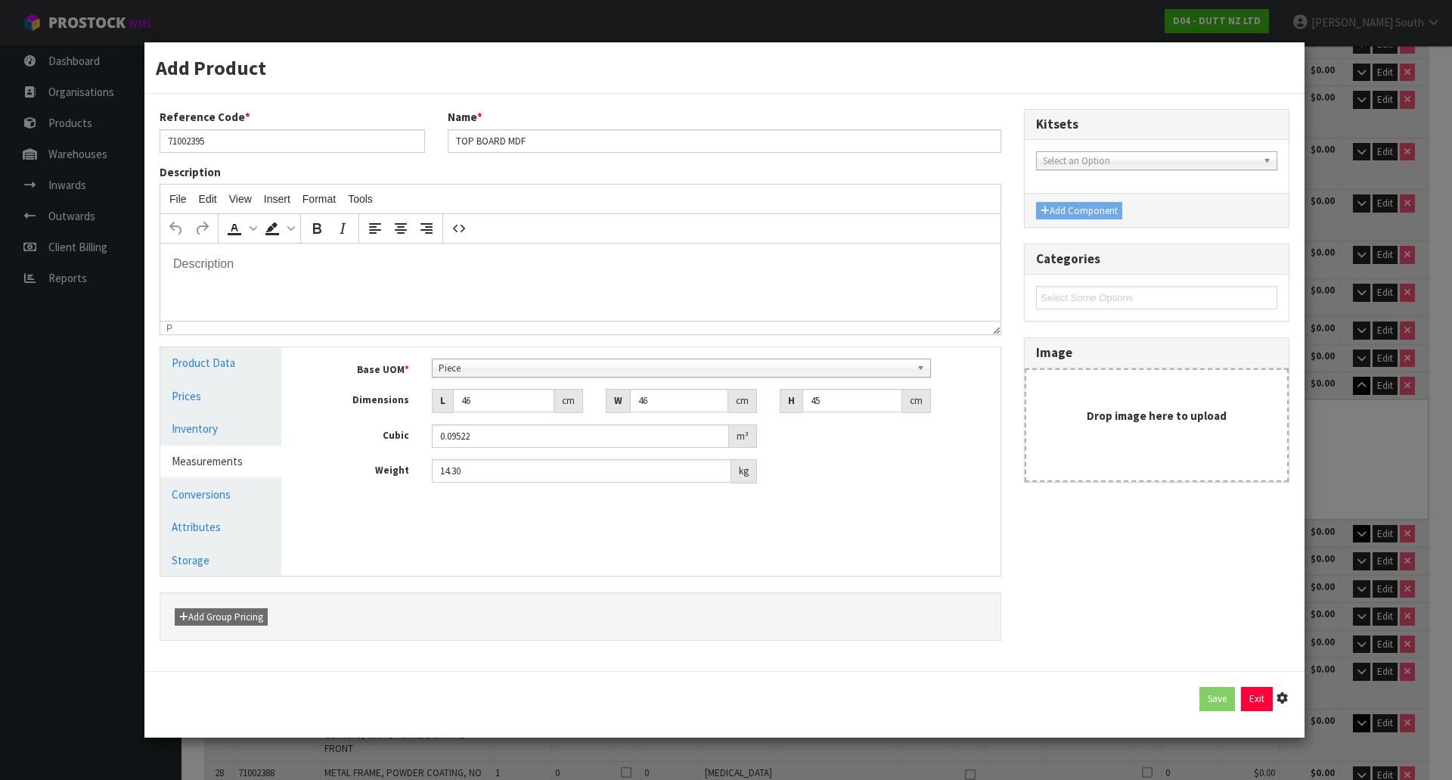
type input "14.3"
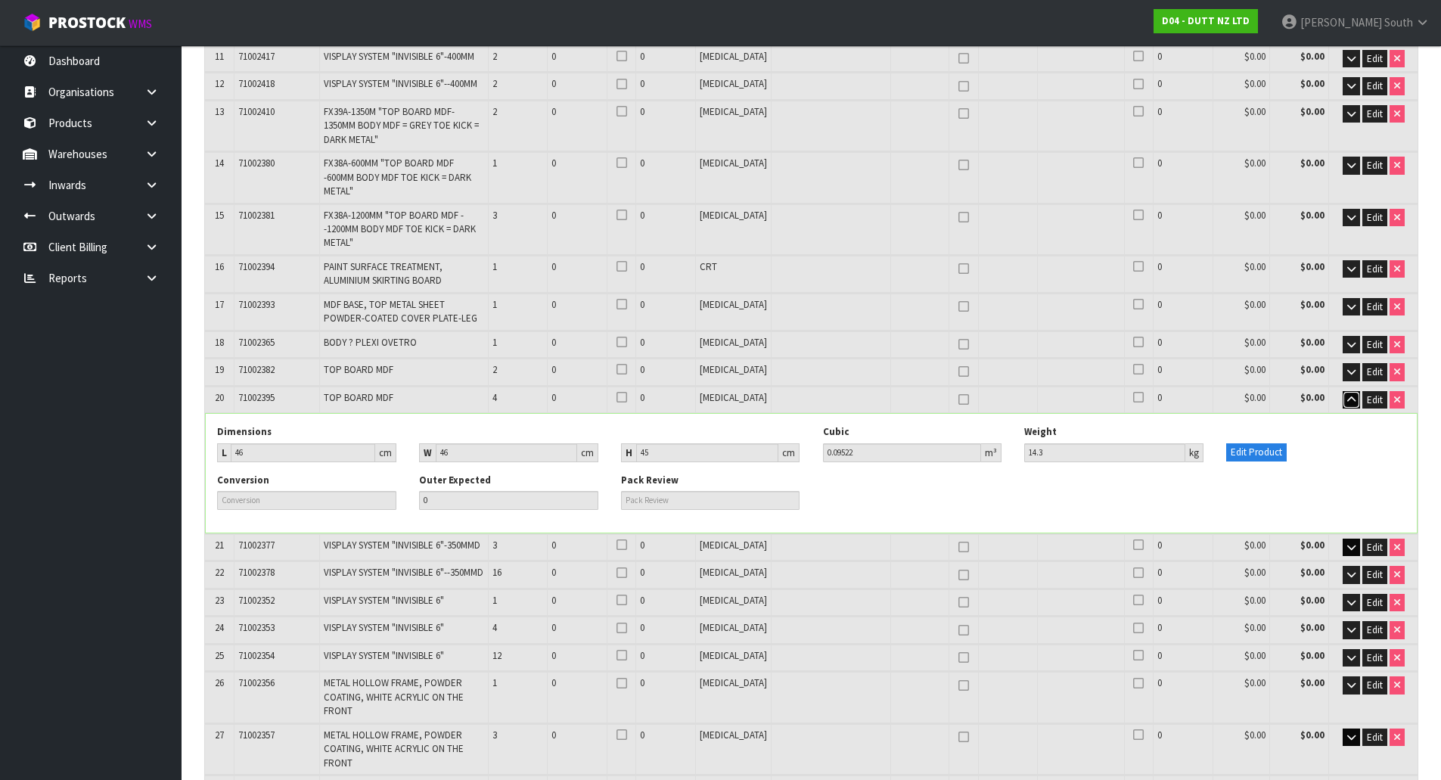
click at [1349, 391] on button "button" at bounding box center [1350, 400] width 17 height 18
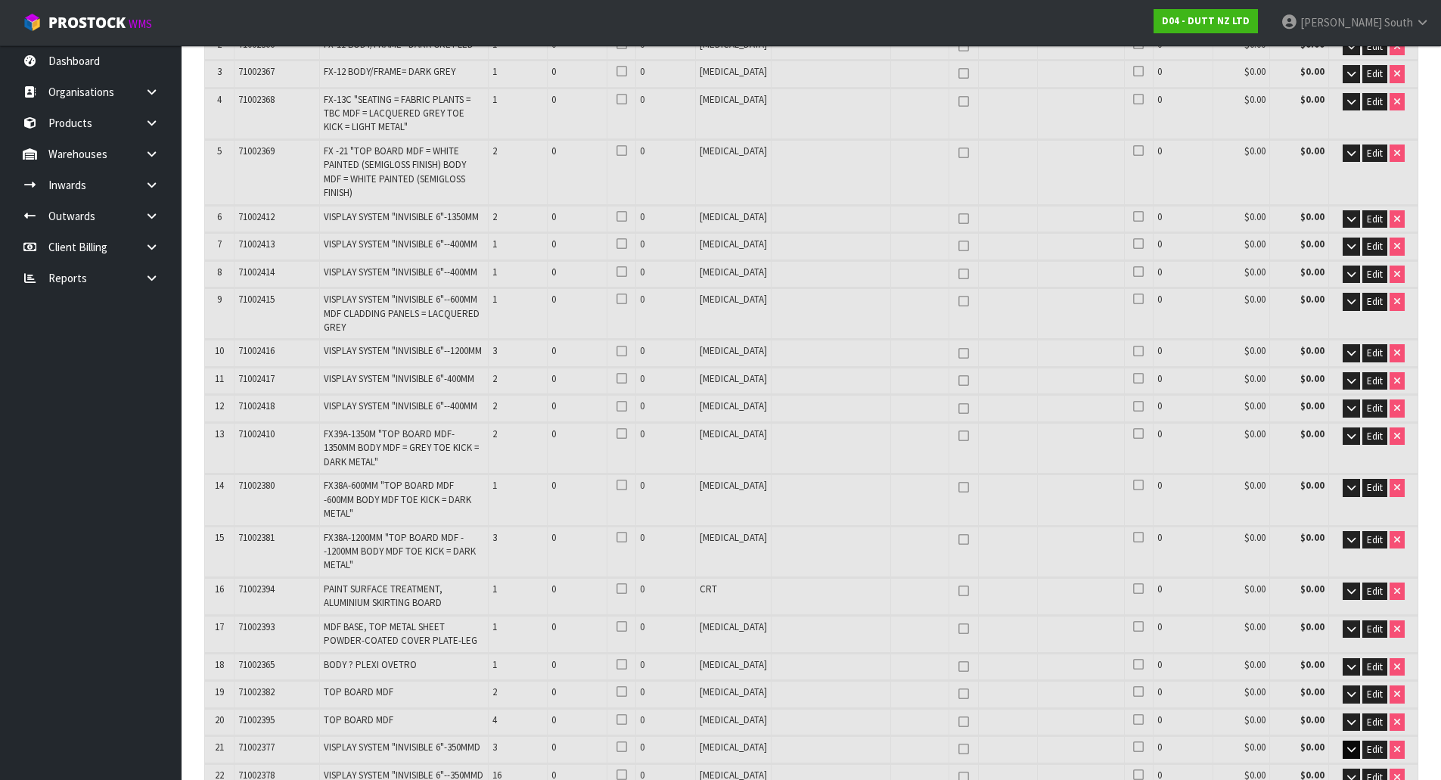
scroll to position [529, 0]
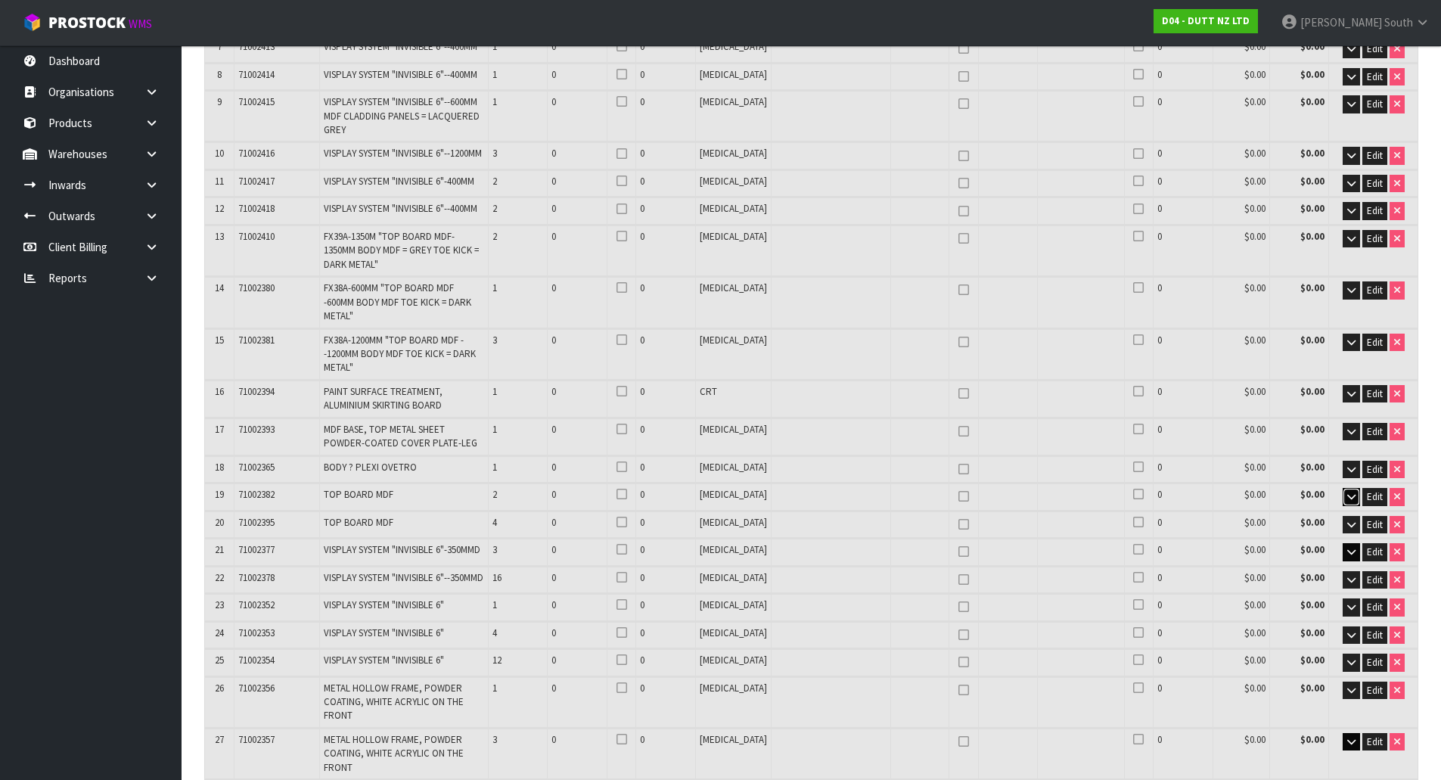
click at [1349, 492] on icon "button" at bounding box center [1351, 497] width 8 height 10
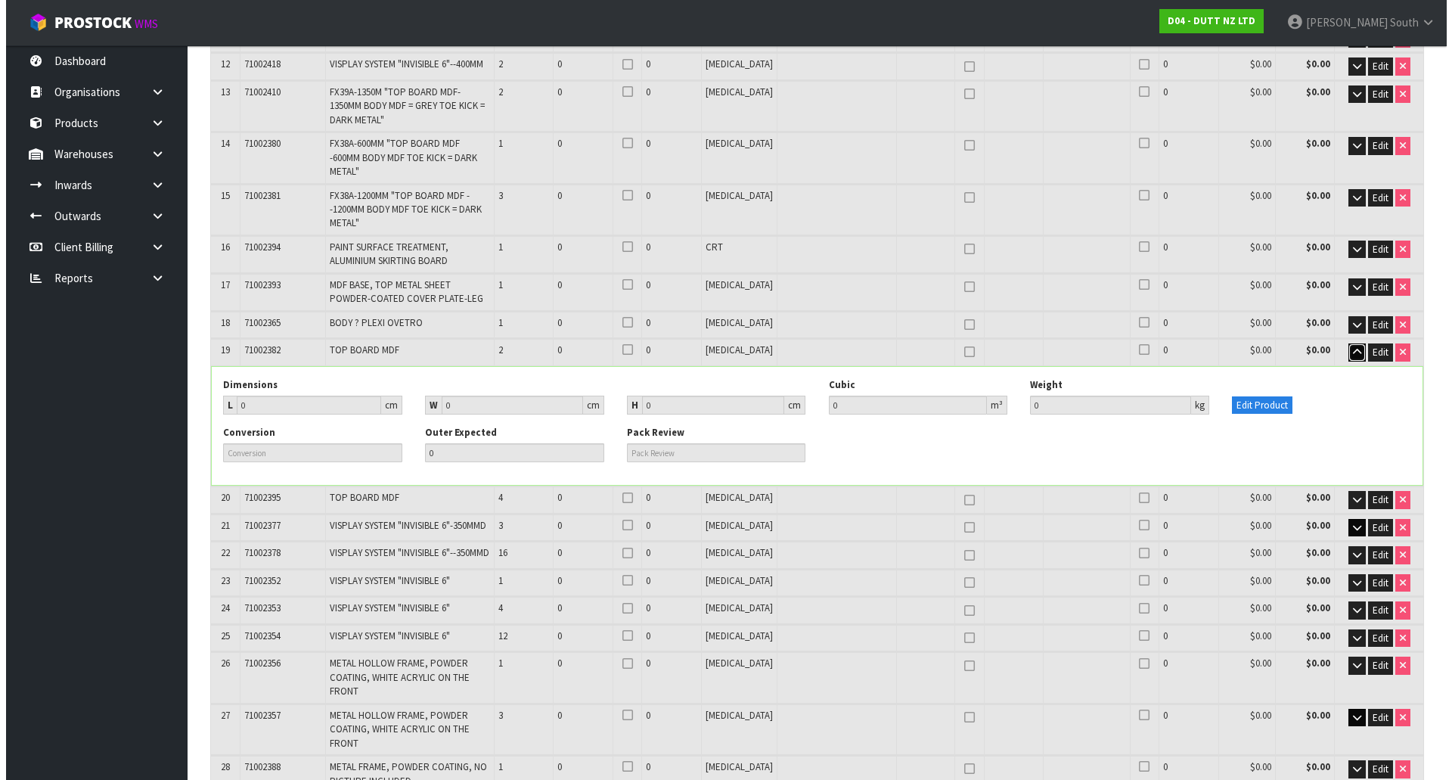
scroll to position [681, 0]
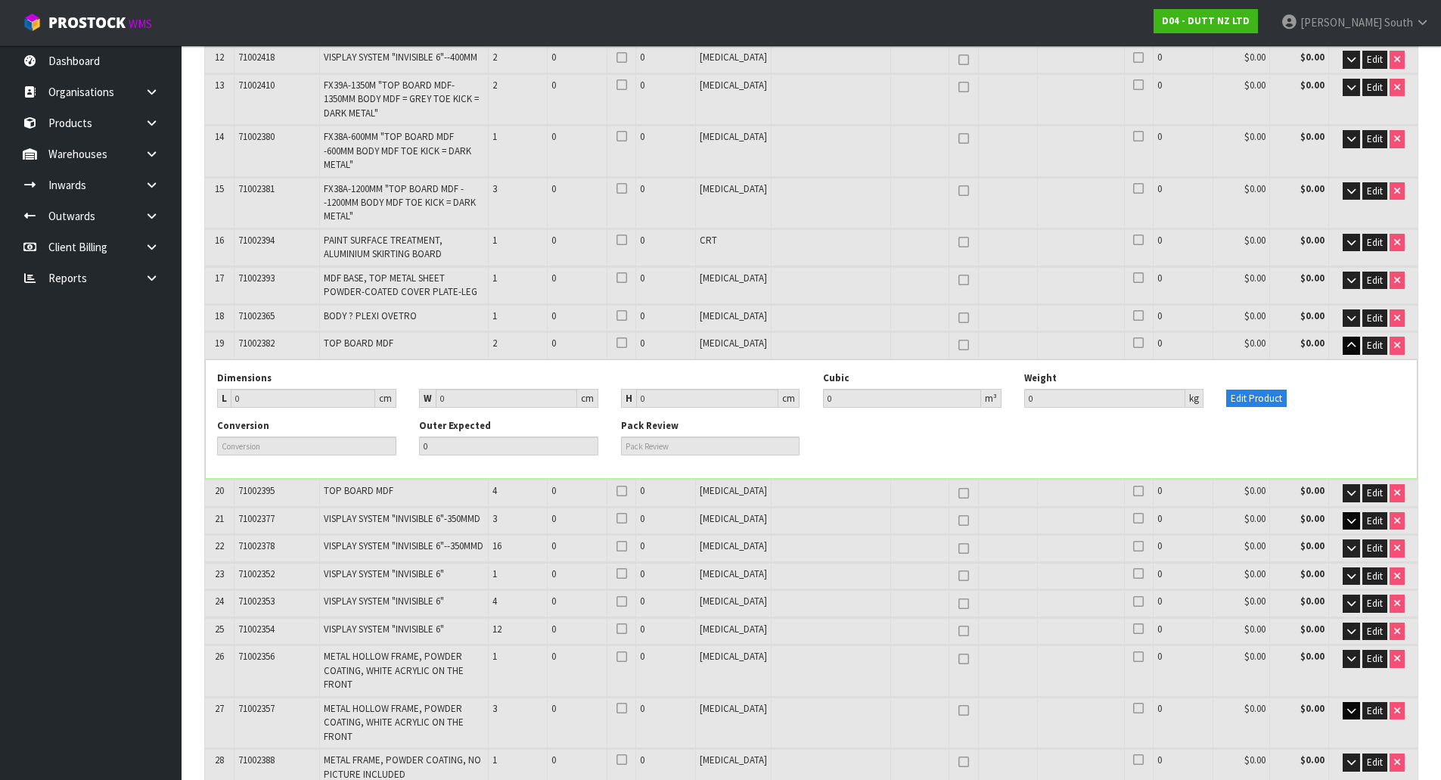
click at [1241, 380] on div "Dimensions L 0 cm W 0 cm H 0 cm Cubic 0 m³ Weight 0 kg Edit Product" at bounding box center [811, 395] width 1211 height 48
click at [1244, 389] on button "Edit Product" at bounding box center [1256, 398] width 60 height 18
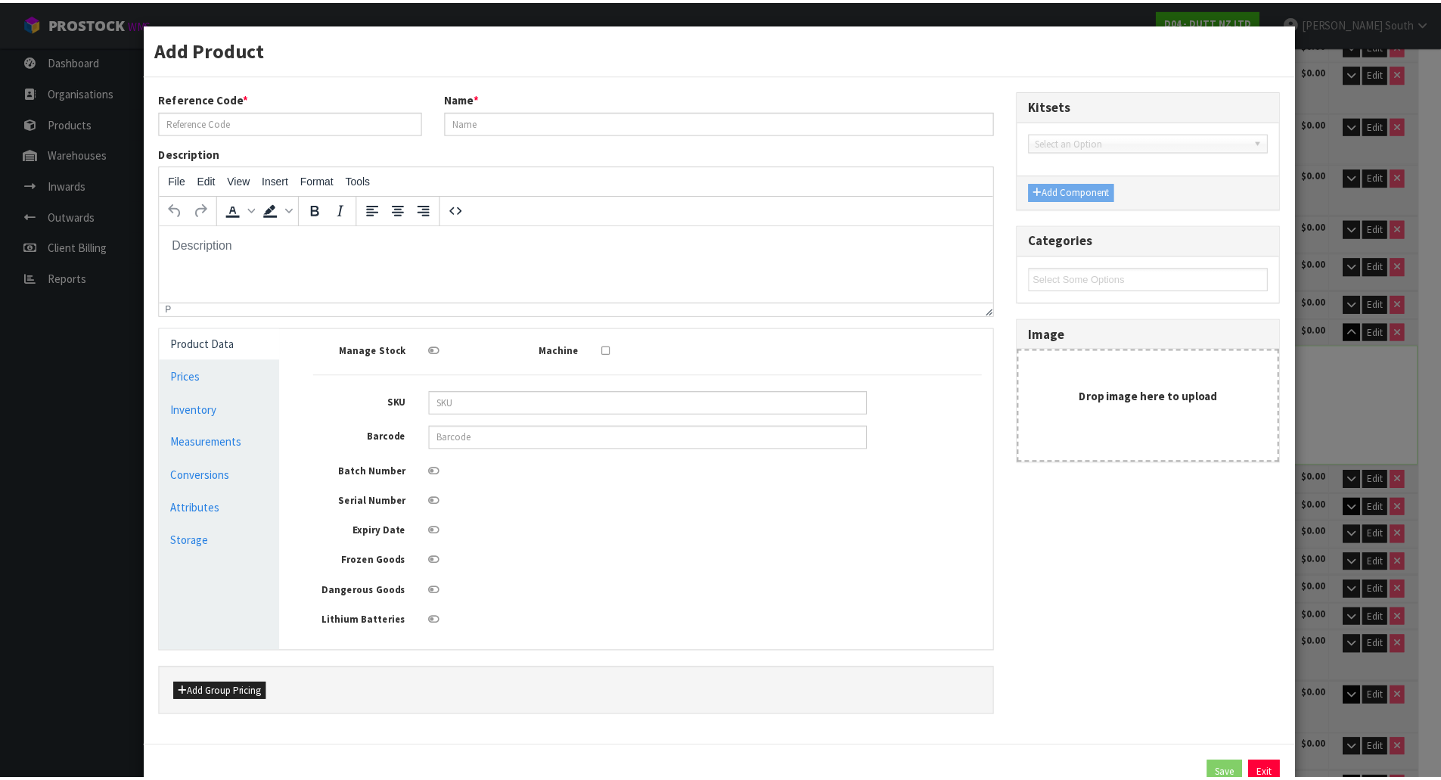
scroll to position [0, 0]
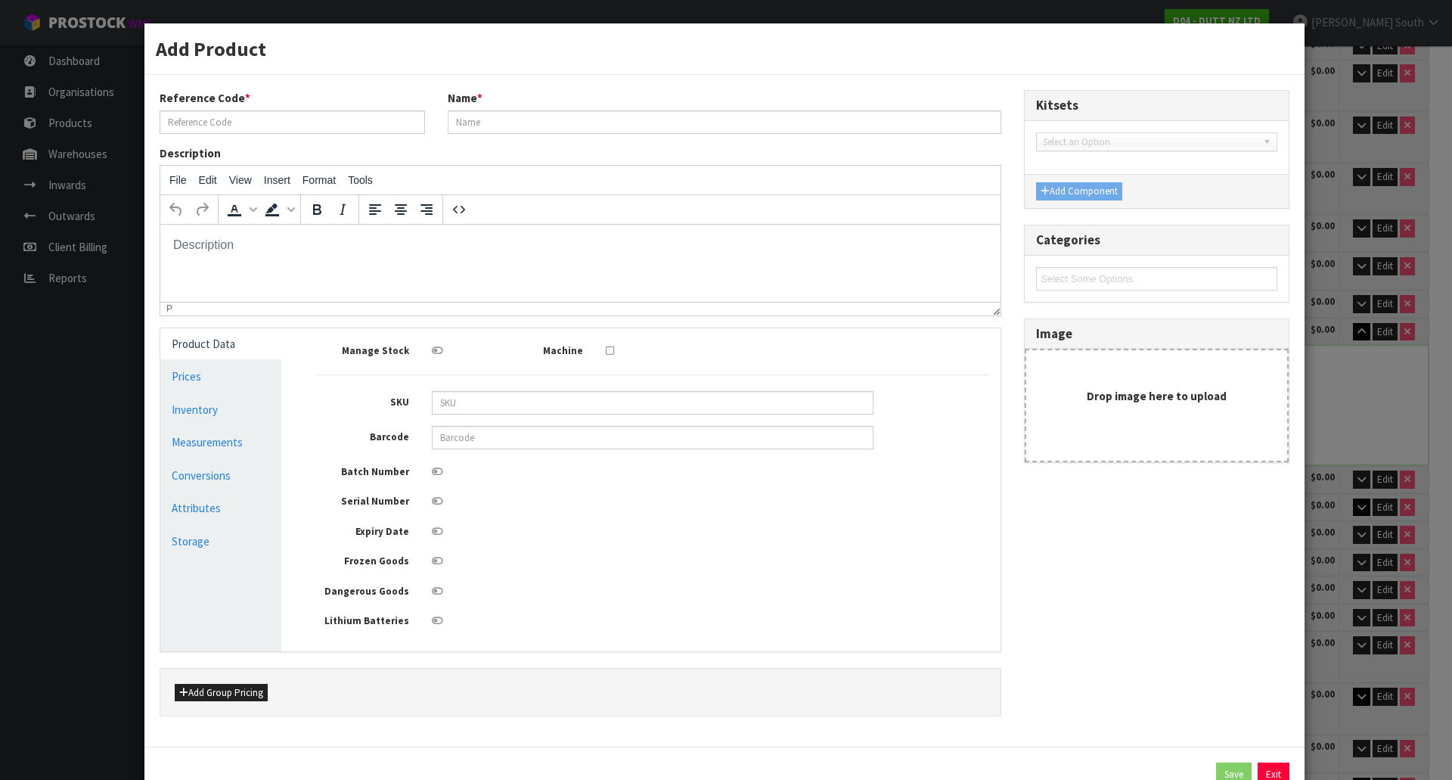
type input "71002382"
type input "TOP BOARD MDF"
type input "0"
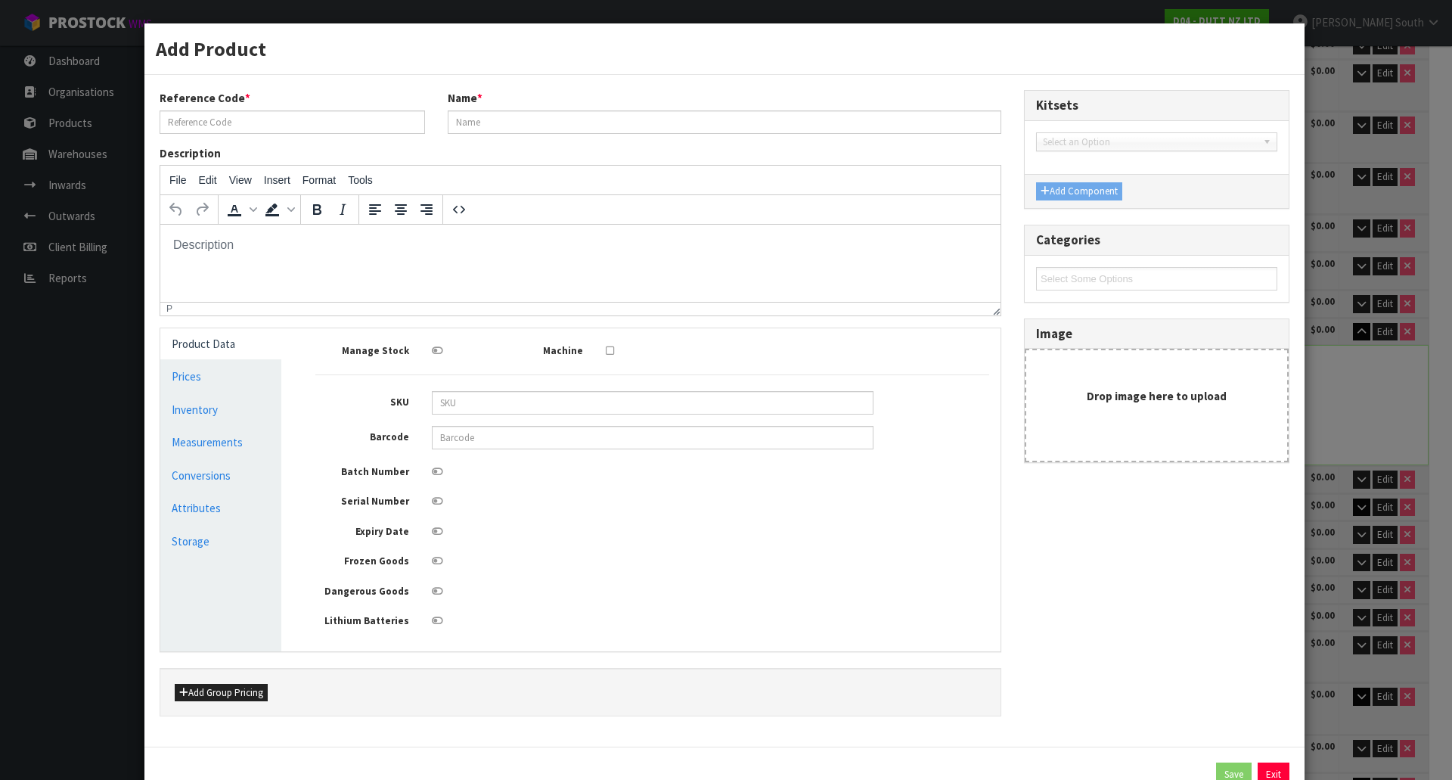
type input "0"
click at [246, 437] on link "Measurements" at bounding box center [220, 441] width 121 height 31
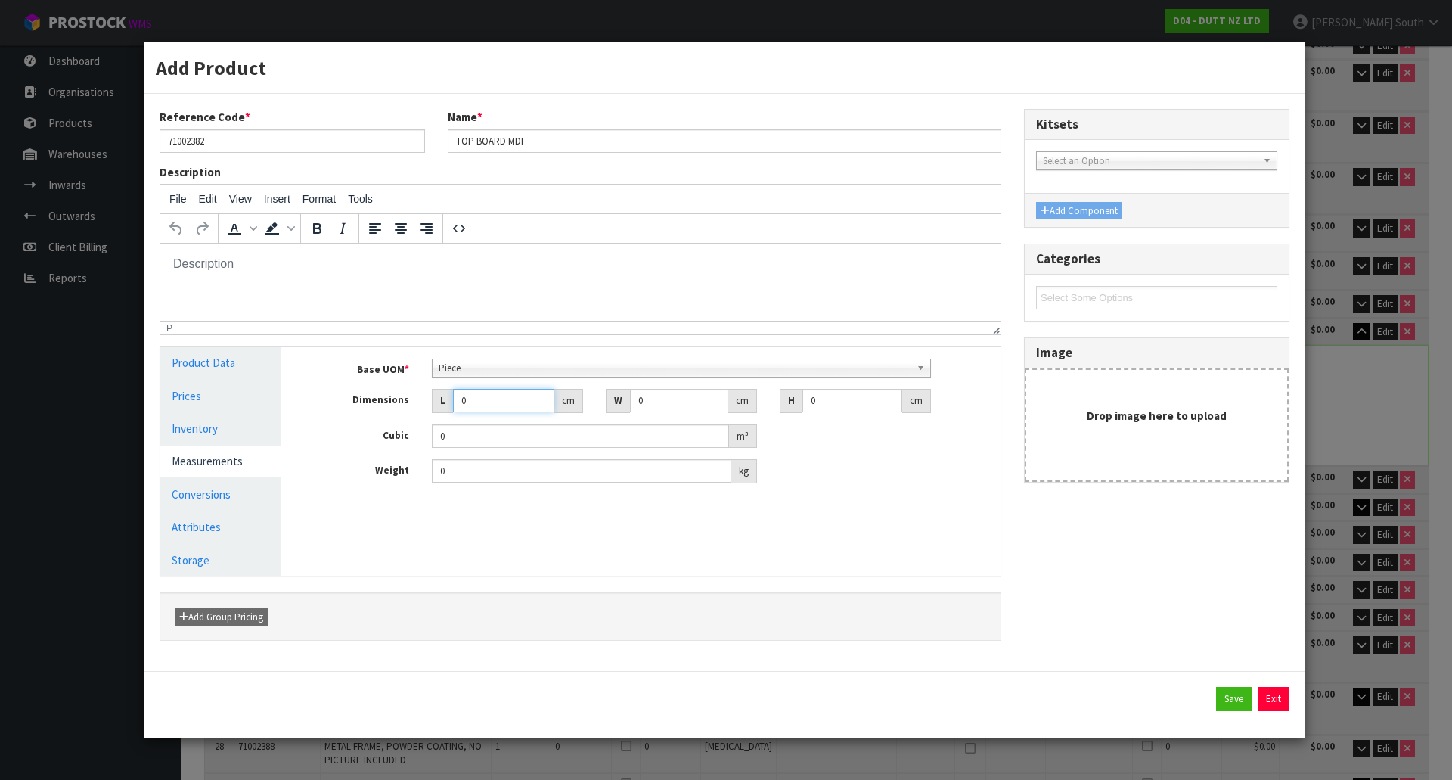
click at [497, 392] on input "0" at bounding box center [503, 400] width 101 height 23
type input "04"
type input "0.000001"
type input "46"
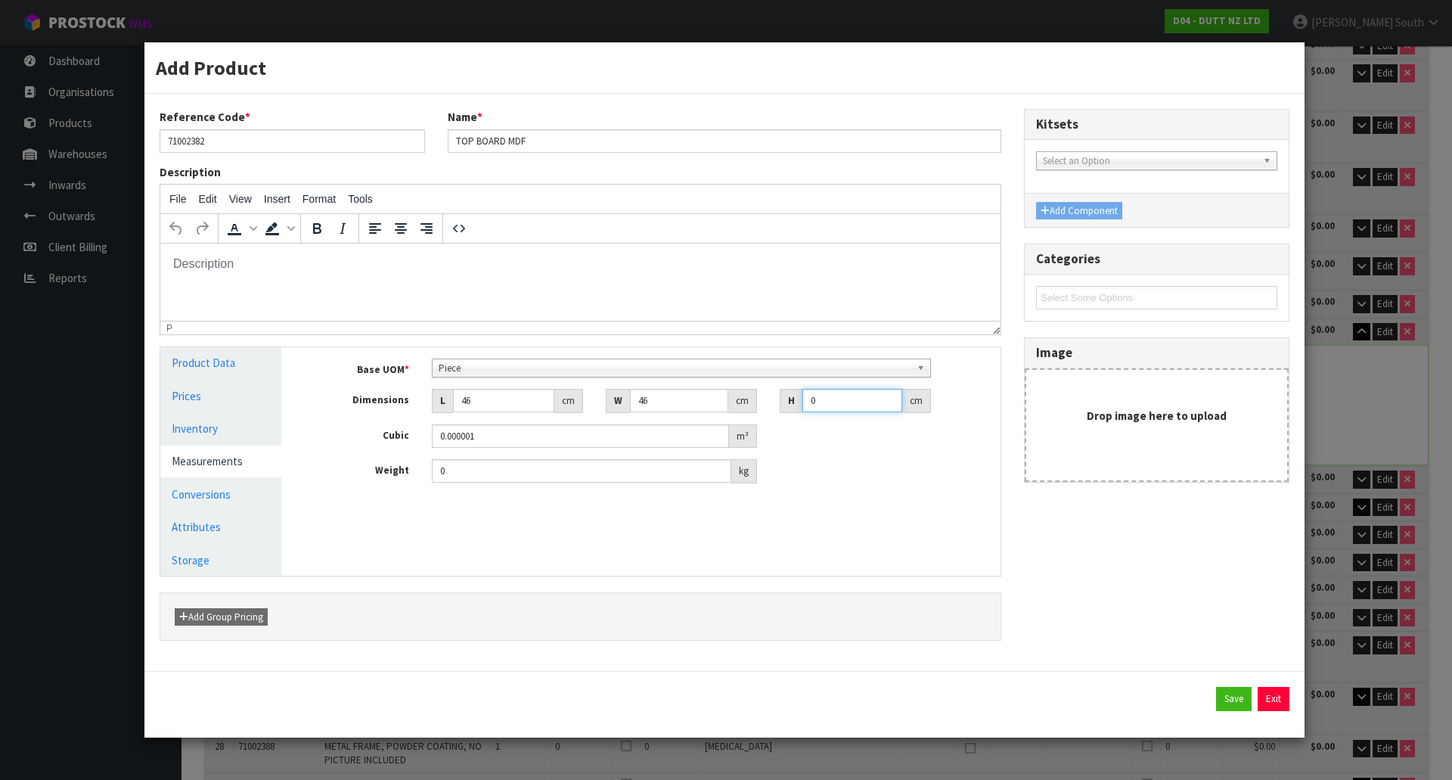
type input "4"
type input "0.008464"
type input "46"
type input "0.097336"
type input "46"
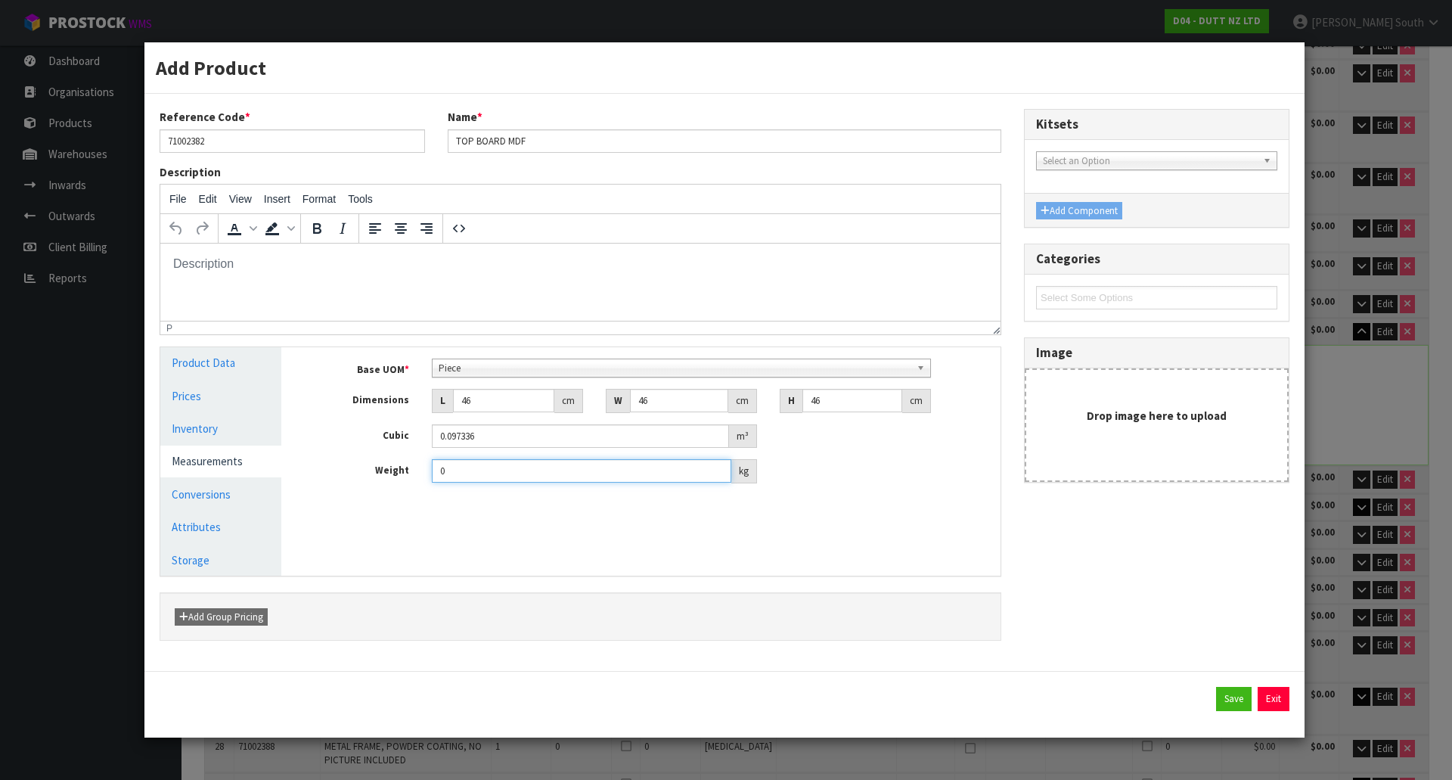
click at [517, 470] on input "0" at bounding box center [581, 470] width 299 height 23
type input "16"
click at [1235, 702] on button "Save" at bounding box center [1234, 699] width 36 height 24
type input "46"
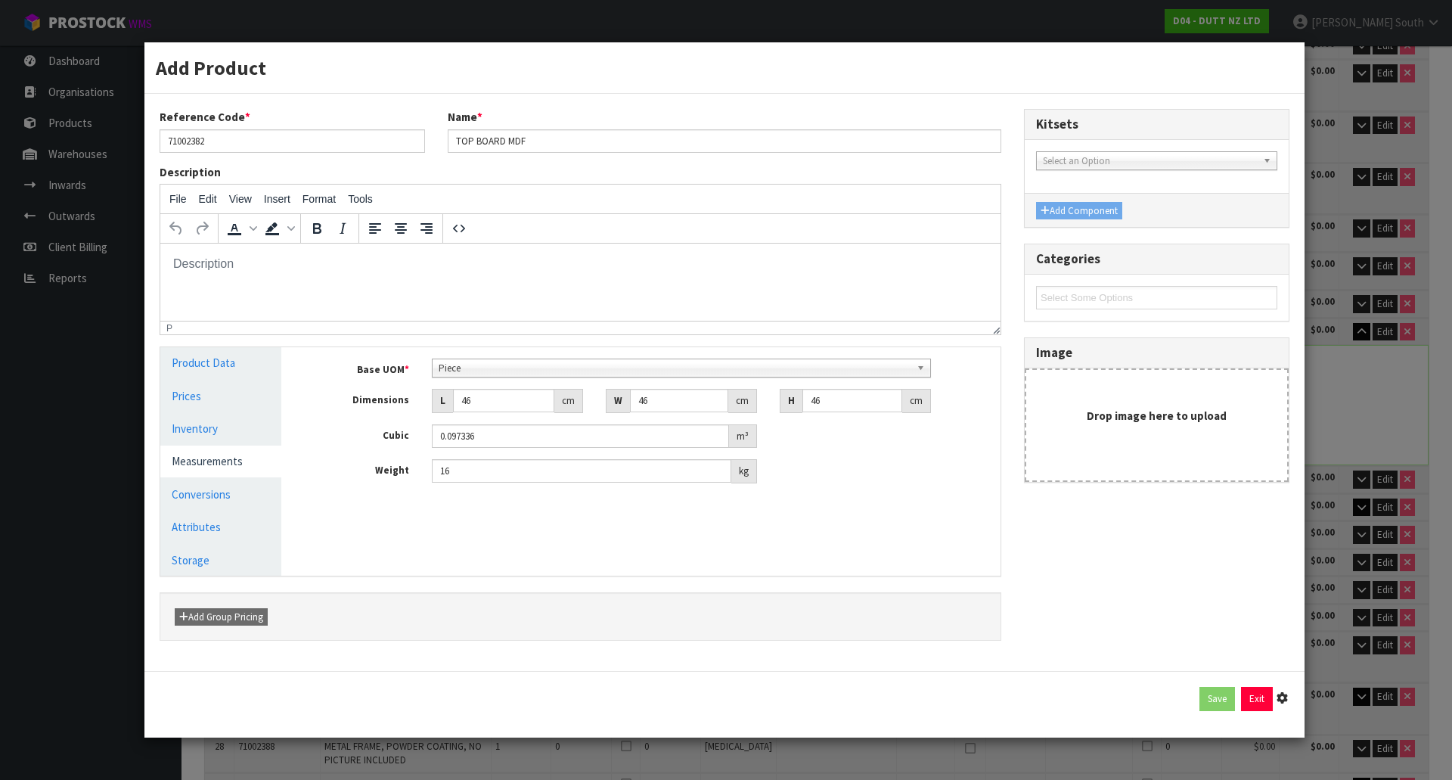
type input "46"
type input "0.097336"
type input "16"
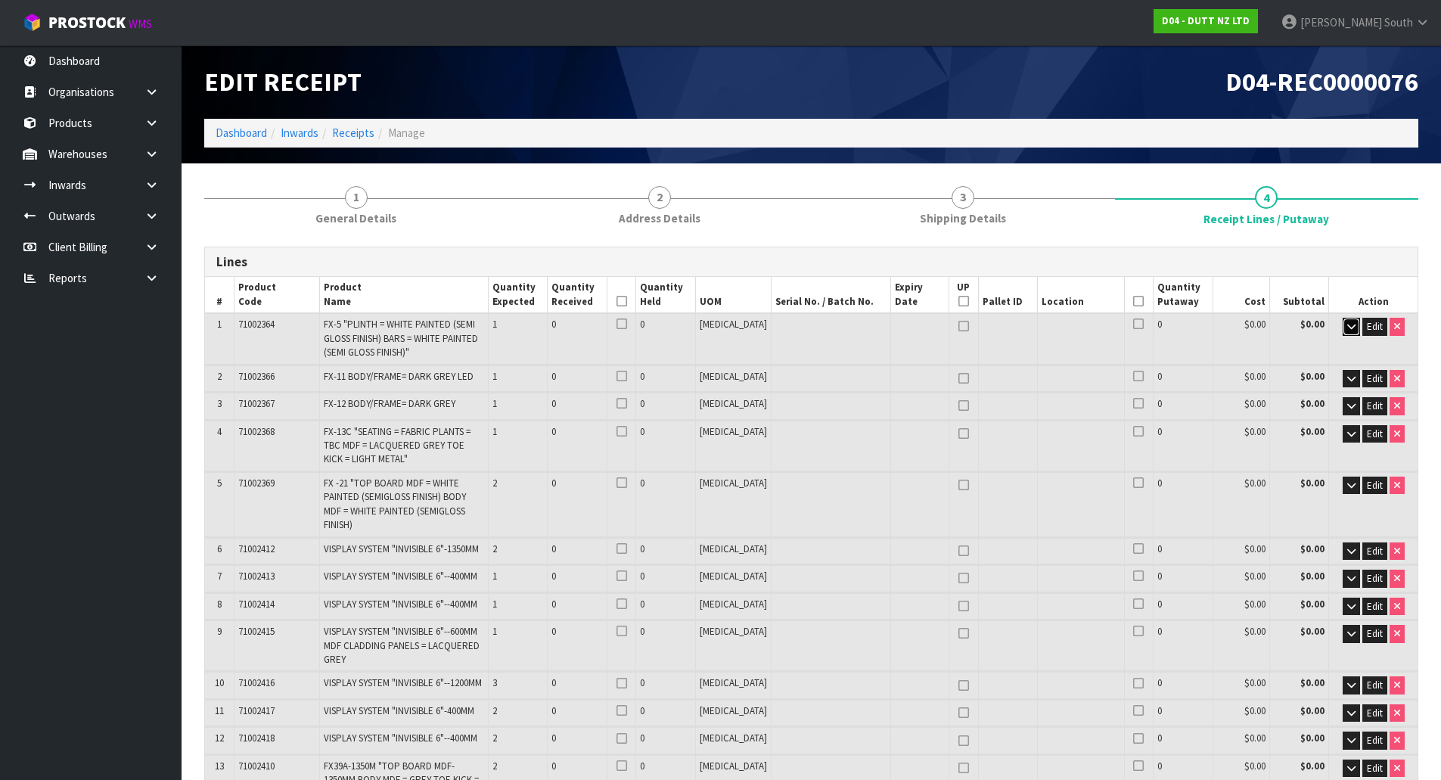
click at [1345, 321] on button "button" at bounding box center [1350, 327] width 17 height 18
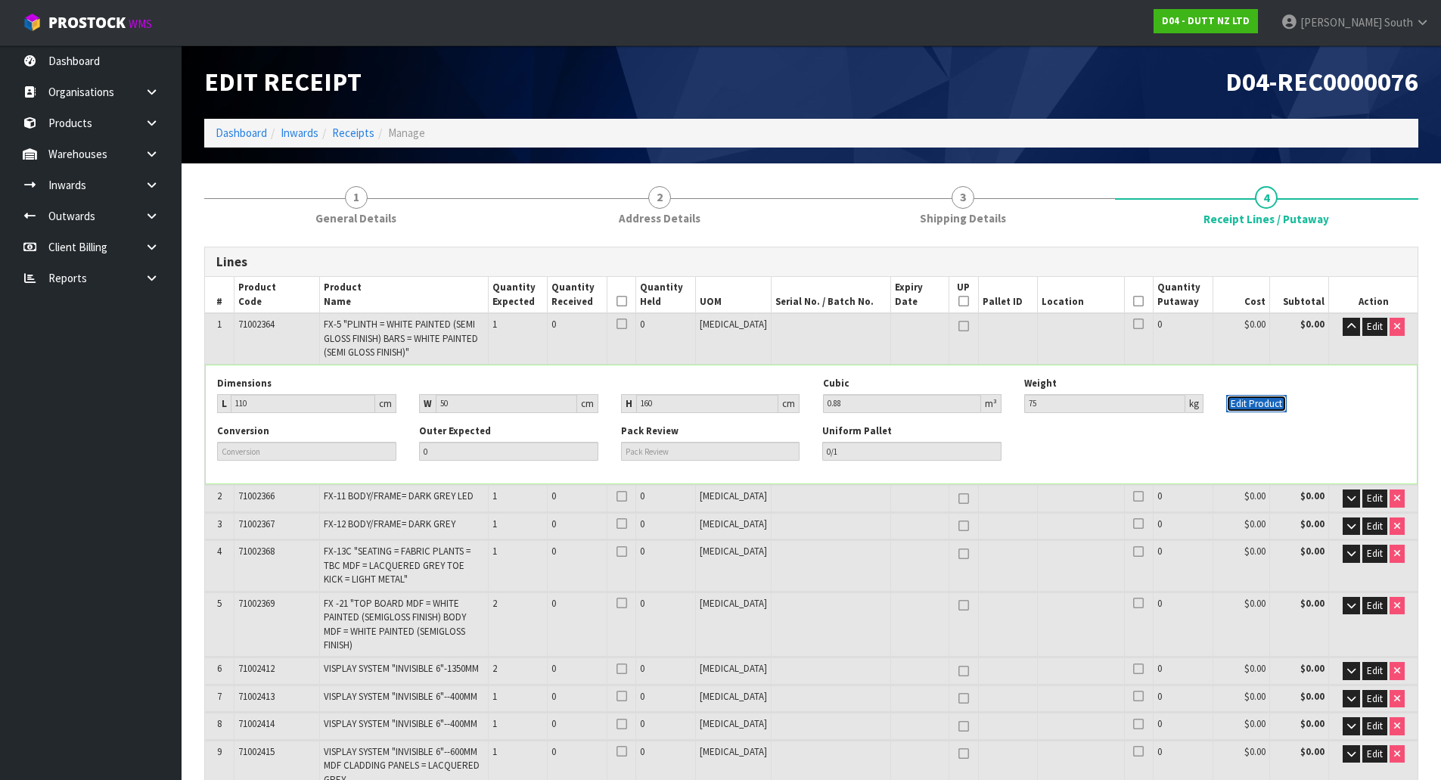
click at [1250, 402] on button "Edit Product" at bounding box center [1256, 404] width 60 height 18
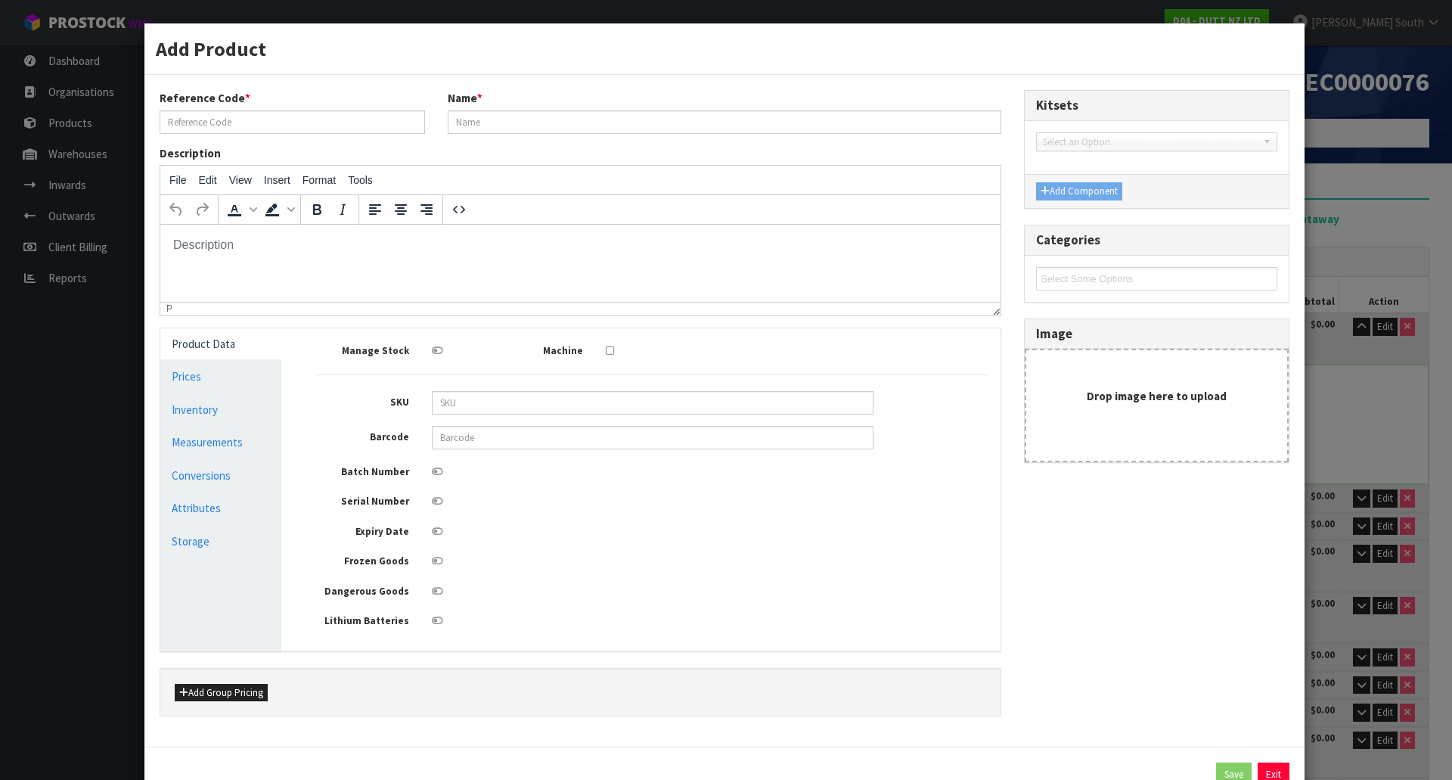
type input "71002364"
type input "FX-5 "PLINTH = WHITE PAINTED (SEMI GLOSS FINISH) BARS = WHITE PAINTED (SEMI GLO…"
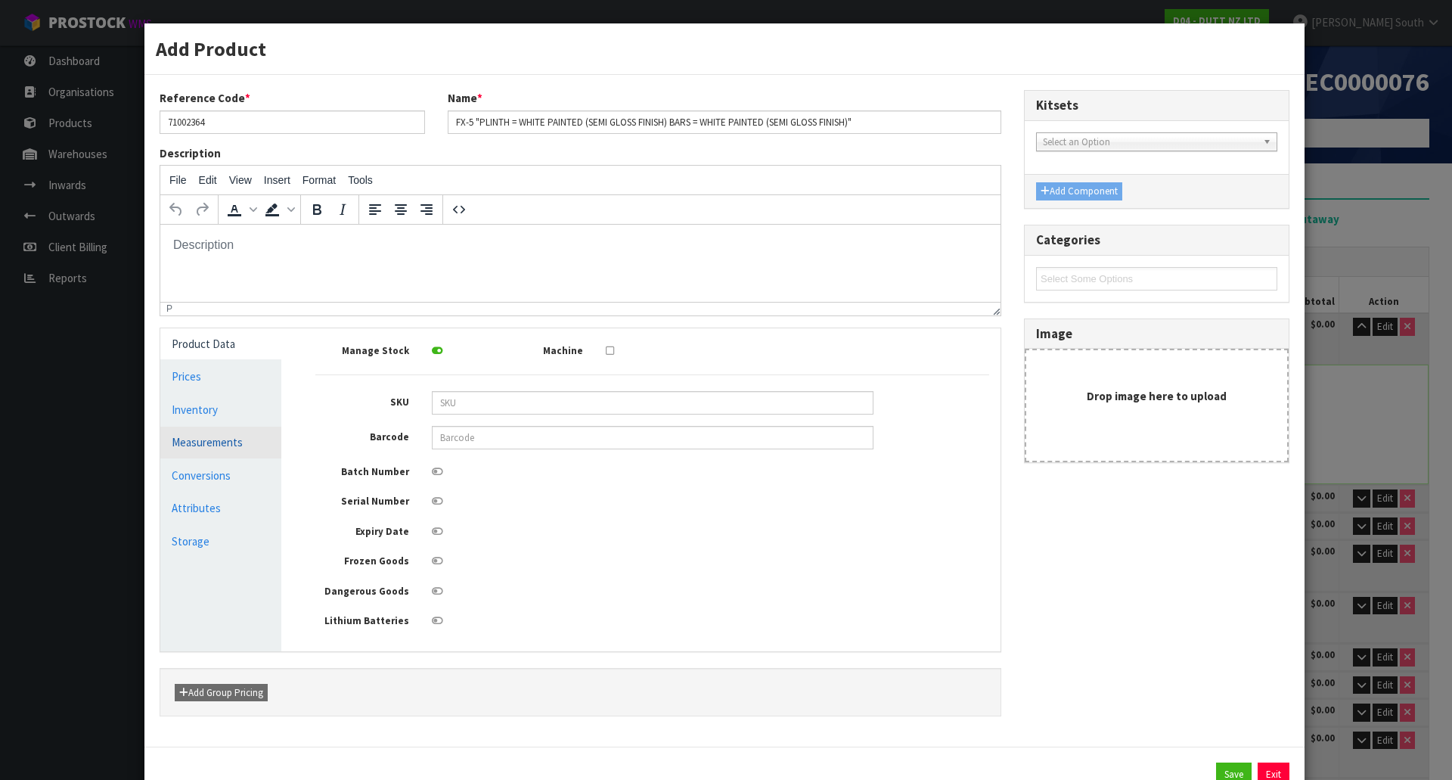
click at [189, 439] on link "Measurements" at bounding box center [220, 441] width 121 height 31
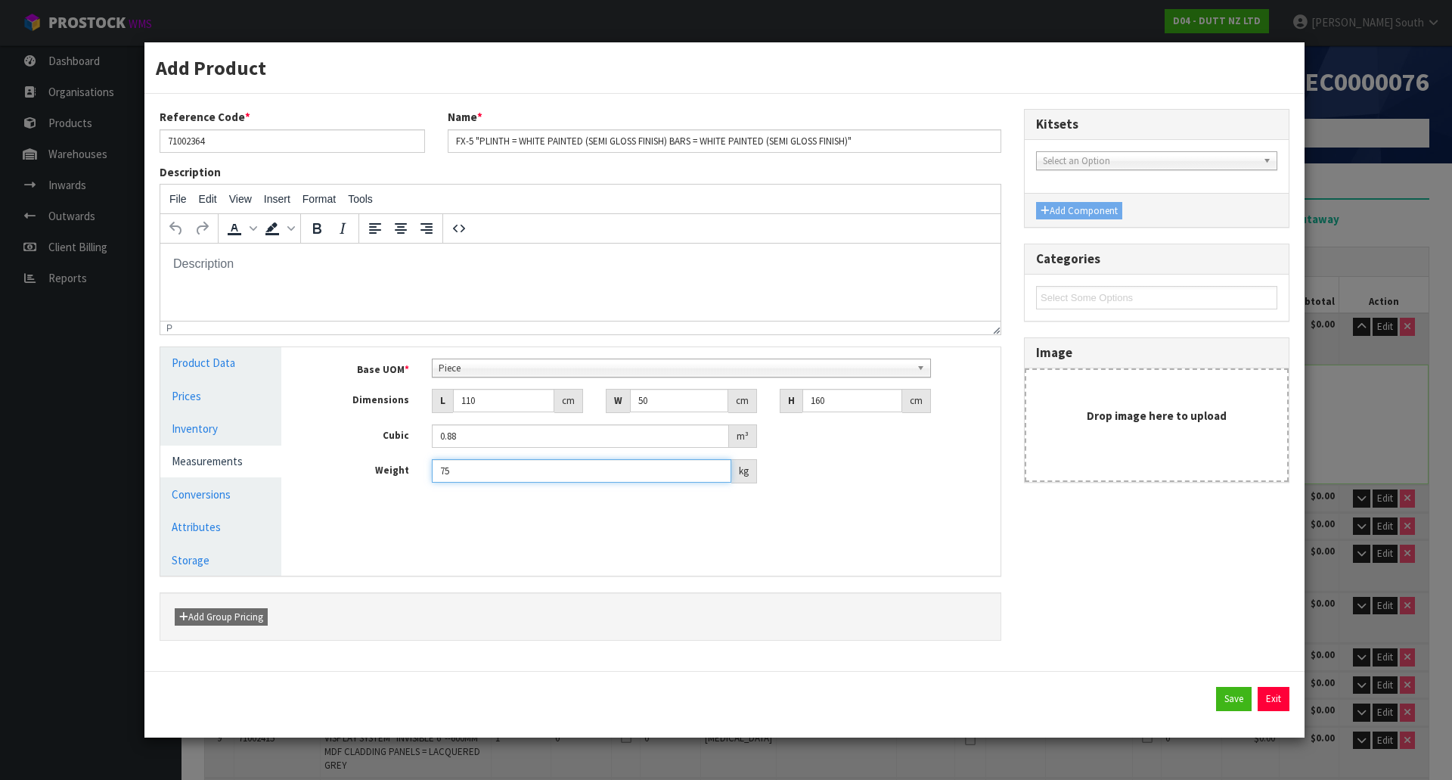
drag, startPoint x: 509, startPoint y: 464, endPoint x: 569, endPoint y: 586, distance: 135.9
click at [554, 557] on div "Manage Stock Machine SKU Barcode Batch Number Serial Number Expiry Date Frozen …" at bounding box center [652, 461] width 719 height 228
type input "7"
click at [479, 473] on input "24" at bounding box center [581, 470] width 299 height 23
type input "24"
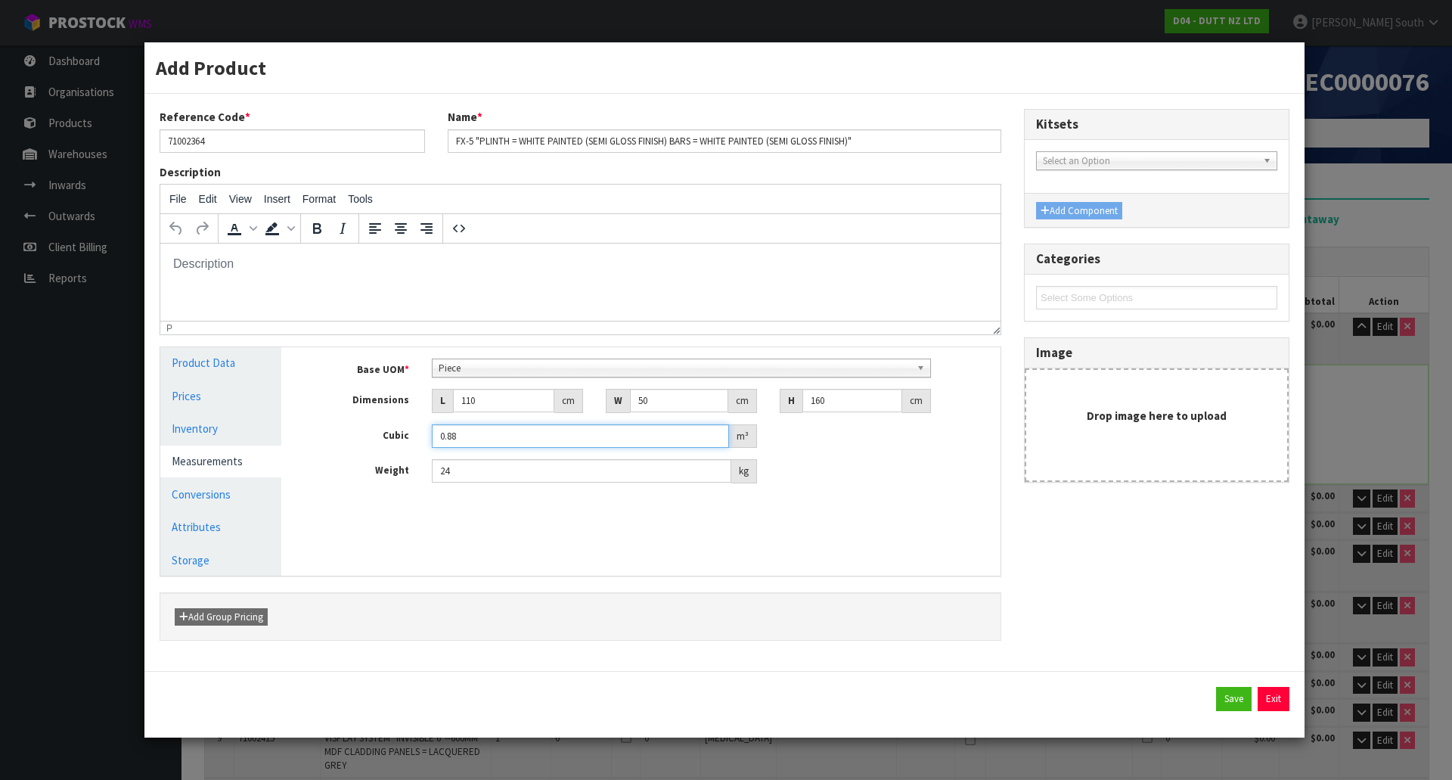
click at [485, 437] on input "0.88" at bounding box center [580, 435] width 297 height 23
click at [492, 402] on input "110" at bounding box center [503, 400] width 101 height 23
type input "11"
type input "0.088"
type input "110"
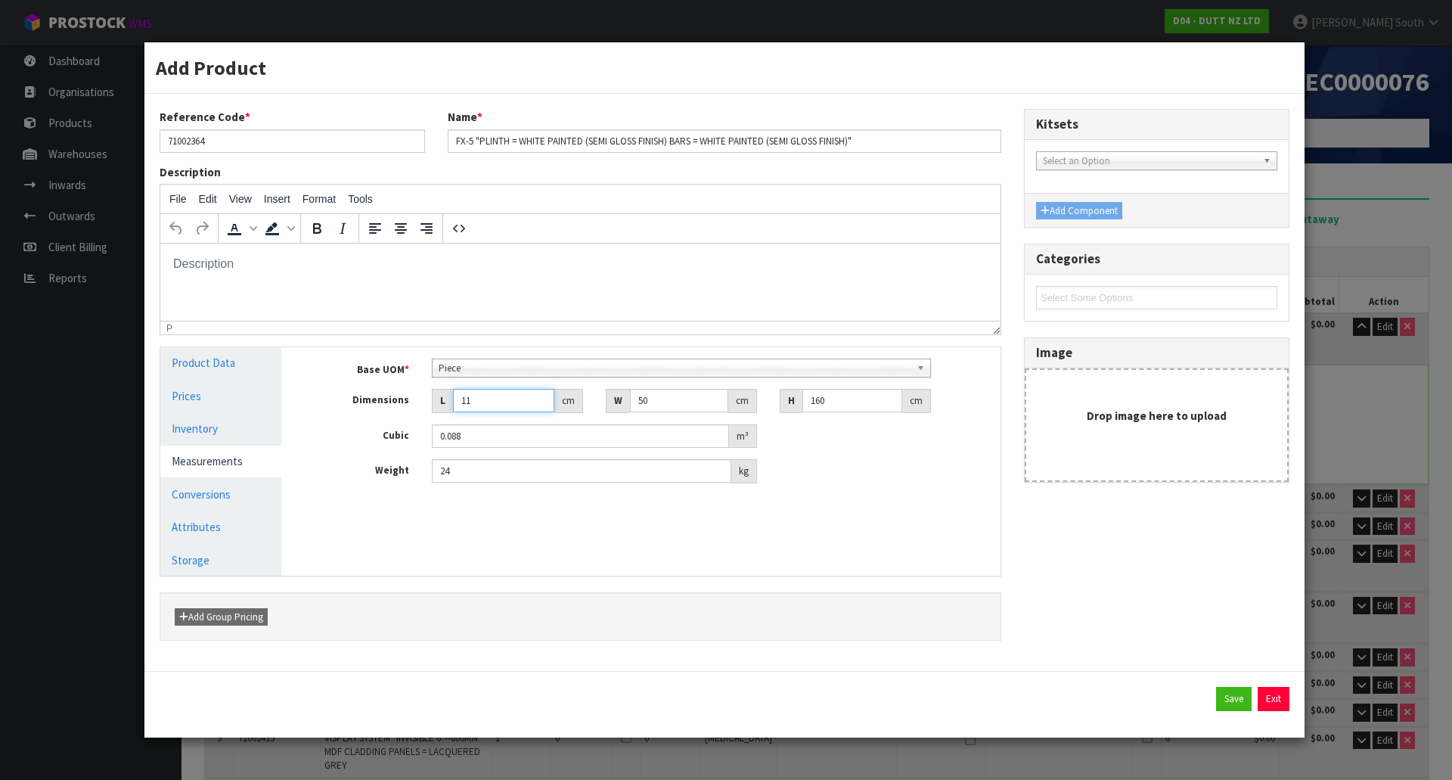
type input "0.88"
click at [658, 392] on input "50" at bounding box center [679, 400] width 98 height 23
click at [1243, 690] on button "Save" at bounding box center [1234, 699] width 36 height 24
type input "24"
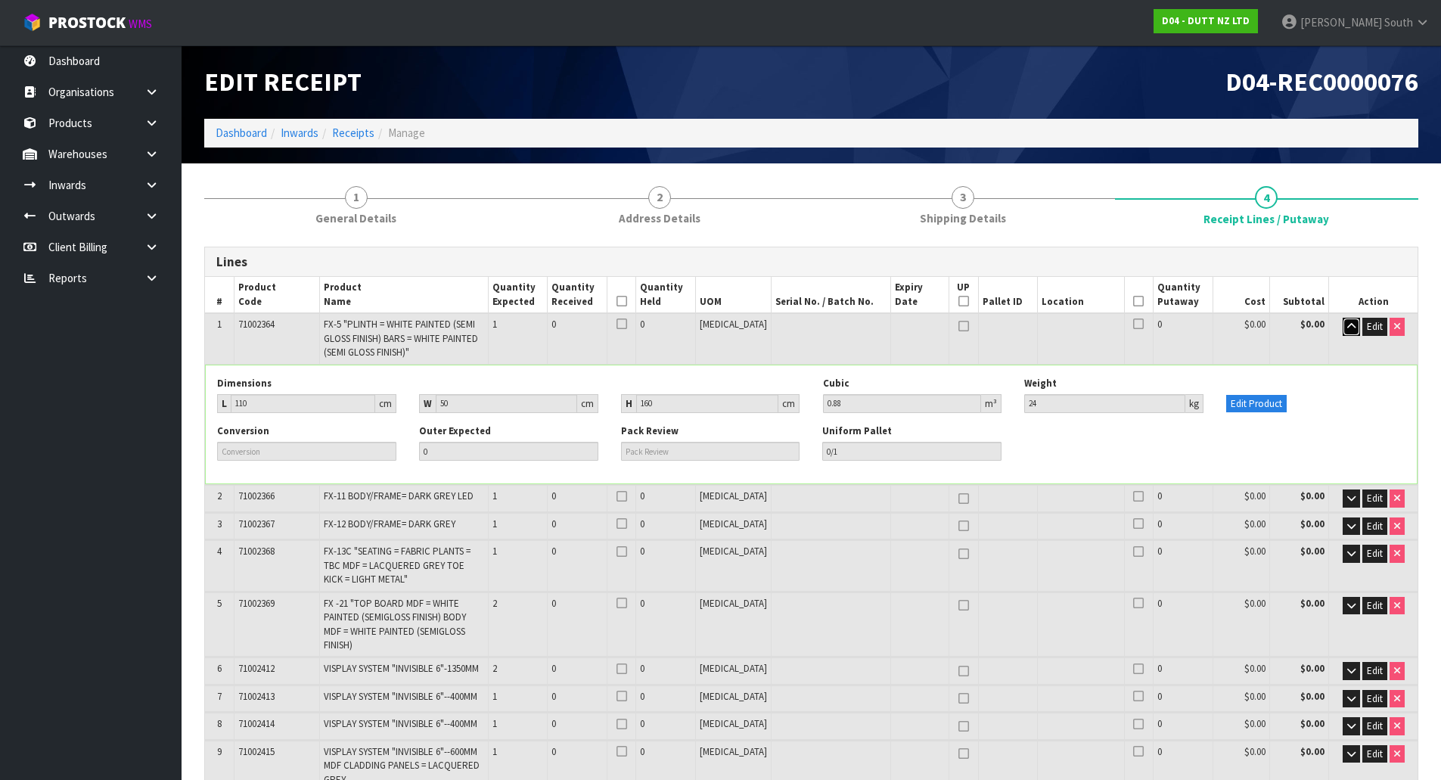
click at [1349, 320] on button "button" at bounding box center [1350, 327] width 17 height 18
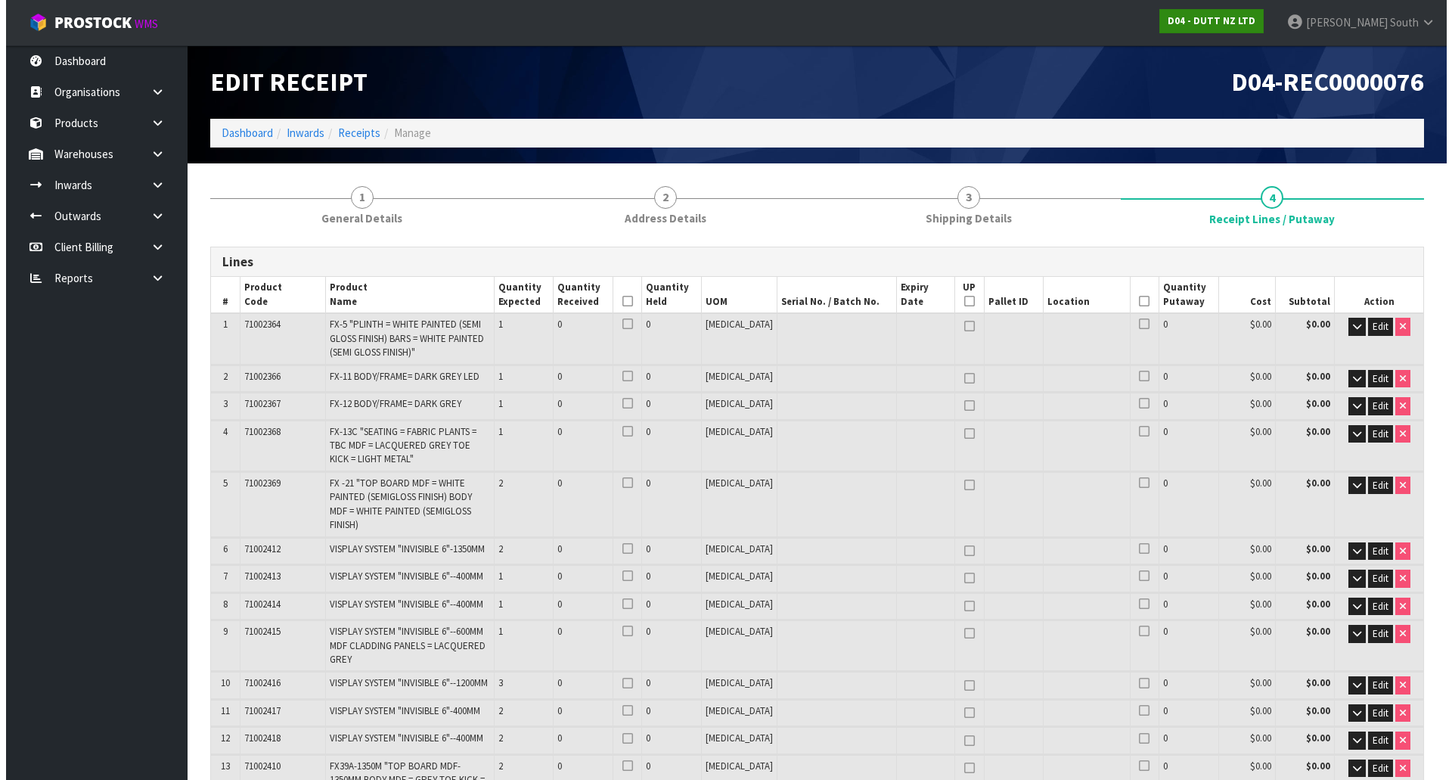
scroll to position [451, 0]
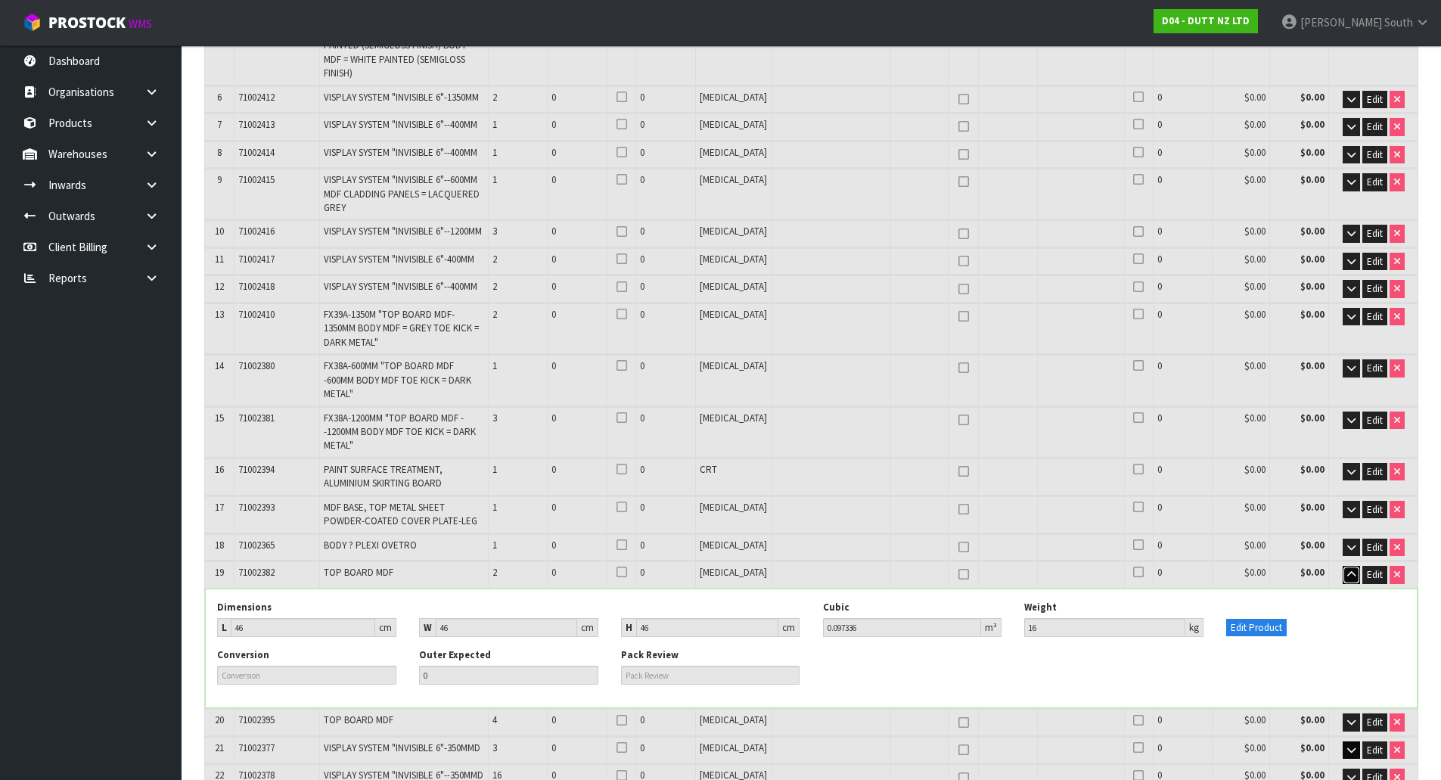
click at [1354, 569] on icon "button" at bounding box center [1351, 574] width 8 height 10
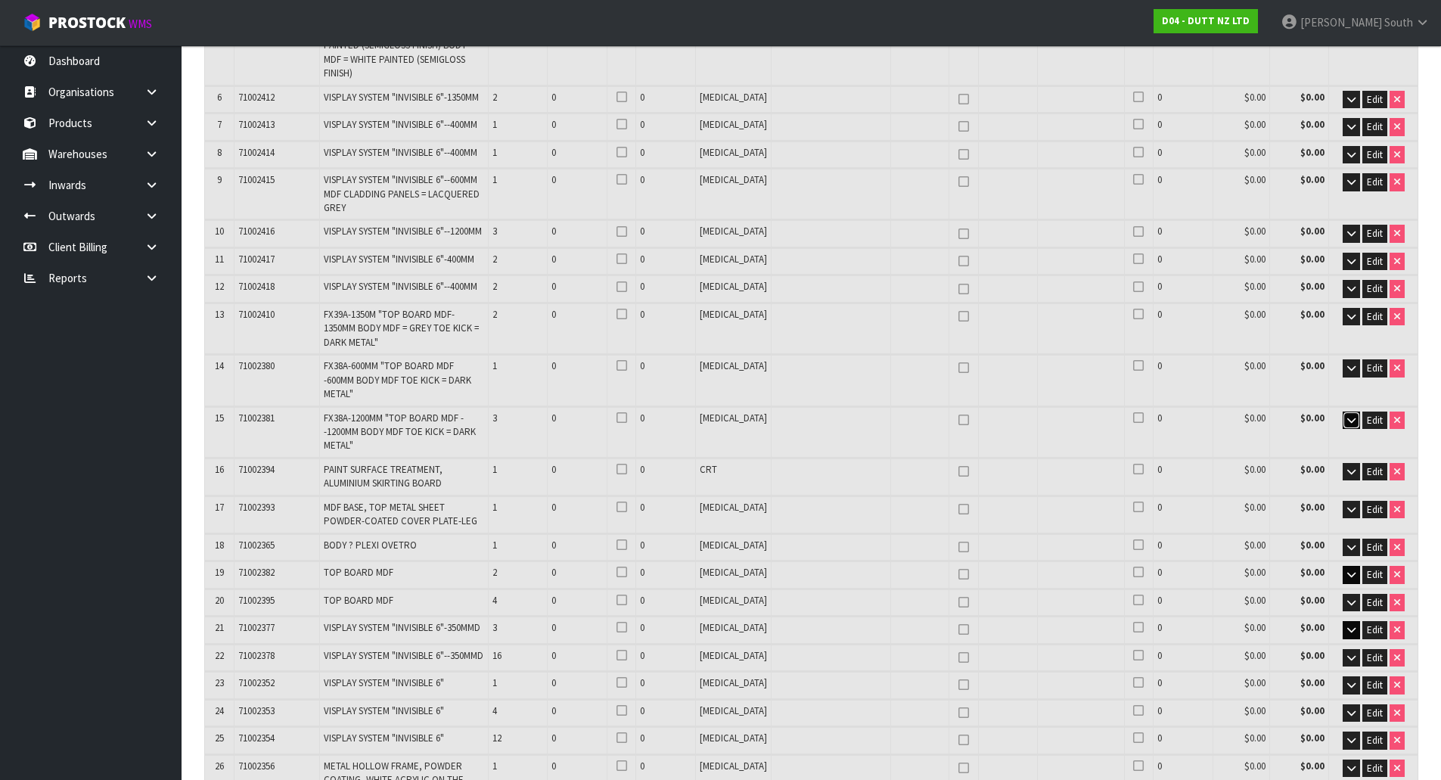
click at [1353, 415] on icon "button" at bounding box center [1351, 420] width 8 height 10
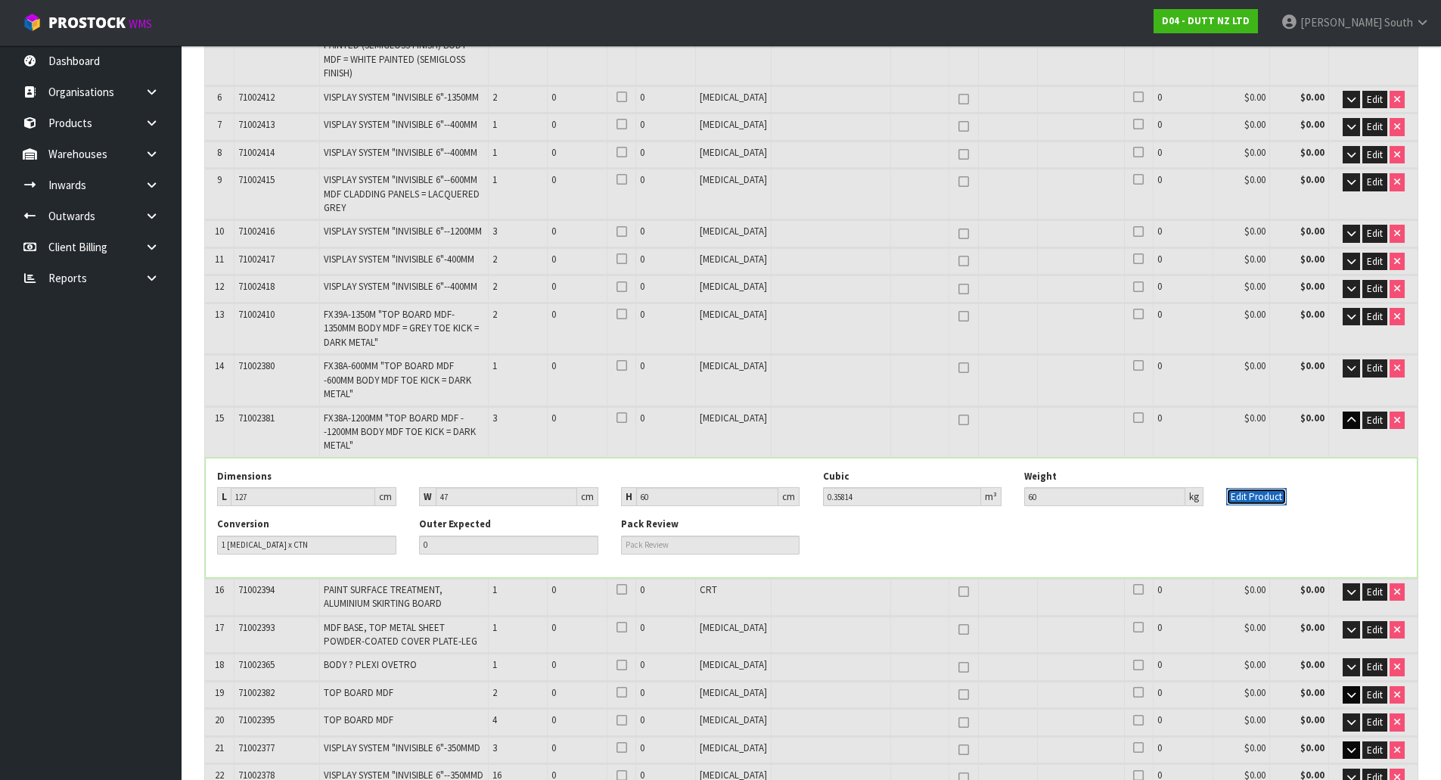
click at [1255, 488] on button "Edit Product" at bounding box center [1256, 497] width 60 height 18
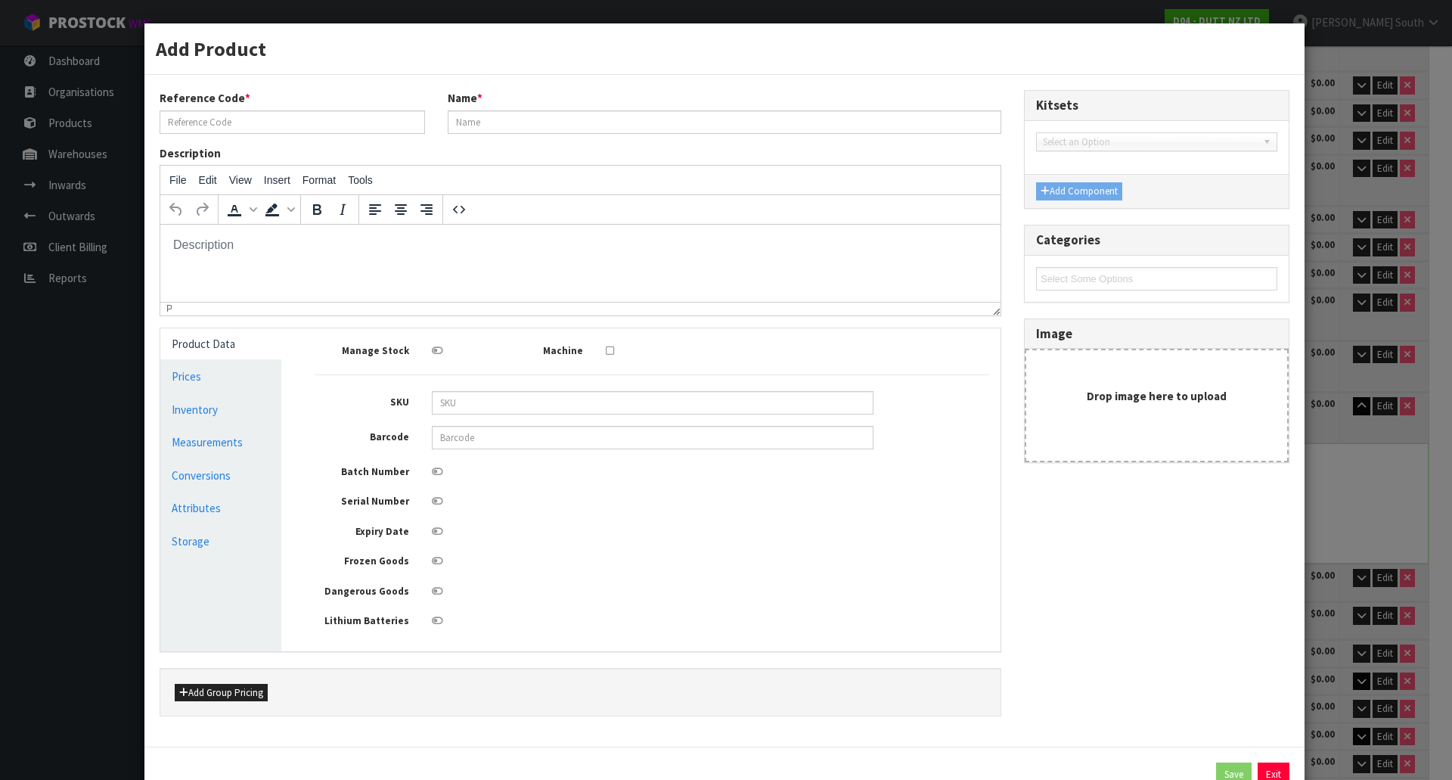
scroll to position [0, 0]
type input "71002381"
type input "FX38A-1200MM "TOP BOARD MDF --1200MM BODY MDF TOE KICK = DARK METAL""
click at [235, 464] on link "Conversions" at bounding box center [220, 475] width 121 height 31
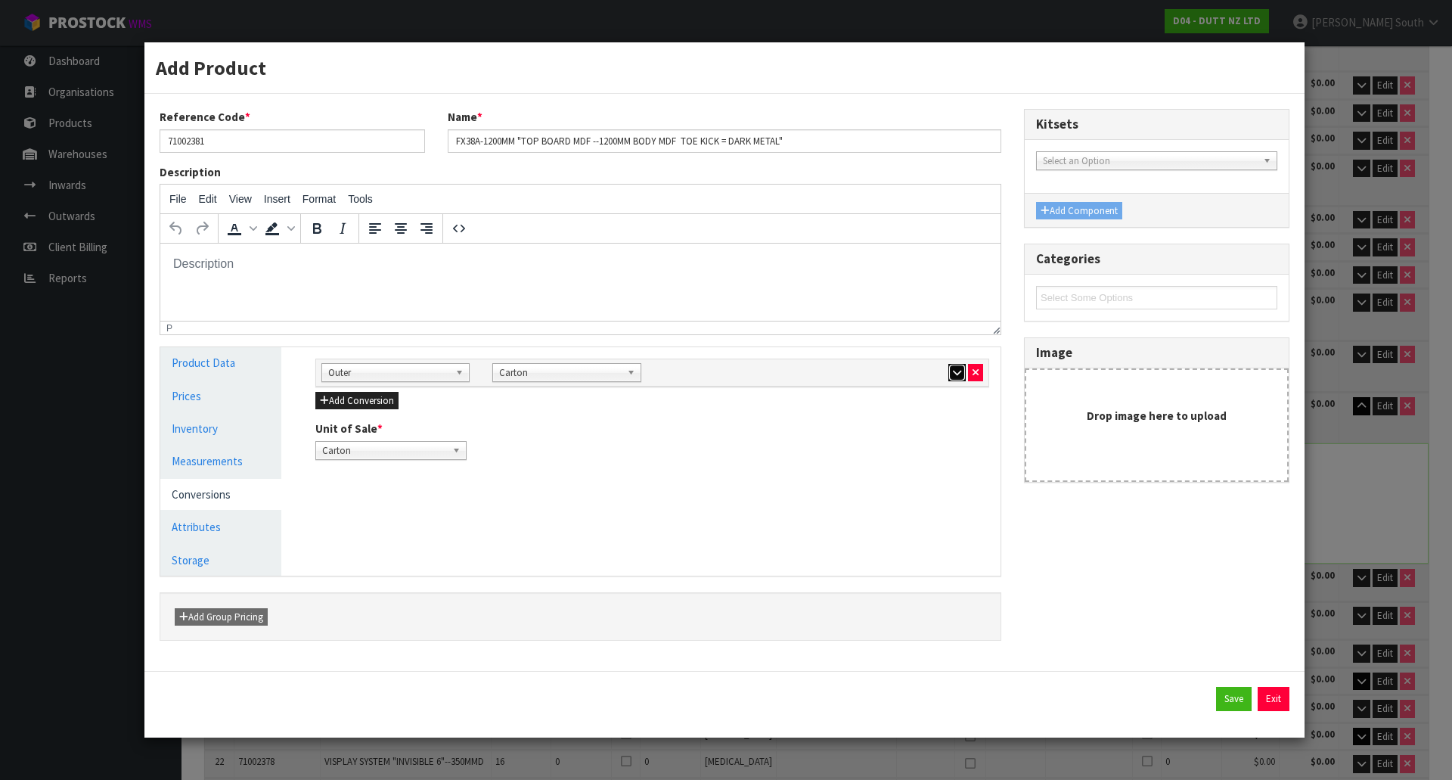
click at [948, 374] on button "button" at bounding box center [956, 373] width 17 height 18
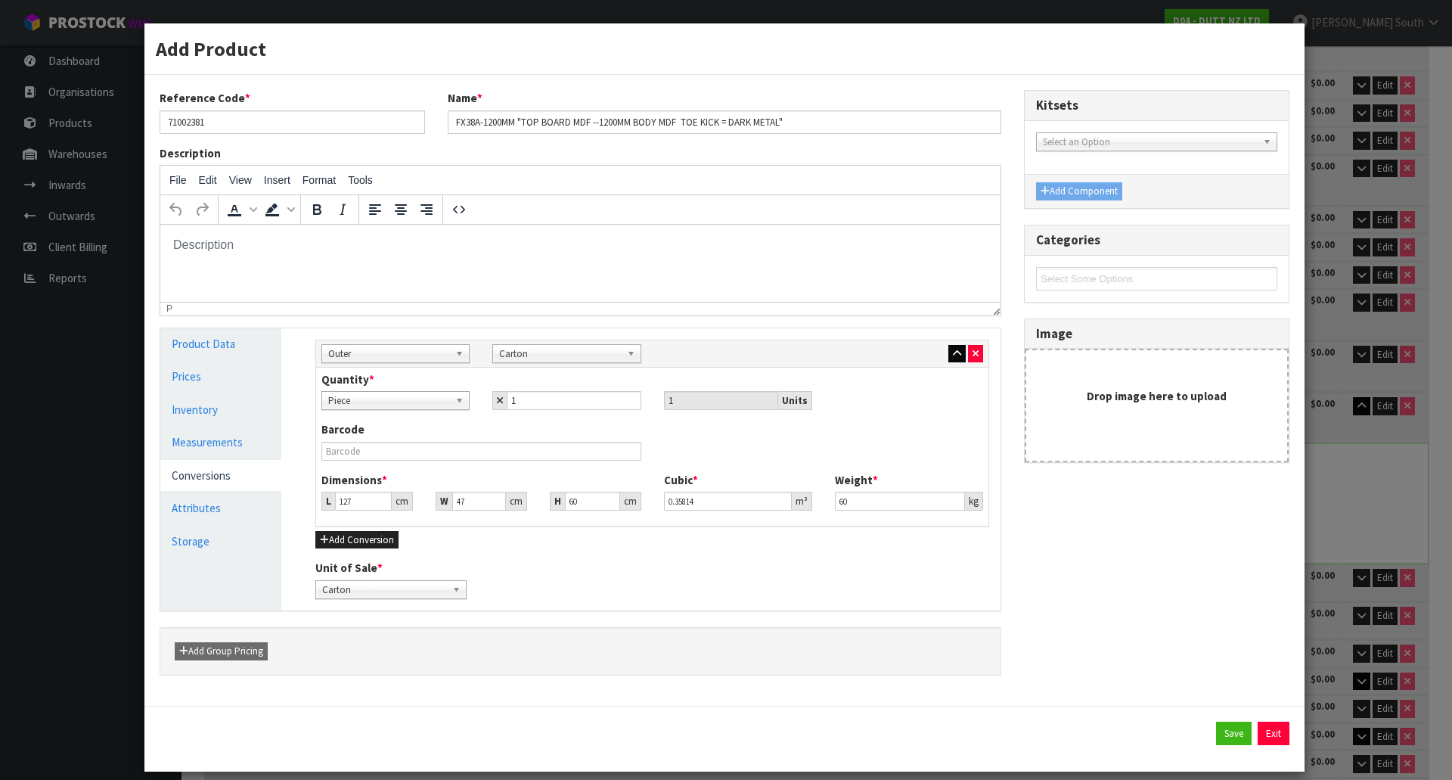
click at [948, 374] on div "Quantity * Piece Carton Piece 1 1 Units" at bounding box center [652, 390] width 684 height 39
click at [949, 358] on button "button" at bounding box center [956, 354] width 17 height 18
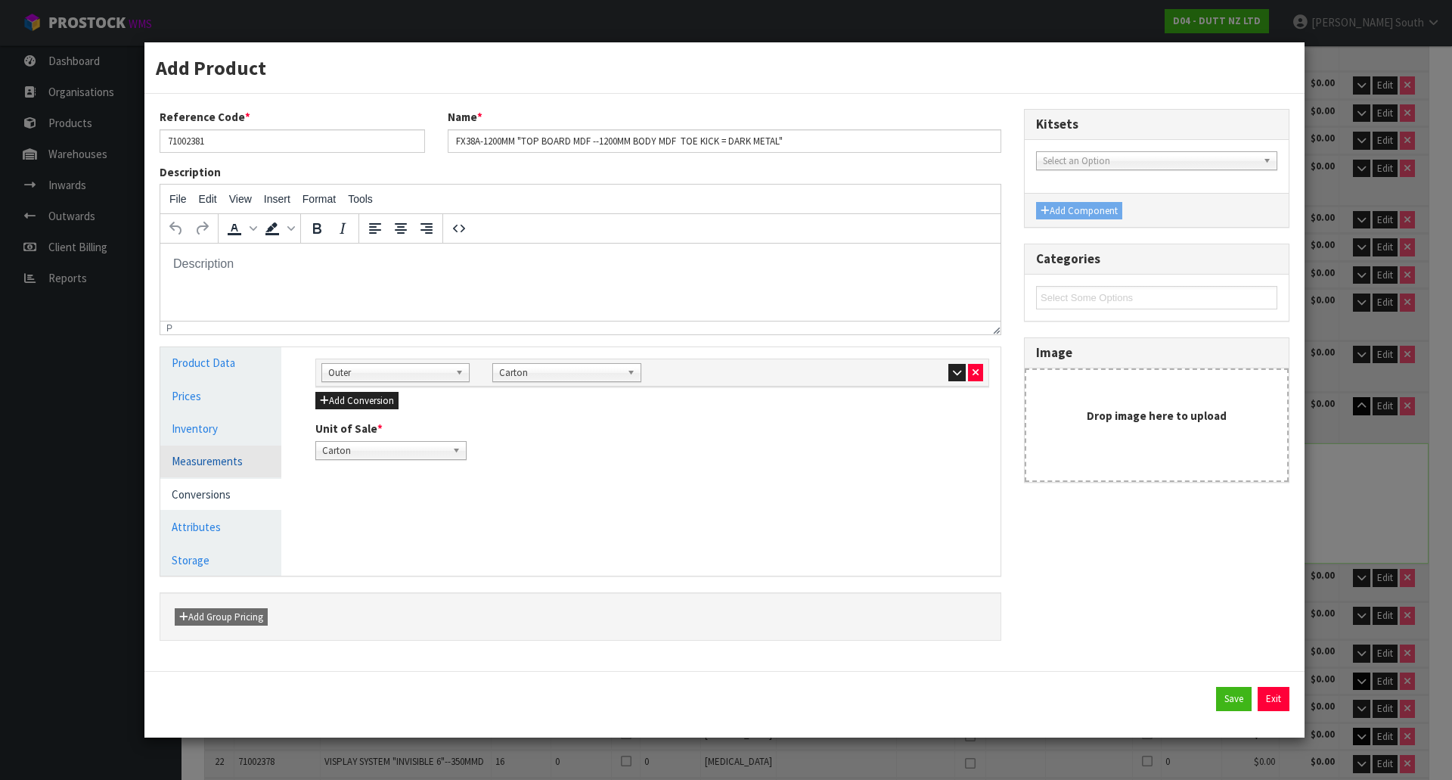
click at [253, 468] on link "Measurements" at bounding box center [220, 460] width 121 height 31
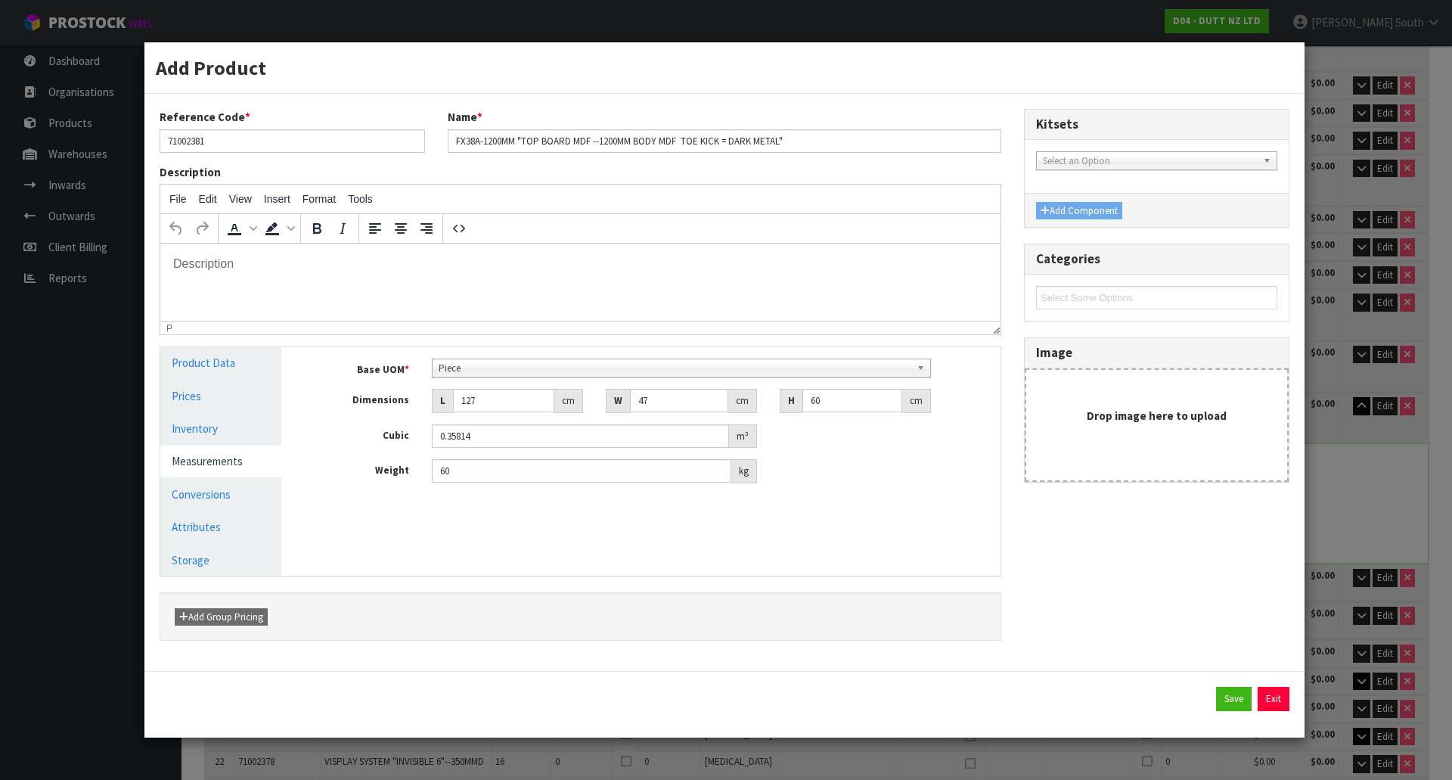
click at [517, 518] on div "Manage Stock Machine SKU Barcode Batch Number Serial Number Expiry Date Frozen …" at bounding box center [652, 461] width 719 height 228
click at [461, 466] on input "60" at bounding box center [581, 470] width 299 height 23
type input "6"
type input "54"
click at [509, 392] on input "127" at bounding box center [503, 400] width 101 height 23
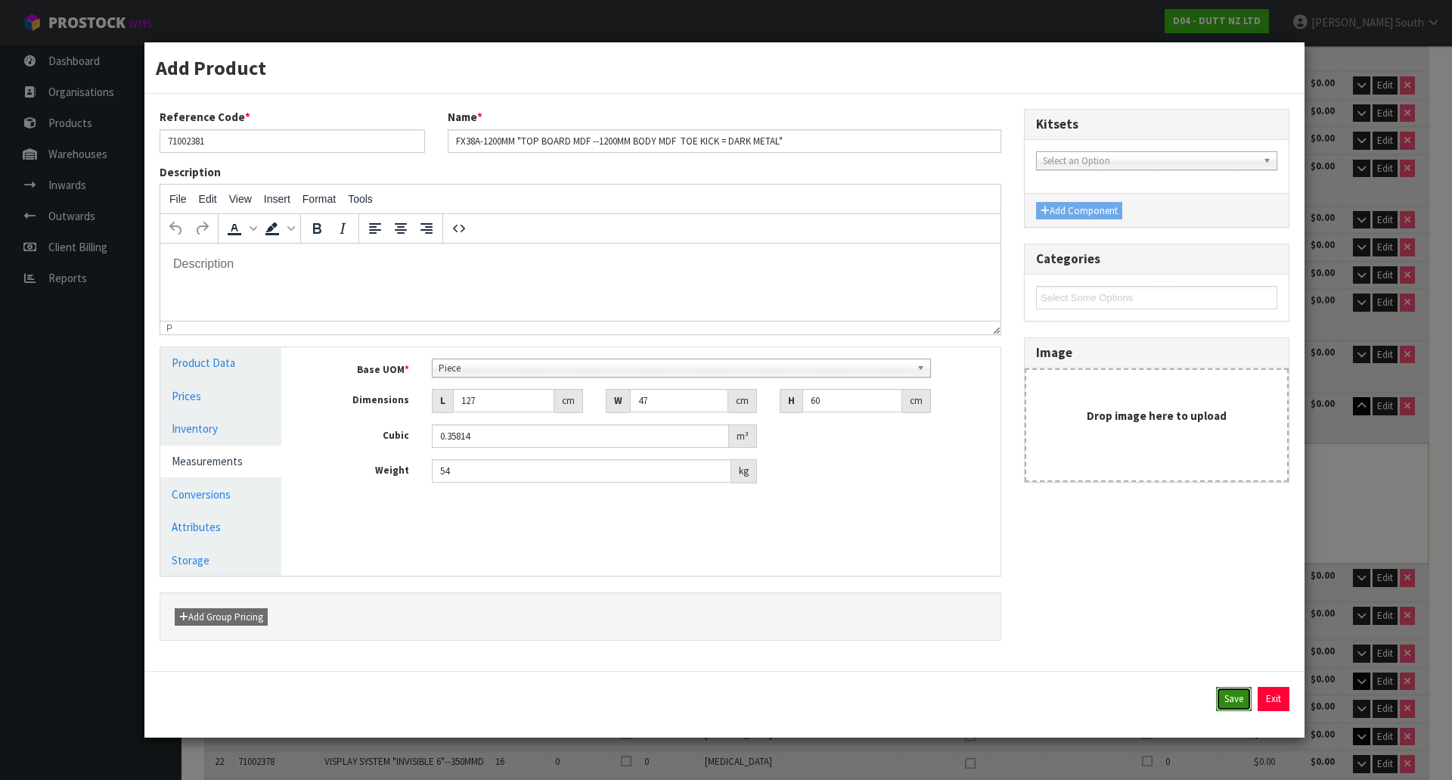
click at [1225, 690] on button "Save" at bounding box center [1234, 699] width 36 height 24
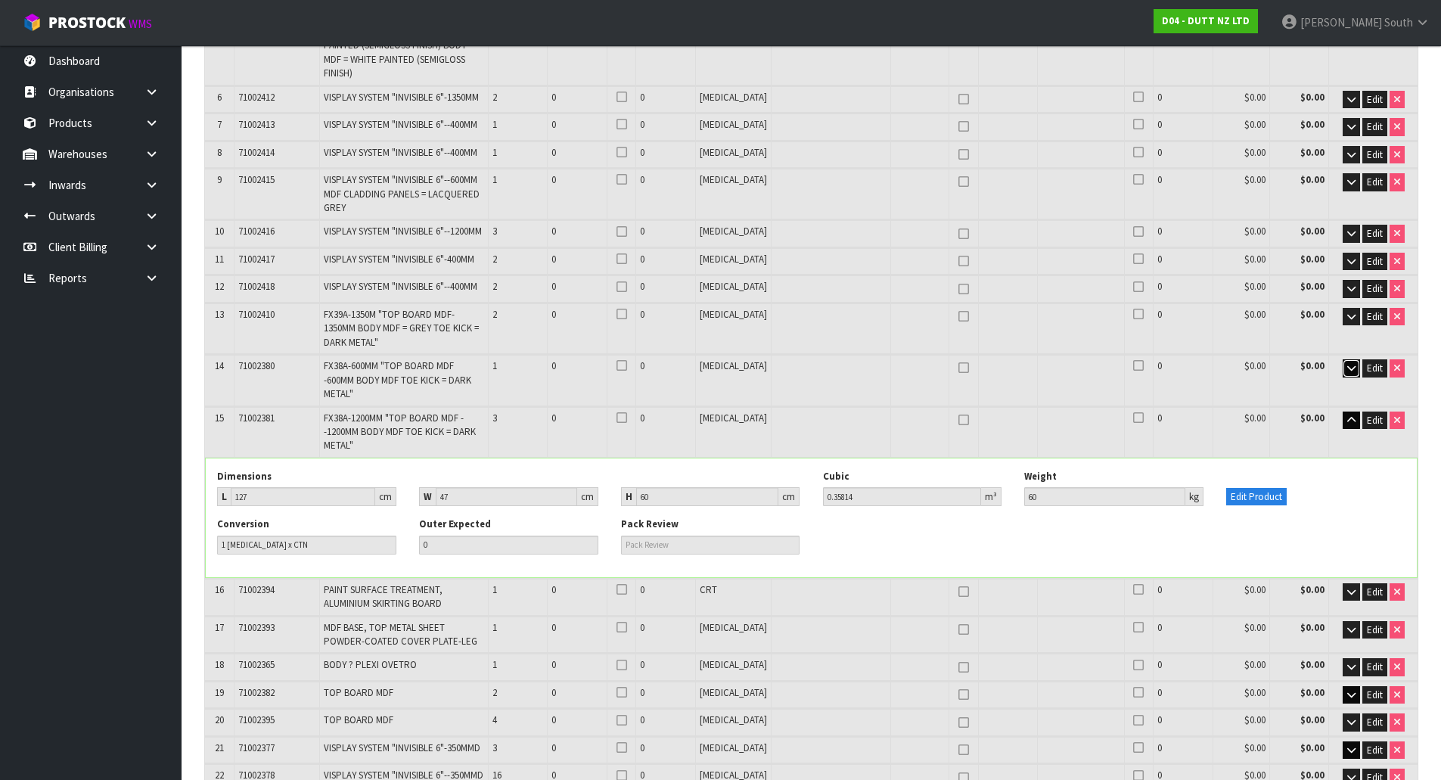
click at [1345, 362] on button "button" at bounding box center [1350, 368] width 17 height 18
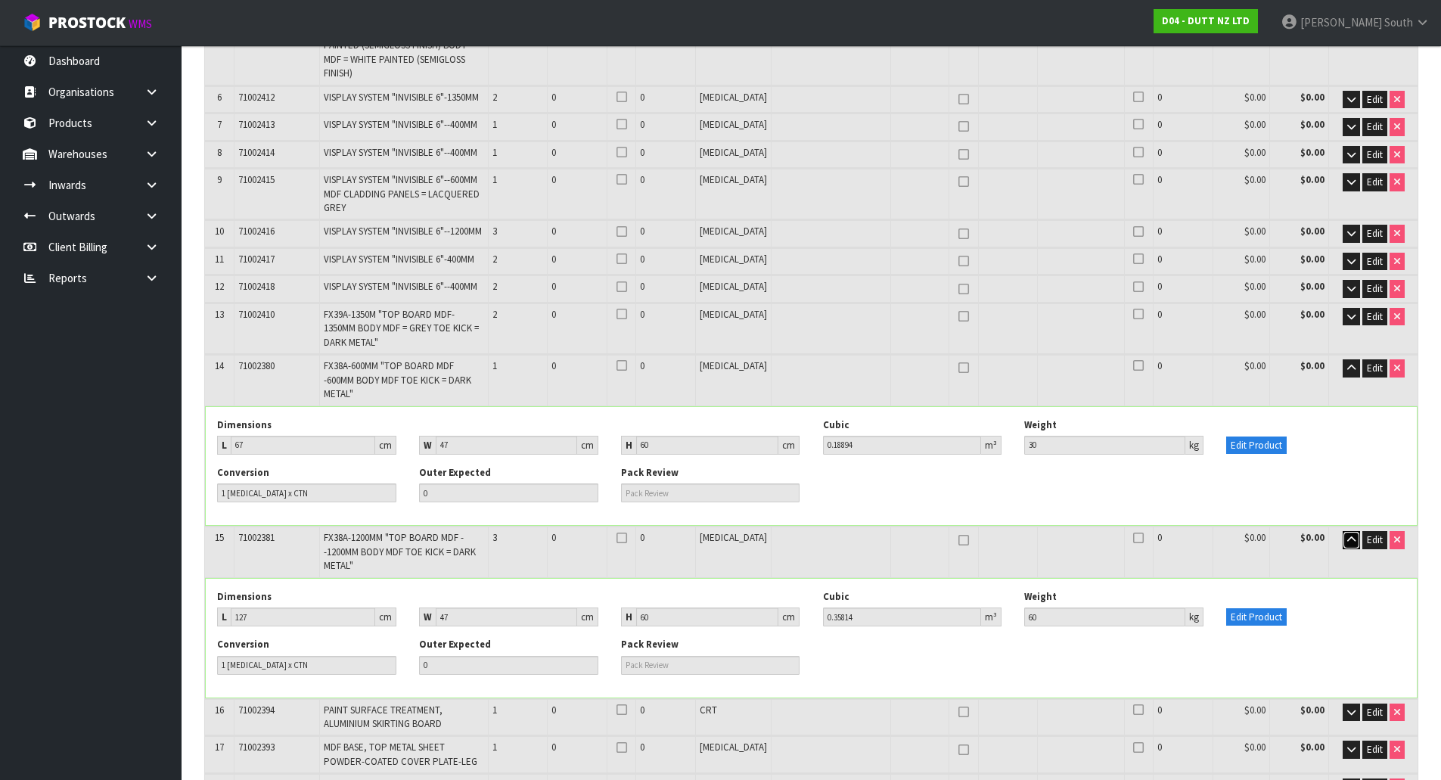
click at [1345, 531] on button "button" at bounding box center [1350, 540] width 17 height 18
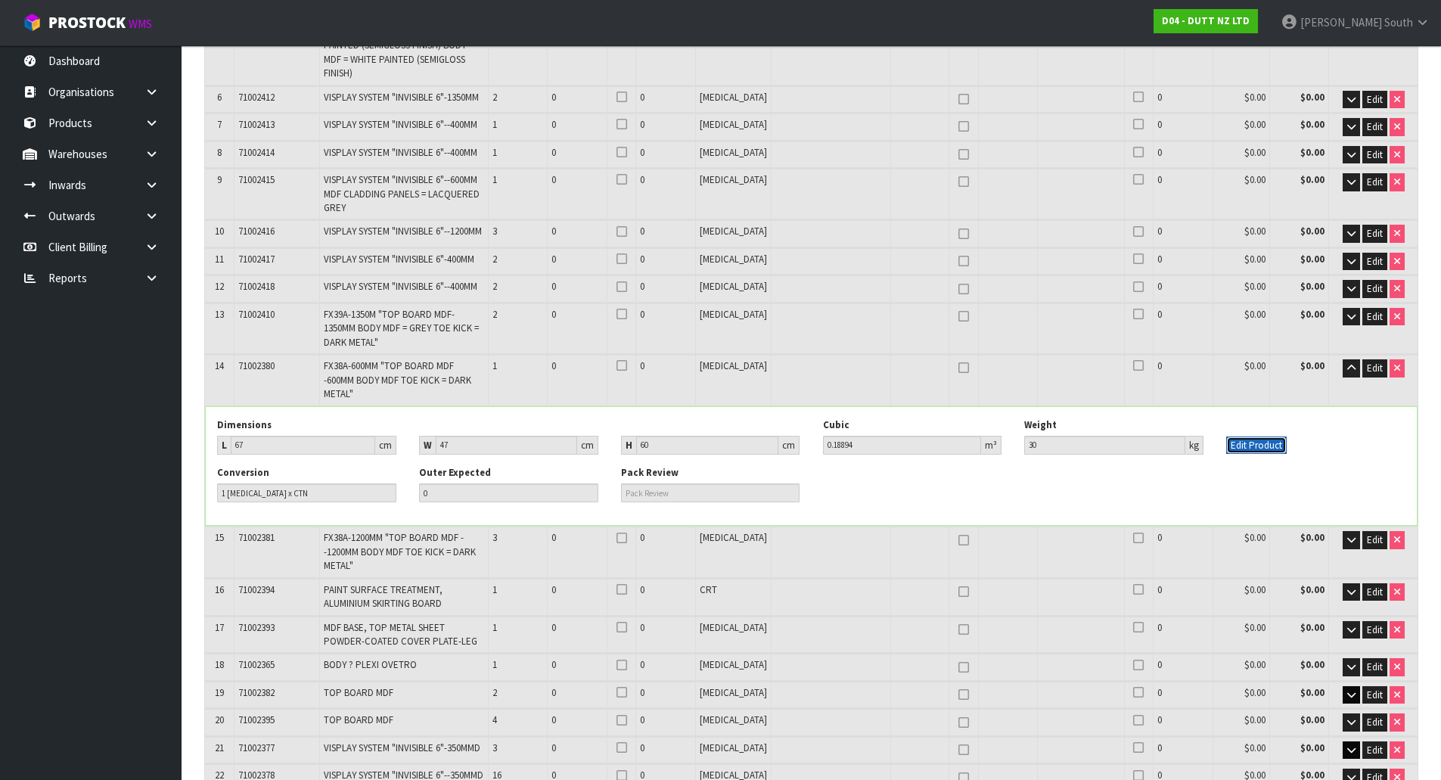
click at [1273, 436] on button "Edit Product" at bounding box center [1256, 445] width 60 height 18
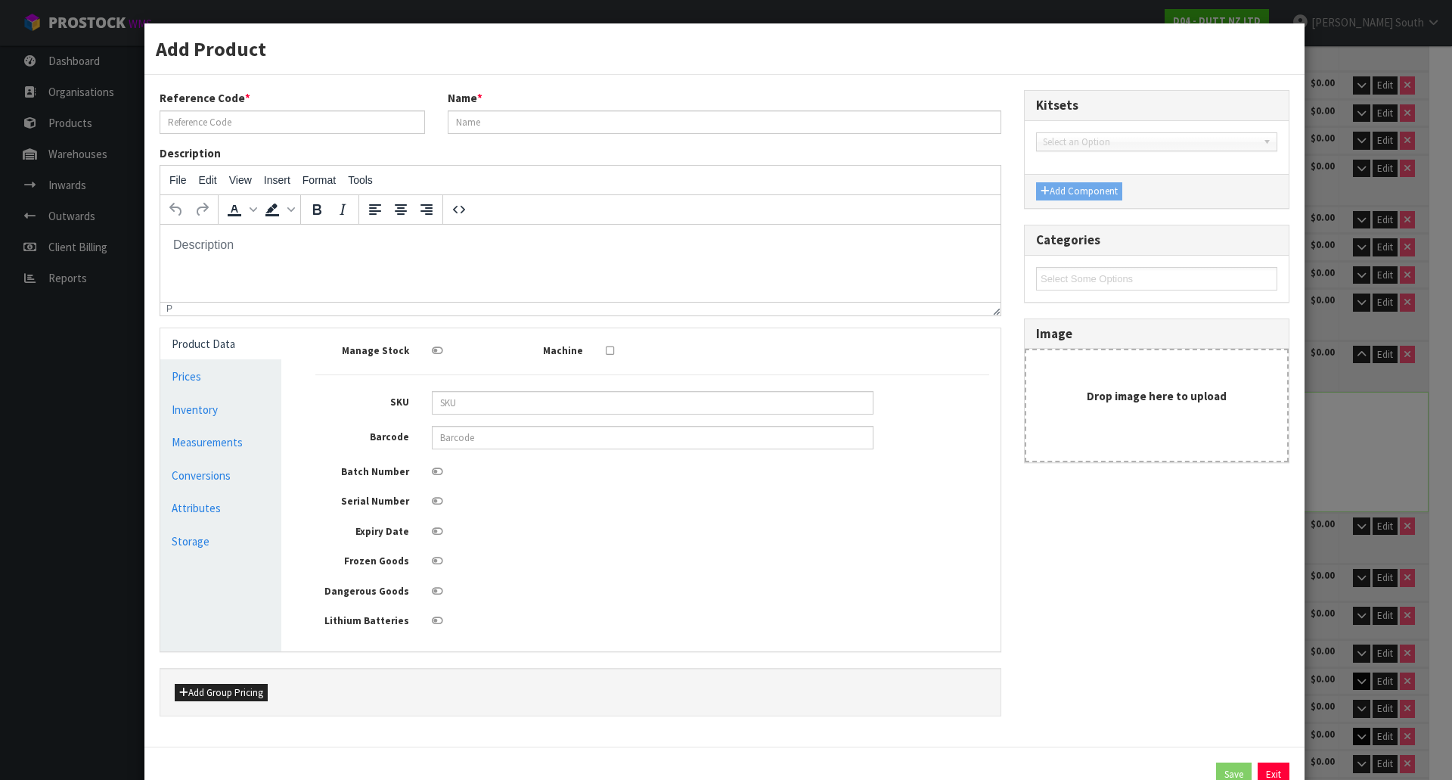
type input "71002380"
type input "FX38A-600MM "TOP BOARD MDF -600MM BODY MDF TOE KICK = DARK METAL""
type input "67"
type input "47"
type input "60"
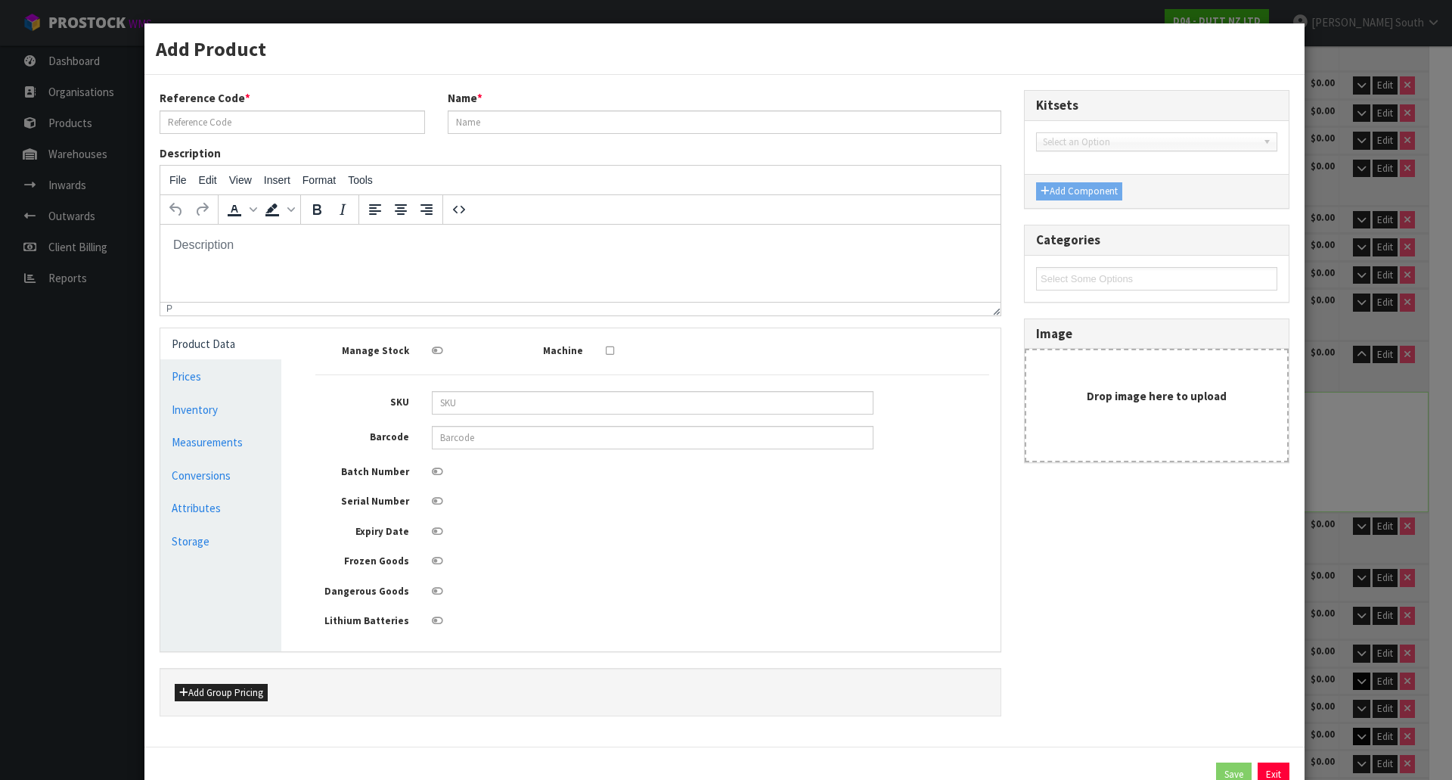
type input "0.18894"
click at [237, 433] on link "Measurements" at bounding box center [220, 441] width 121 height 31
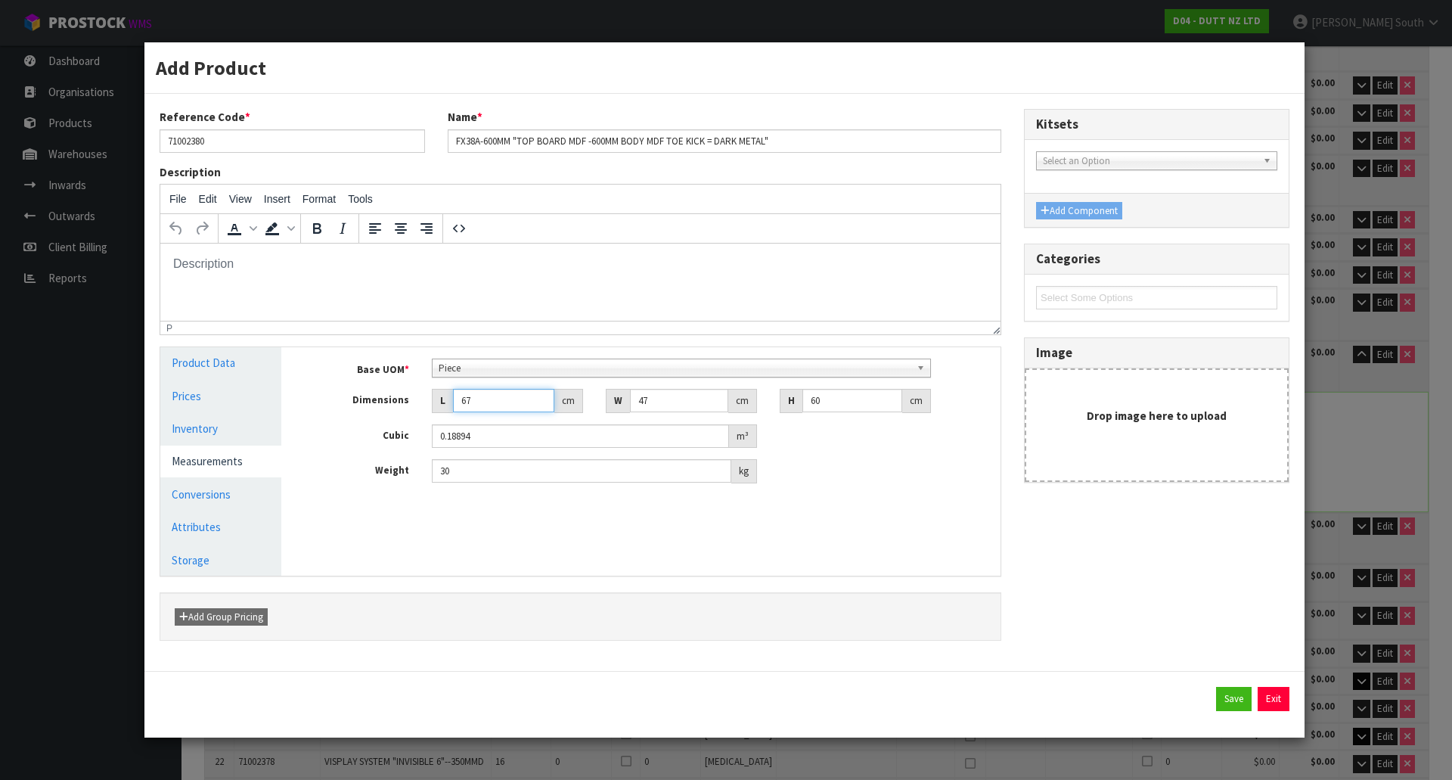
click at [483, 398] on input "67" at bounding box center [503, 400] width 101 height 23
click at [516, 470] on input "30" at bounding box center [581, 470] width 299 height 23
type input "32"
click at [1220, 695] on button "Save" at bounding box center [1234, 699] width 36 height 24
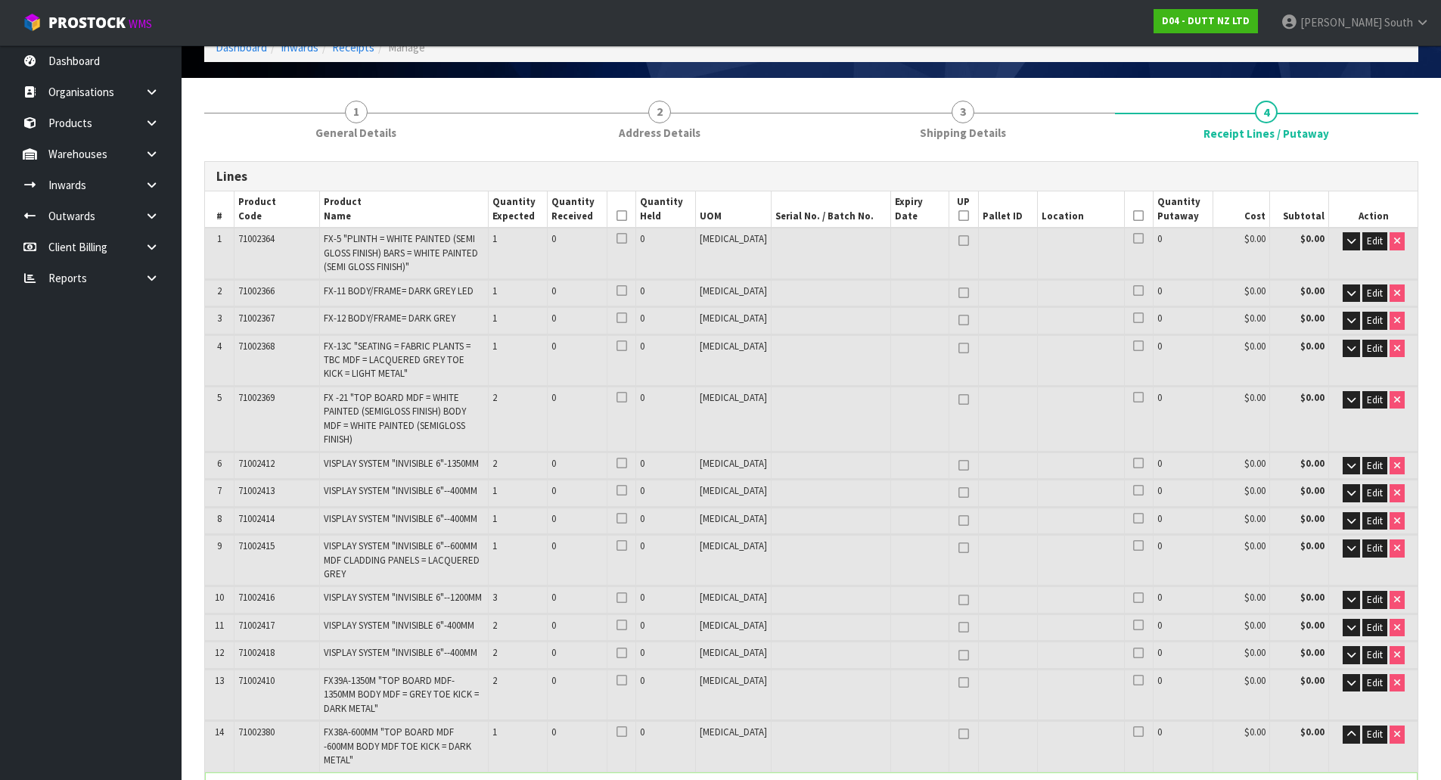
scroll to position [151, 0]
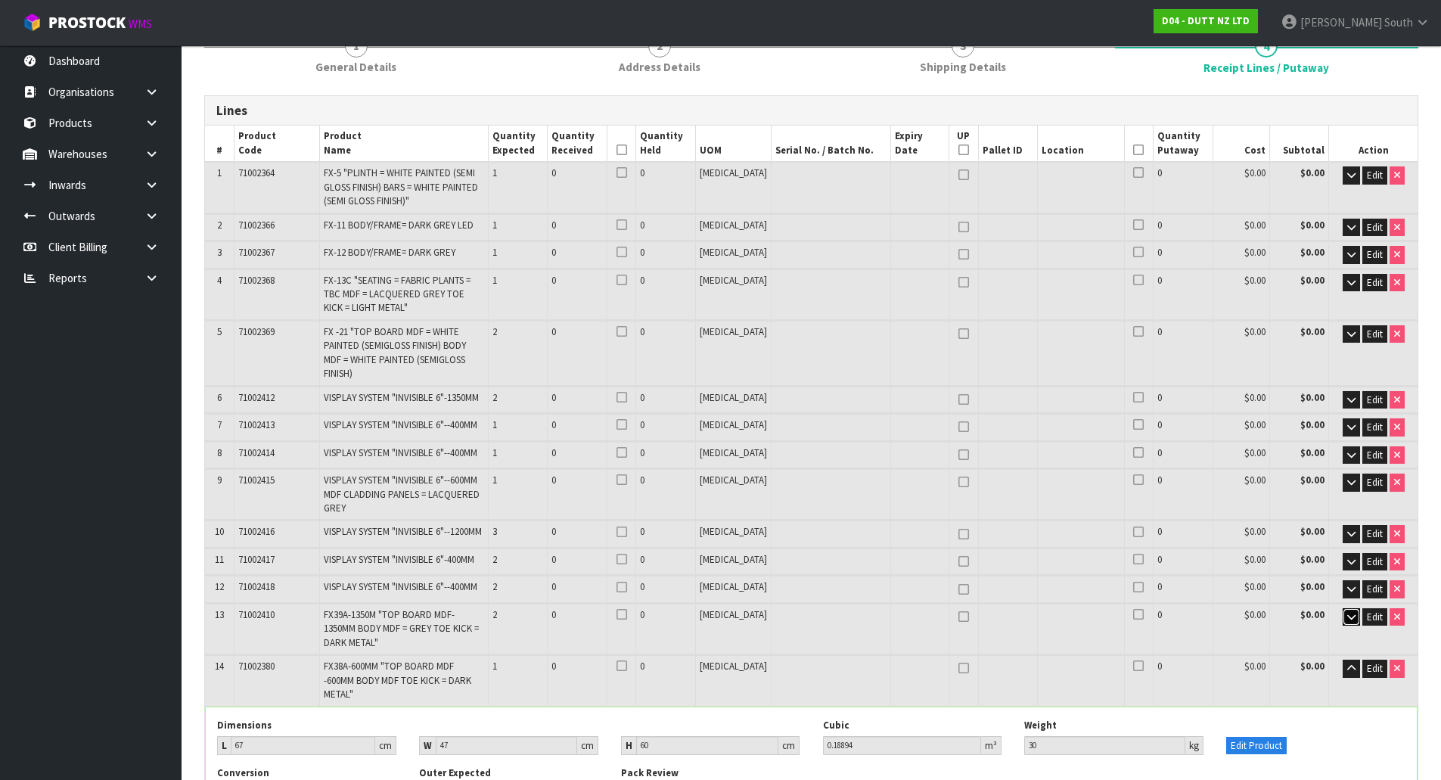
click at [1343, 608] on button "button" at bounding box center [1350, 617] width 17 height 18
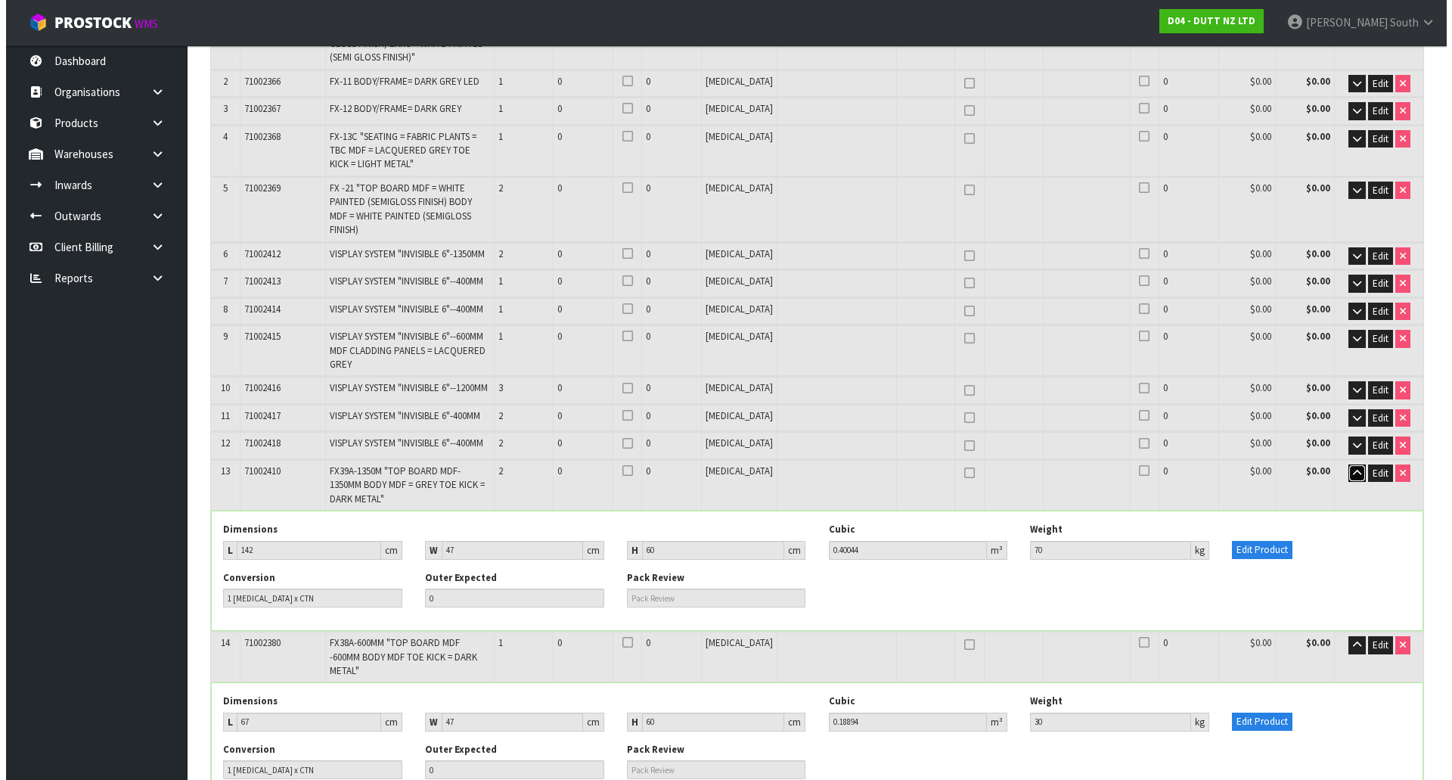
scroll to position [378, 0]
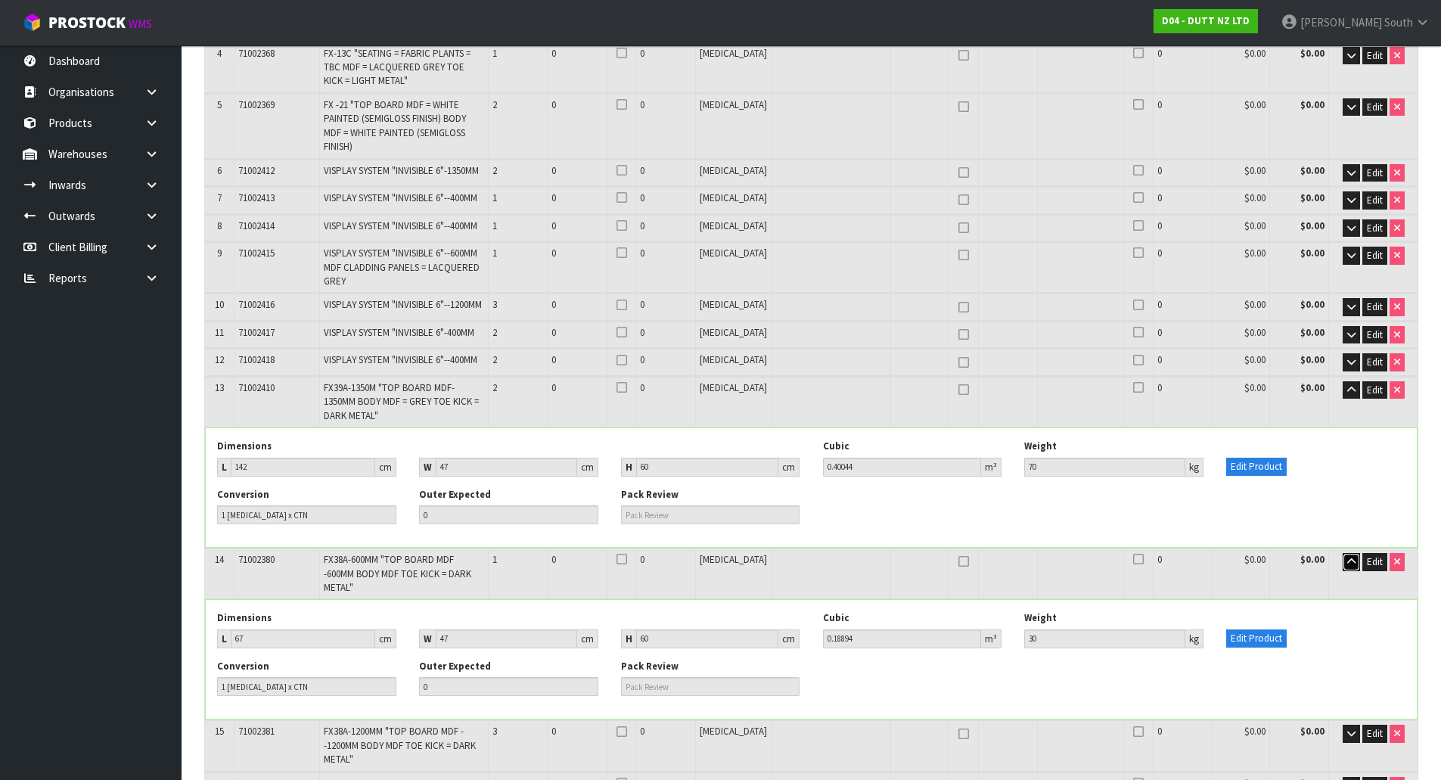
click at [1342, 553] on button "button" at bounding box center [1350, 562] width 17 height 18
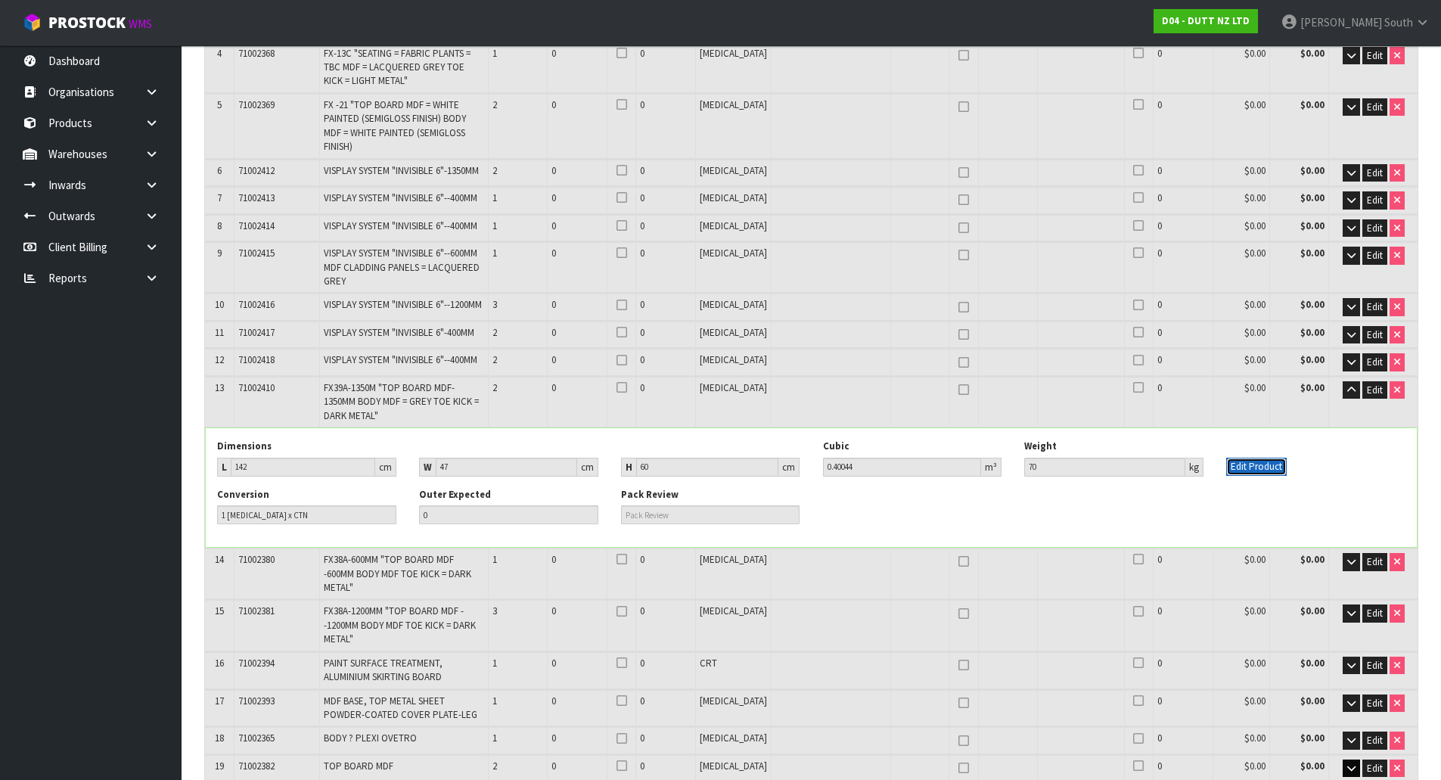
click at [1248, 457] on button "Edit Product" at bounding box center [1256, 466] width 60 height 18
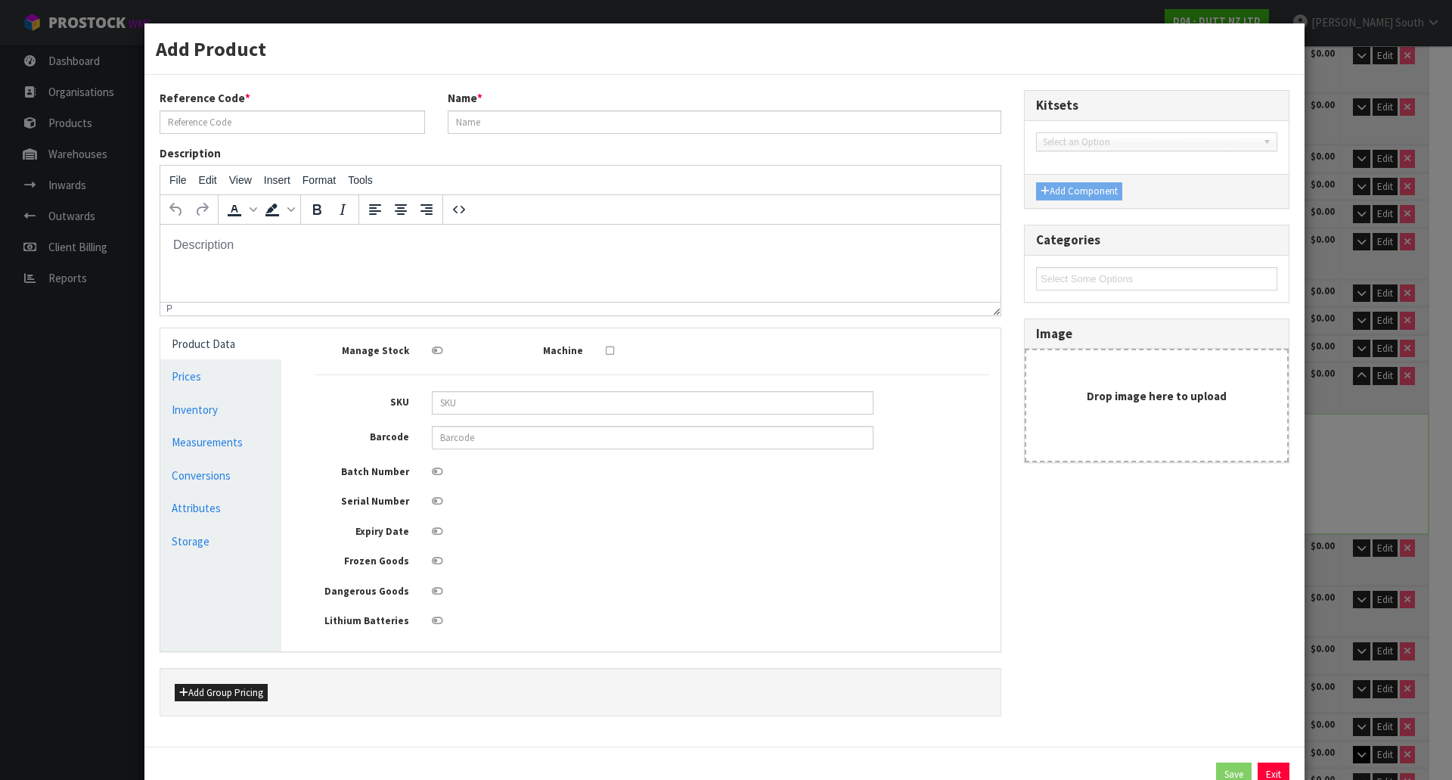
scroll to position [0, 0]
type input "71002410"
type input "FX39A-1350M "TOP BOARD MDF-1350MM BODY MDF = GREY TOE KICK = DARK METAL""
click at [223, 431] on link "Measurements" at bounding box center [220, 441] width 121 height 31
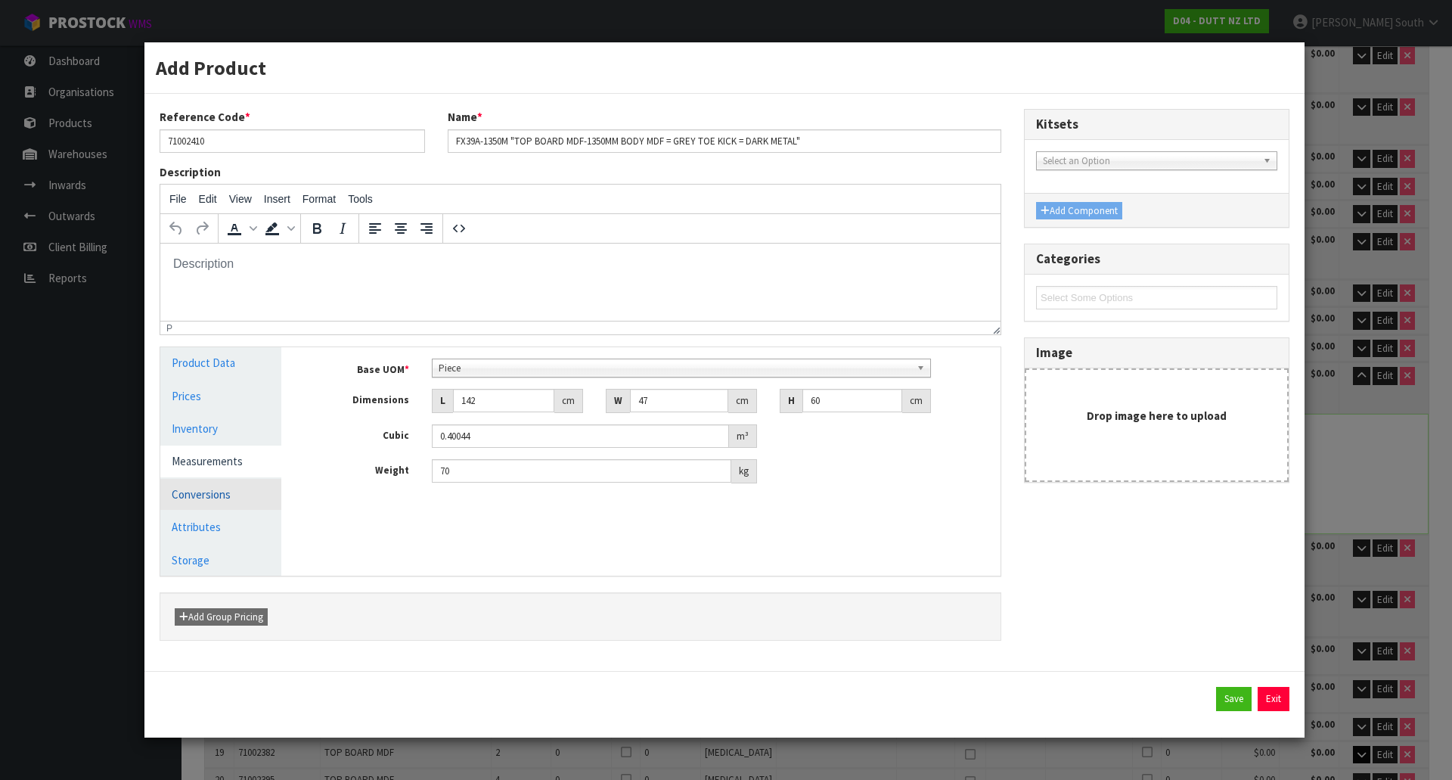
click at [222, 493] on link "Conversions" at bounding box center [220, 494] width 121 height 31
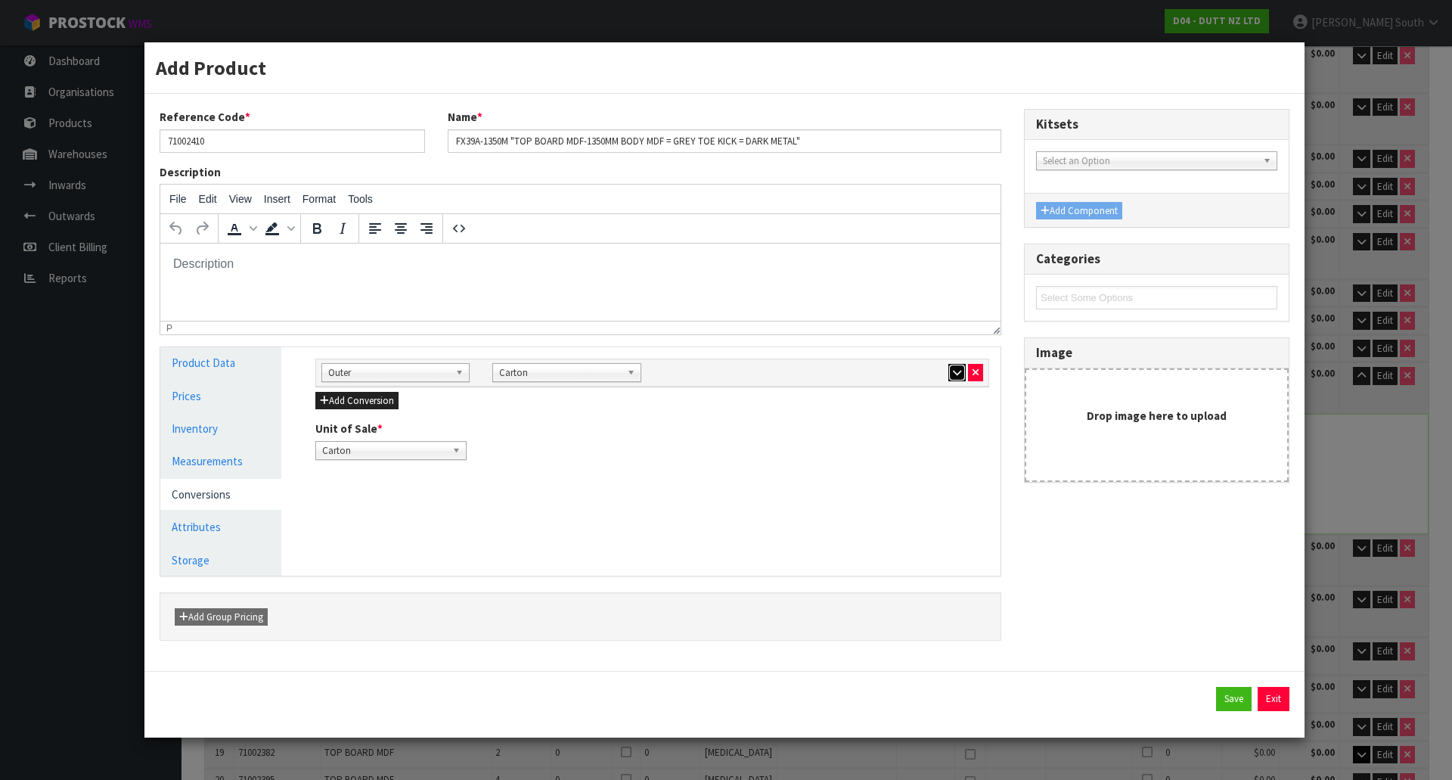
click at [948, 364] on button "button" at bounding box center [956, 373] width 17 height 18
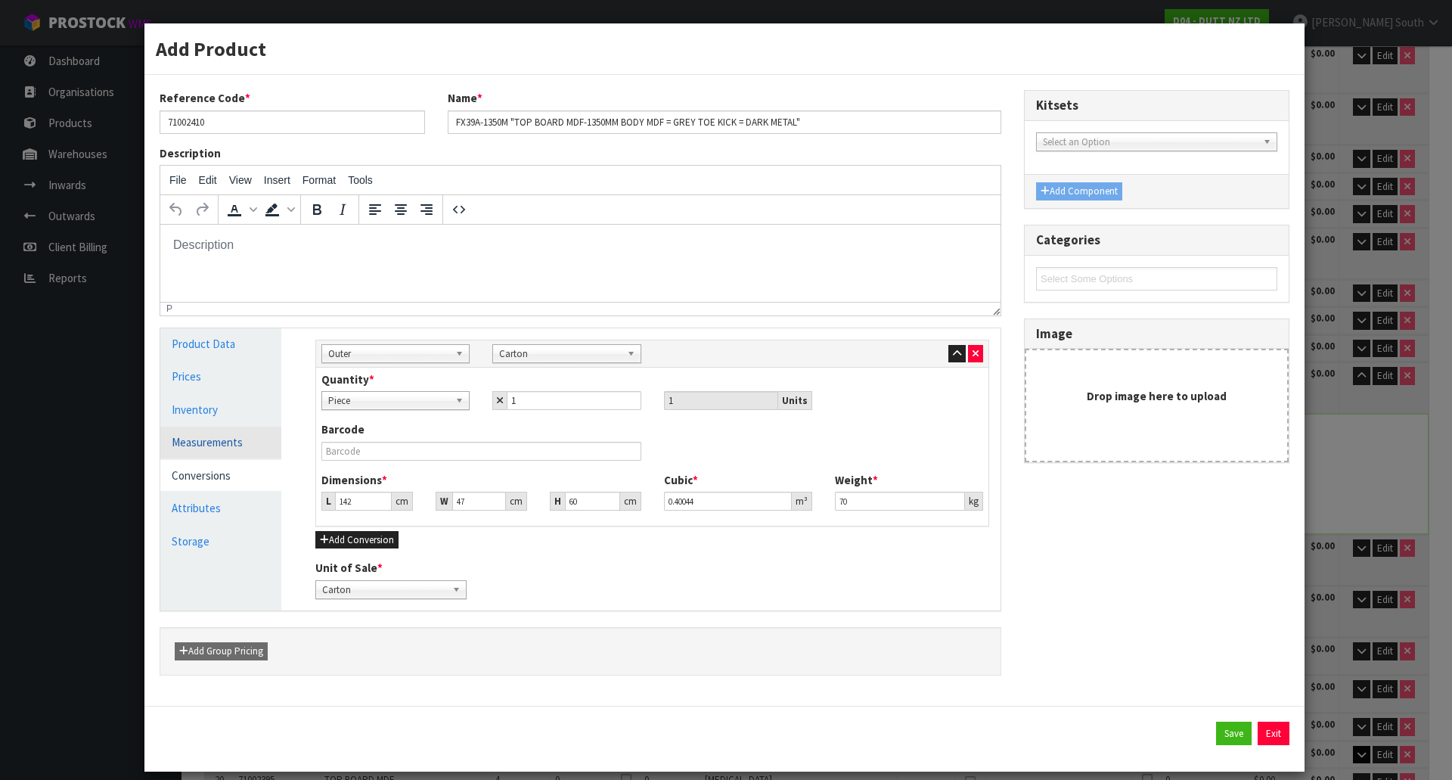
click at [216, 447] on link "Measurements" at bounding box center [220, 441] width 121 height 31
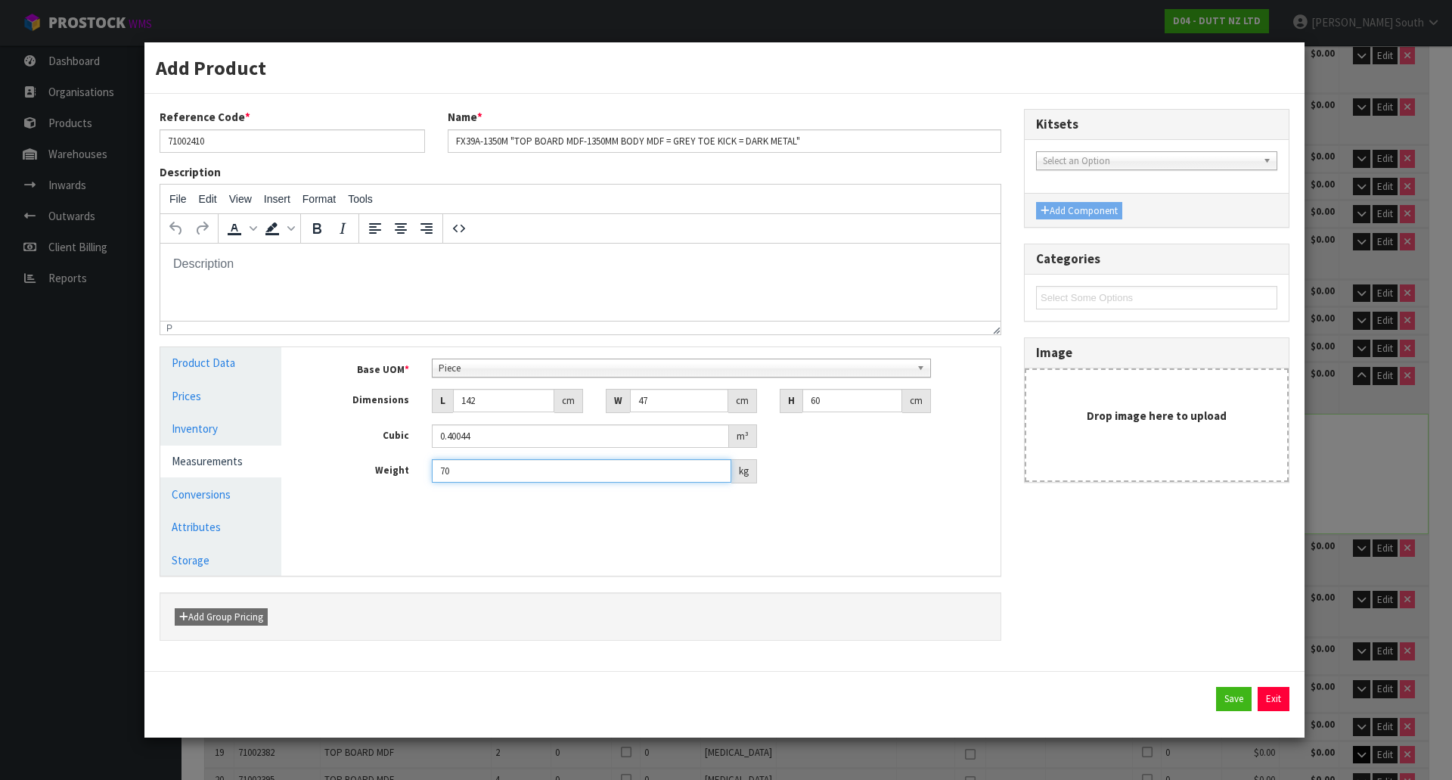
click at [467, 472] on input "70" at bounding box center [581, 470] width 299 height 23
type input "7"
type input "65"
click at [255, 500] on link "Conversions" at bounding box center [220, 494] width 121 height 31
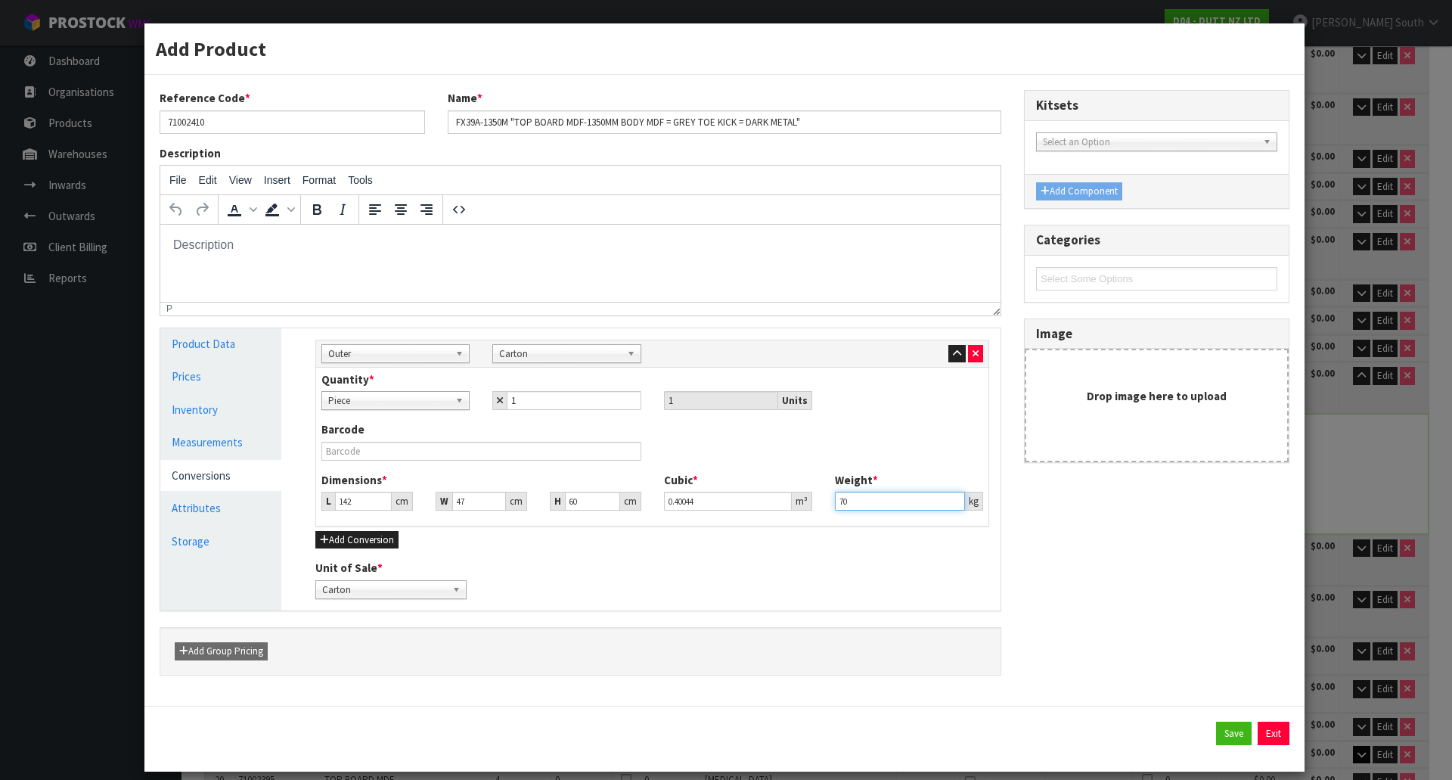
click at [861, 502] on input "70" at bounding box center [900, 501] width 130 height 19
type input "7"
type input "65"
click at [239, 440] on link "Measurements" at bounding box center [220, 441] width 121 height 31
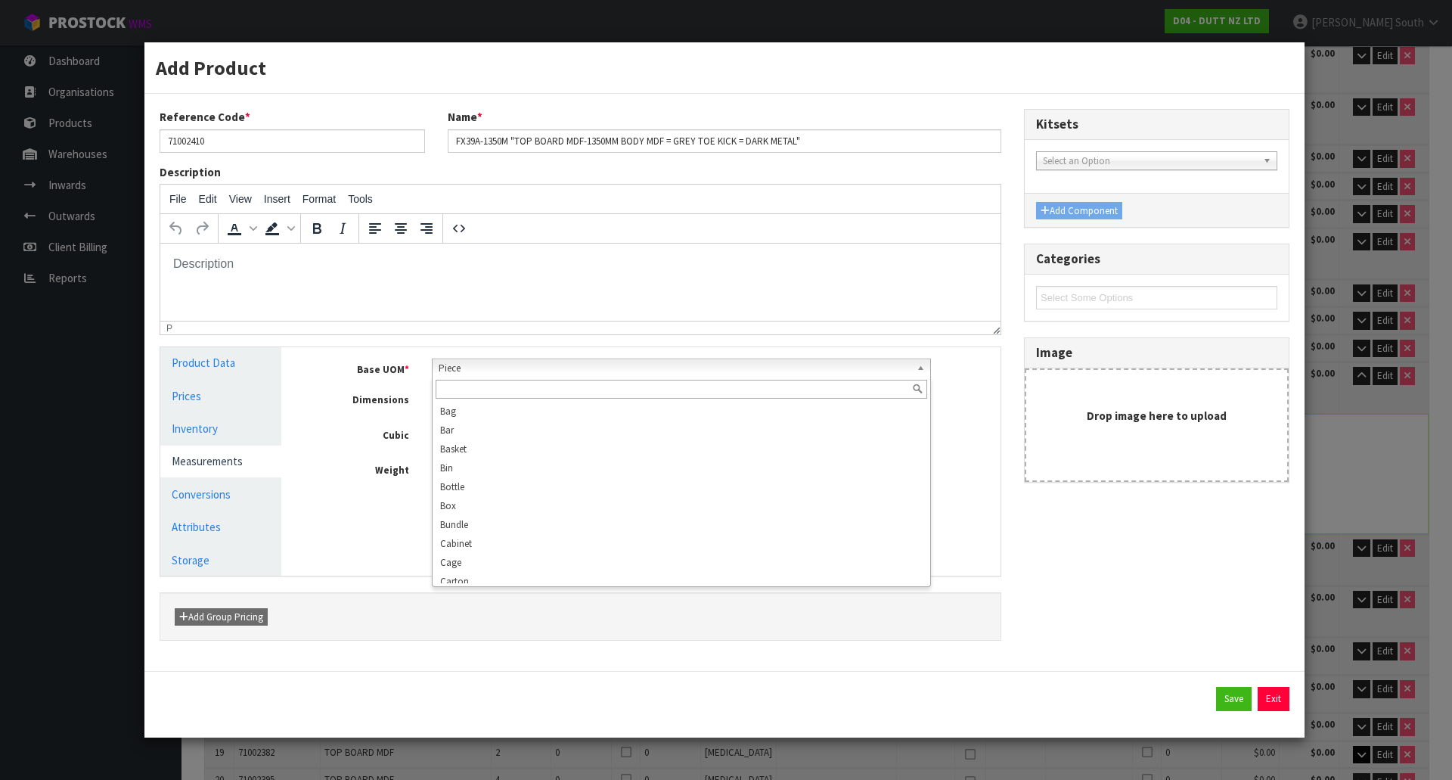
scroll to position [291, 0]
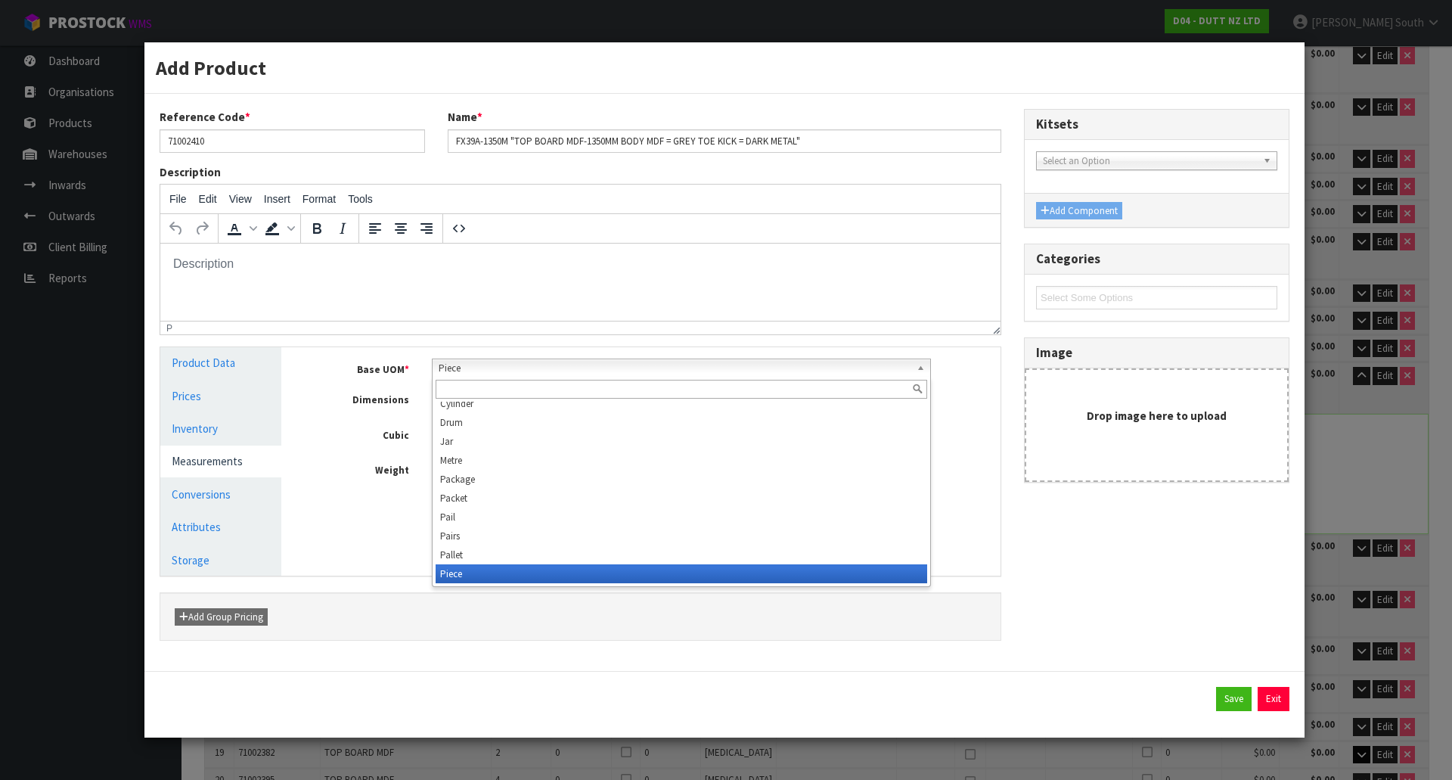
click at [476, 372] on span "Piece" at bounding box center [675, 368] width 473 height 18
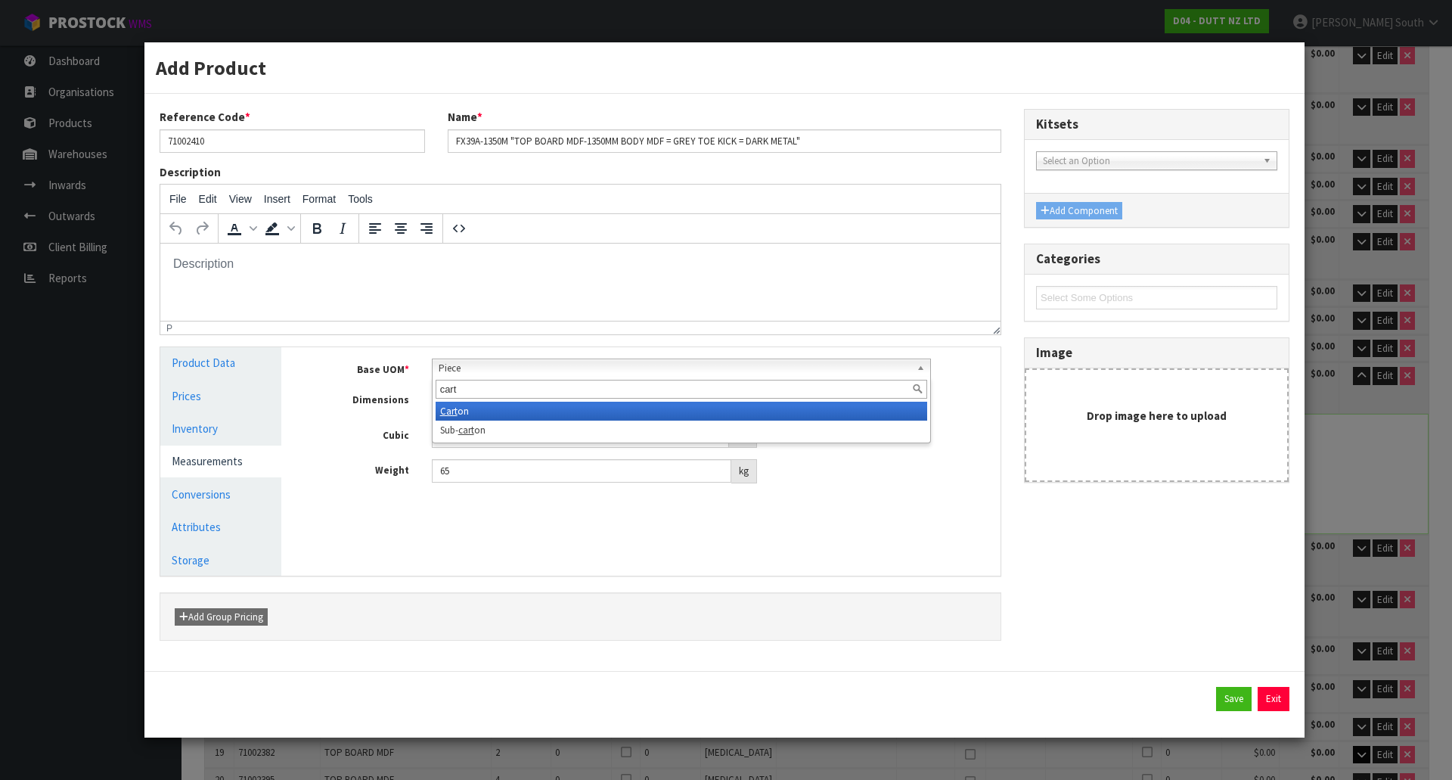
type input "cart"
click at [478, 407] on li "Cart on" at bounding box center [682, 411] width 492 height 19
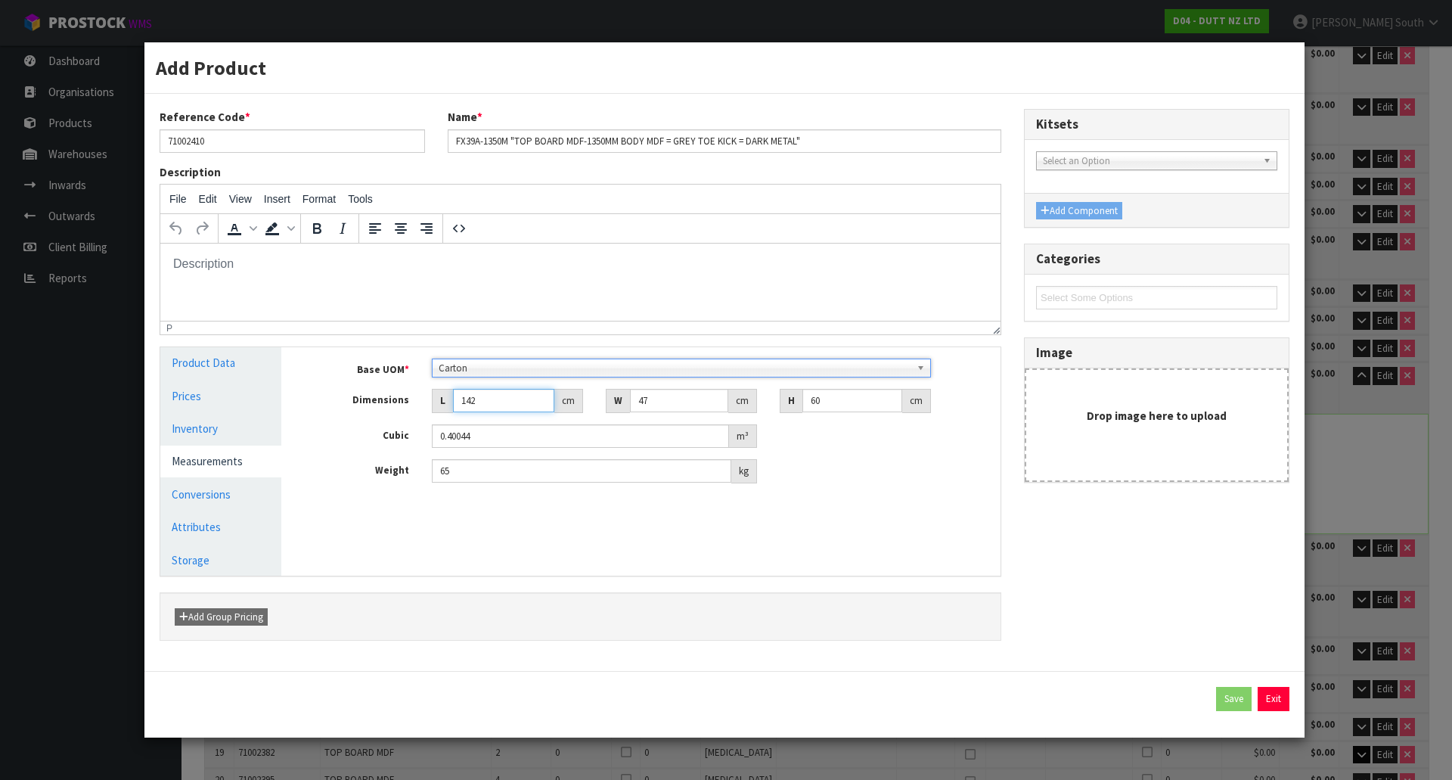
click at [489, 391] on input "142" at bounding box center [503, 400] width 101 height 23
click at [260, 492] on link "Conversions" at bounding box center [220, 494] width 121 height 31
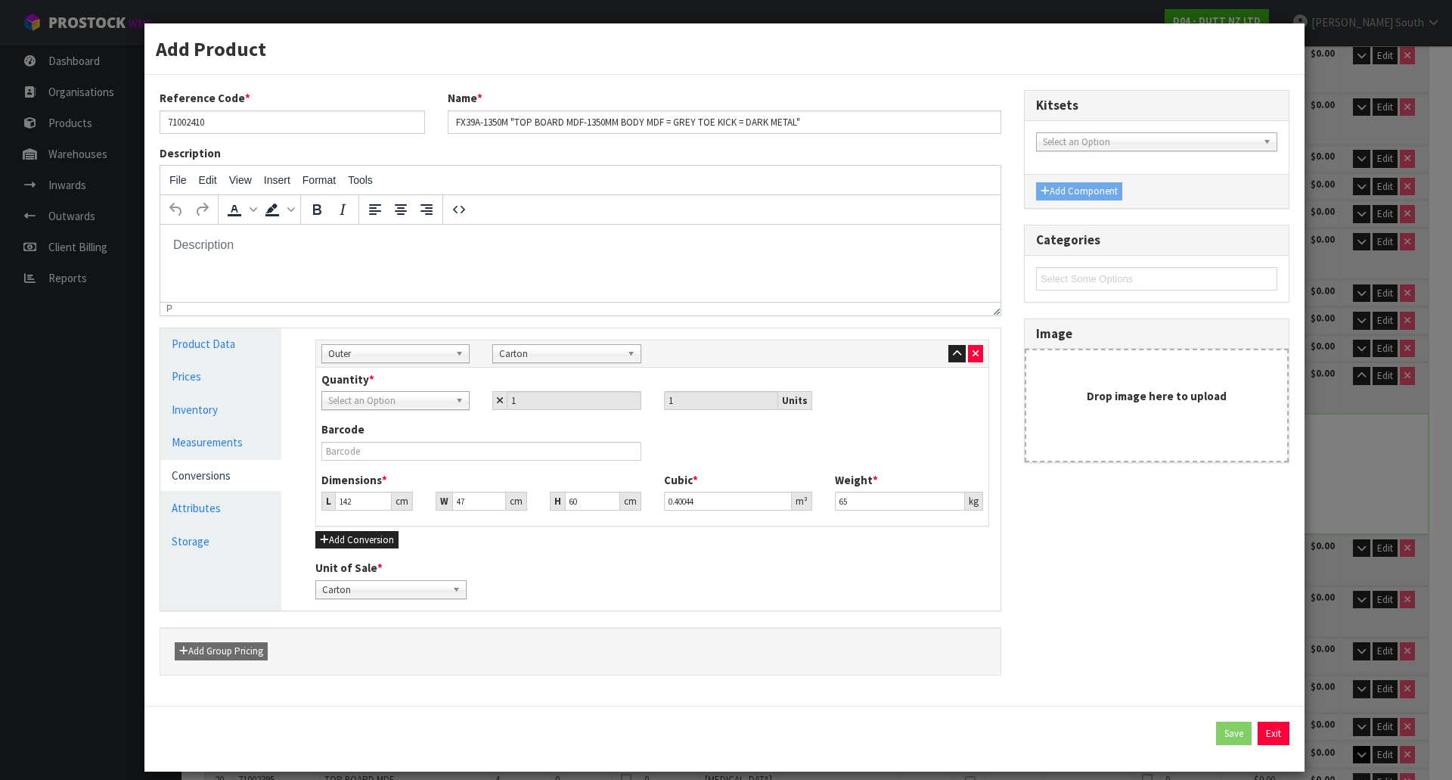
click at [364, 402] on span "Select an Option" at bounding box center [388, 401] width 121 height 18
click at [377, 445] on li "Carton" at bounding box center [395, 443] width 141 height 19
click at [218, 448] on link "Measurements" at bounding box center [220, 441] width 121 height 31
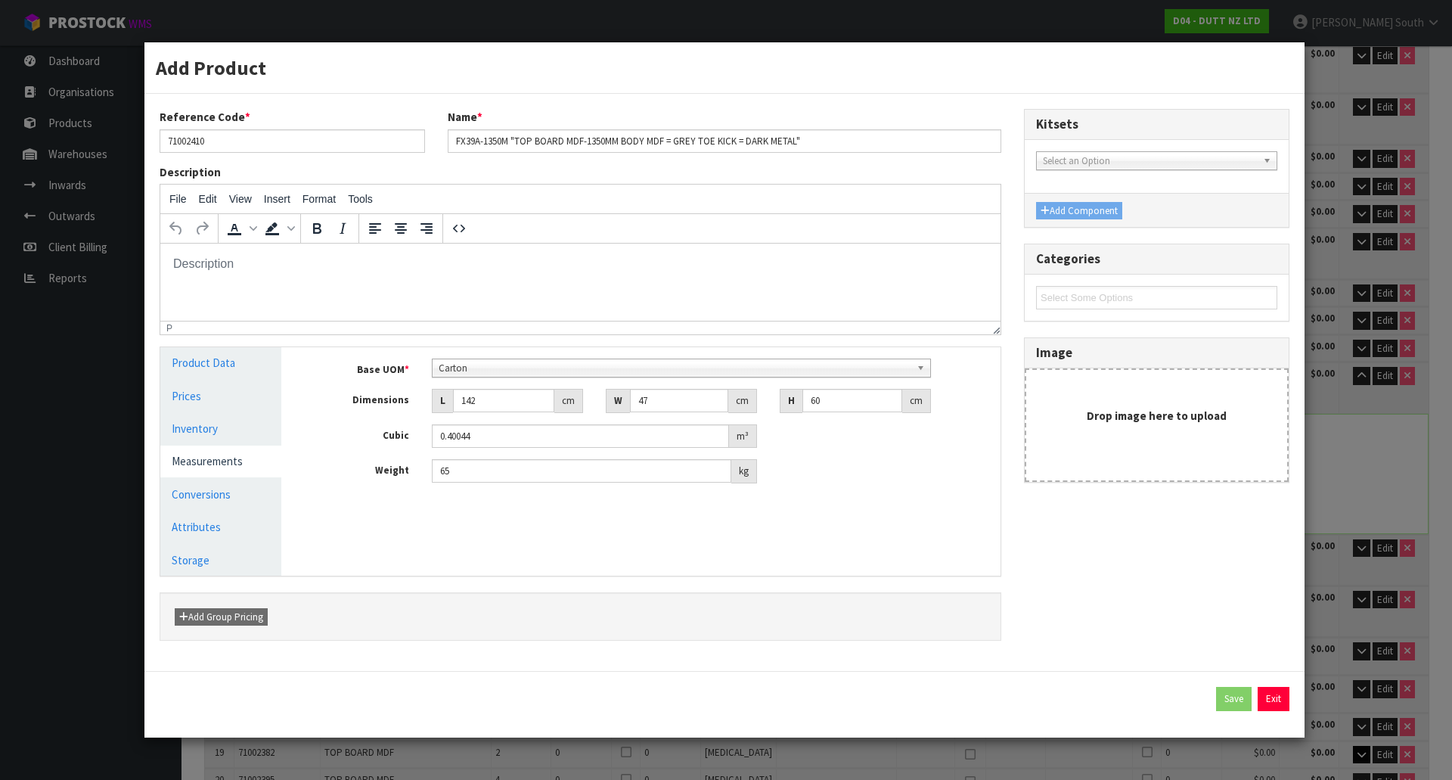
click at [484, 378] on div "Base UOM * Bag Bar Basket Bin Bottle Box Bundle Cabinet Cage Carton Case Coil C…" at bounding box center [652, 420] width 674 height 125
click at [486, 374] on span "Carton" at bounding box center [675, 368] width 473 height 18
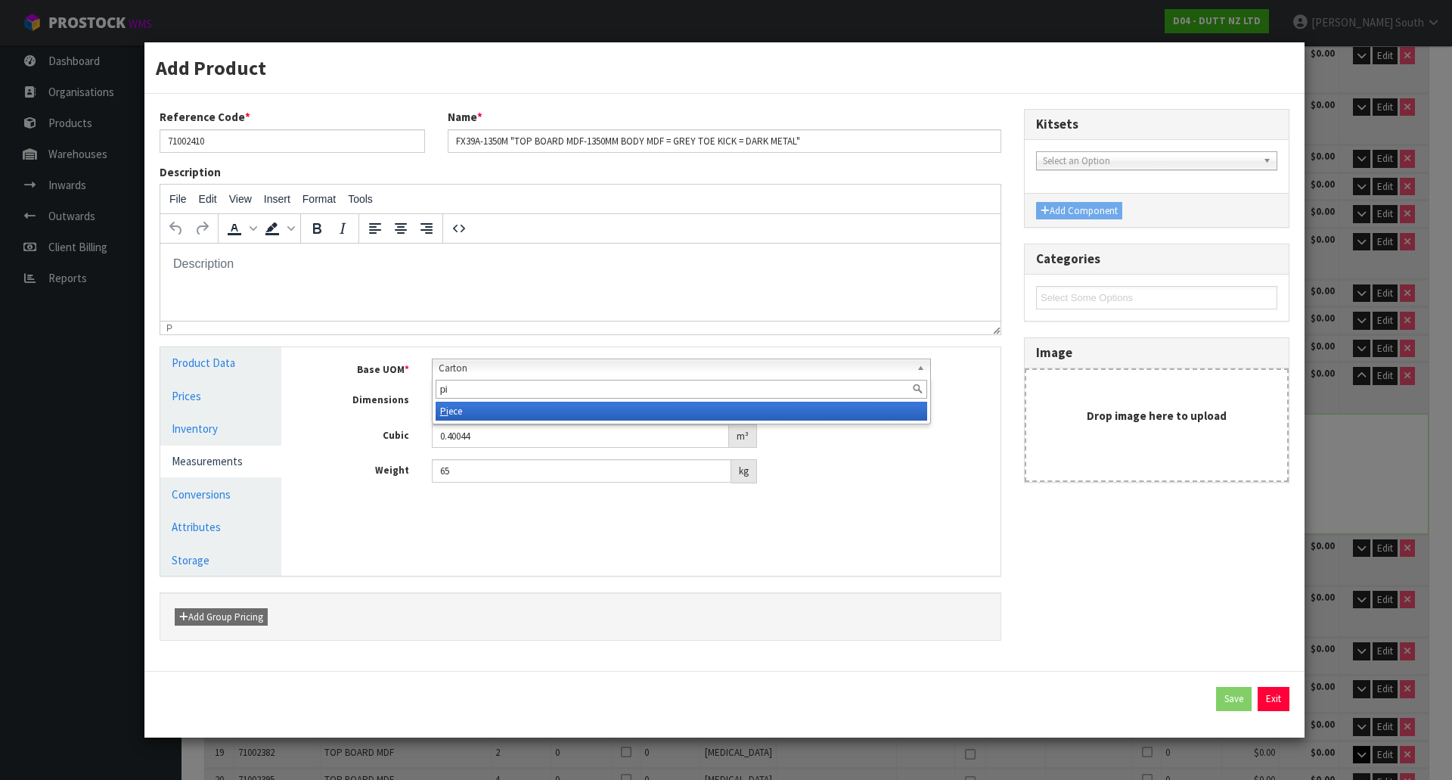
type input "pi"
click at [486, 408] on li "Pi ece" at bounding box center [682, 411] width 492 height 19
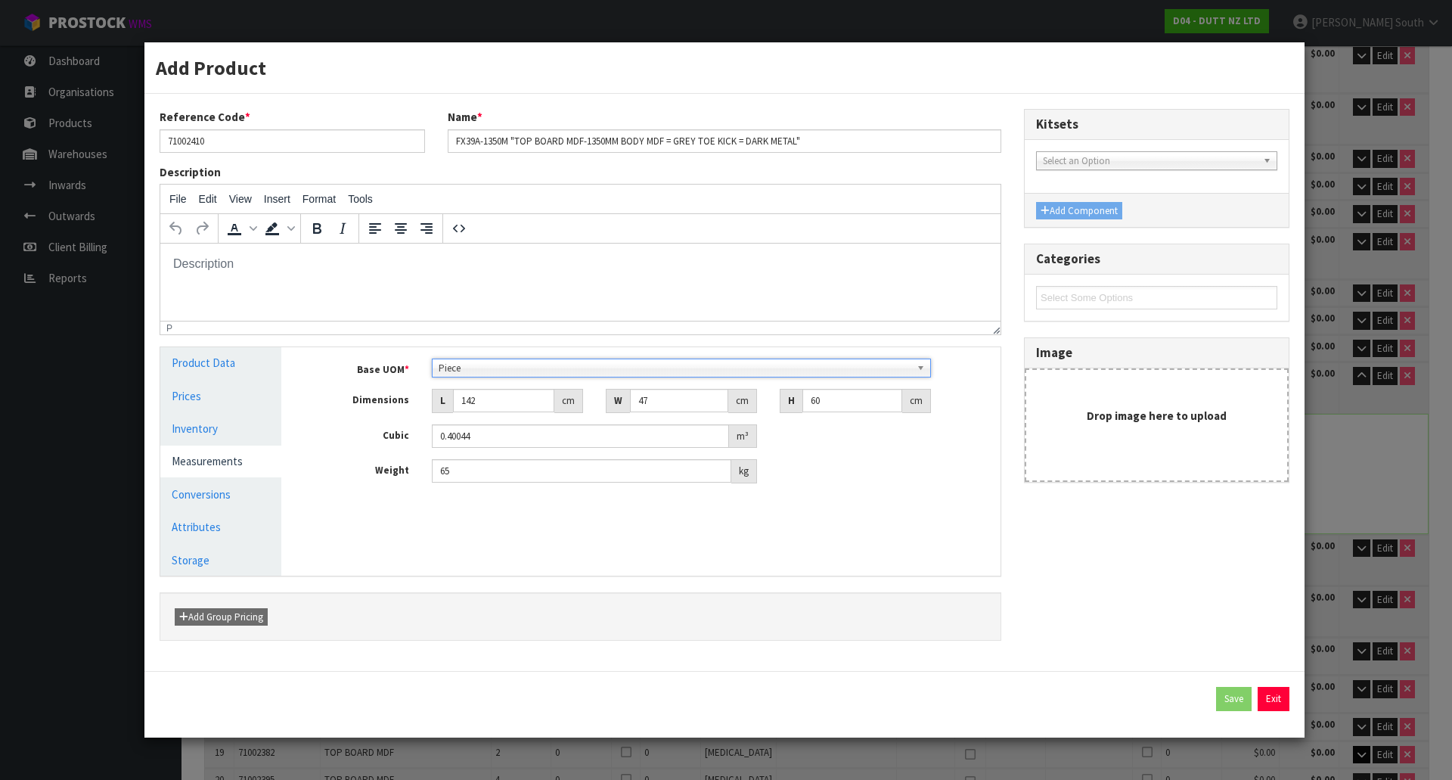
click at [212, 476] on link "Measurements" at bounding box center [220, 460] width 121 height 31
click at [219, 484] on link "Conversions" at bounding box center [220, 494] width 121 height 31
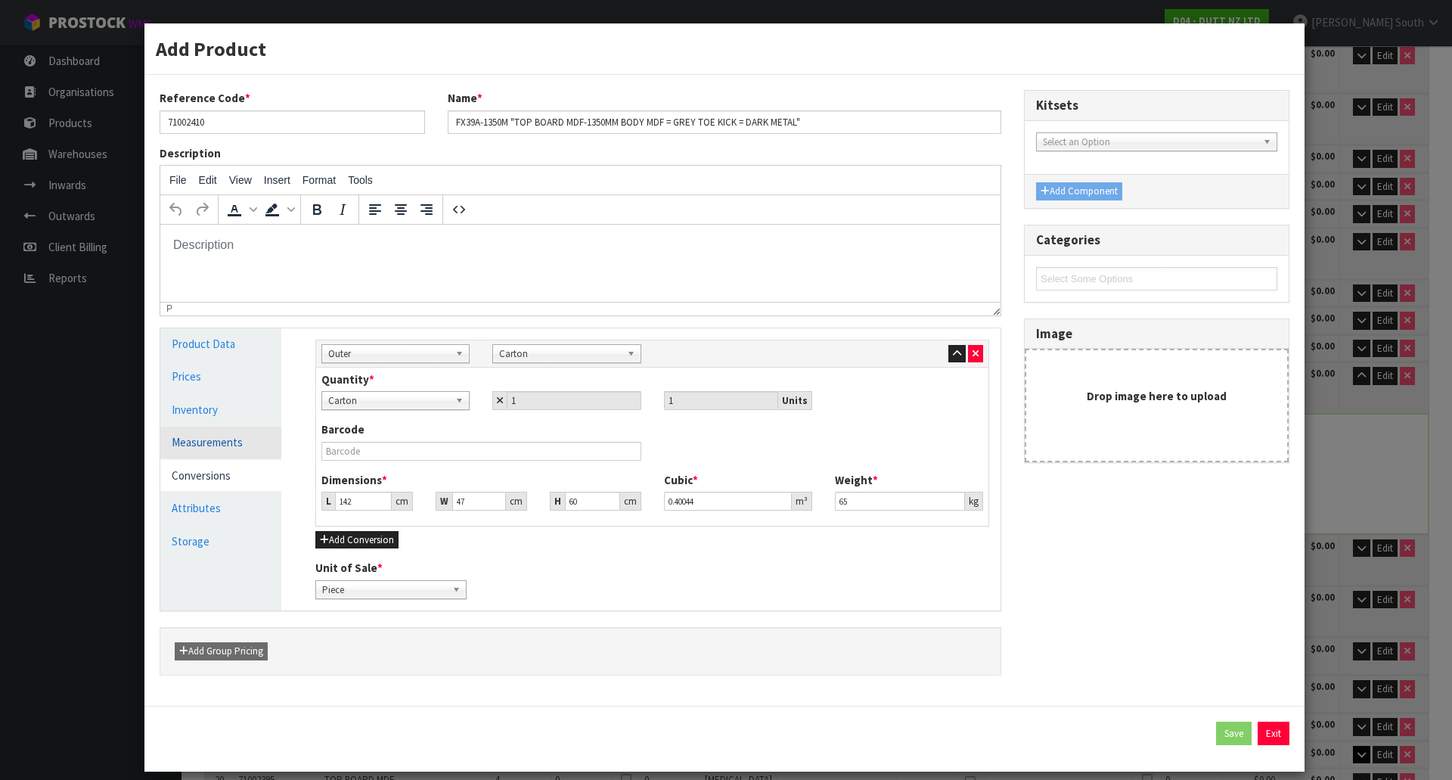
click at [246, 435] on link "Measurements" at bounding box center [220, 441] width 121 height 31
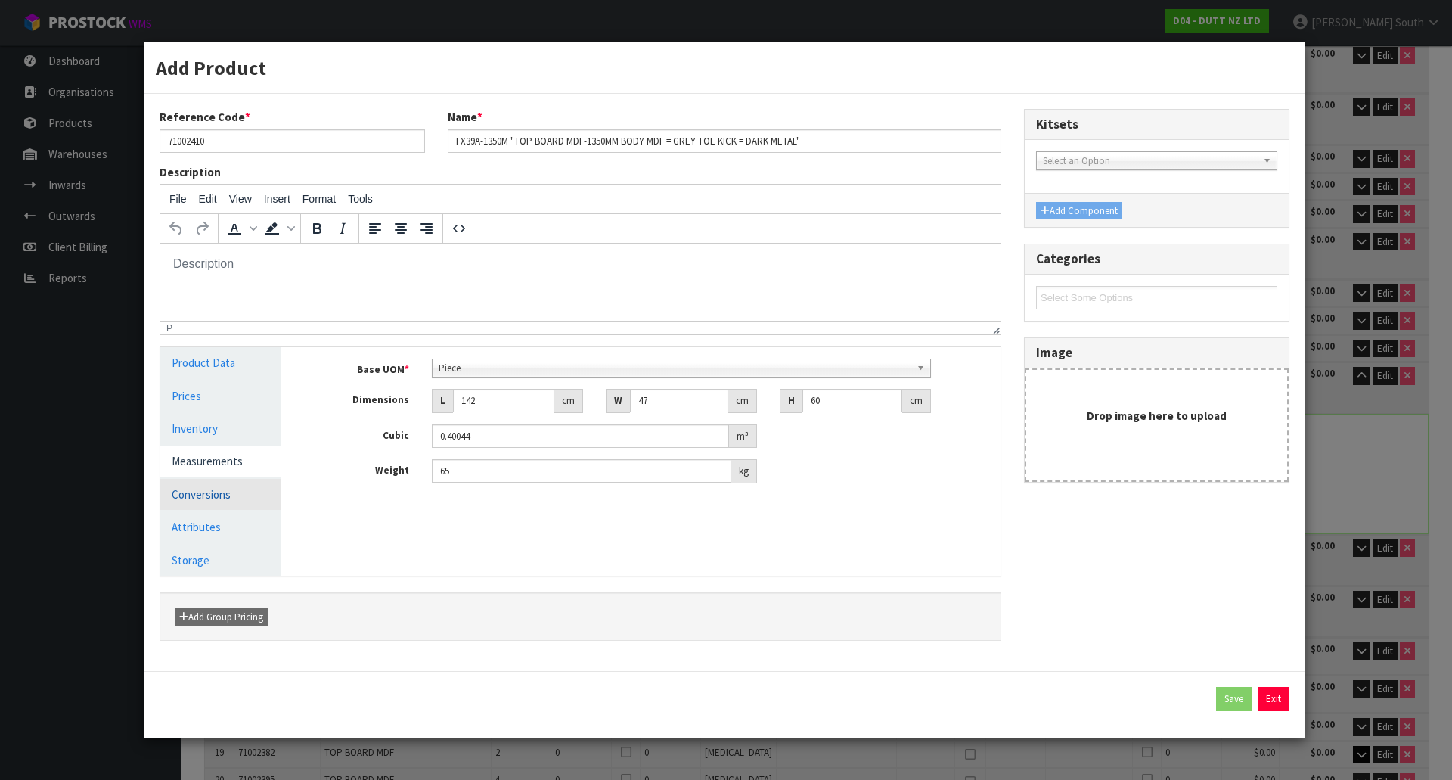
click at [227, 497] on link "Conversions" at bounding box center [220, 494] width 121 height 31
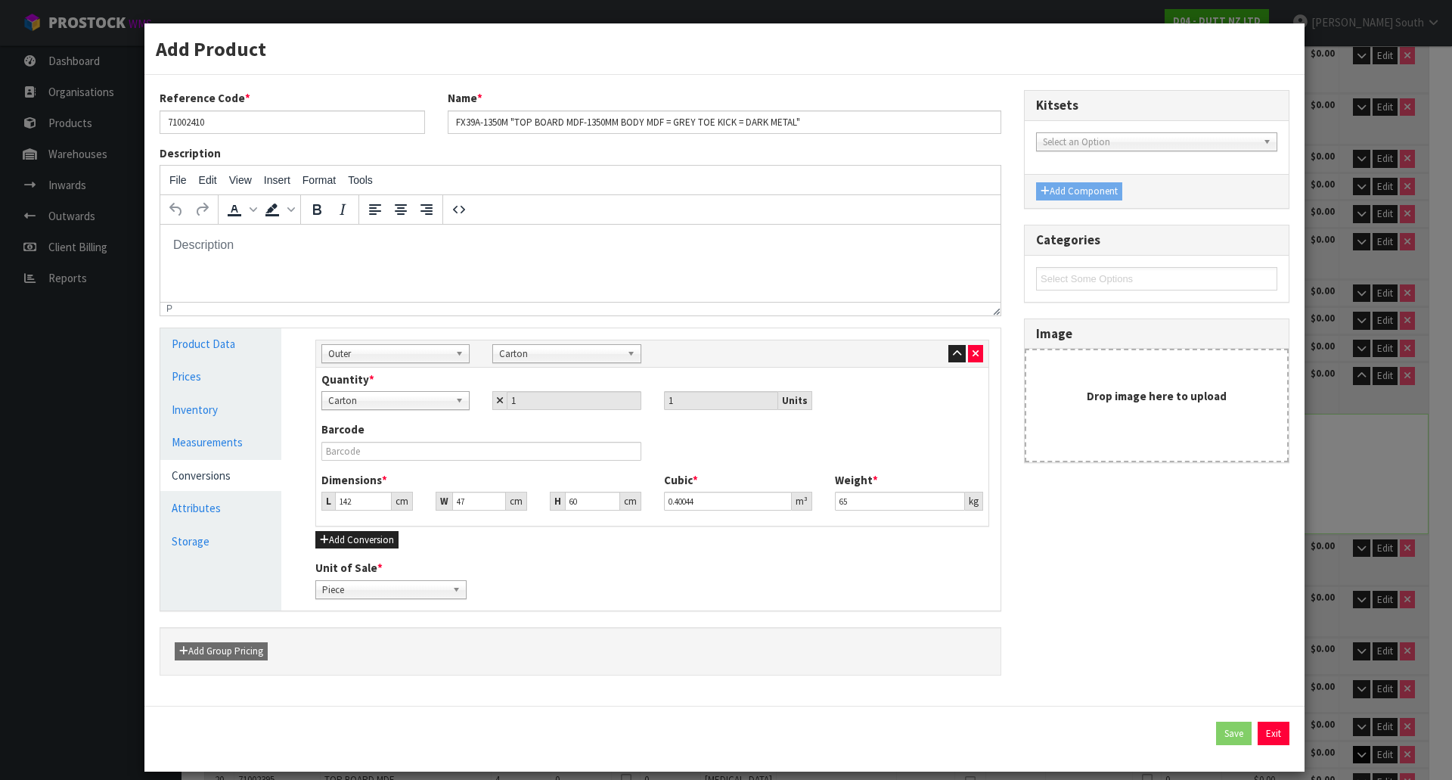
click at [387, 405] on span "Carton" at bounding box center [388, 401] width 121 height 18
click at [386, 440] on li "Carton" at bounding box center [395, 443] width 141 height 19
click at [1263, 730] on button "Exit" at bounding box center [1274, 733] width 32 height 24
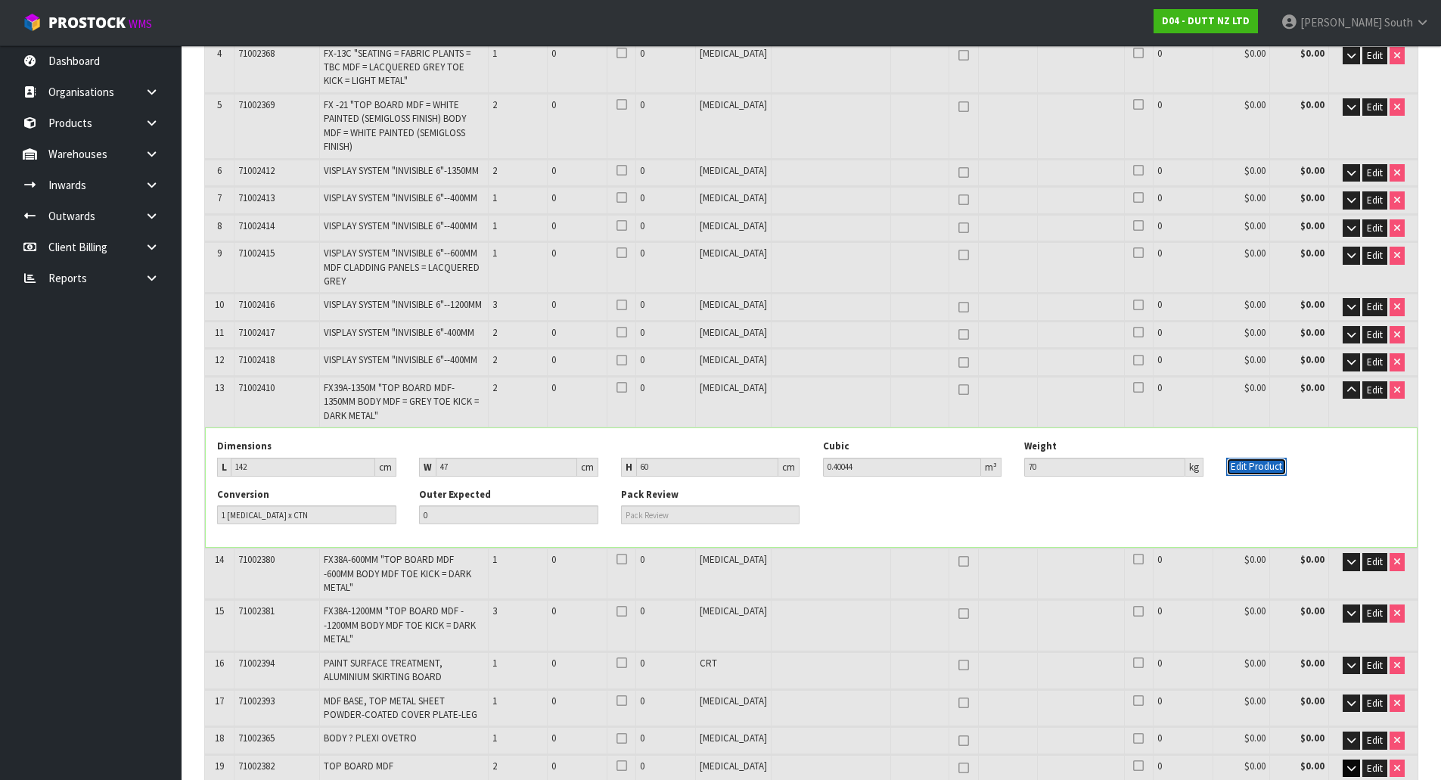
click at [1258, 457] on button "Edit Product" at bounding box center [1256, 466] width 60 height 18
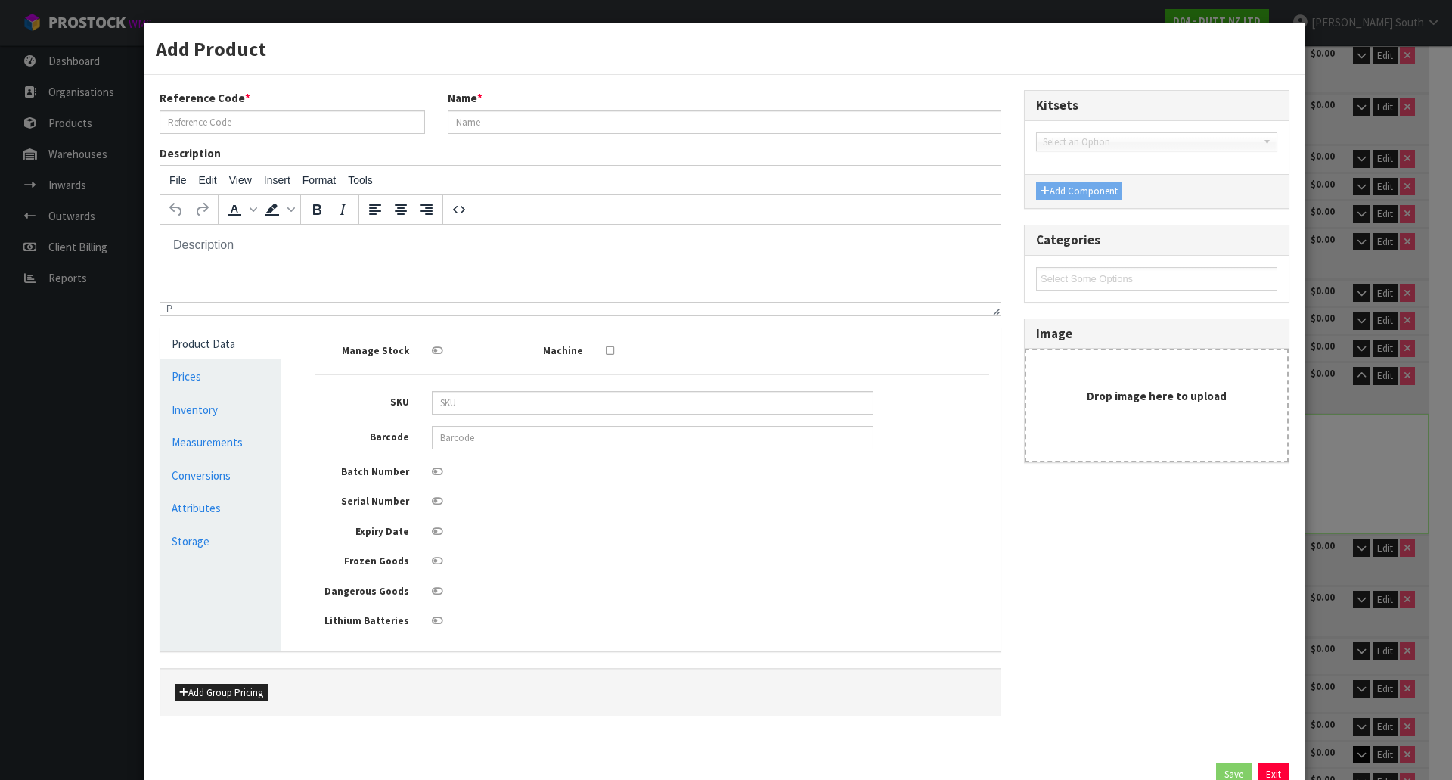
type input "71002410"
type input "FX39A-1350M "TOP BOARD MDF-1350MM BODY MDF = GREY TOE KICK = DARK METAL""
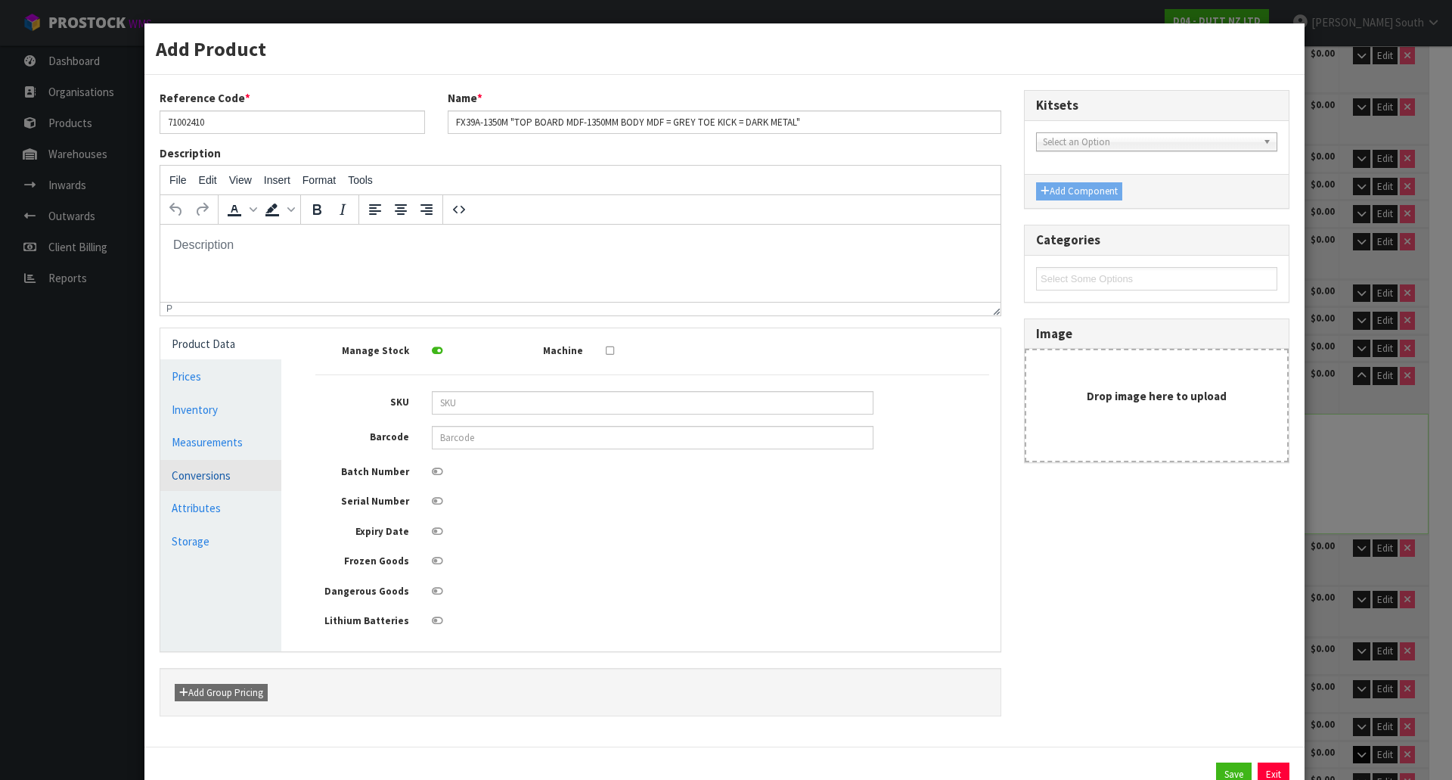
click at [208, 467] on link "Conversions" at bounding box center [220, 475] width 121 height 31
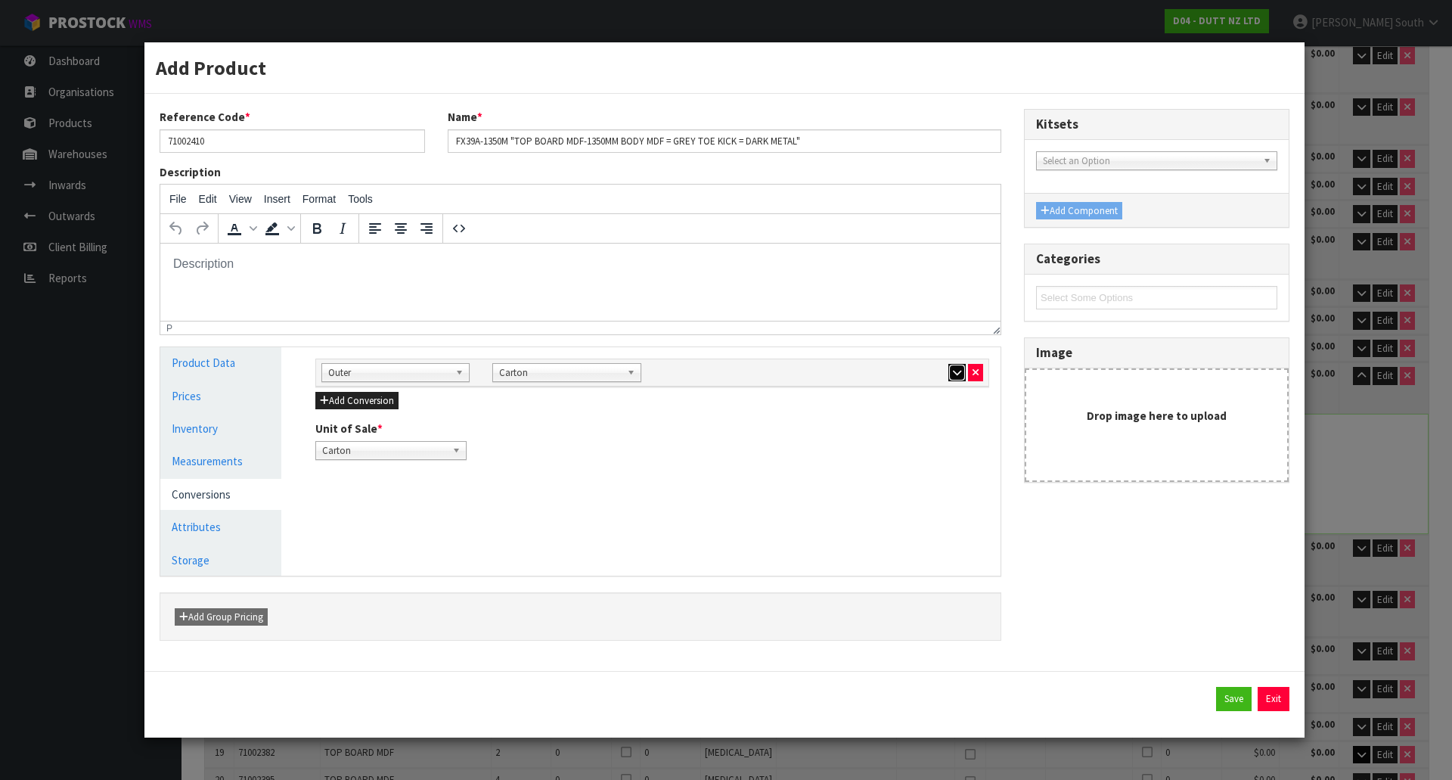
click at [953, 375] on icon "button" at bounding box center [957, 373] width 8 height 10
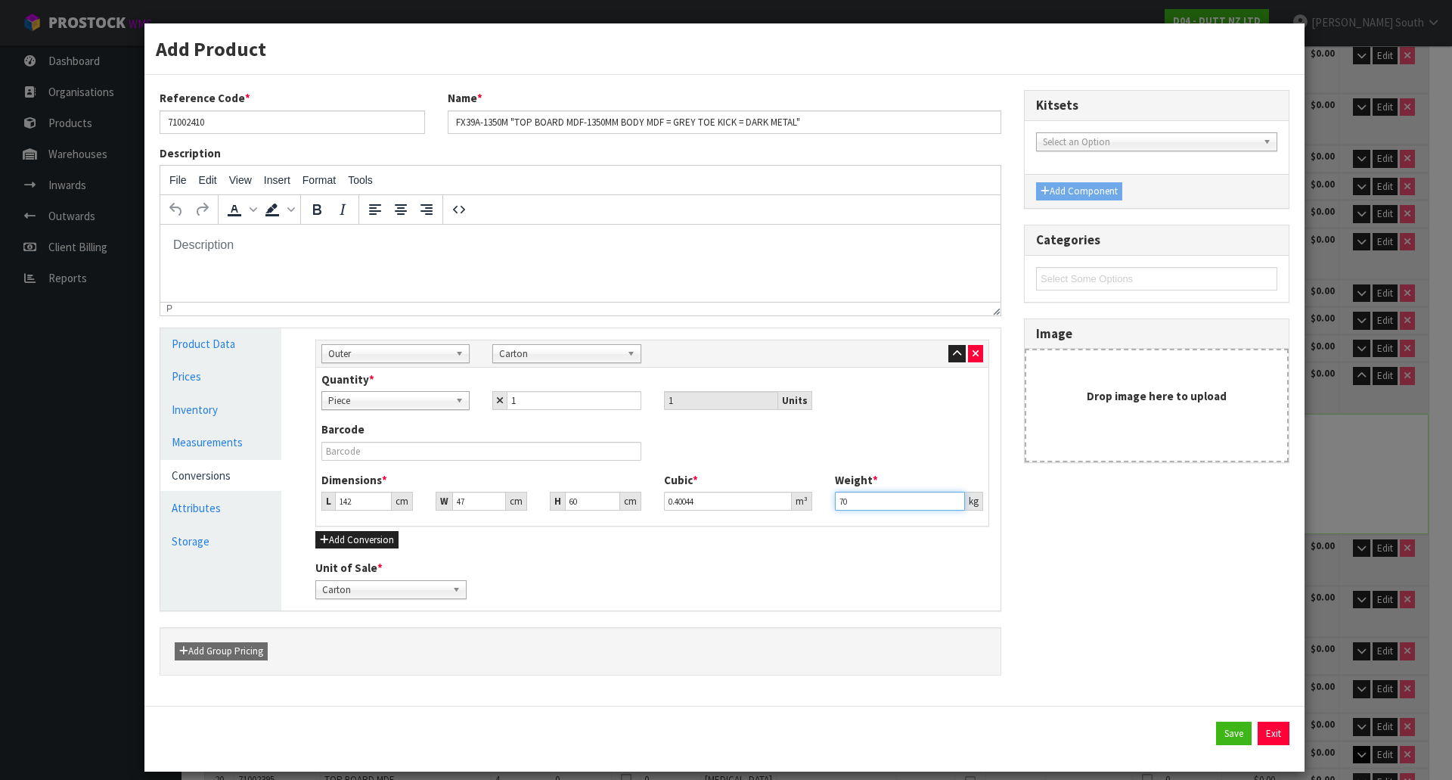
drag, startPoint x: 884, startPoint y: 495, endPoint x: 728, endPoint y: 500, distance: 155.8
click at [728, 500] on div "Dimensions * L 142 cm W 47 cm H 60 cm Cubic * 0.40044 m³ Weight * 70 kg" at bounding box center [652, 497] width 684 height 50
type input "65"
click at [231, 449] on link "Measurements" at bounding box center [220, 441] width 121 height 31
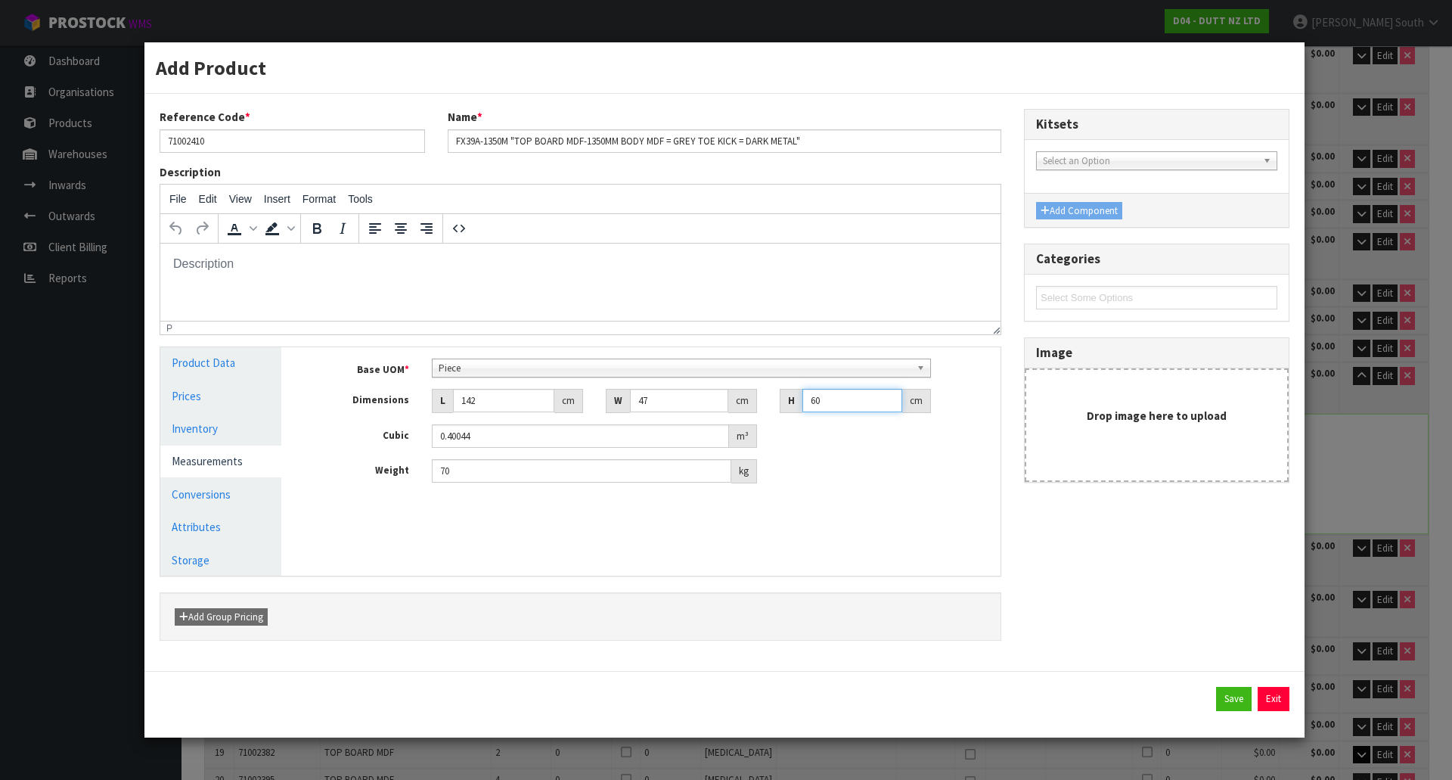
drag, startPoint x: 854, startPoint y: 392, endPoint x: 731, endPoint y: 402, distance: 123.7
click at [731, 402] on div "Dimensions L 142 cm W 47 cm H 60 cm" at bounding box center [652, 401] width 696 height 24
type input "65"
type input "0.43381"
type input "65"
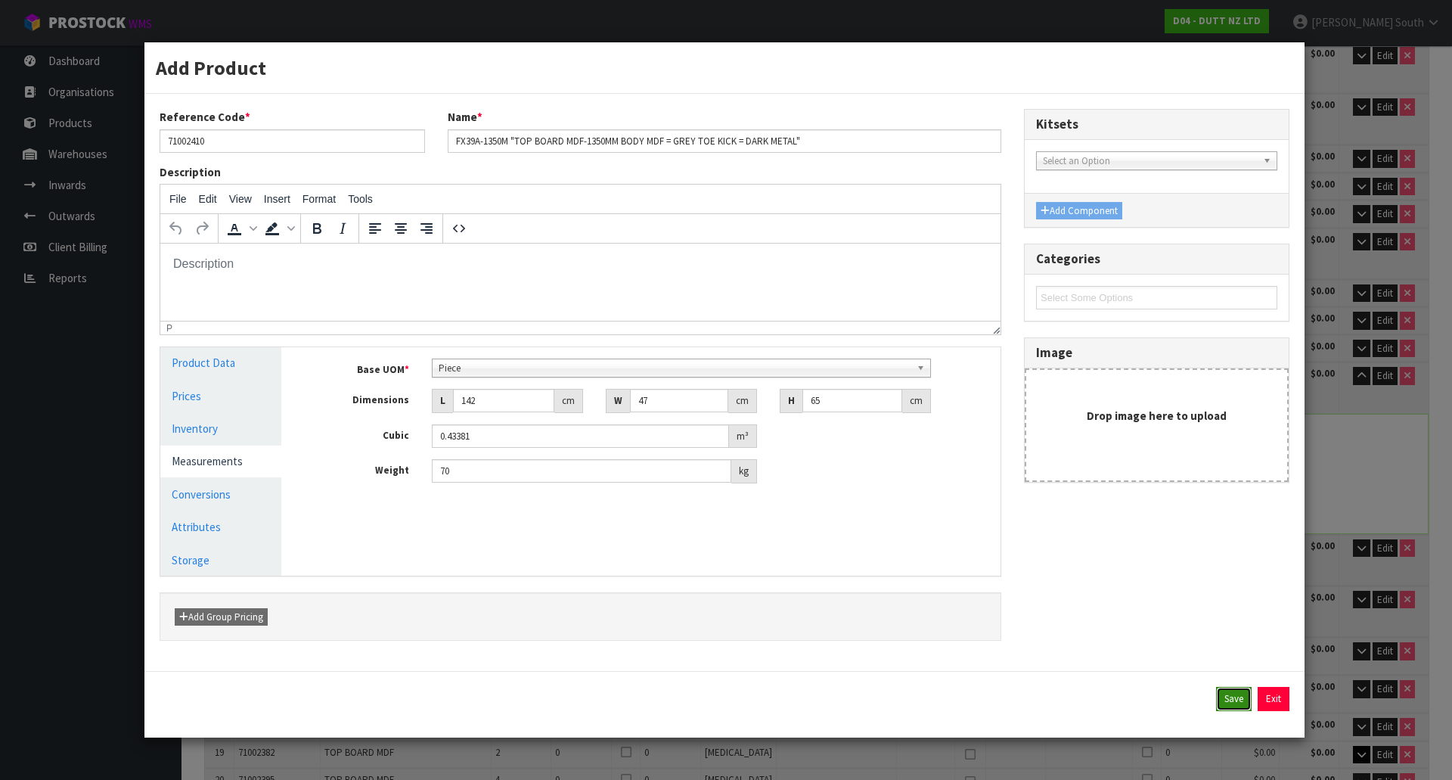
click at [1222, 693] on button "Save" at bounding box center [1234, 699] width 36 height 24
type input "65"
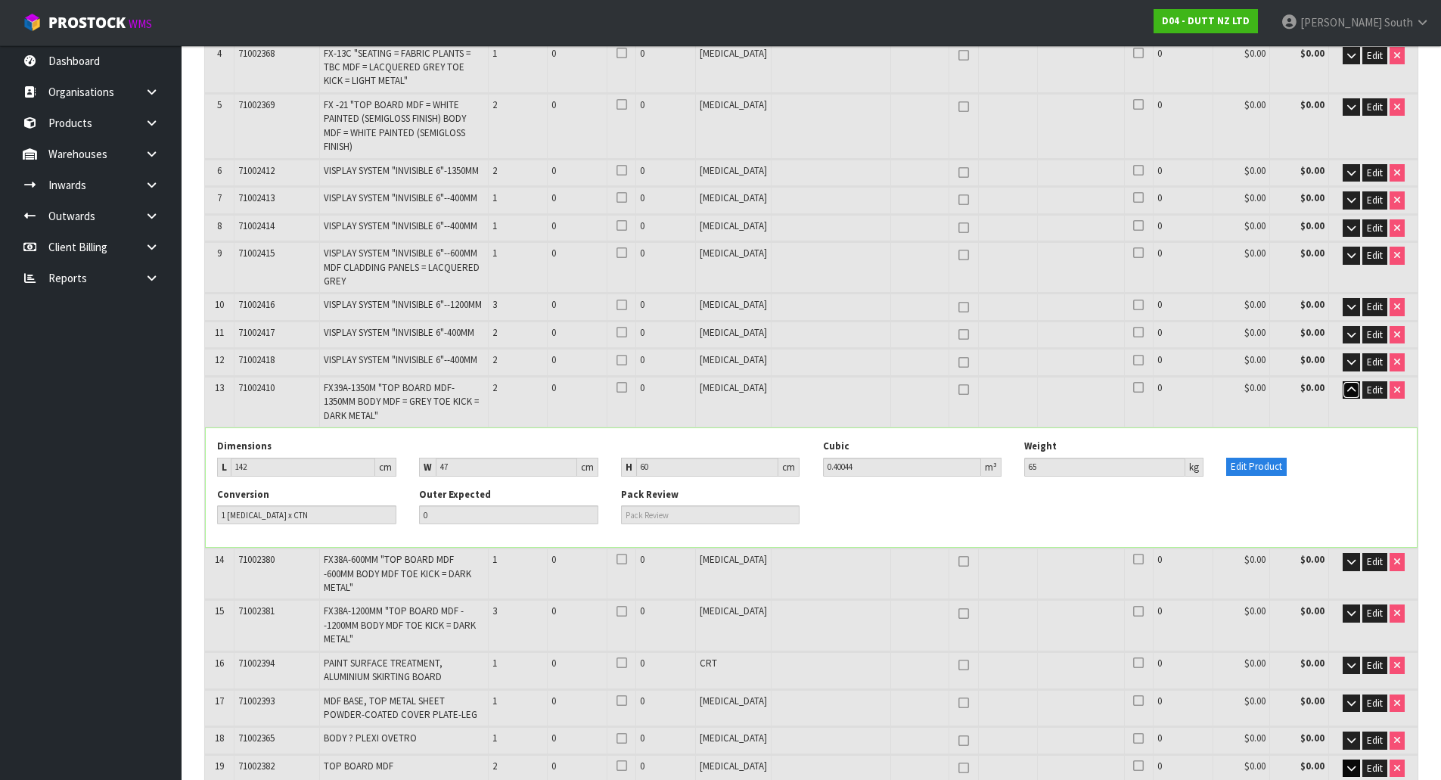
click at [1348, 385] on icon "button" at bounding box center [1351, 390] width 8 height 10
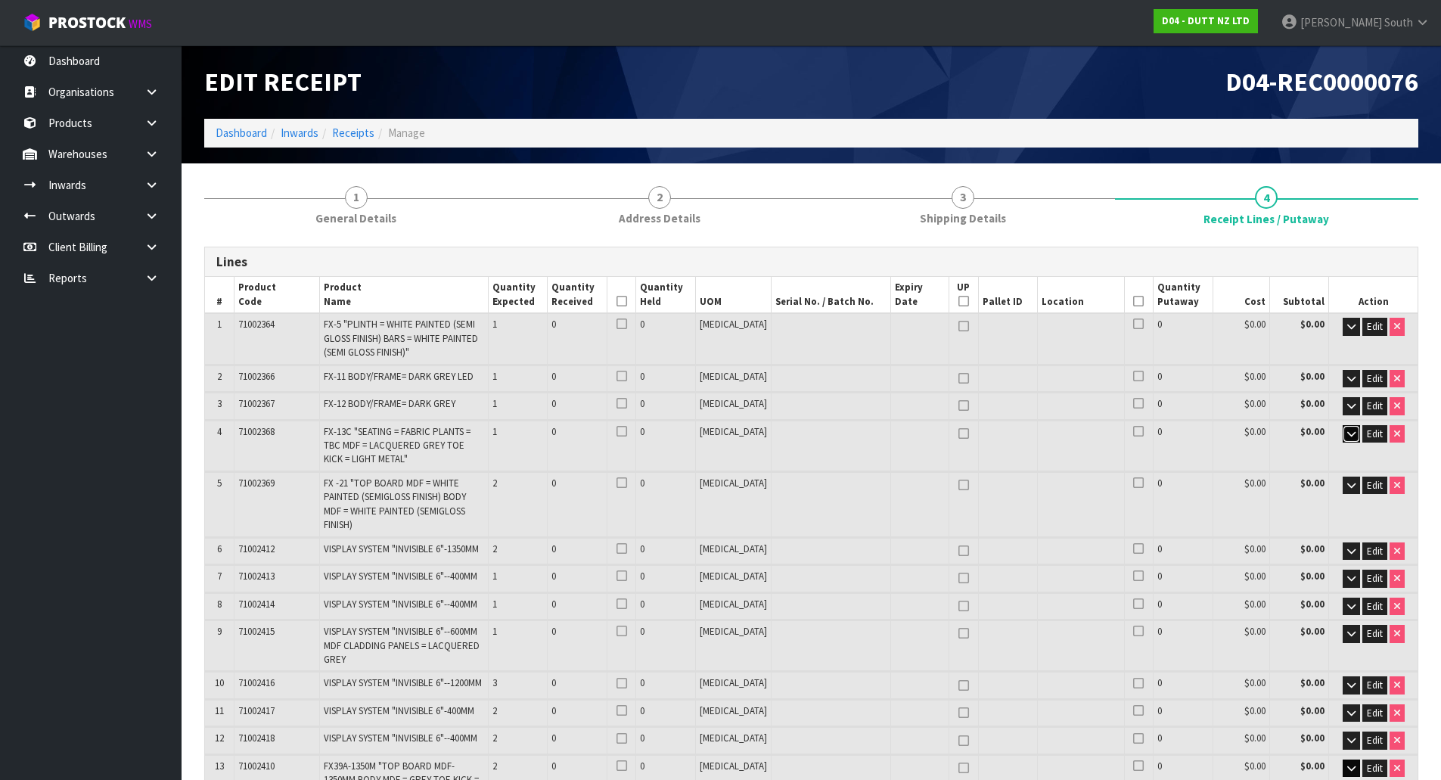
click at [1343, 434] on button "button" at bounding box center [1350, 434] width 17 height 18
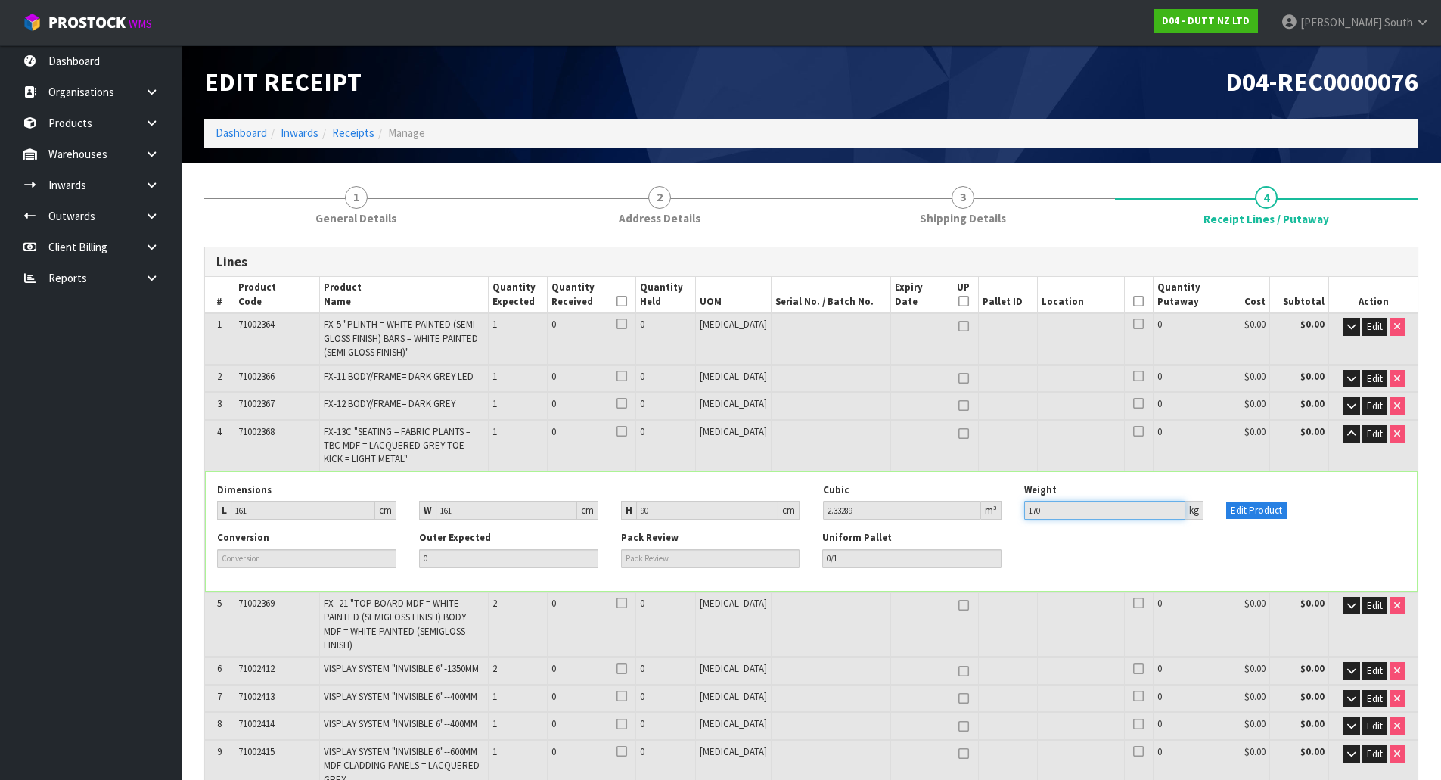
click at [1099, 519] on input "170" at bounding box center [1104, 510] width 161 height 19
click at [1242, 513] on button "Edit Product" at bounding box center [1256, 510] width 60 height 18
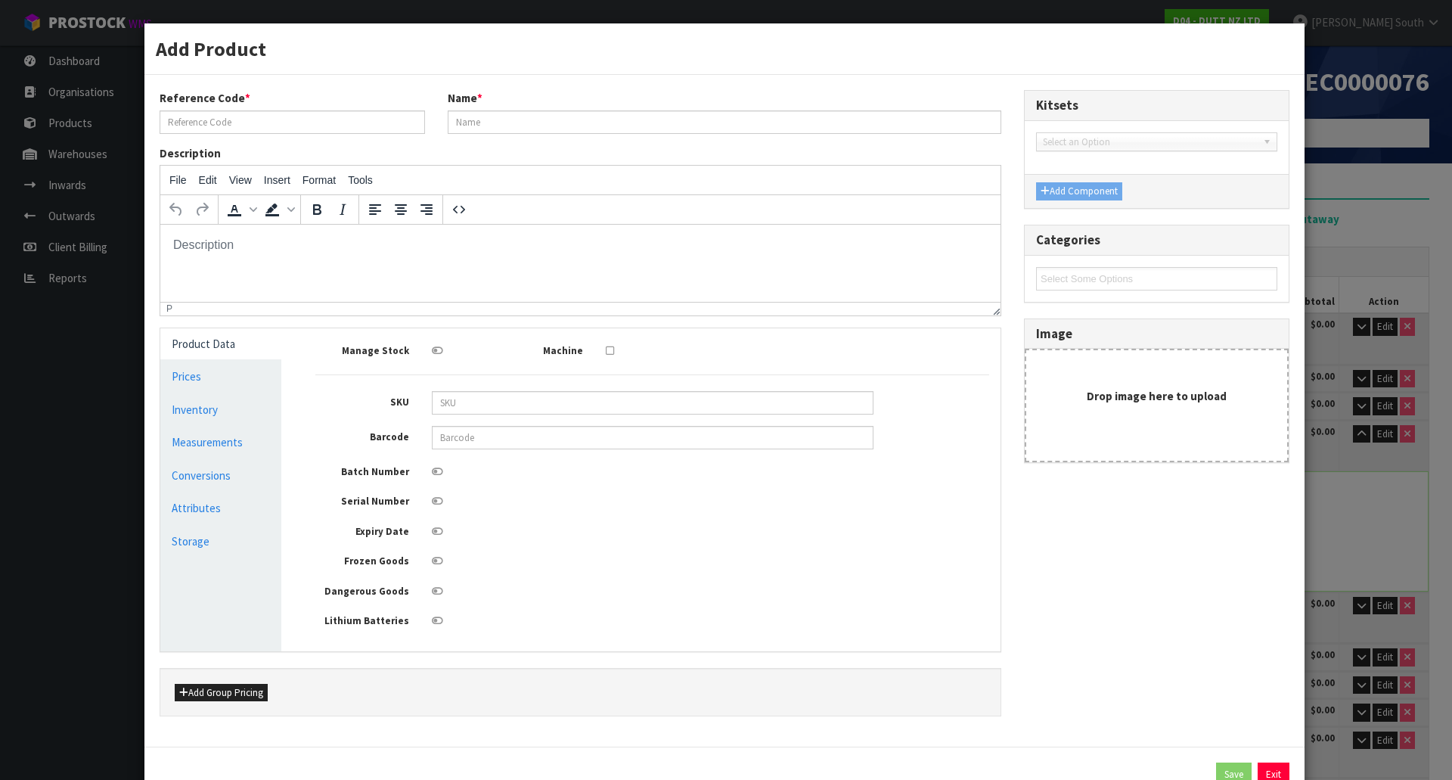
type input "71002368"
type input "FX-13C "SEATING = FABRIC PLANTS = TBC MDF = LACQUERED GREY TOE KICK = LIGHT MET…"
type input "161"
type input "90"
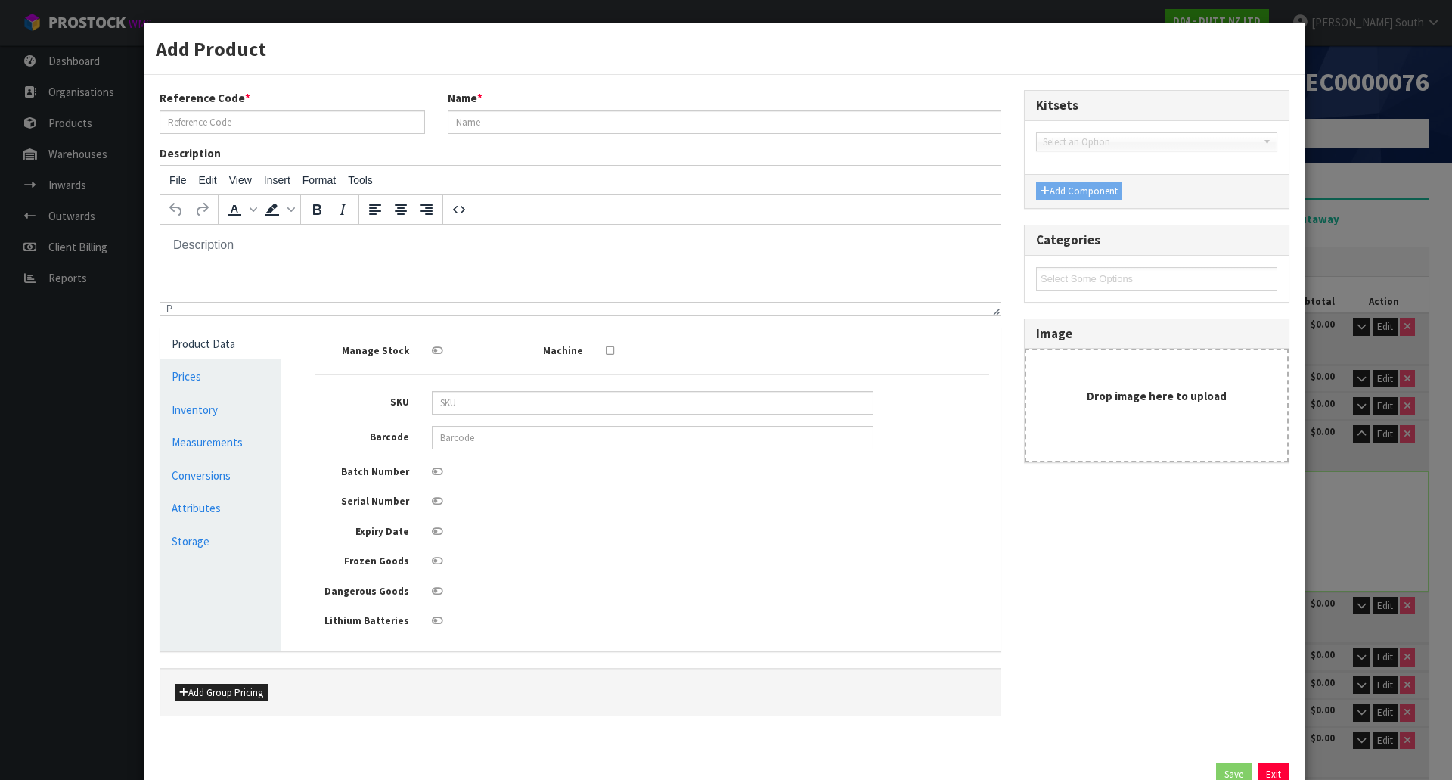
type input "2.33289"
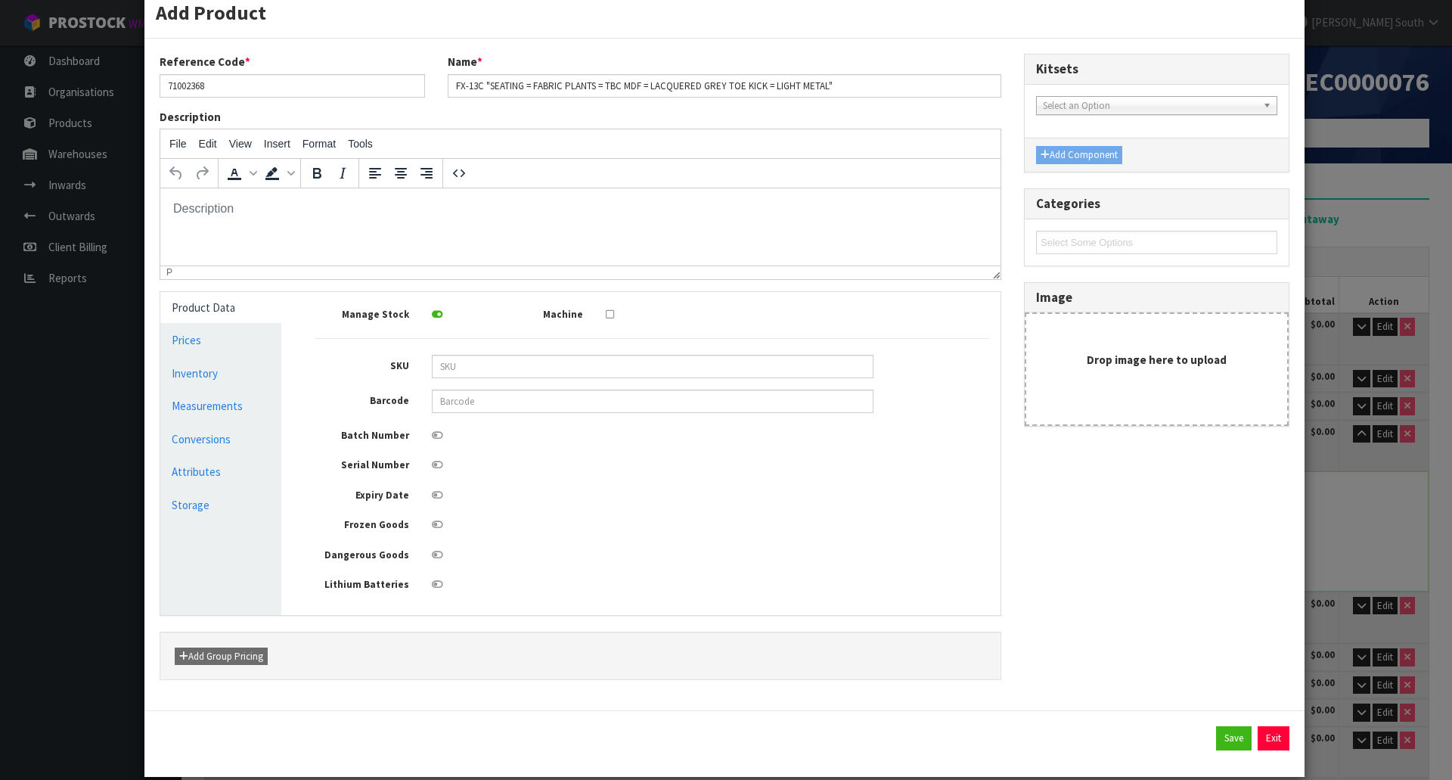
scroll to position [57, 0]
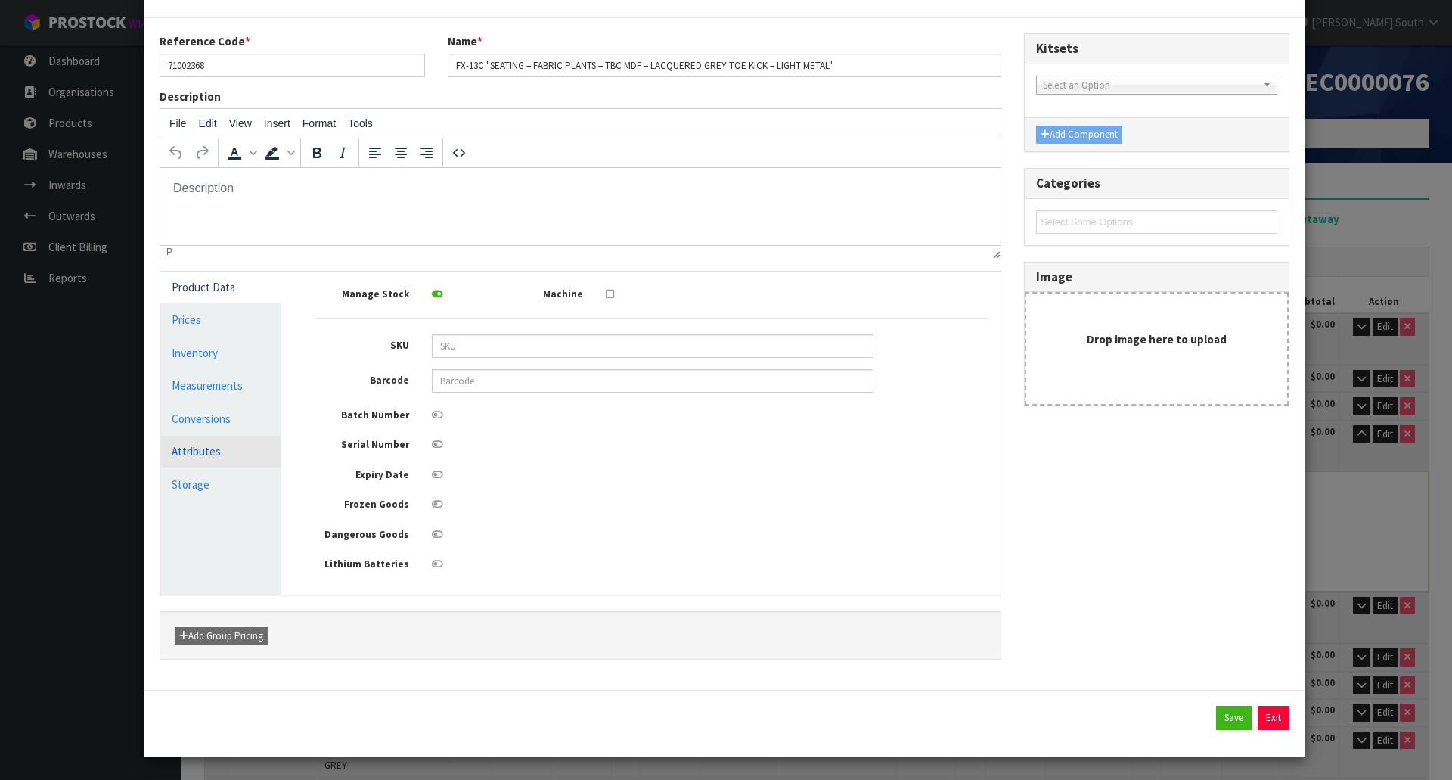
click at [211, 464] on link "Attributes" at bounding box center [220, 451] width 121 height 31
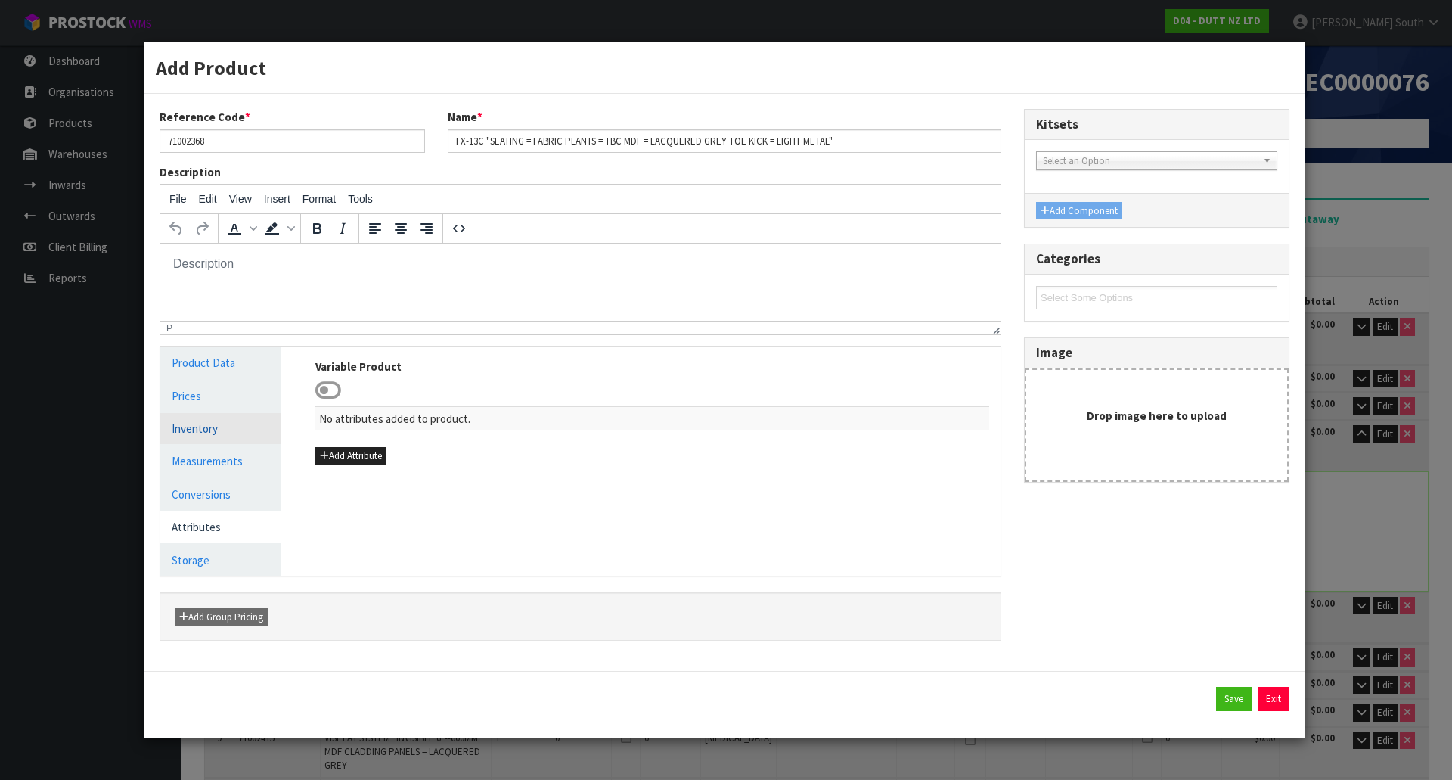
scroll to position [0, 0]
drag, startPoint x: 220, startPoint y: 467, endPoint x: 257, endPoint y: 461, distance: 37.5
click at [221, 467] on link "Measurements" at bounding box center [220, 460] width 121 height 31
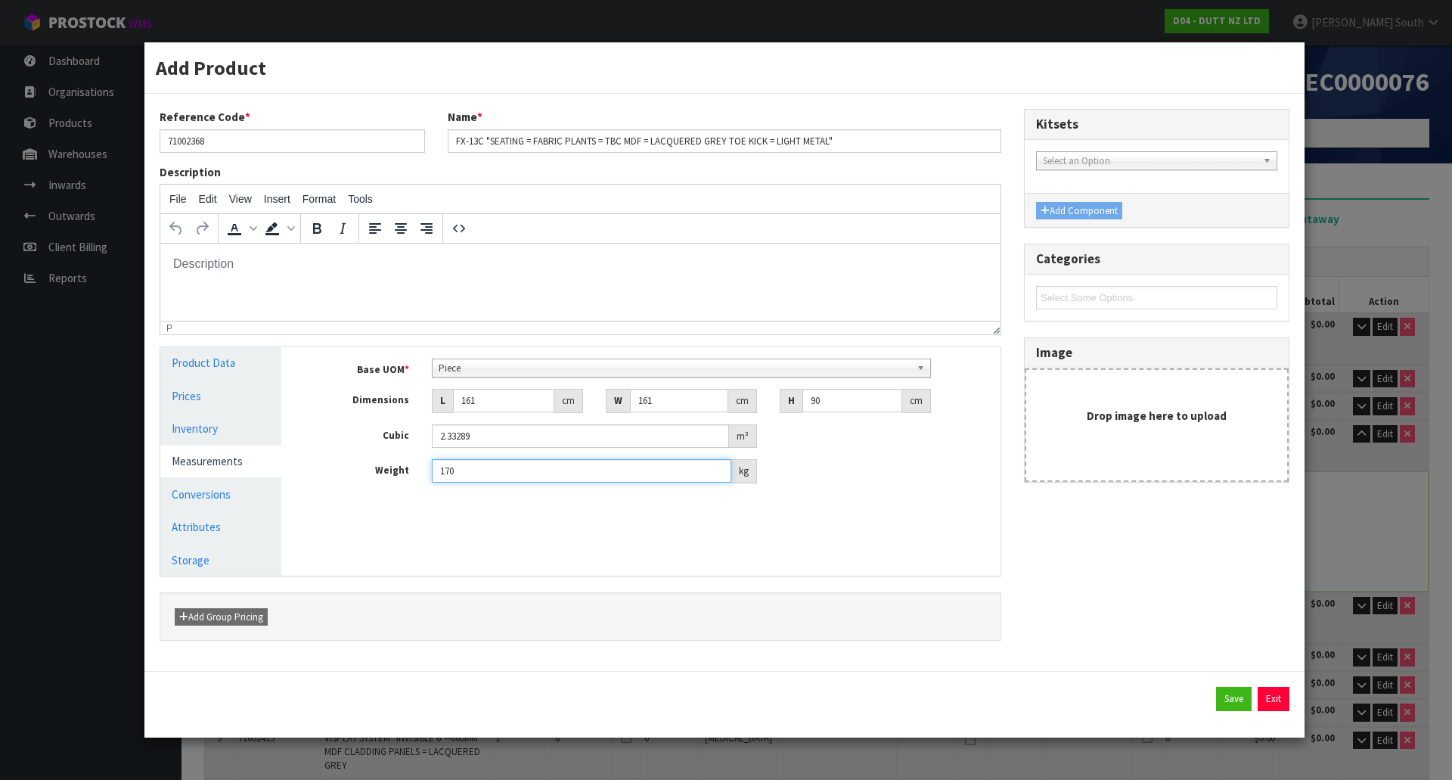
drag, startPoint x: 476, startPoint y: 463, endPoint x: 391, endPoint y: 475, distance: 85.6
click at [391, 475] on div "Weight 170 kg" at bounding box center [652, 471] width 696 height 24
type input "190"
click at [165, 500] on link "Conversions" at bounding box center [220, 494] width 121 height 31
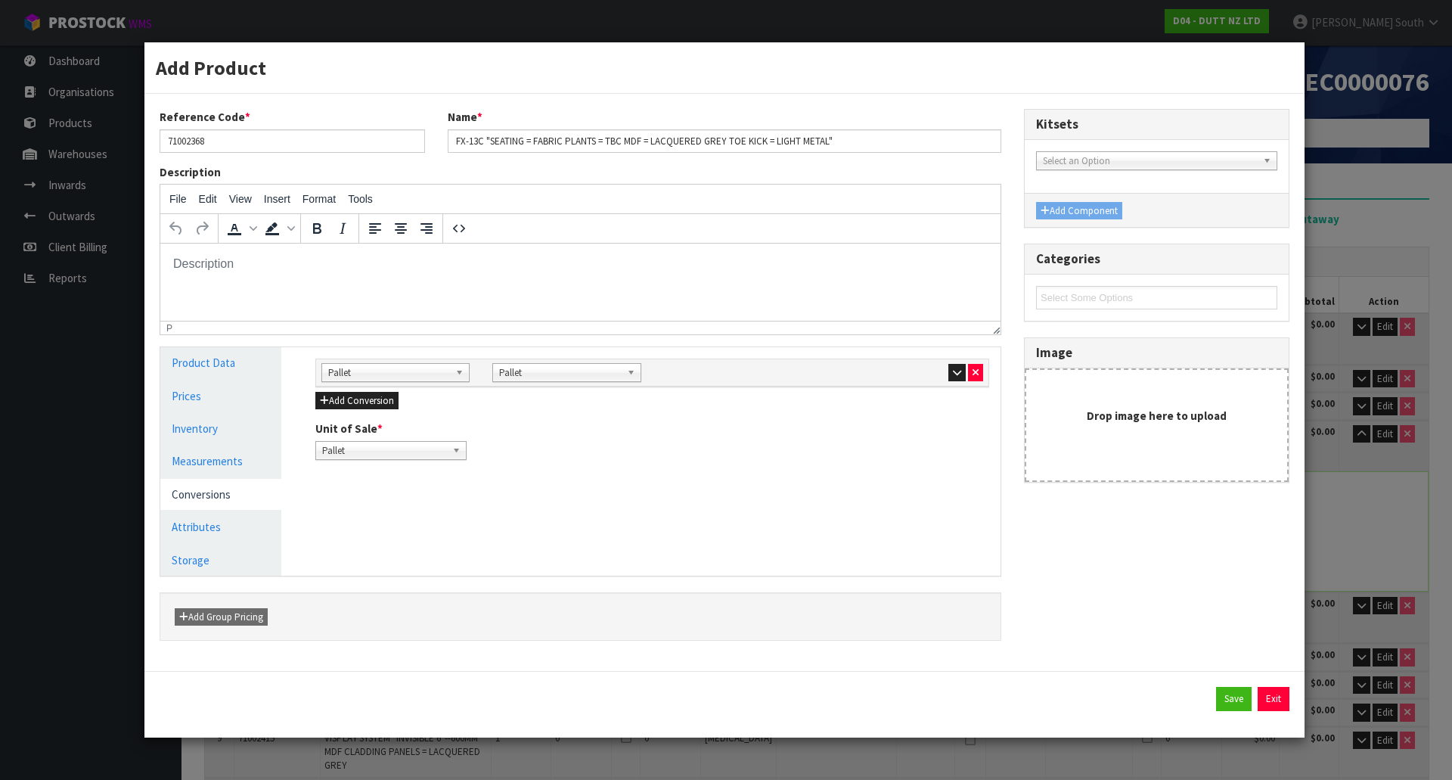
click at [943, 377] on div at bounding box center [909, 372] width 148 height 18
click at [953, 373] on icon "button" at bounding box center [957, 373] width 8 height 10
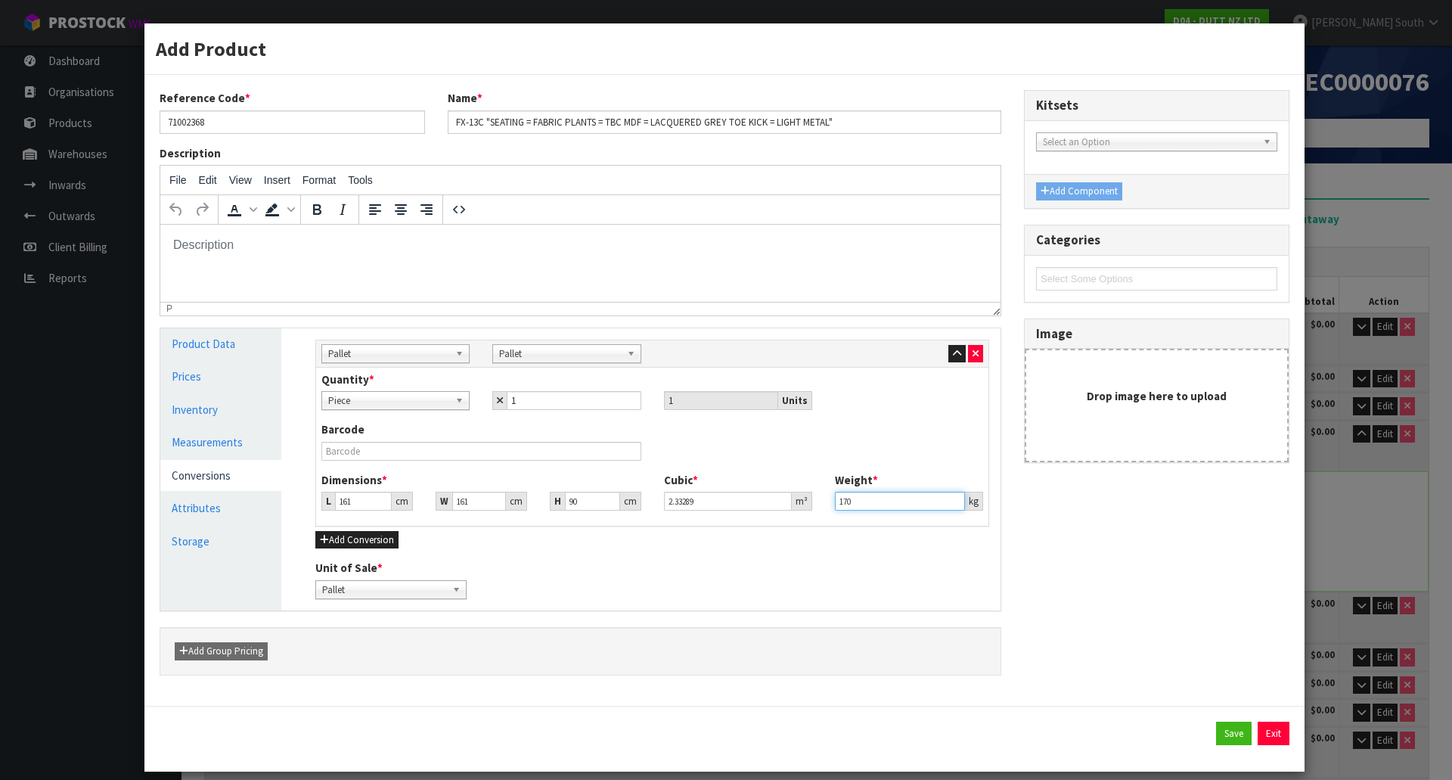
drag, startPoint x: 862, startPoint y: 503, endPoint x: 750, endPoint y: 516, distance: 112.7
click at [750, 516] on div "Dimensions * L 161 cm W 161 cm H 90 cm Cubic * 2.33289 m³ Weight * 170 kg" at bounding box center [652, 497] width 684 height 50
type input "190"
click at [1225, 730] on button "Save" at bounding box center [1234, 733] width 36 height 24
type input "190"
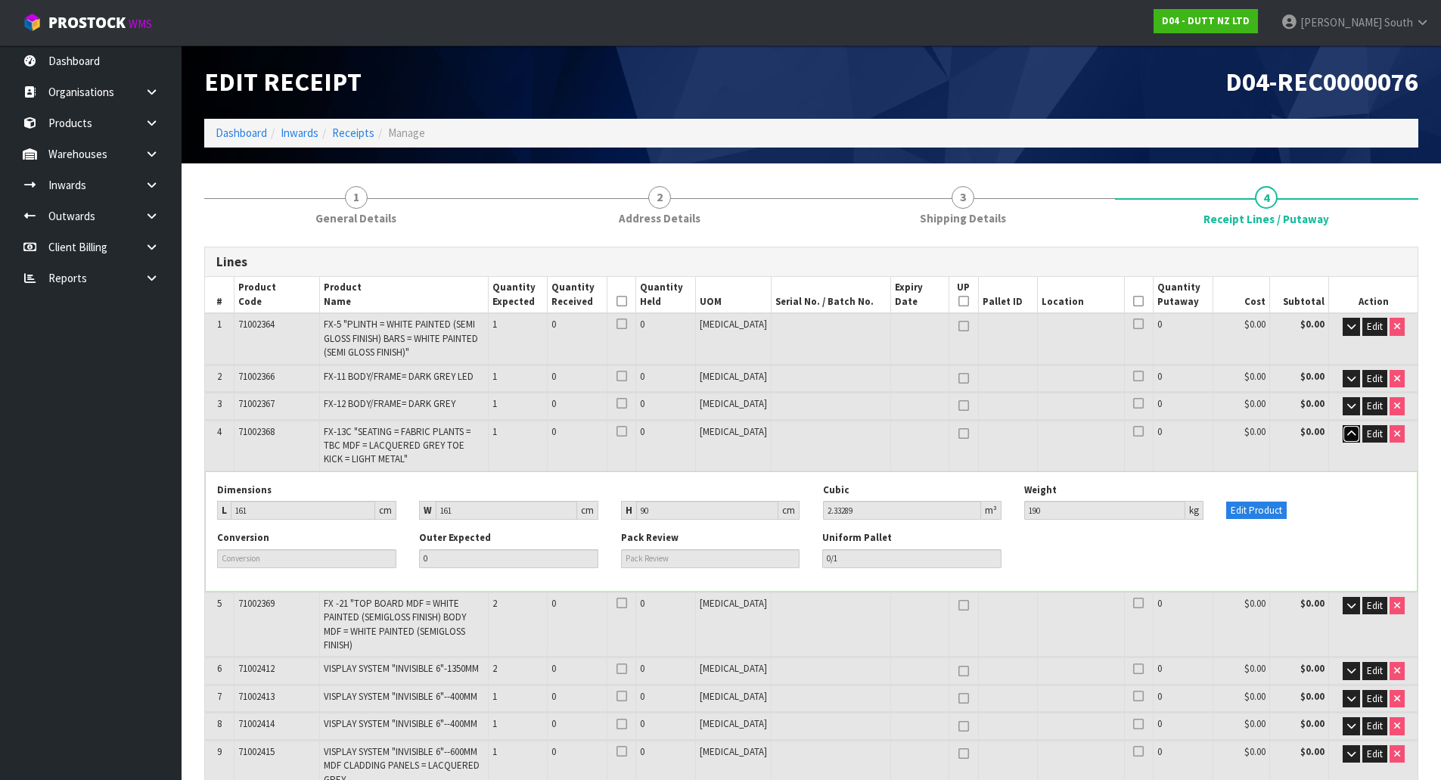
click at [1351, 437] on icon "button" at bounding box center [1351, 434] width 8 height 10
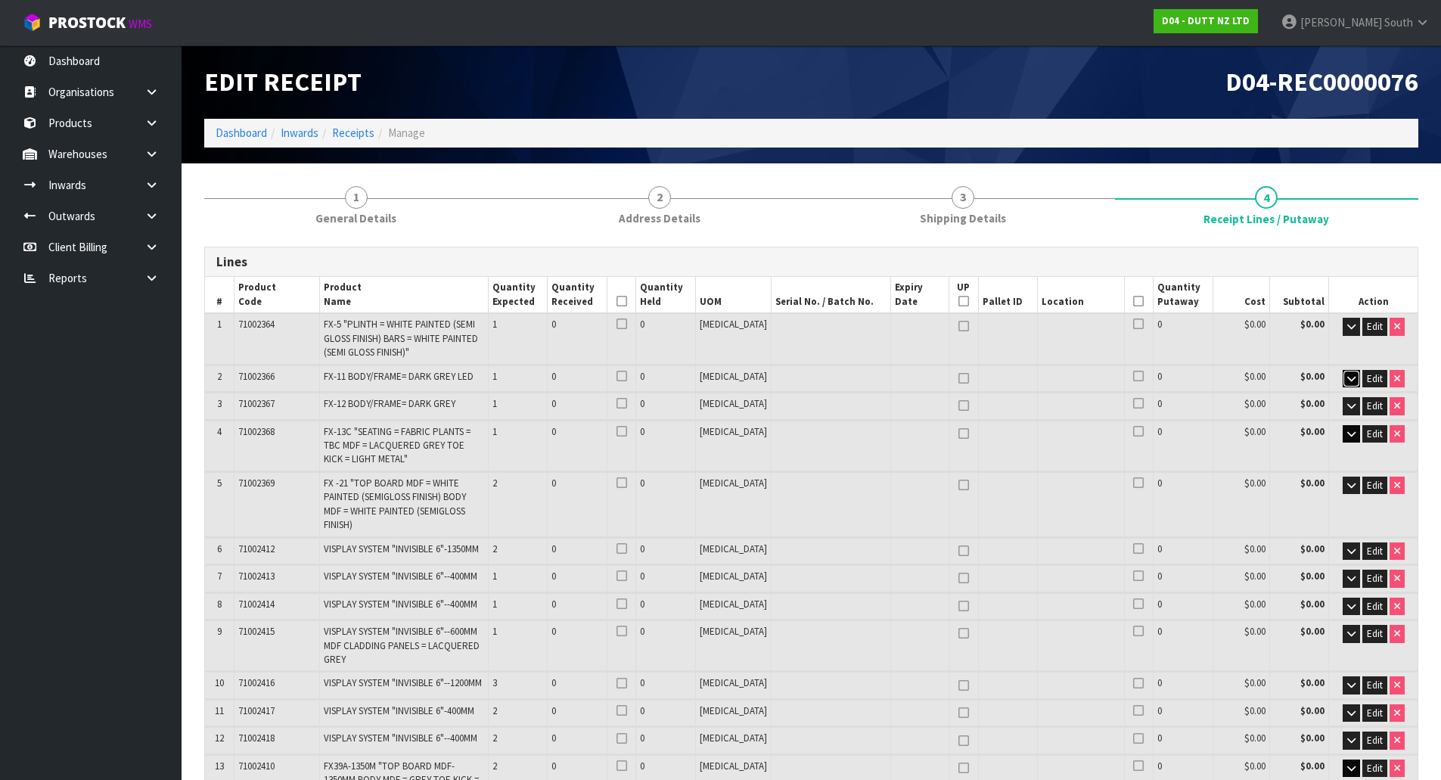
click at [1347, 375] on icon "button" at bounding box center [1351, 379] width 8 height 10
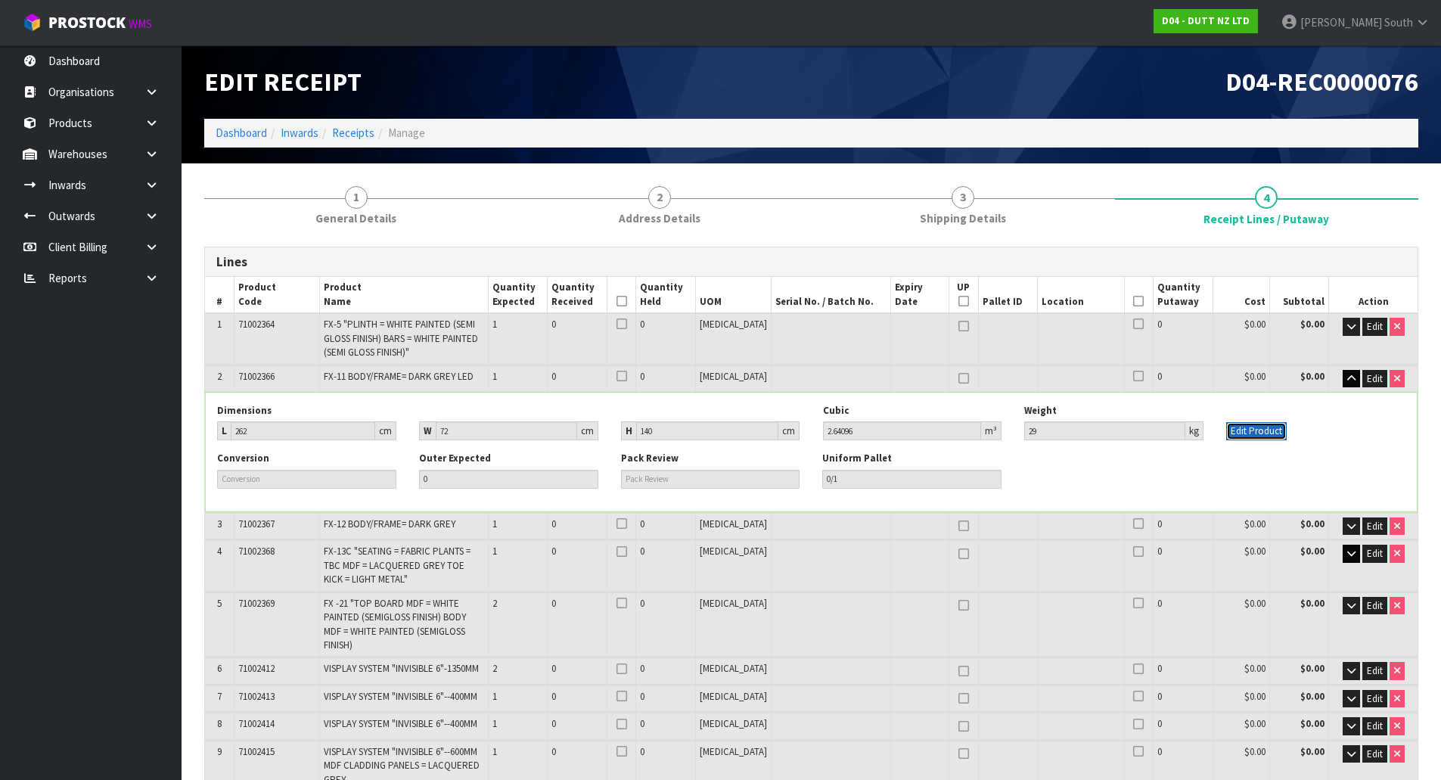
click at [1270, 435] on button "Edit Product" at bounding box center [1256, 431] width 60 height 18
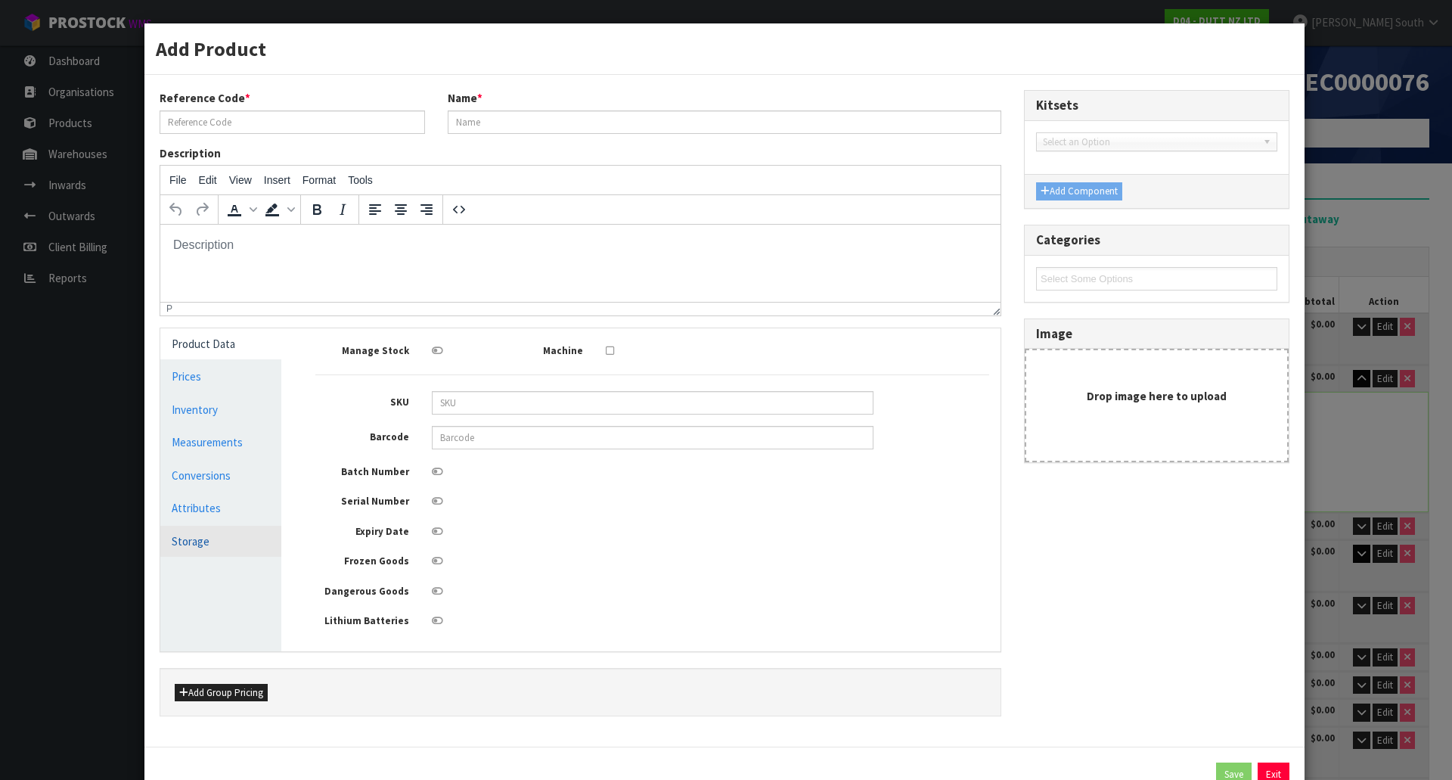
type input "71002366"
type input "FX-11 BODY/FRAME= DARK GREY LED"
type input "262"
type input "72"
type input "140"
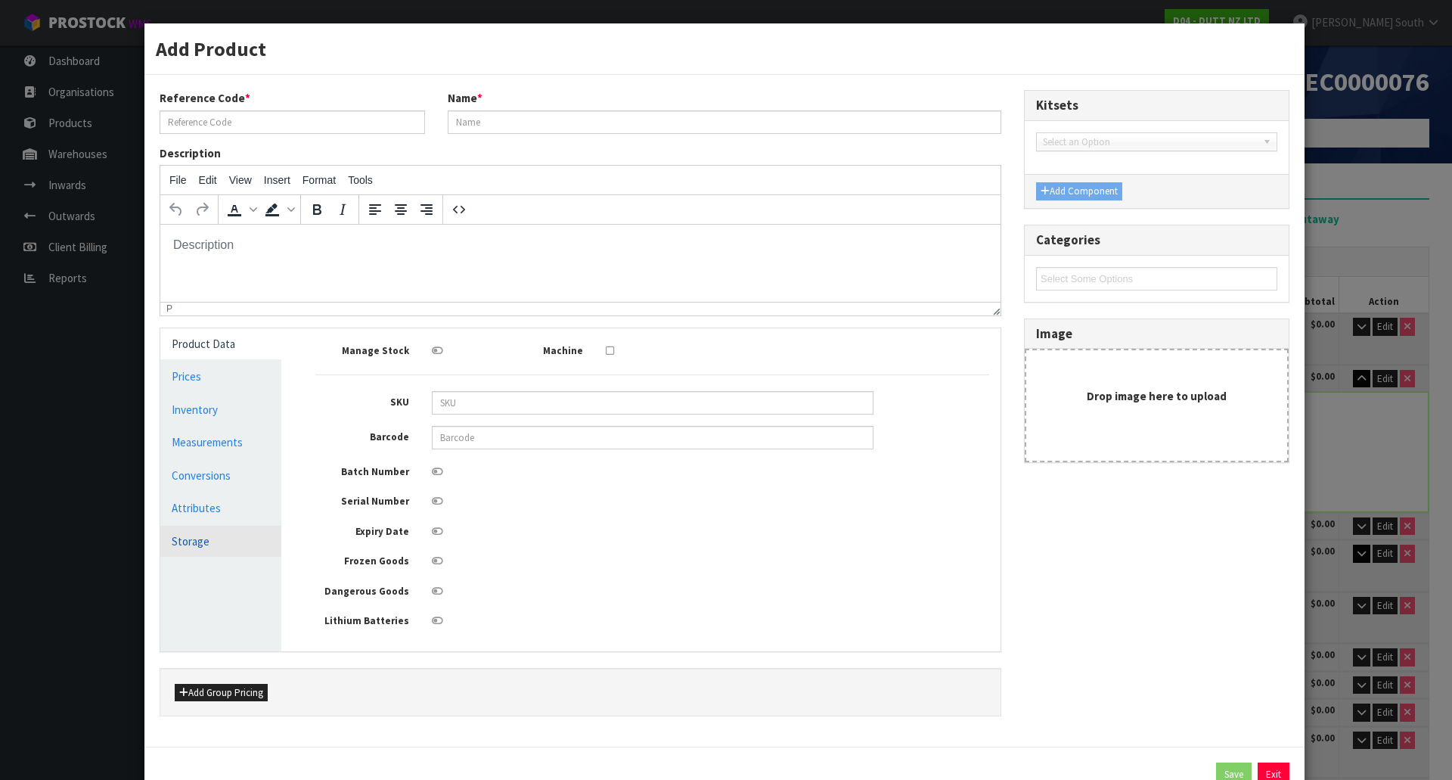
type input "2.64096"
type input "29"
click at [195, 454] on link "Measurements" at bounding box center [220, 441] width 121 height 31
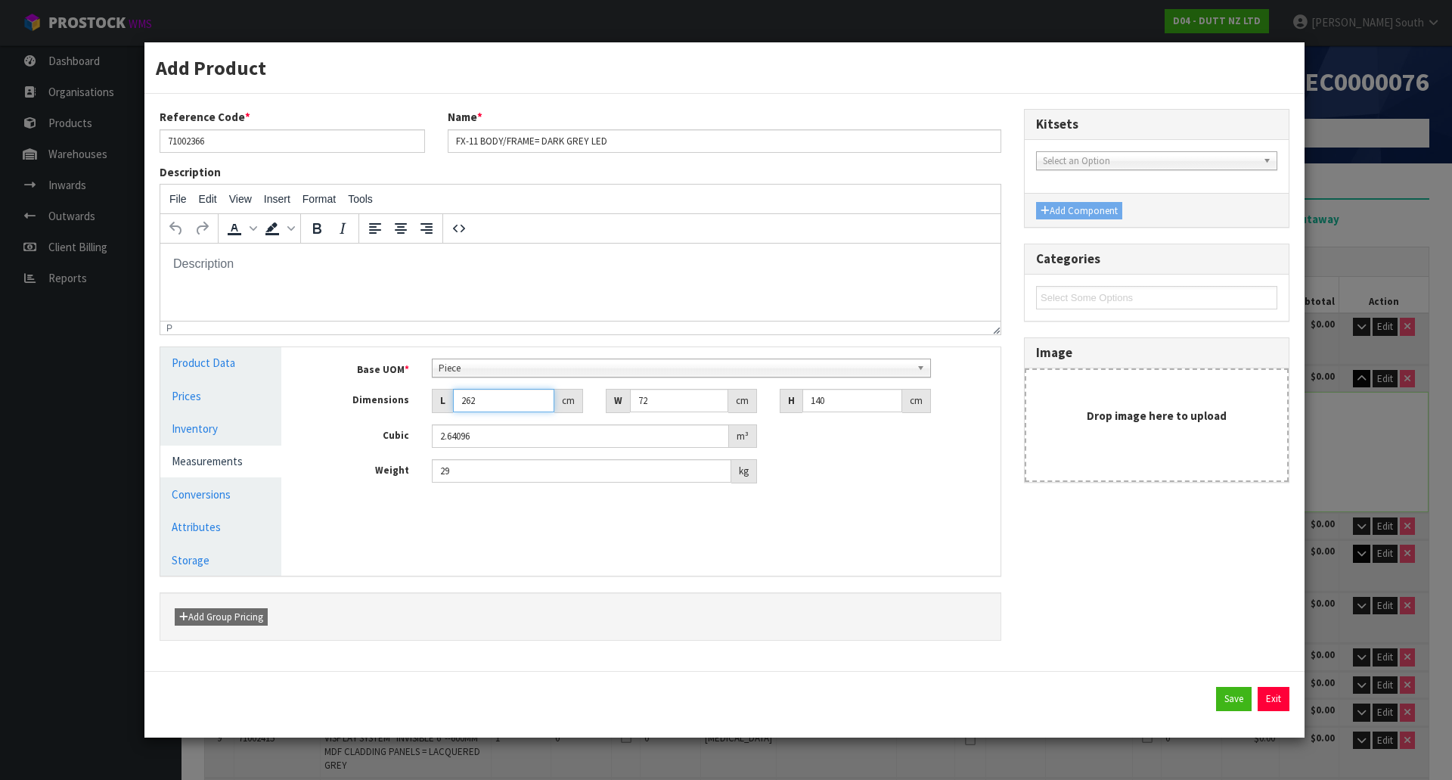
click at [471, 399] on input "262" at bounding box center [503, 400] width 101 height 23
type input "22"
type input "0.22176"
type input "272"
type input "2.74176"
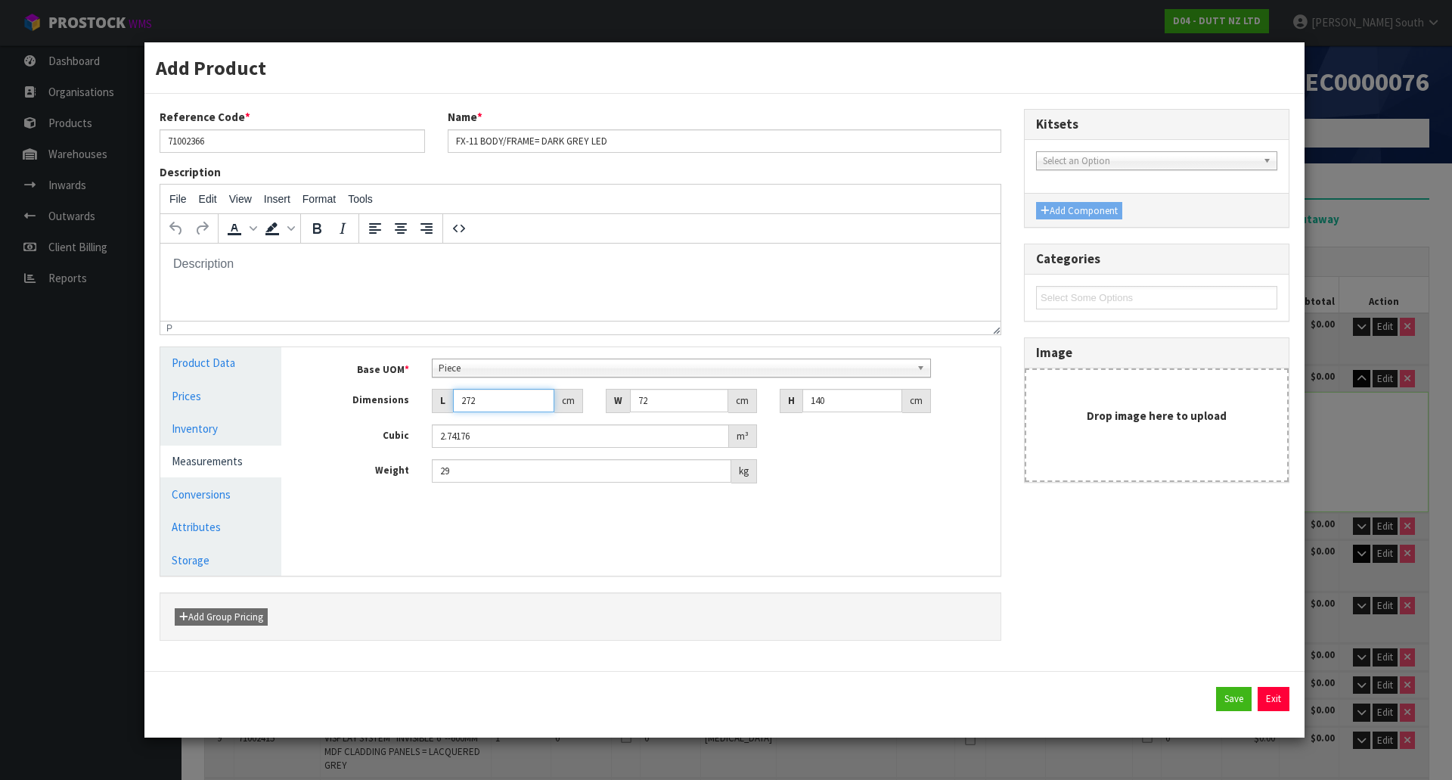
type input "27"
type input "0.27216"
type input "274"
type input "2.76192"
click at [681, 399] on input "72" at bounding box center [679, 400] width 98 height 23
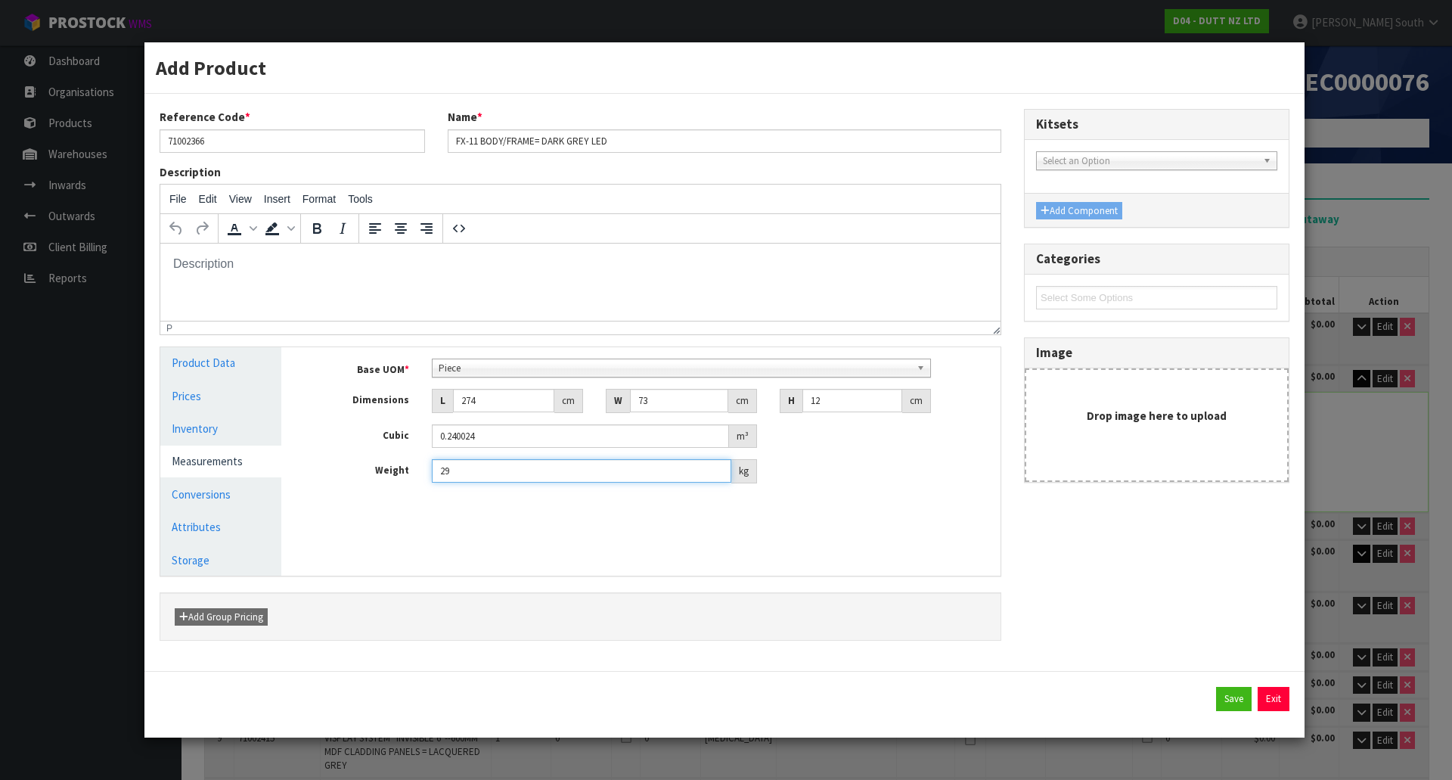
click at [506, 468] on input "29" at bounding box center [581, 470] width 299 height 23
click at [1235, 703] on button "Save" at bounding box center [1234, 699] width 36 height 24
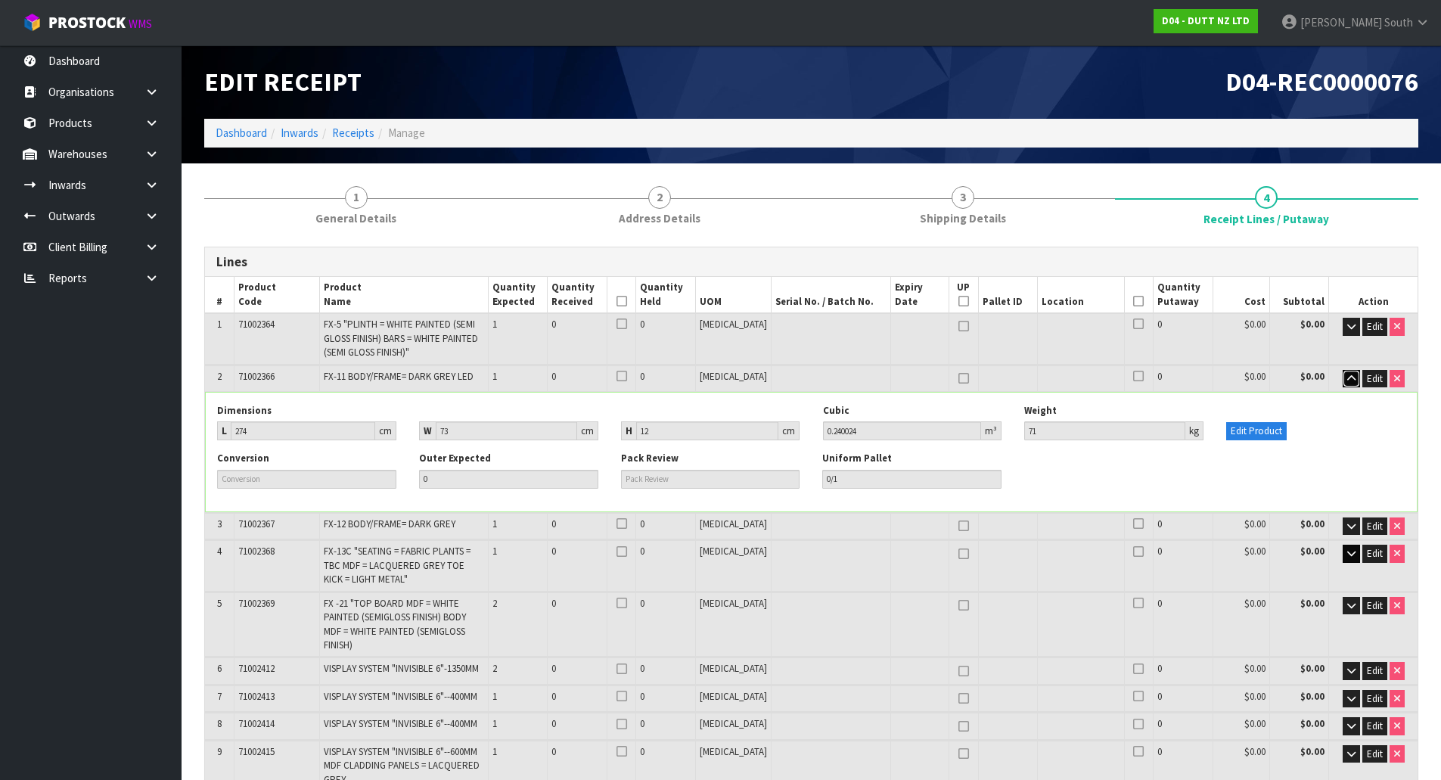
click at [1353, 379] on icon "button" at bounding box center [1351, 379] width 8 height 10
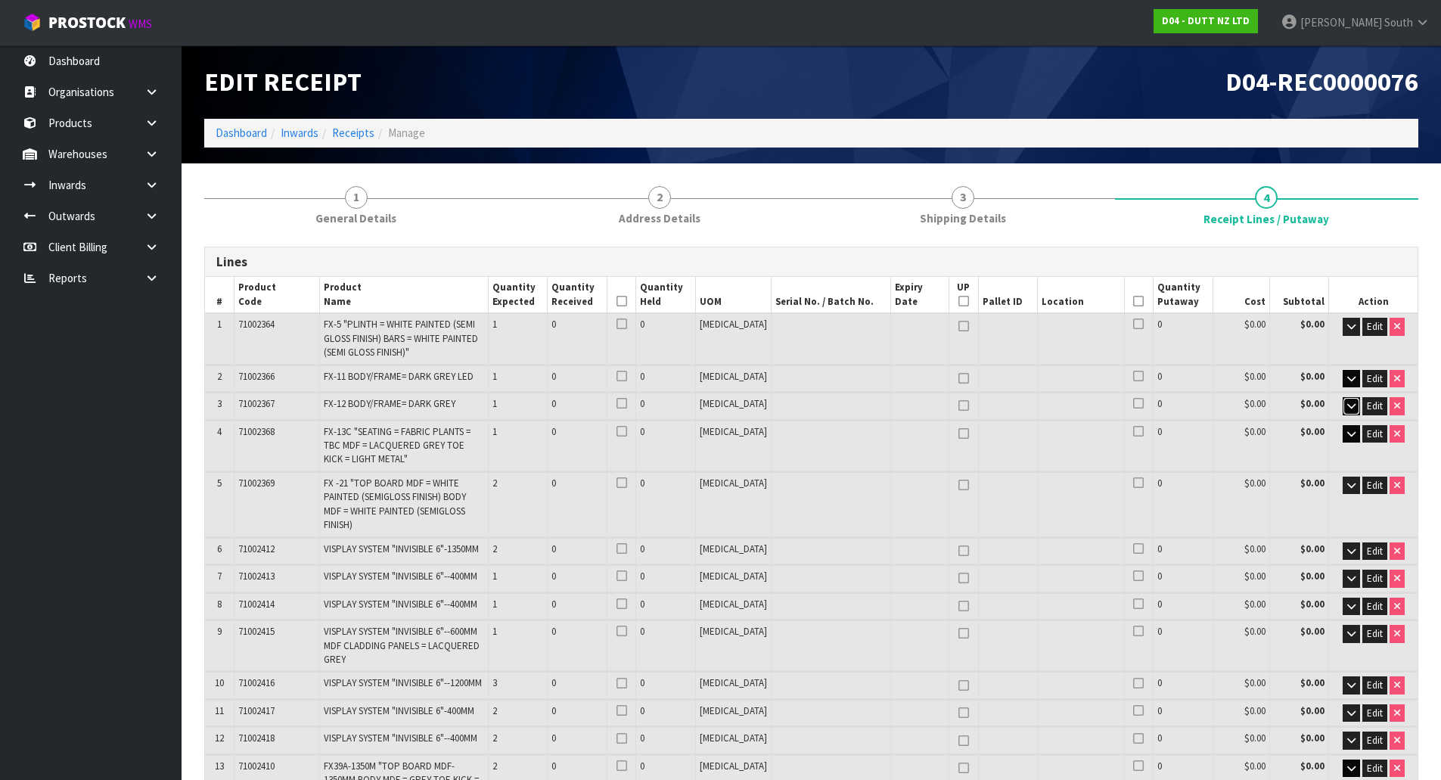
click at [1348, 411] on icon "button" at bounding box center [1351, 406] width 8 height 10
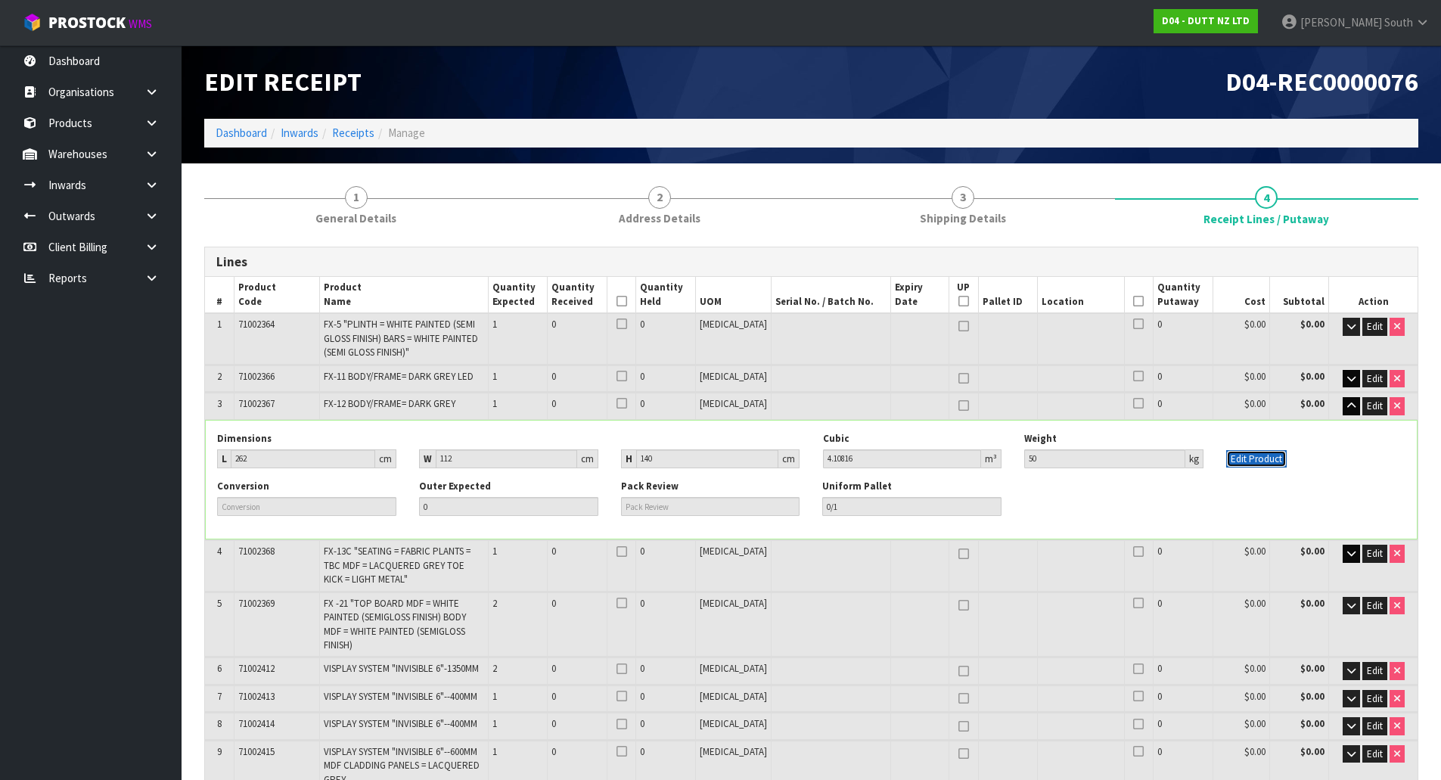
click at [1238, 452] on button "Edit Product" at bounding box center [1256, 459] width 60 height 18
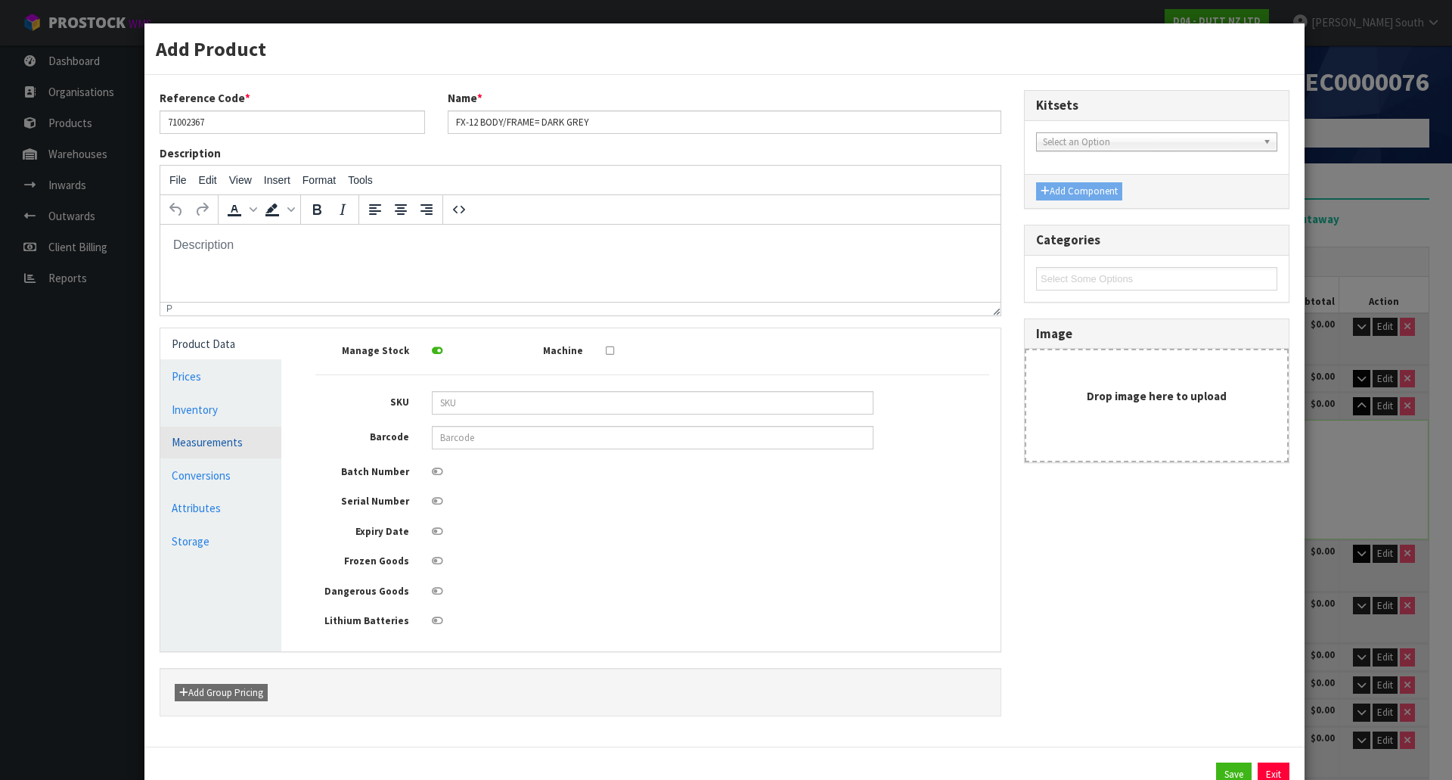
click at [252, 436] on link "Measurements" at bounding box center [220, 441] width 121 height 31
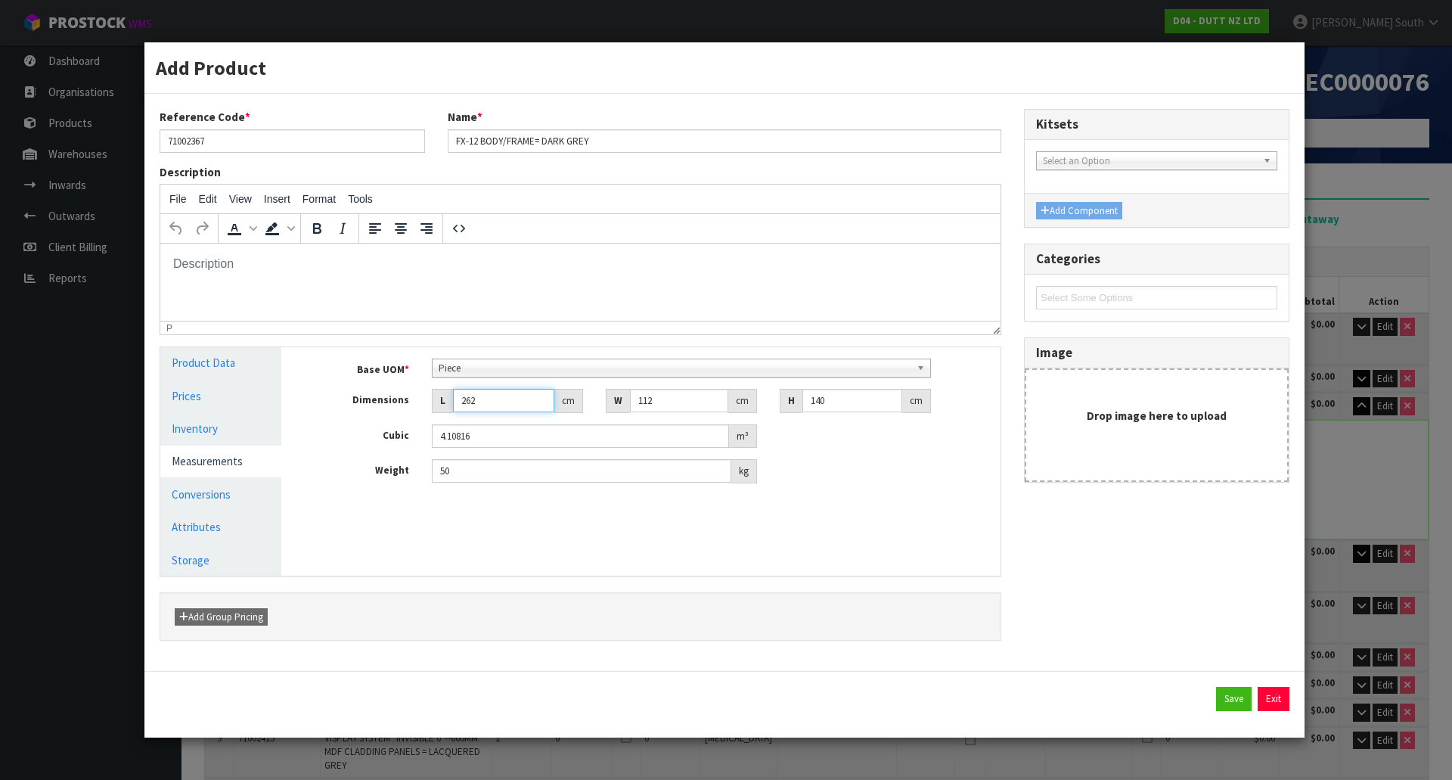
click at [498, 403] on input "262" at bounding box center [503, 400] width 101 height 23
click at [675, 406] on input "112" at bounding box center [679, 400] width 98 height 23
click at [514, 473] on input "50" at bounding box center [581, 470] width 299 height 23
click at [1240, 691] on button "Save" at bounding box center [1234, 699] width 36 height 24
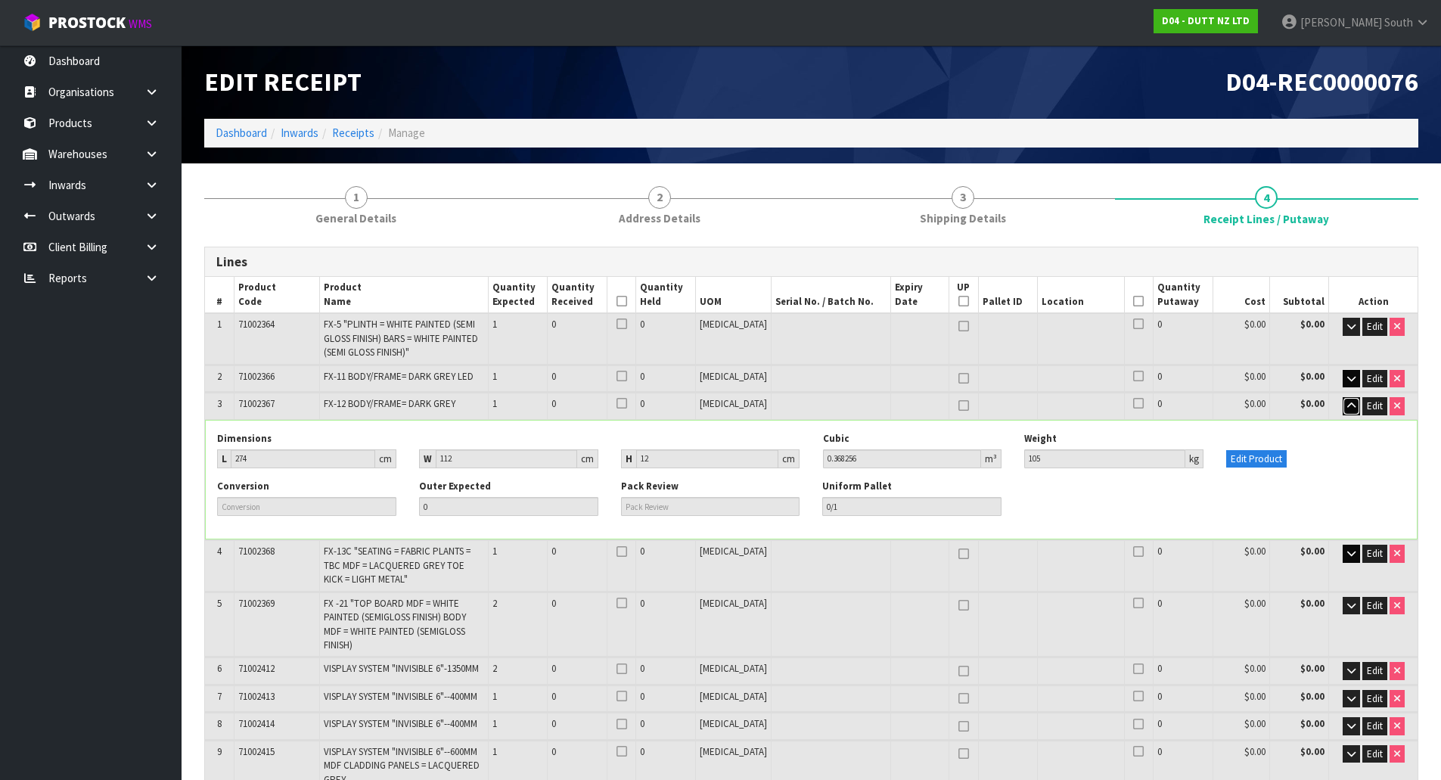
click at [1348, 408] on icon "button" at bounding box center [1351, 406] width 8 height 10
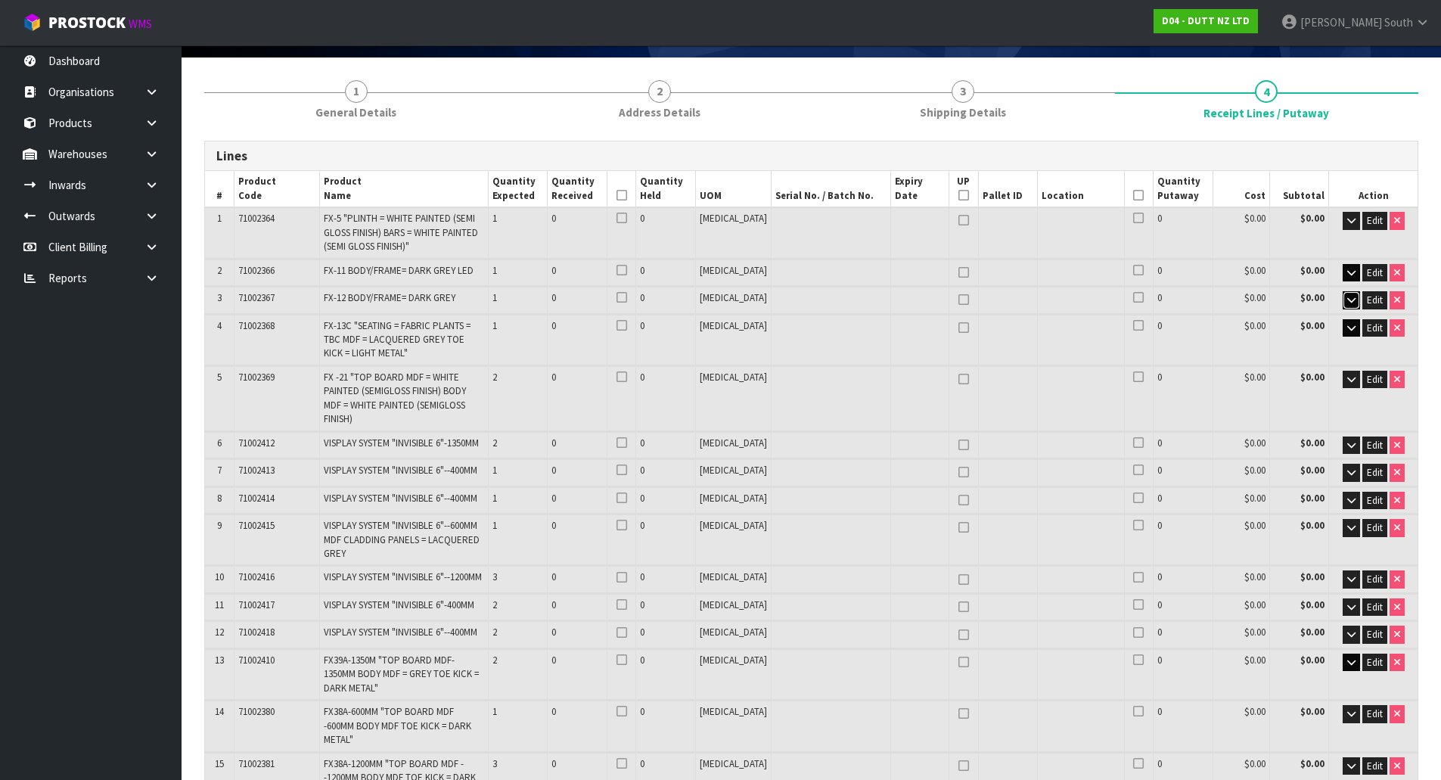
scroll to position [151, 0]
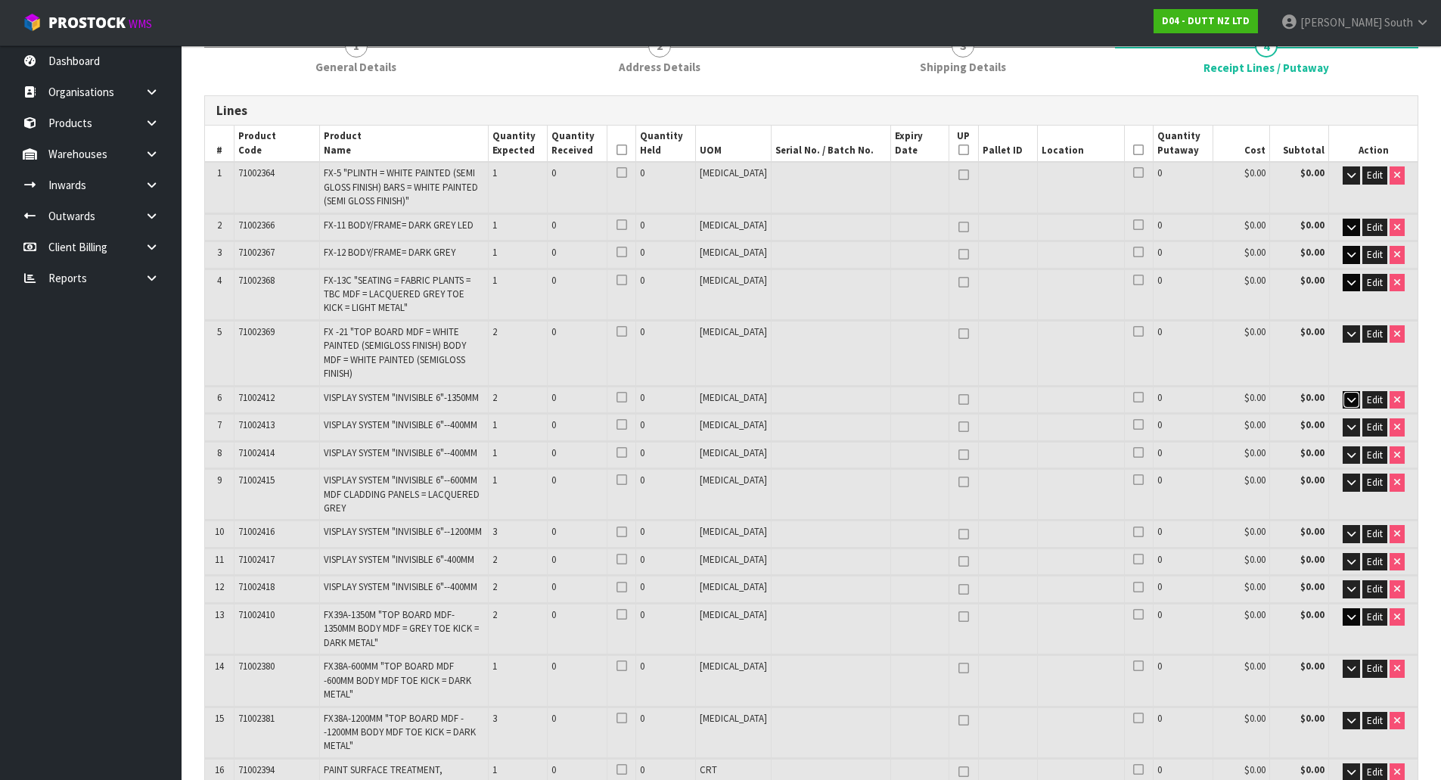
click at [1351, 395] on icon "button" at bounding box center [1351, 400] width 8 height 10
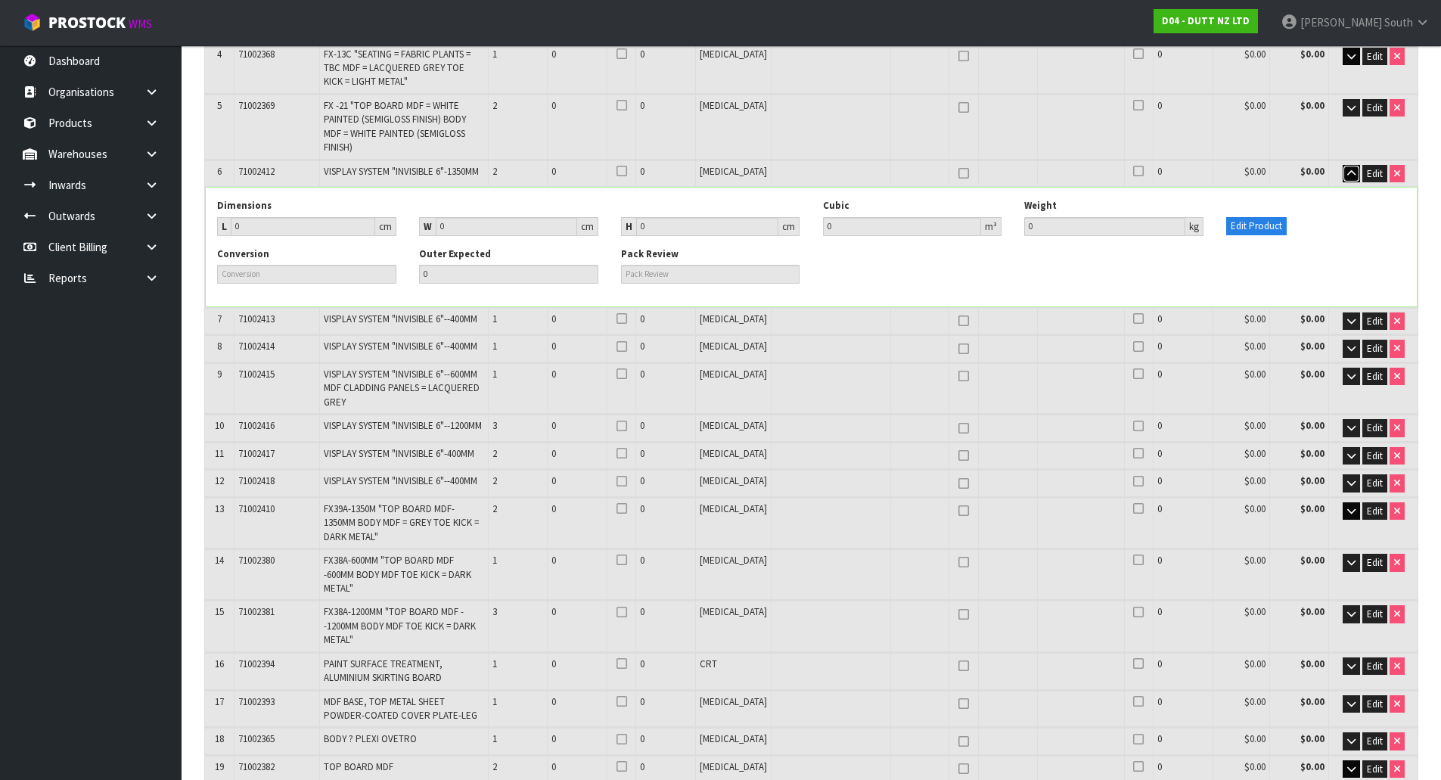
scroll to position [378, 0]
click at [1348, 312] on button "button" at bounding box center [1350, 321] width 17 height 18
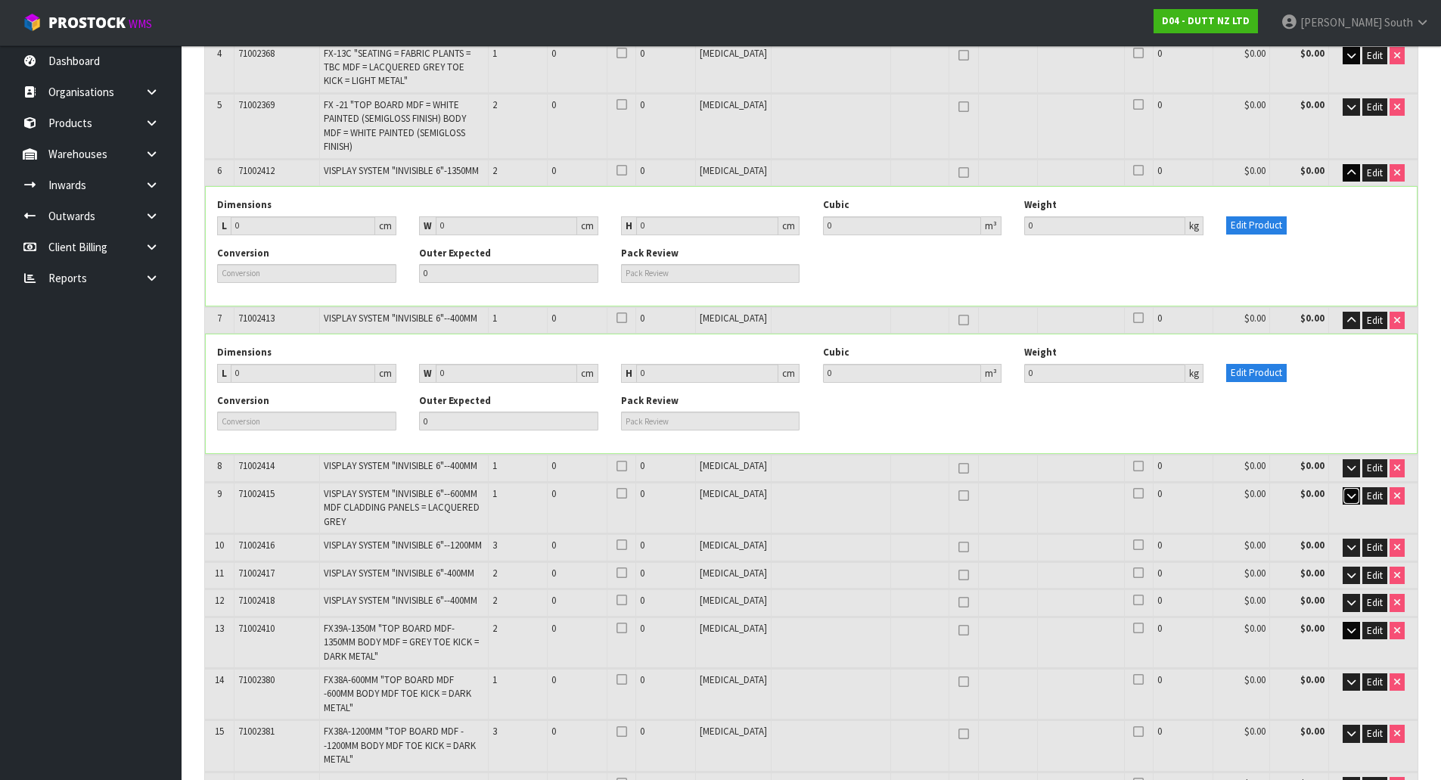
click at [1349, 487] on button "button" at bounding box center [1350, 496] width 17 height 18
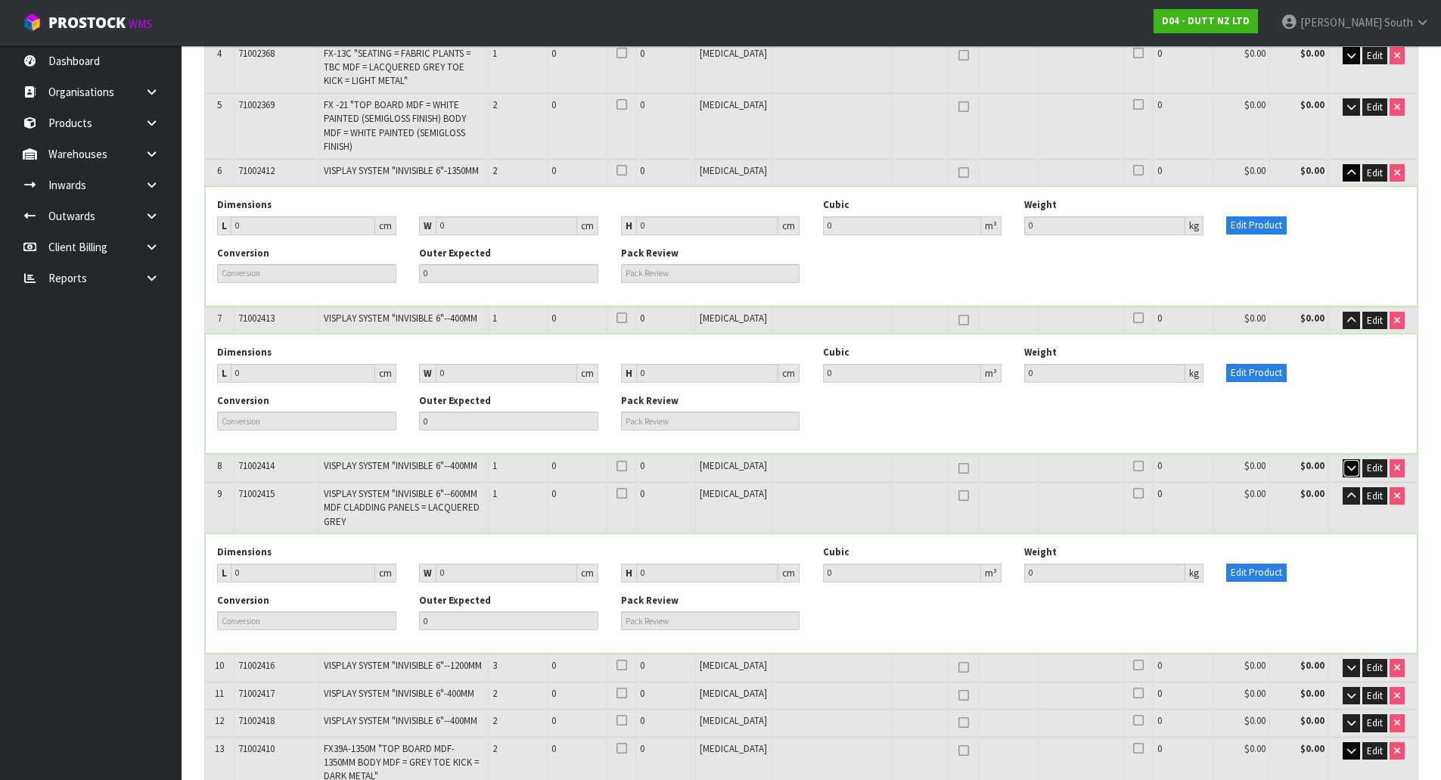
click at [1347, 463] on icon "button" at bounding box center [1351, 468] width 8 height 10
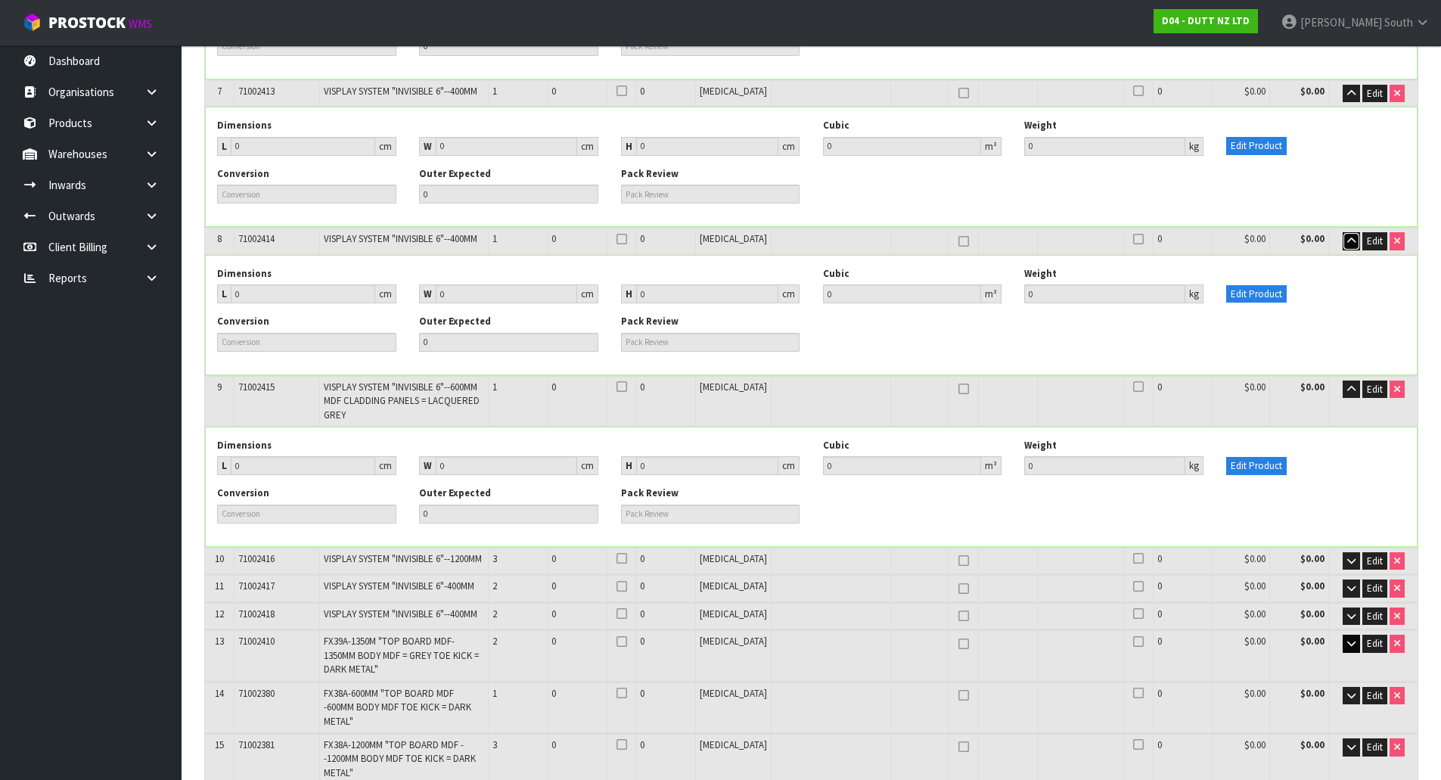
scroll to position [756, 0]
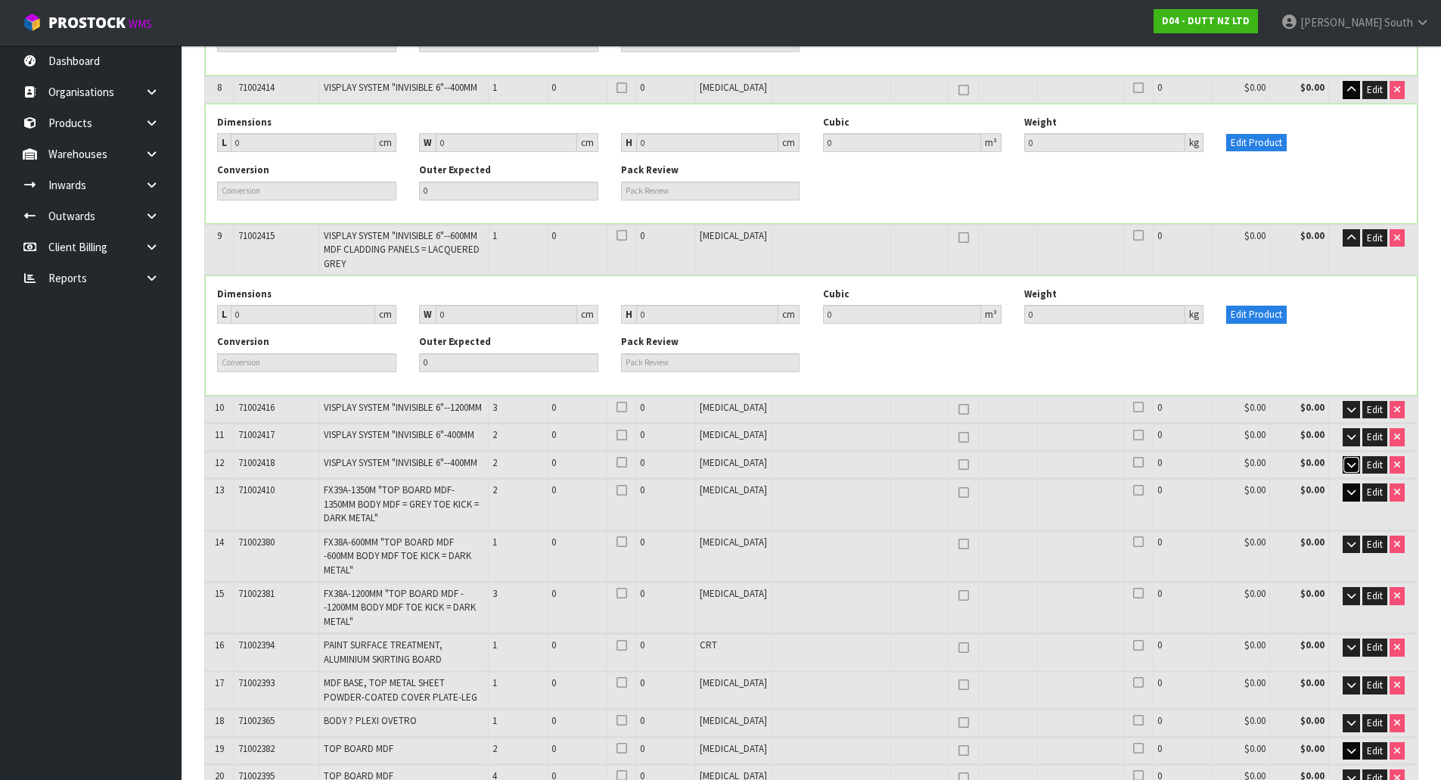
click at [1349, 460] on icon "button" at bounding box center [1351, 465] width 8 height 10
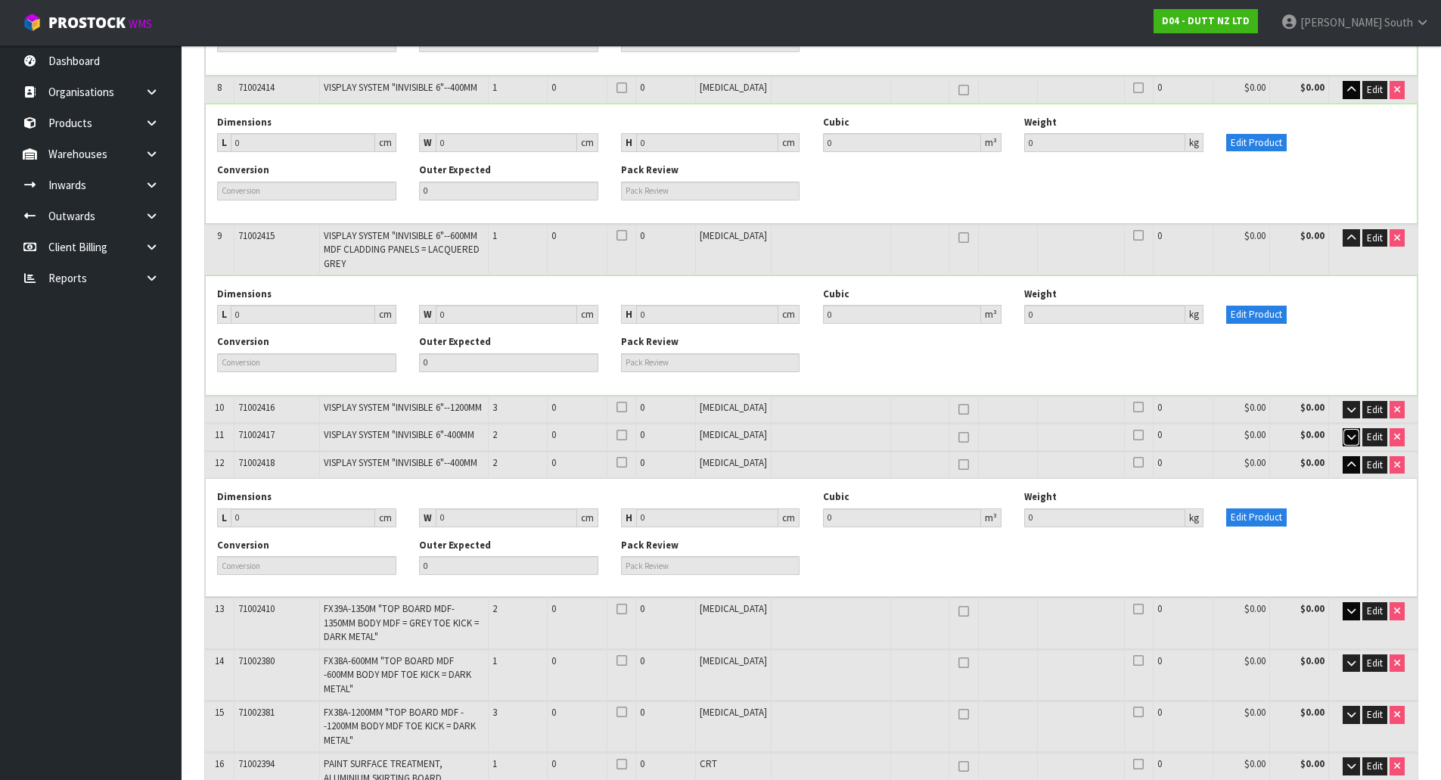
click at [1350, 432] on icon "button" at bounding box center [1351, 437] width 8 height 10
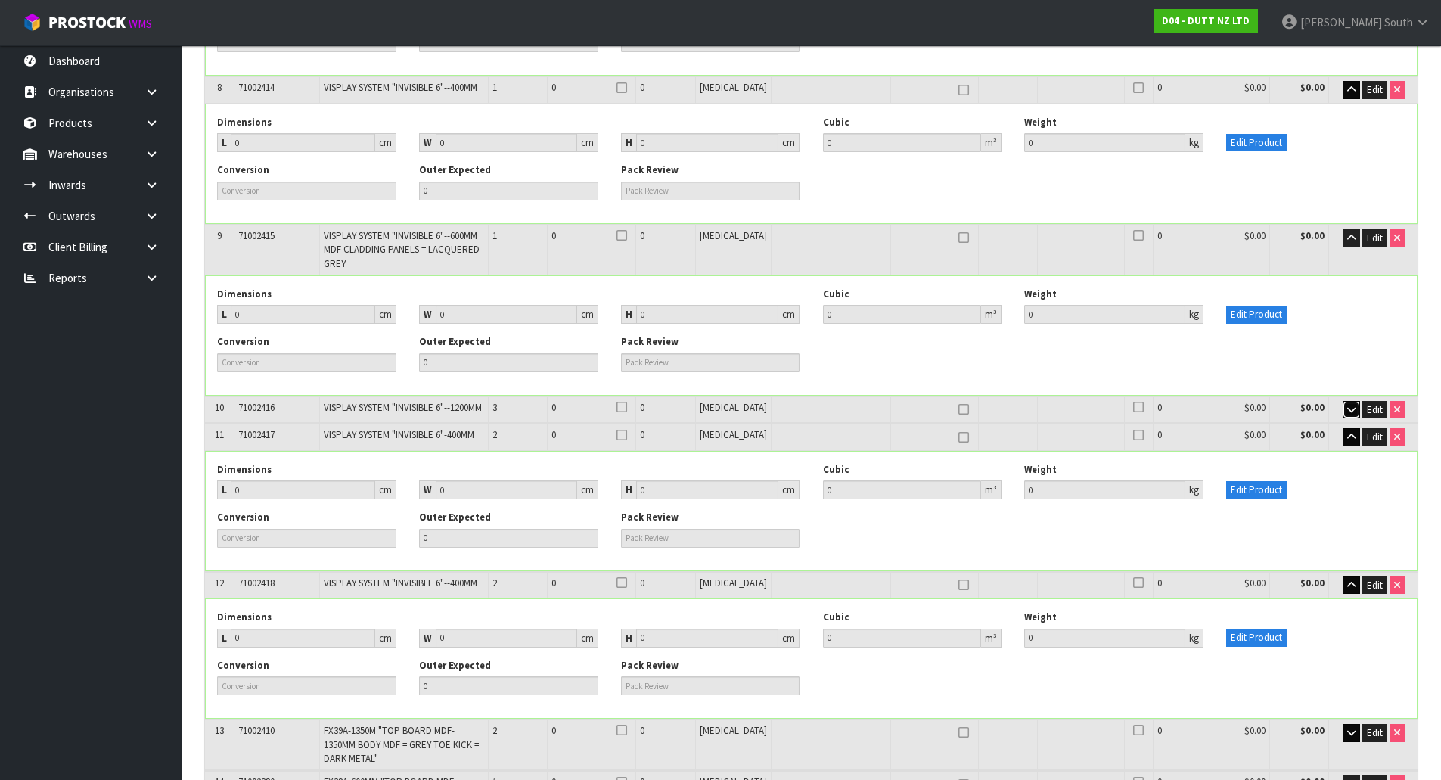
click at [1346, 404] on button "button" at bounding box center [1350, 410] width 17 height 18
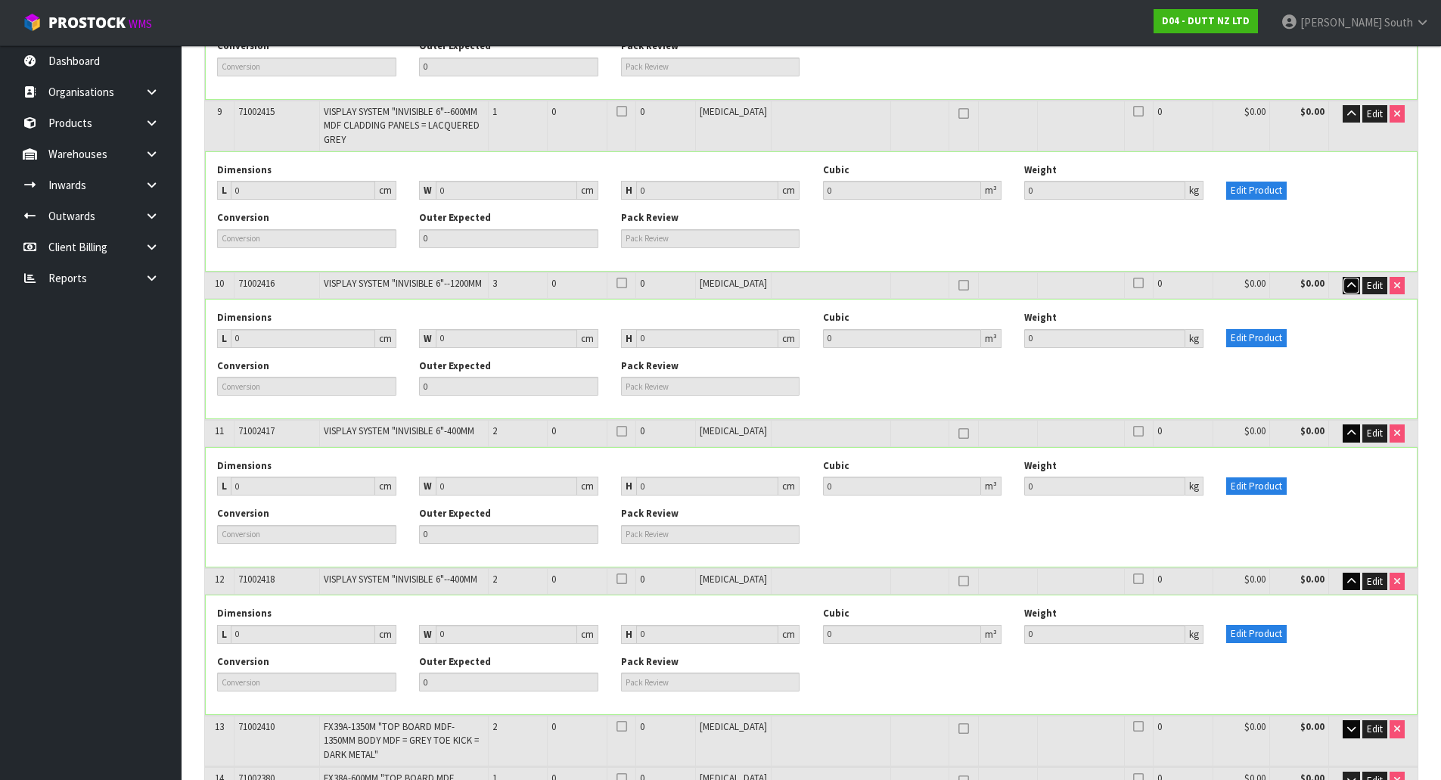
scroll to position [907, 0]
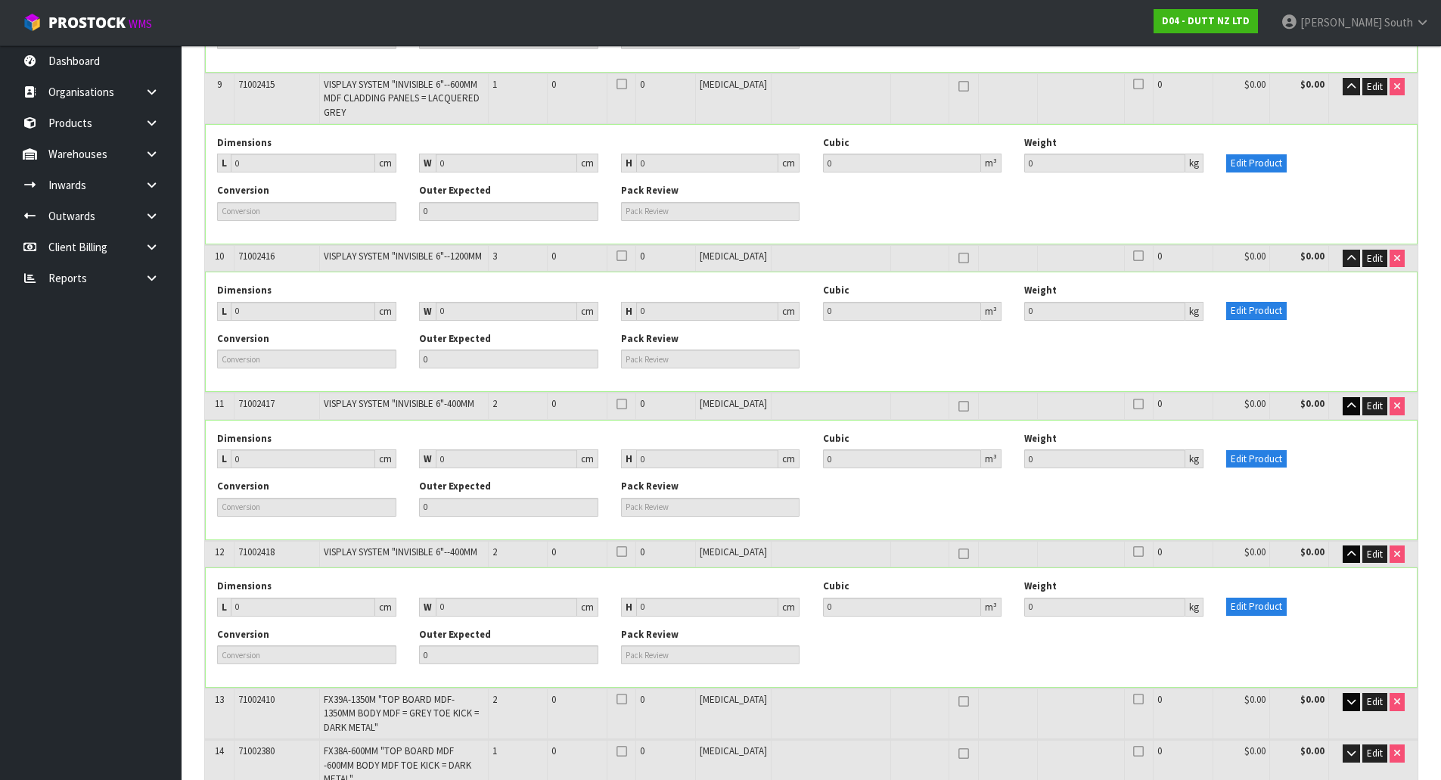
click at [536, 541] on td "2" at bounding box center [518, 554] width 60 height 26
click at [540, 392] on td "2" at bounding box center [518, 405] width 60 height 26
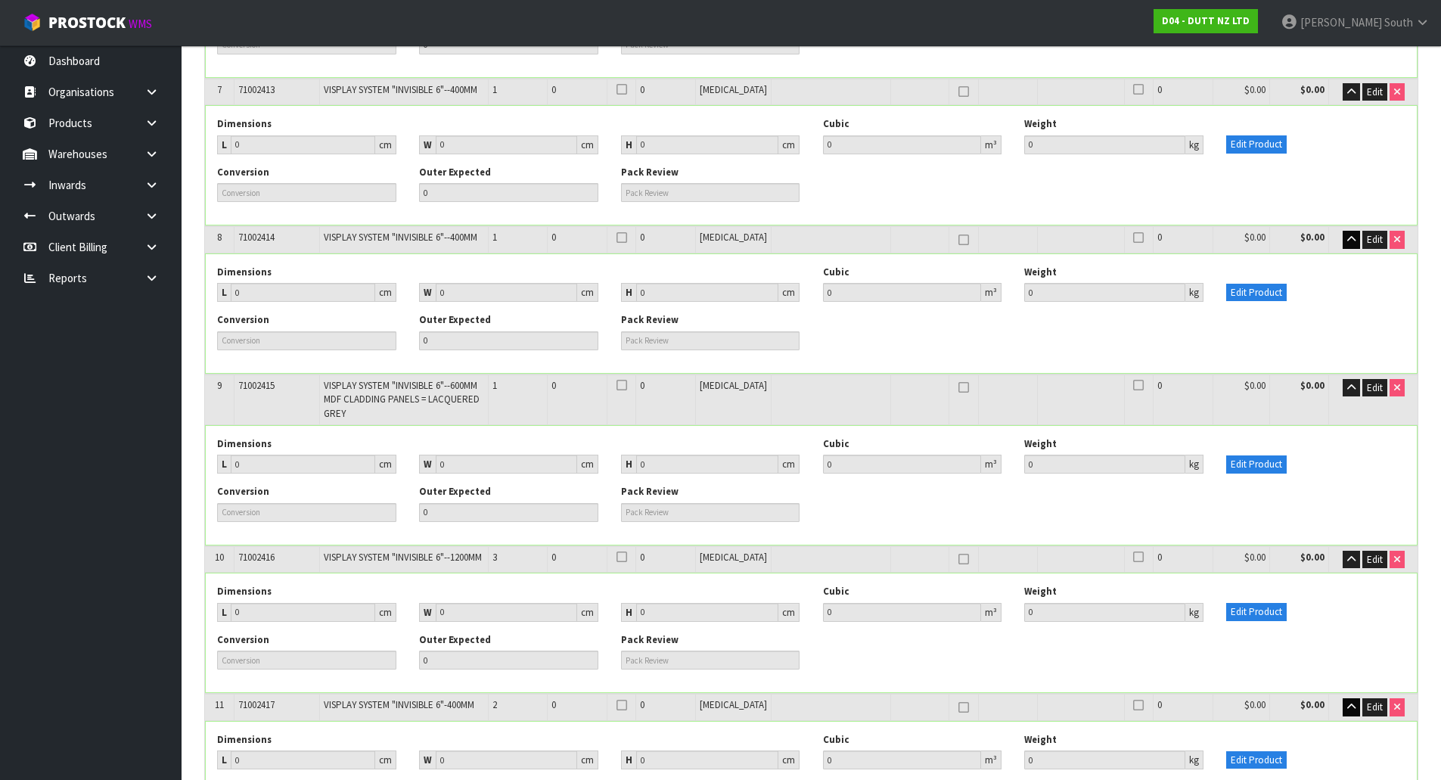
scroll to position [605, 0]
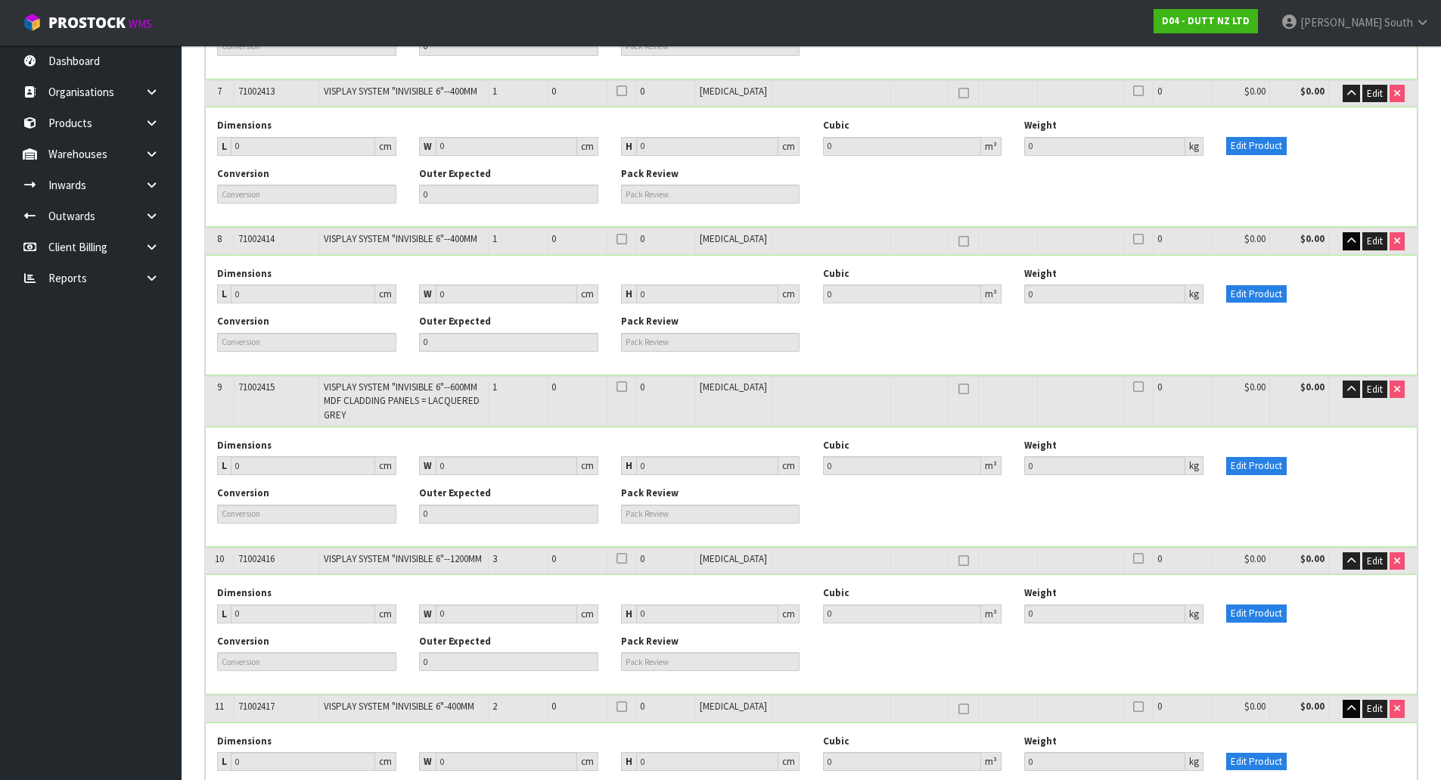
click at [523, 228] on td "1" at bounding box center [518, 241] width 60 height 26
click at [535, 88] on td "1" at bounding box center [518, 93] width 60 height 26
click at [508, 267] on div "Dimensions L 0 cm W 0 cm H 0 cm" at bounding box center [509, 285] width 606 height 36
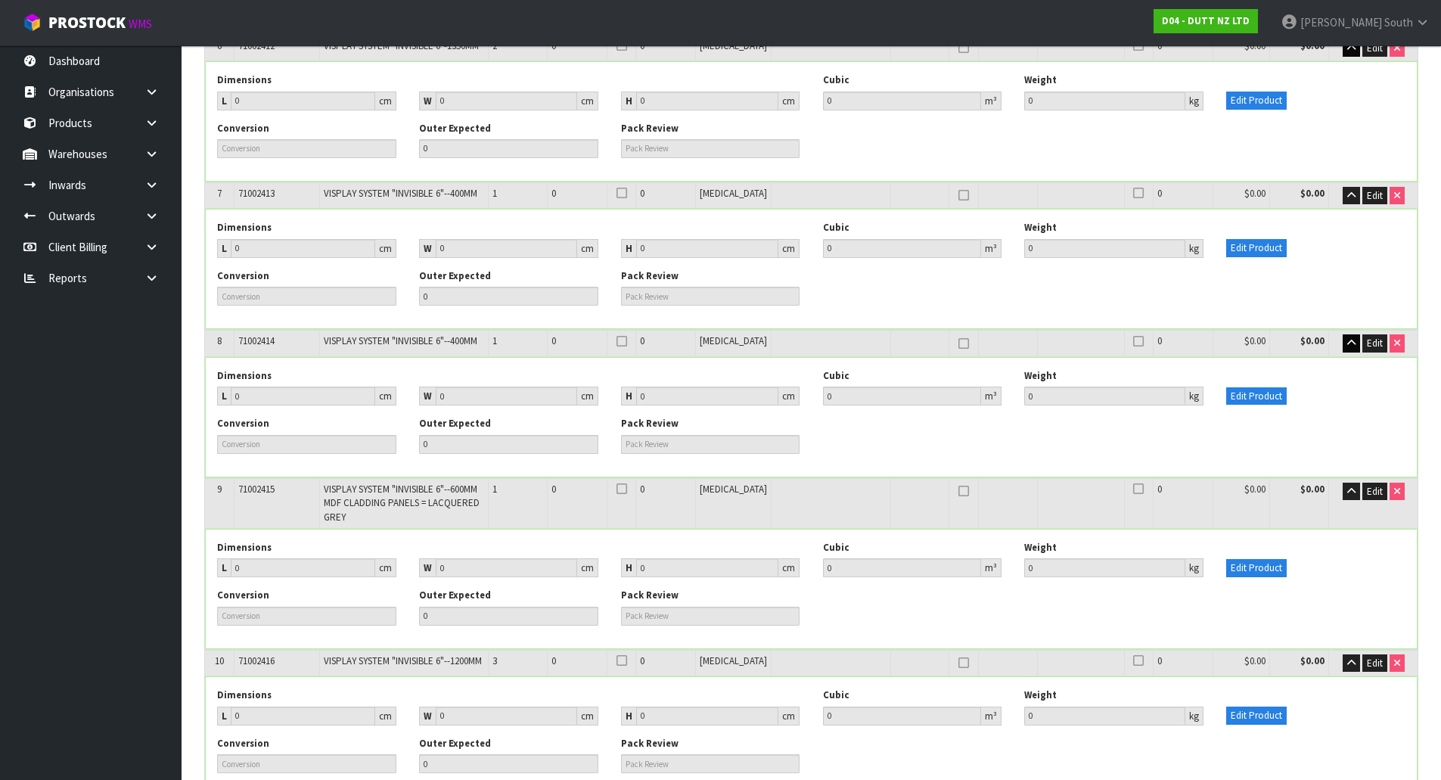
scroll to position [529, 0]
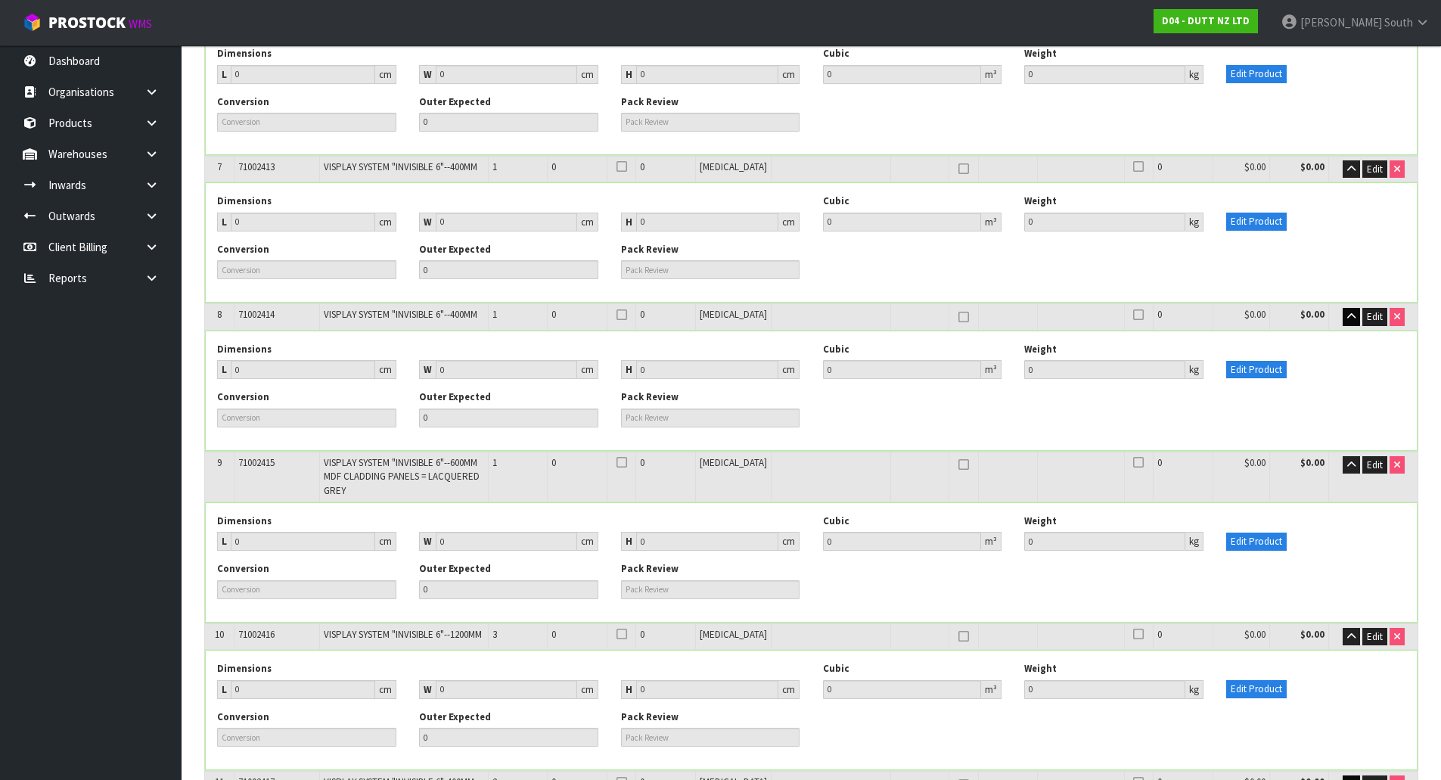
click at [458, 331] on div "Dimensions L 0 cm W 0 cm H 0 cm Cubic 0 m³ Weight 0 kg Edit Product Conversion 0" at bounding box center [811, 390] width 1211 height 119
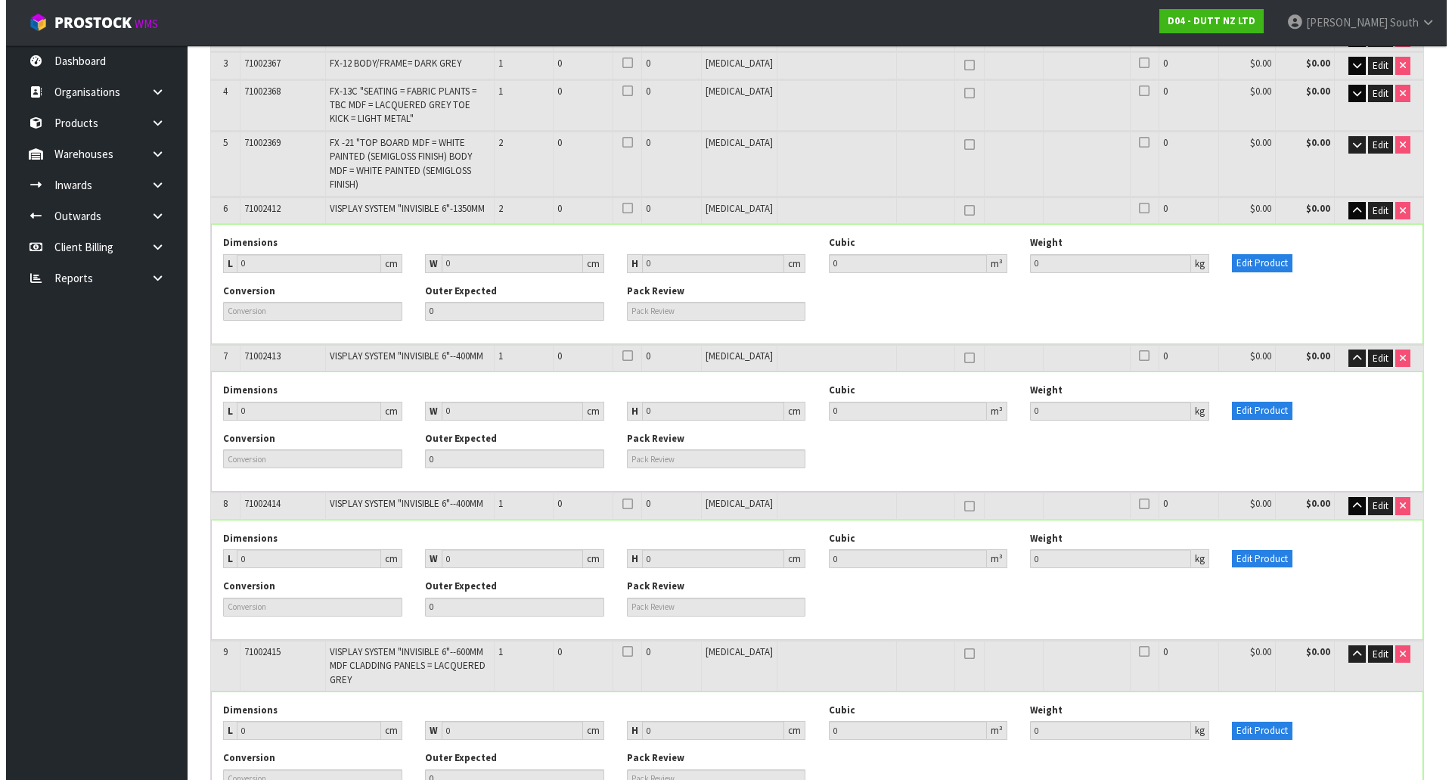
scroll to position [302, 0]
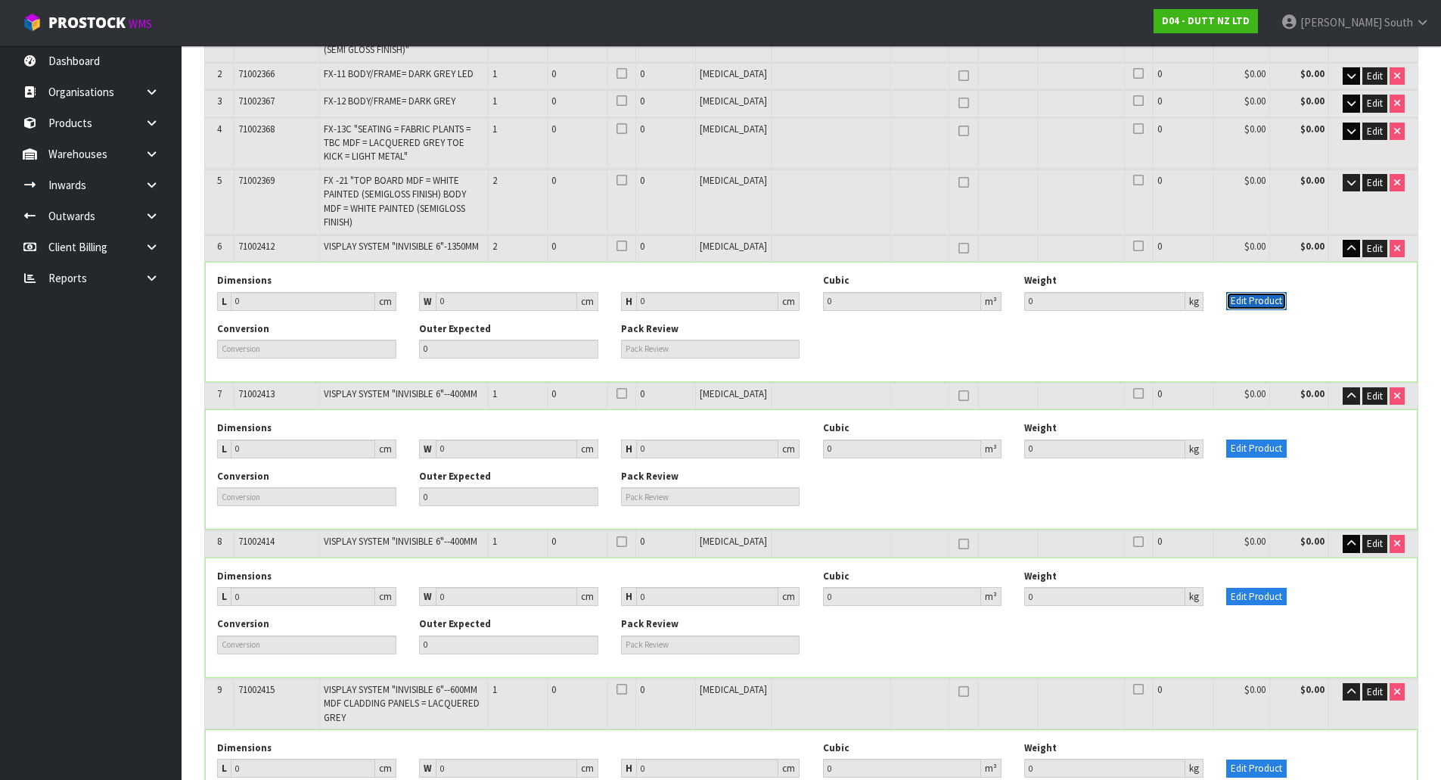
click at [1269, 292] on button "Edit Product" at bounding box center [1256, 301] width 60 height 18
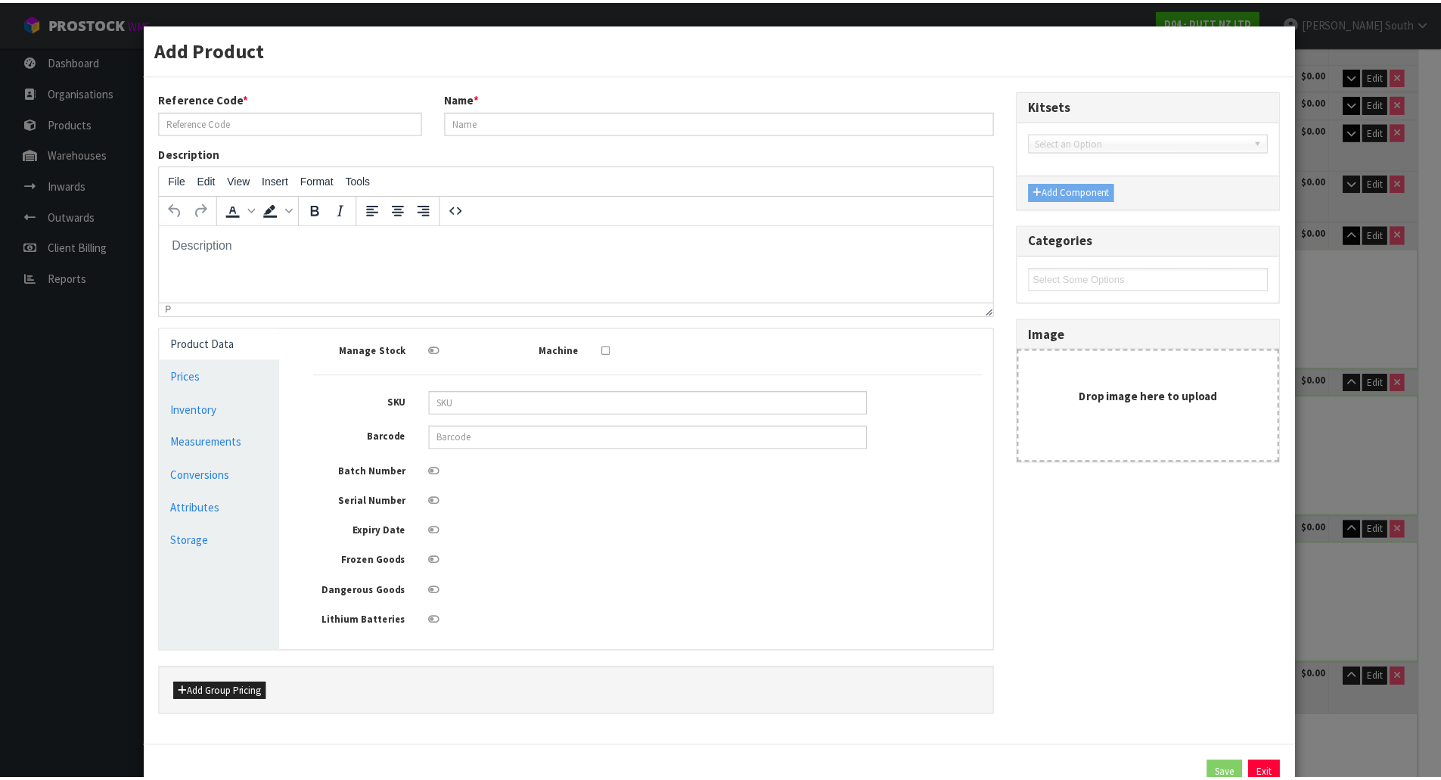
scroll to position [0, 0]
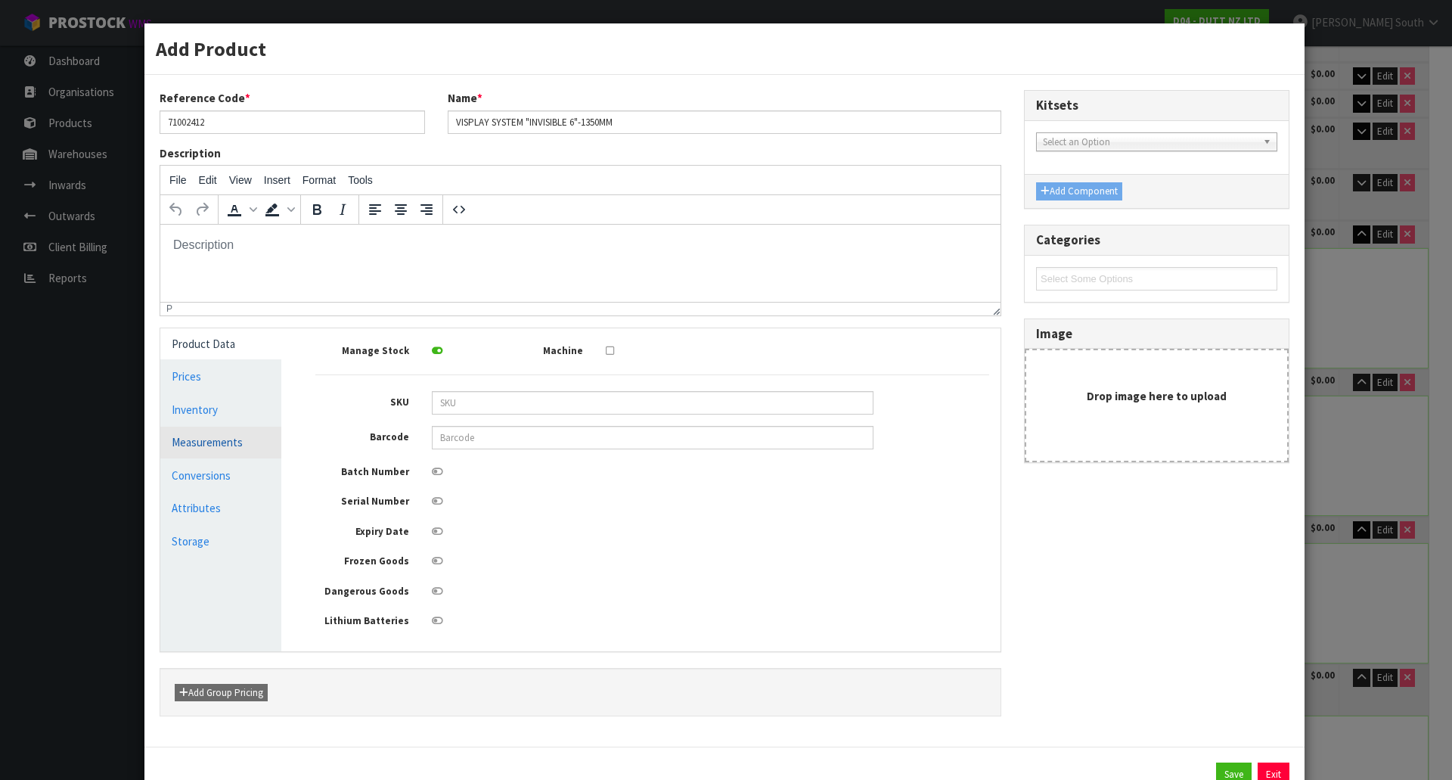
click at [234, 448] on link "Measurements" at bounding box center [220, 441] width 121 height 31
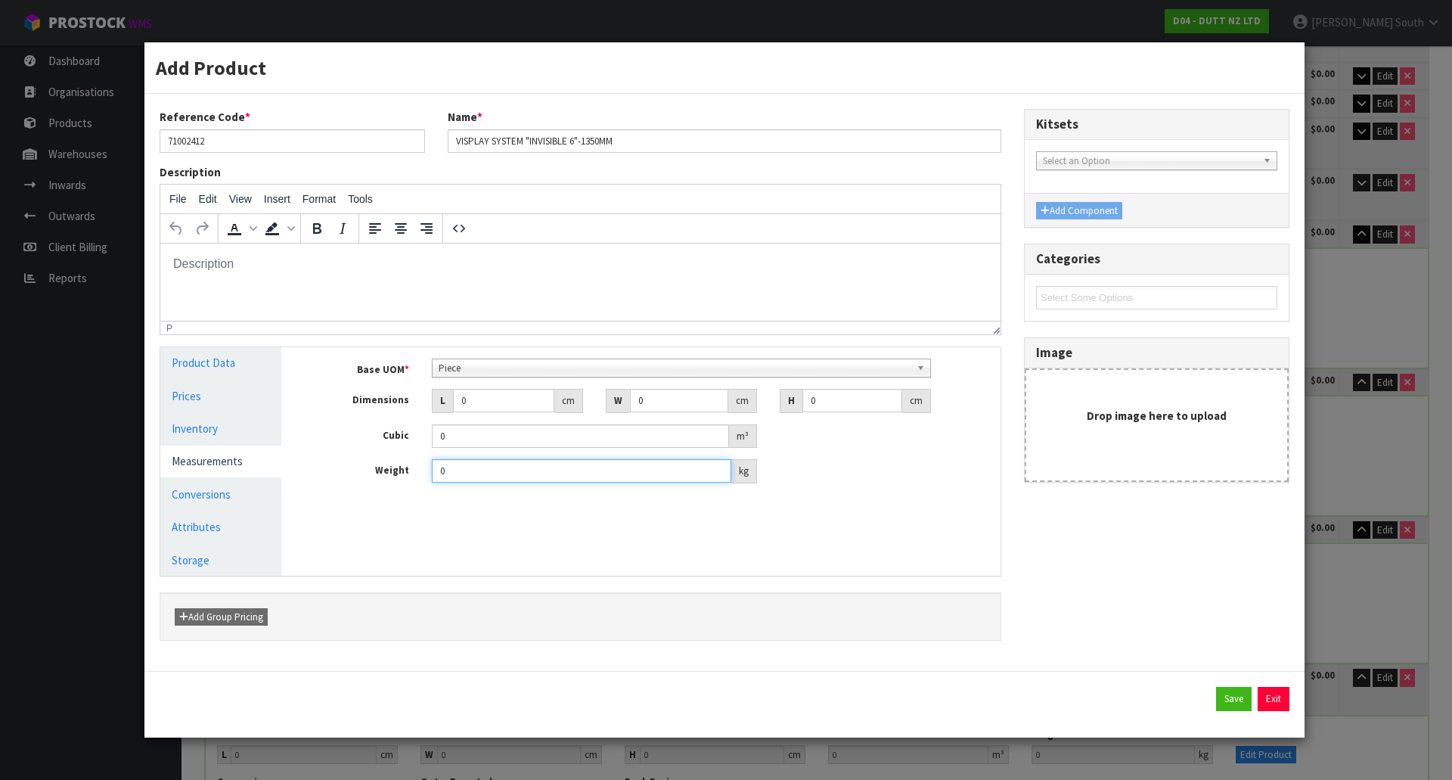
drag, startPoint x: 568, startPoint y: 477, endPoint x: 335, endPoint y: 495, distance: 233.6
click at [335, 497] on div "Base UOM * Bag Bar Basket Bin Bottle Box Bundle Cabinet Cage Carton Case Coil C…" at bounding box center [652, 426] width 696 height 159
click at [830, 403] on input "0" at bounding box center [852, 400] width 100 height 23
click at [508, 391] on input "0" at bounding box center [503, 400] width 101 height 23
click at [685, 405] on input "0" at bounding box center [679, 400] width 98 height 23
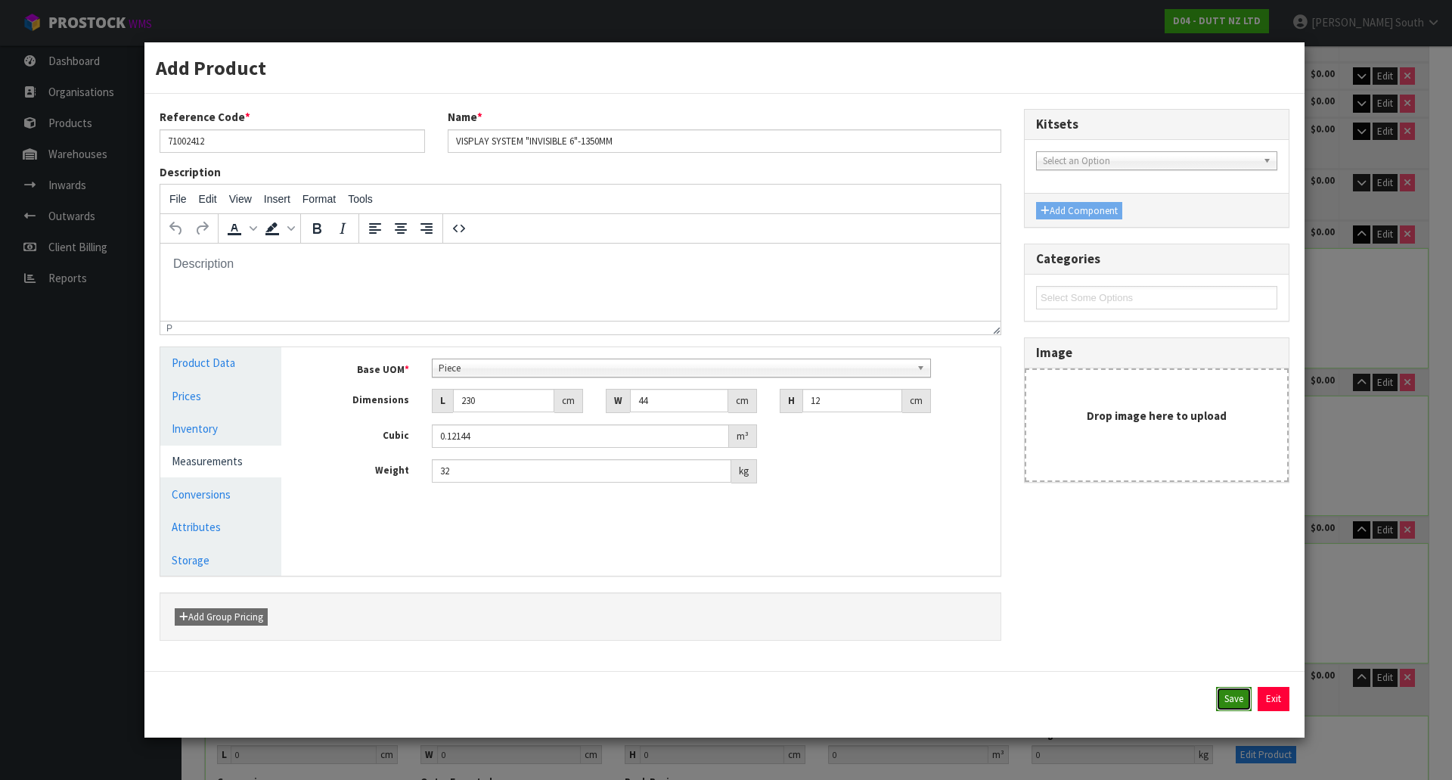
click at [1234, 693] on button "Save" at bounding box center [1234, 699] width 36 height 24
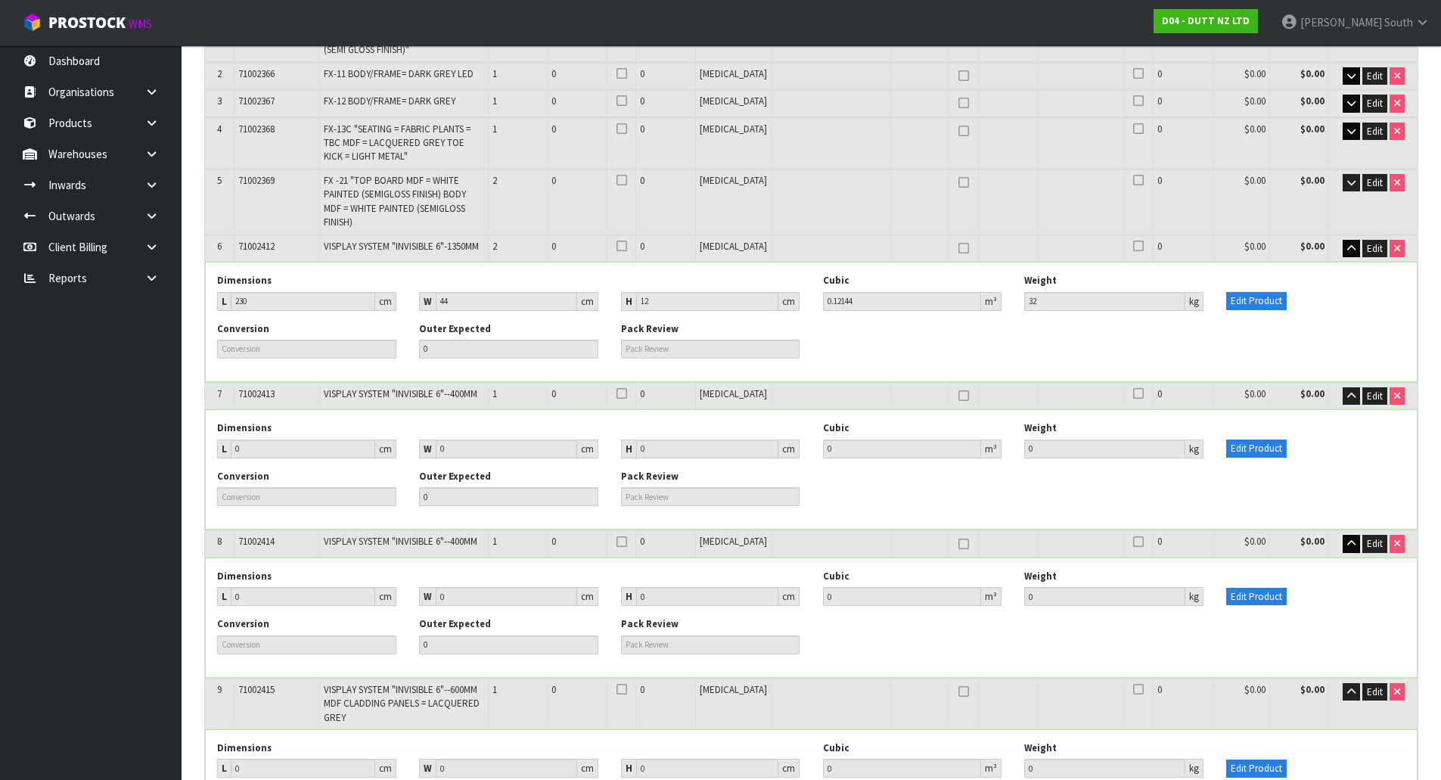
click at [1177, 470] on div "Conversion Outer Expected 0 Pack Review" at bounding box center [811, 494] width 1211 height 48
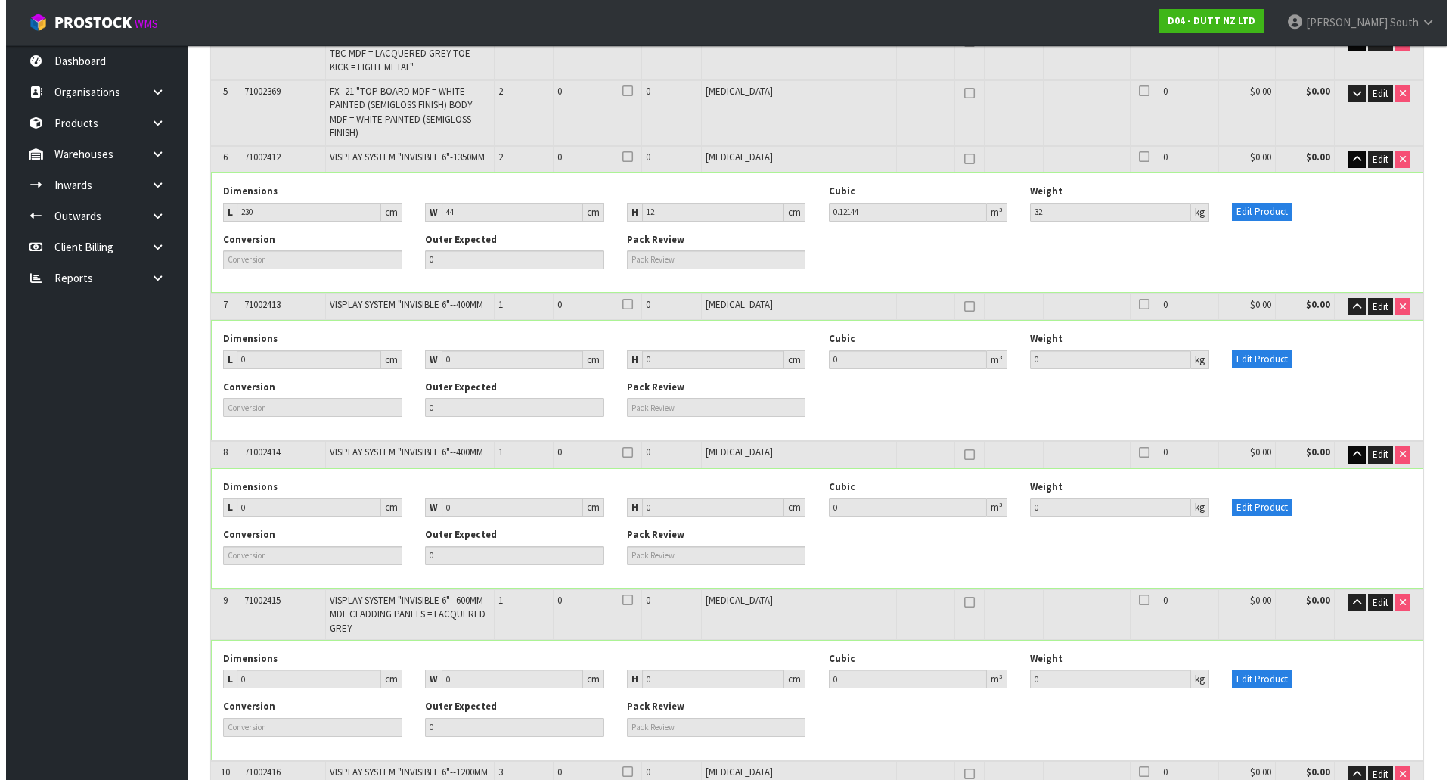
scroll to position [378, 0]
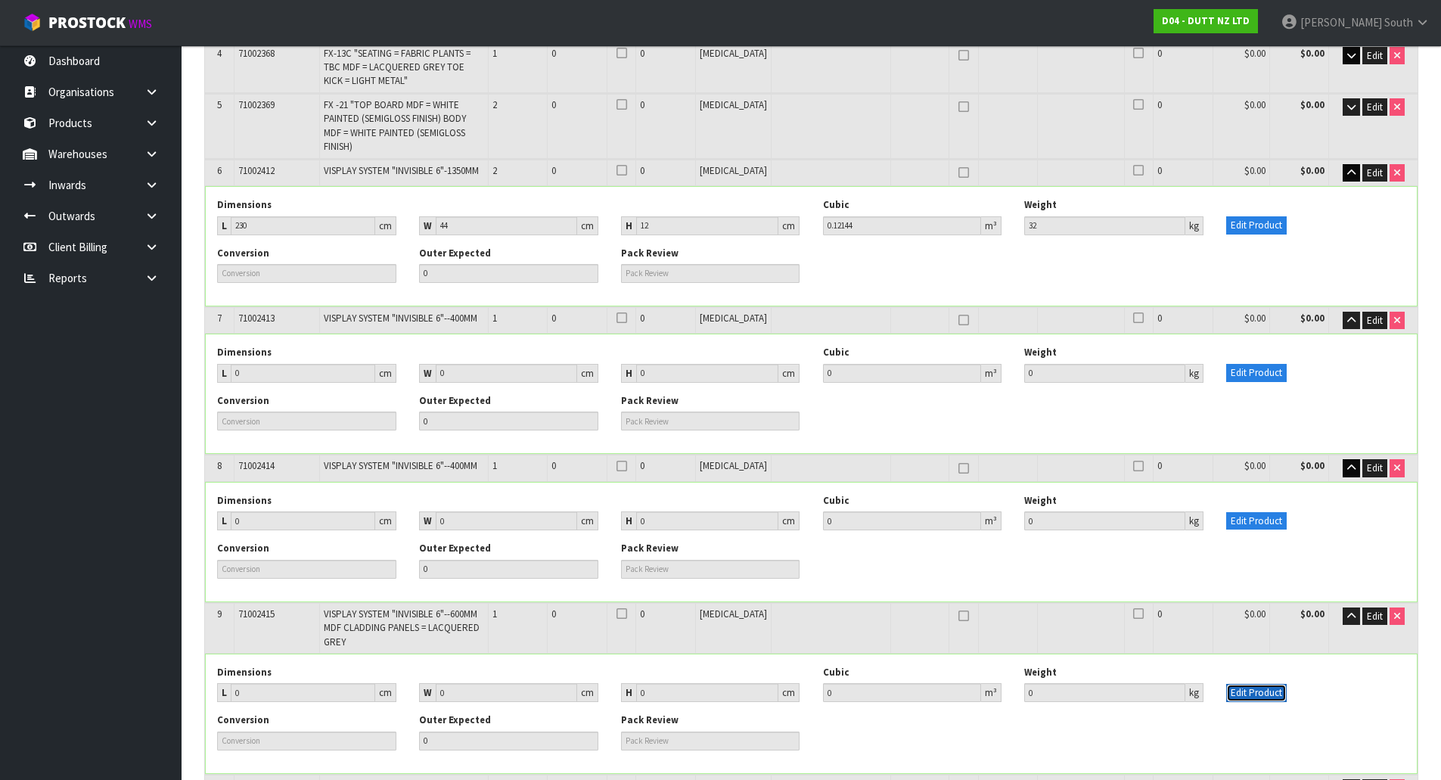
click at [1255, 684] on button "Edit Product" at bounding box center [1256, 693] width 60 height 18
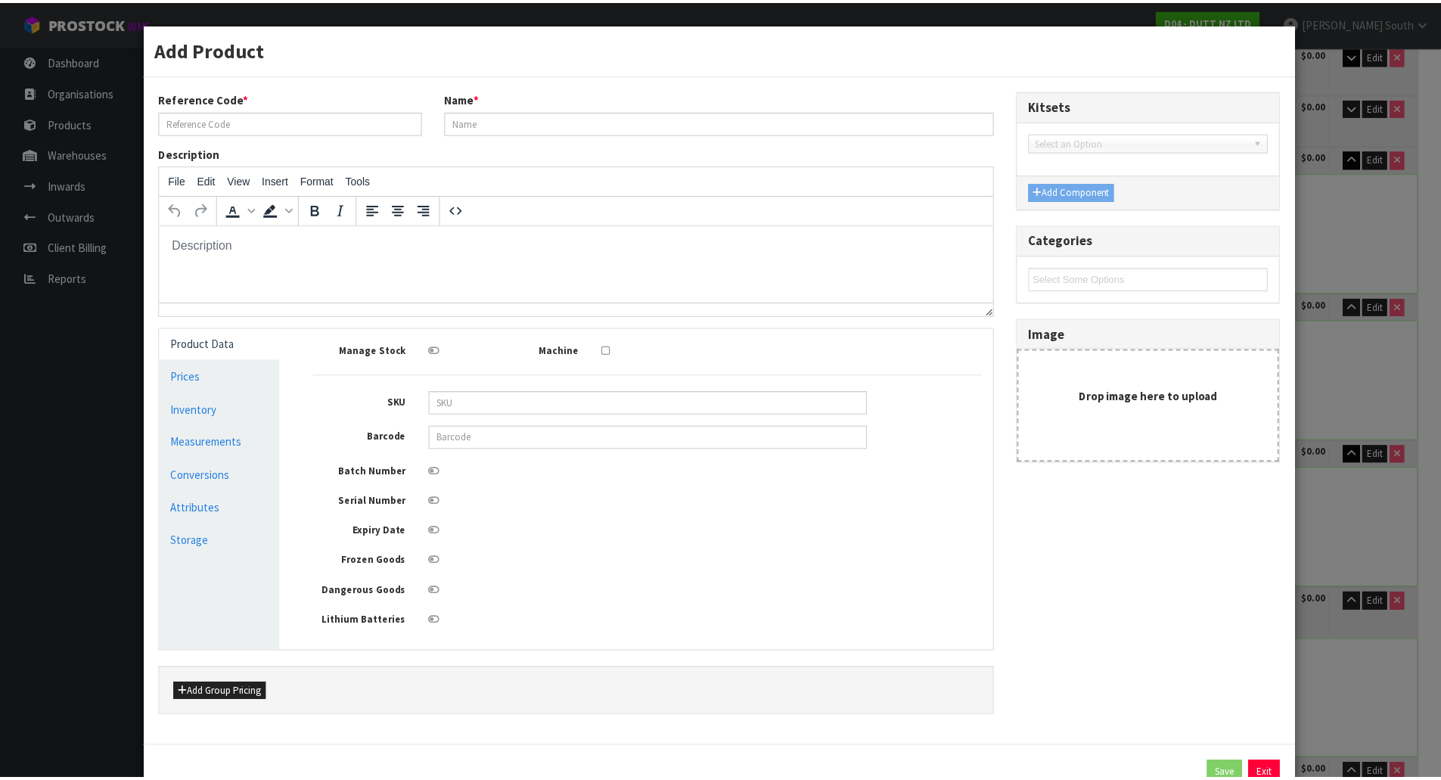
scroll to position [0, 0]
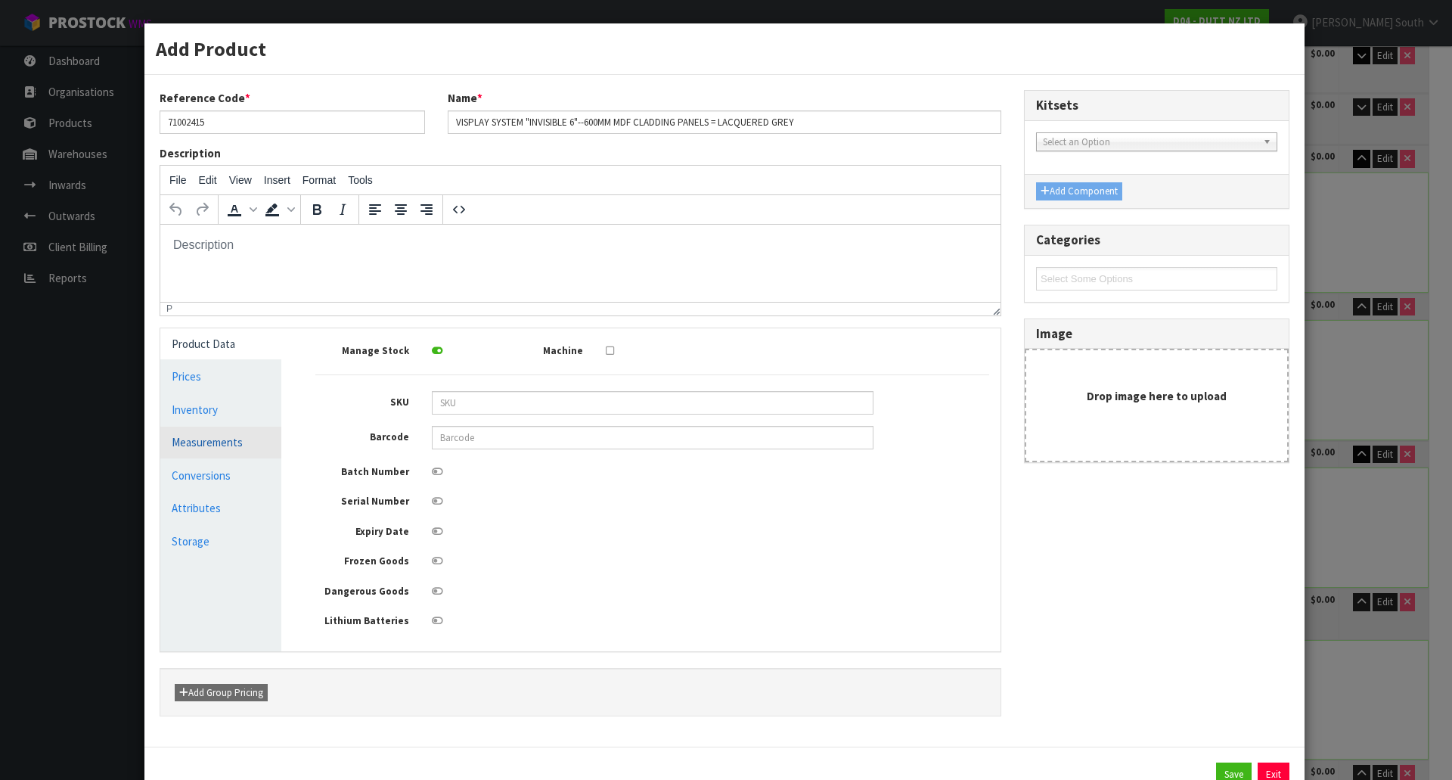
click at [218, 442] on link "Measurements" at bounding box center [220, 441] width 121 height 31
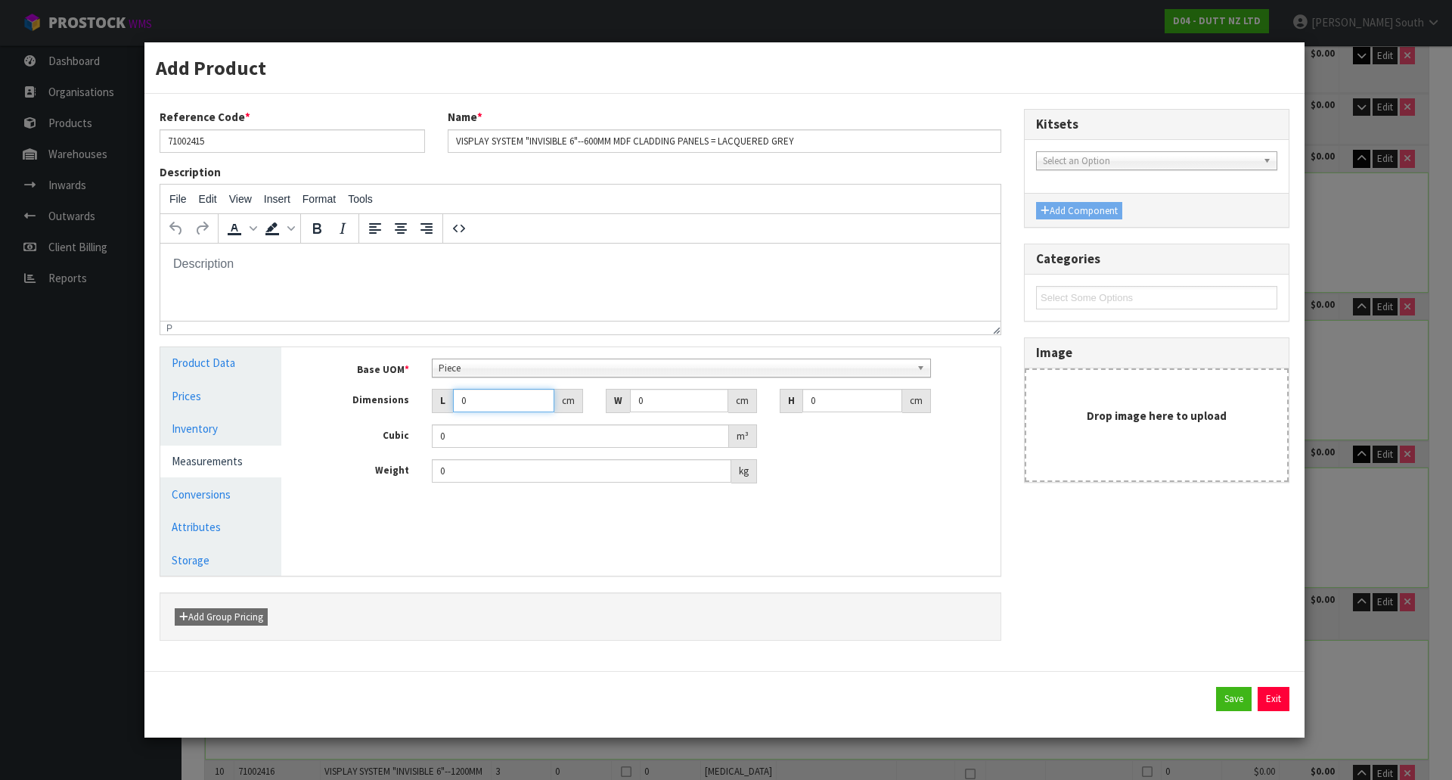
drag, startPoint x: 497, startPoint y: 402, endPoint x: 401, endPoint y: 400, distance: 96.0
click at [401, 400] on div "Dimensions L 0 cm W 0 cm H 0 cm" at bounding box center [652, 401] width 696 height 24
click at [1237, 707] on button "Save" at bounding box center [1234, 699] width 36 height 24
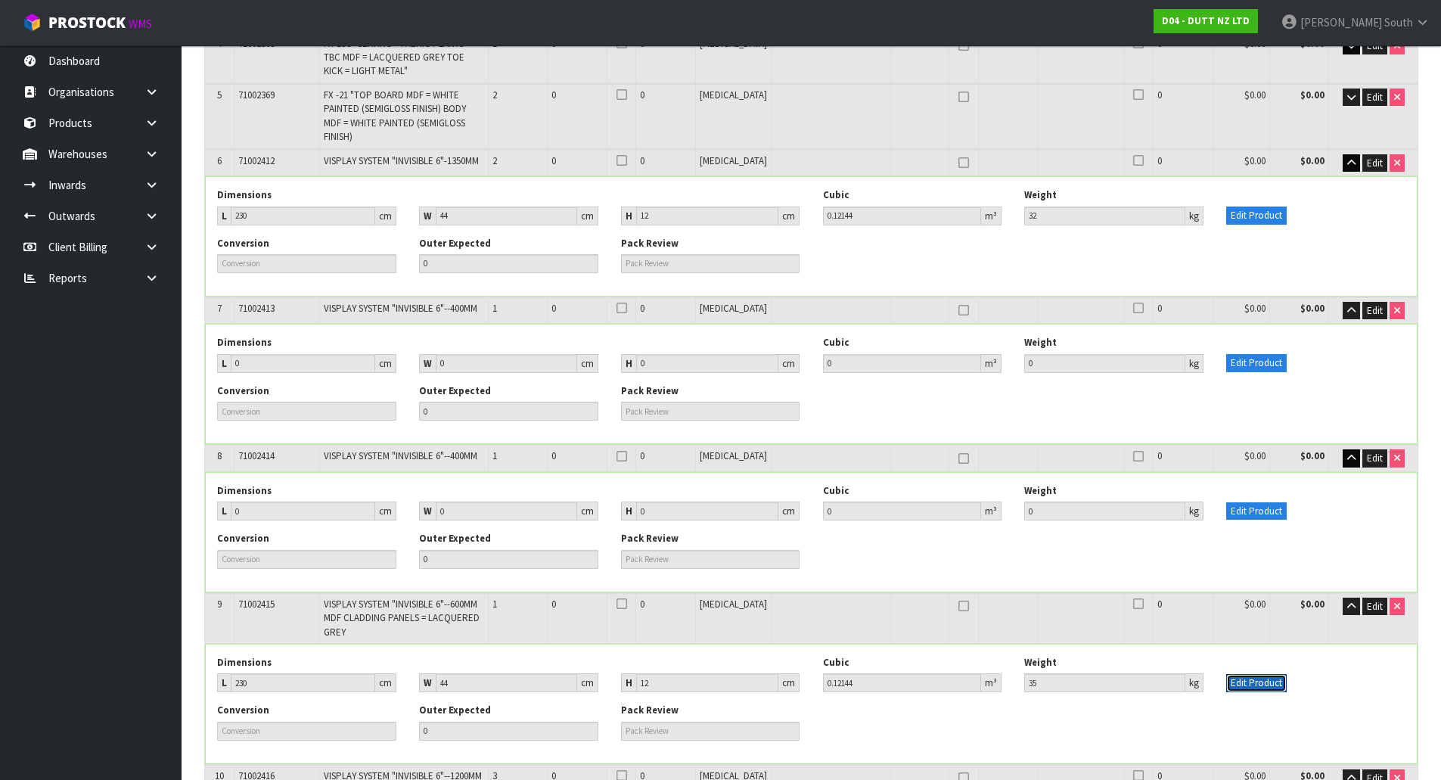
scroll to position [529, 0]
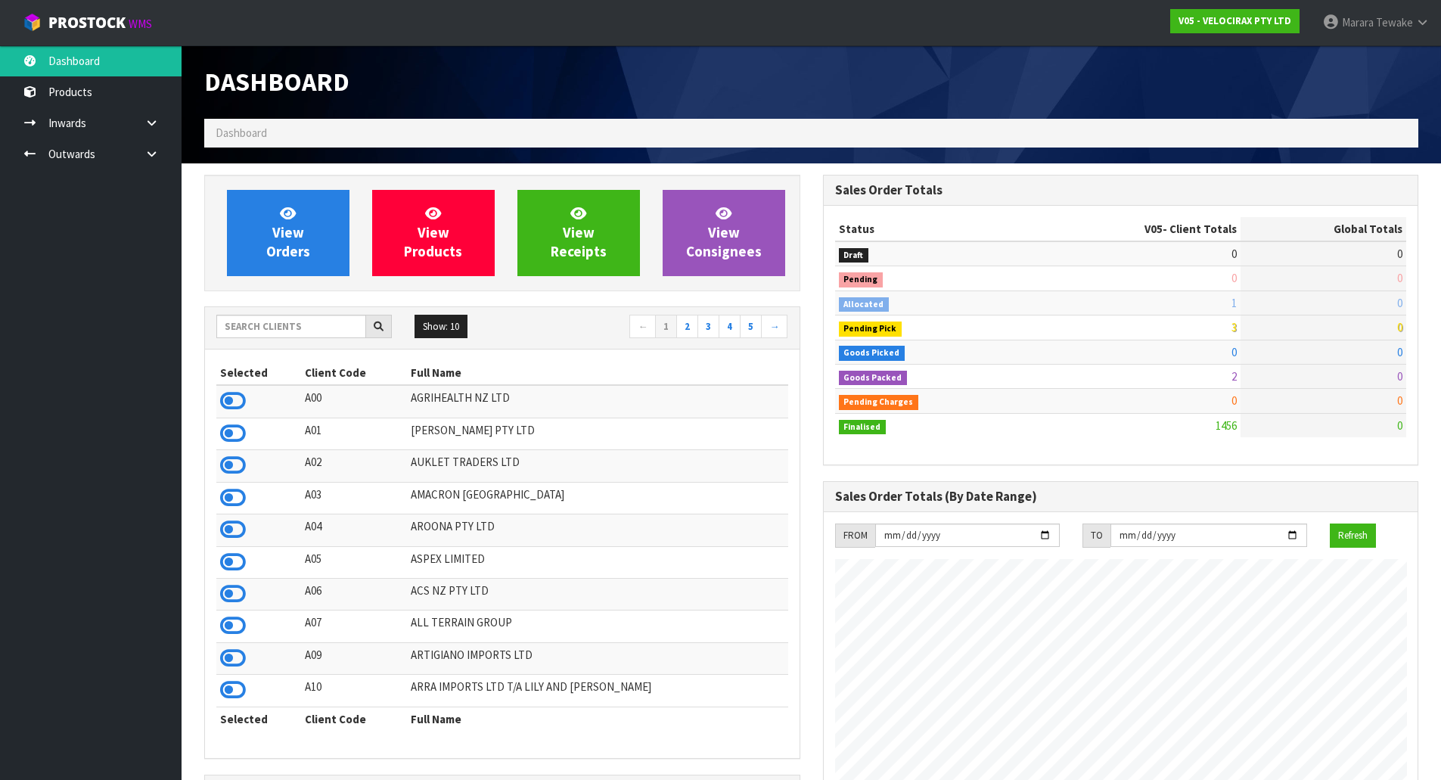
scroll to position [1178, 618]
